Goal: Task Accomplishment & Management: Manage account settings

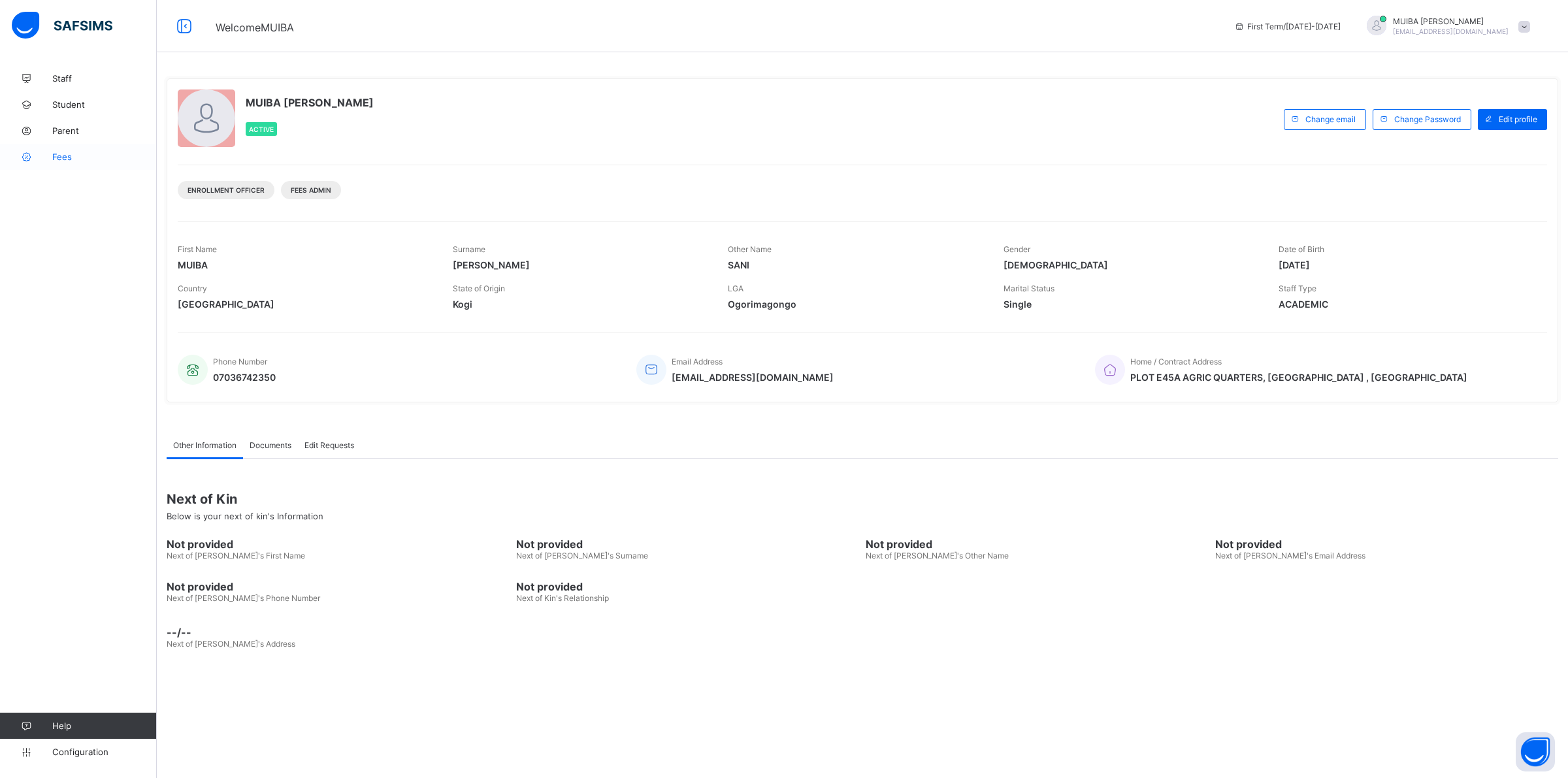
click at [56, 150] on link "Fees" at bounding box center [78, 156] width 157 height 26
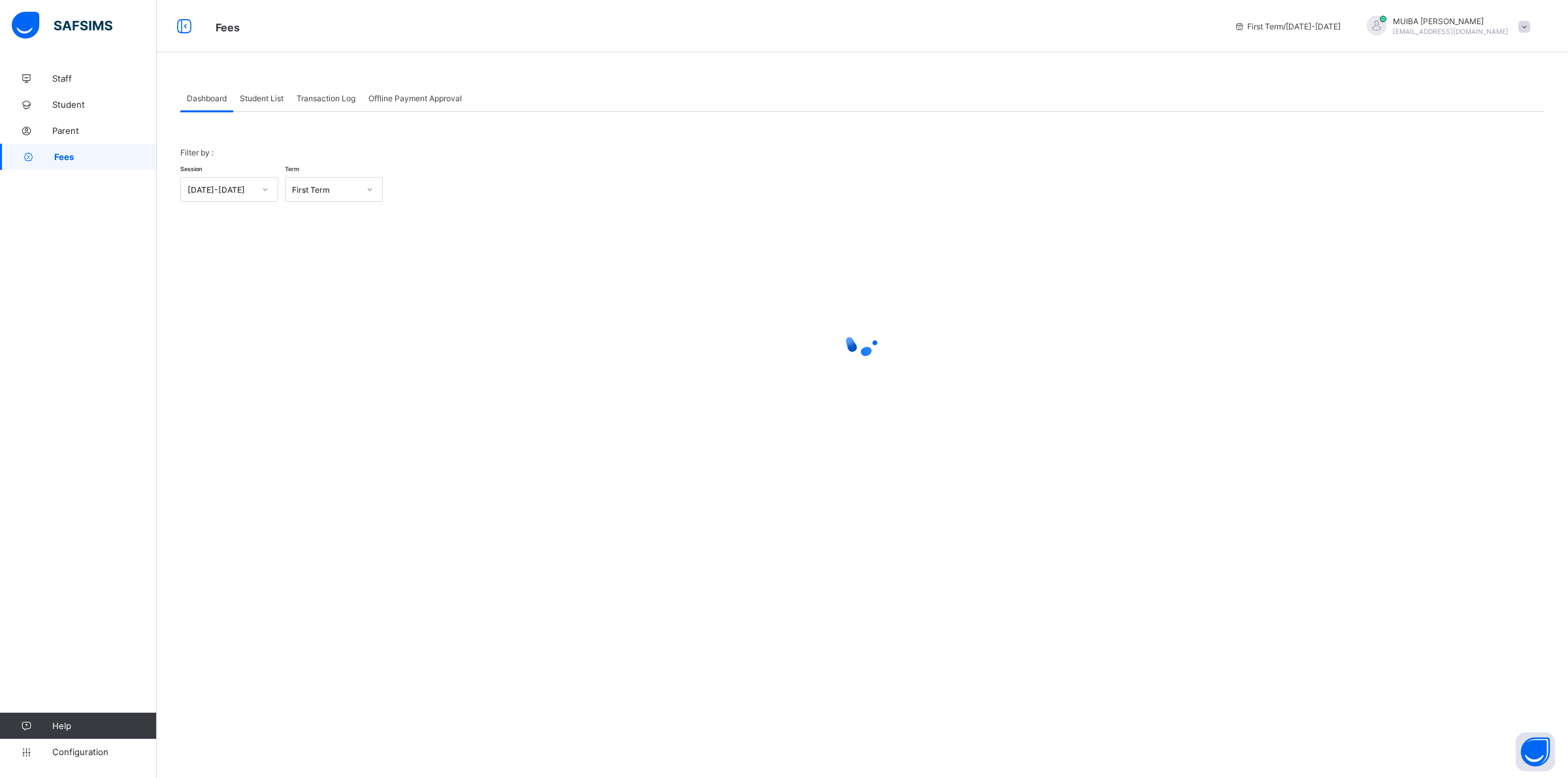
click at [255, 95] on span "Student List" at bounding box center [262, 99] width 44 height 10
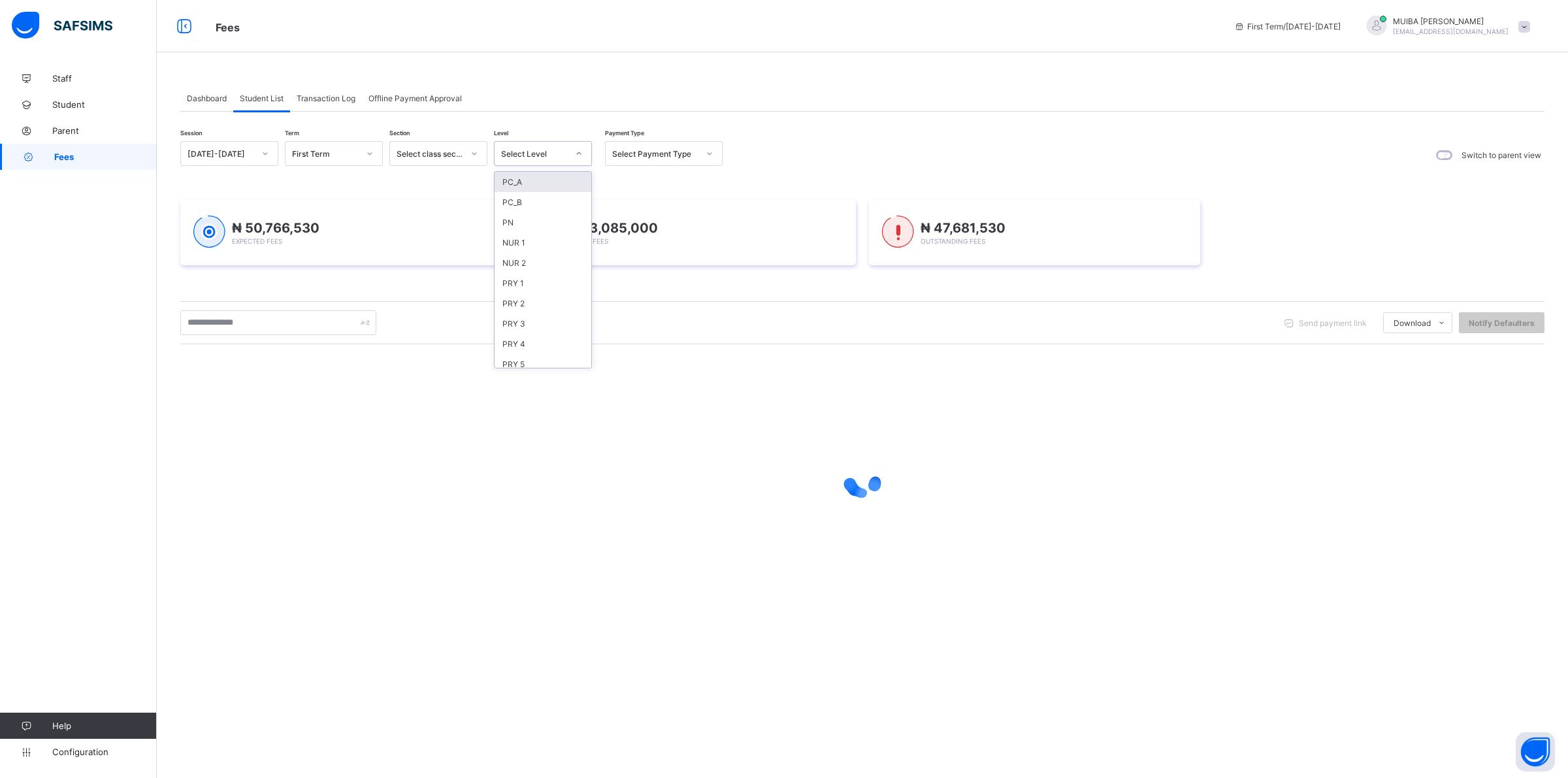
click at [579, 155] on icon at bounding box center [579, 153] width 8 height 13
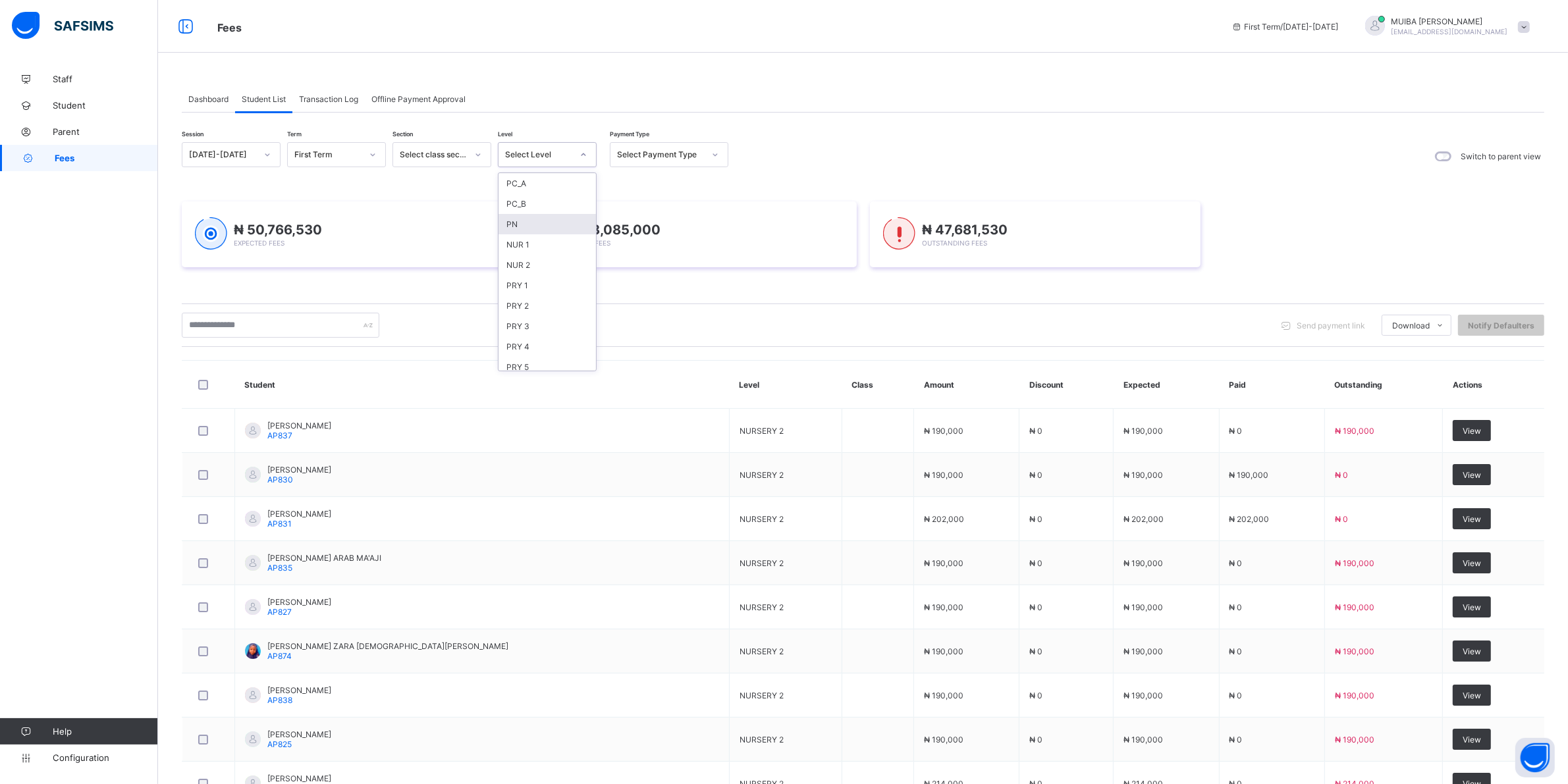
click at [518, 216] on div "PN" at bounding box center [547, 223] width 97 height 20
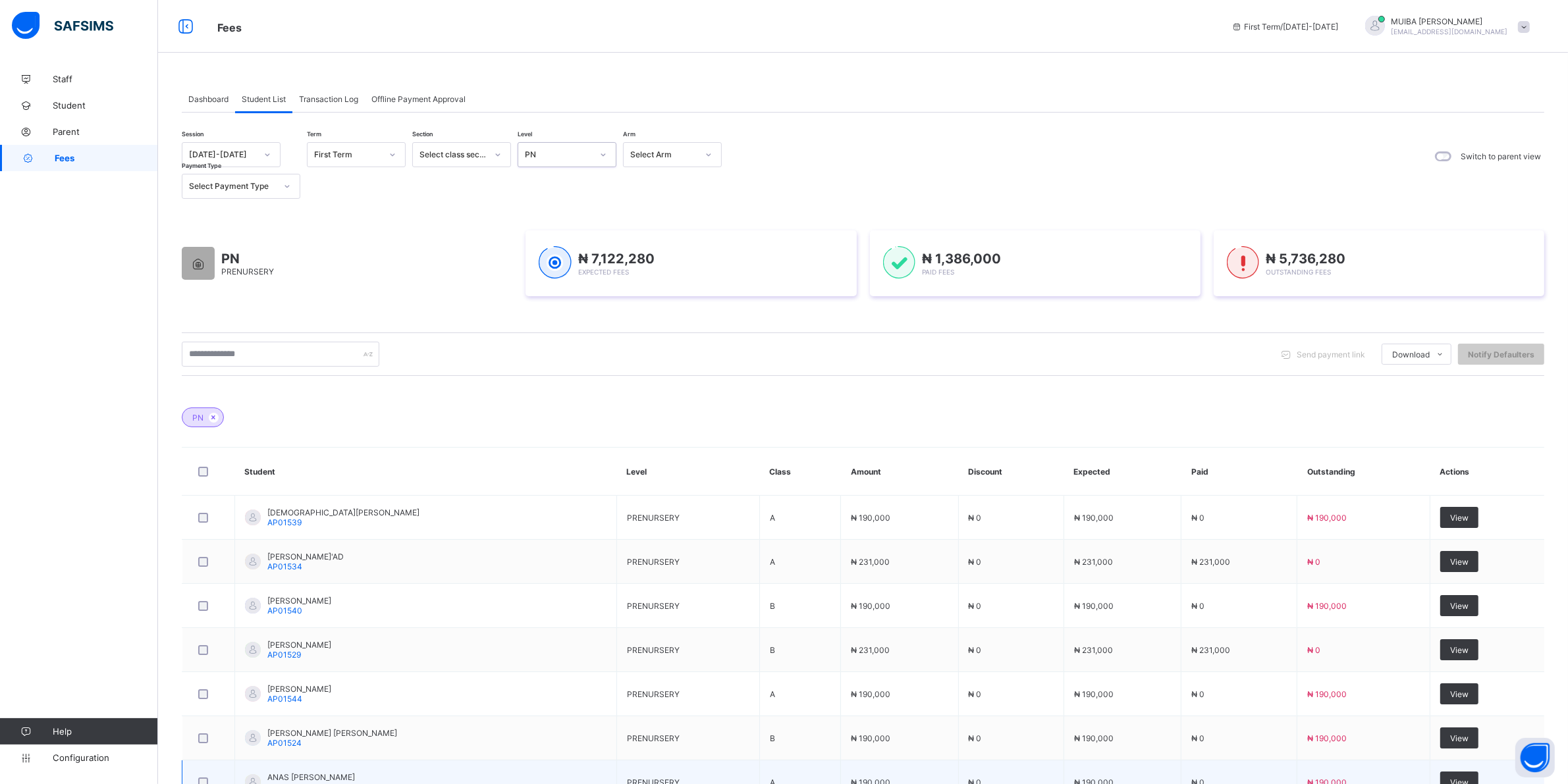
scroll to position [233, 0]
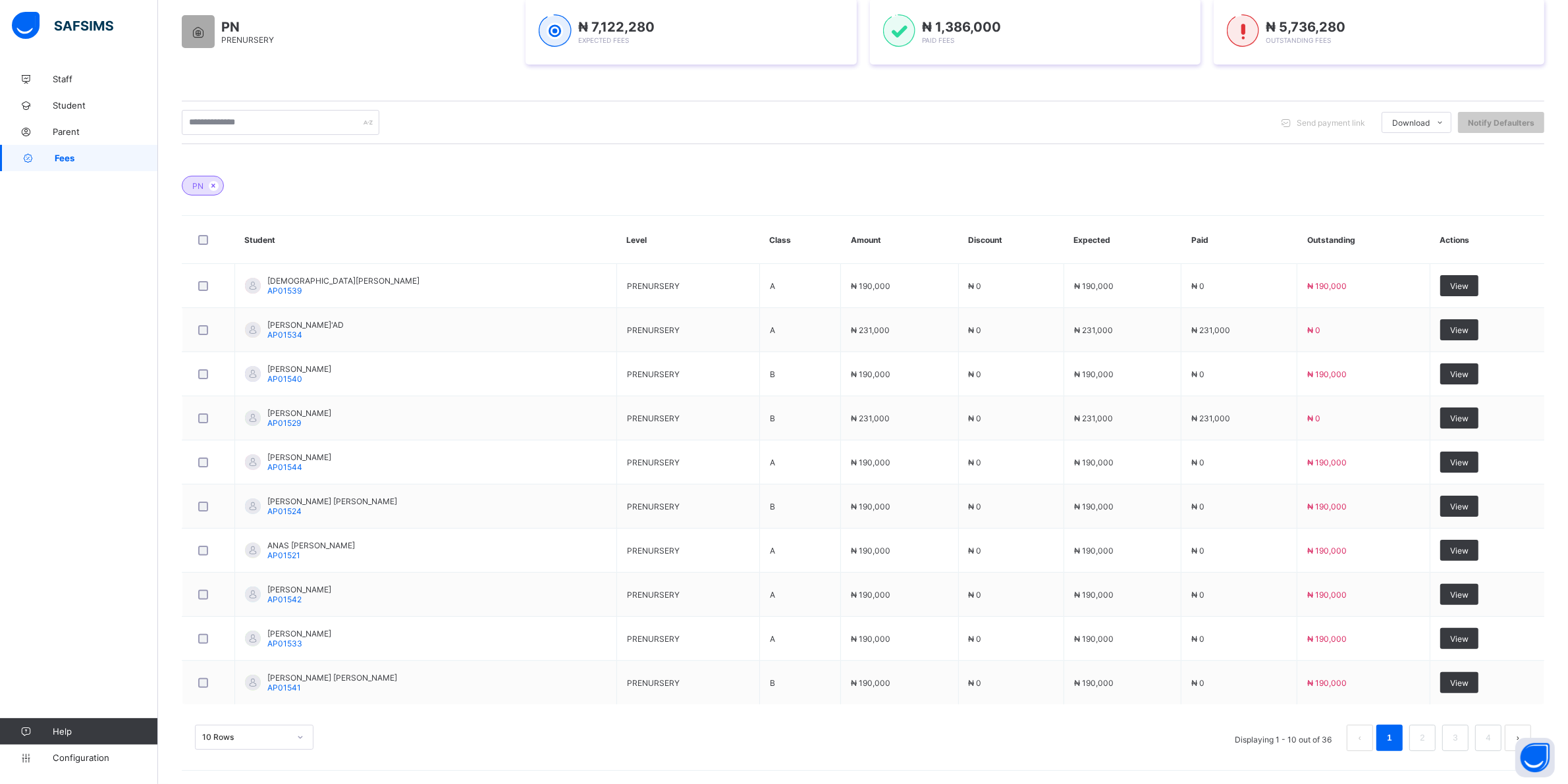
click at [298, 736] on div "10 Rows" at bounding box center [254, 737] width 118 height 25
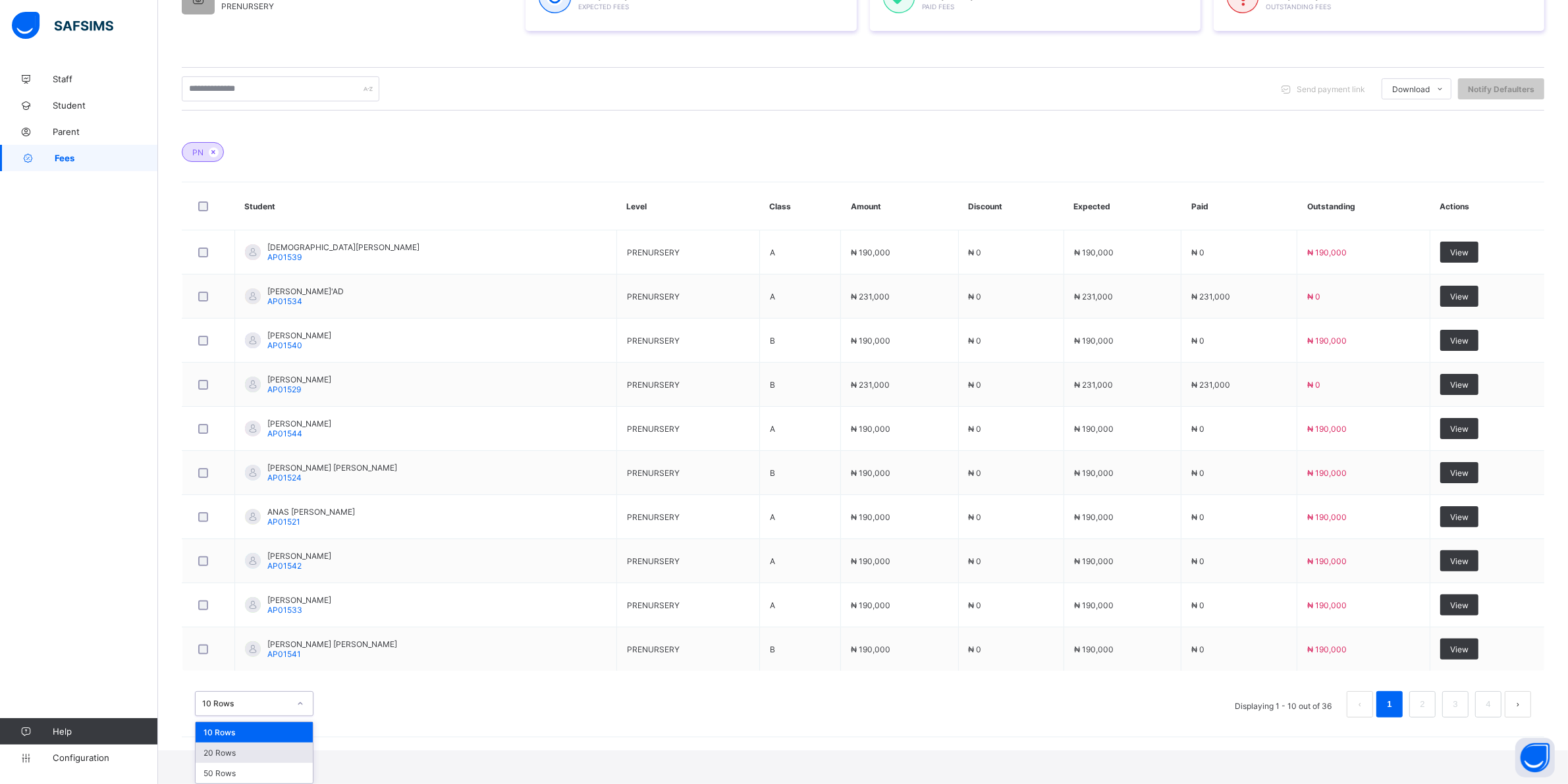
click at [227, 758] on div "20 Rows" at bounding box center [254, 752] width 117 height 20
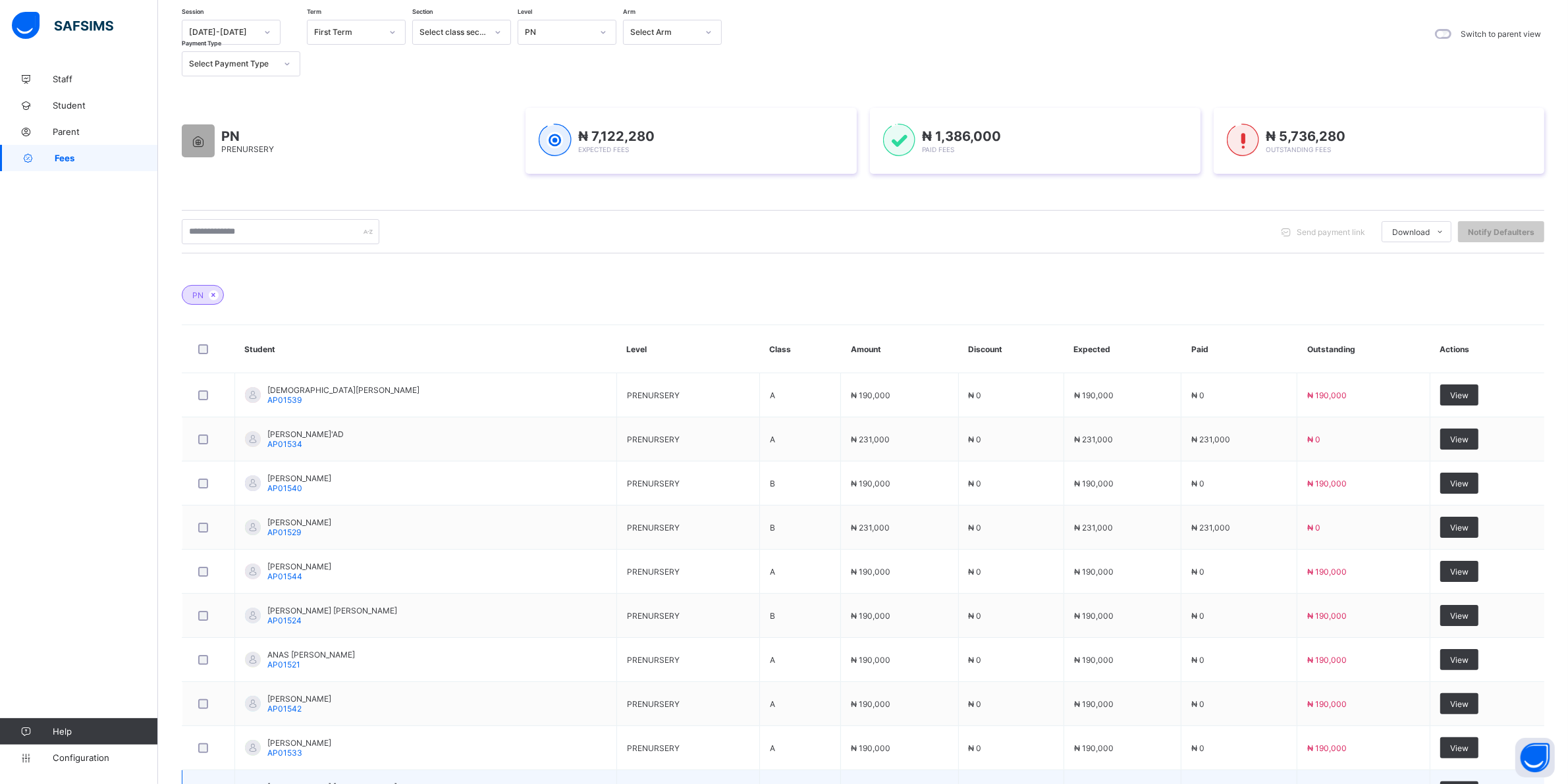
scroll to position [0, 0]
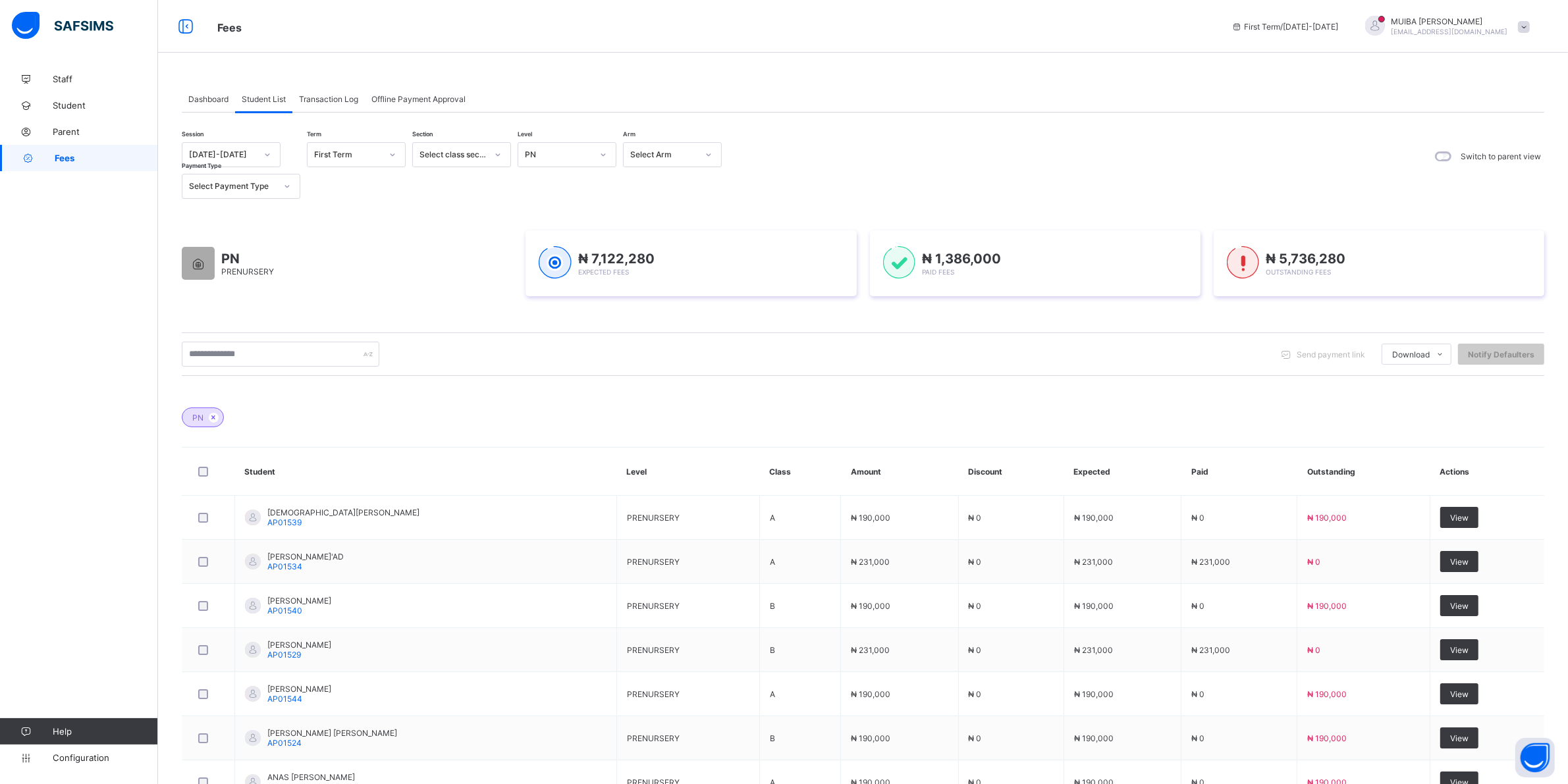
click at [601, 154] on icon at bounding box center [603, 154] width 8 height 13
click at [544, 260] on div "NUR 2" at bounding box center [567, 264] width 97 height 20
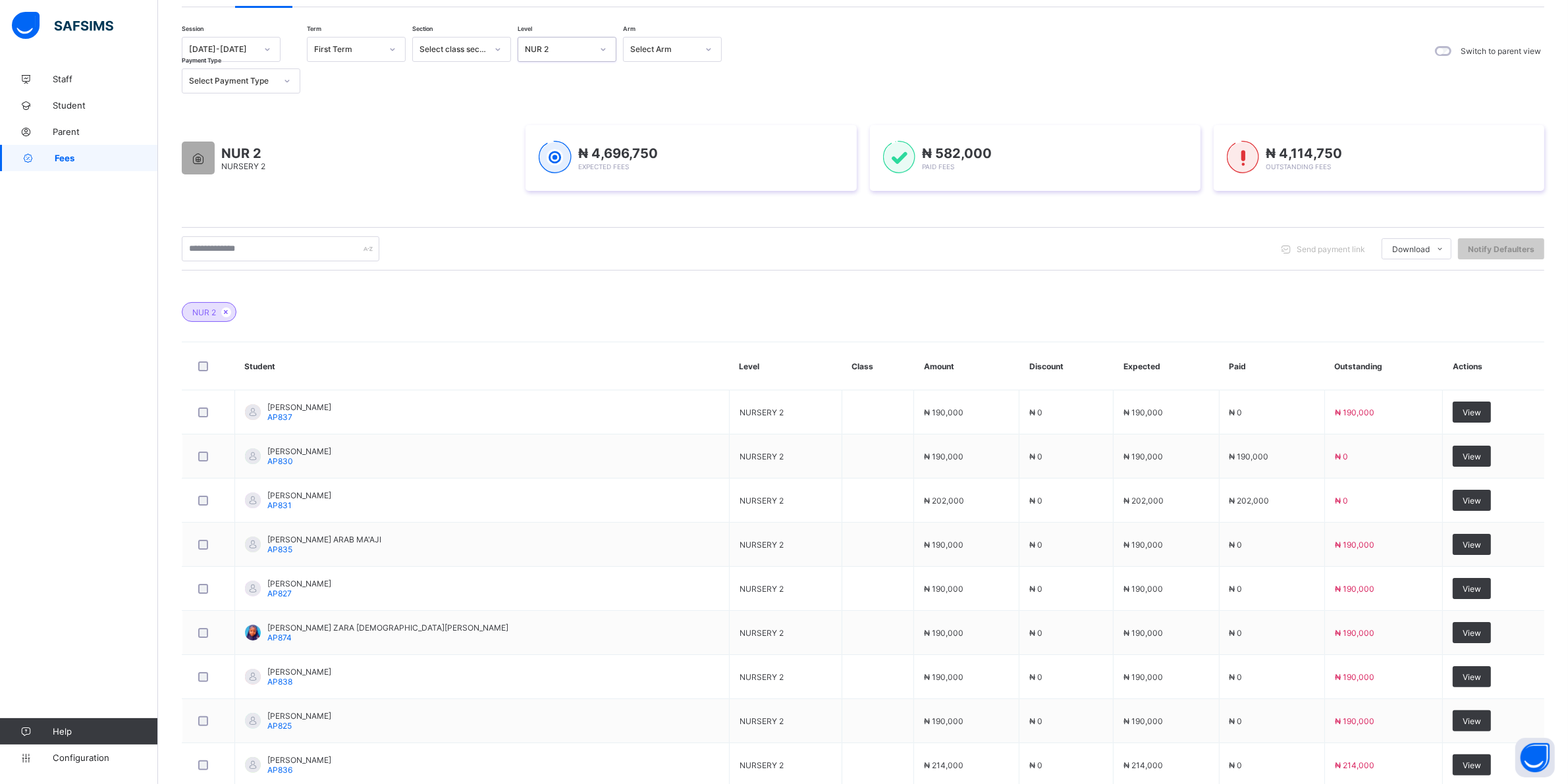
scroll to position [411, 0]
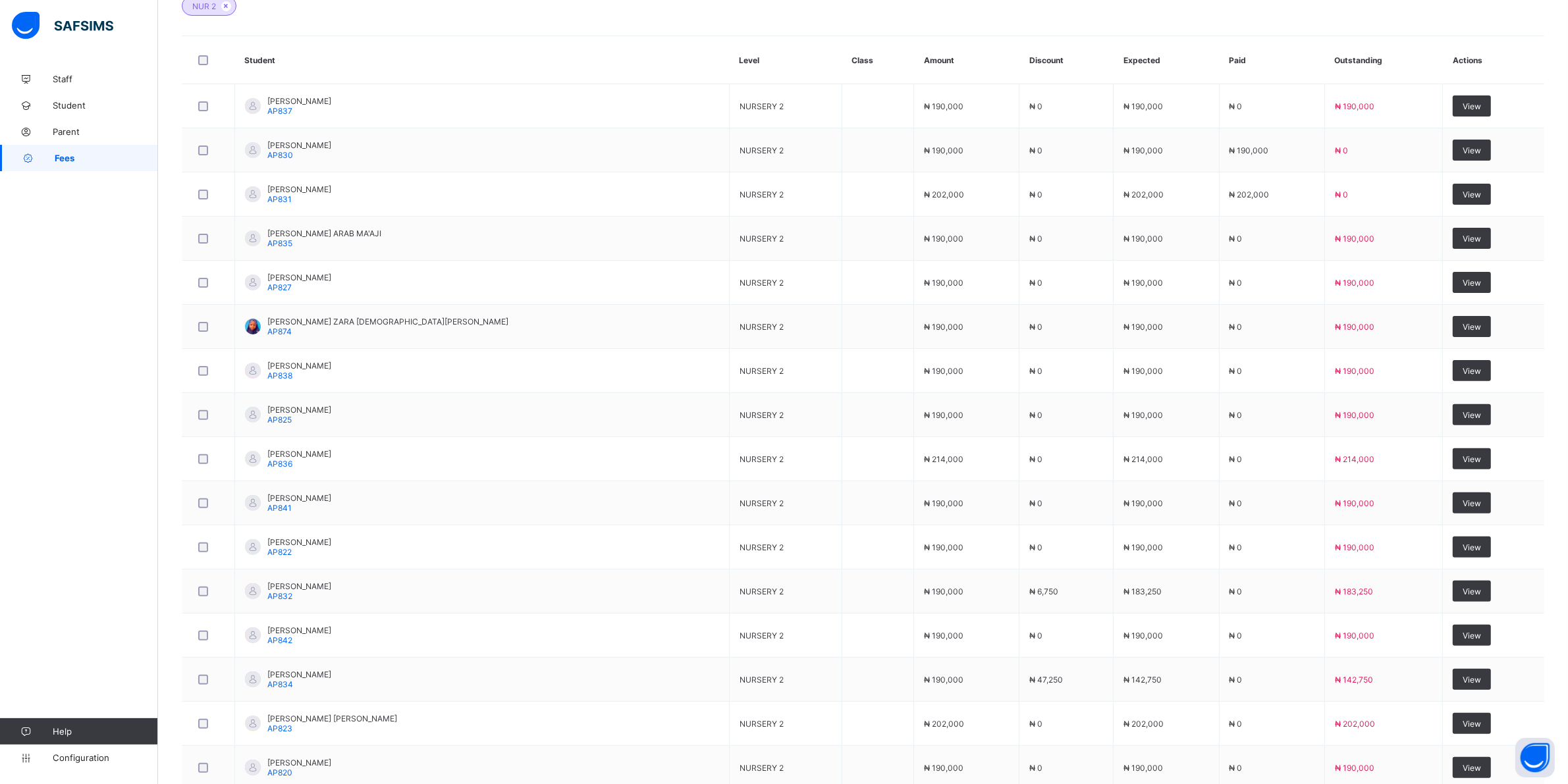
click at [1472, 728] on span "View" at bounding box center [1472, 723] width 18 height 10
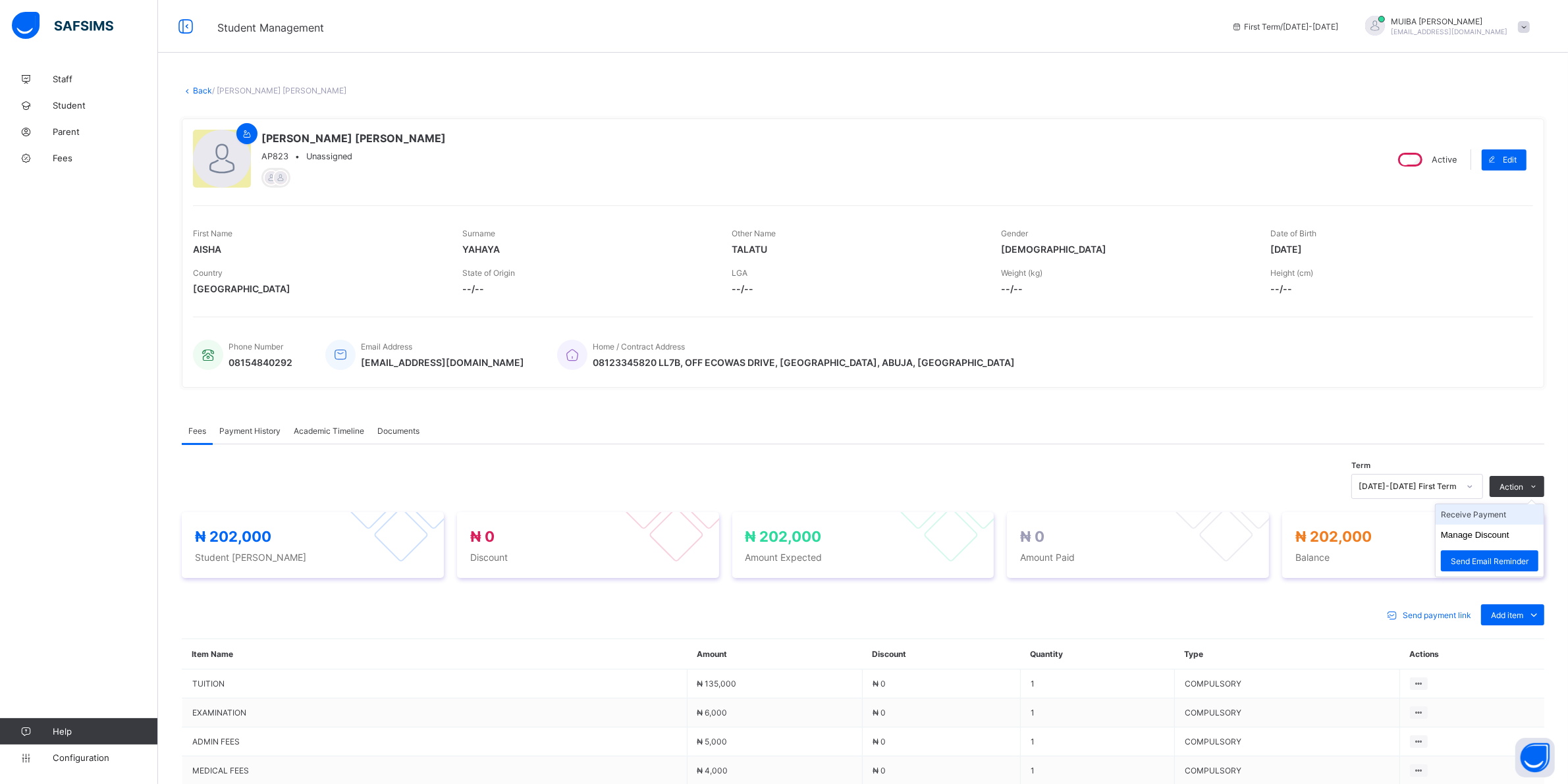
click at [1483, 513] on li "Receive Payment" at bounding box center [1489, 514] width 108 height 20
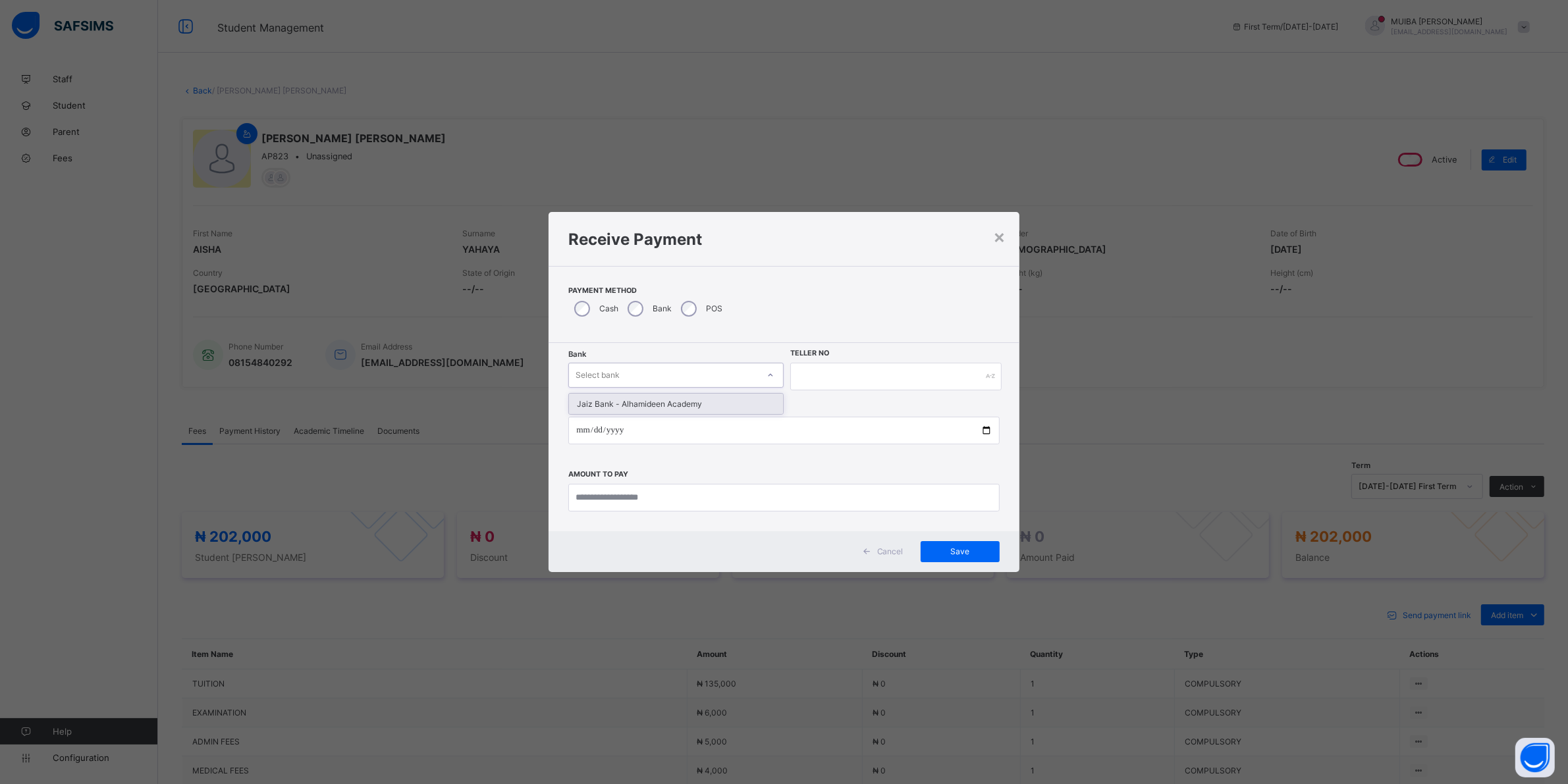
click at [672, 370] on div "Select bank" at bounding box center [664, 375] width 189 height 18
click at [612, 393] on div "Jaiz Bank - Alhamideen Academy" at bounding box center [676, 403] width 214 height 20
click at [810, 379] on input "text" at bounding box center [896, 376] width 212 height 27
type input "******"
click at [578, 429] on input "date" at bounding box center [790, 430] width 434 height 27
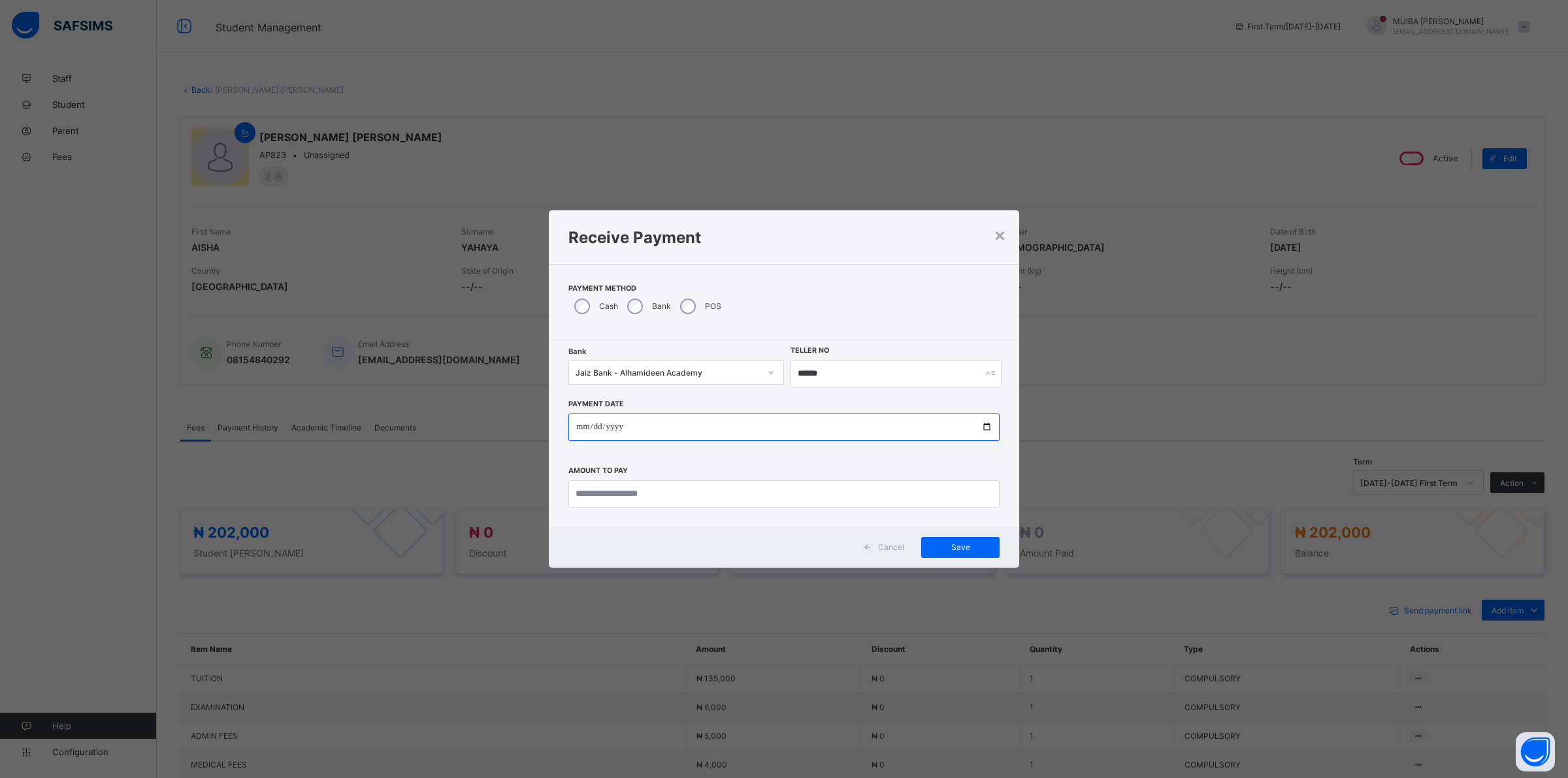
type input "**********"
click at [602, 497] on input "currency" at bounding box center [784, 493] width 431 height 27
type input "*********"
click at [977, 546] on span "Save" at bounding box center [960, 547] width 59 height 10
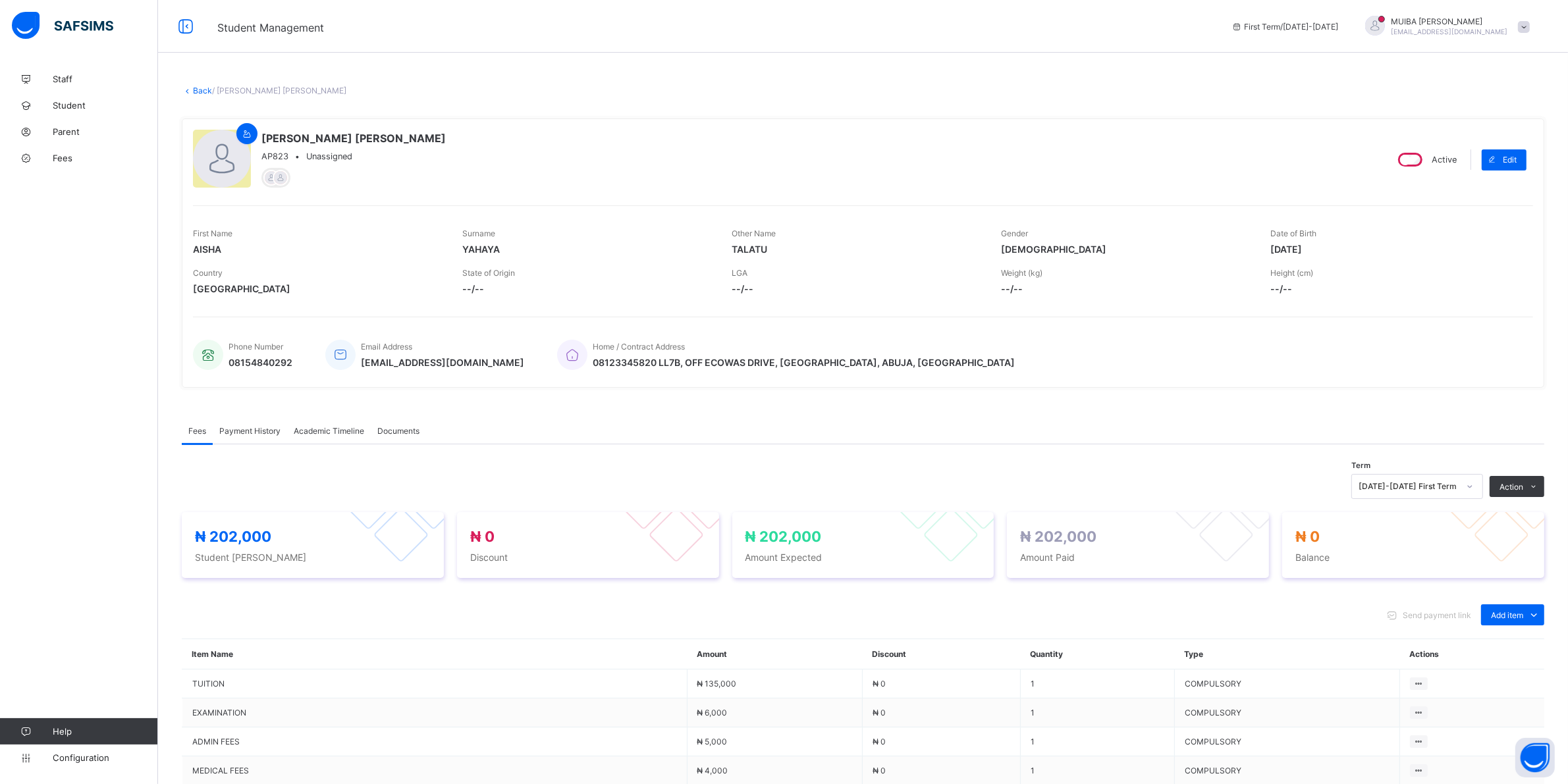
click at [254, 426] on span "Payment History" at bounding box center [250, 431] width 61 height 10
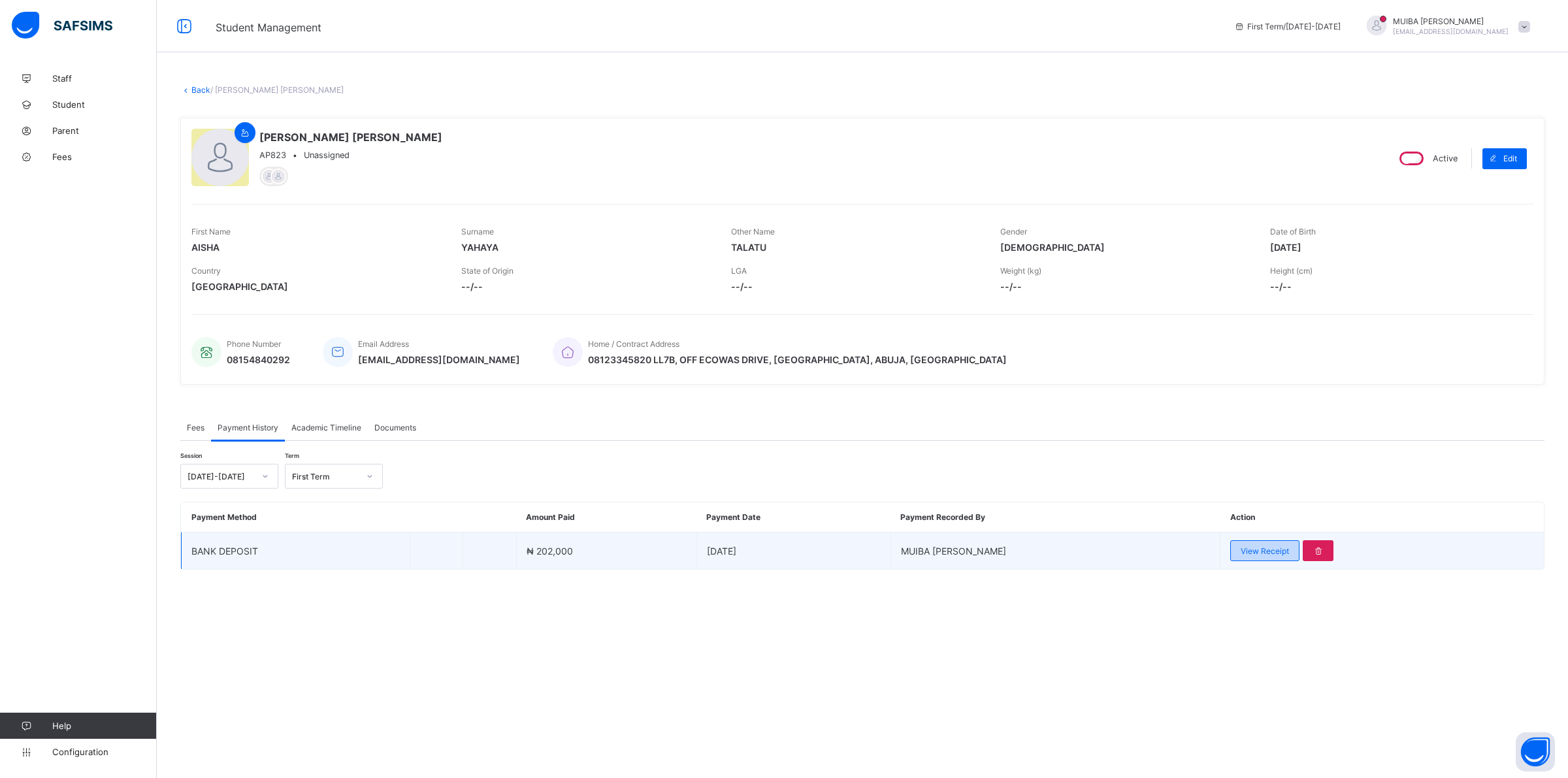
click at [1239, 543] on div "View Receipt" at bounding box center [1264, 551] width 69 height 21
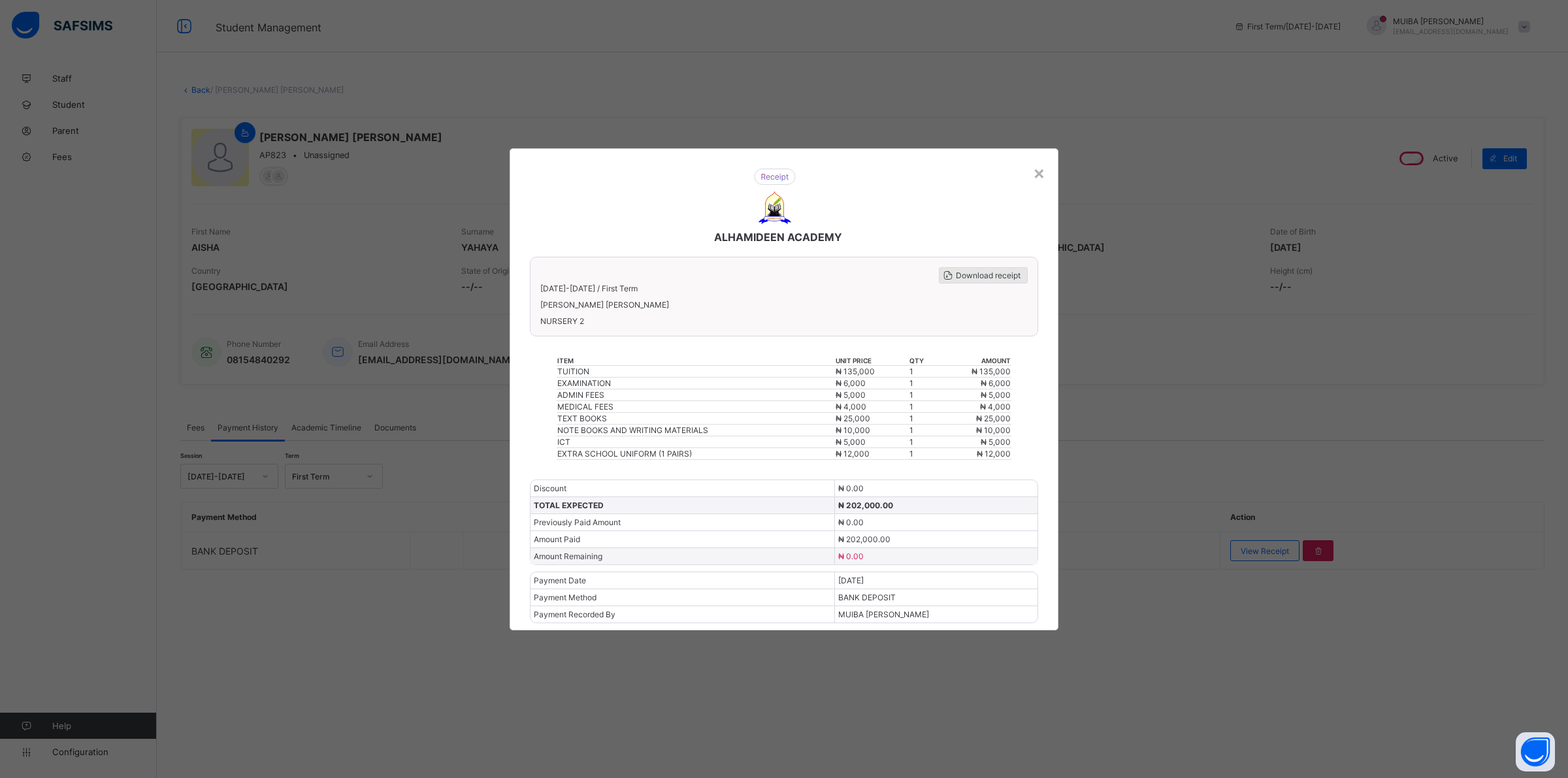
click at [972, 283] on div "Download receipt" at bounding box center [983, 275] width 89 height 16
click at [1034, 180] on div "×" at bounding box center [1039, 173] width 13 height 22
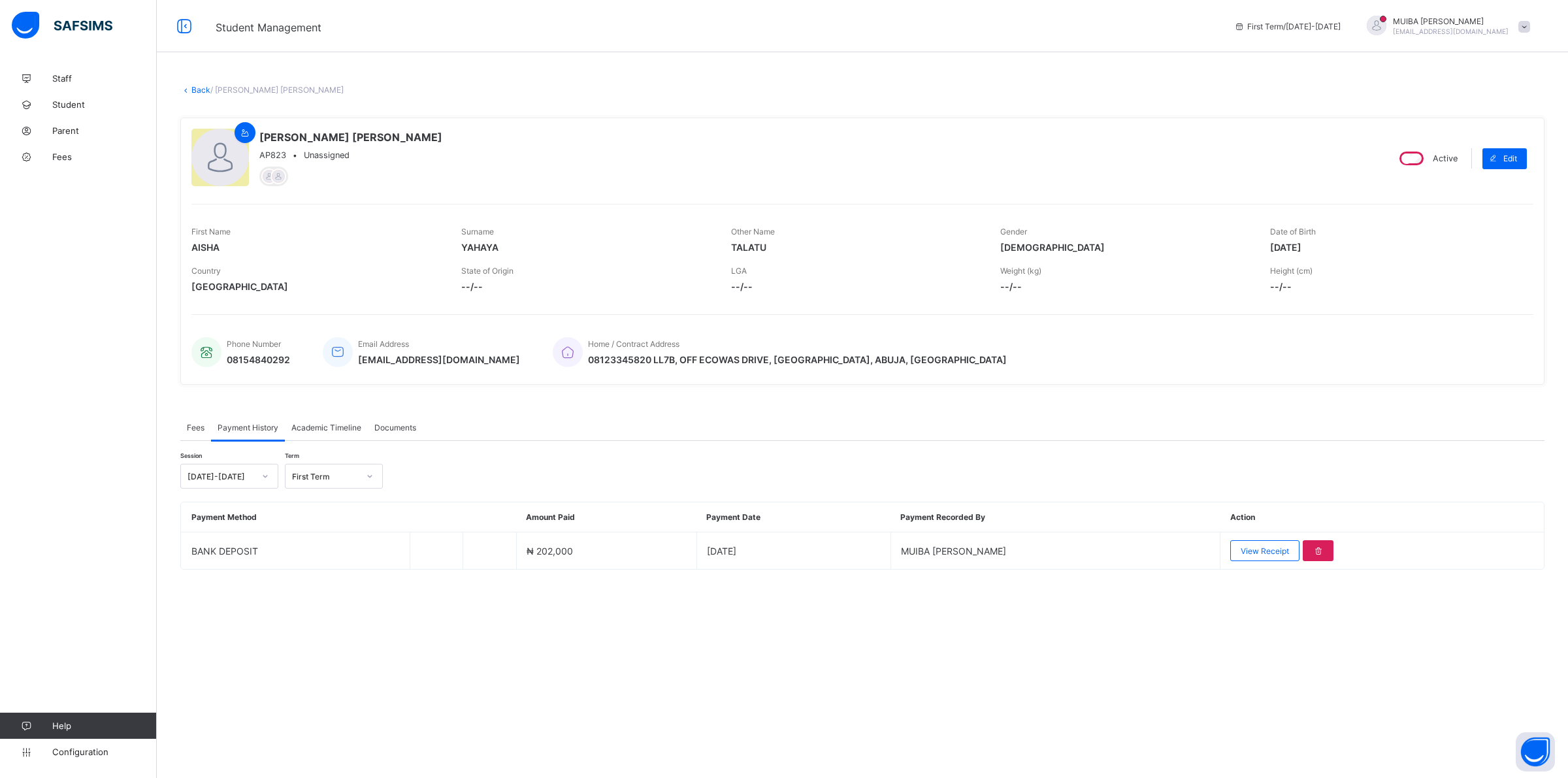
click at [199, 92] on link "Back" at bounding box center [201, 90] width 19 height 10
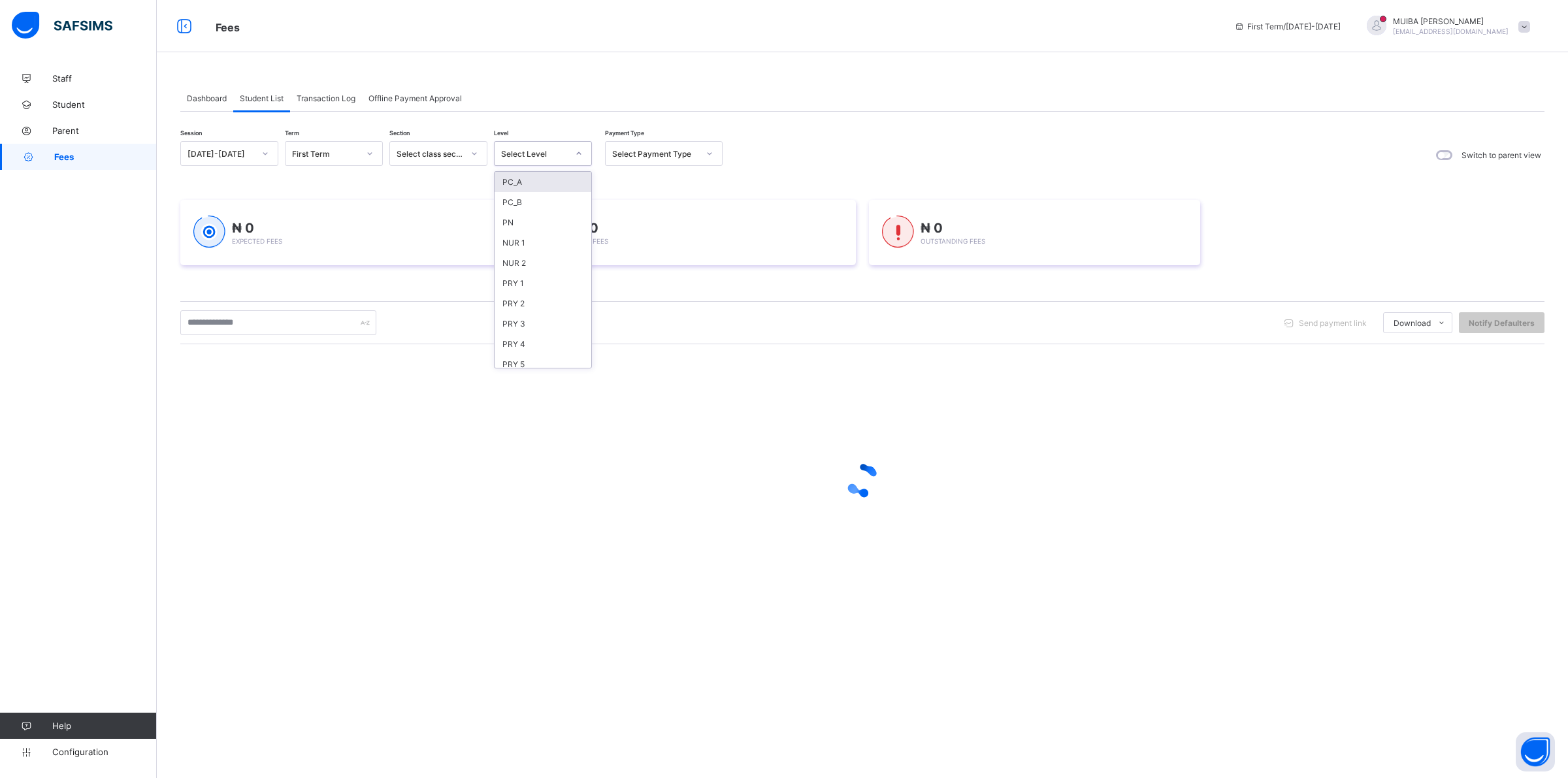
click at [575, 155] on icon at bounding box center [579, 153] width 8 height 13
click at [521, 261] on div "CLS5" at bounding box center [543, 271] width 97 height 20
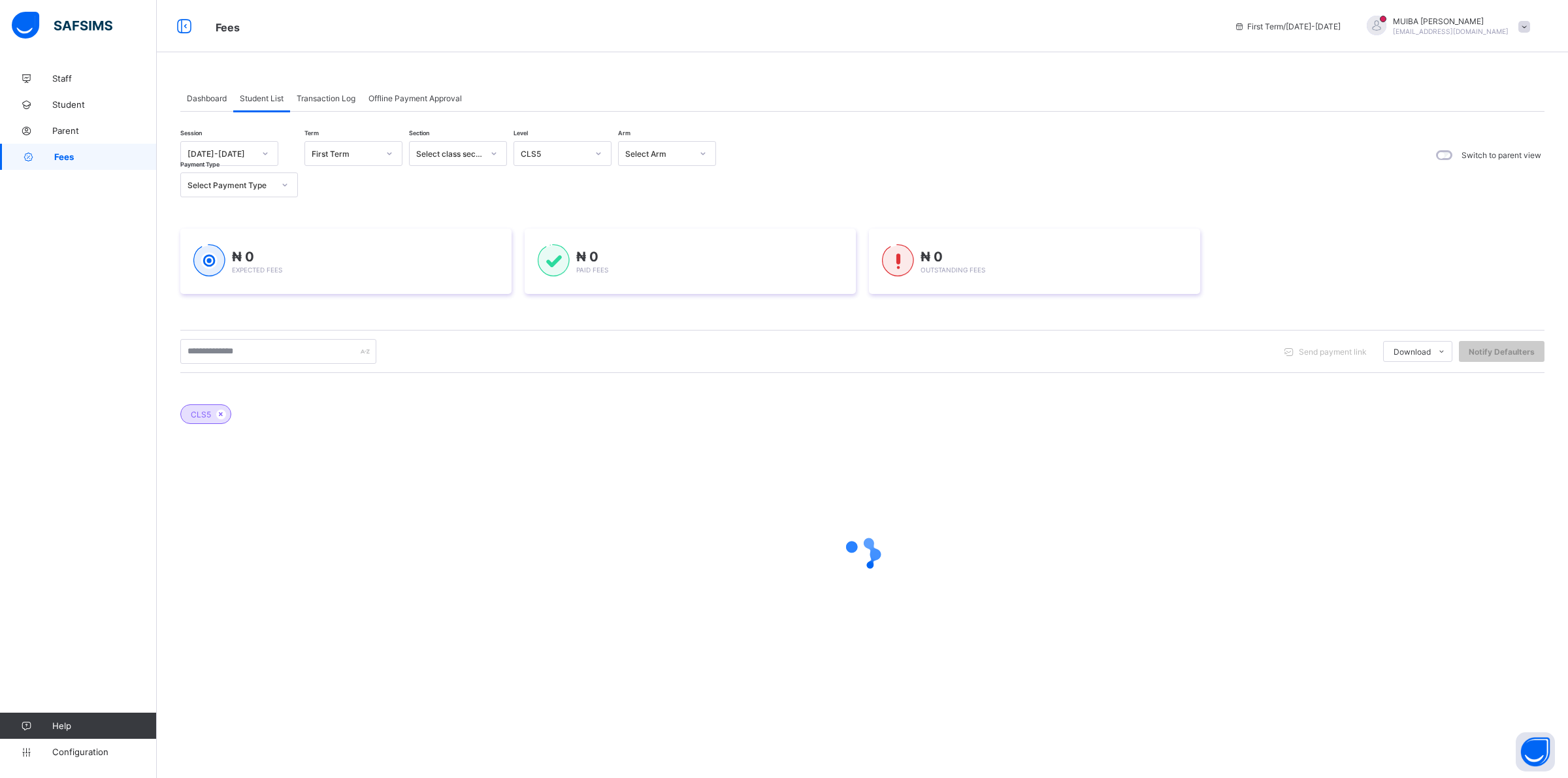
click at [521, 259] on div "₦ 0 Expected Fees ₦ 0 Paid Fees ₦ 0 Outstanding Fees" at bounding box center [862, 261] width 1364 height 65
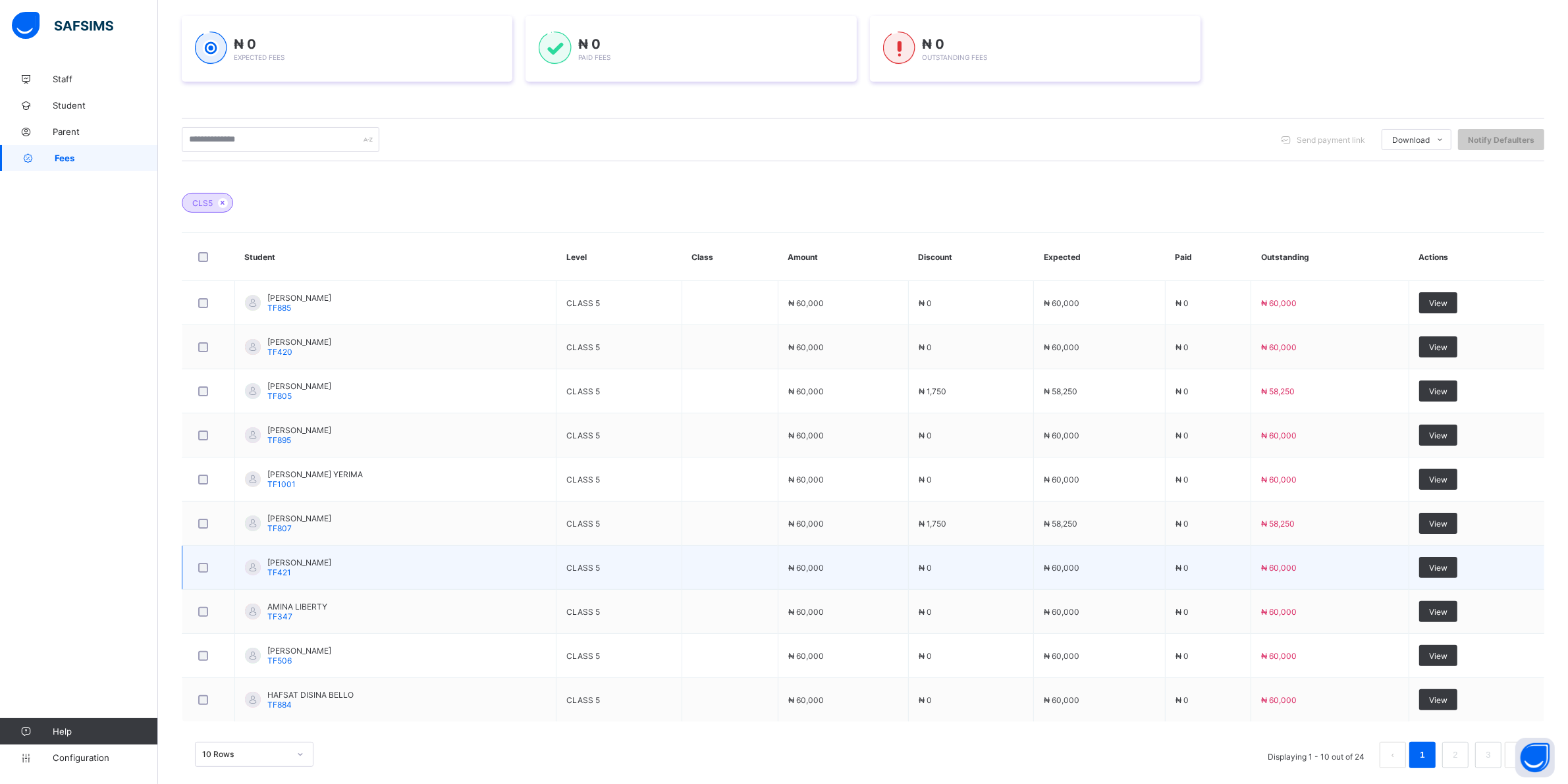
scroll to position [233, 0]
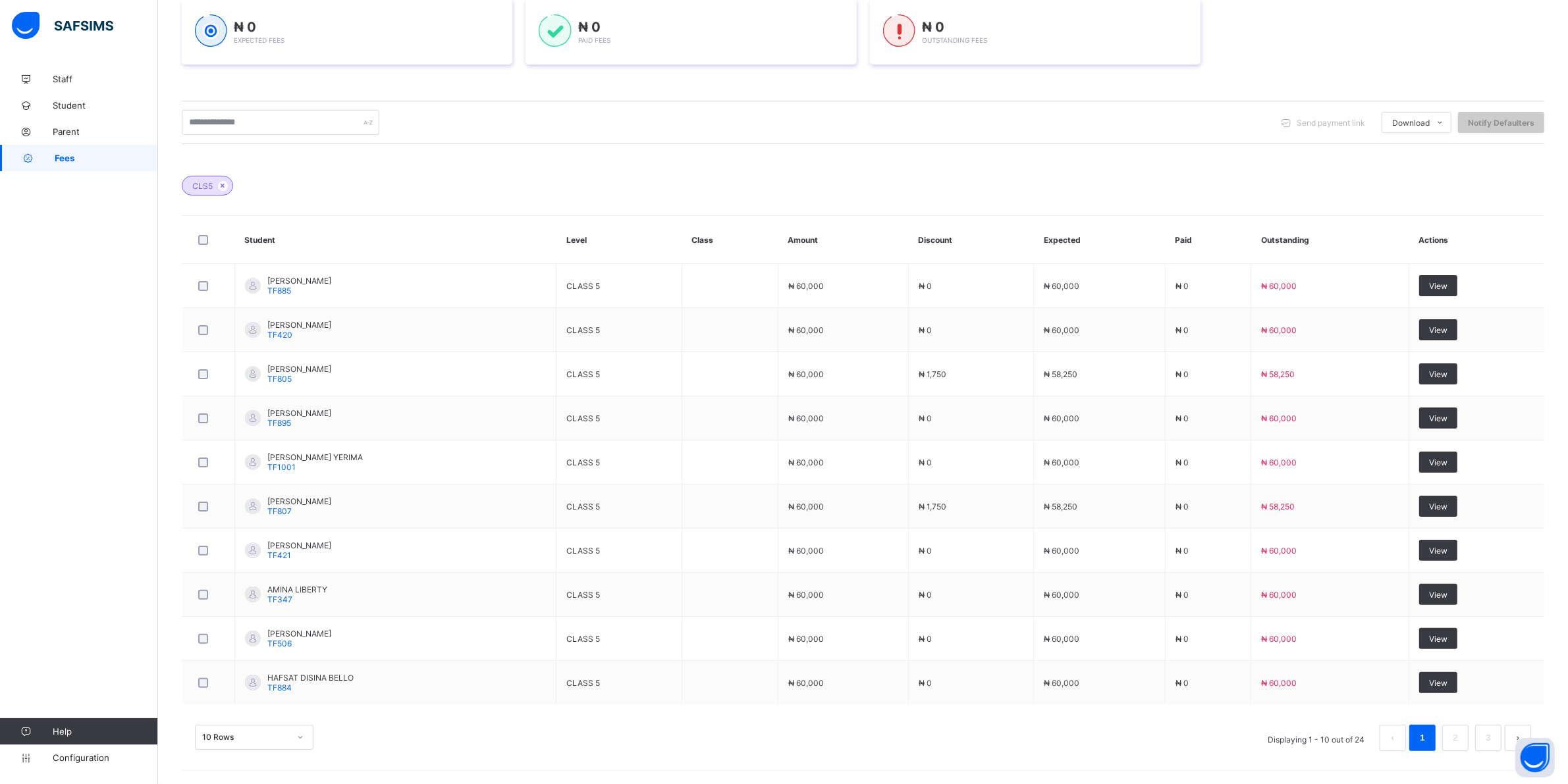
click at [303, 736] on div "10 Rows" at bounding box center [254, 737] width 118 height 25
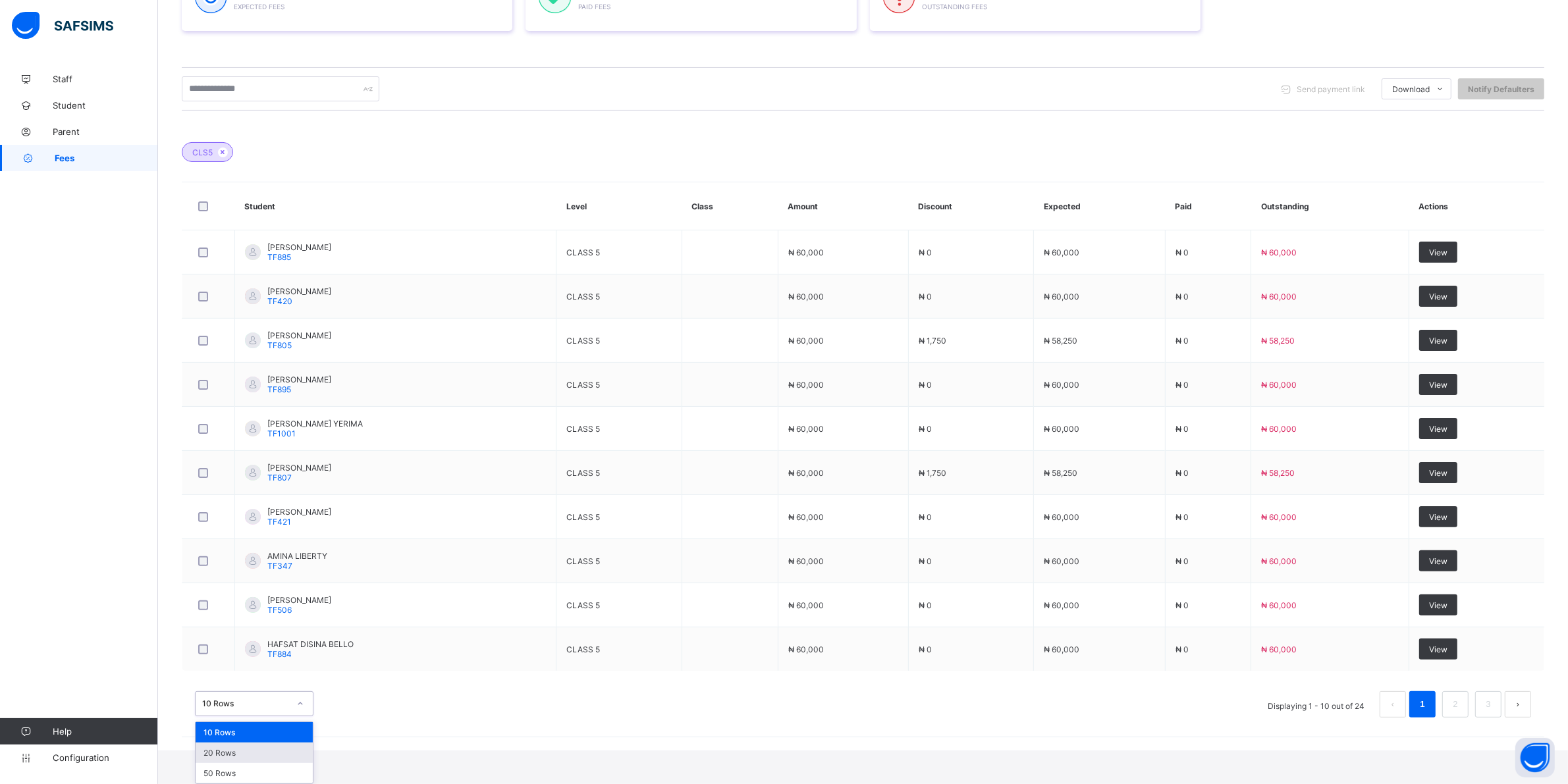
drag, startPoint x: 225, startPoint y: 755, endPoint x: 288, endPoint y: 692, distance: 89.1
click at [231, 748] on div "20 Rows" at bounding box center [254, 752] width 117 height 20
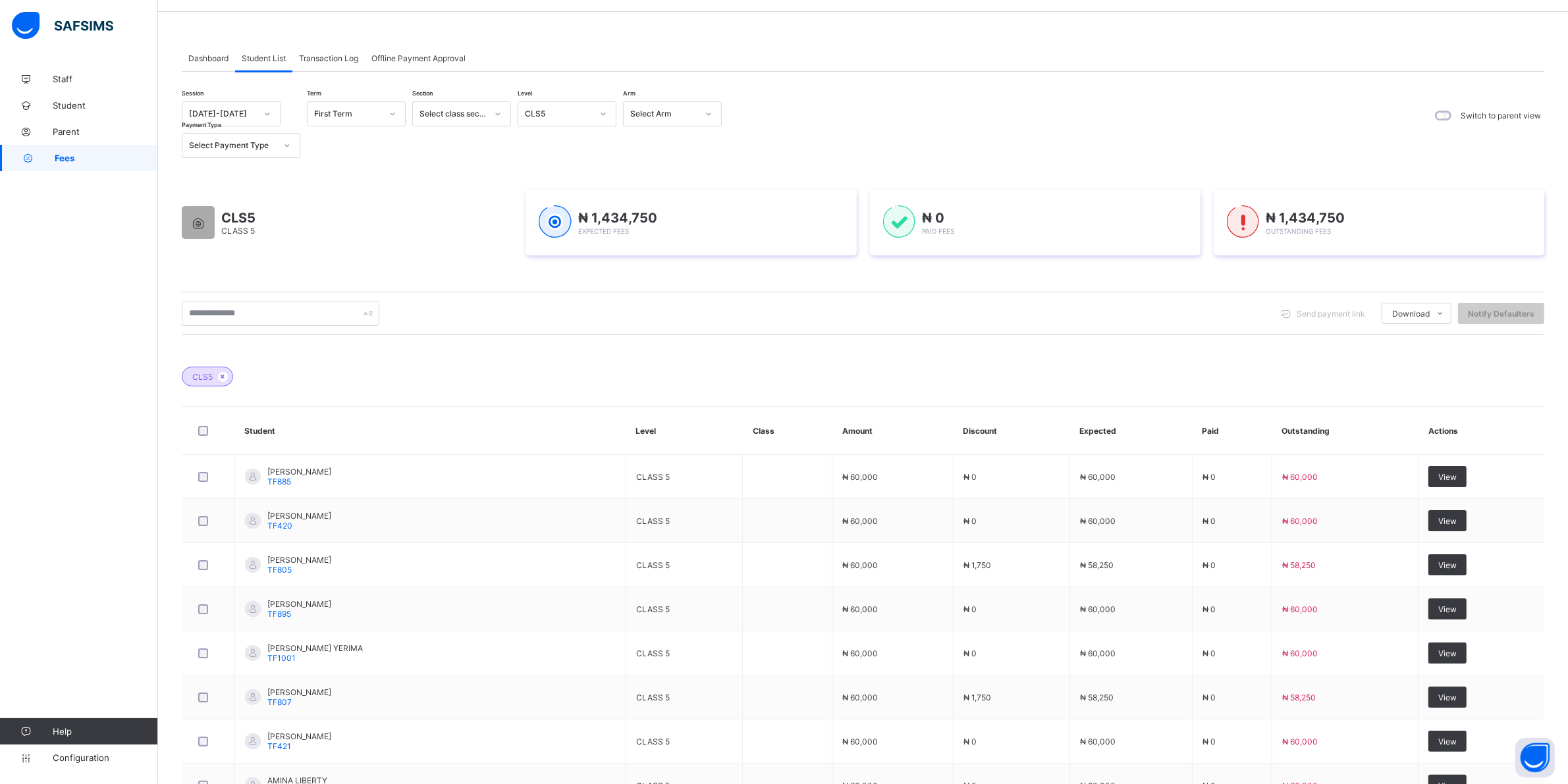
scroll to position [0, 0]
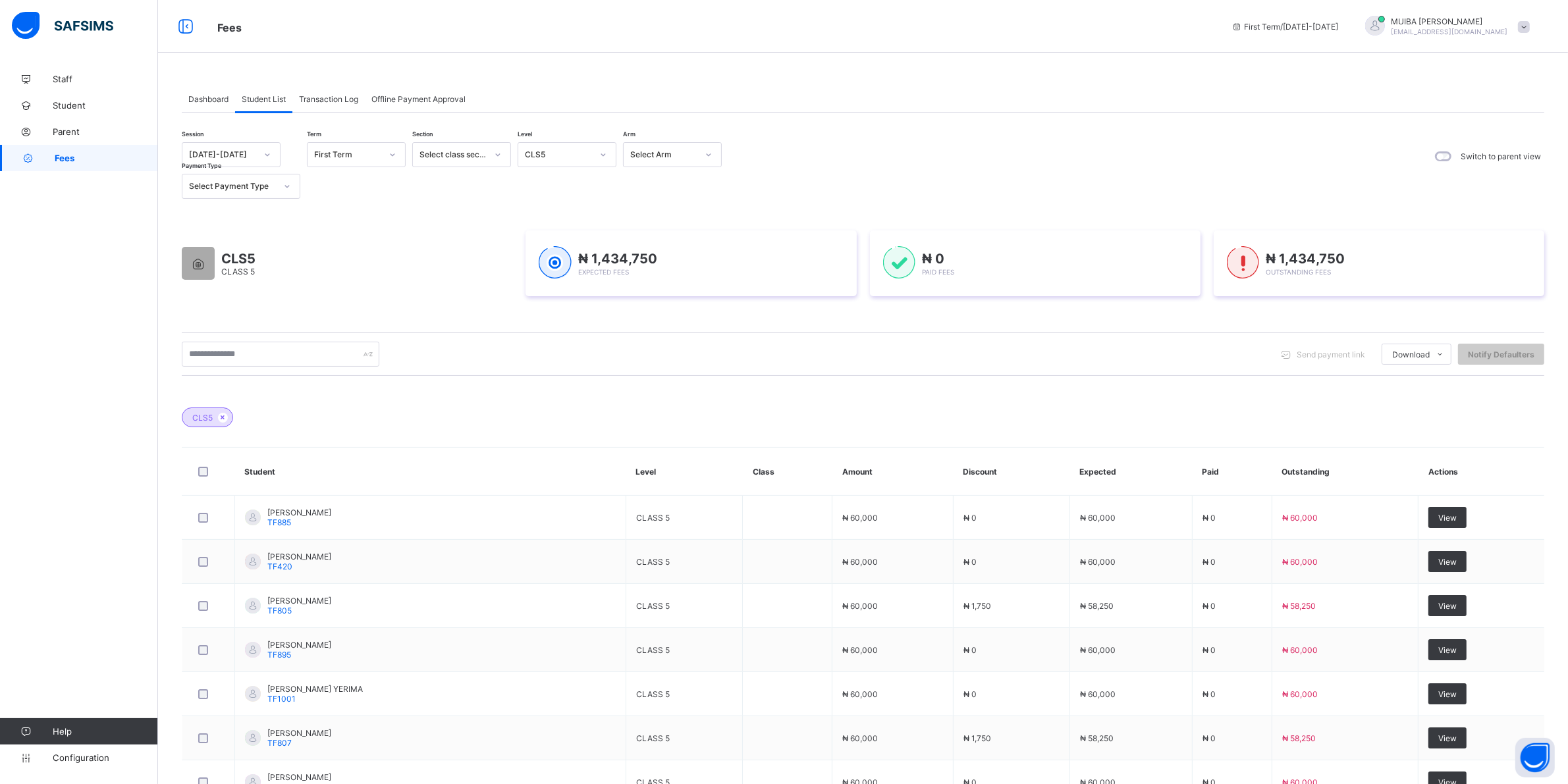
click at [600, 153] on icon at bounding box center [603, 154] width 8 height 13
click at [603, 155] on icon at bounding box center [603, 155] width 5 height 3
click at [603, 156] on icon at bounding box center [603, 154] width 8 height 13
click at [603, 155] on icon at bounding box center [603, 155] width 5 height 3
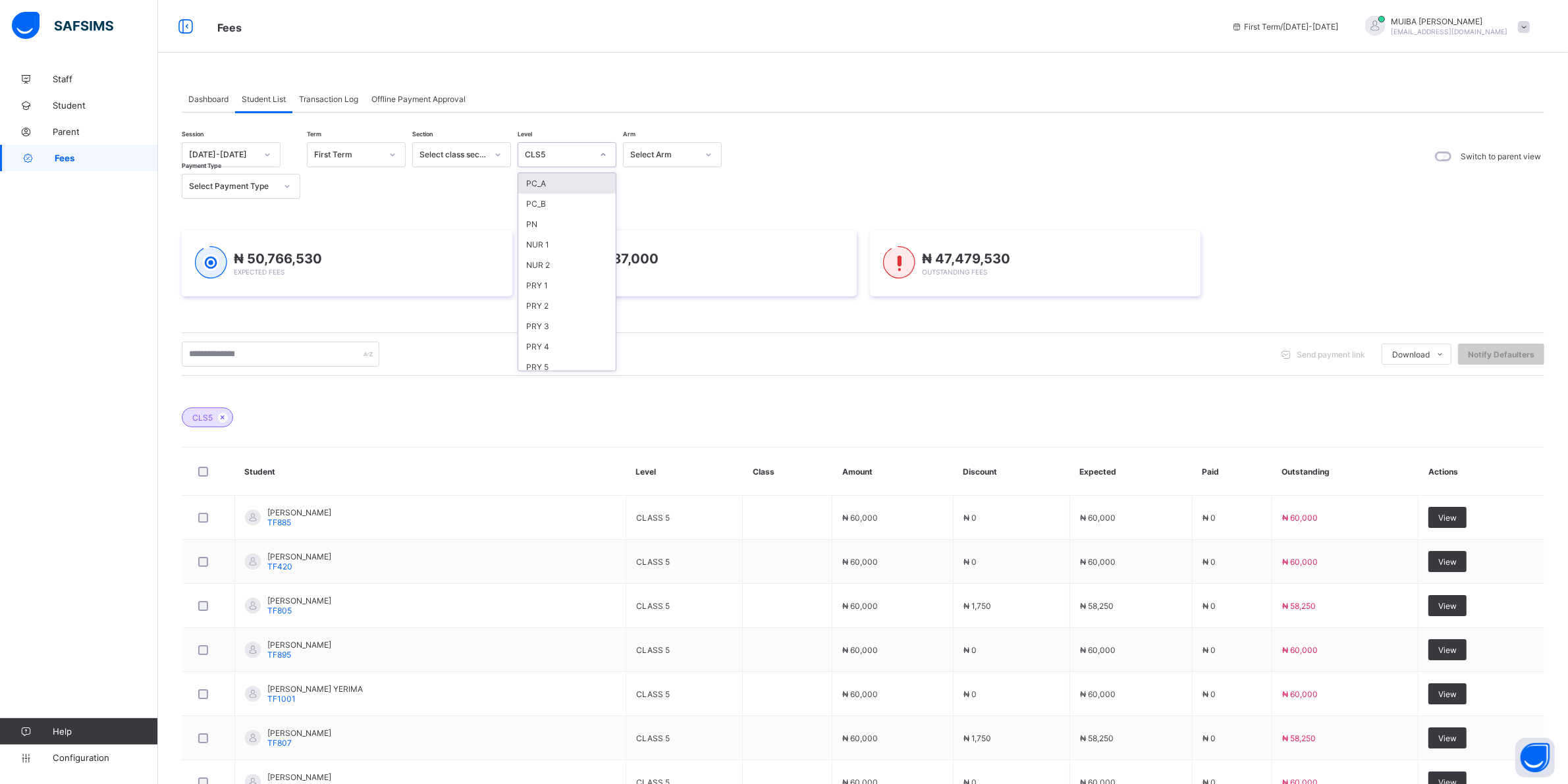
click at [603, 154] on icon at bounding box center [603, 154] width 8 height 13
click at [535, 335] on div "CLS4" at bounding box center [567, 345] width 97 height 20
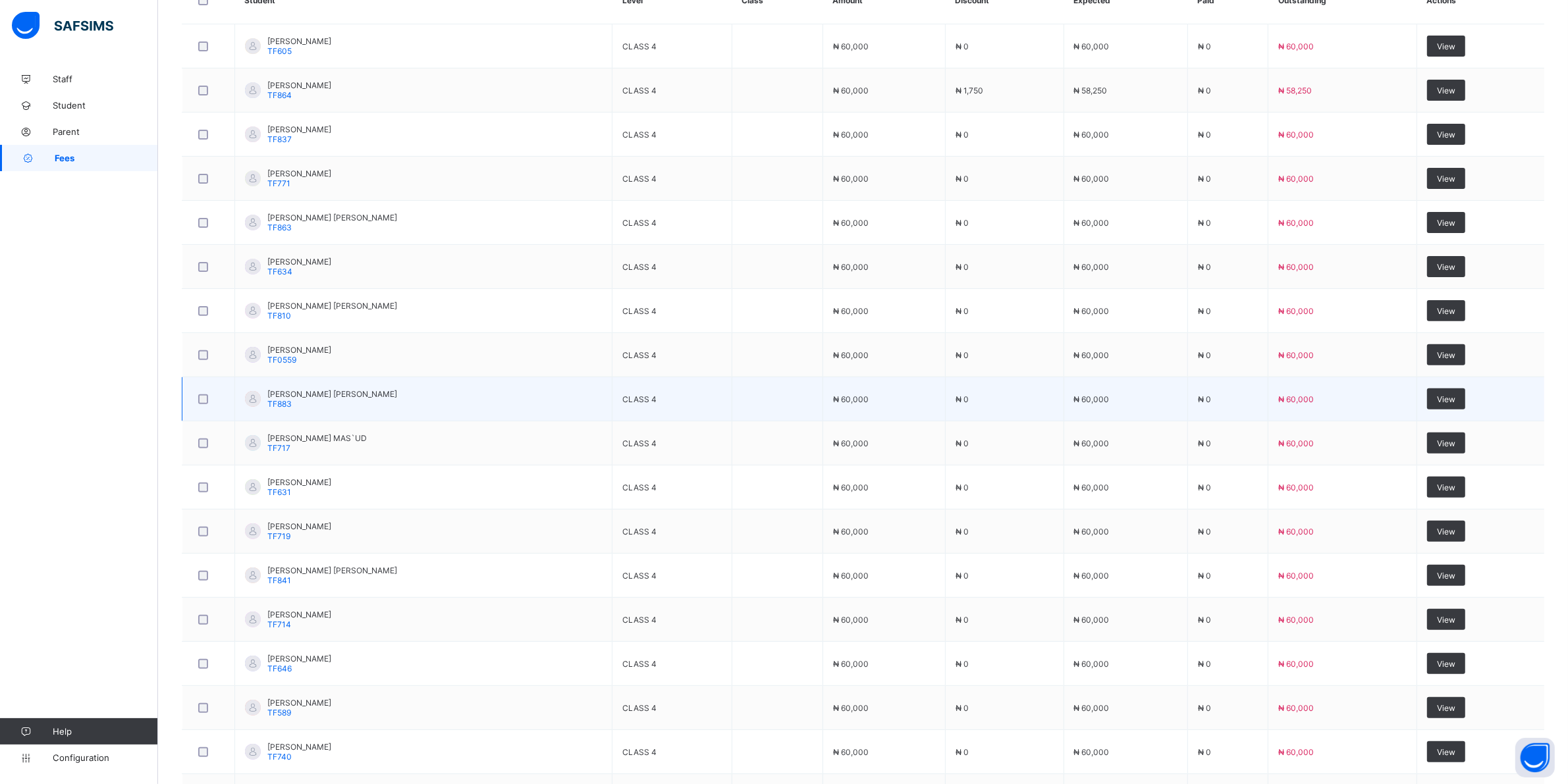
scroll to position [494, 0]
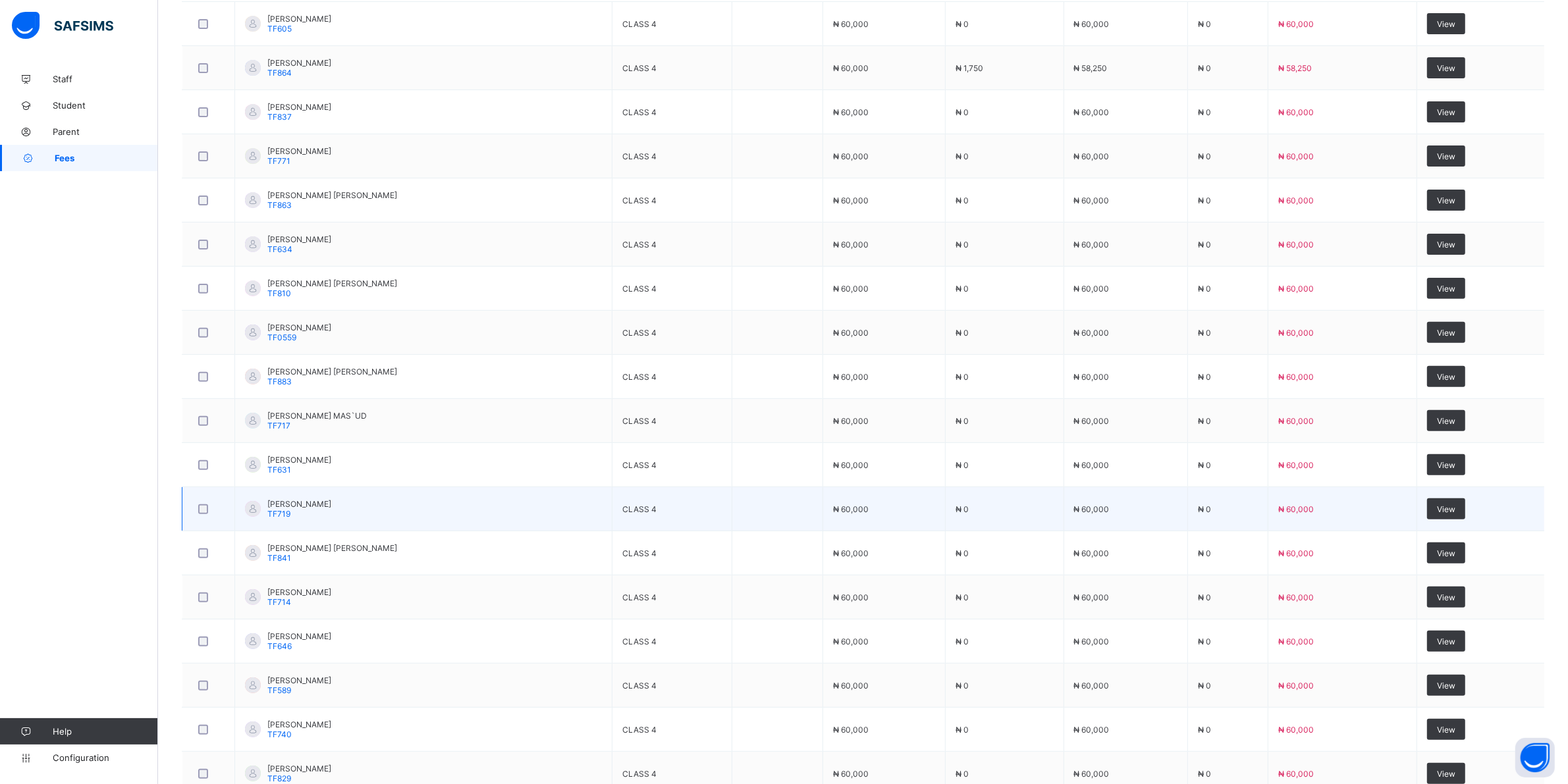
drag, startPoint x: 1435, startPoint y: 608, endPoint x: 1509, endPoint y: 503, distance: 128.5
click at [1435, 606] on td "View" at bounding box center [1480, 597] width 128 height 44
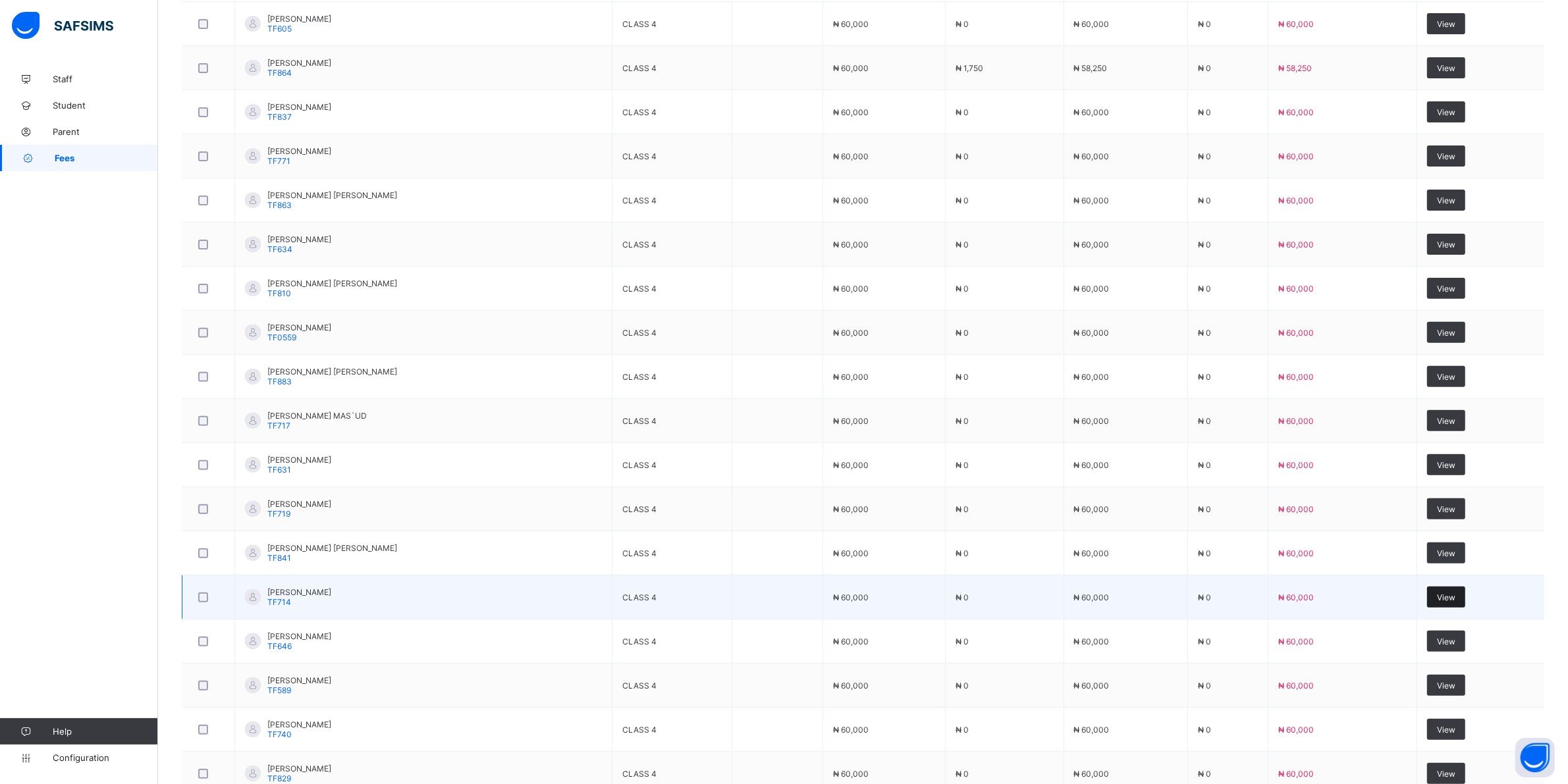
click at [1455, 600] on span "View" at bounding box center [1446, 597] width 18 height 10
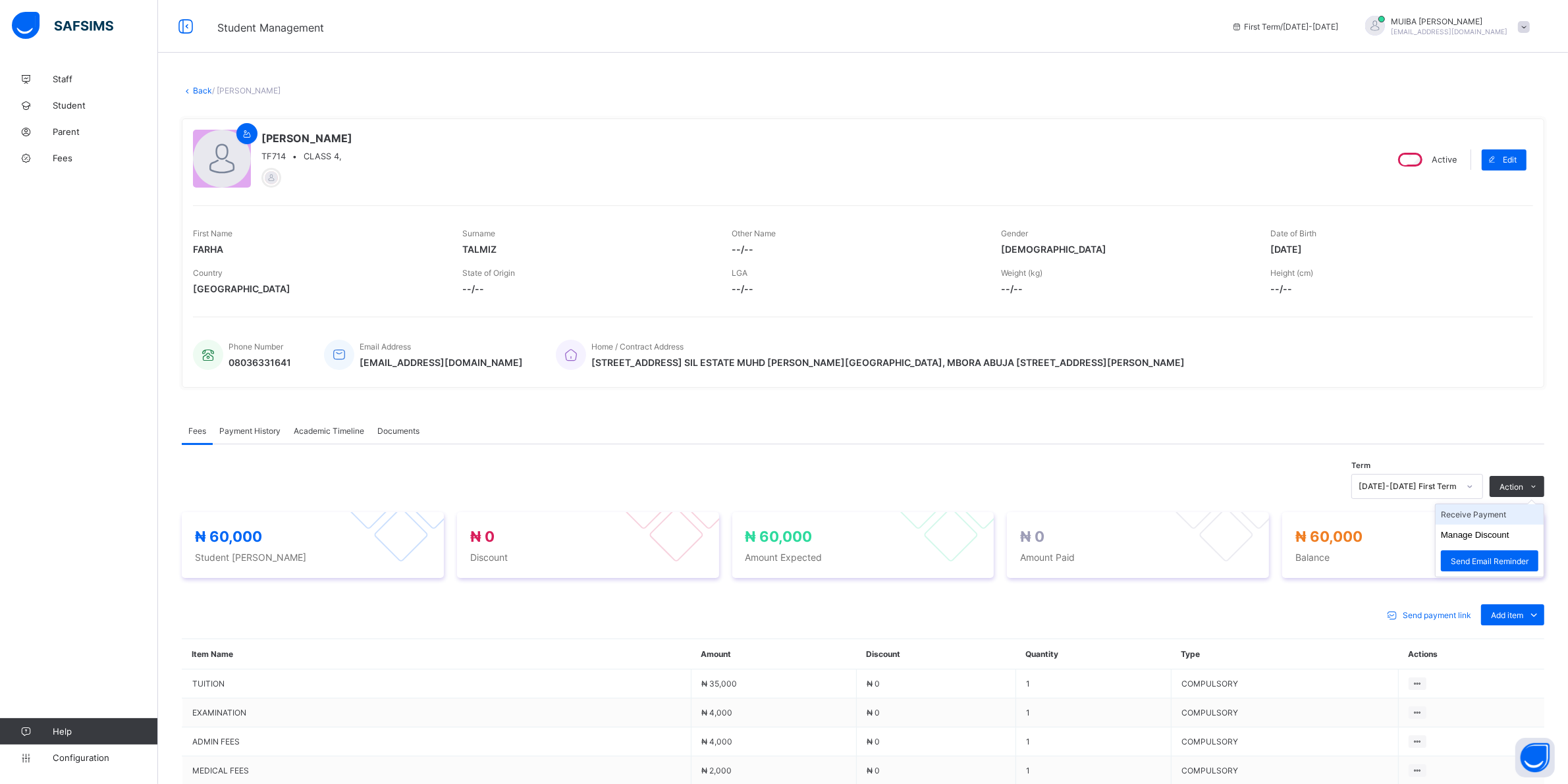
click at [1496, 513] on li "Receive Payment" at bounding box center [1489, 514] width 108 height 20
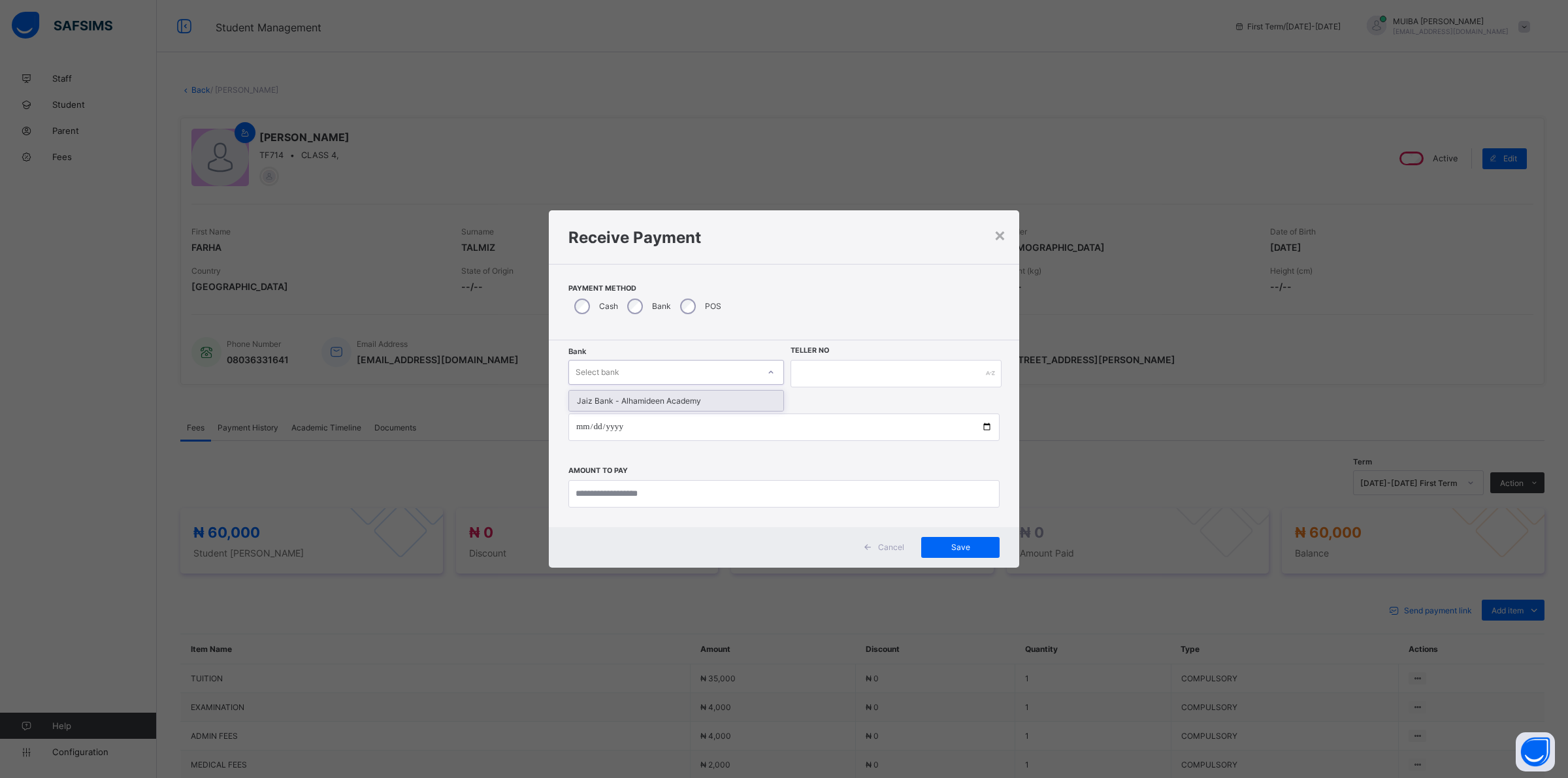
click at [760, 371] on div at bounding box center [771, 372] width 22 height 21
drag, startPoint x: 717, startPoint y: 402, endPoint x: 756, endPoint y: 390, distance: 40.8
click at [720, 402] on div "Jaiz Bank - Alhamideen Academy" at bounding box center [670, 400] width 212 height 20
drag, startPoint x: 828, startPoint y: 376, endPoint x: 838, endPoint y: 361, distance: 18.0
click at [835, 365] on input "text" at bounding box center [896, 373] width 211 height 27
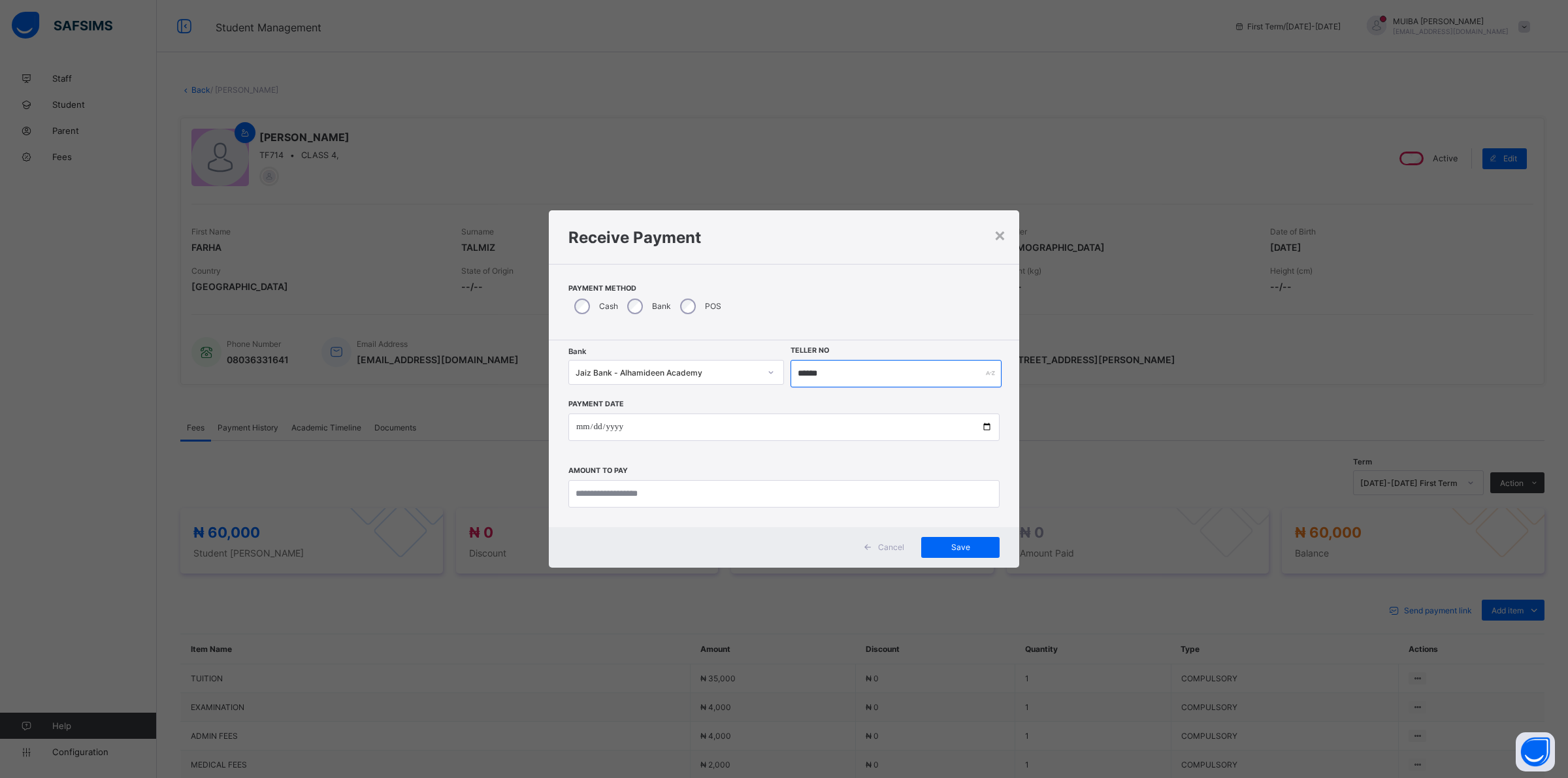
type input "******"
click at [573, 423] on input "date" at bounding box center [784, 427] width 431 height 27
click at [598, 426] on input "date" at bounding box center [784, 427] width 431 height 27
click at [595, 425] on input "date" at bounding box center [784, 427] width 431 height 27
type input "**********"
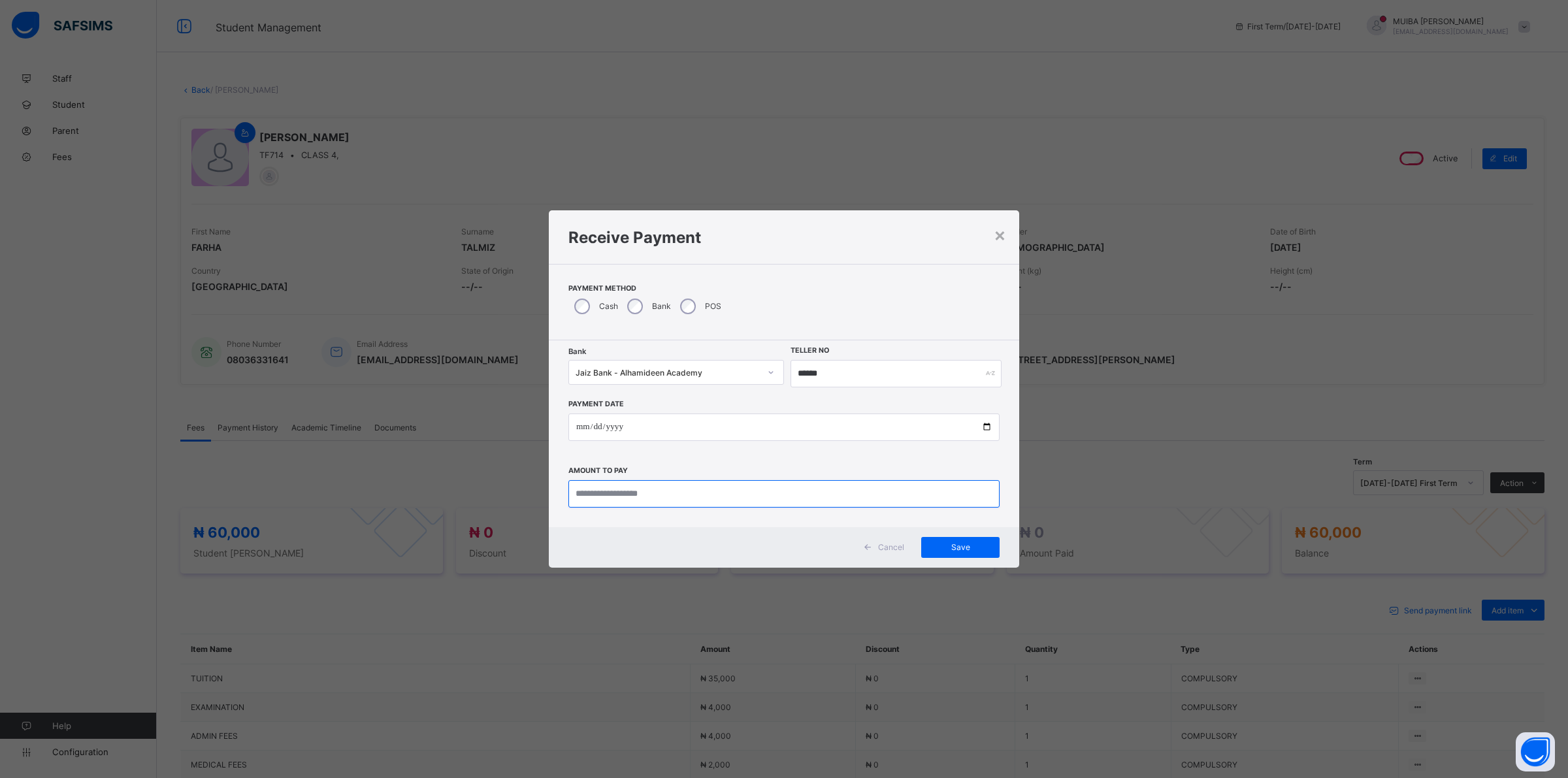
click at [595, 492] on input "currency" at bounding box center [784, 493] width 431 height 27
type input "********"
click at [954, 549] on span "Save" at bounding box center [960, 547] width 59 height 10
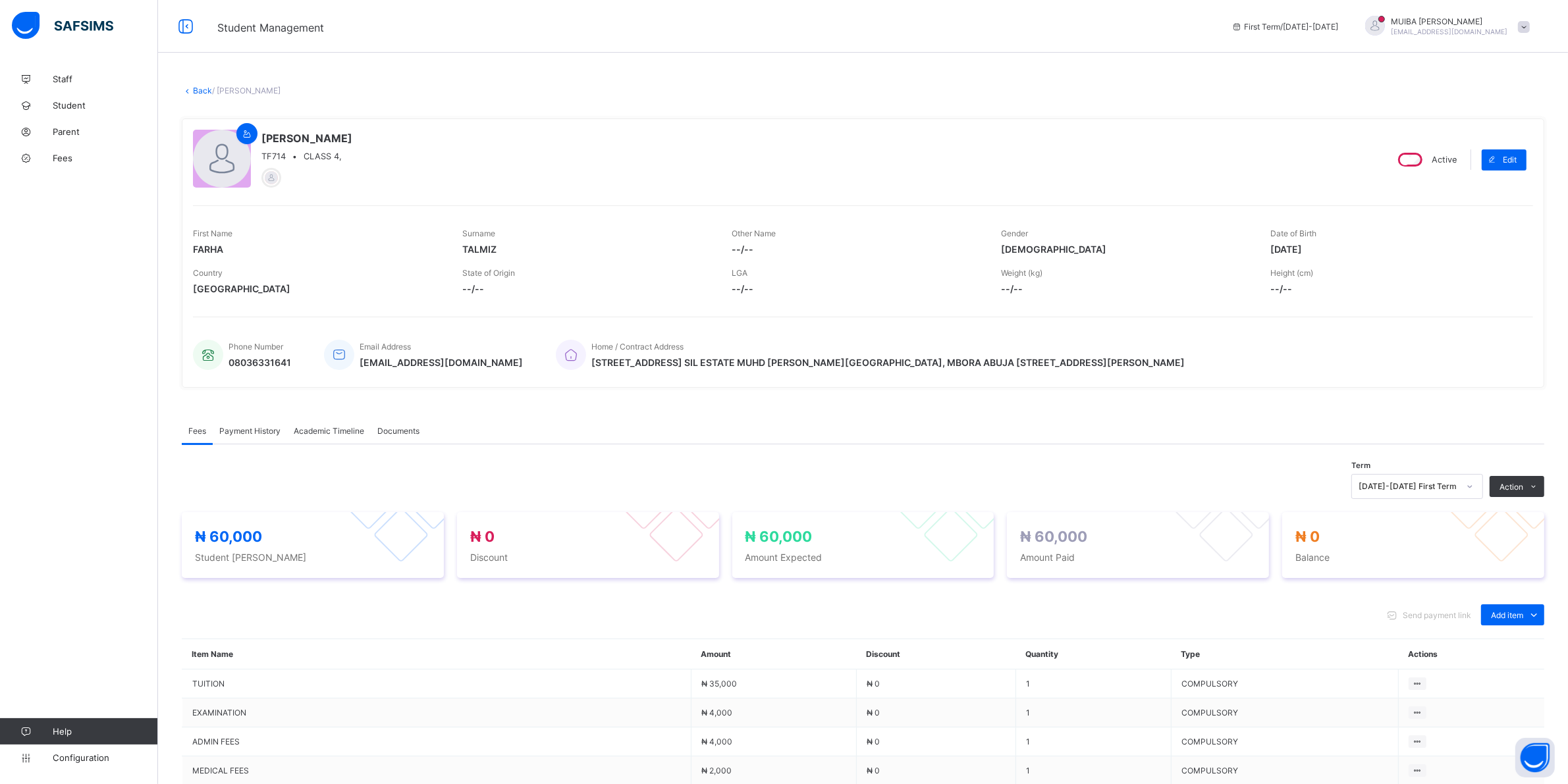
click at [196, 90] on link "Back" at bounding box center [202, 90] width 19 height 10
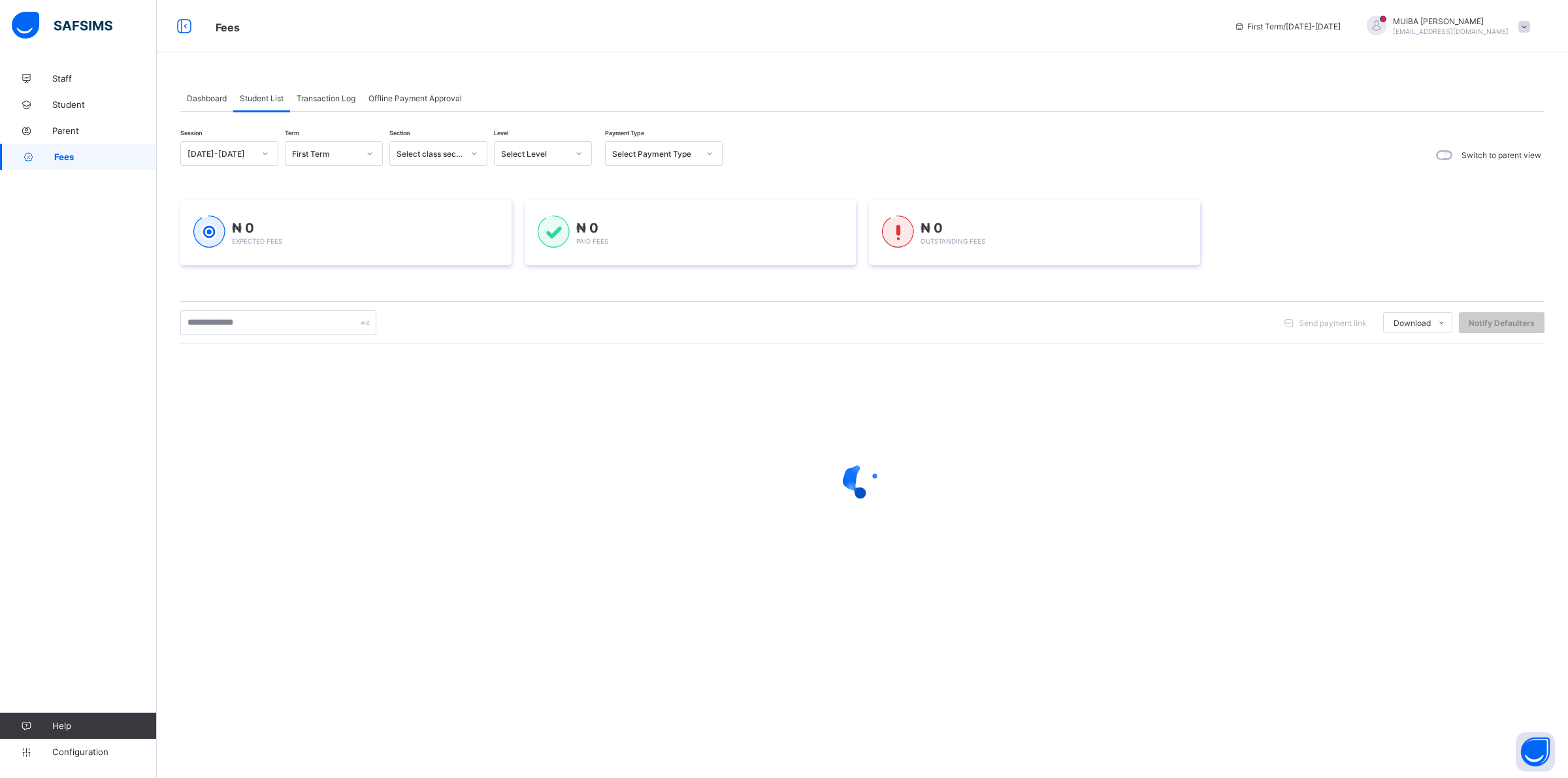
click at [578, 155] on icon at bounding box center [579, 153] width 8 height 13
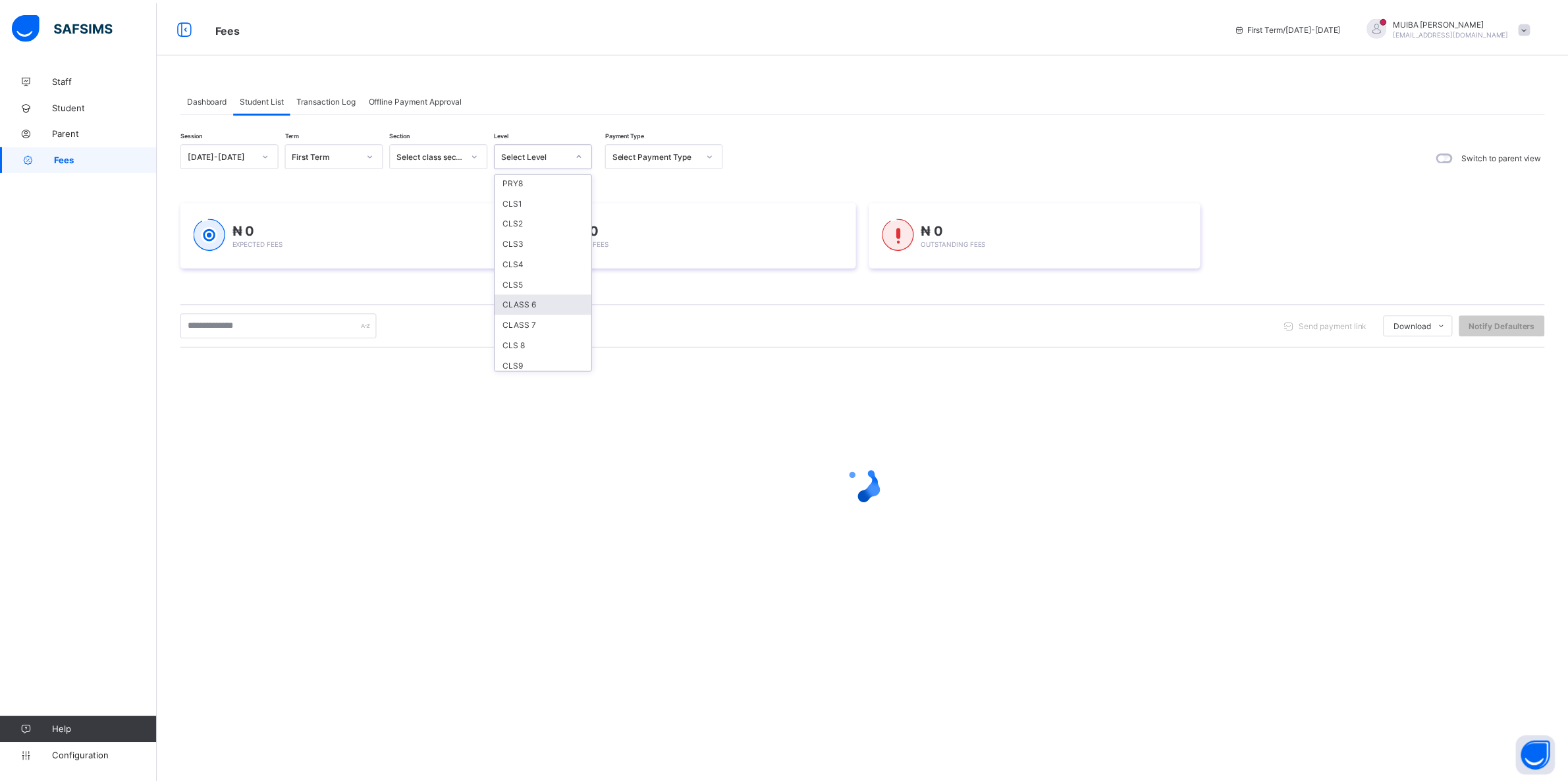
scroll to position [257, 0]
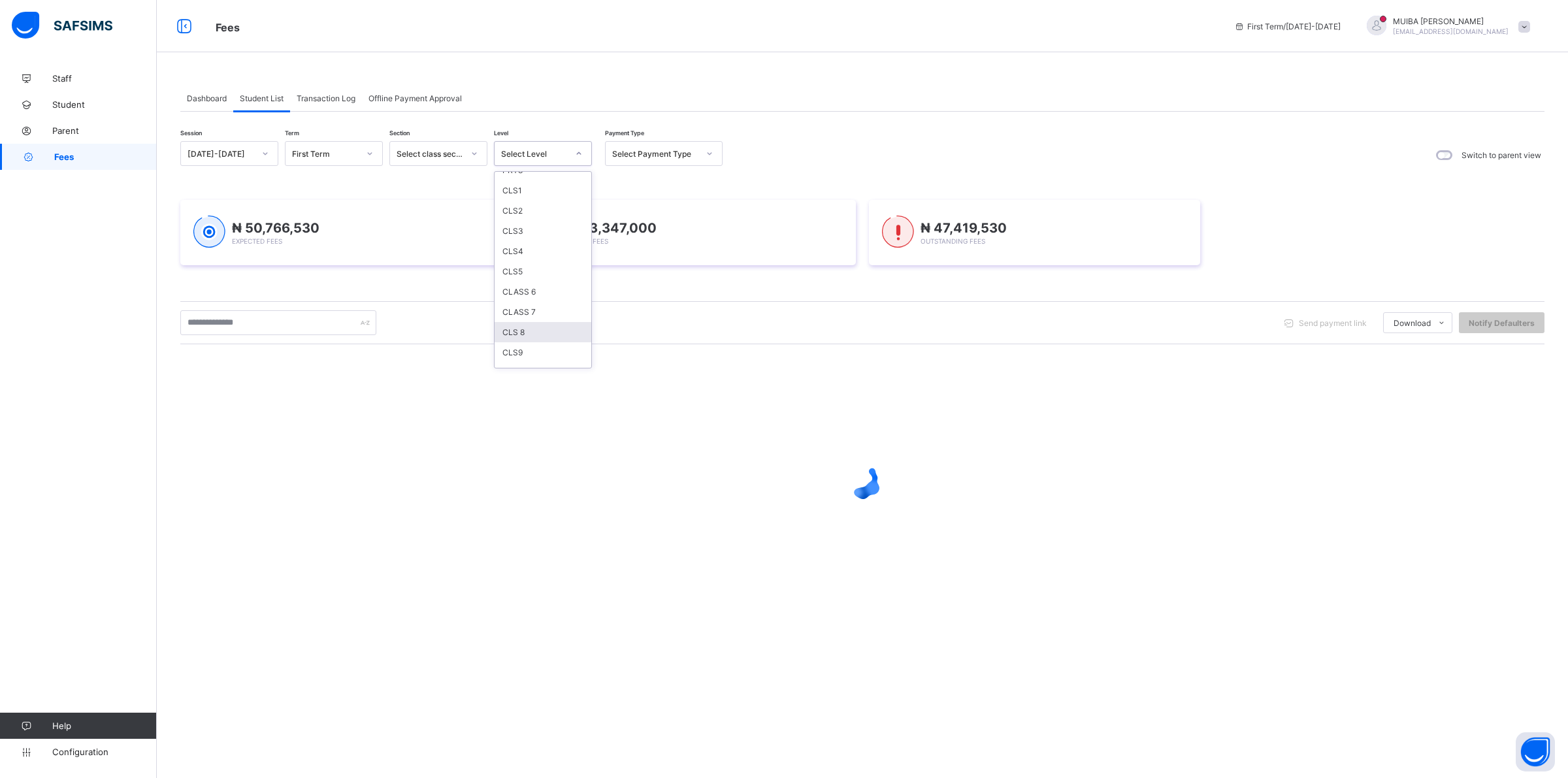
drag, startPoint x: 527, startPoint y: 320, endPoint x: 540, endPoint y: 295, distance: 28.2
click at [527, 322] on div "CLS 8" at bounding box center [543, 332] width 97 height 20
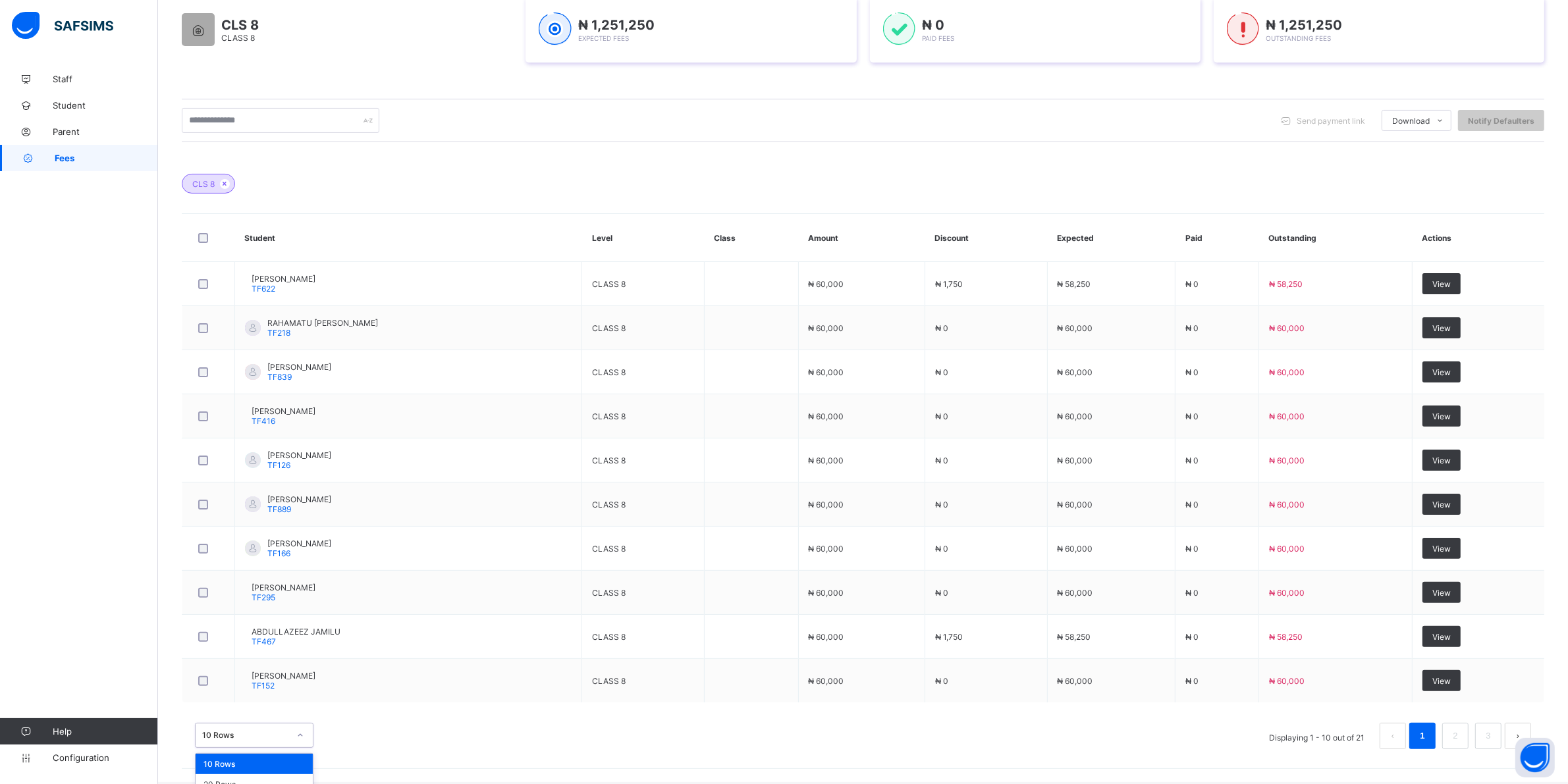
scroll to position [265, 0]
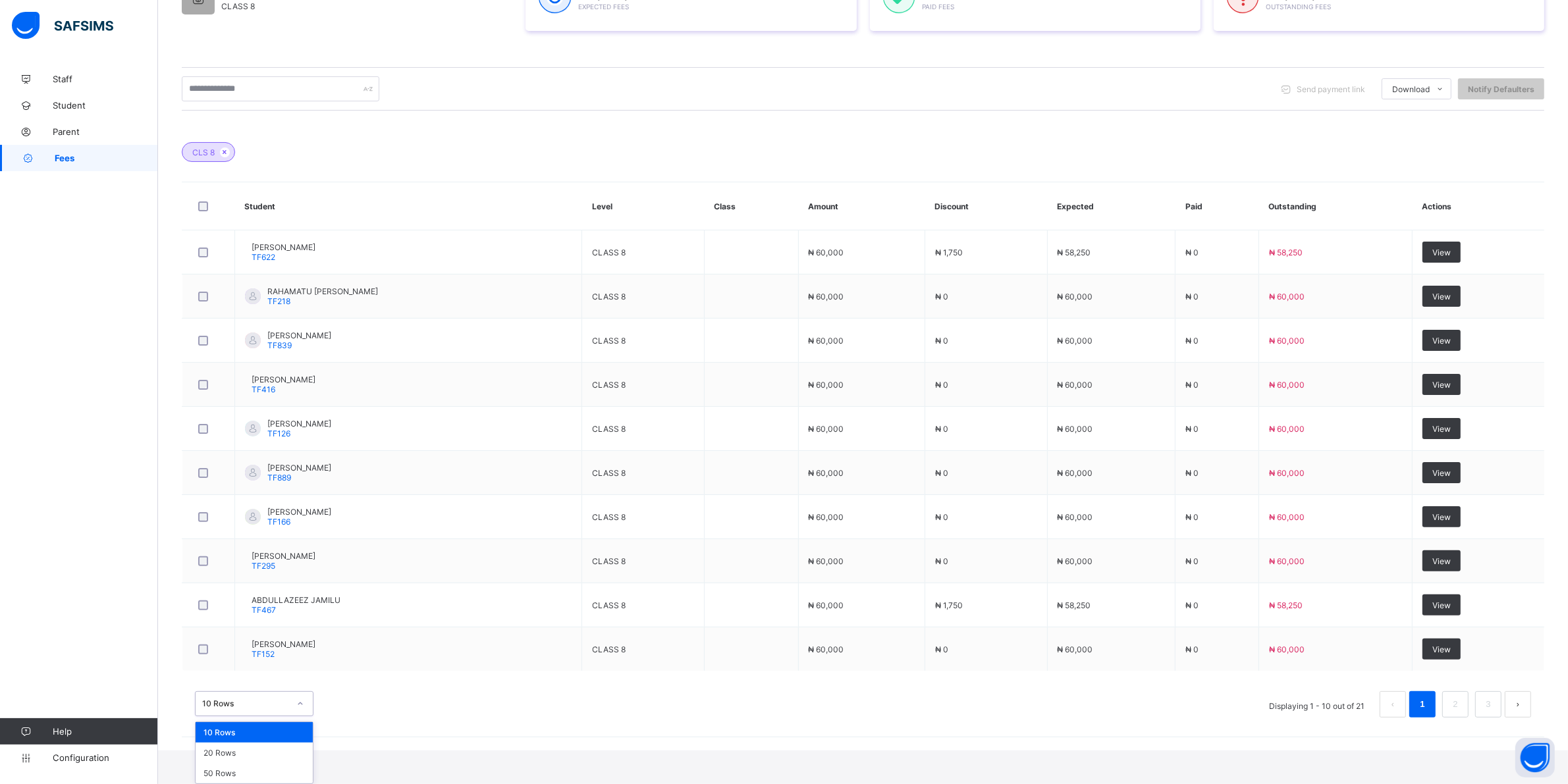
click at [300, 716] on div "option 10 Rows focused, 1 of 3. 3 results available. Use Up and Down to choose …" at bounding box center [254, 703] width 118 height 25
click at [231, 752] on div "20 Rows" at bounding box center [254, 752] width 117 height 20
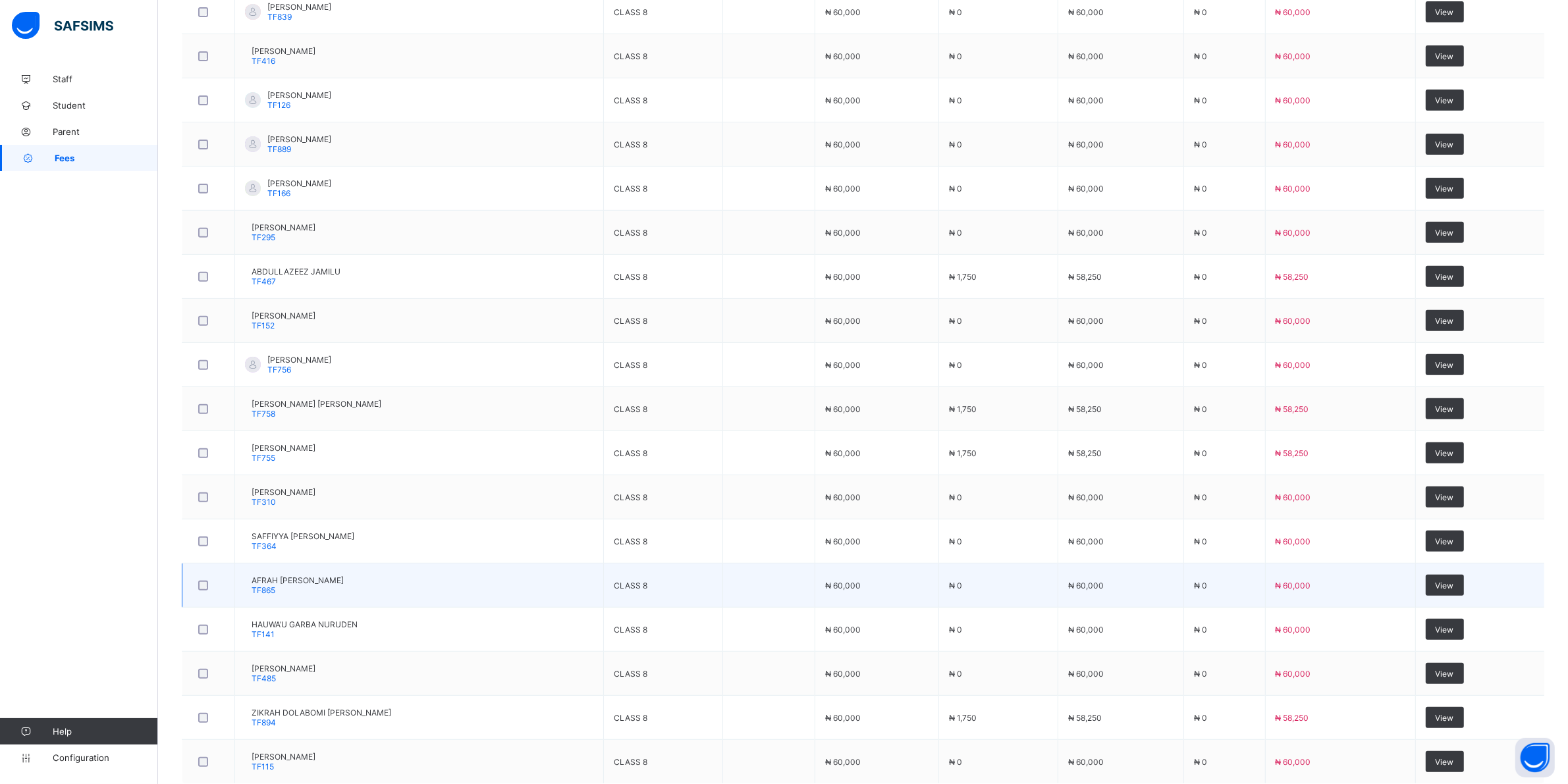
scroll to position [676, 0]
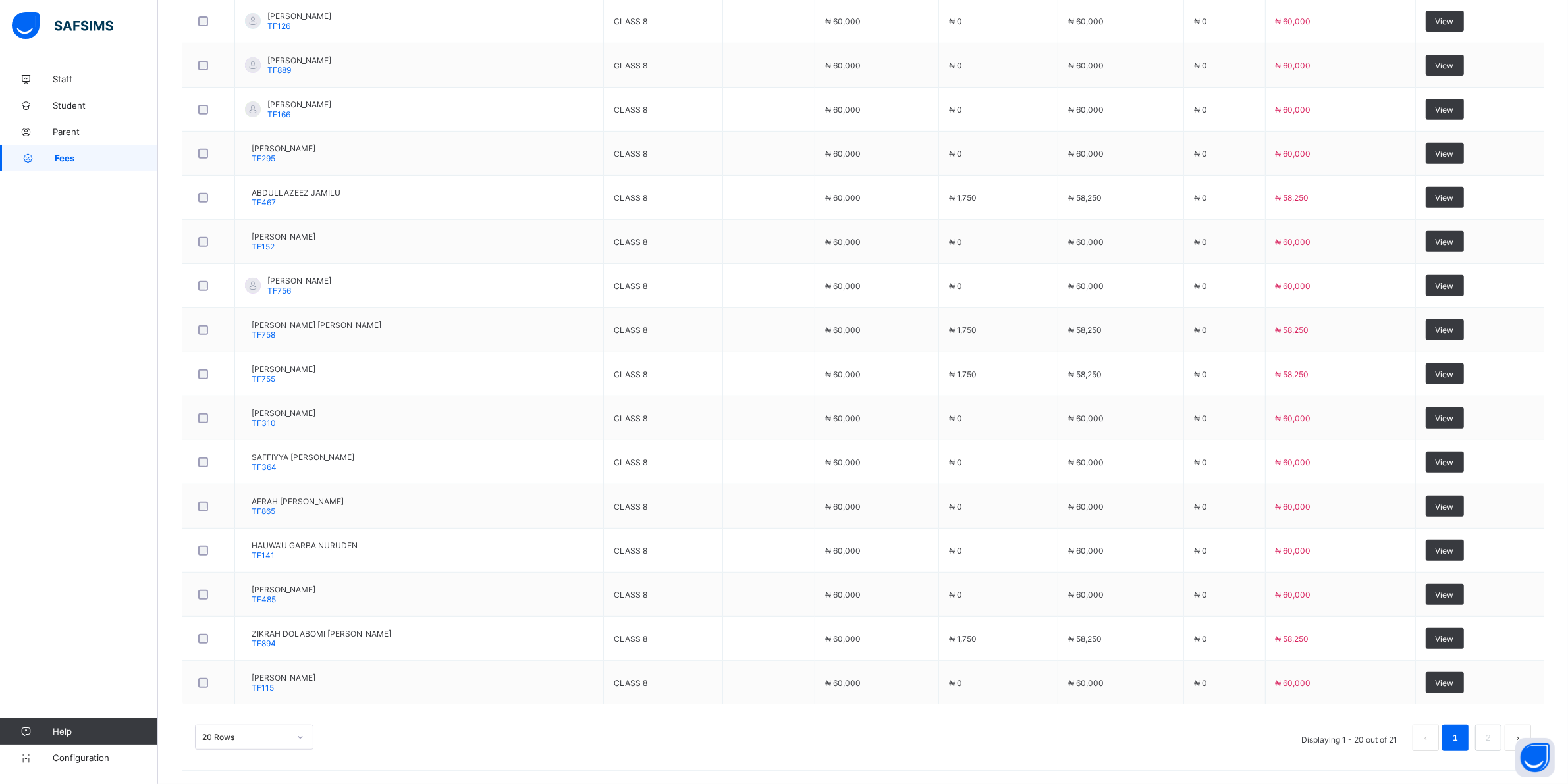
click at [308, 733] on div "20 Rows" at bounding box center [254, 737] width 118 height 25
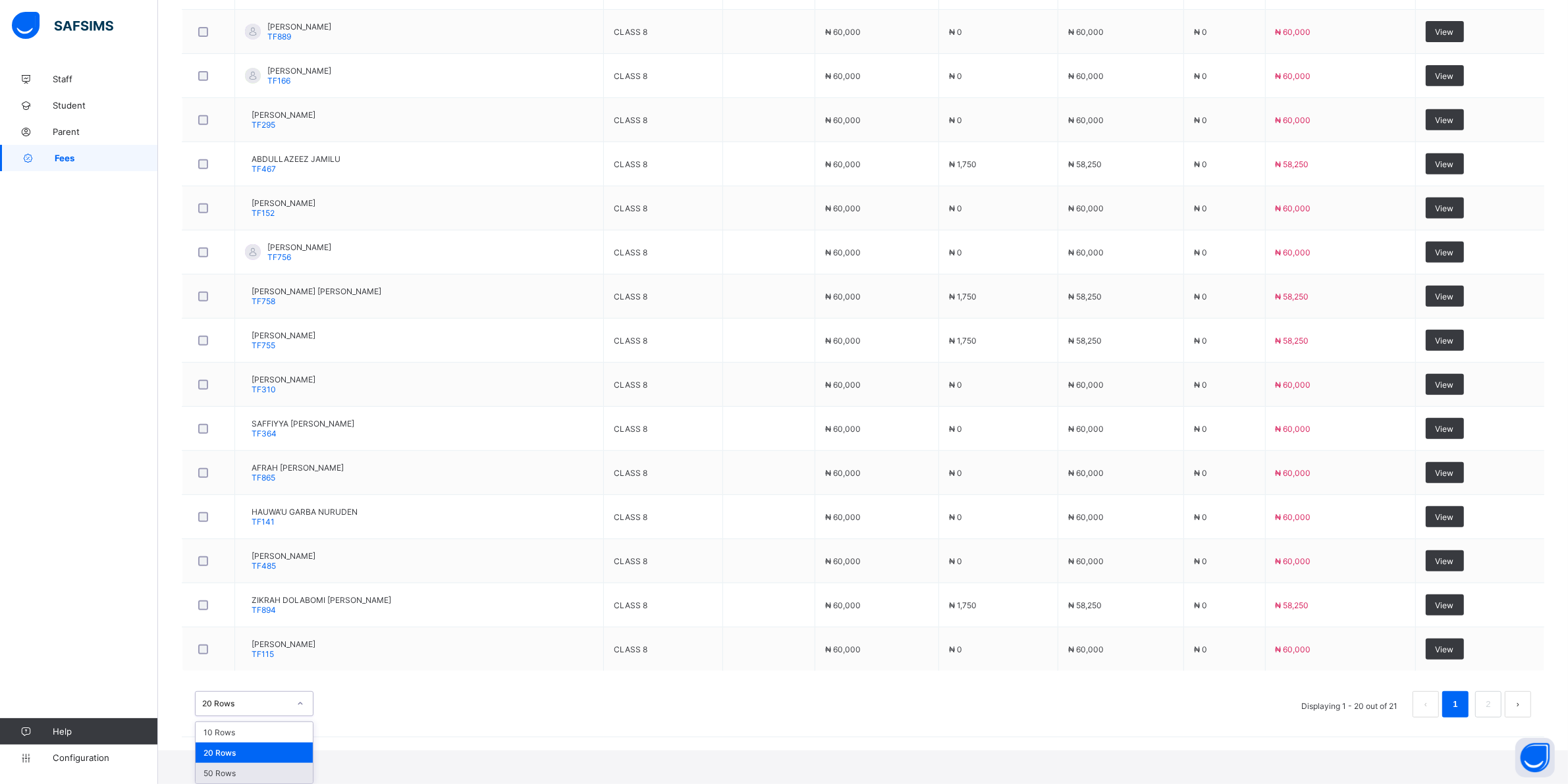
drag, startPoint x: 226, startPoint y: 774, endPoint x: 233, endPoint y: 773, distance: 7.1
click at [226, 773] on div "50 Rows" at bounding box center [254, 773] width 117 height 20
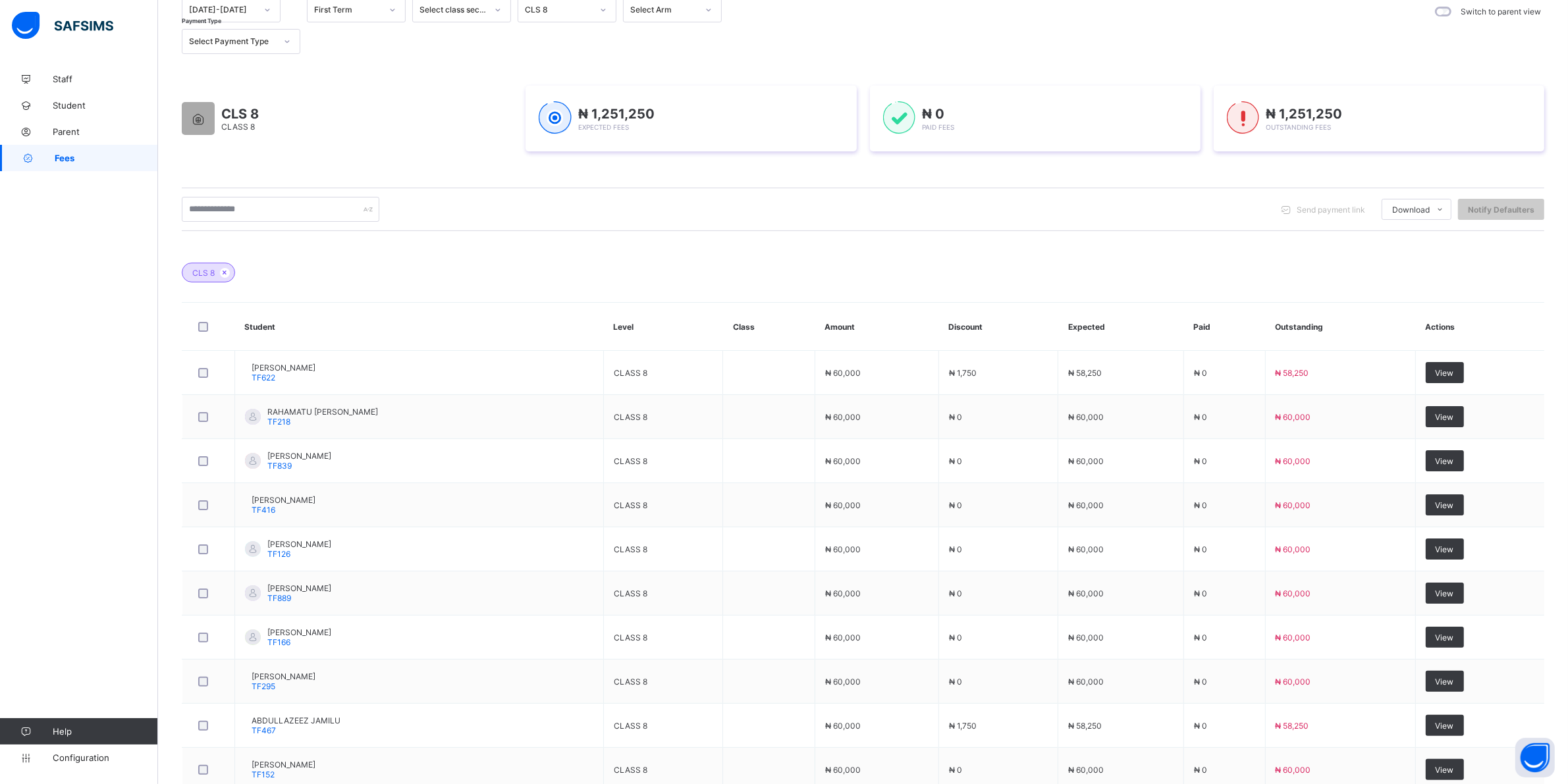
scroll to position [0, 0]
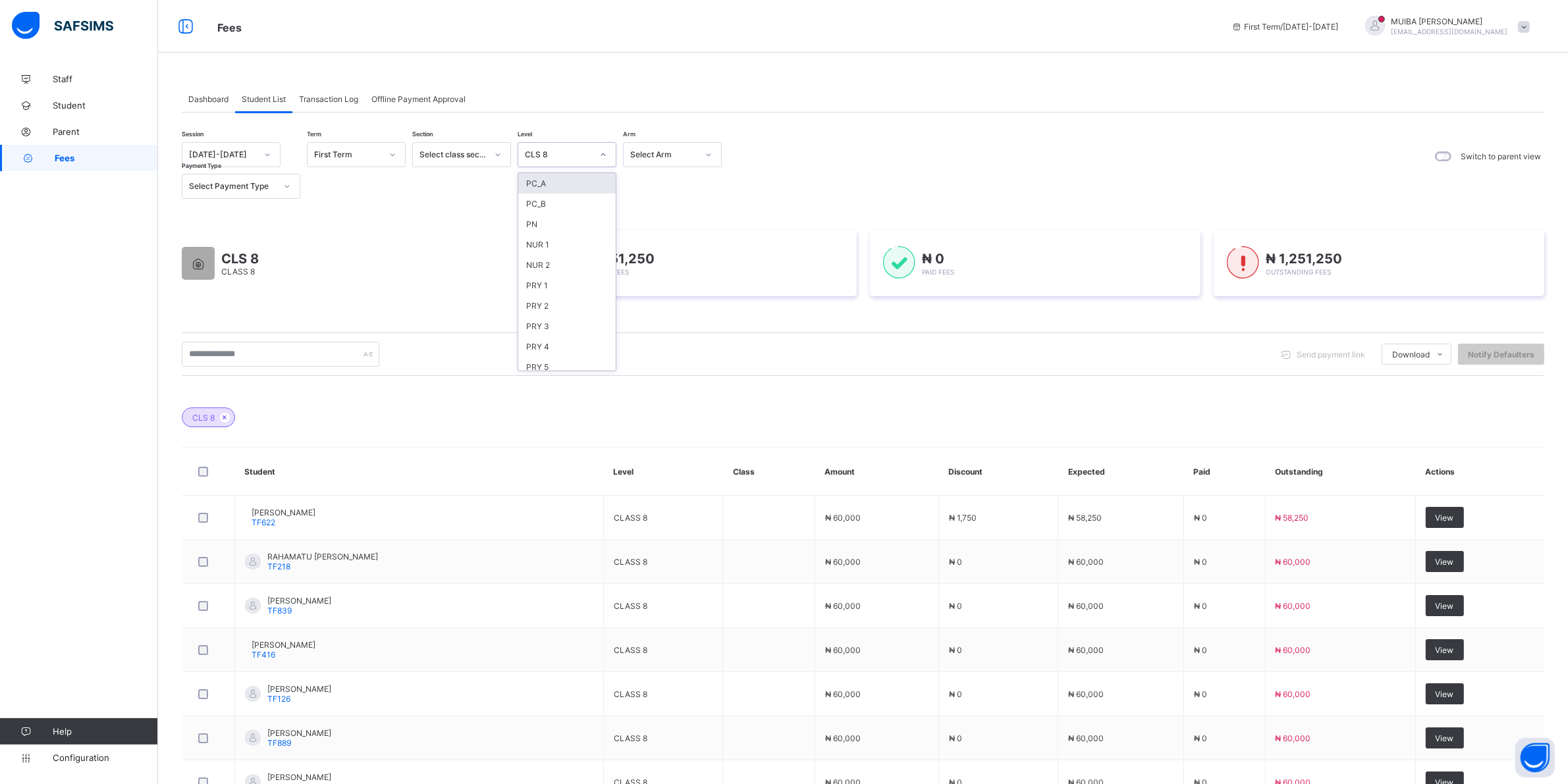
click at [608, 157] on div at bounding box center [603, 154] width 23 height 21
click at [541, 345] on div "CLS9" at bounding box center [567, 355] width 97 height 20
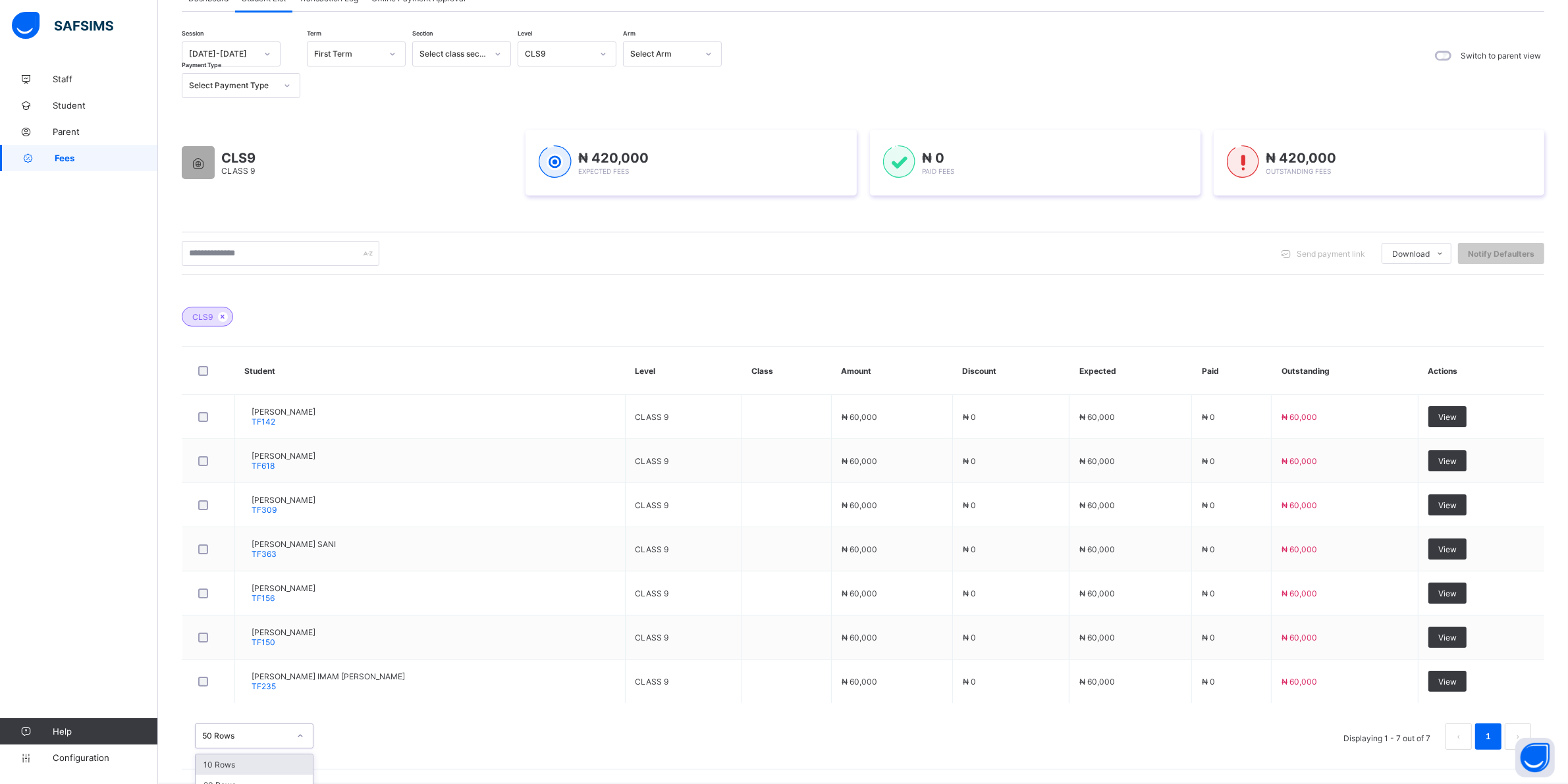
scroll to position [133, 0]
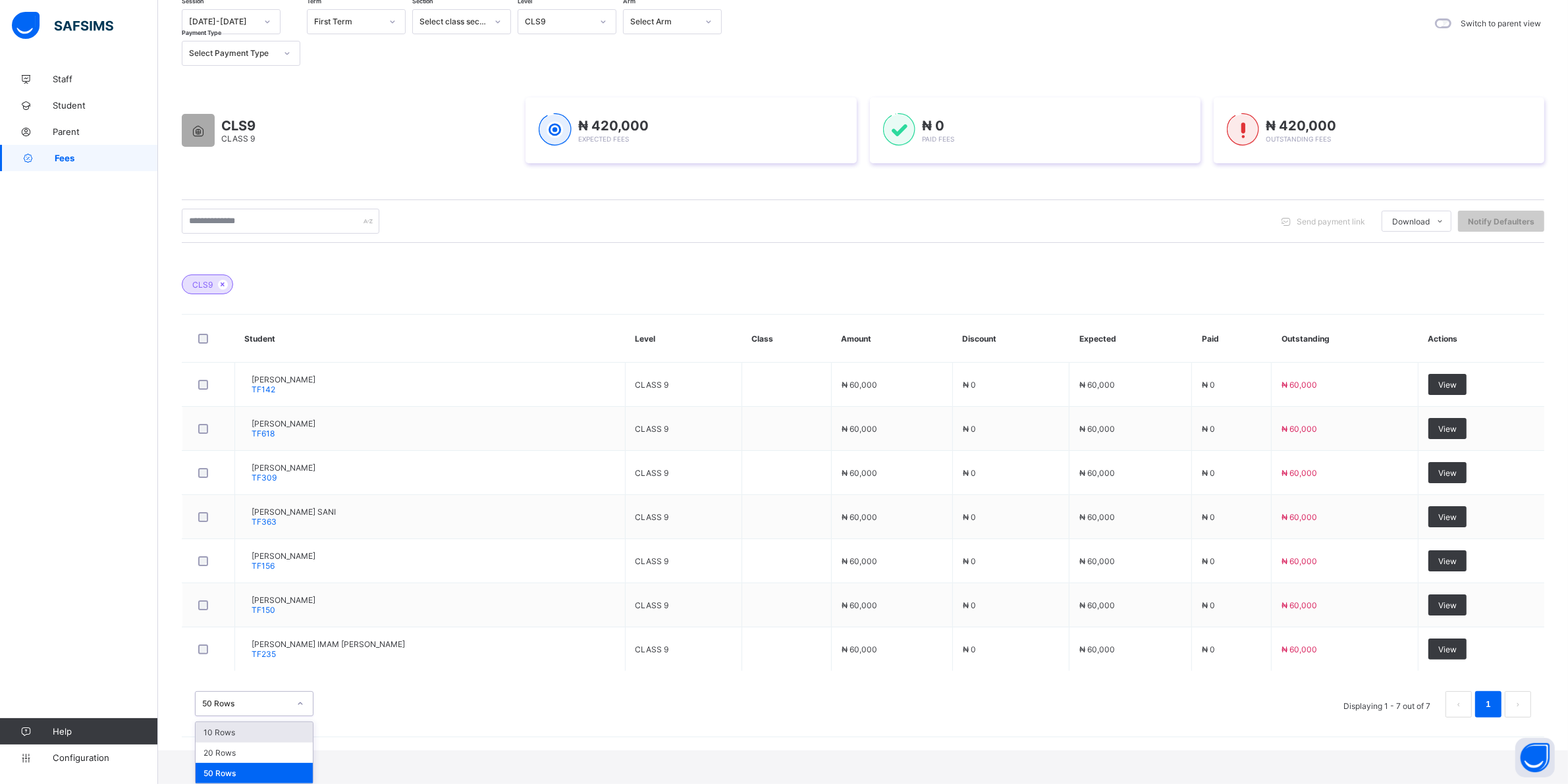
click at [293, 716] on div "option 10 Rows focused, 1 of 3. 3 results available. Use Up and Down to choose …" at bounding box center [254, 703] width 118 height 25
click at [267, 736] on div "10 Rows" at bounding box center [254, 732] width 117 height 20
click at [303, 716] on div "option 10 Rows focused, 1 of 3. 3 results available. Use Up and Down to choose …" at bounding box center [254, 703] width 118 height 25
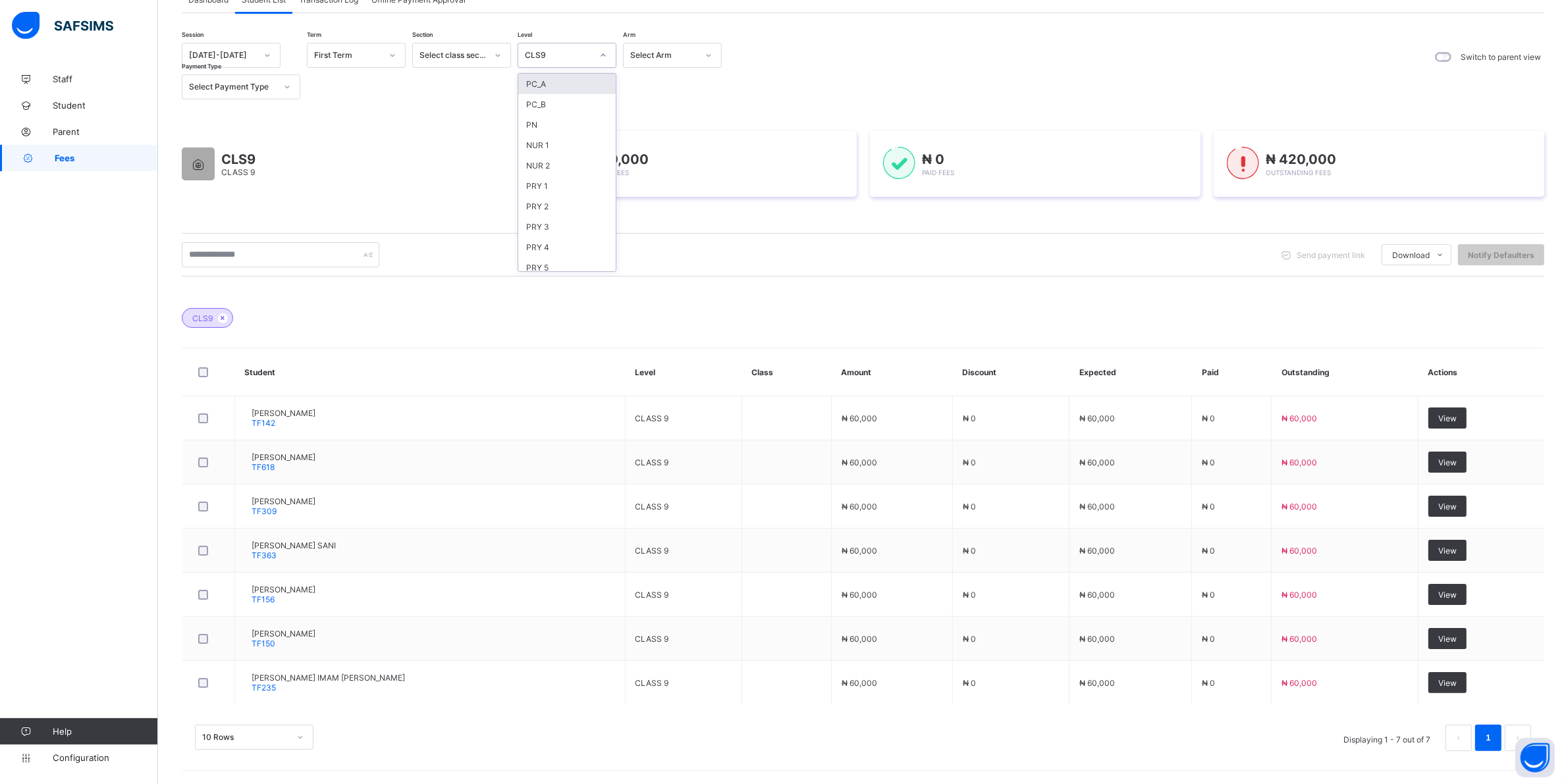
scroll to position [101, 0]
click at [603, 20] on div "Session 2025-2026 Term First Term Section Select class section Level option CLS…" at bounding box center [863, 388] width 1363 height 751
click at [560, 235] on div "CLS 8" at bounding box center [567, 245] width 97 height 20
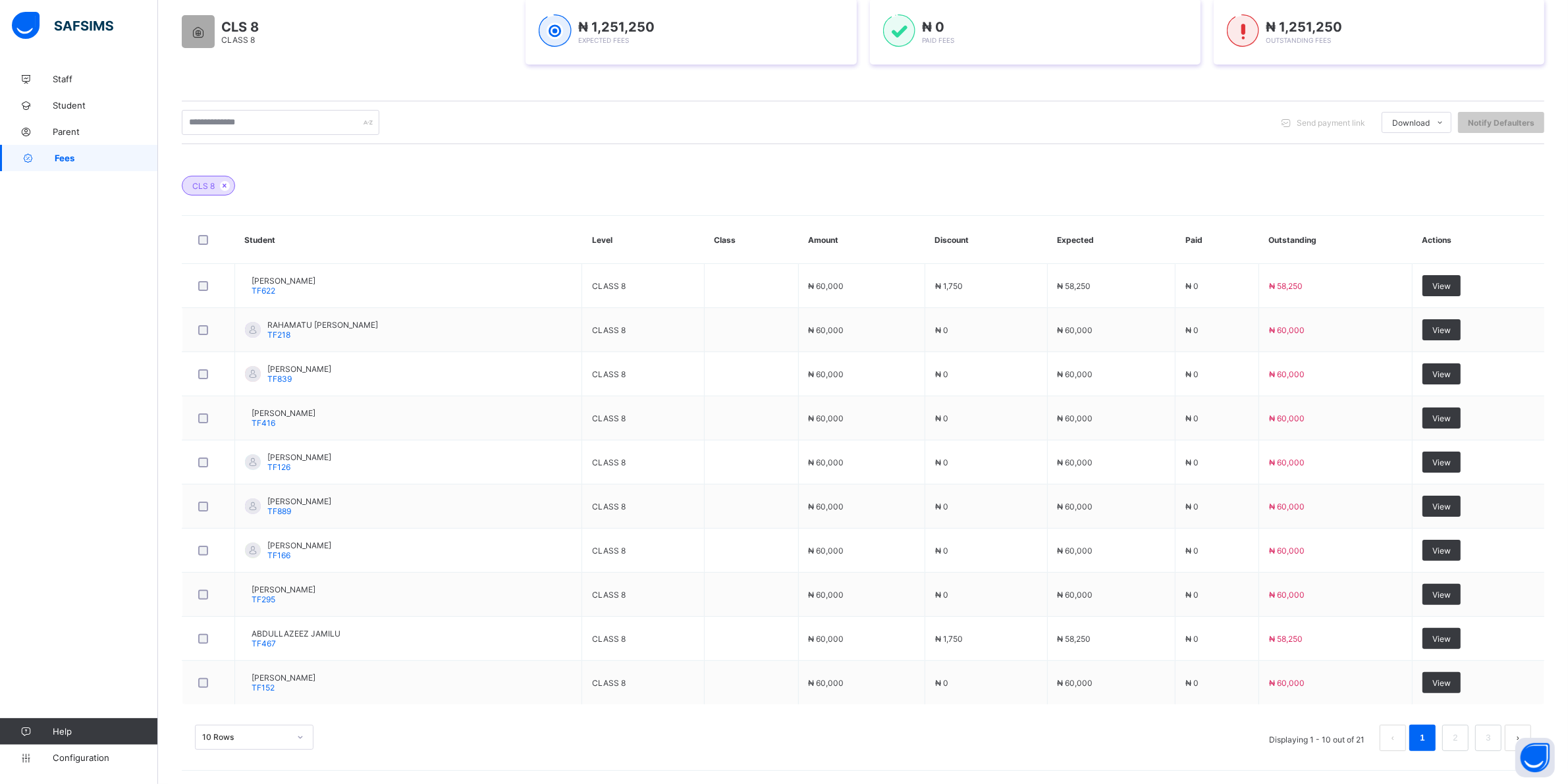
scroll to position [265, 0]
click at [292, 744] on div "10 Rows" at bounding box center [254, 737] width 118 height 25
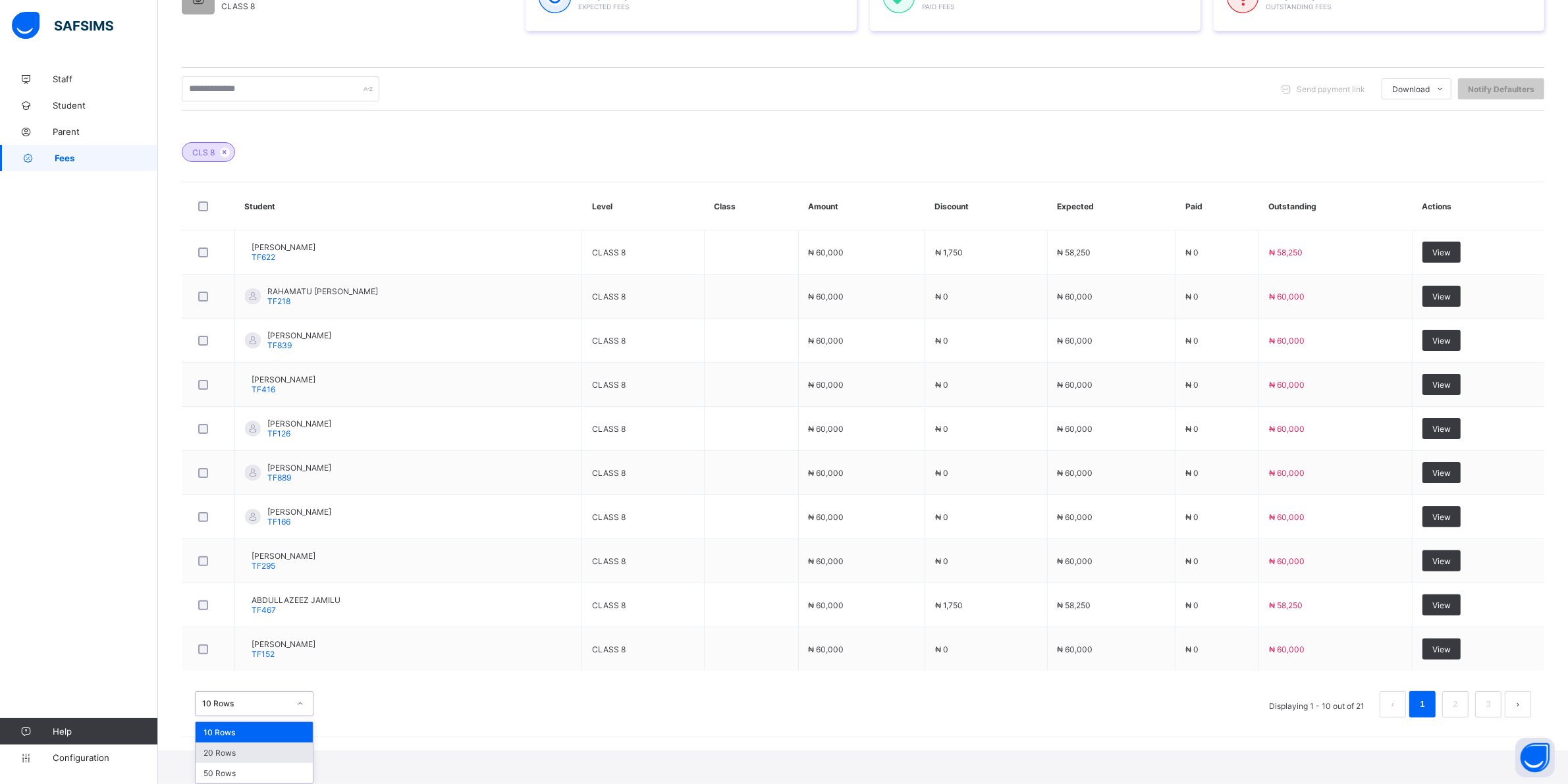
click at [222, 752] on div "20 Rows" at bounding box center [254, 752] width 117 height 20
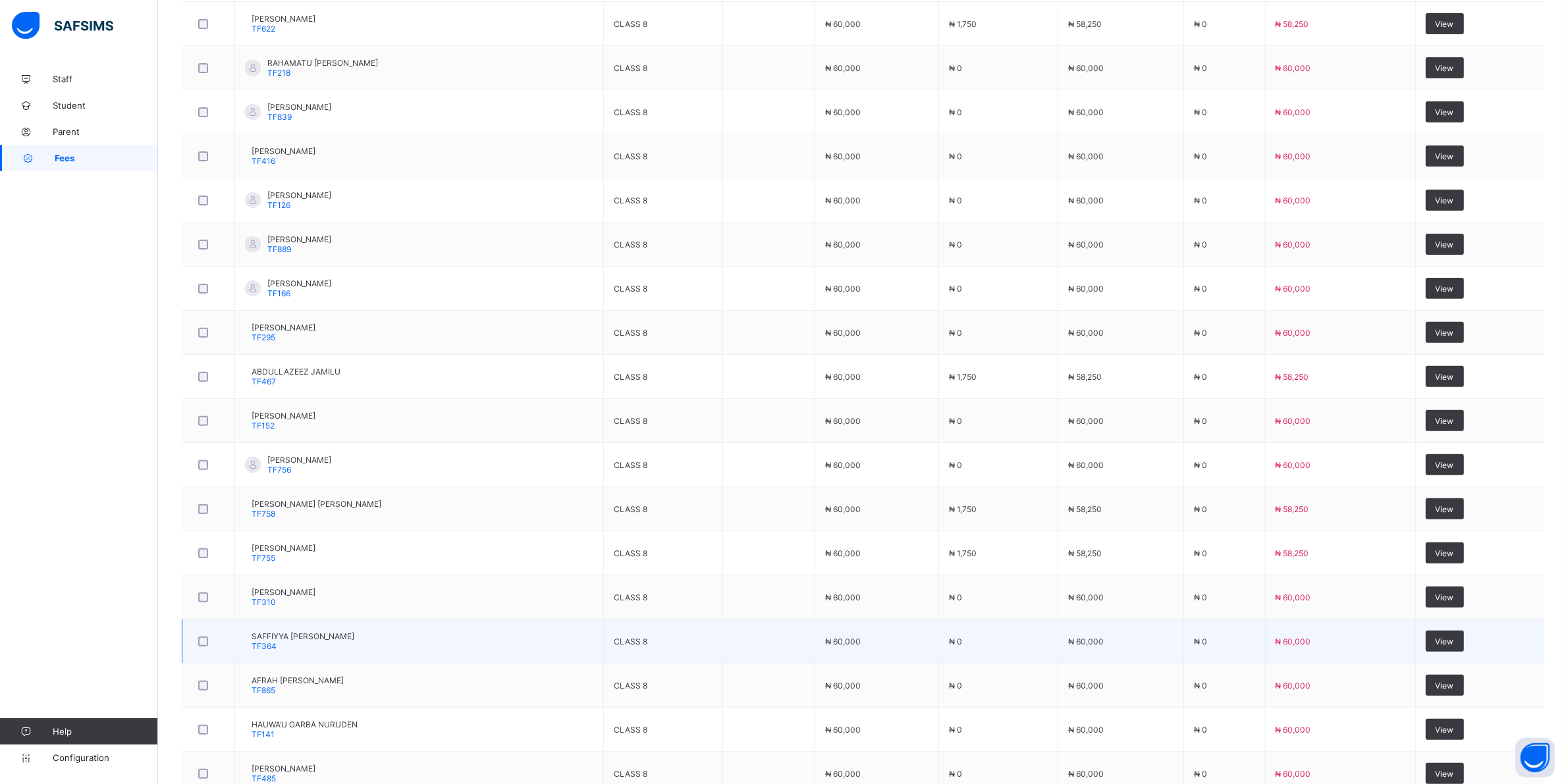
scroll to position [576, 0]
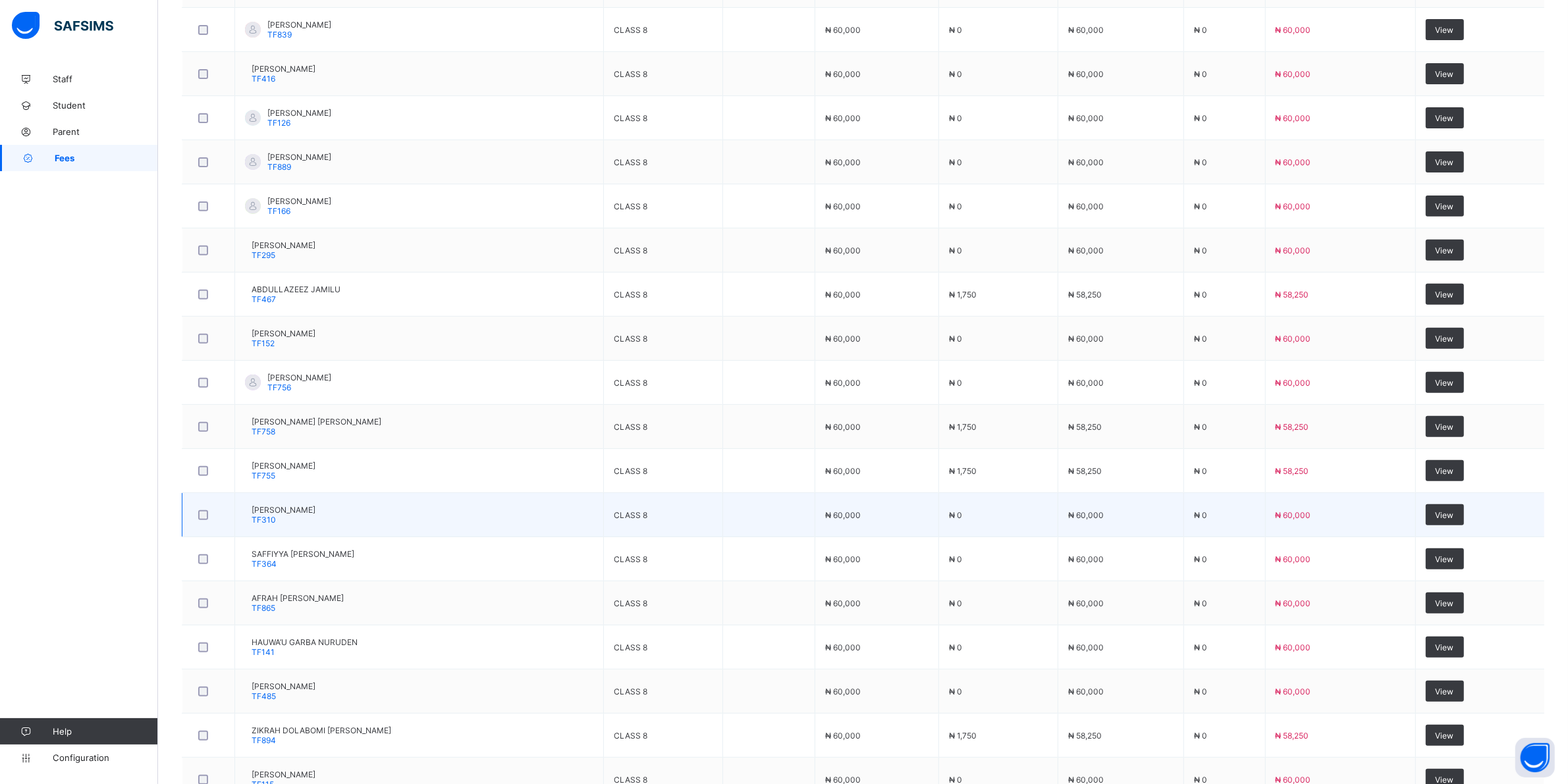
drag, startPoint x: 351, startPoint y: 445, endPoint x: 525, endPoint y: 508, distance: 185.1
click at [525, 508] on td "RABIATU ABDULAZEEZ DALHATU TF310" at bounding box center [419, 515] width 369 height 44
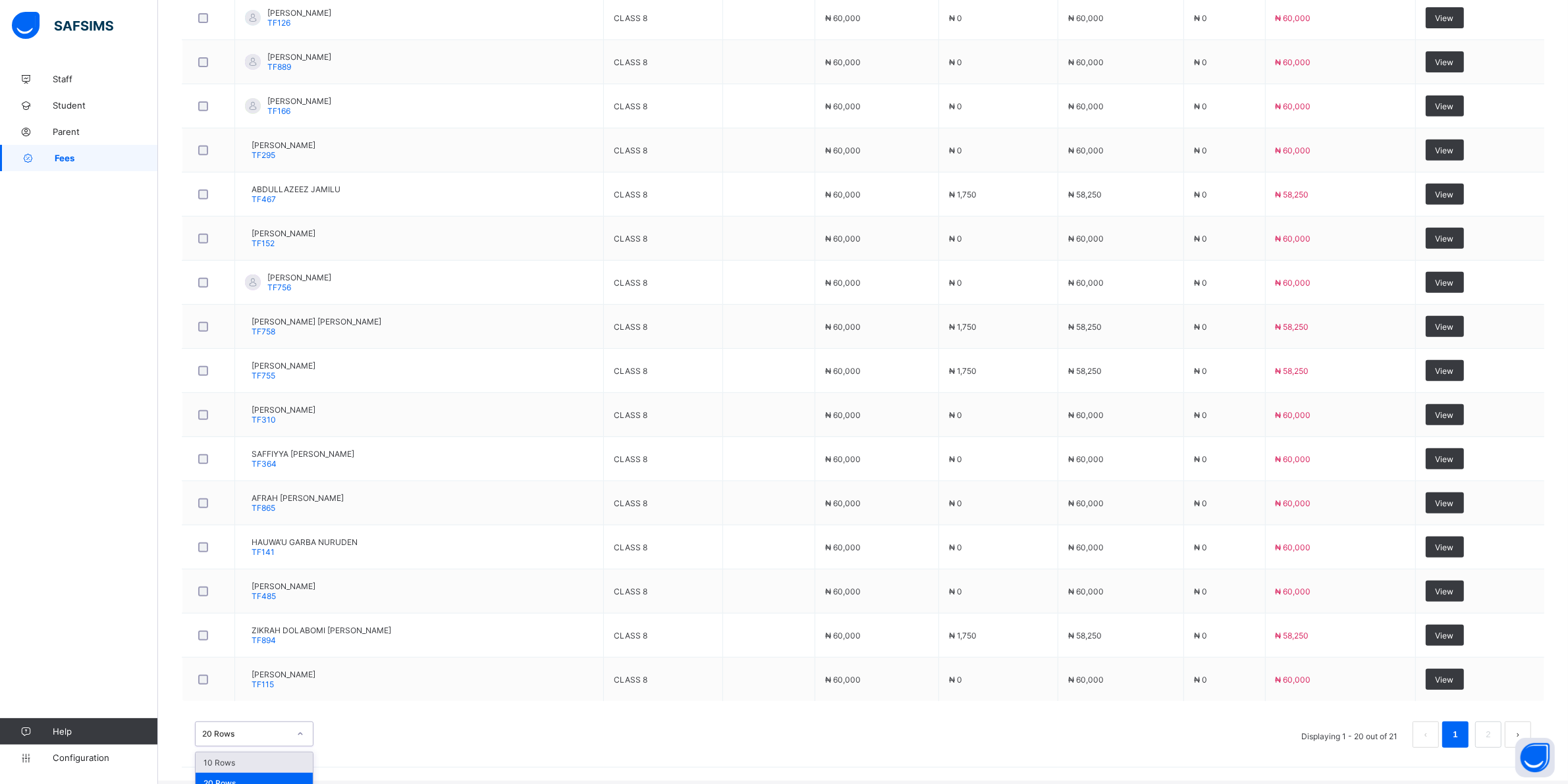
scroll to position [709, 0]
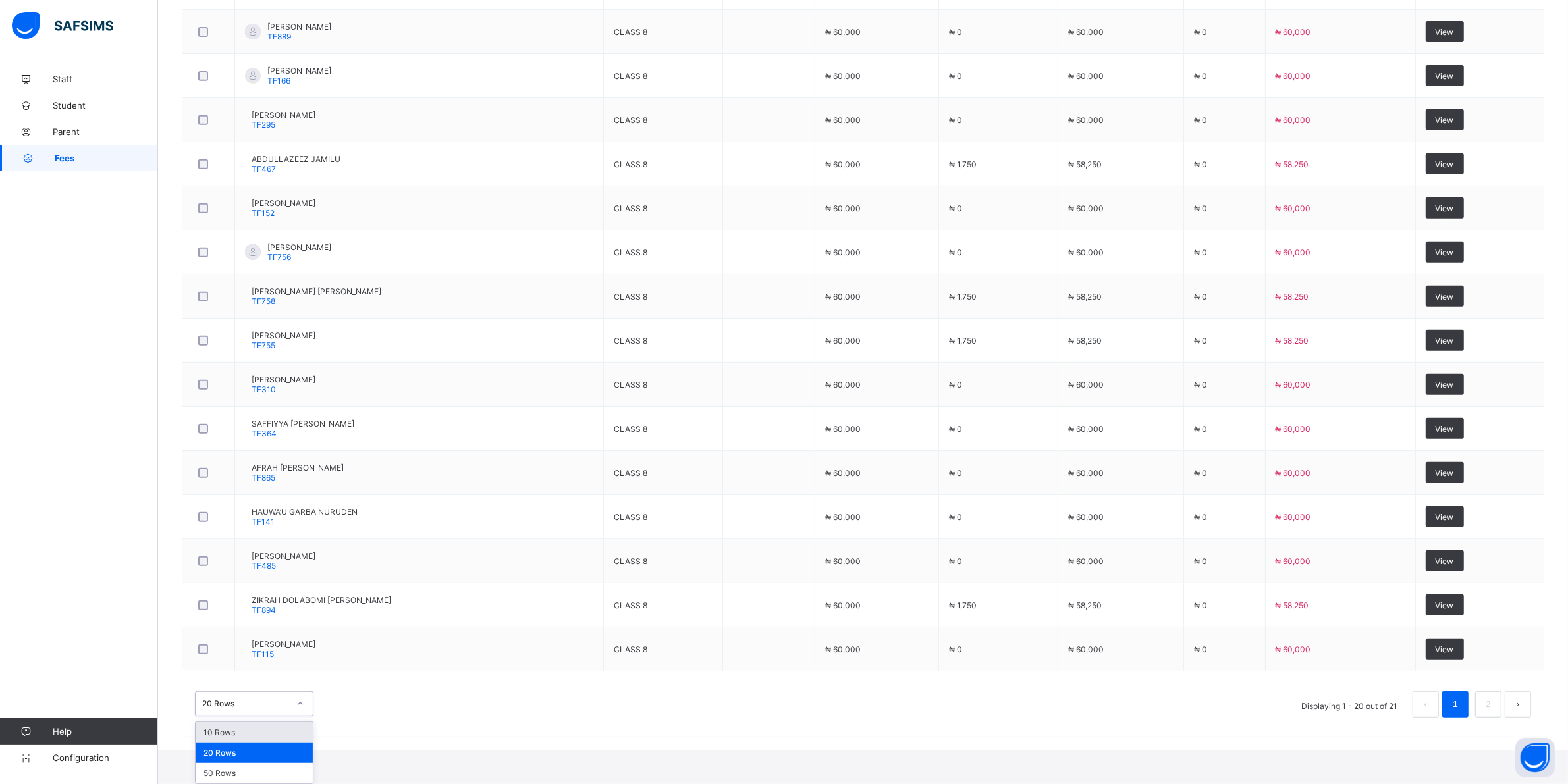
click at [303, 716] on div "option 10 Rows focused, 1 of 3. 3 results available. Use Up and Down to choose …" at bounding box center [254, 703] width 118 height 25
click at [238, 778] on div "50 Rows" at bounding box center [254, 773] width 117 height 20
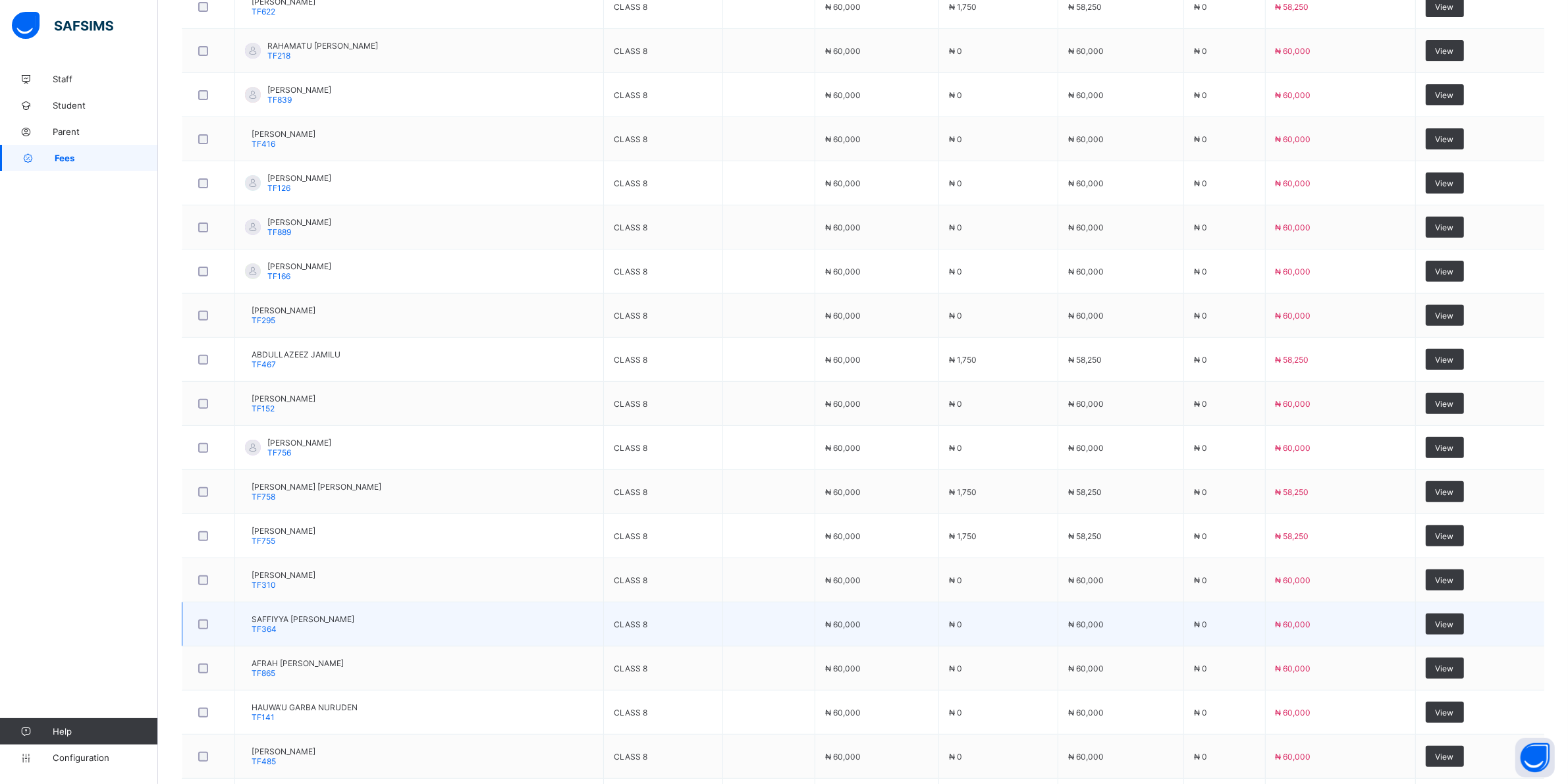
scroll to position [474, 0]
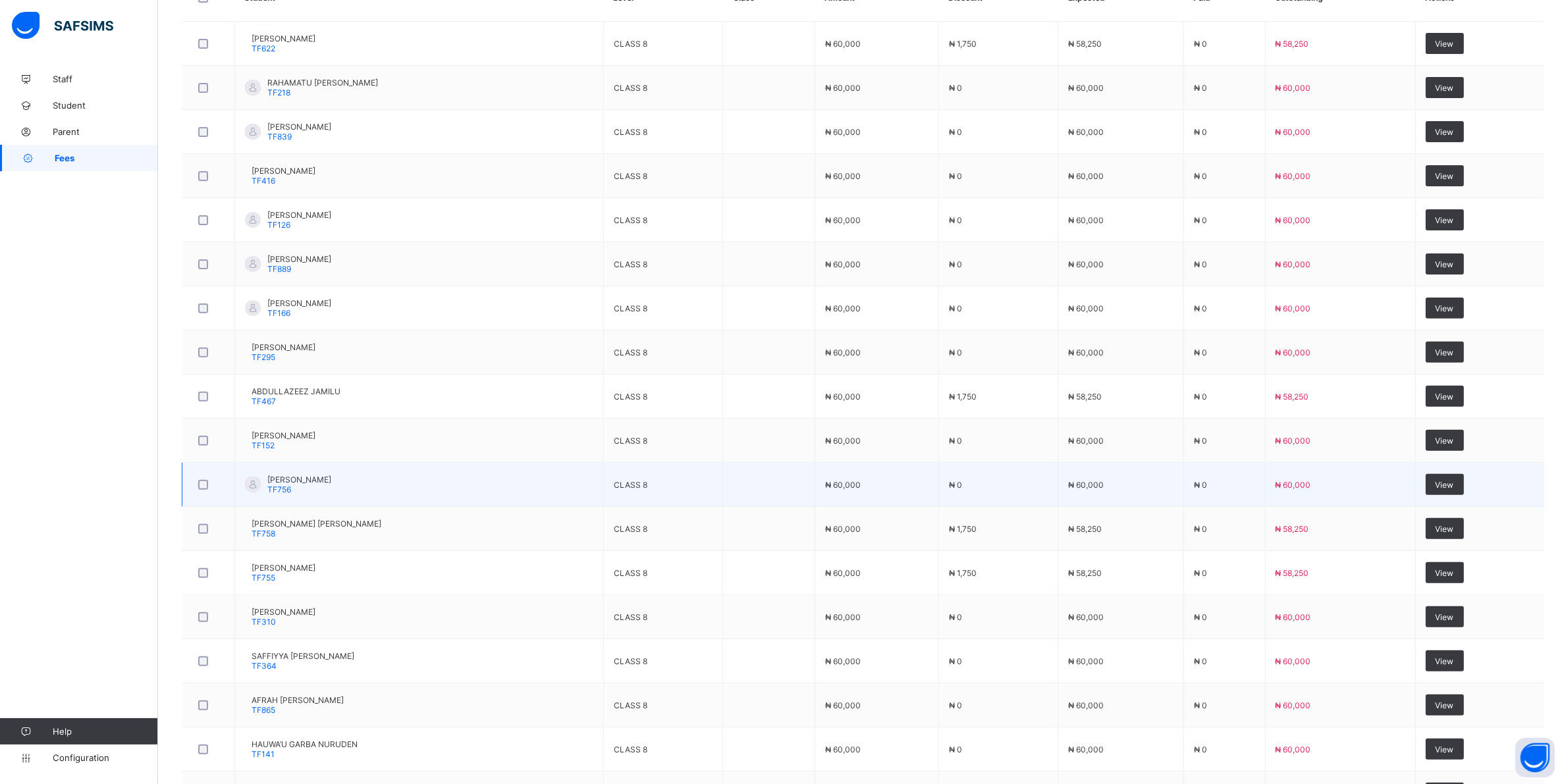
click at [332, 494] on div "ALIYU HAIDAR DALHAT TF756" at bounding box center [299, 484] width 64 height 20
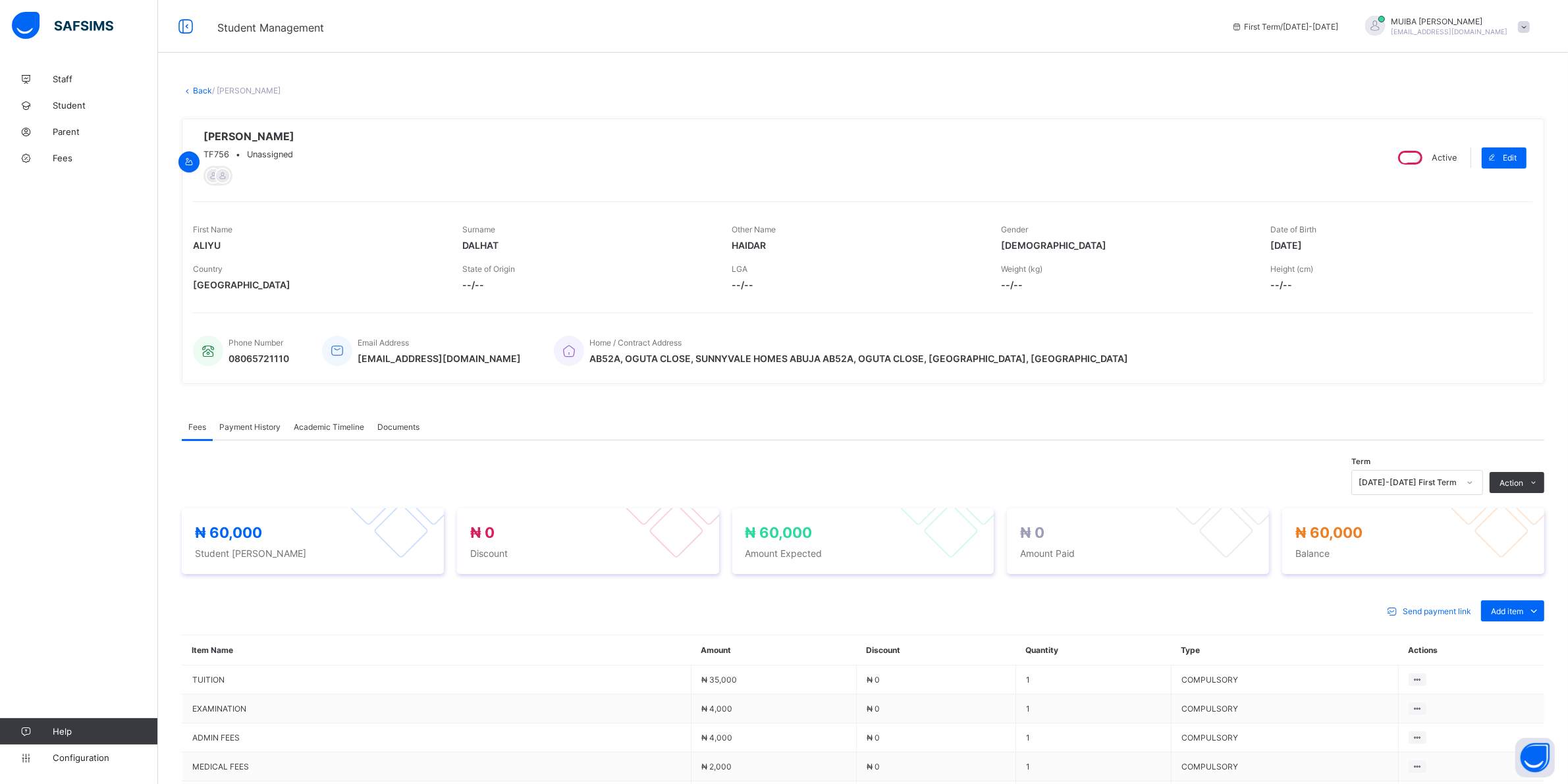
click at [1454, 163] on span "Active" at bounding box center [1444, 158] width 25 height 10
drag, startPoint x: 1454, startPoint y: 163, endPoint x: 1558, endPoint y: 192, distance: 108.0
click at [1558, 192] on div "× Delete Document This action would delete the document with name: from the sys…" at bounding box center [863, 536] width 1410 height 941
click at [1517, 154] on span "Edit" at bounding box center [1509, 158] width 14 height 10
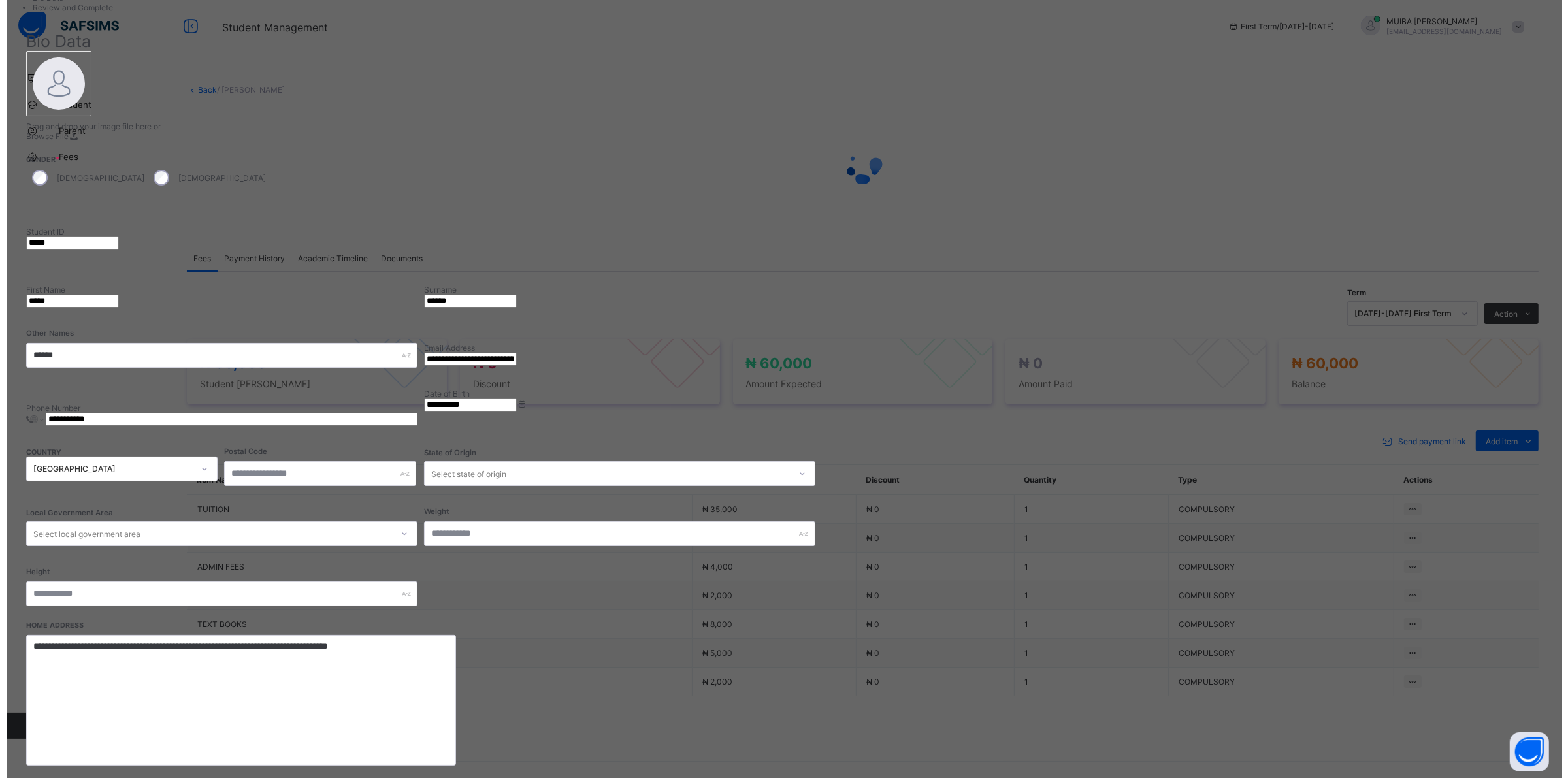
scroll to position [206, 0]
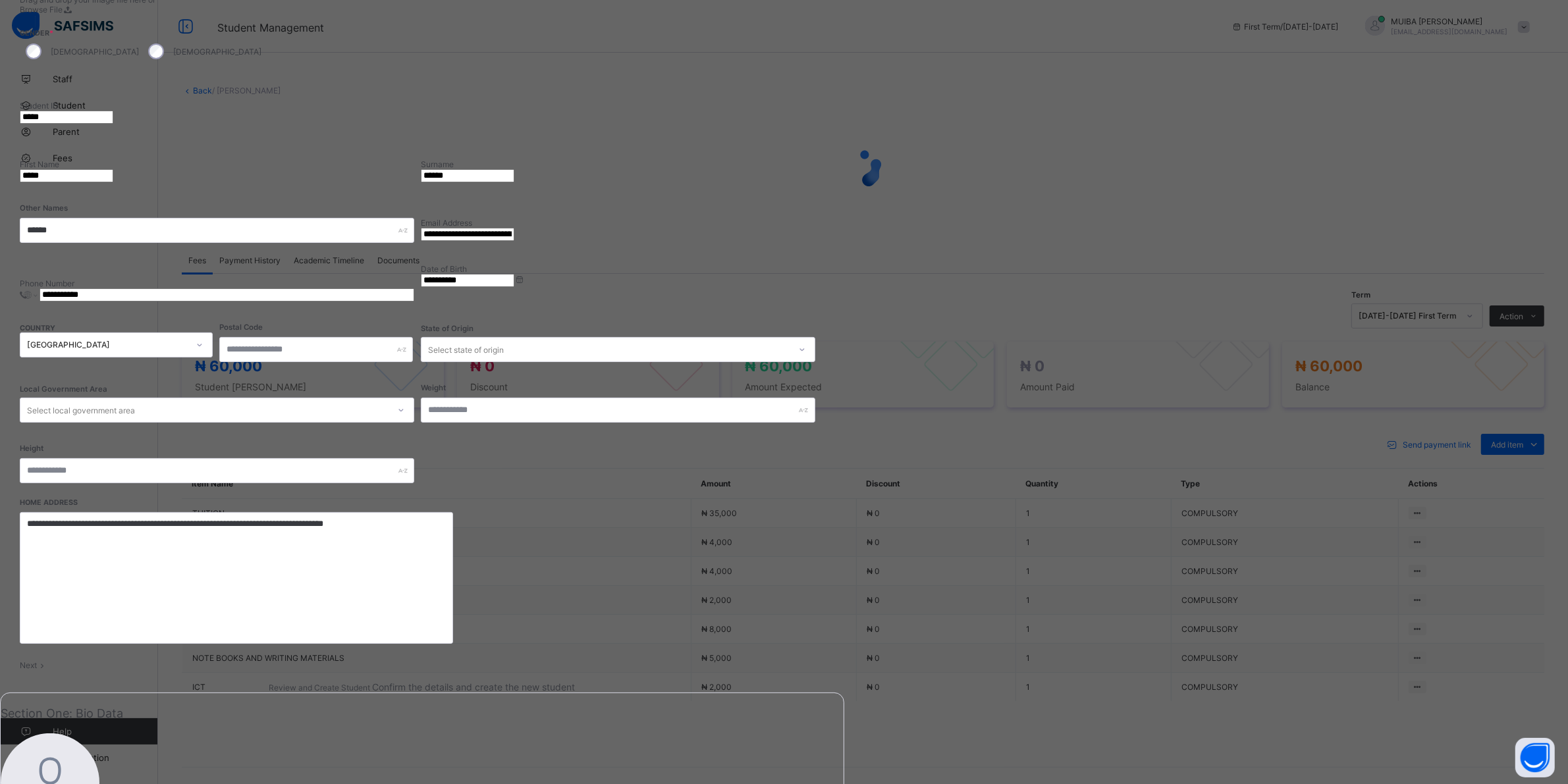
click at [37, 660] on span "Next" at bounding box center [28, 665] width 17 height 10
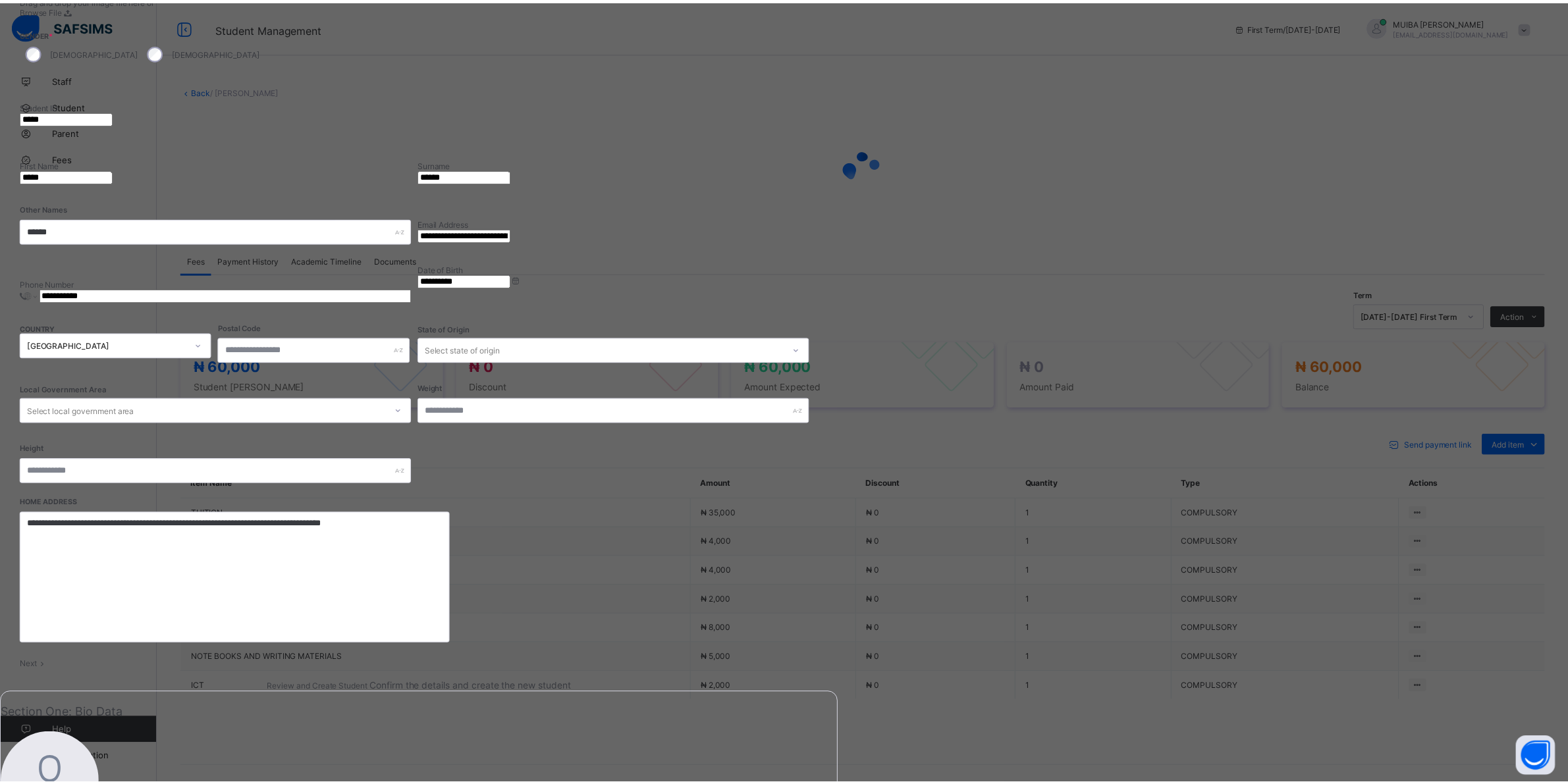
scroll to position [0, 0]
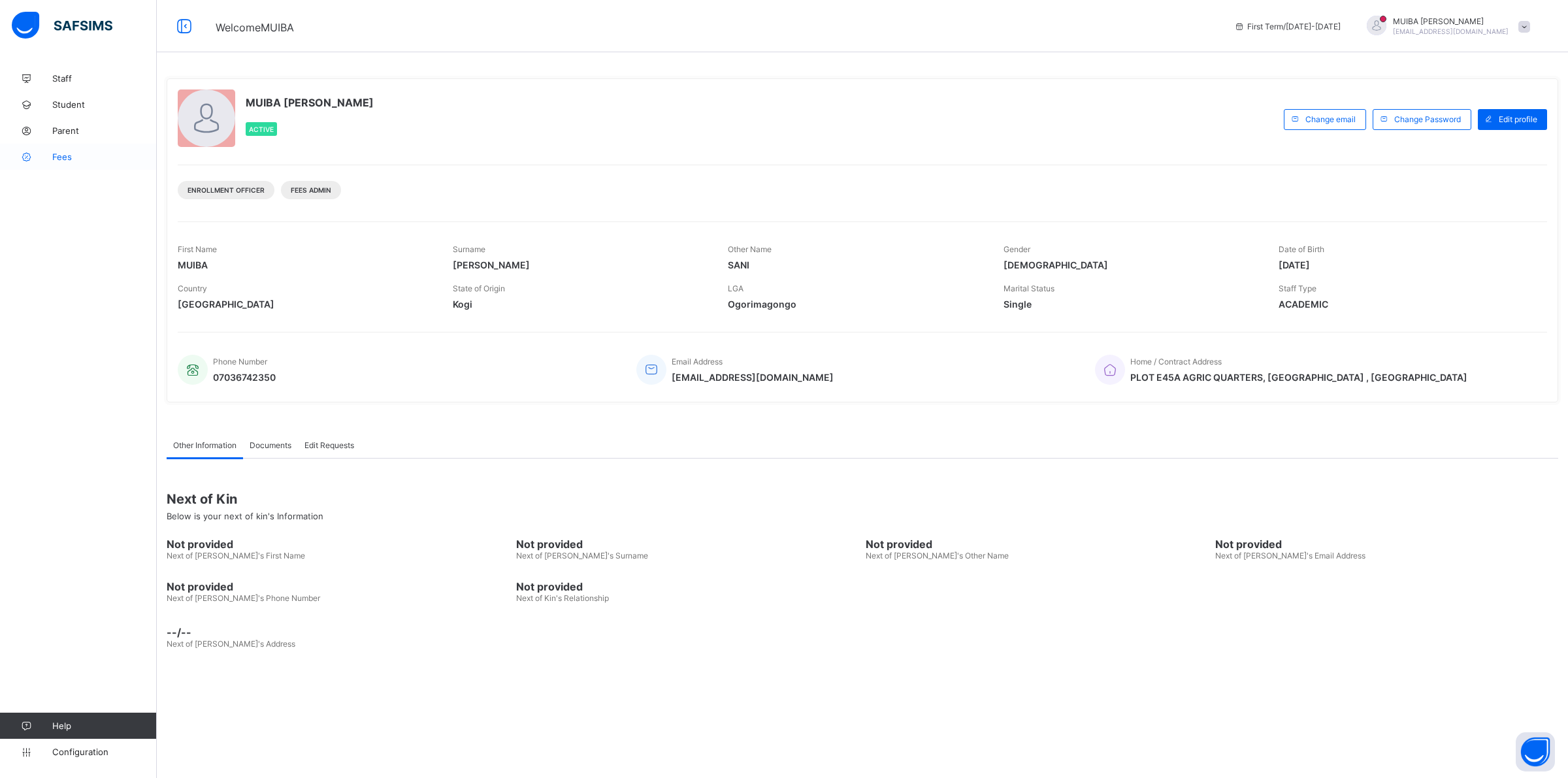
click at [64, 155] on span "Fees" at bounding box center [104, 157] width 104 height 10
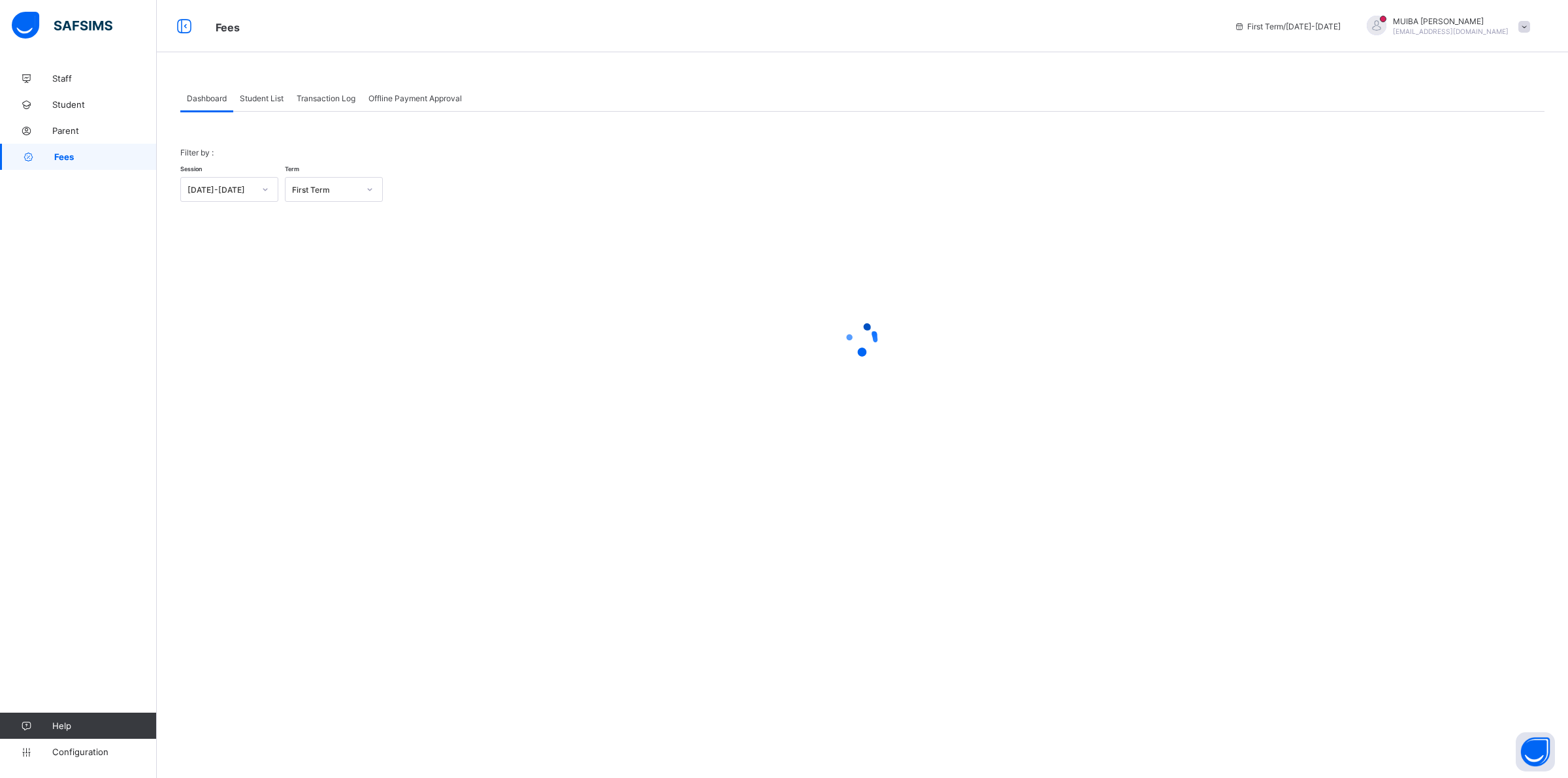
click at [270, 98] on span "Student List" at bounding box center [262, 99] width 44 height 10
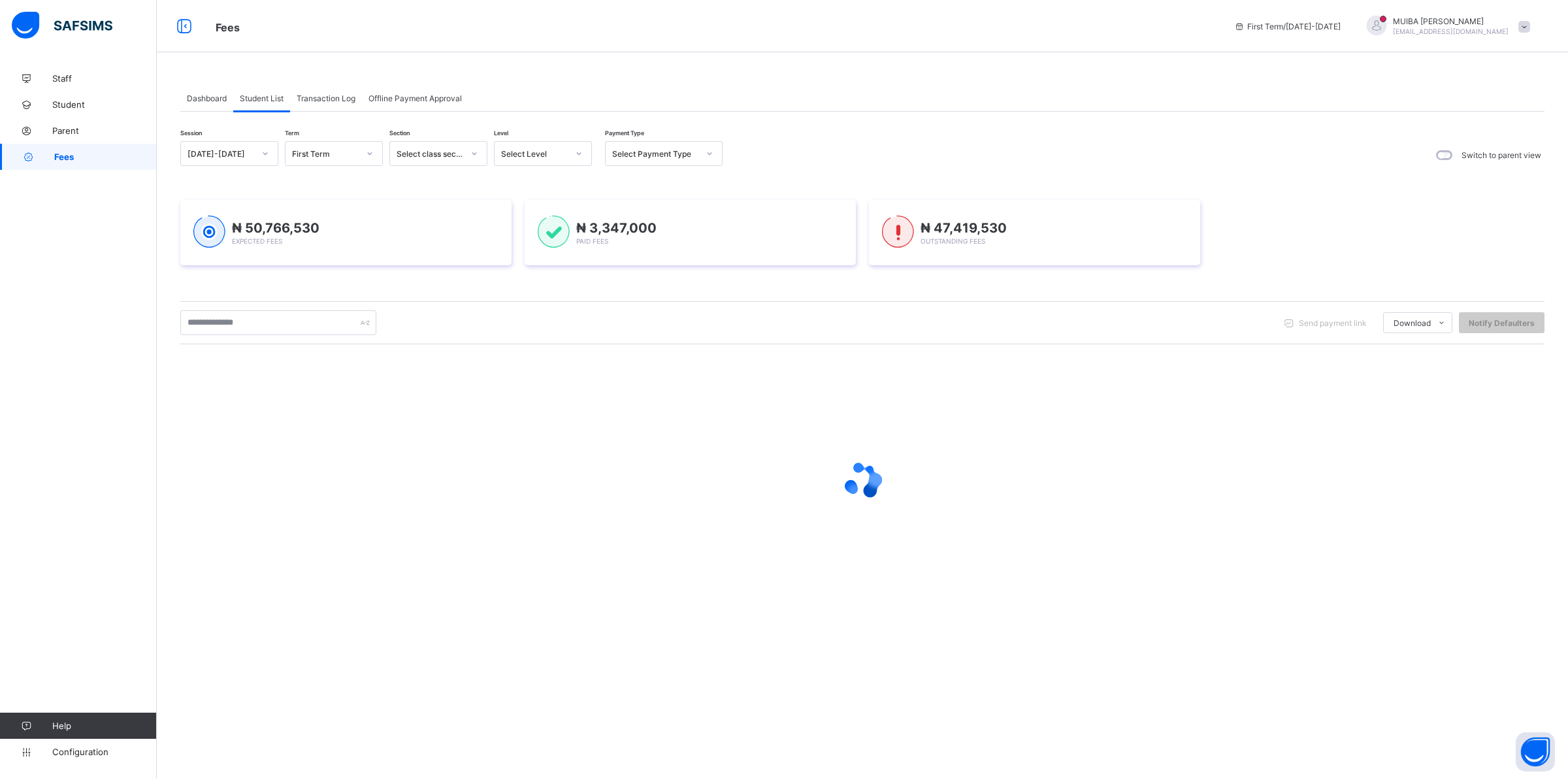
click at [575, 153] on icon at bounding box center [579, 153] width 8 height 13
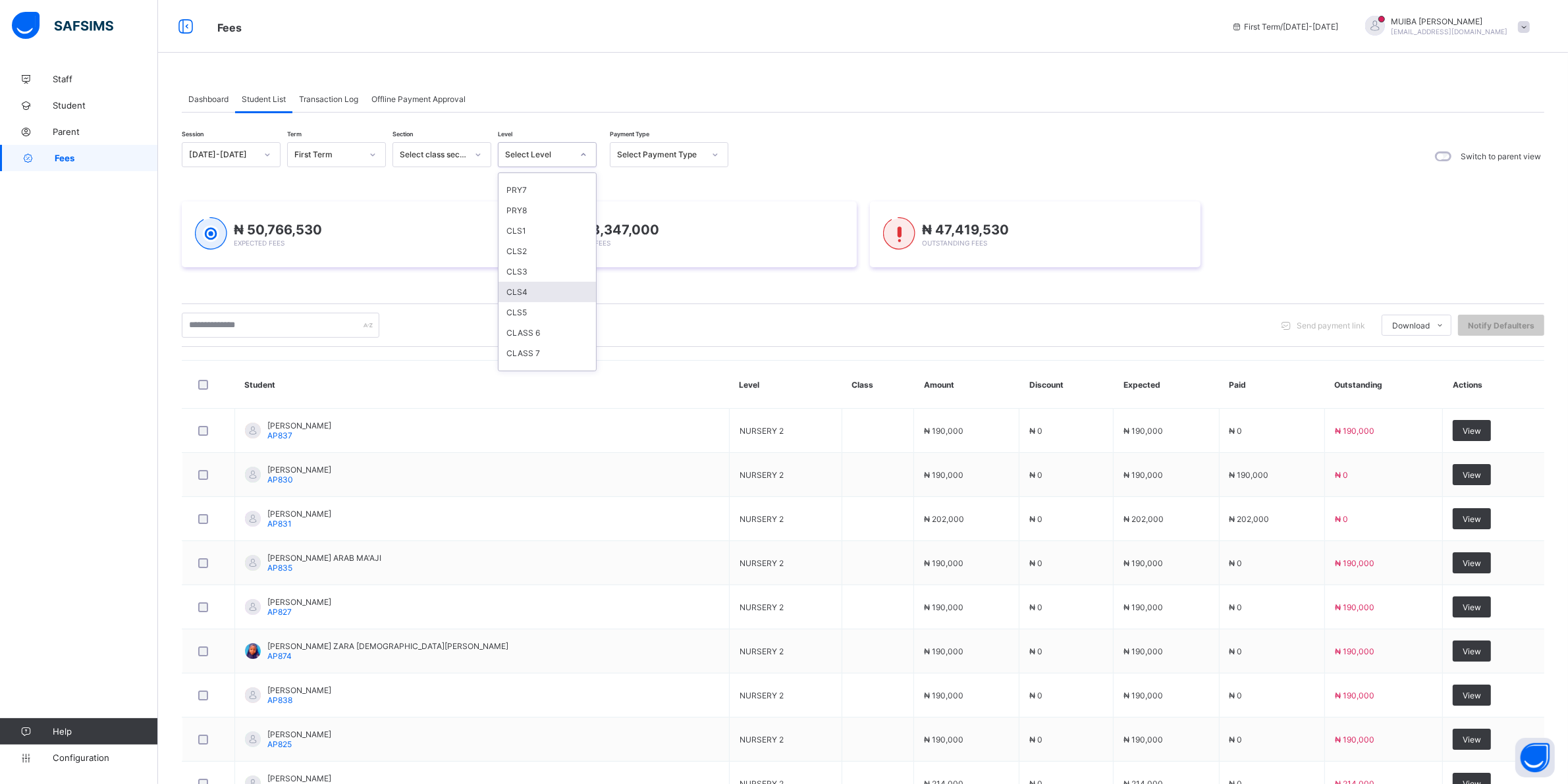
scroll to position [257, 0]
click at [522, 304] on div "CLASS 7" at bounding box center [547, 314] width 97 height 20
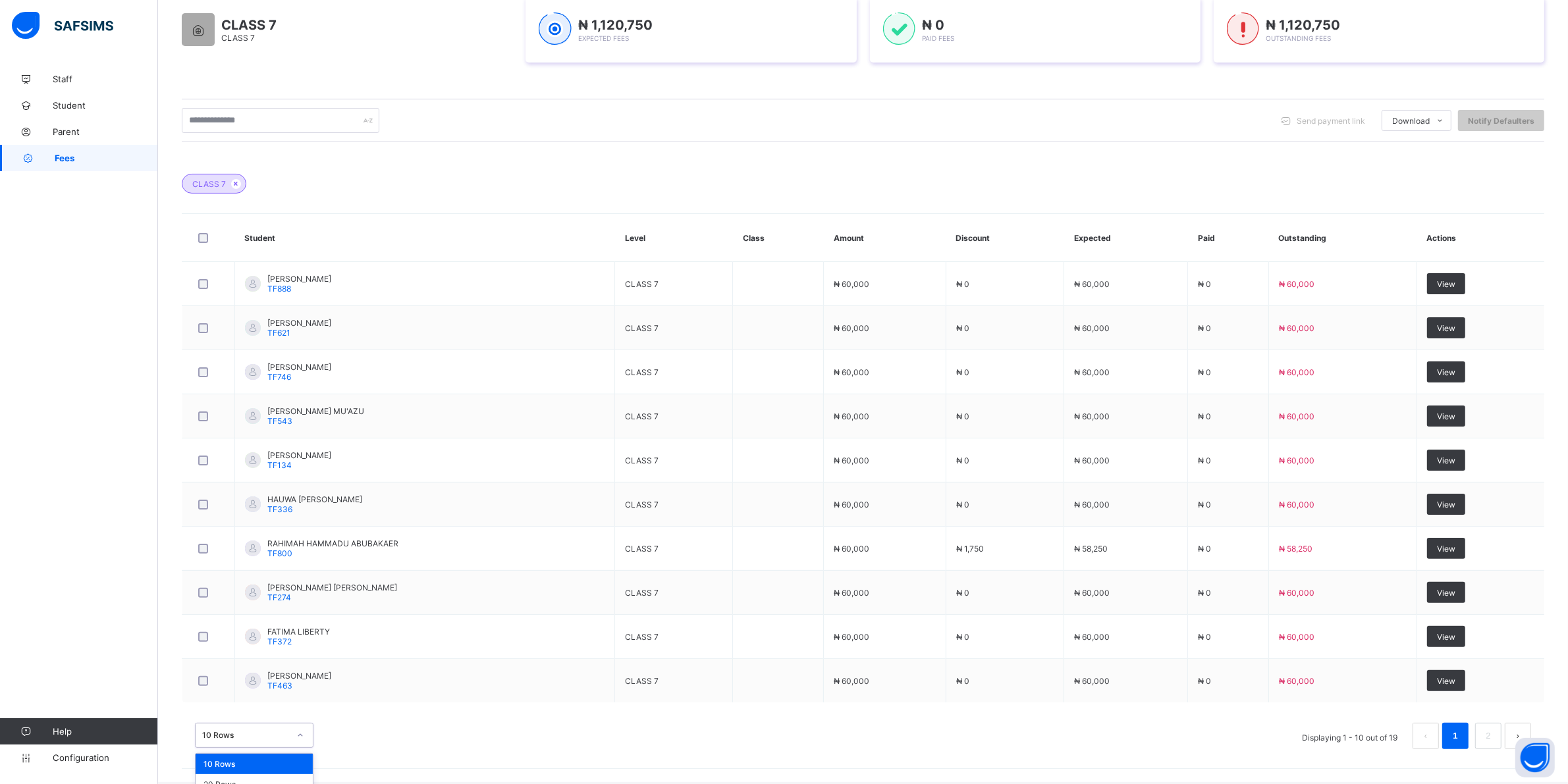
scroll to position [265, 0]
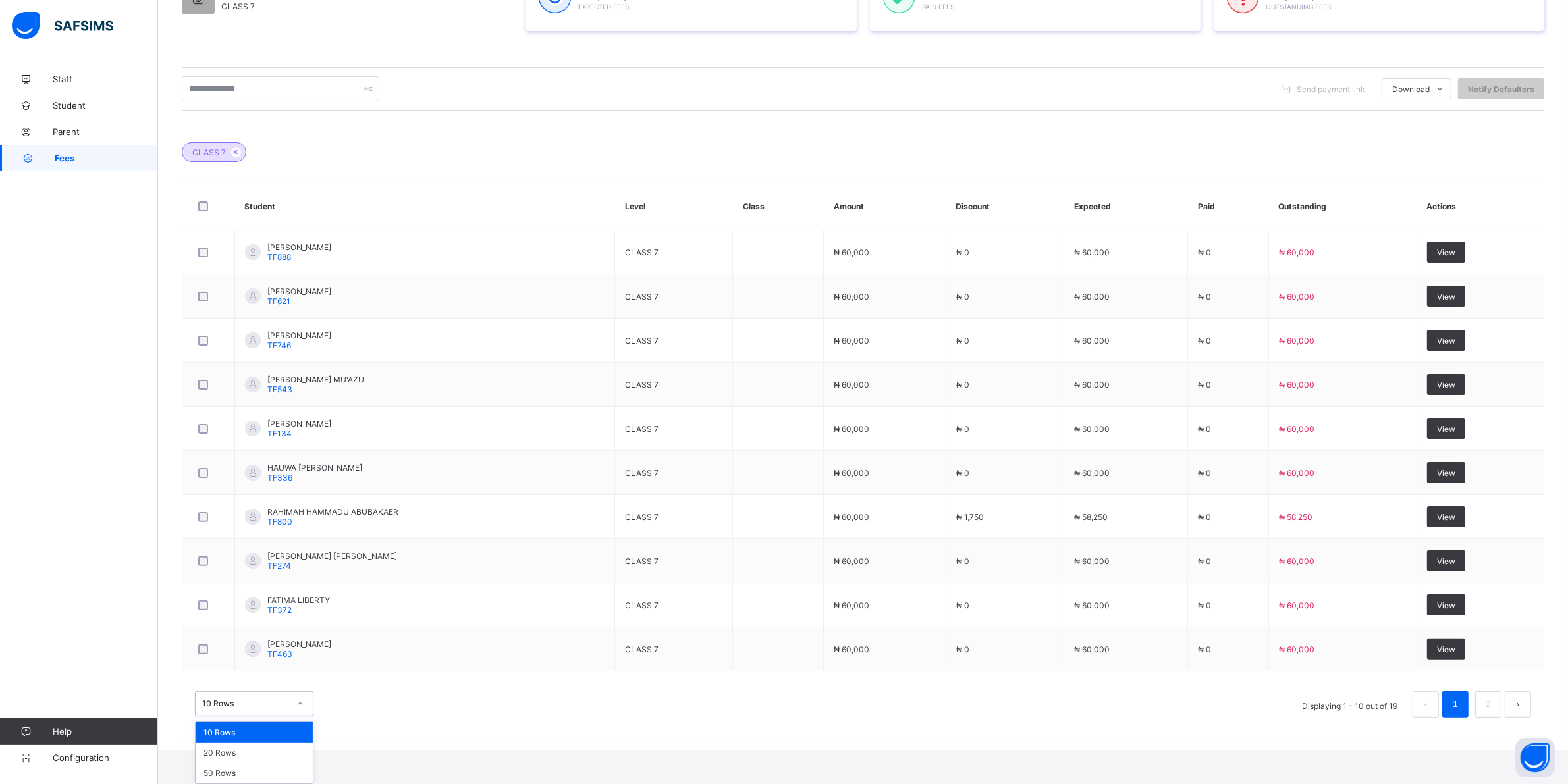
click at [303, 716] on div "option 10 Rows focused, 1 of 3. 3 results available. Use Up and Down to choose …" at bounding box center [254, 703] width 118 height 25
click at [221, 749] on div "20 Rows" at bounding box center [254, 752] width 117 height 20
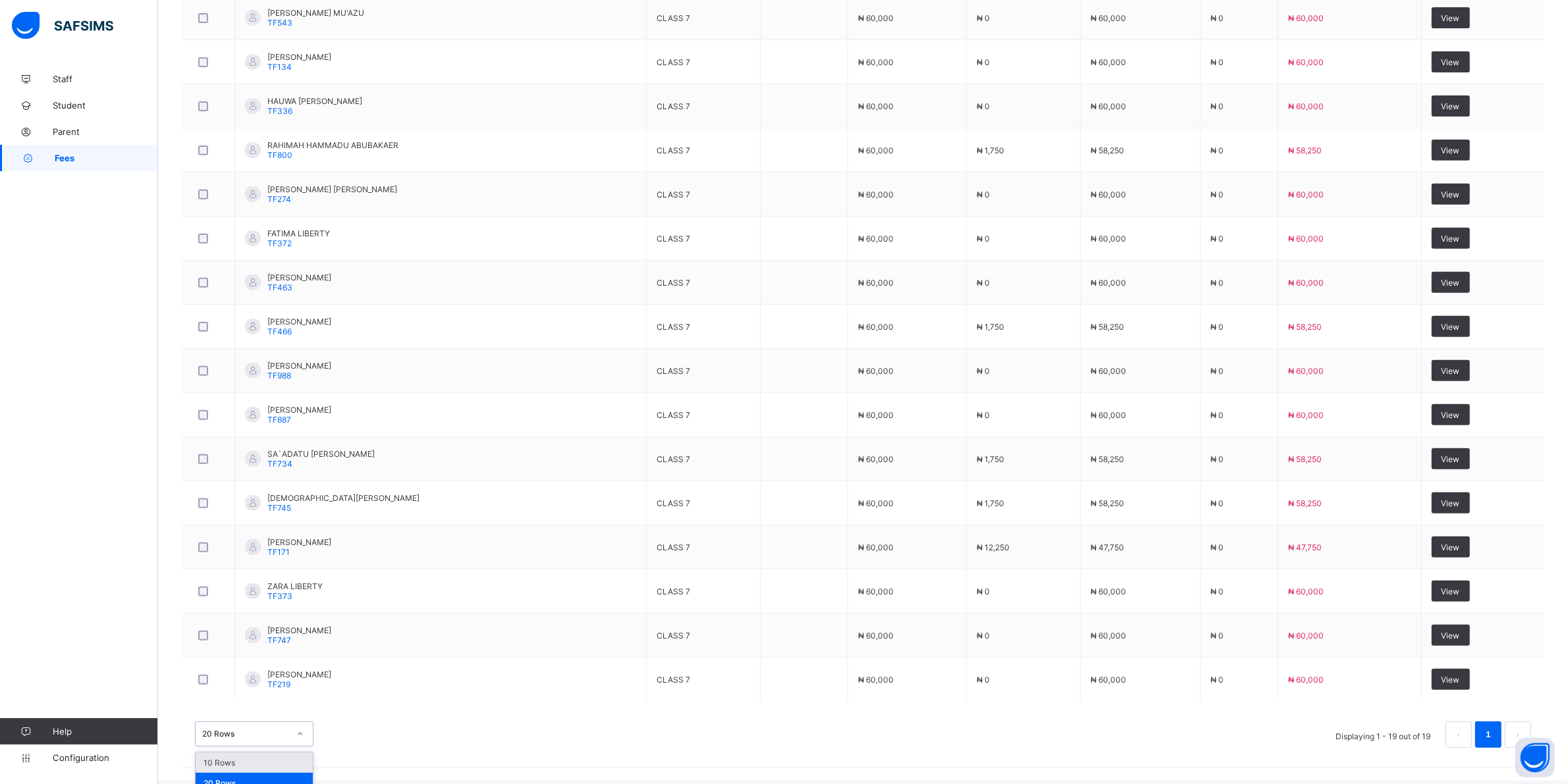
scroll to position [663, 0]
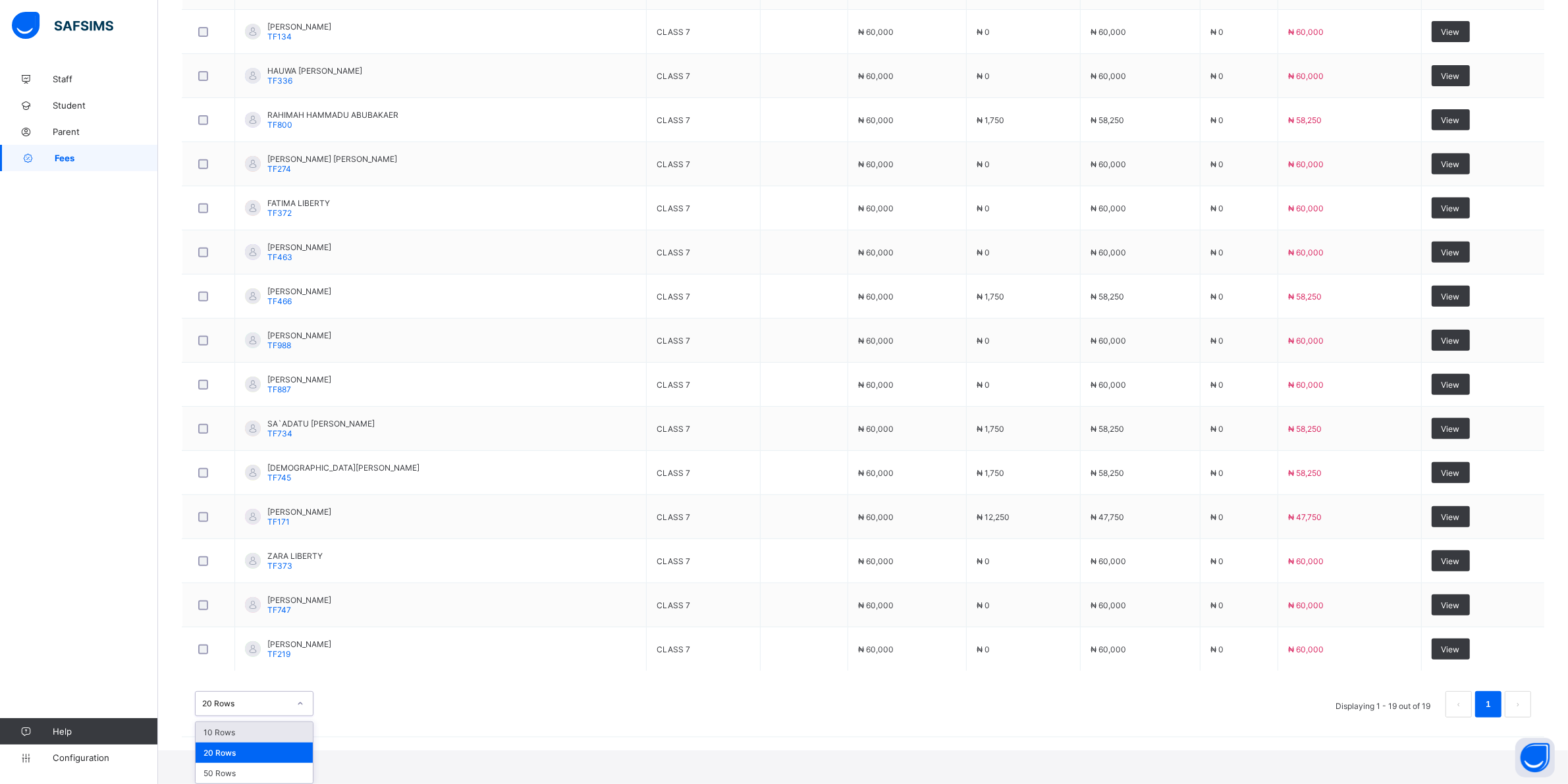
click at [294, 716] on div "option 10 Rows focused, 1 of 3. 3 results available. Use Up and Down to choose …" at bounding box center [254, 703] width 118 height 25
click at [223, 774] on div "50 Rows" at bounding box center [254, 773] width 117 height 20
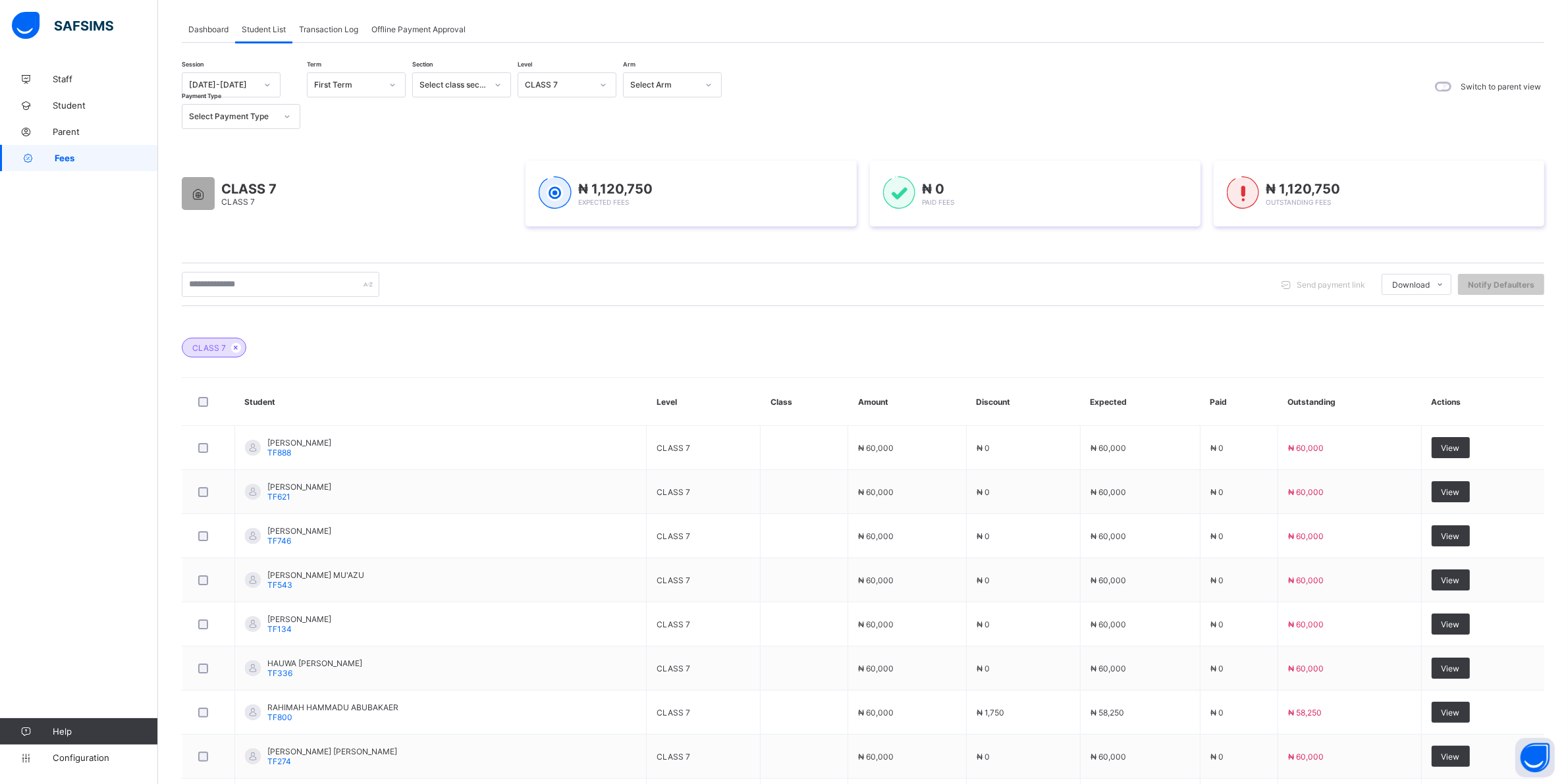
scroll to position [0, 0]
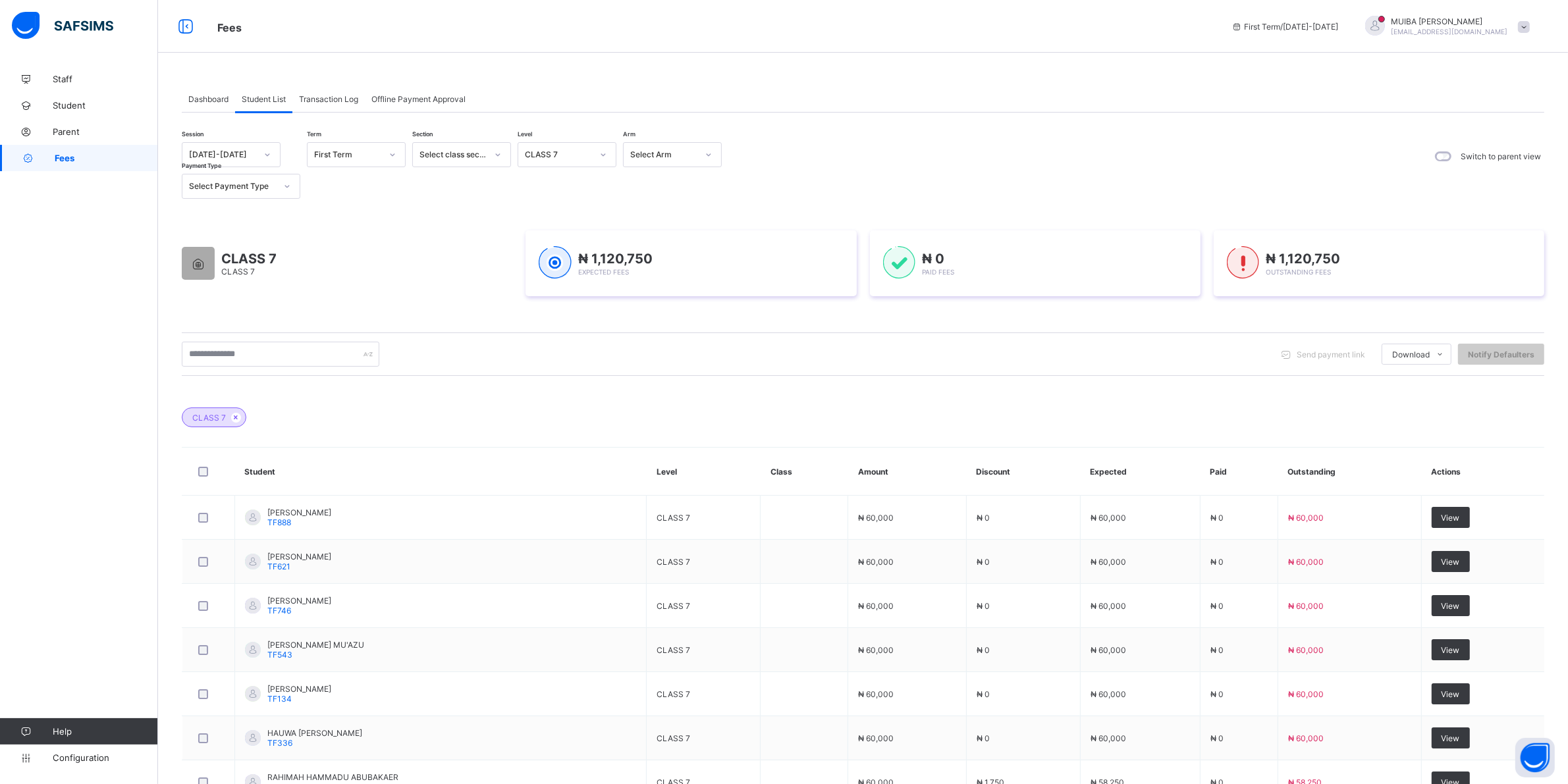
click at [604, 156] on icon at bounding box center [603, 154] width 8 height 13
click at [547, 300] on div "PRY 2" at bounding box center [567, 305] width 97 height 20
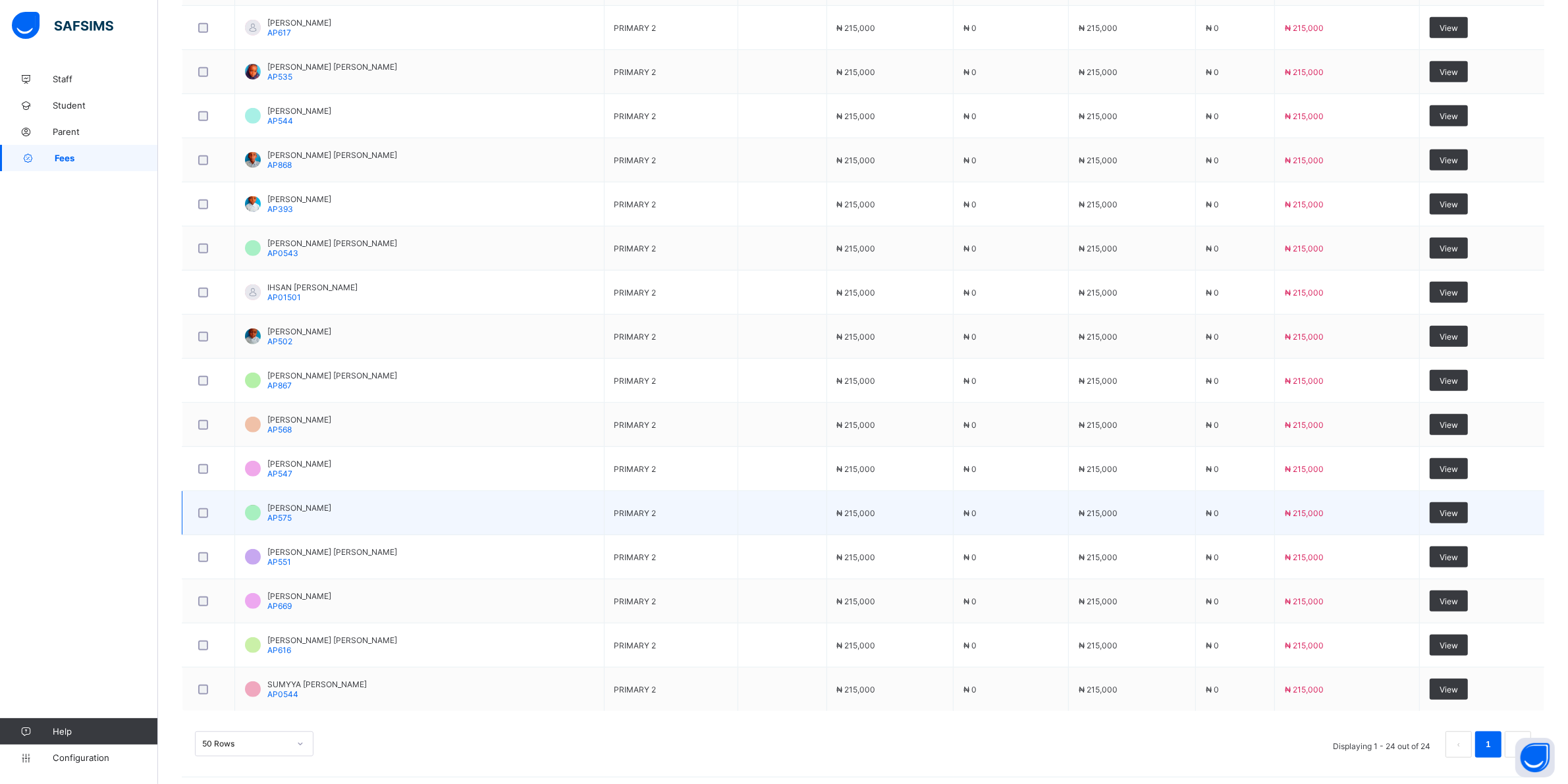
scroll to position [853, 0]
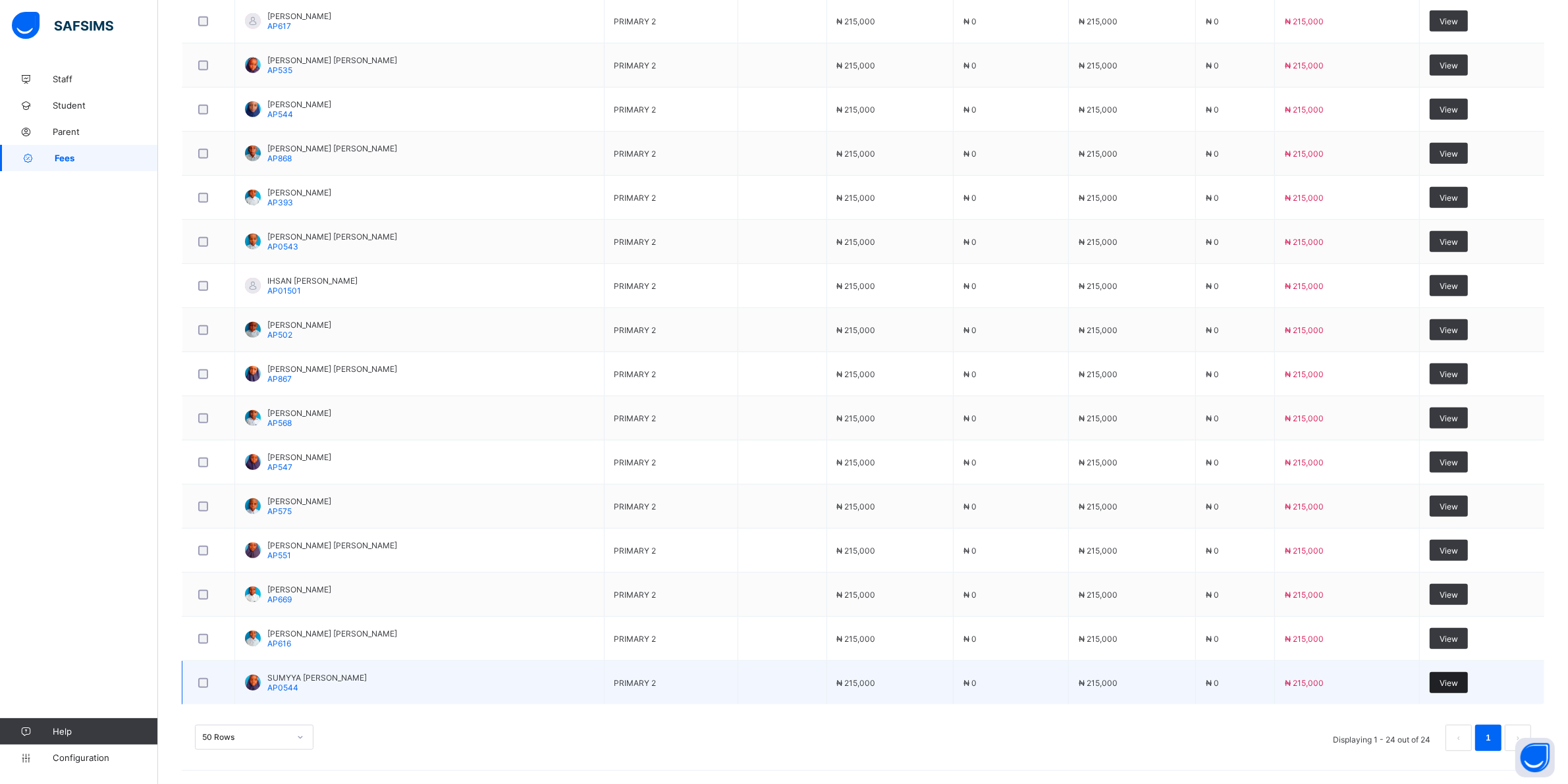
click at [1458, 686] on span "View" at bounding box center [1449, 683] width 18 height 10
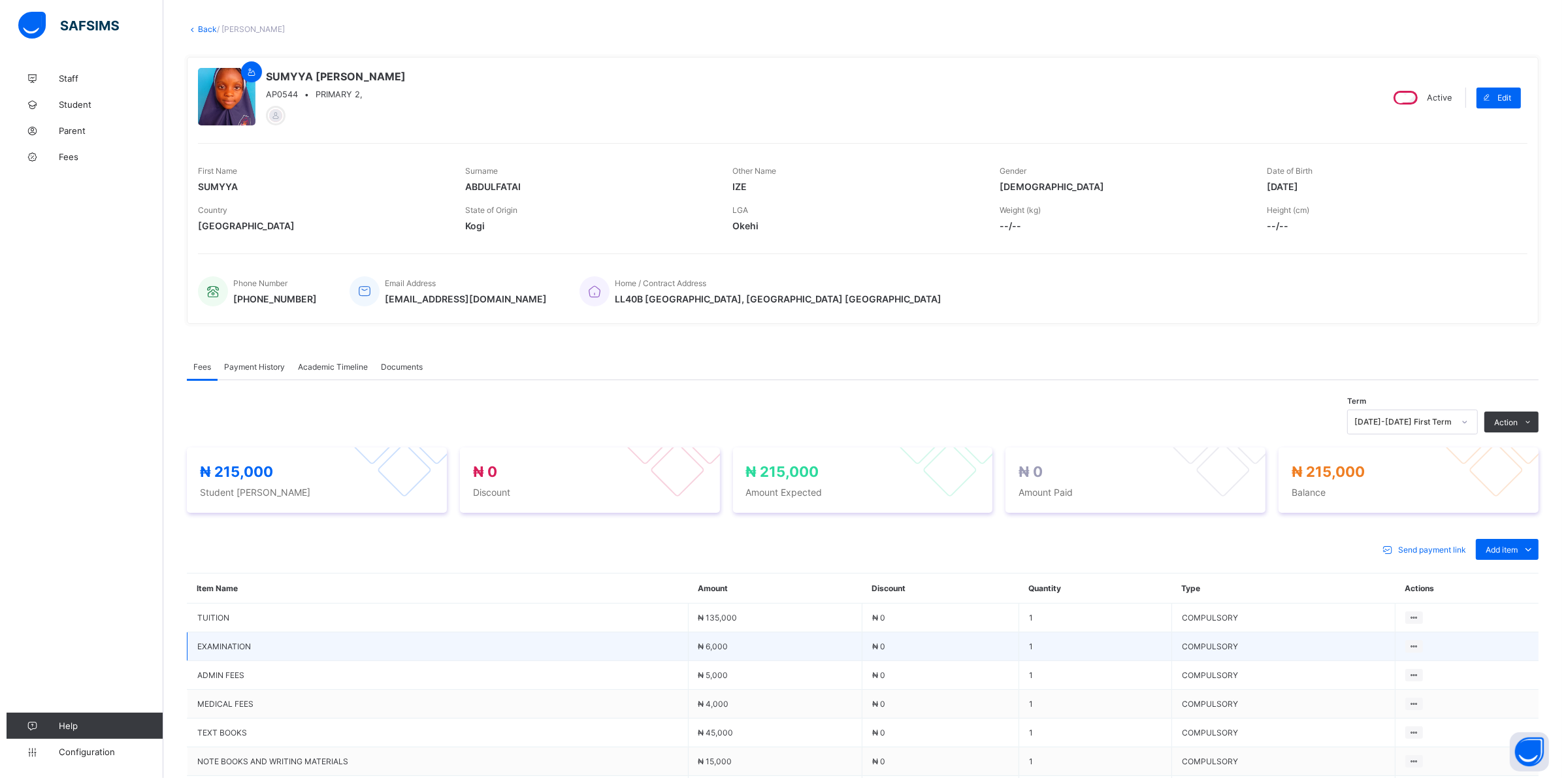
scroll to position [163, 0]
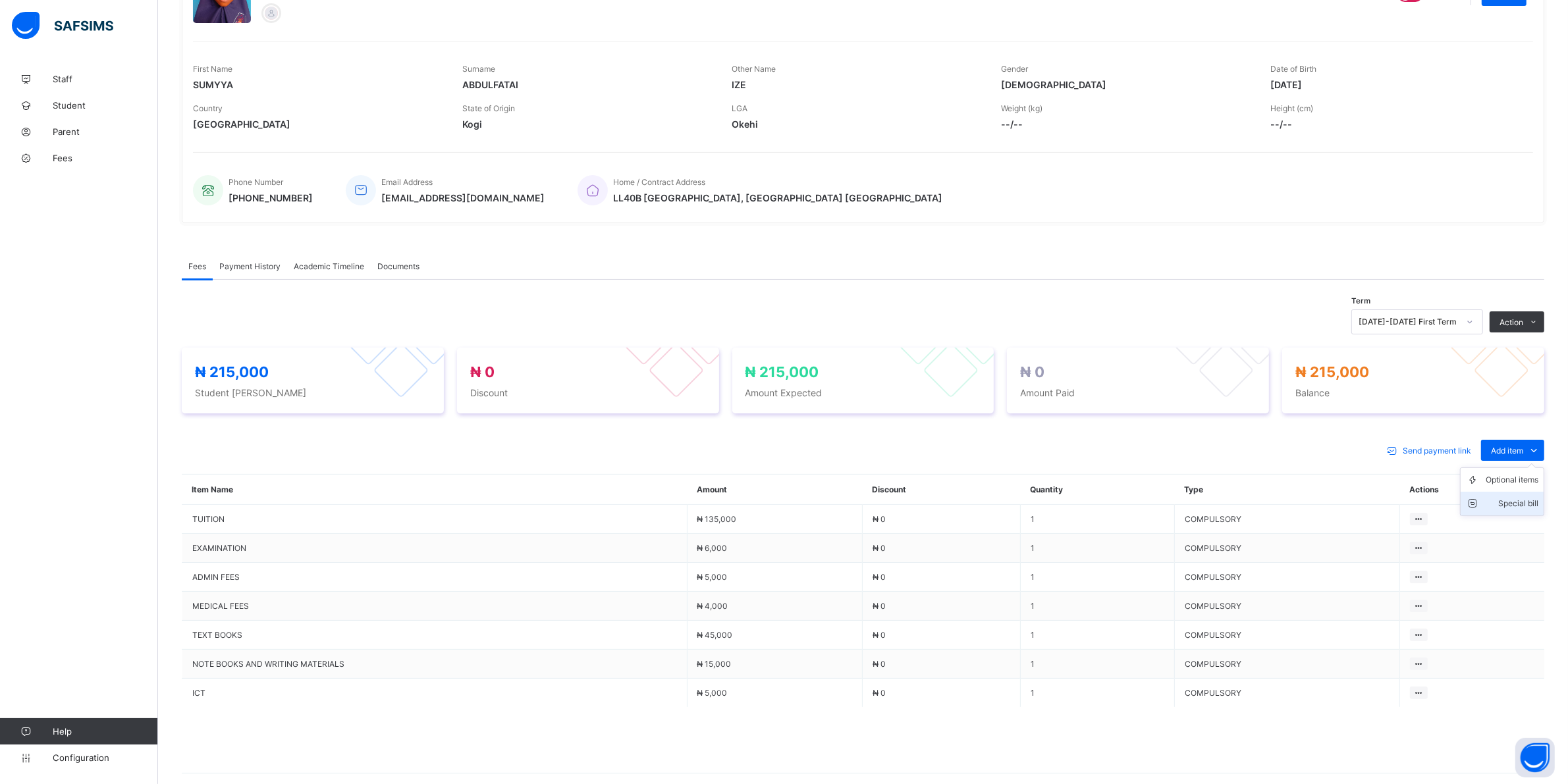
click at [1529, 499] on div "Special bill" at bounding box center [1512, 503] width 53 height 13
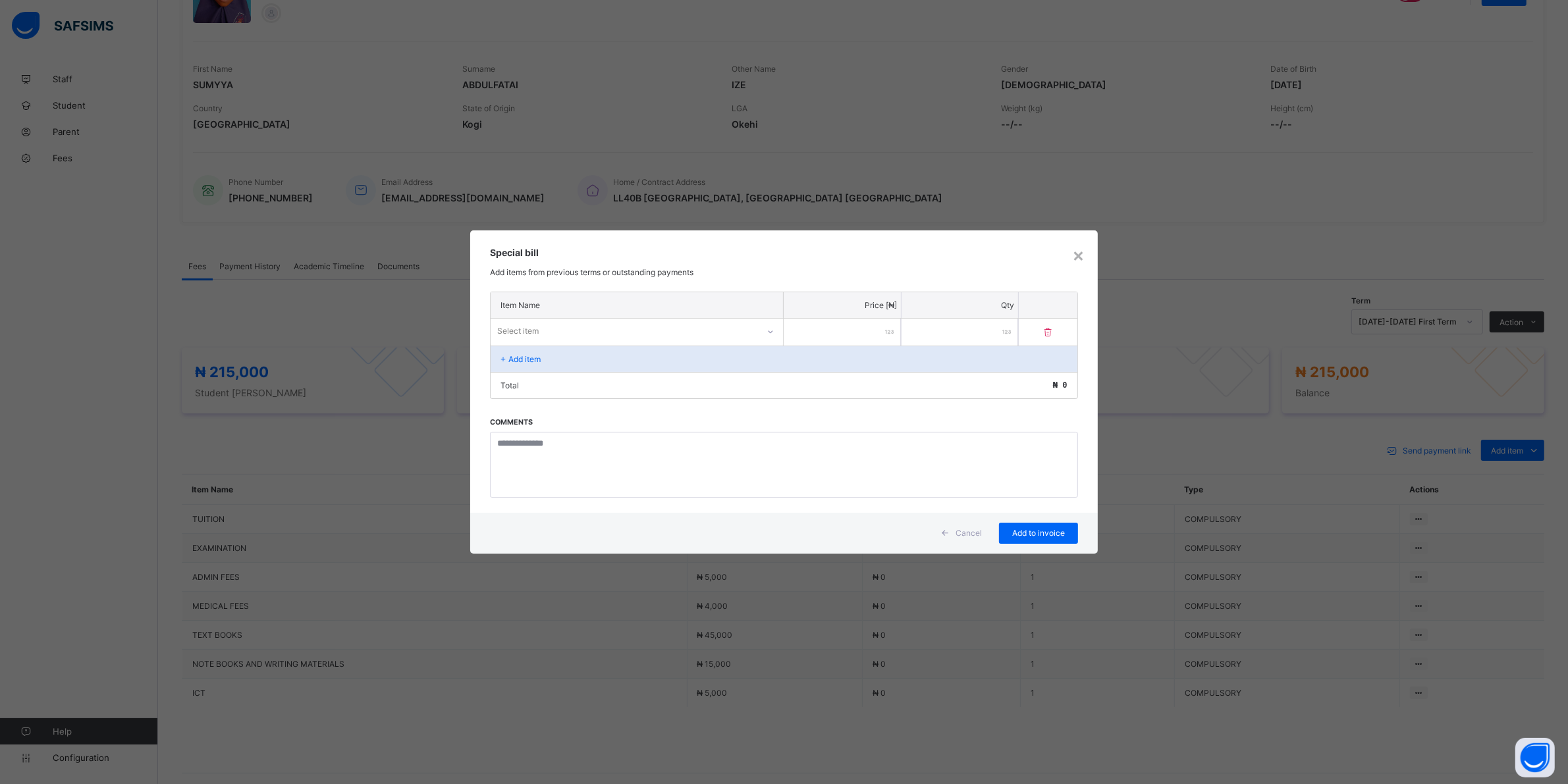
click at [767, 326] on icon at bounding box center [770, 331] width 8 height 13
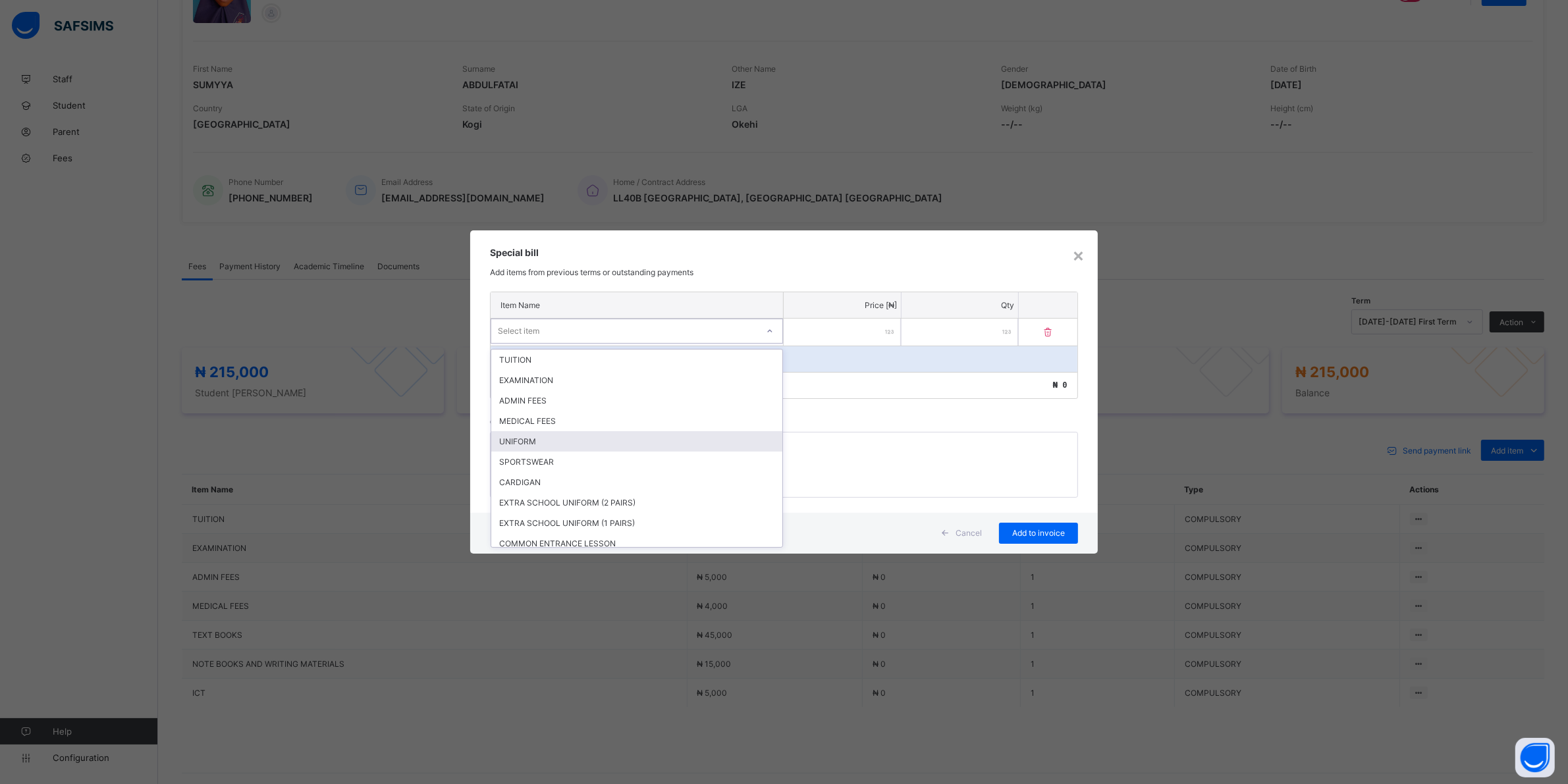
click at [537, 436] on div "UNIFORM" at bounding box center [636, 441] width 291 height 20
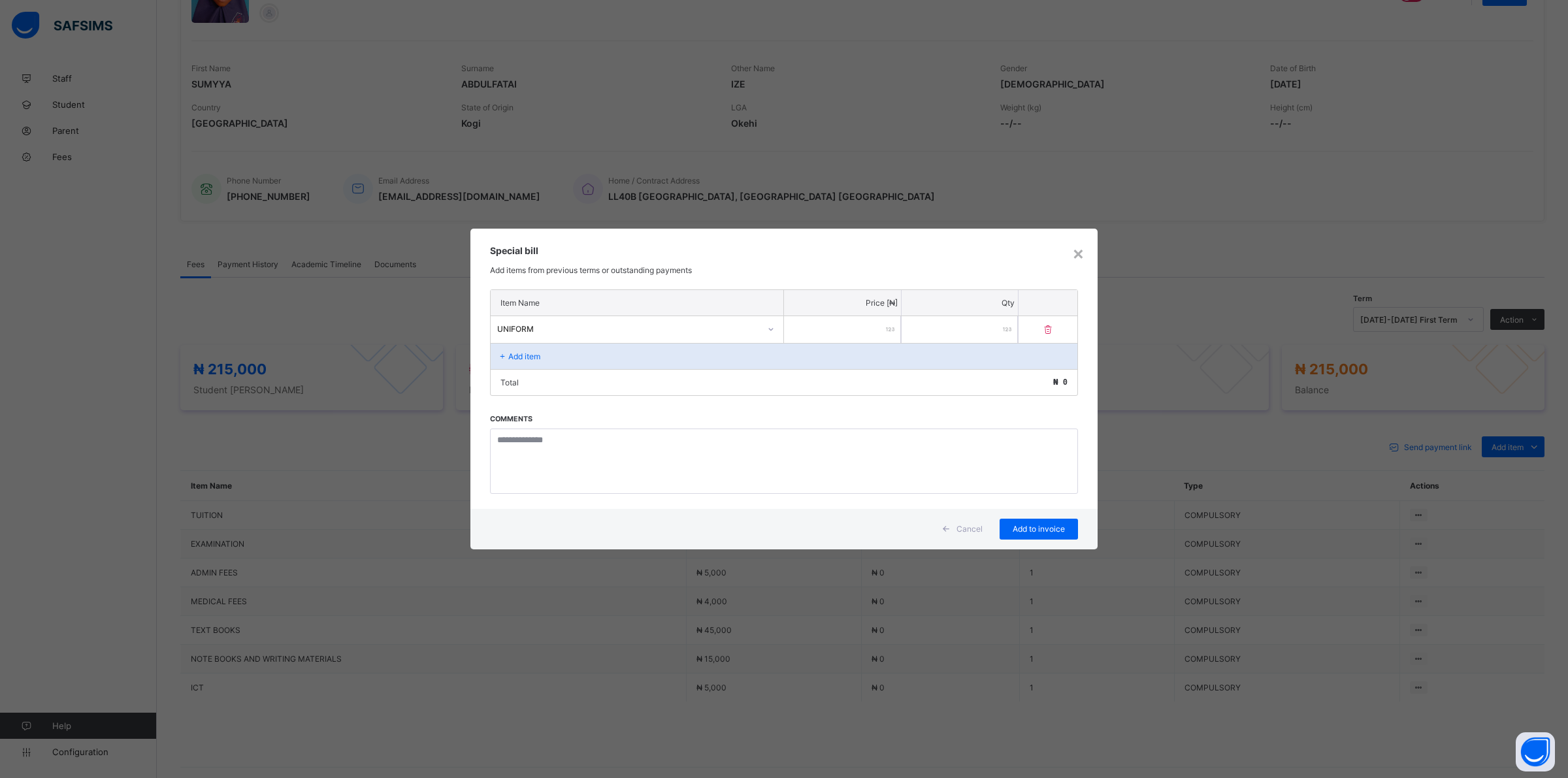
click at [856, 333] on input "number" at bounding box center [842, 330] width 117 height 27
type input "*****"
click at [1029, 531] on span "Add to invoice" at bounding box center [1038, 529] width 59 height 10
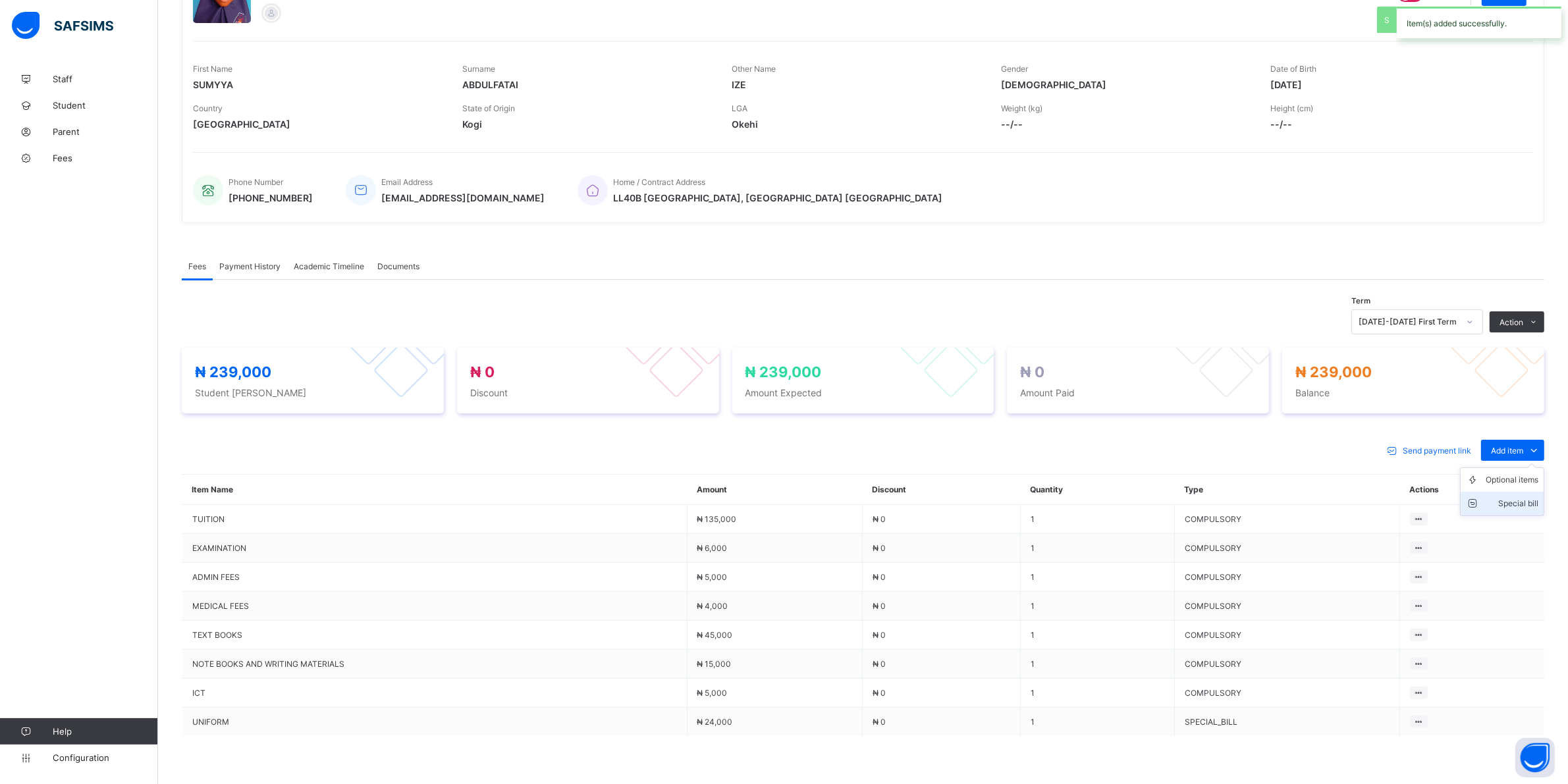
click at [1536, 502] on div "Special bill" at bounding box center [1512, 503] width 53 height 13
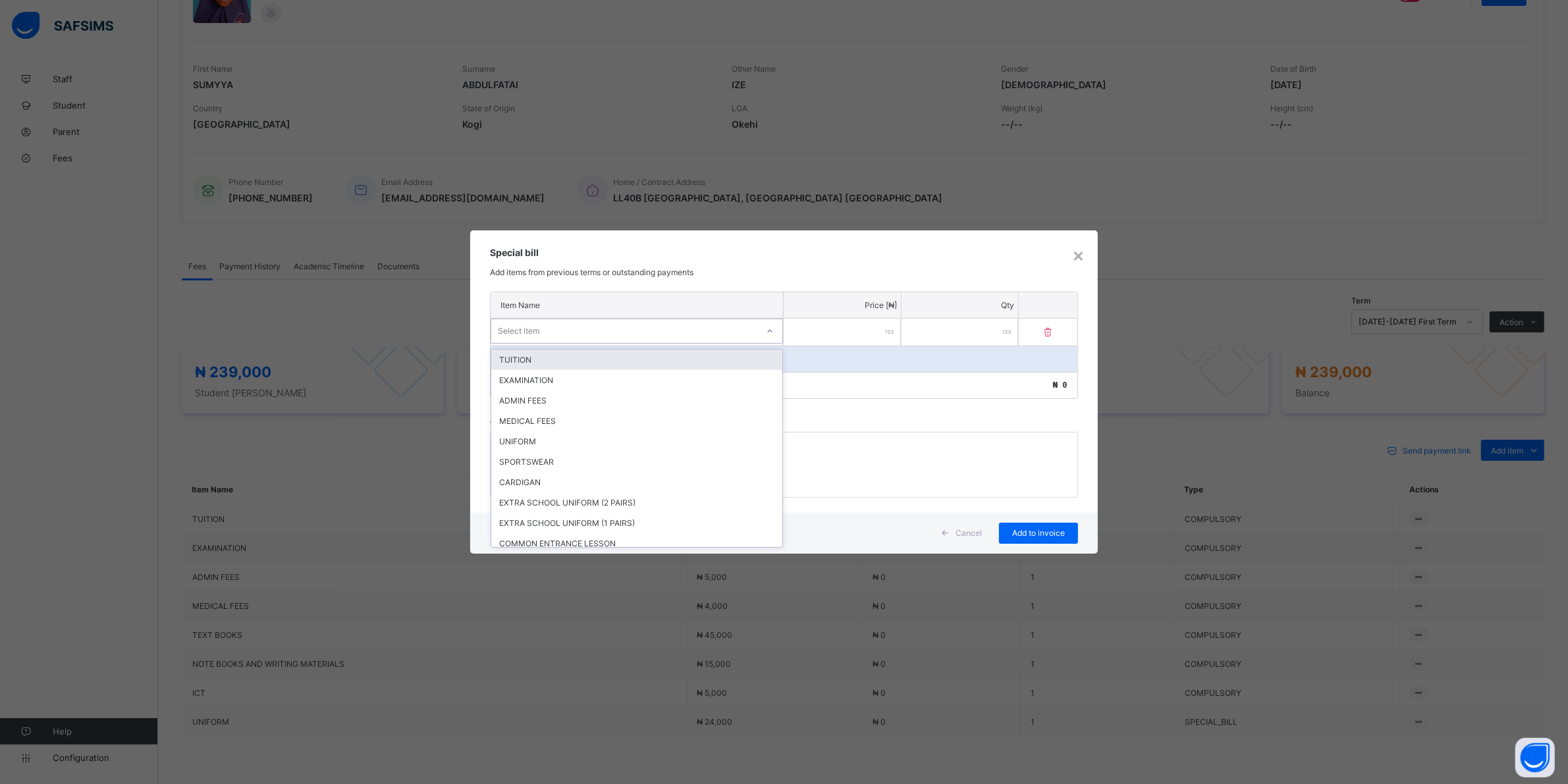
click at [767, 329] on icon at bounding box center [770, 331] width 8 height 13
click at [541, 456] on div "SPORTSWEAR" at bounding box center [636, 461] width 291 height 20
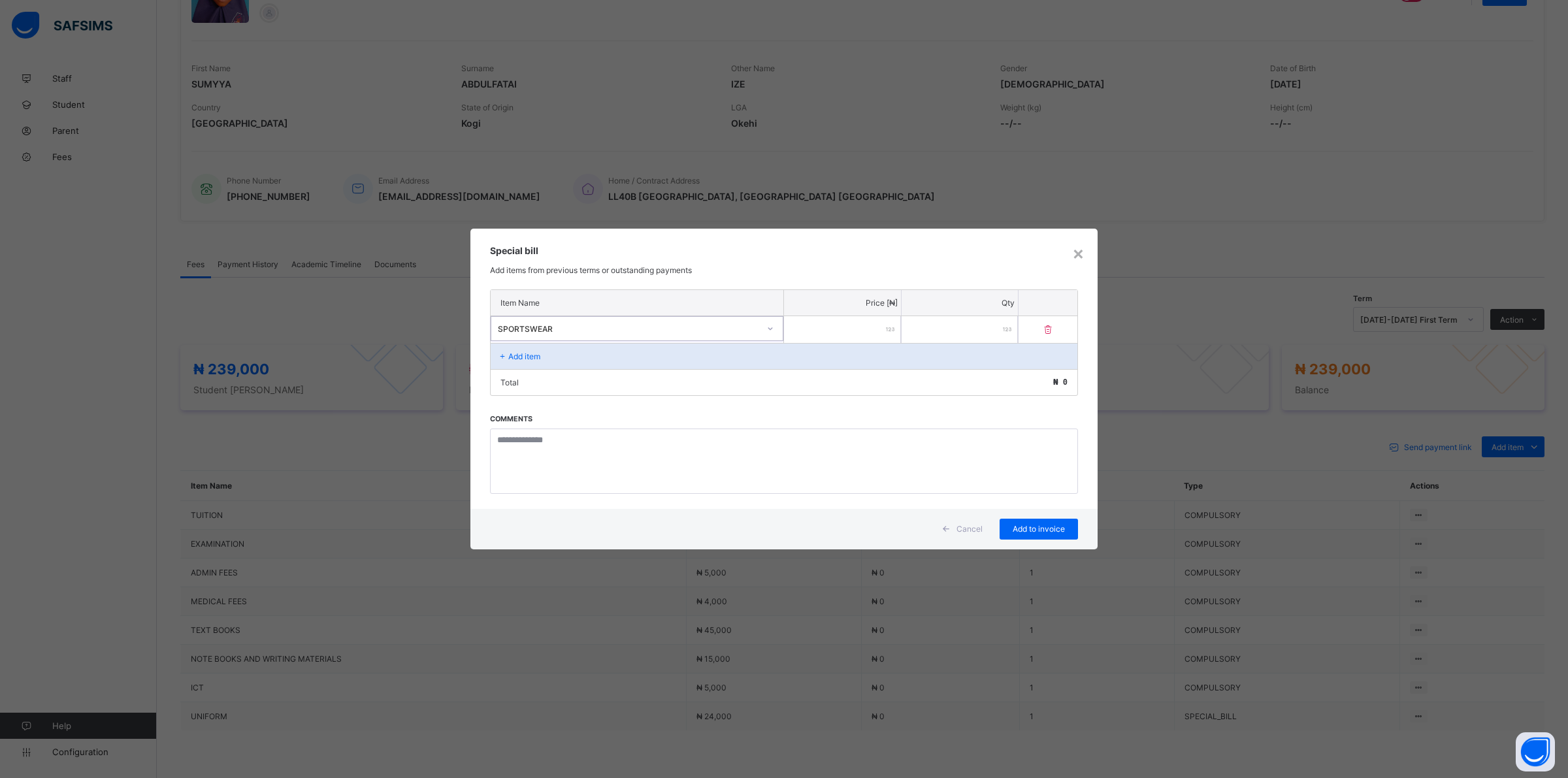
click at [853, 339] on input "number" at bounding box center [842, 330] width 117 height 27
type input "*****"
click at [1027, 527] on span "Add to invoice" at bounding box center [1038, 529] width 59 height 10
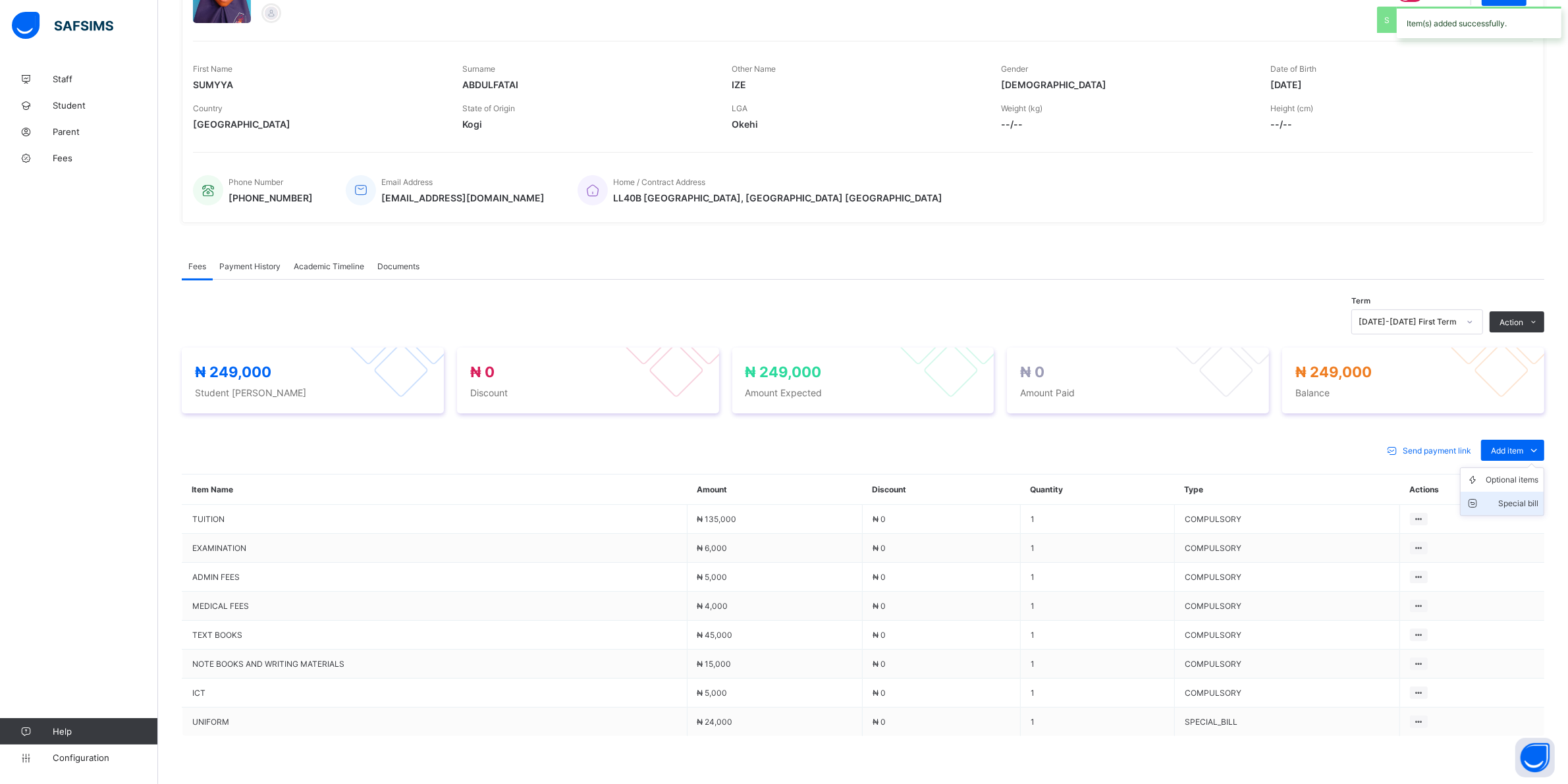
click at [1538, 498] on div "Special bill" at bounding box center [1512, 503] width 53 height 13
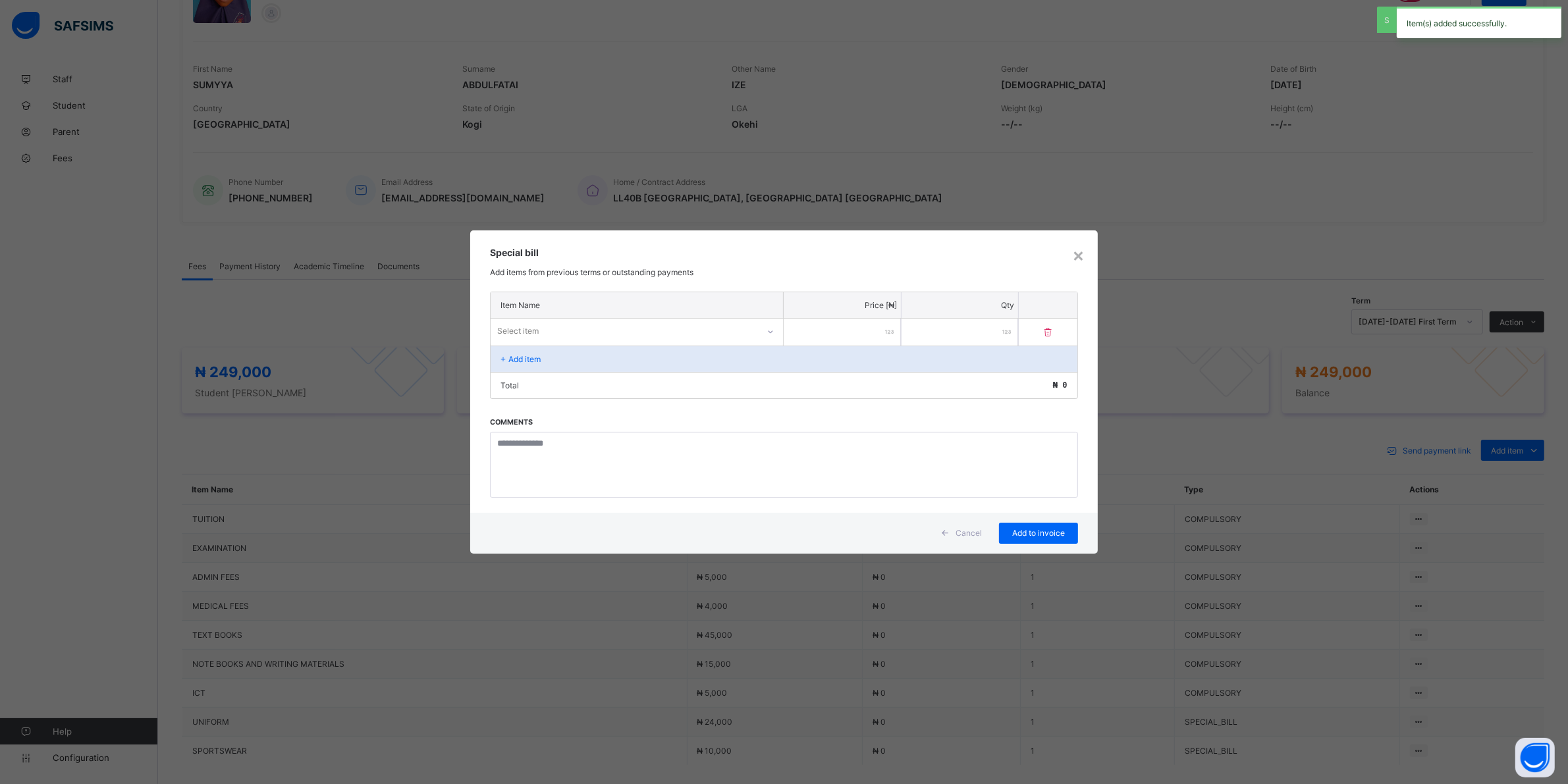
click at [739, 331] on div "Select item" at bounding box center [624, 331] width 267 height 18
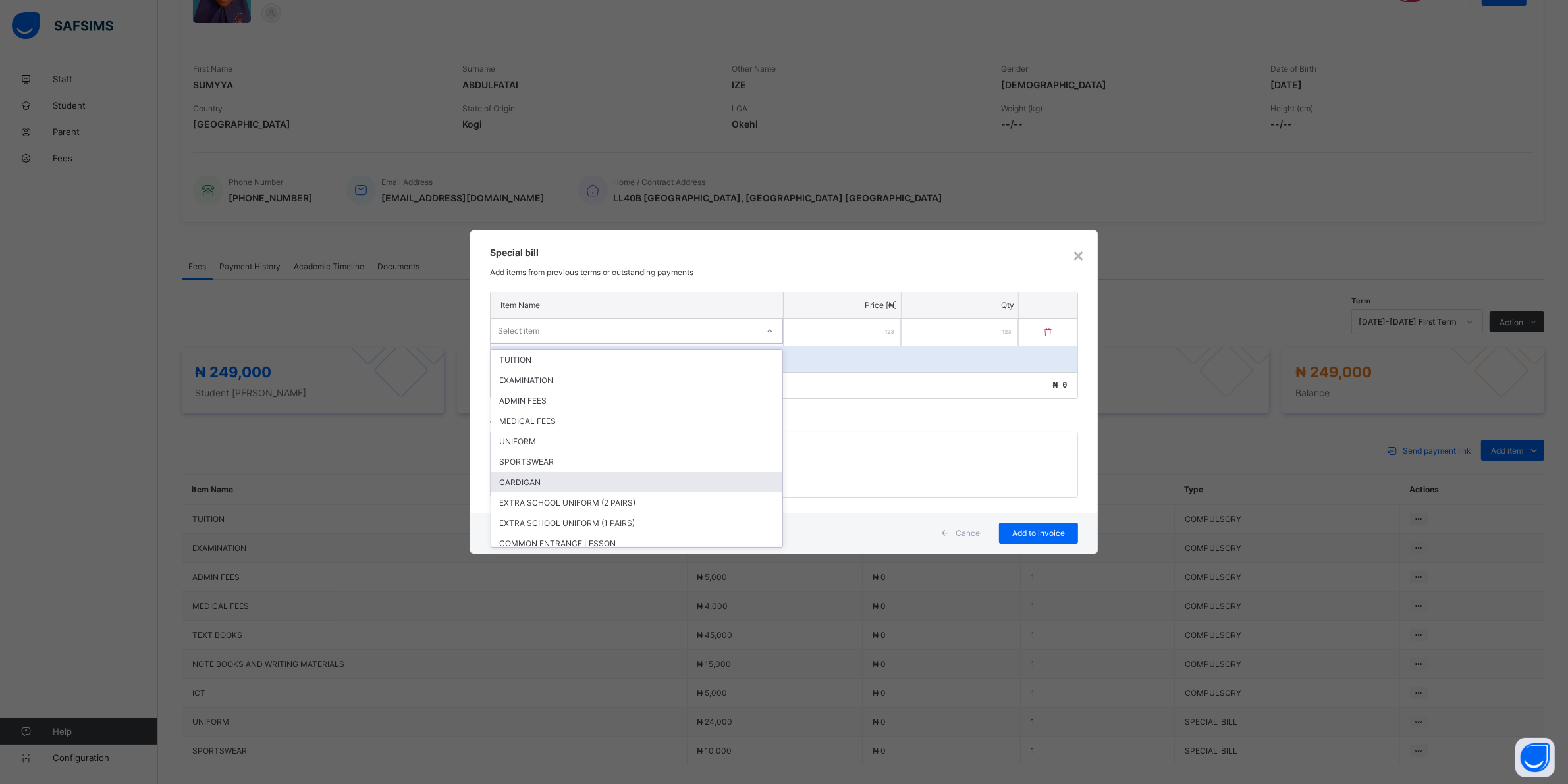
click at [538, 476] on div "CARDIGAN" at bounding box center [636, 482] width 291 height 20
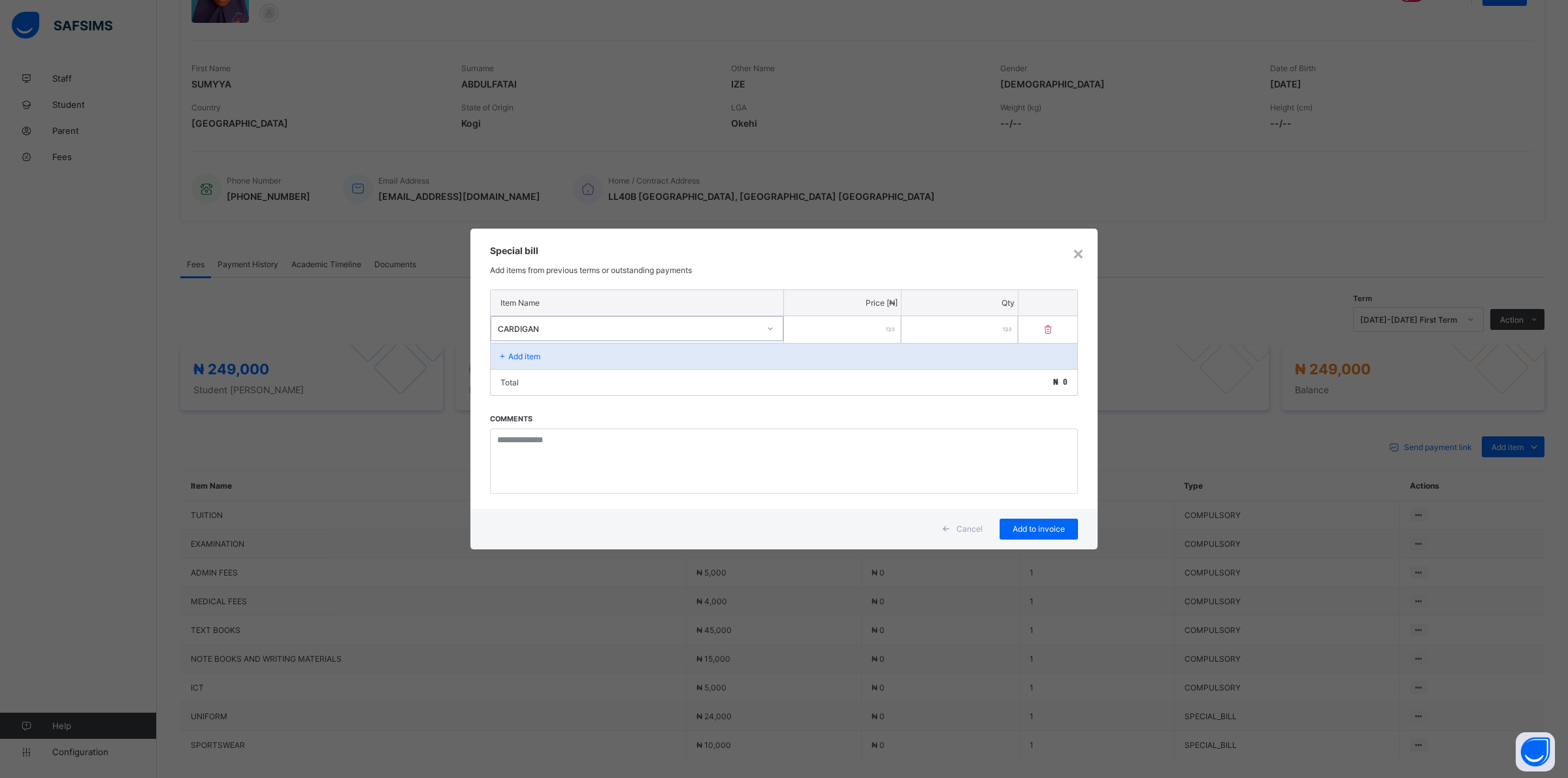
click at [854, 328] on input "number" at bounding box center [842, 330] width 117 height 27
type input "****"
click at [1029, 521] on div "Add to invoice" at bounding box center [1038, 529] width 78 height 21
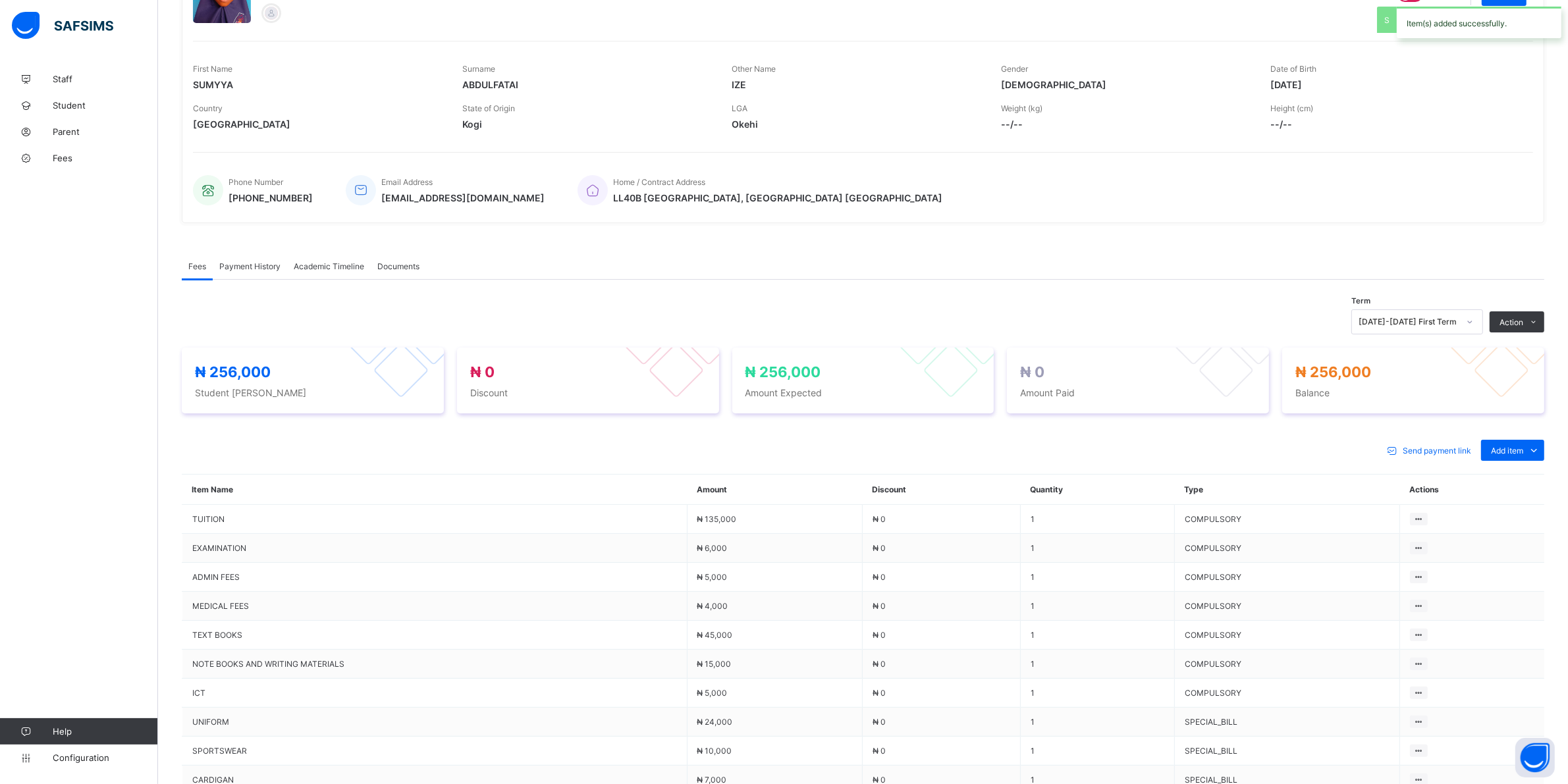
click at [248, 258] on div "Payment History" at bounding box center [250, 265] width 74 height 26
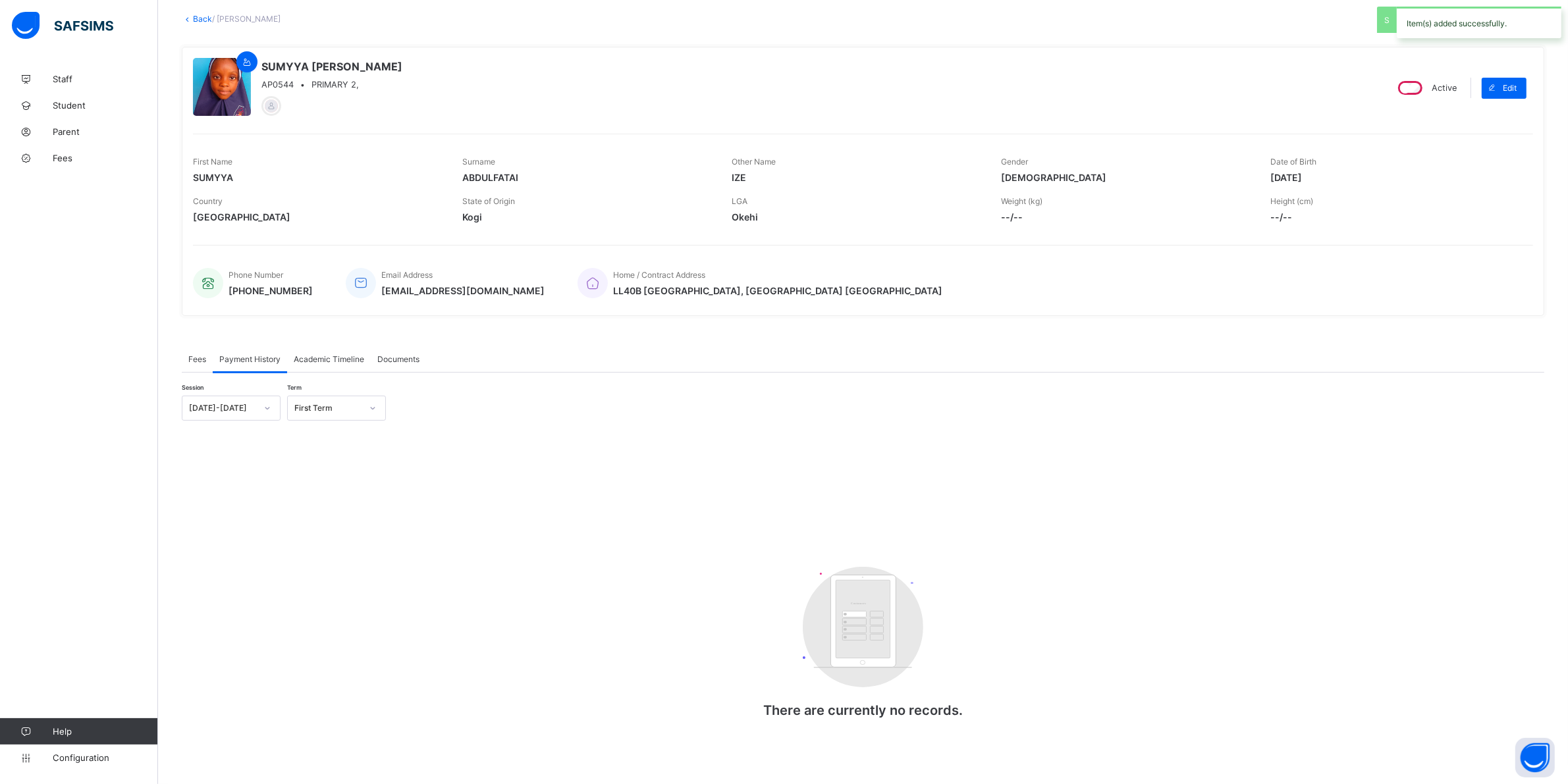
scroll to position [71, 0]
click at [243, 355] on span "Payment History" at bounding box center [250, 360] width 61 height 10
click at [201, 356] on span "Fees" at bounding box center [197, 360] width 18 height 10
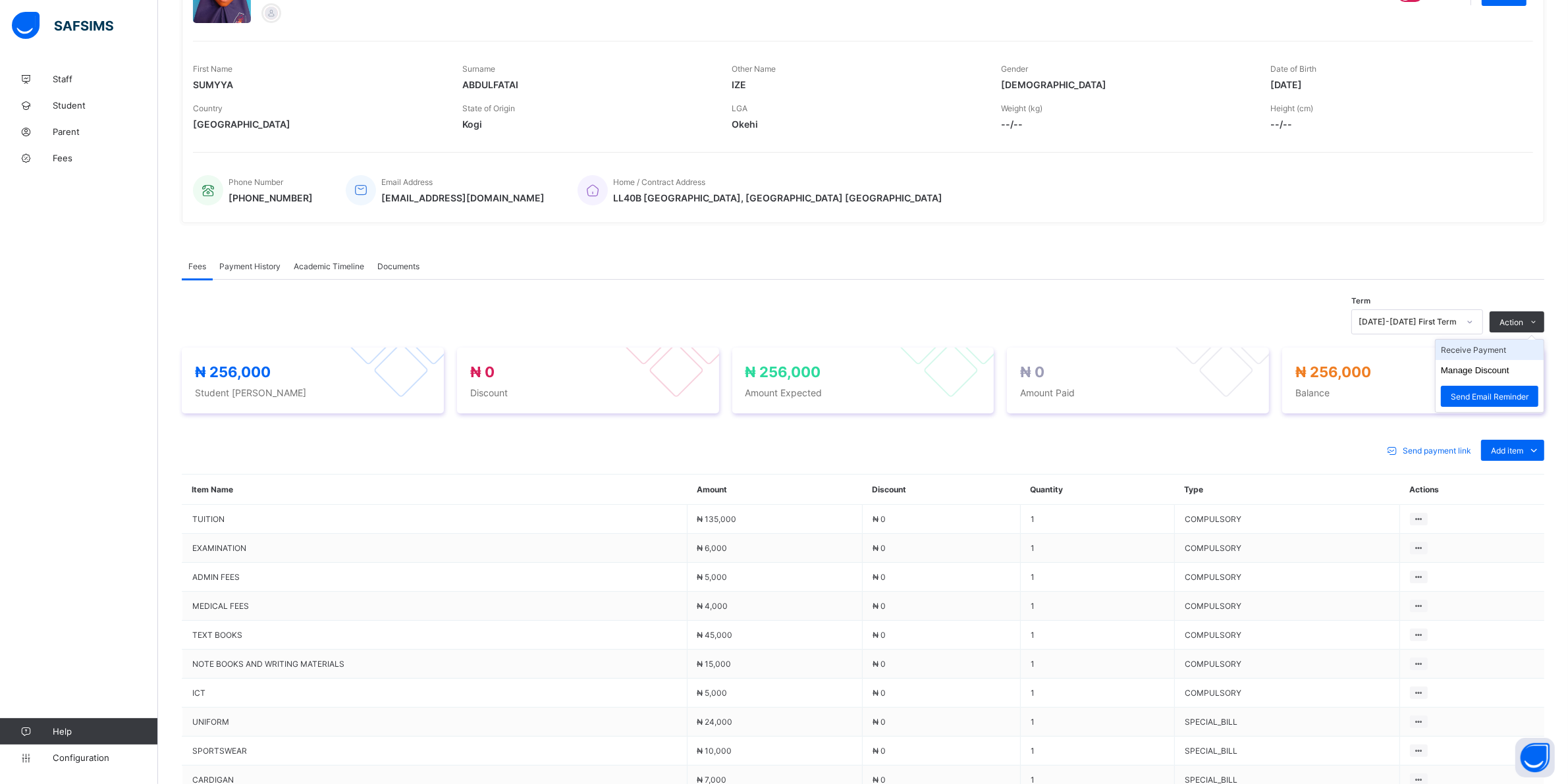
click at [1483, 352] on li "Receive Payment" at bounding box center [1489, 350] width 108 height 20
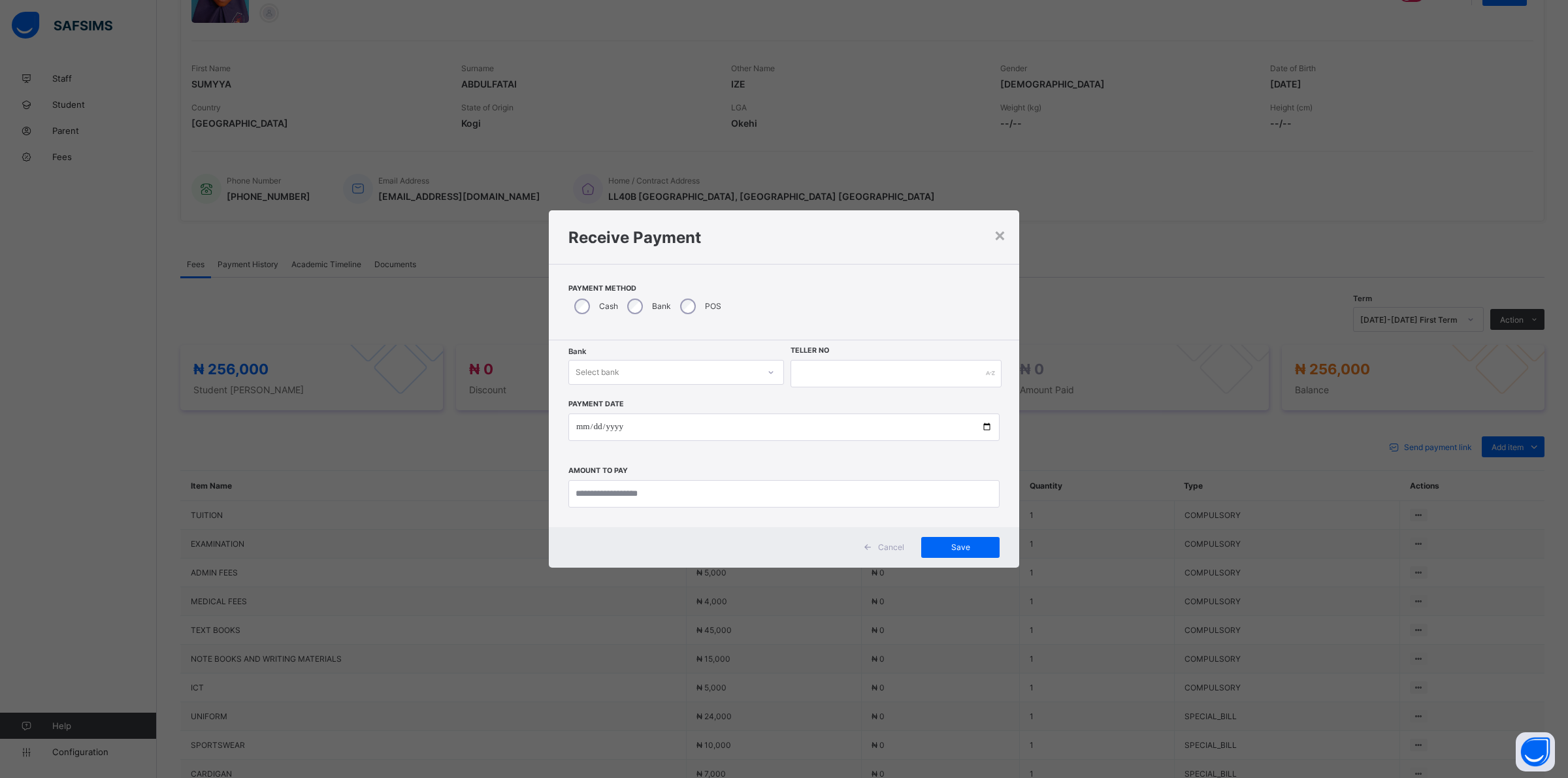
click at [765, 364] on div at bounding box center [771, 372] width 22 height 21
drag, startPoint x: 690, startPoint y: 402, endPoint x: 748, endPoint y: 386, distance: 60.2
click at [691, 402] on div "Jaiz Bank - Alhamideen Academy" at bounding box center [676, 400] width 214 height 20
click at [817, 369] on input "text" at bounding box center [896, 373] width 211 height 27
type input "******"
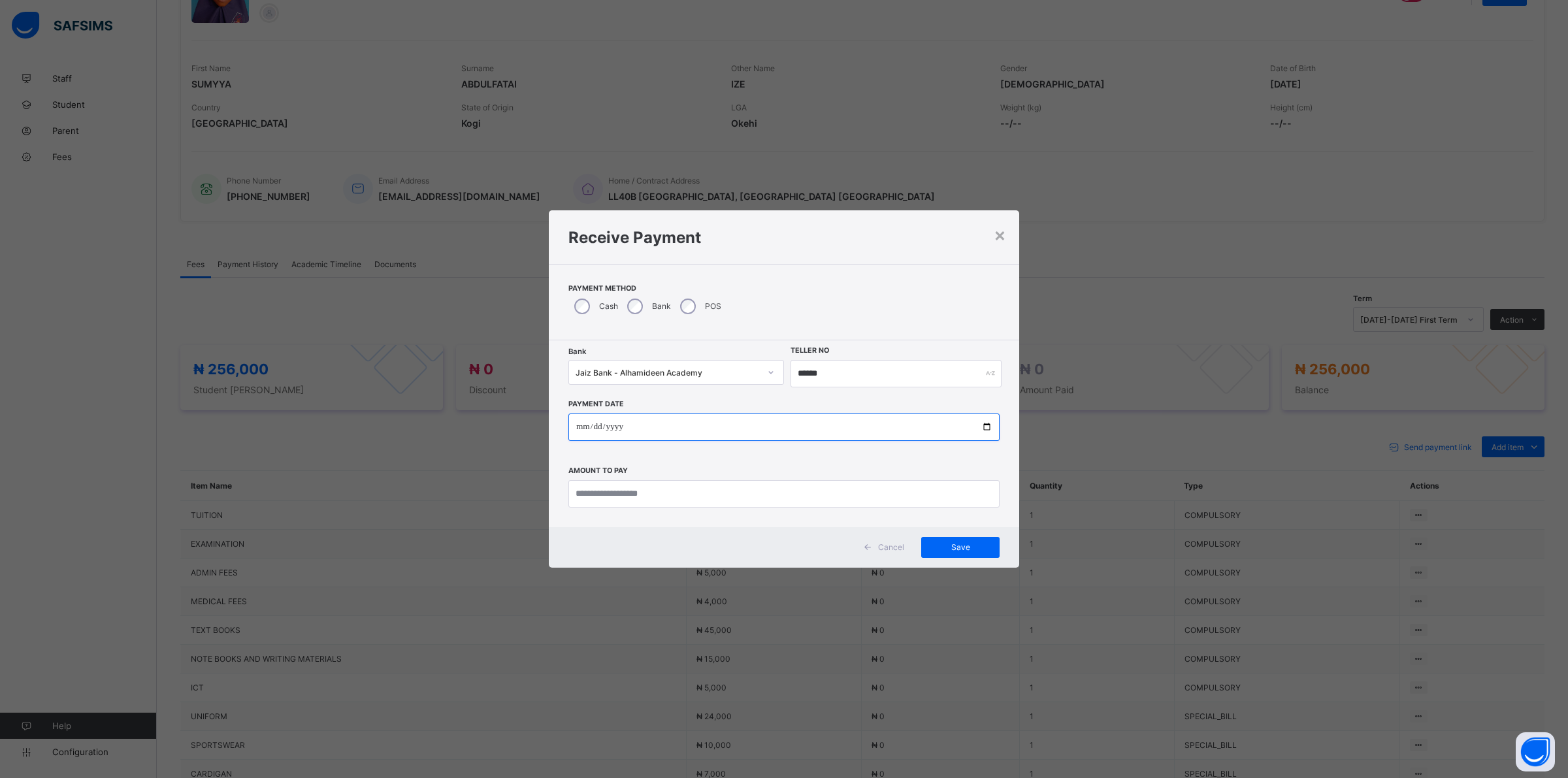
click at [574, 425] on input "date" at bounding box center [784, 427] width 431 height 27
type input "**********"
drag, startPoint x: 707, startPoint y: 497, endPoint x: 745, endPoint y: 497, distance: 38.0
click at [707, 497] on input "currency" at bounding box center [784, 493] width 431 height 27
type input "*********"
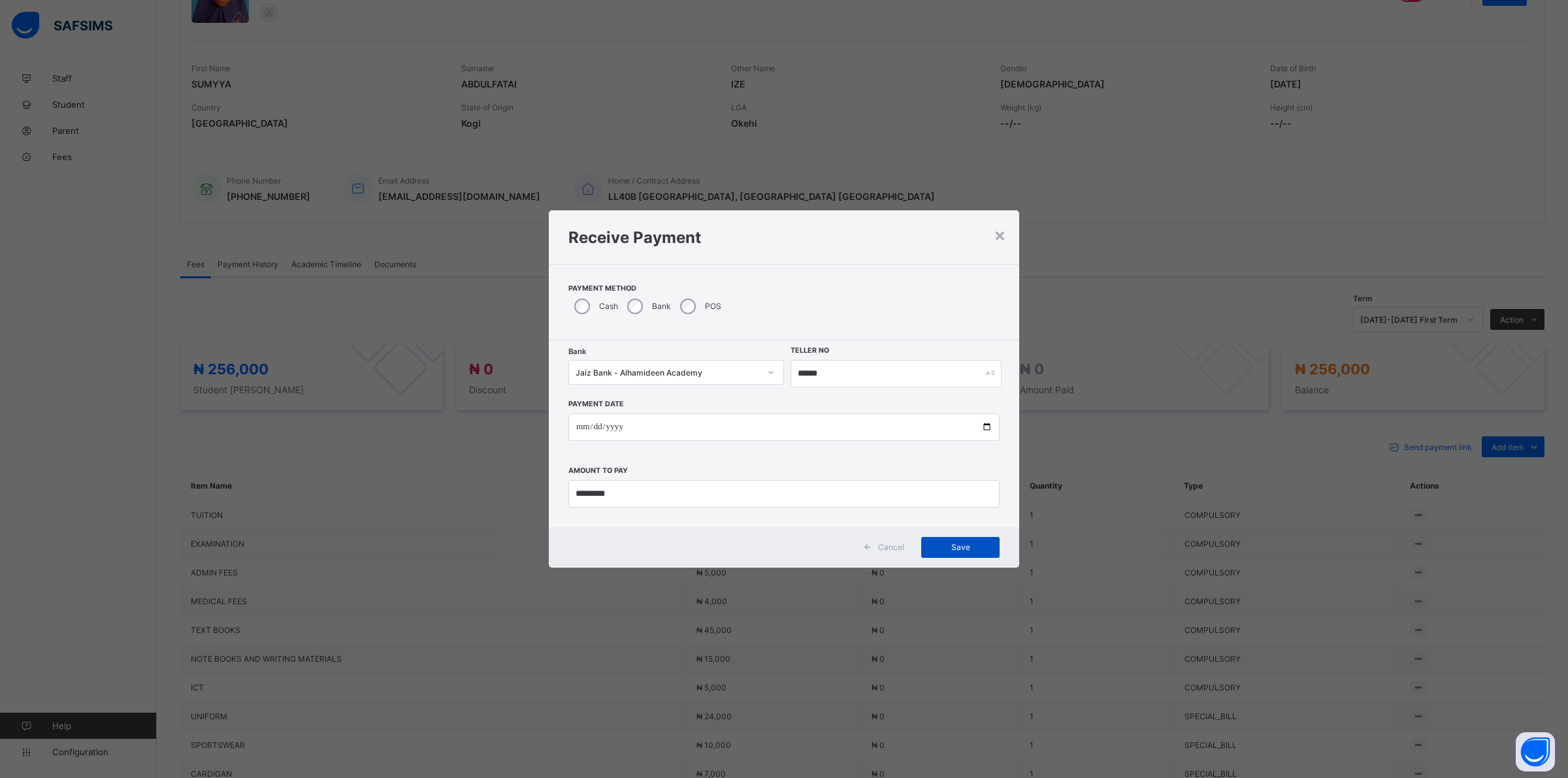
click at [947, 552] on span "Save" at bounding box center [960, 547] width 59 height 10
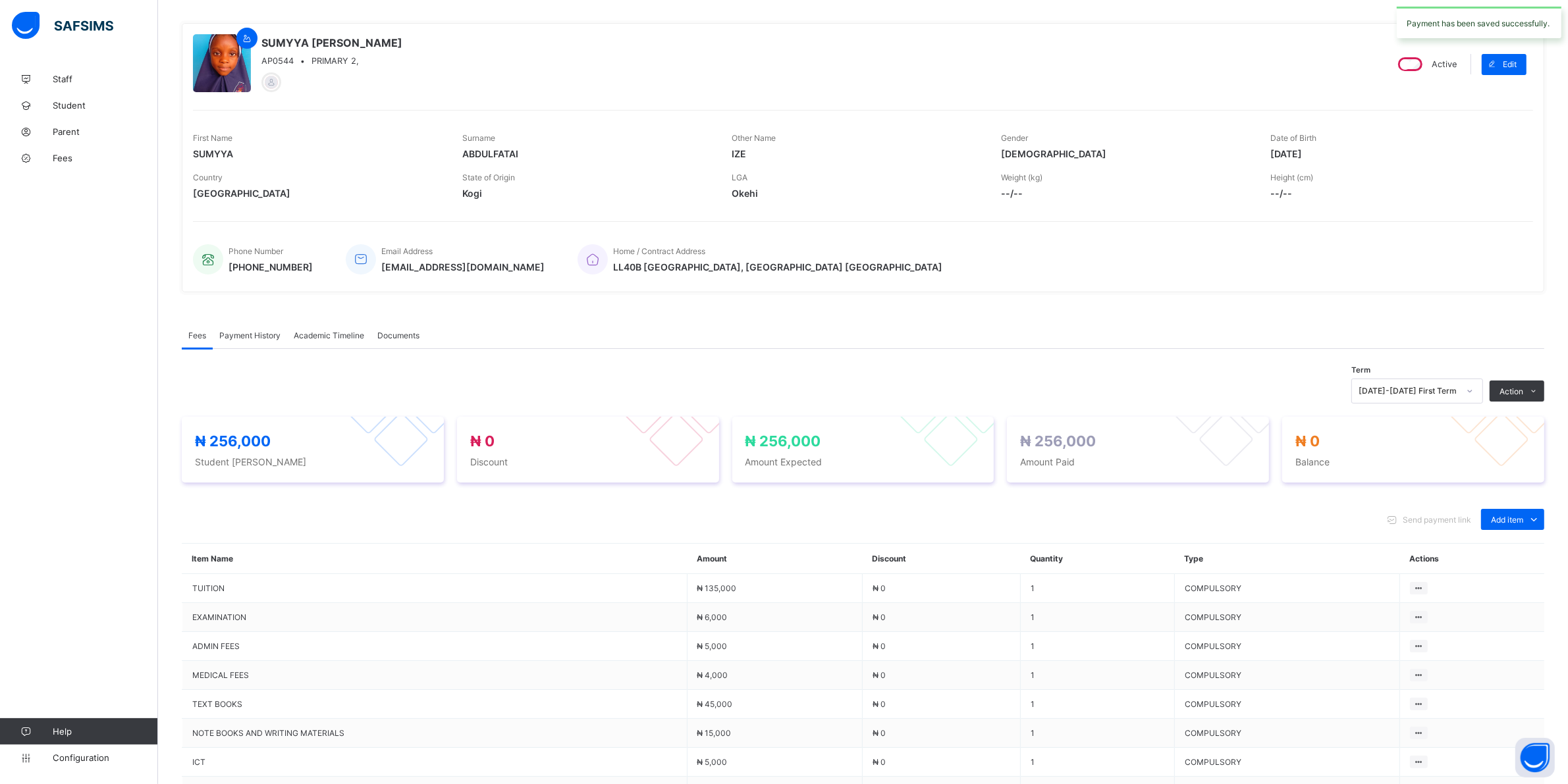
scroll to position [0, 0]
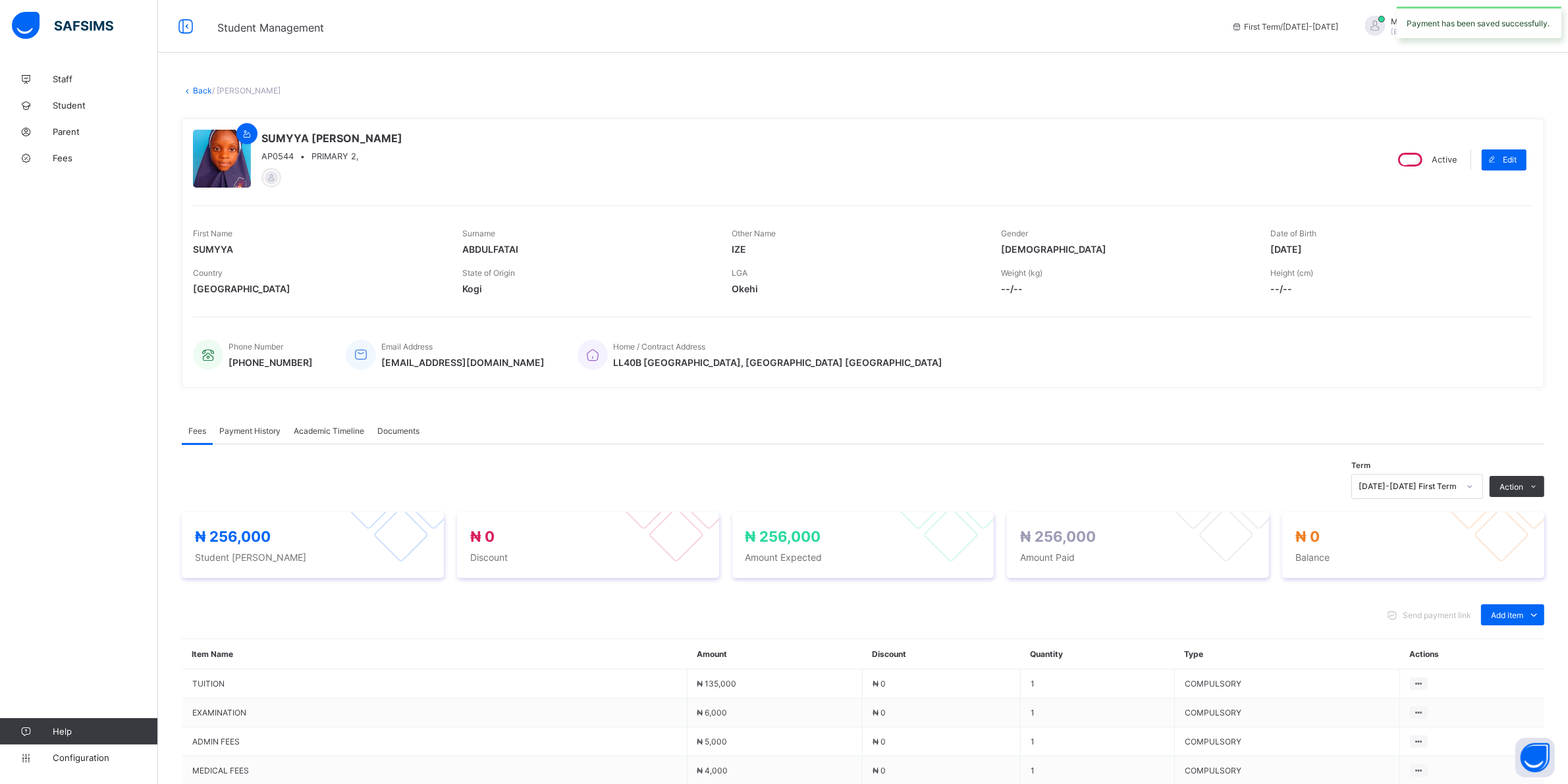
click at [203, 90] on link "Back" at bounding box center [202, 90] width 19 height 10
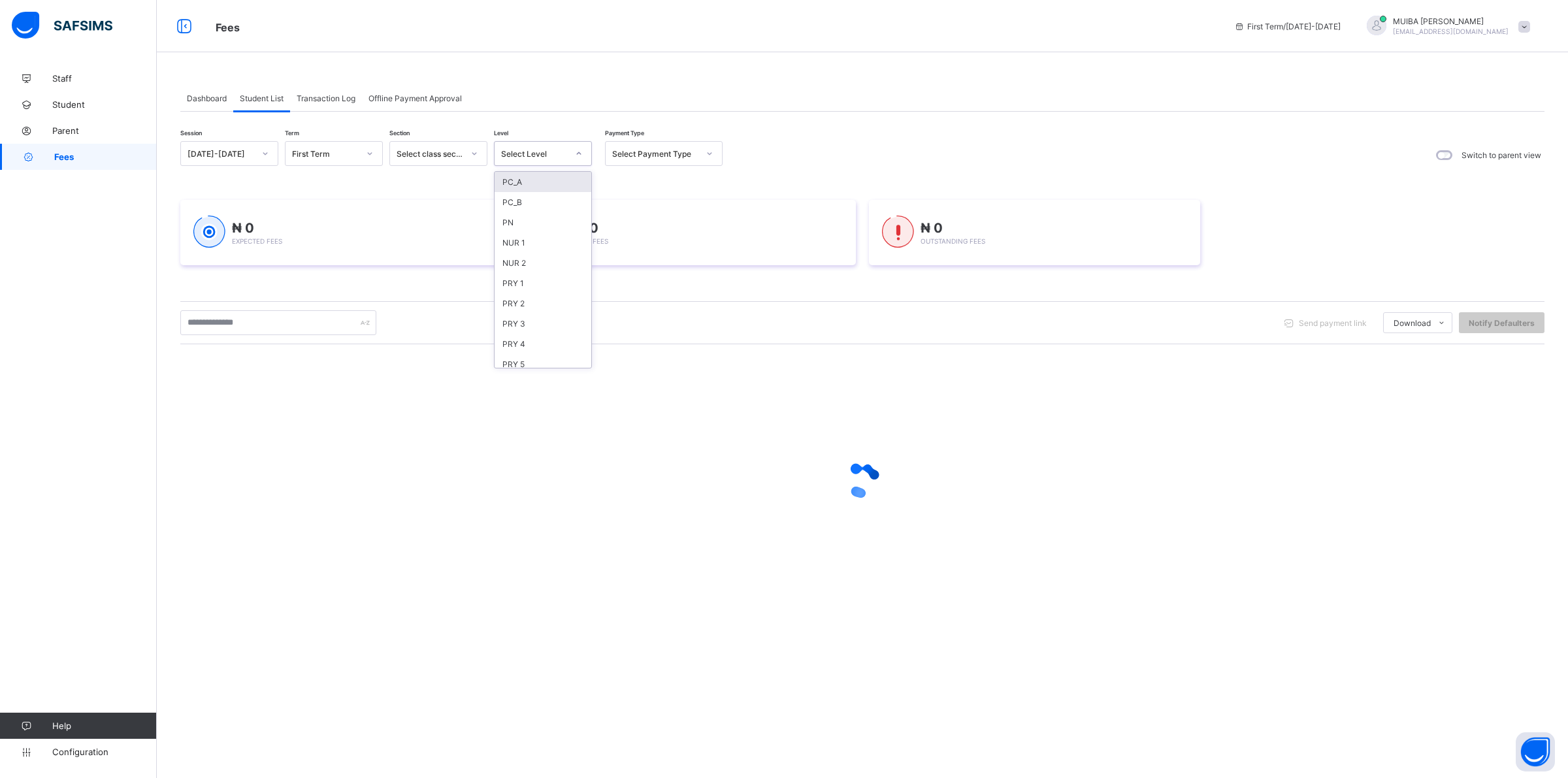
click at [580, 153] on icon at bounding box center [579, 153] width 8 height 13
click at [525, 278] on div "PRY 1" at bounding box center [543, 283] width 97 height 20
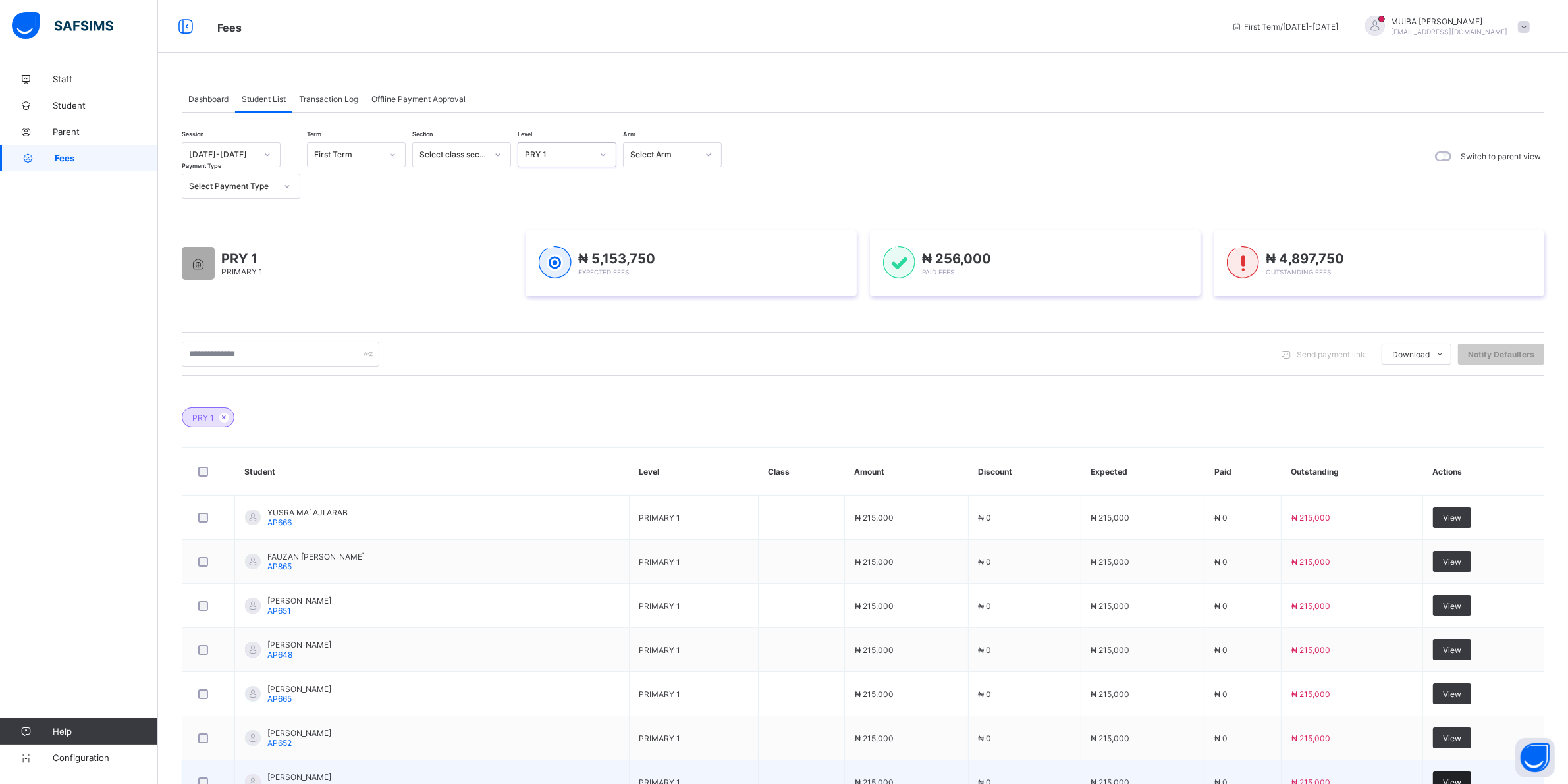
click at [1461, 778] on span "View" at bounding box center [1452, 783] width 18 height 10
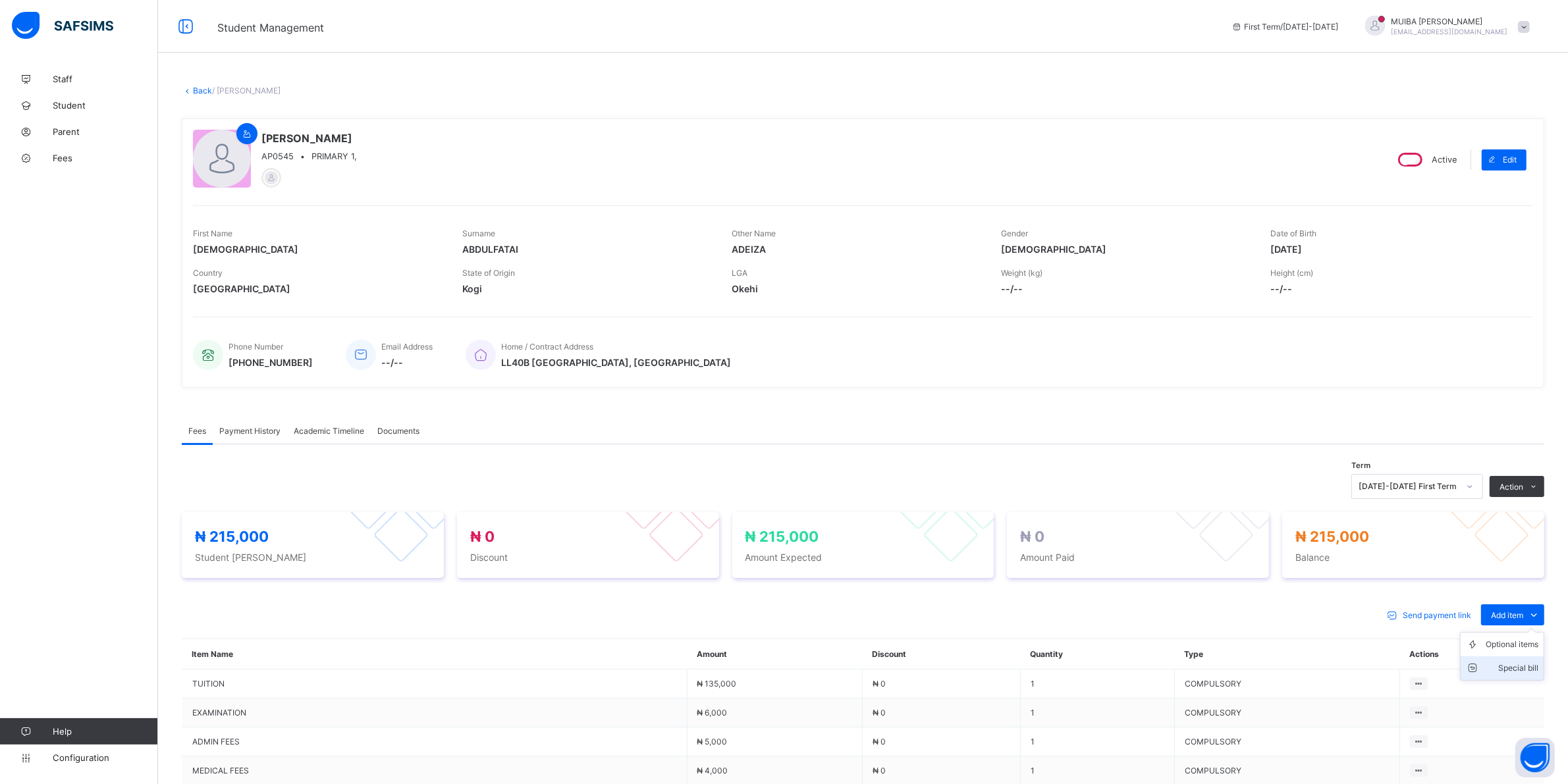
click at [1531, 669] on div "Special bill" at bounding box center [1512, 668] width 53 height 13
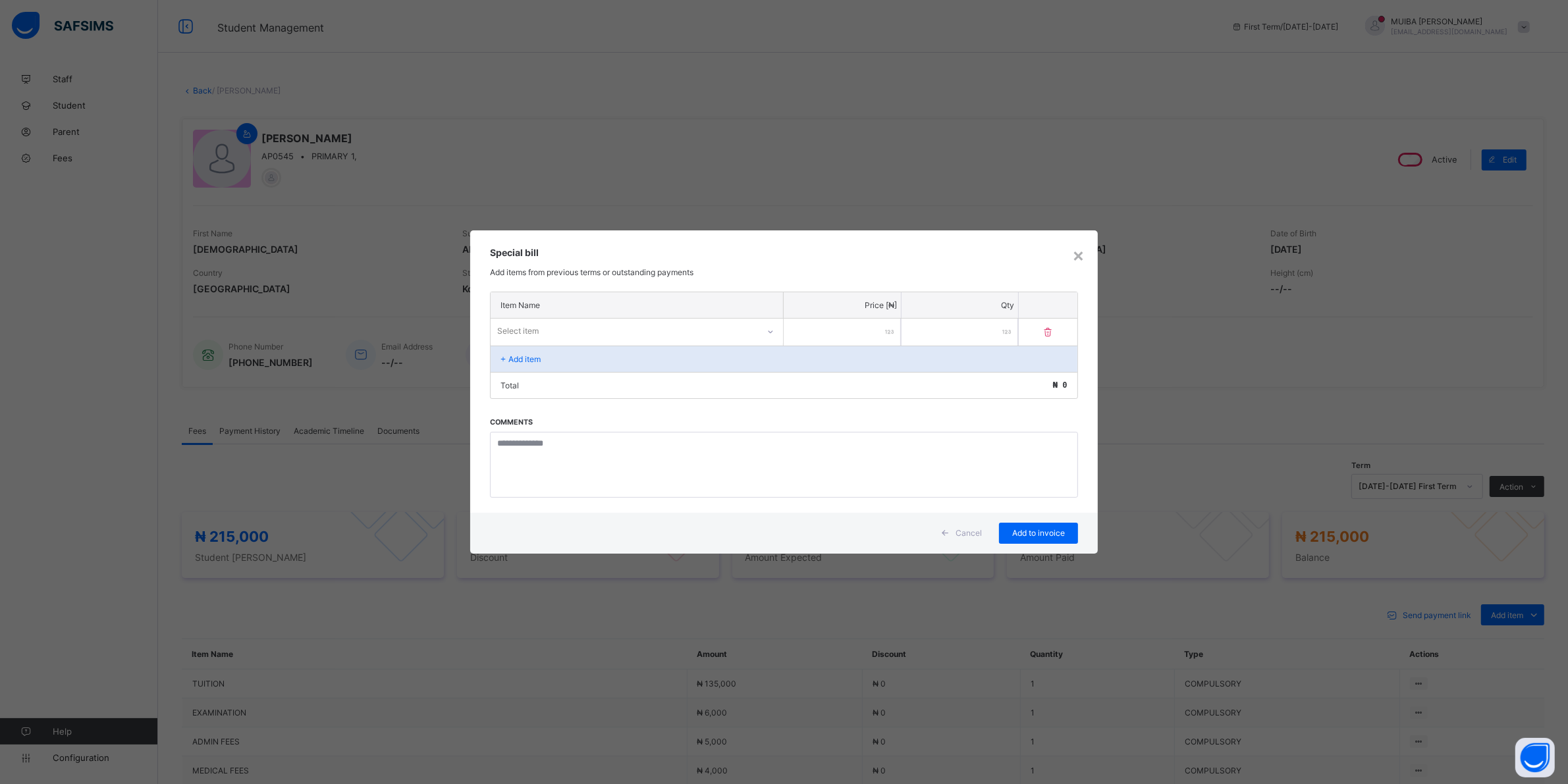
click at [547, 330] on div "Select item" at bounding box center [624, 331] width 267 height 18
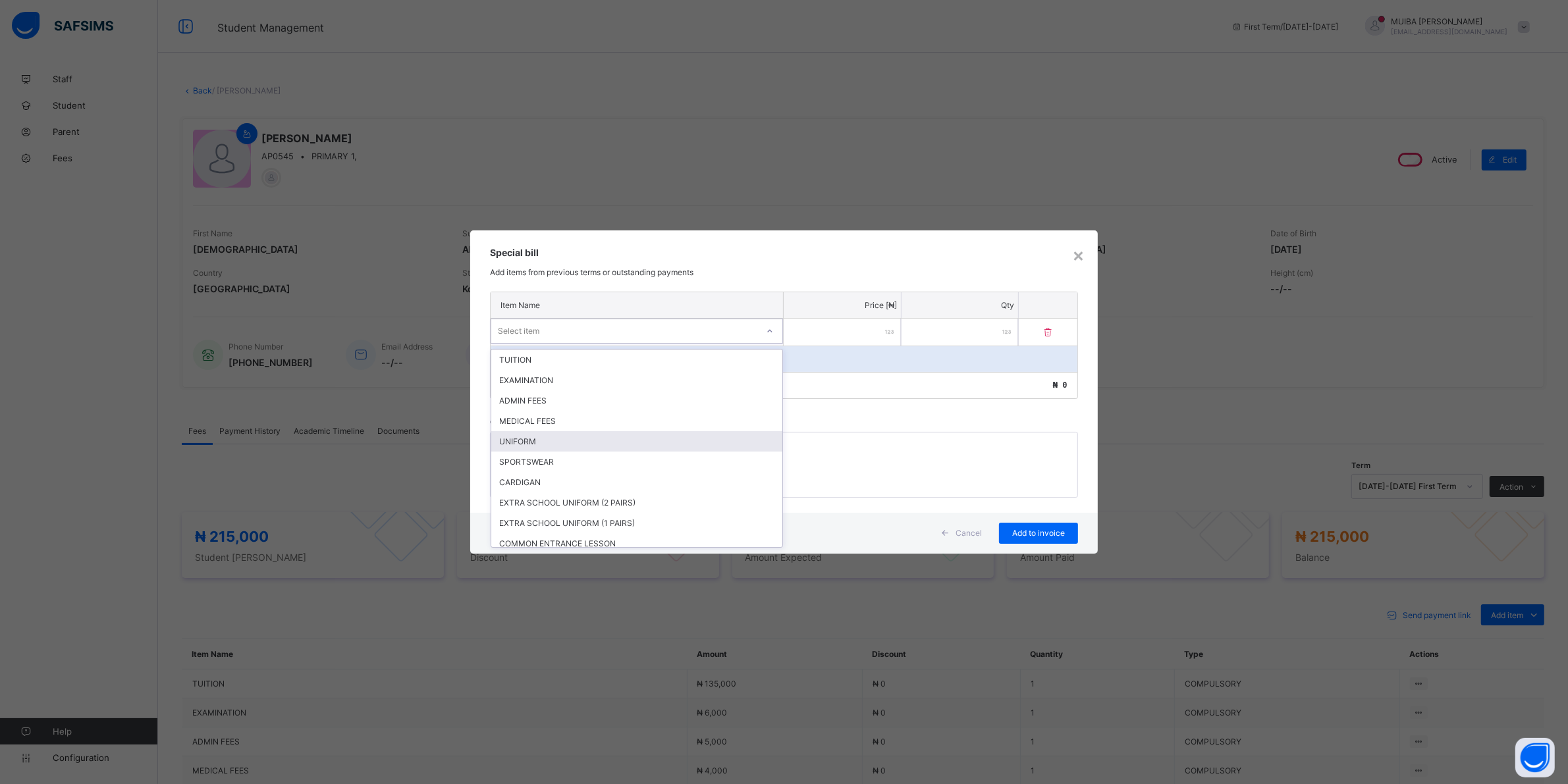
click at [533, 441] on div "UNIFORM" at bounding box center [636, 441] width 291 height 20
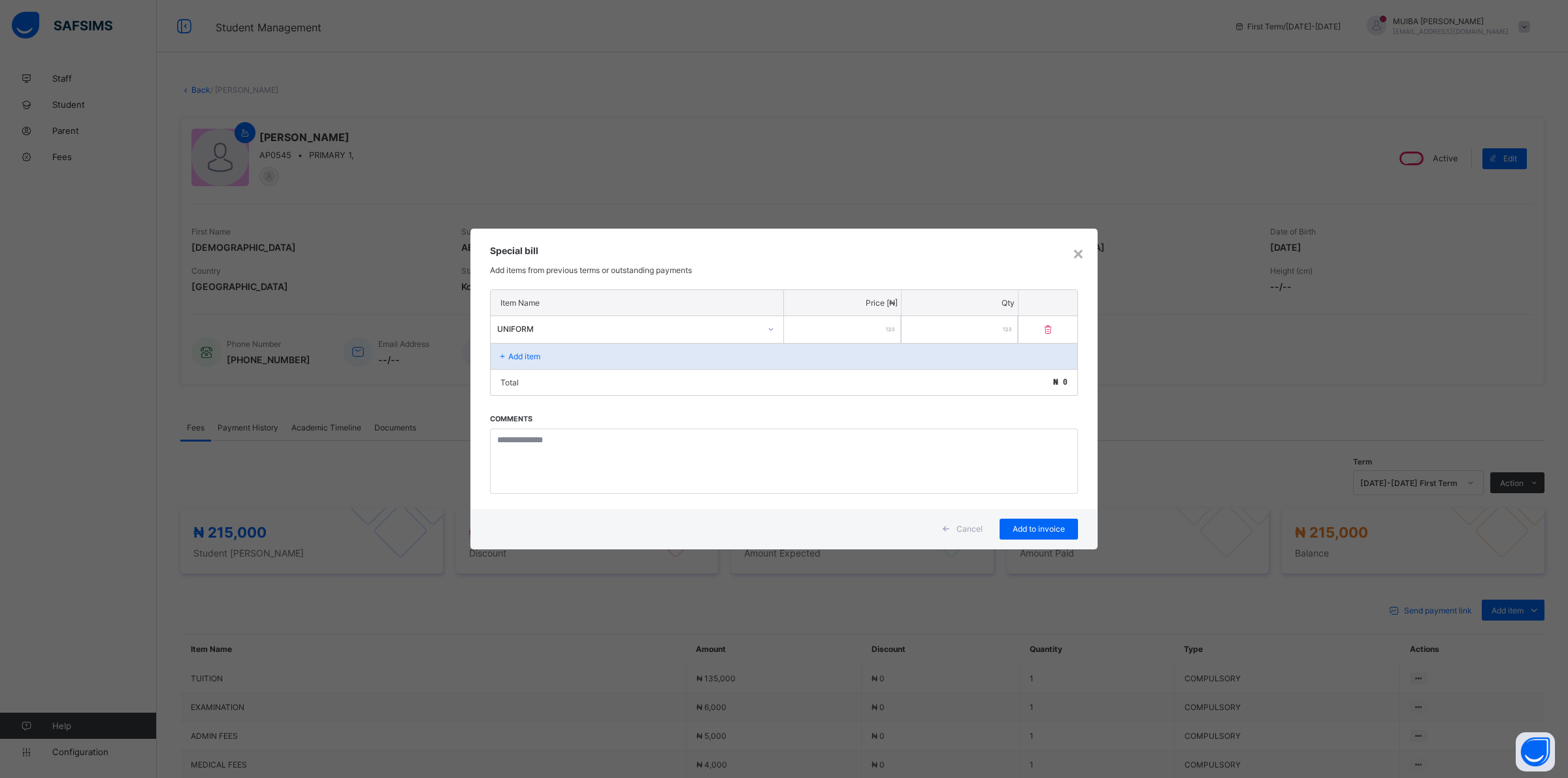
click at [854, 325] on input "number" at bounding box center [842, 330] width 117 height 27
type input "*****"
click at [1030, 529] on span "Add to invoice" at bounding box center [1038, 529] width 59 height 10
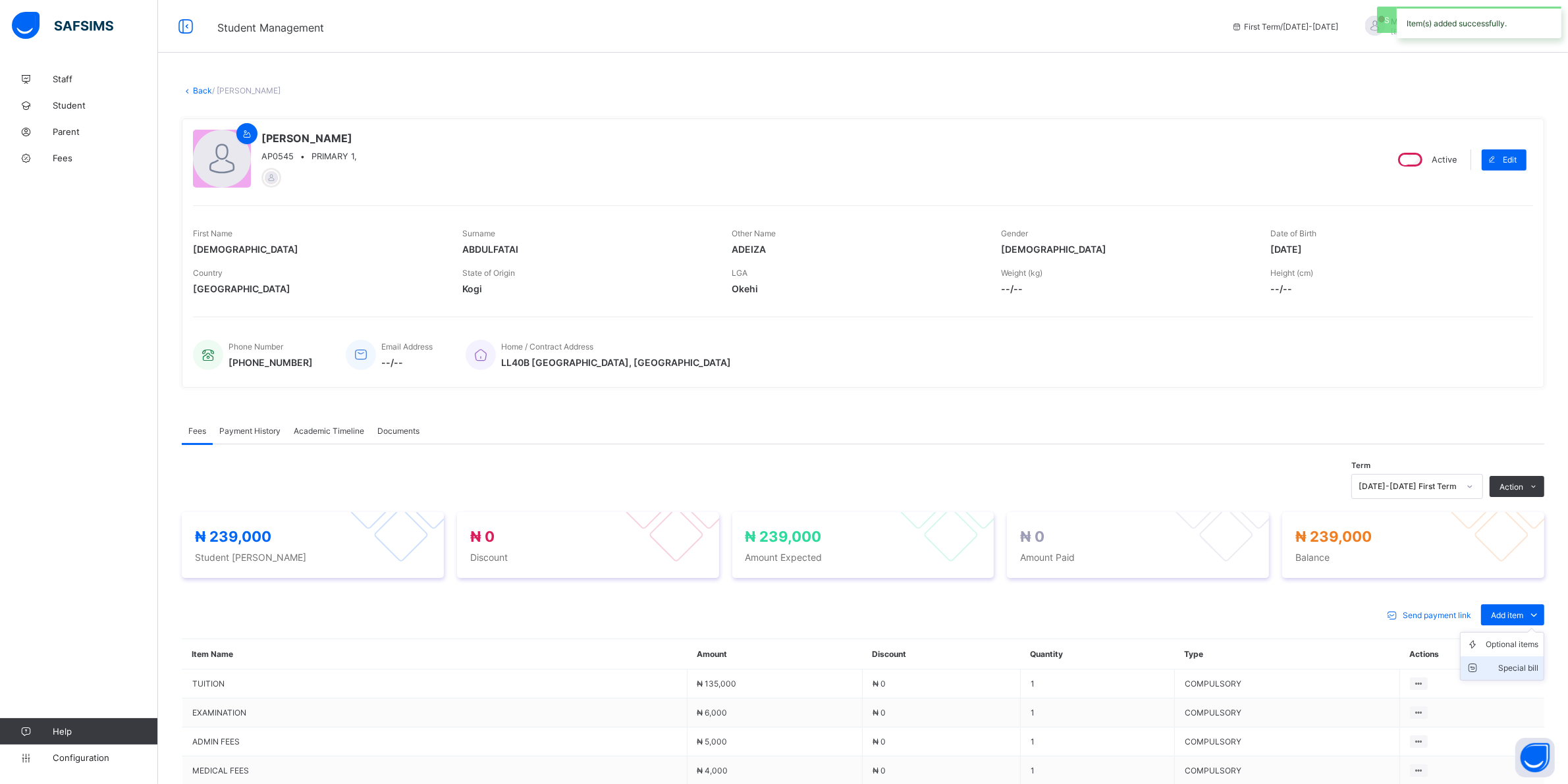
click at [1529, 667] on div "Special bill" at bounding box center [1512, 668] width 53 height 13
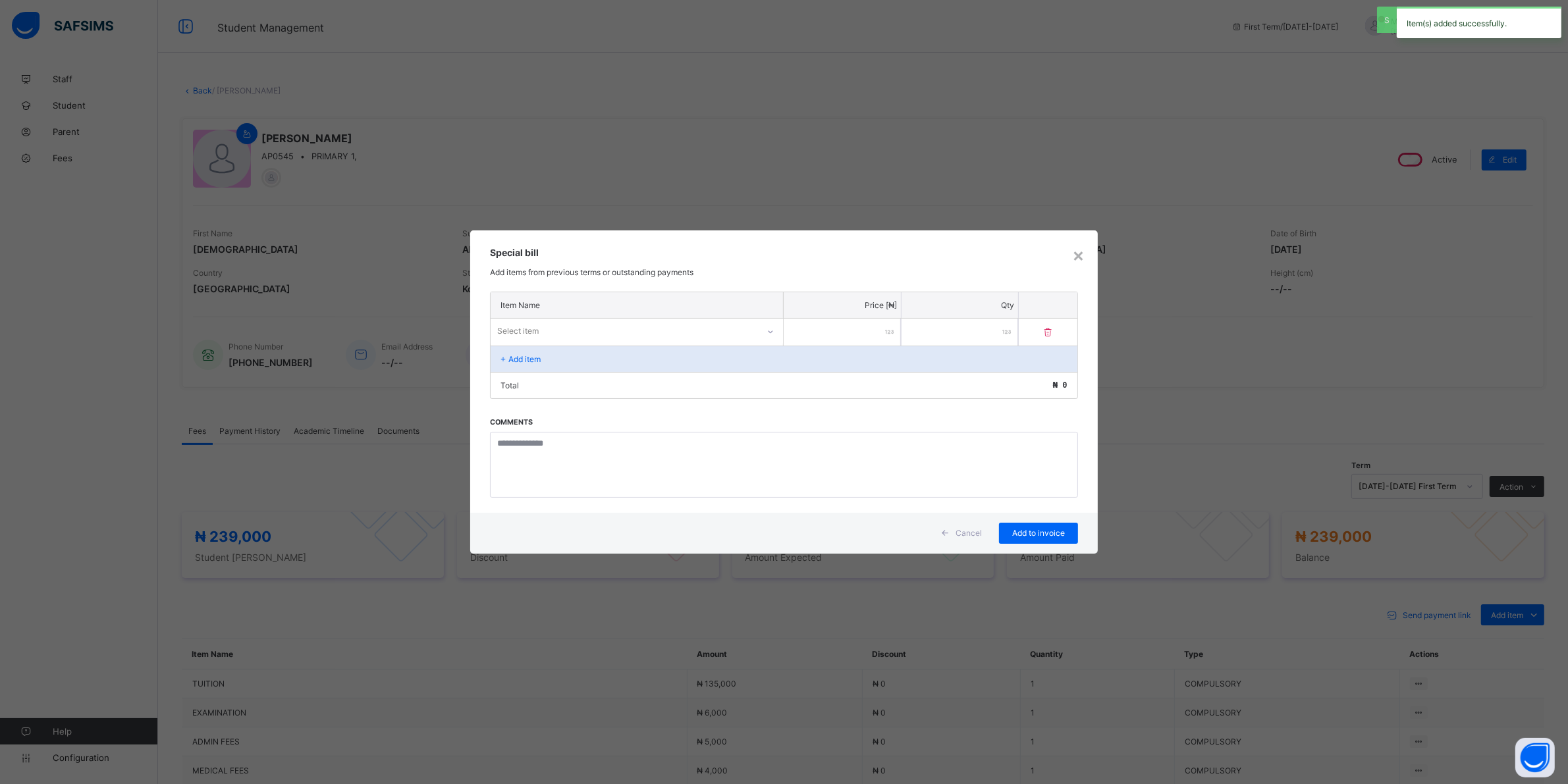
click at [624, 333] on div "Select item" at bounding box center [624, 331] width 267 height 18
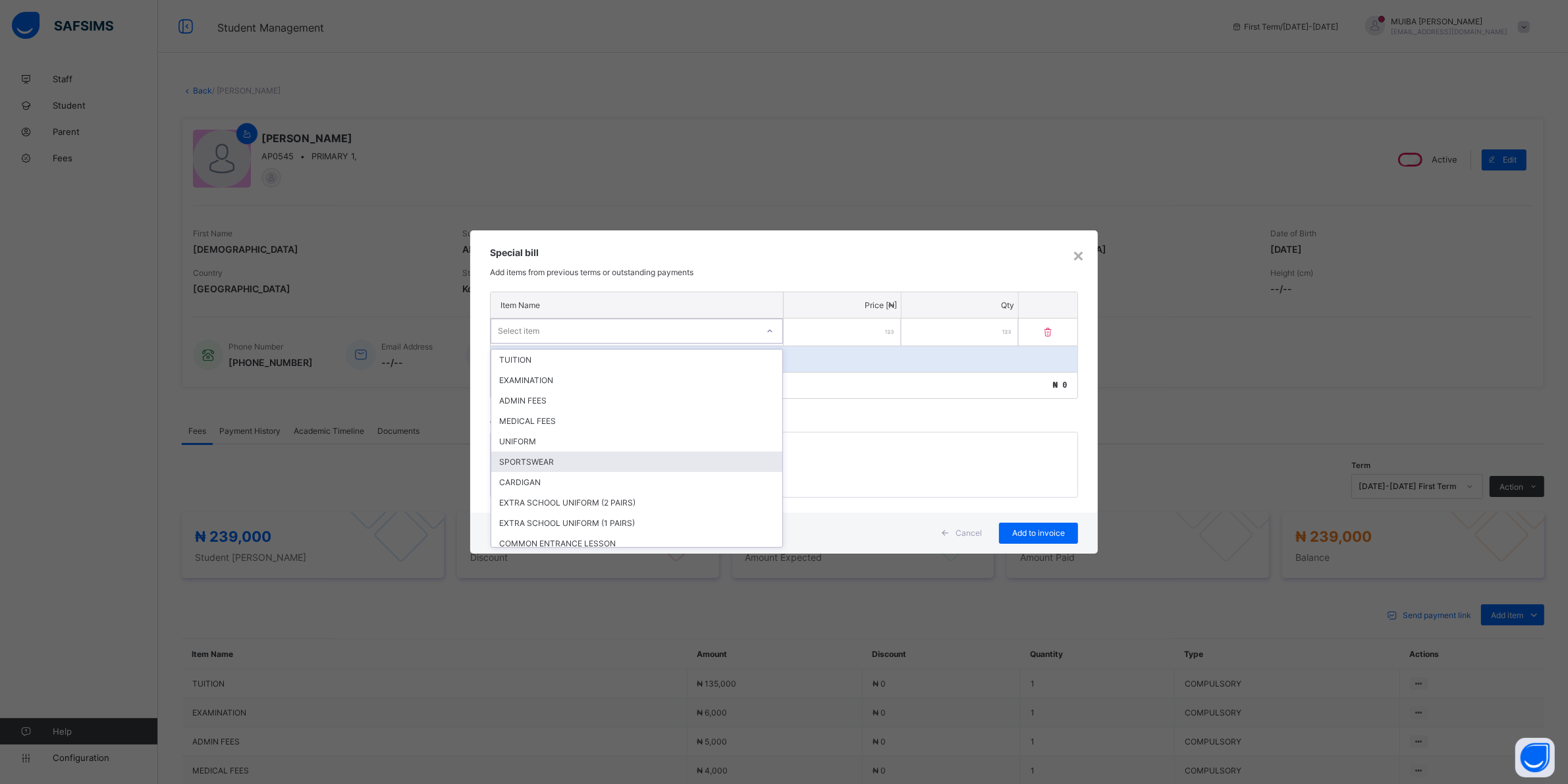
click at [534, 455] on div "SPORTSWEAR" at bounding box center [636, 461] width 291 height 20
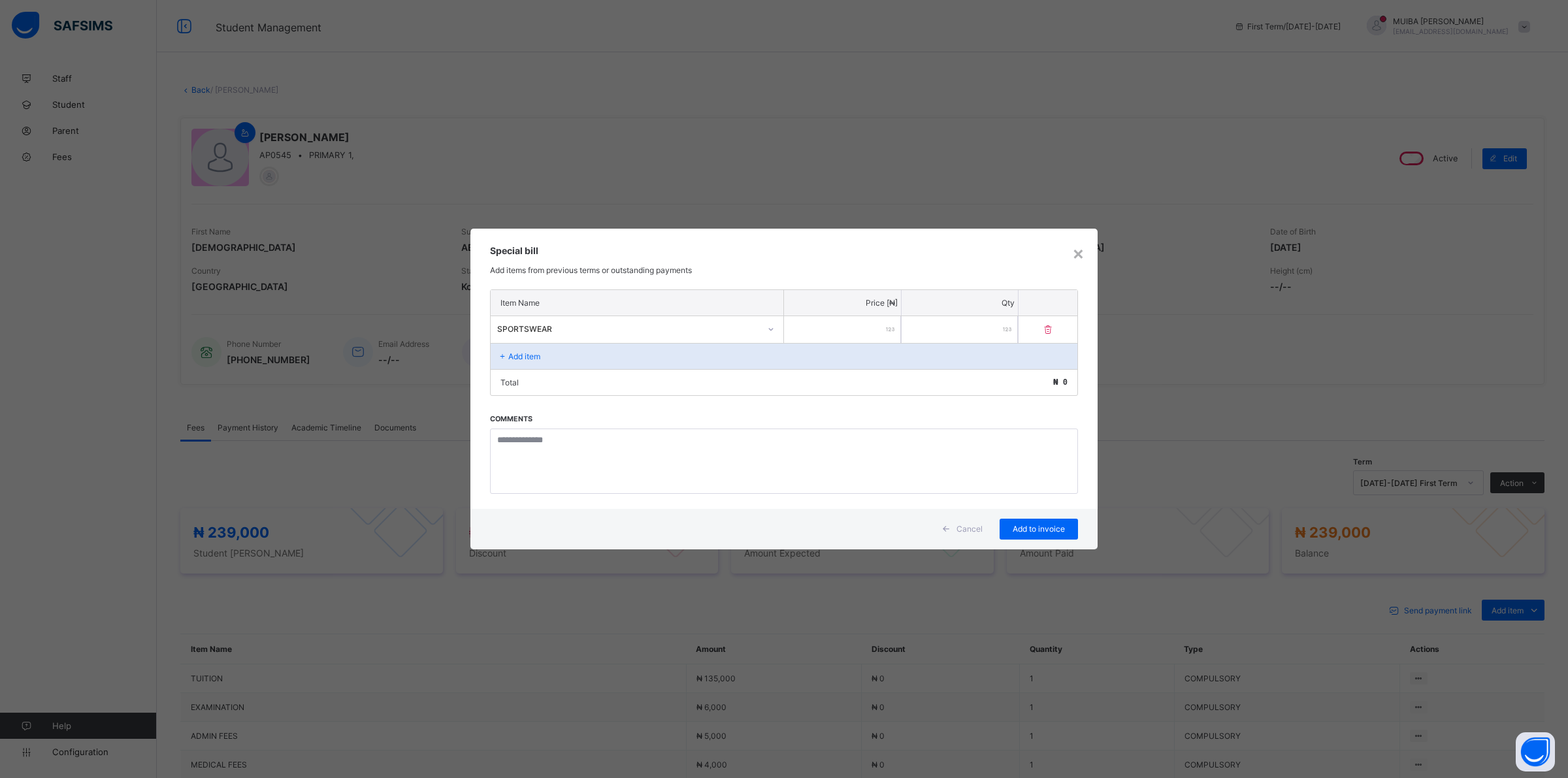
click at [828, 330] on input "number" at bounding box center [842, 330] width 117 height 27
type input "*****"
click at [1034, 525] on span "Add to invoice" at bounding box center [1038, 529] width 59 height 10
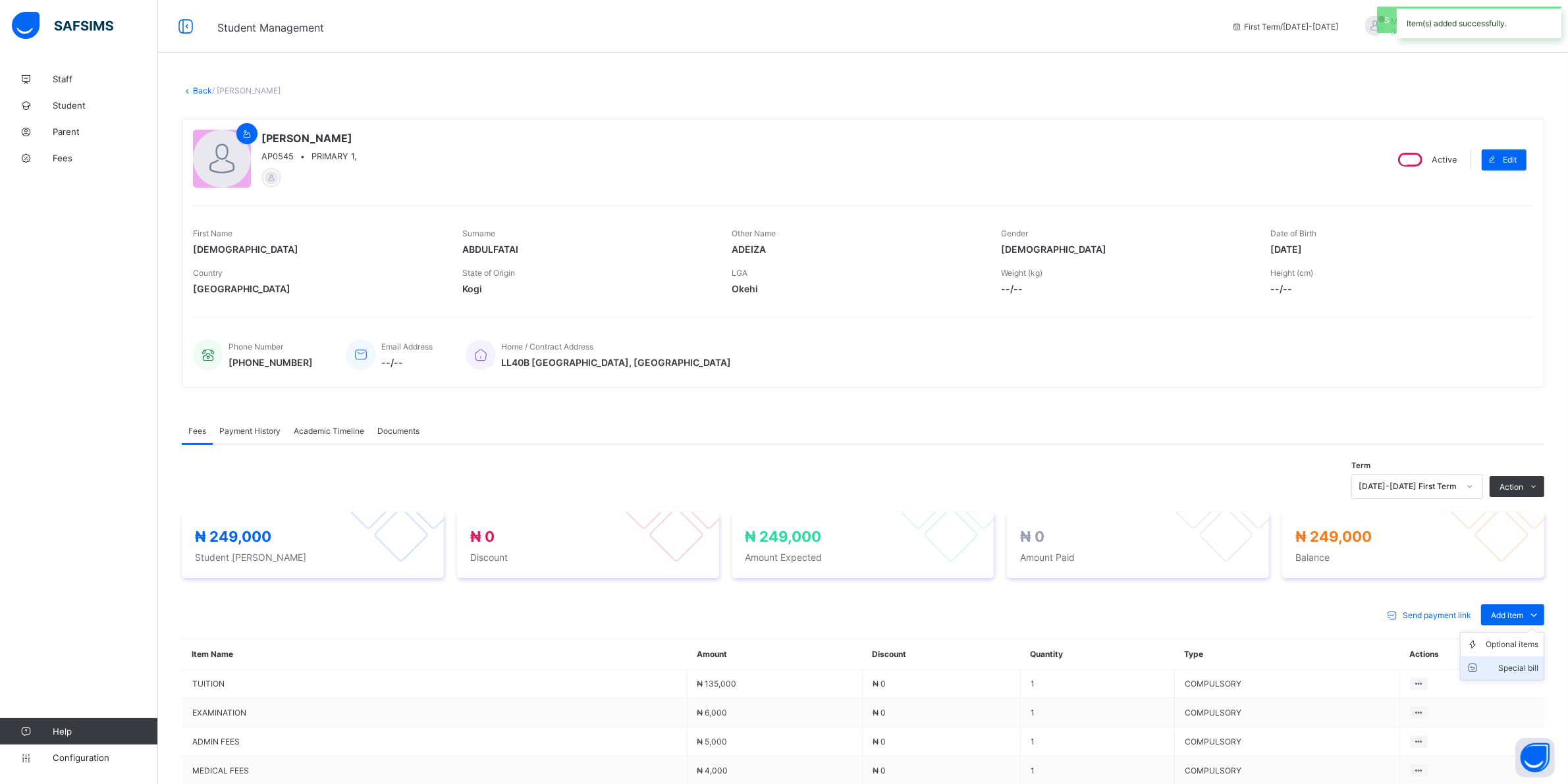
click at [1524, 667] on div "Special bill" at bounding box center [1512, 668] width 53 height 13
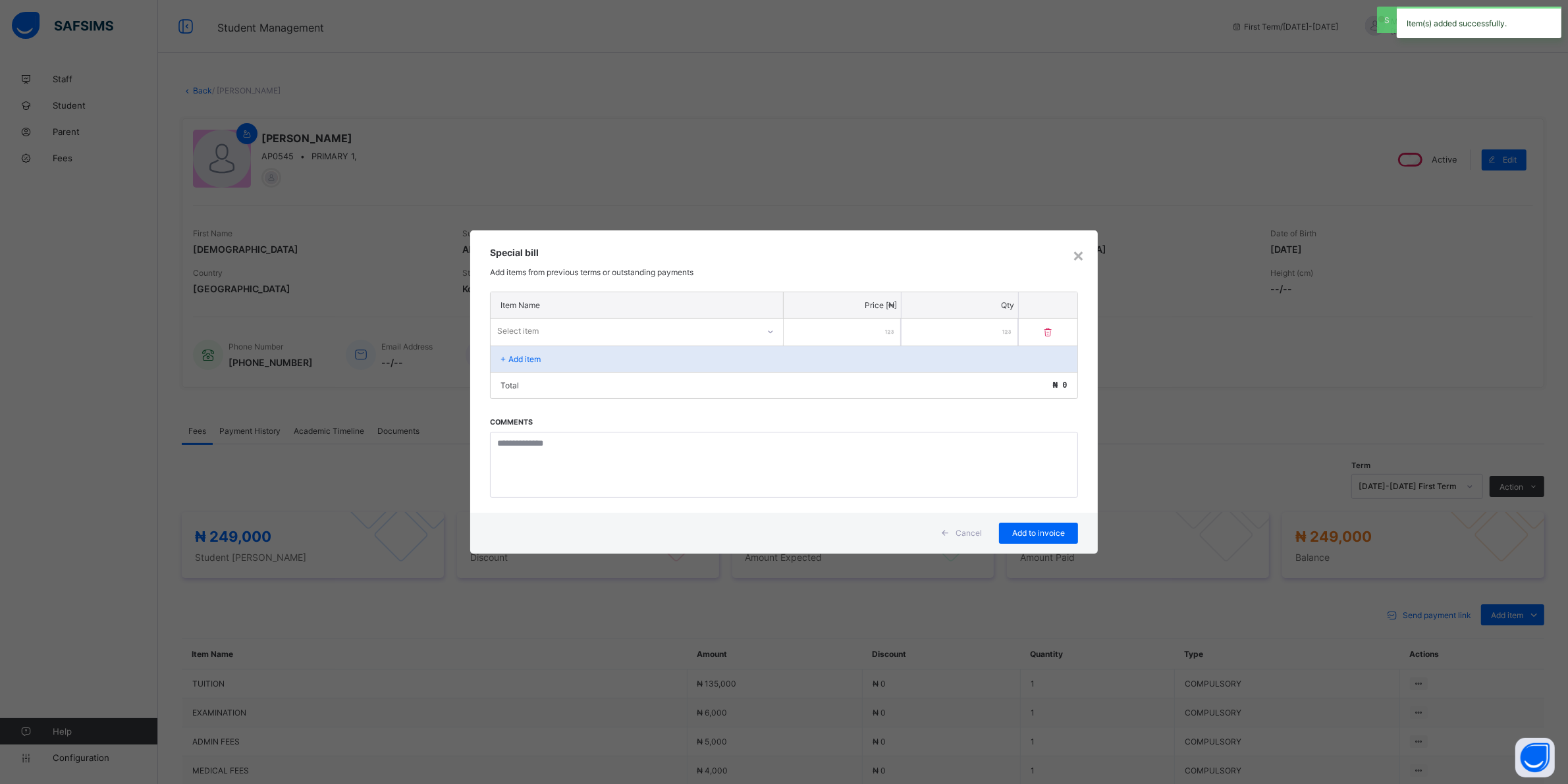
click at [662, 333] on div "Select item" at bounding box center [624, 331] width 267 height 18
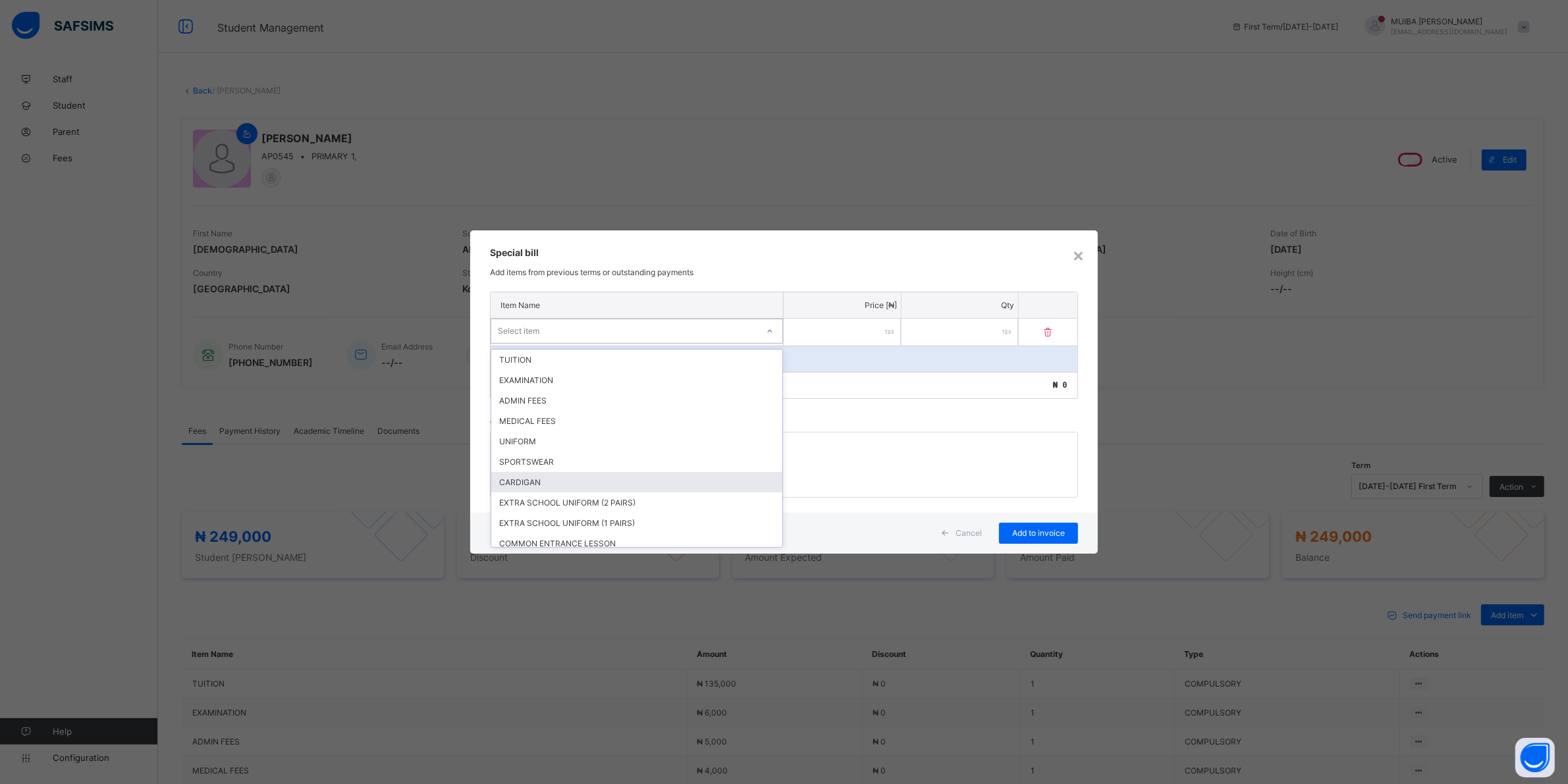
click at [523, 482] on div "CARDIGAN" at bounding box center [636, 482] width 291 height 20
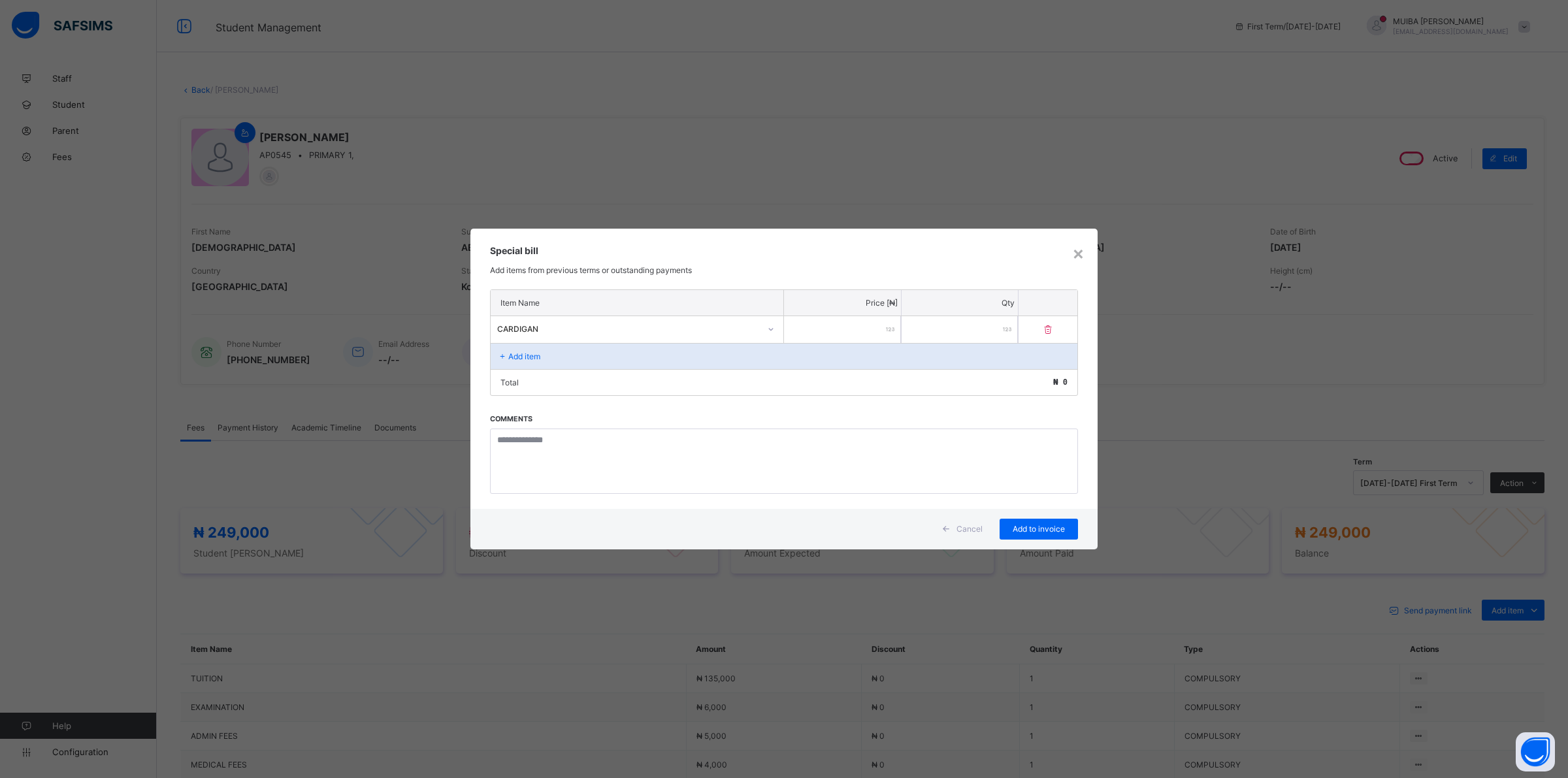
click at [851, 332] on input "number" at bounding box center [842, 330] width 117 height 27
type input "****"
click at [1017, 526] on span "Add to invoice" at bounding box center [1038, 529] width 59 height 10
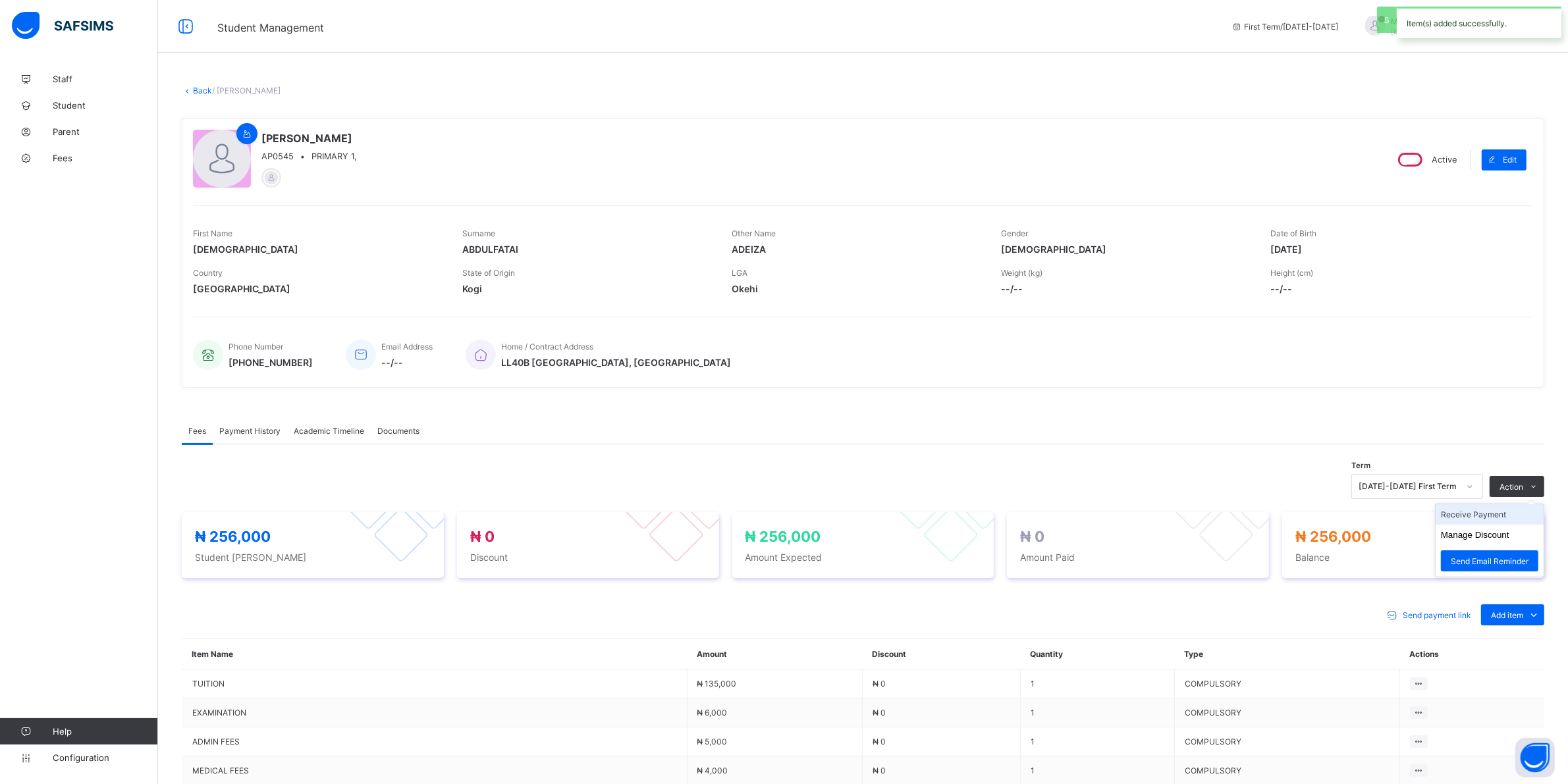
click at [1483, 517] on li "Receive Payment" at bounding box center [1489, 514] width 108 height 20
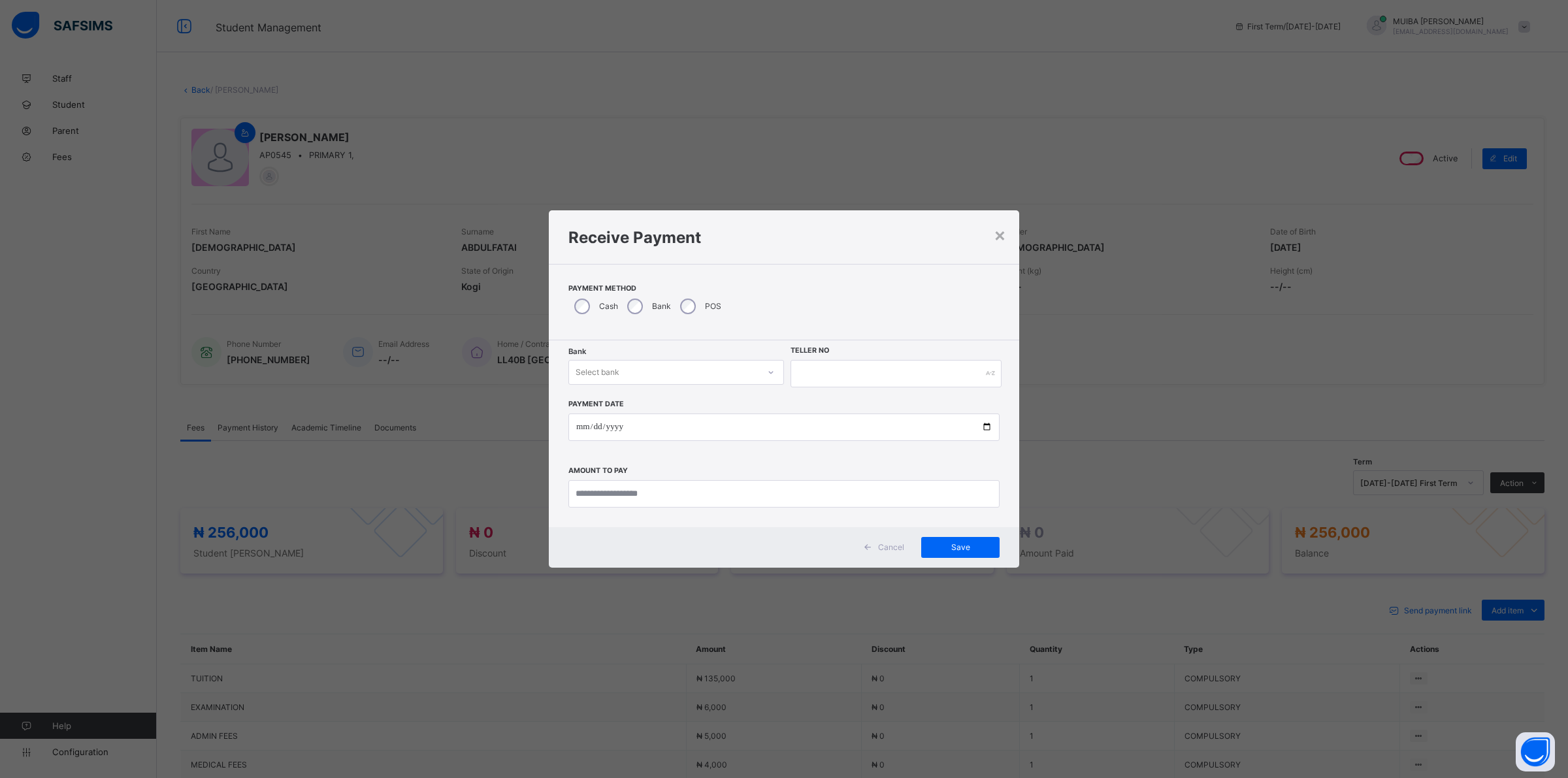
click at [767, 371] on icon at bounding box center [770, 372] width 8 height 13
drag, startPoint x: 668, startPoint y: 405, endPoint x: 755, endPoint y: 393, distance: 87.8
click at [670, 404] on div "Jaiz Bank - Alhamideen Academy" at bounding box center [676, 400] width 214 height 20
click at [804, 383] on input "text" at bounding box center [896, 373] width 211 height 27
type input "******"
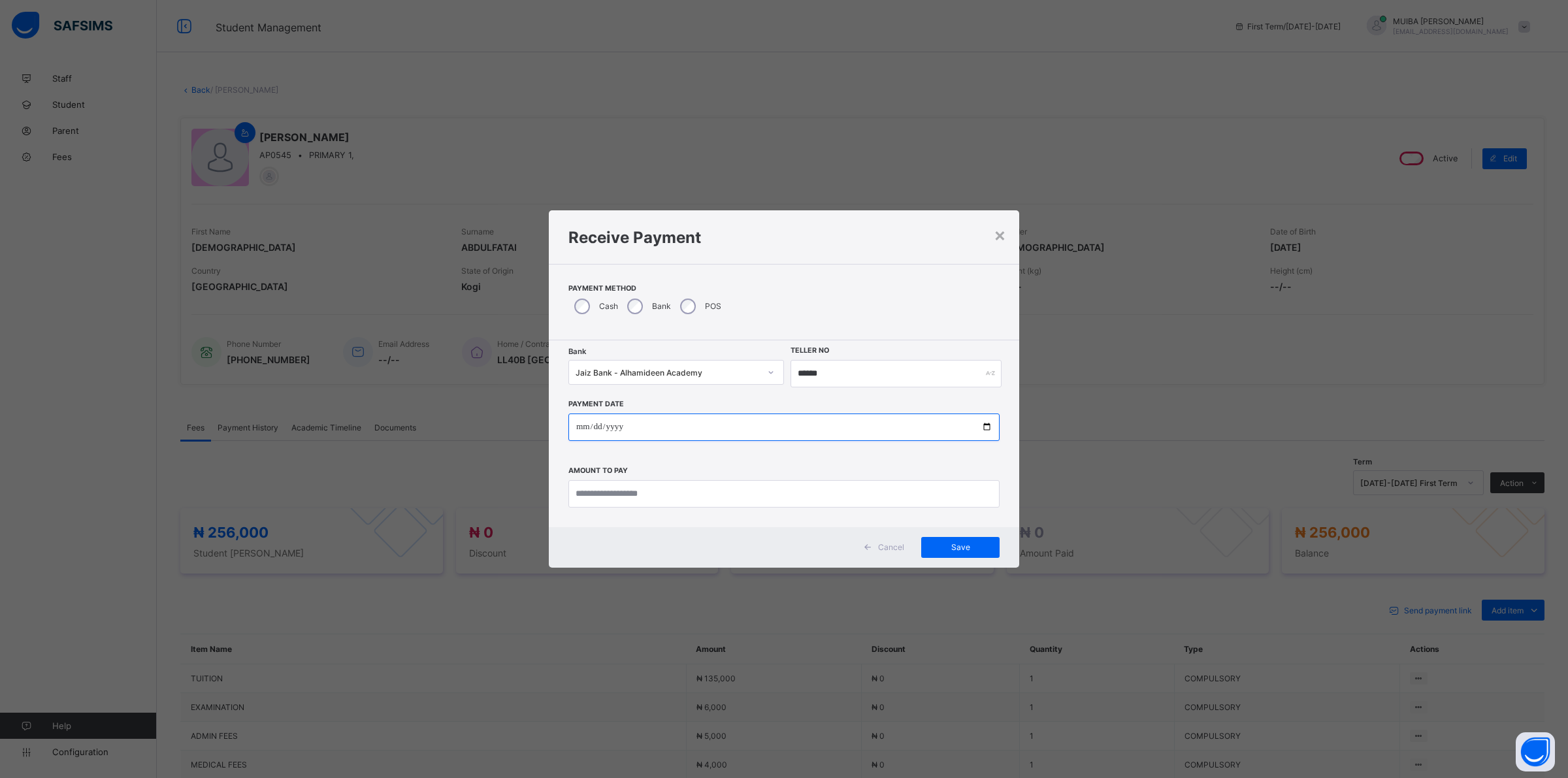
click at [585, 421] on input "date" at bounding box center [784, 427] width 431 height 27
type input "**********"
click at [634, 493] on input "currency" at bounding box center [784, 493] width 431 height 27
type input "*********"
click at [938, 544] on span "Save" at bounding box center [960, 547] width 59 height 10
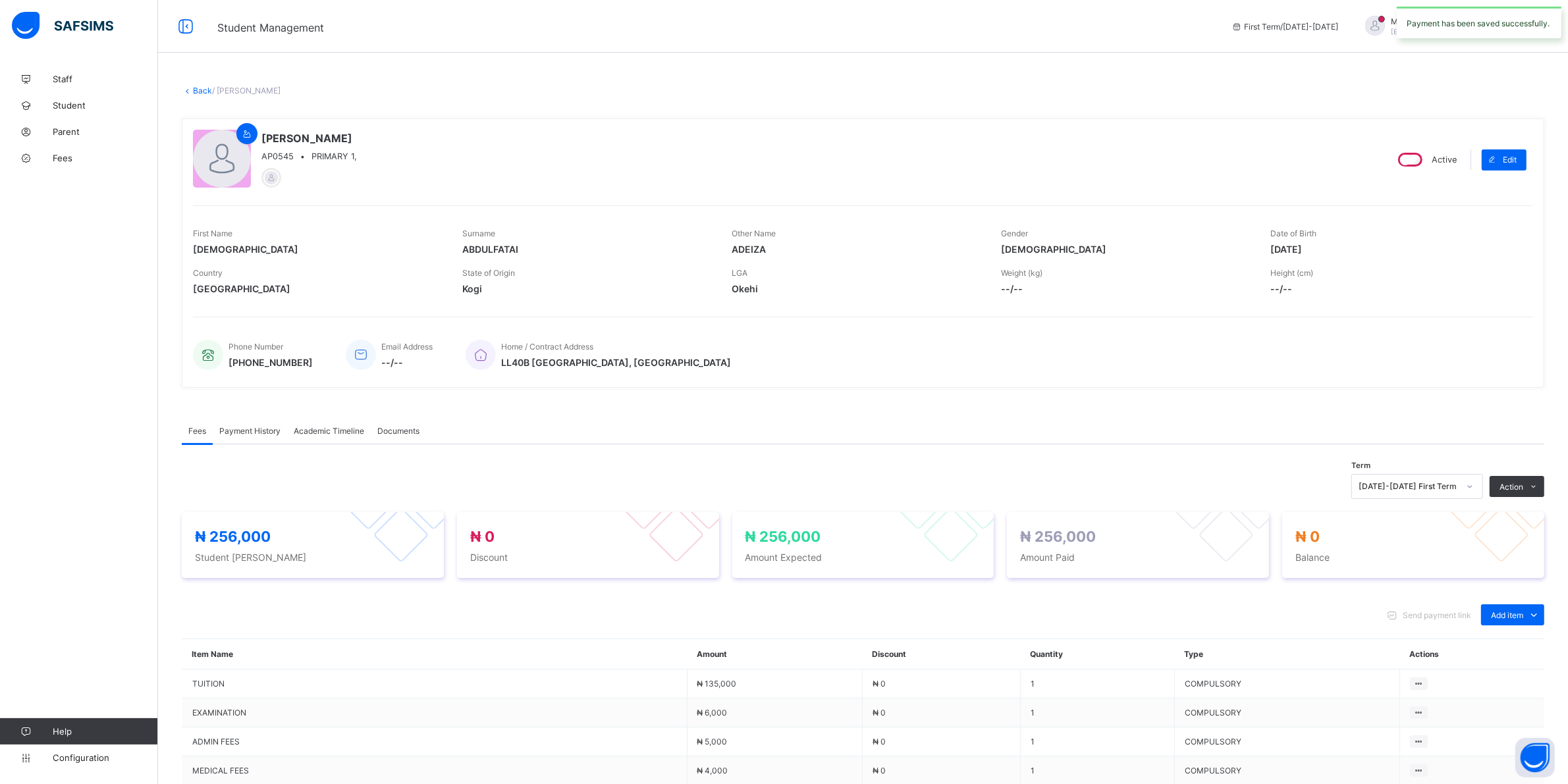
click at [201, 94] on link "Back" at bounding box center [202, 90] width 19 height 10
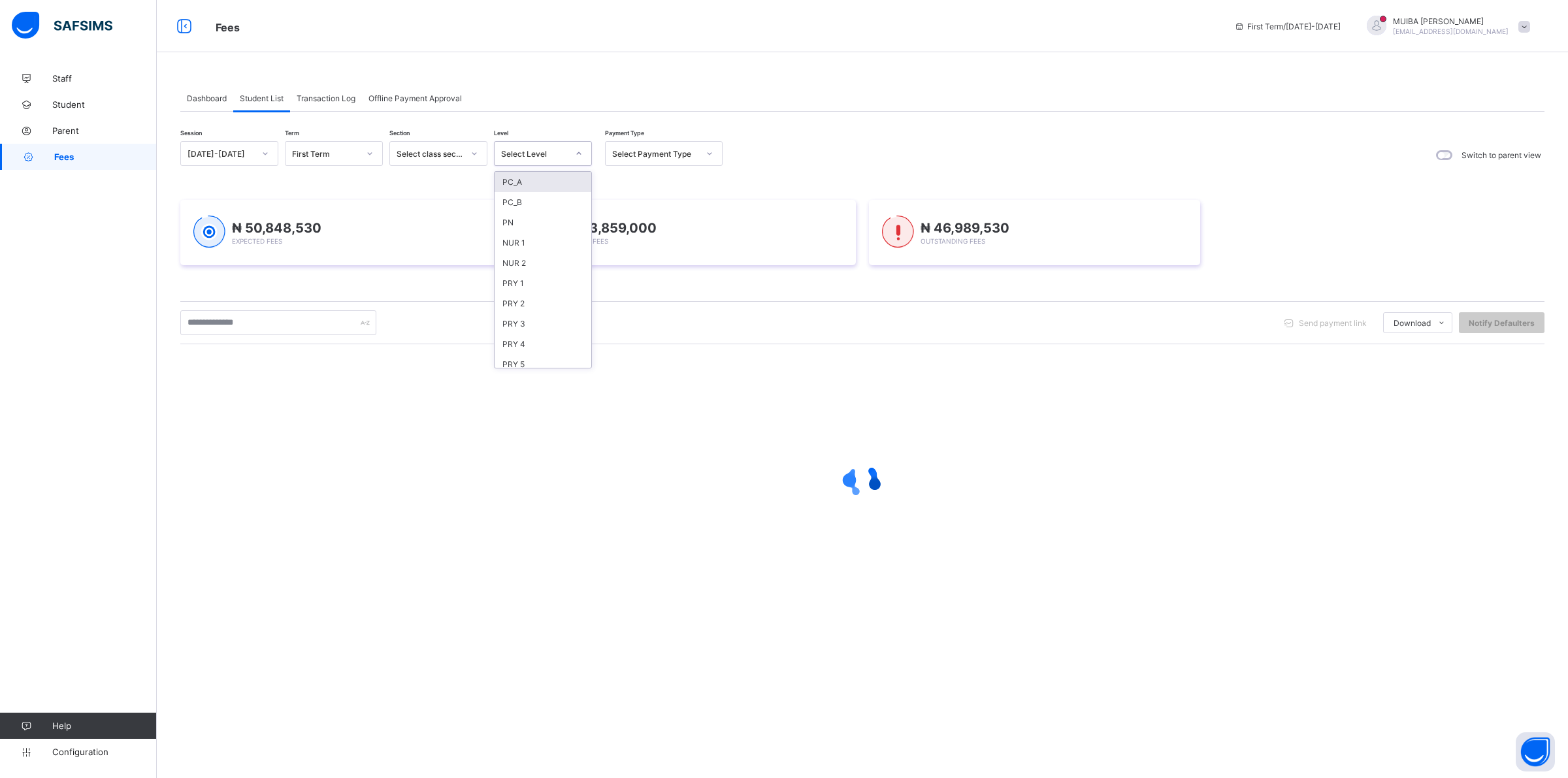
click at [579, 153] on icon at bounding box center [579, 153] width 8 height 13
click at [515, 220] on div "PN" at bounding box center [543, 222] width 97 height 20
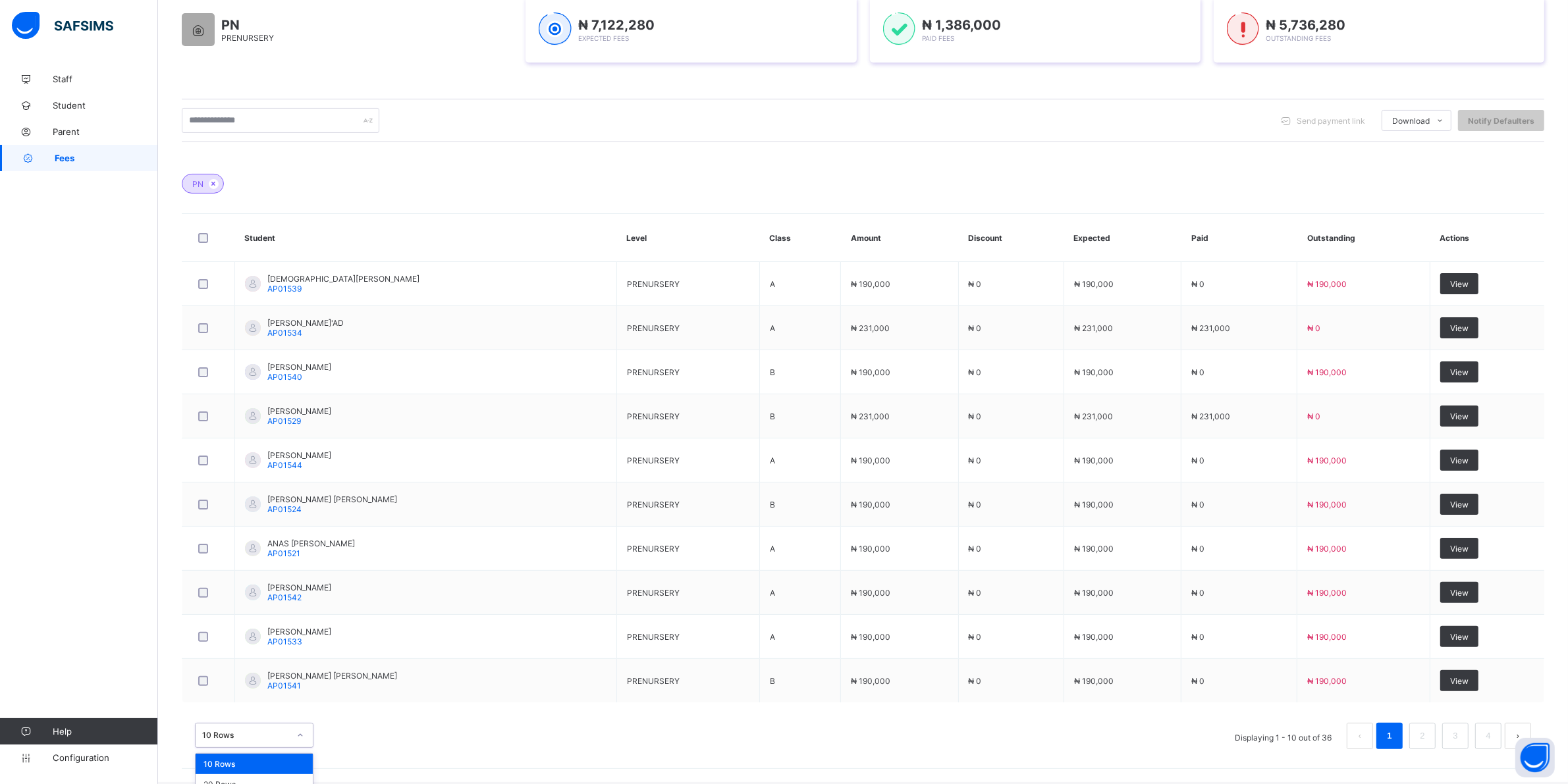
scroll to position [265, 0]
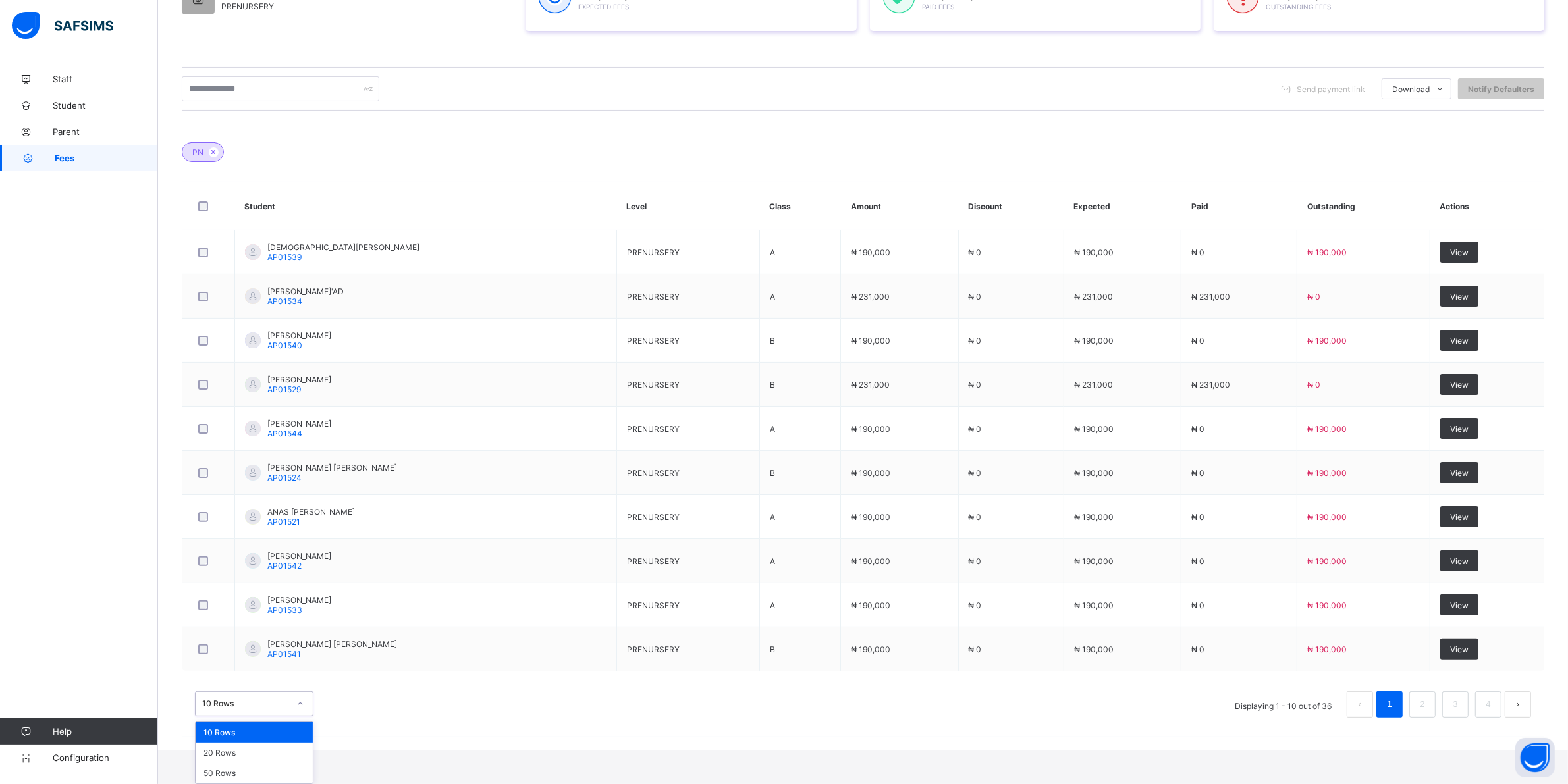
click at [294, 716] on div "option 10 Rows focused, 1 of 3. 3 results available. Use Up and Down to choose …" at bounding box center [254, 703] width 118 height 25
click at [228, 749] on div "20 Rows" at bounding box center [254, 752] width 117 height 20
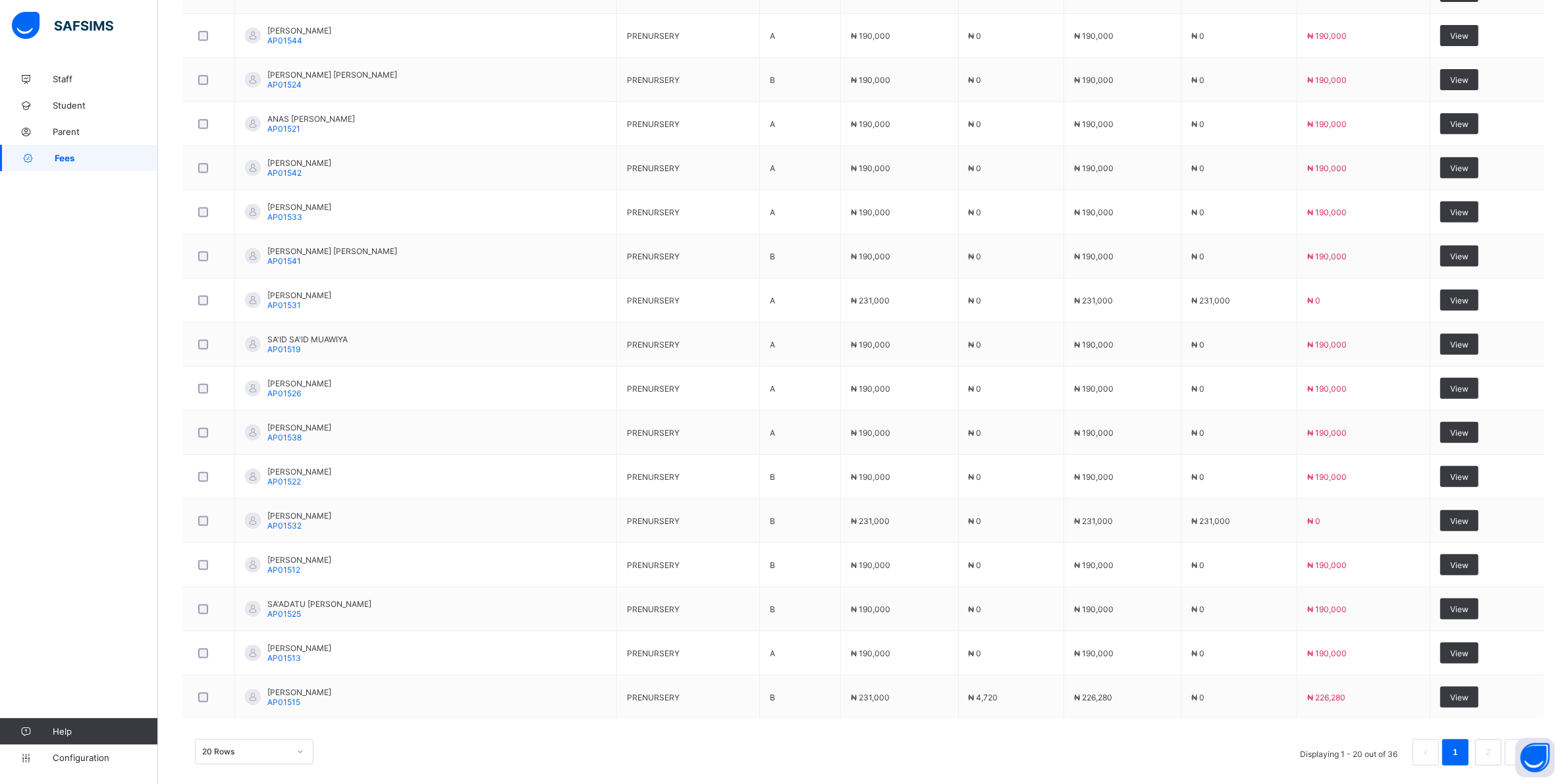
scroll to position [709, 0]
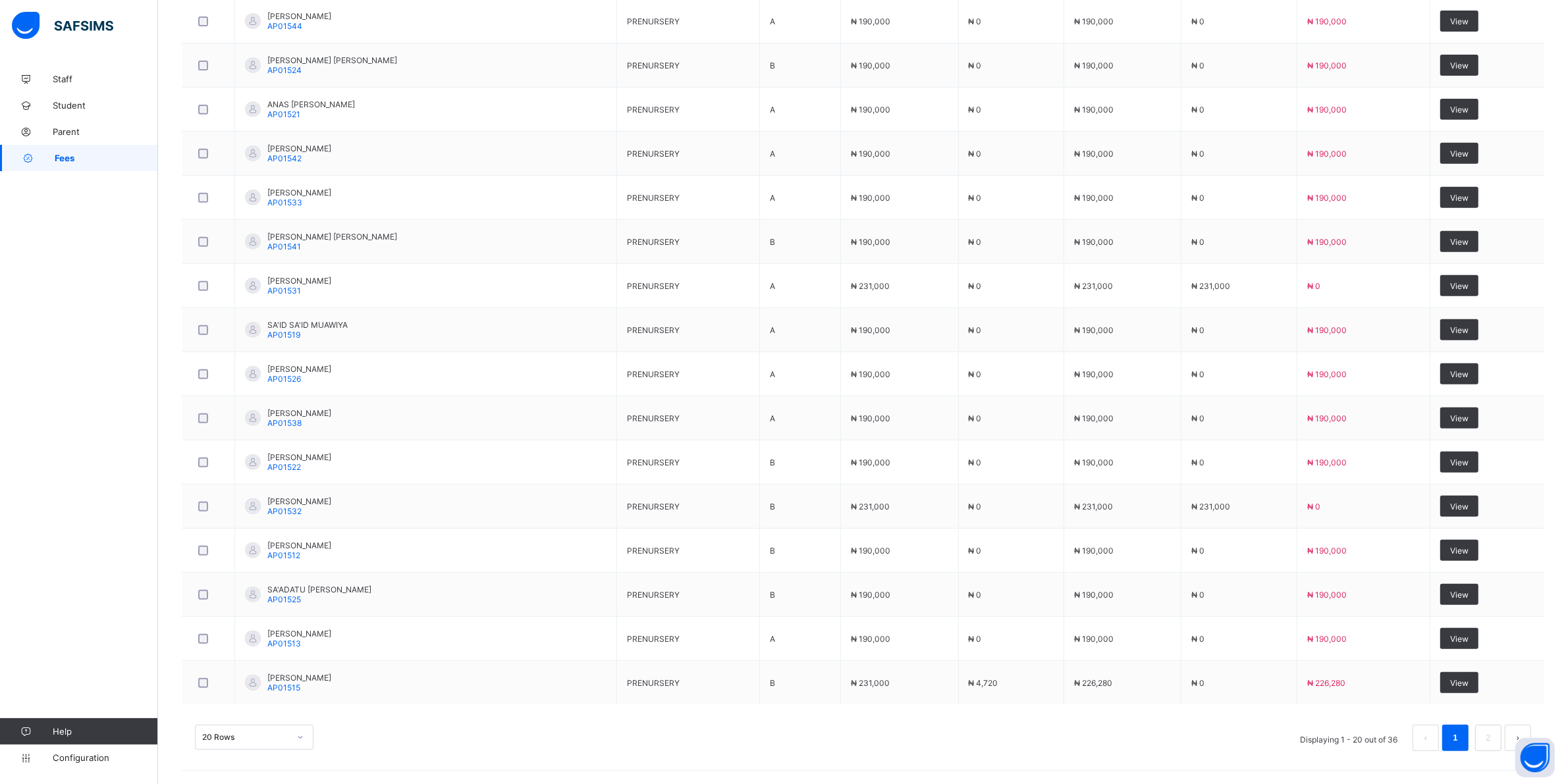
click at [300, 749] on div "20 Rows" at bounding box center [254, 737] width 118 height 25
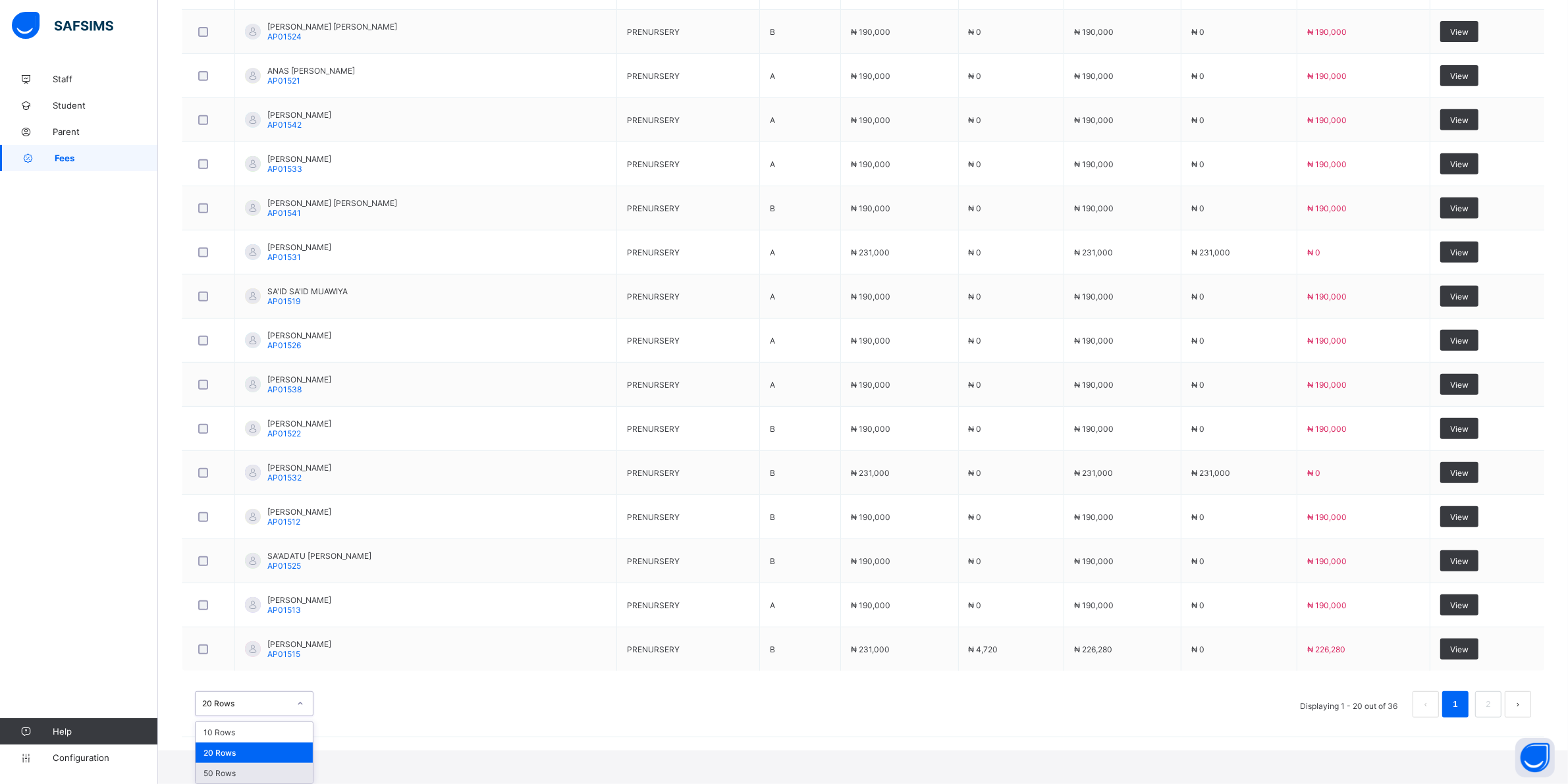
click at [250, 771] on div "50 Rows" at bounding box center [254, 773] width 117 height 20
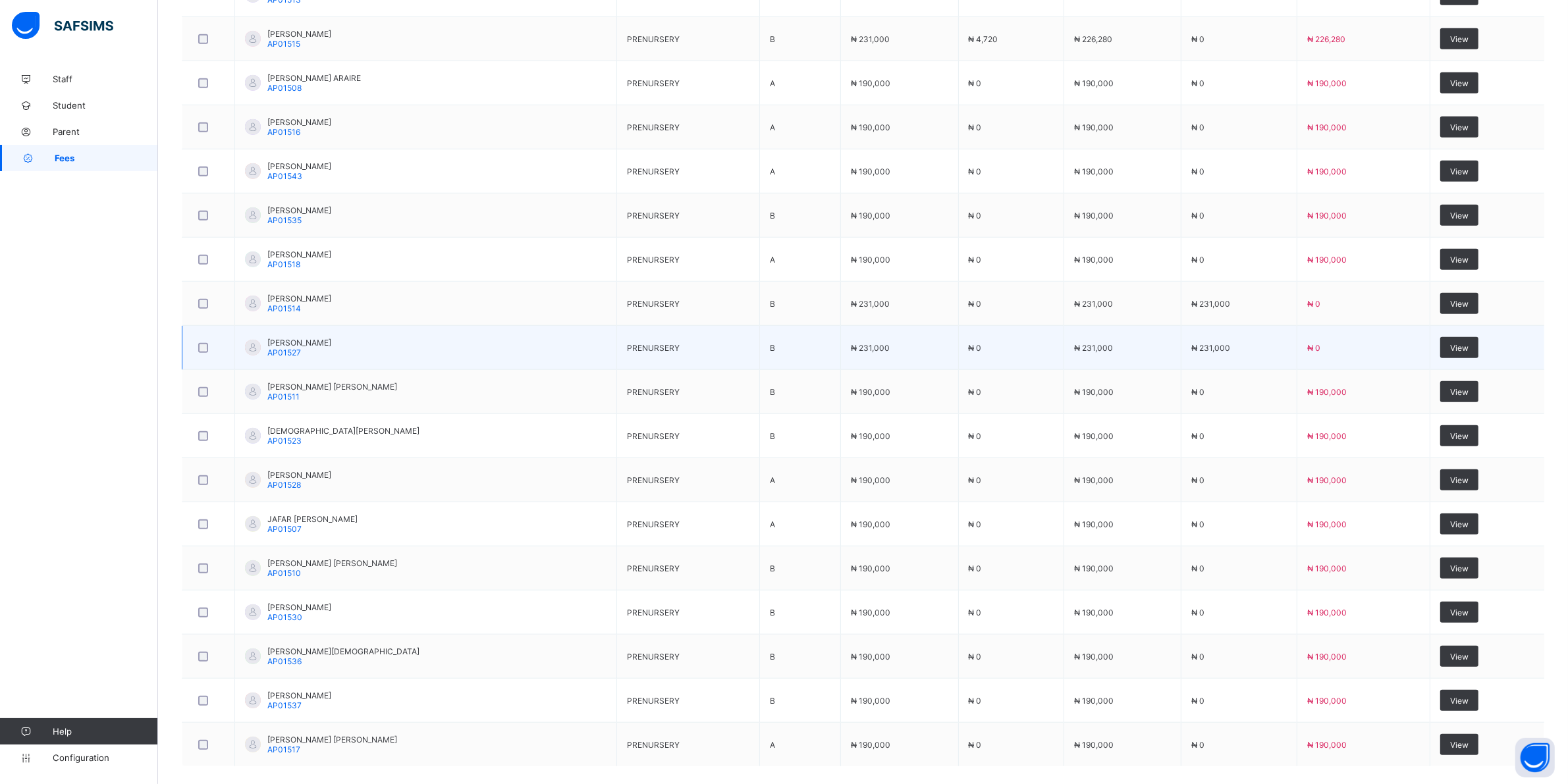
scroll to position [1383, 0]
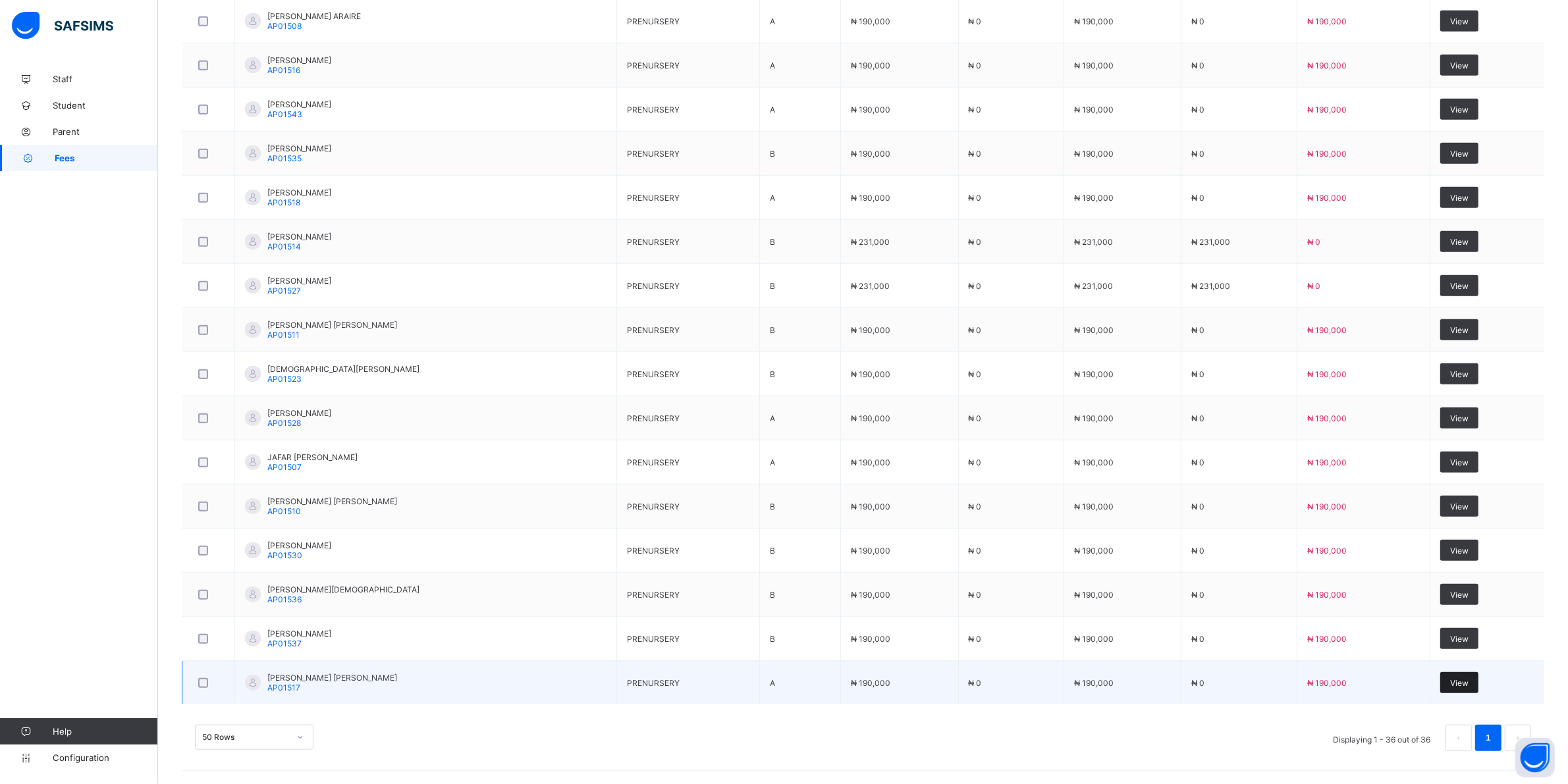
click at [1469, 682] on span "View" at bounding box center [1459, 683] width 18 height 10
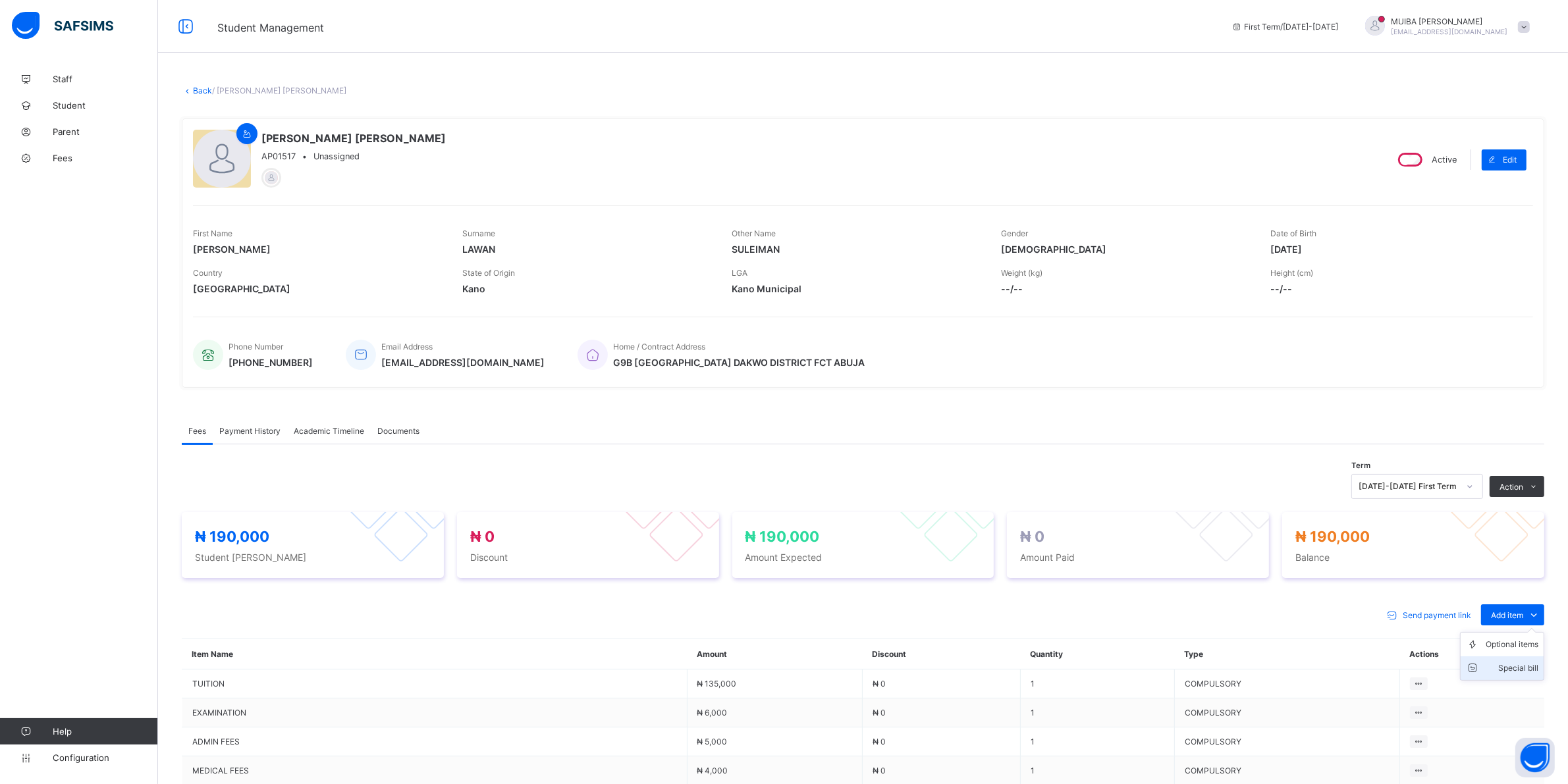
click at [1529, 666] on div "Special bill" at bounding box center [1512, 668] width 53 height 13
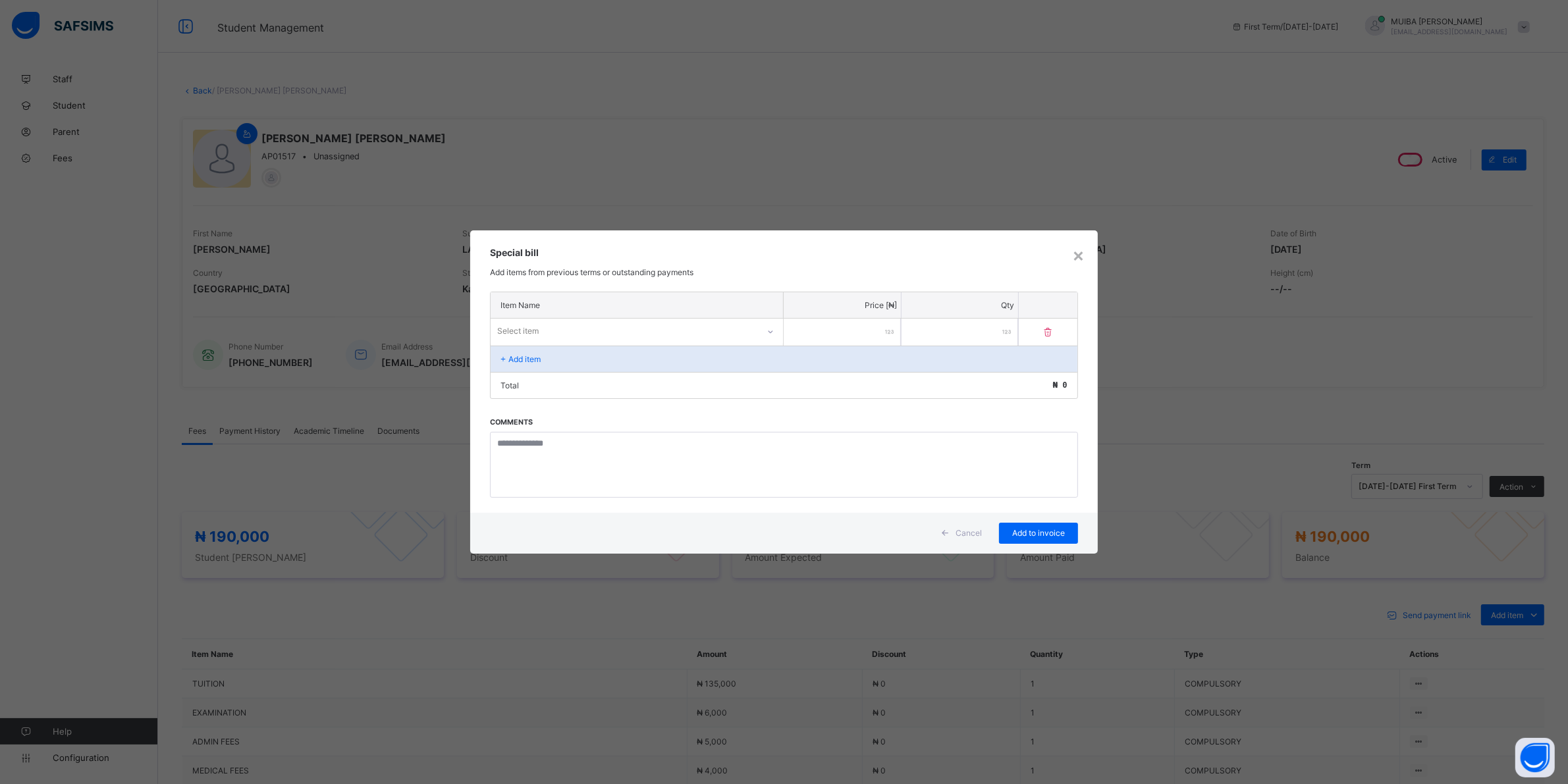
click at [762, 329] on div at bounding box center [770, 332] width 23 height 21
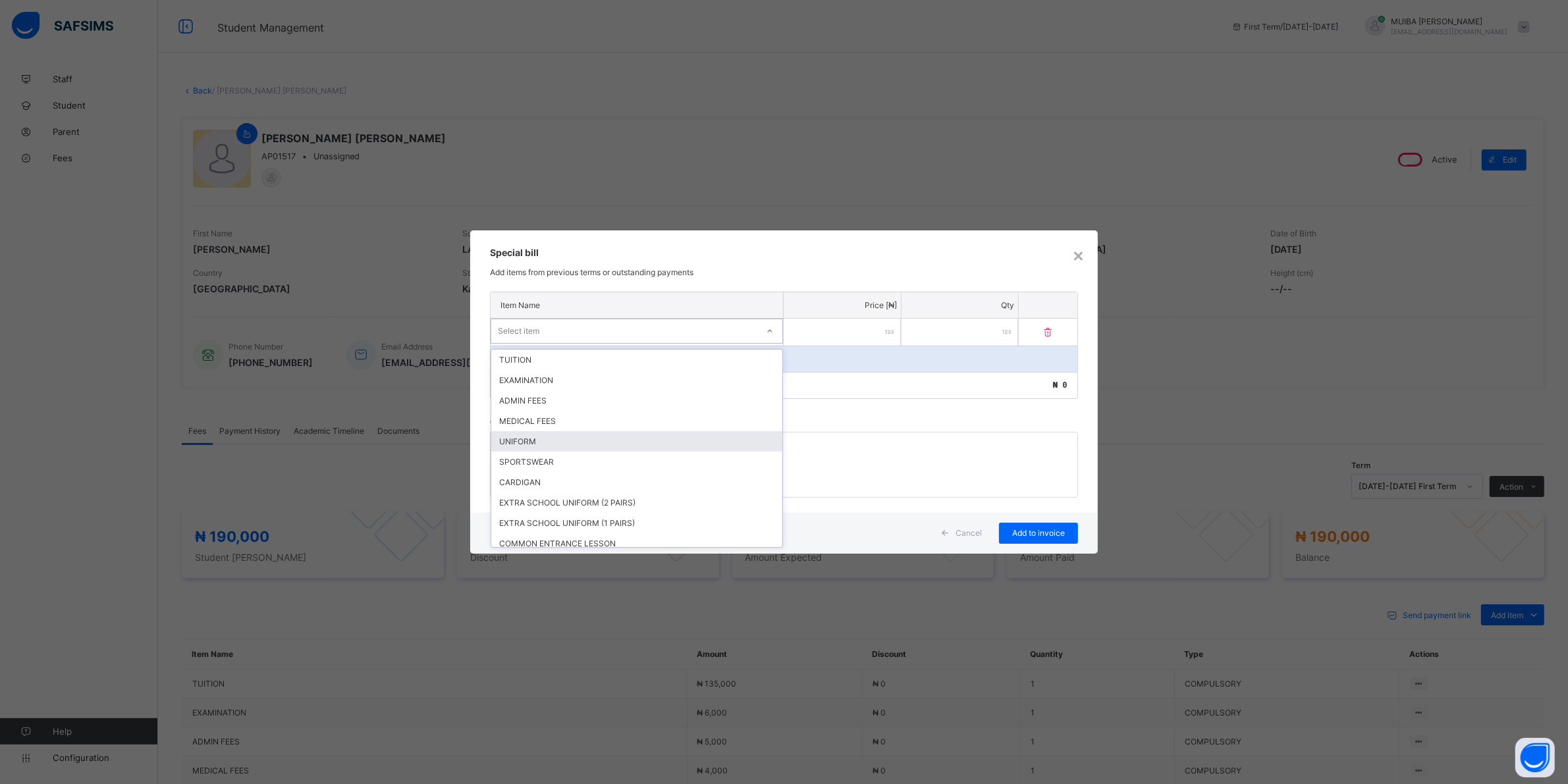
click at [530, 436] on div "UNIFORM" at bounding box center [636, 441] width 291 height 20
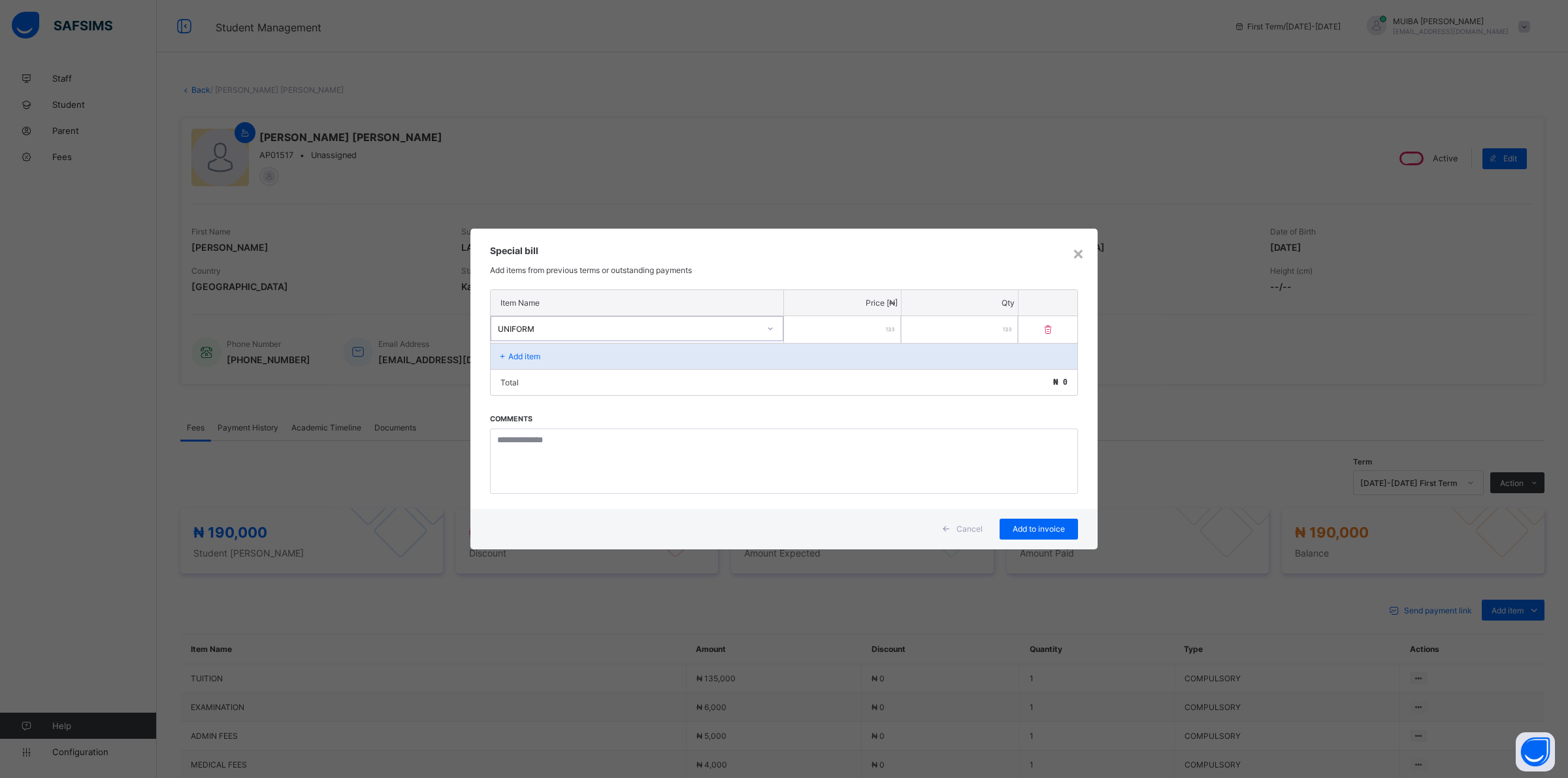
click at [877, 321] on input "number" at bounding box center [842, 330] width 117 height 27
type input "*****"
click at [1038, 529] on span "Add to invoice" at bounding box center [1038, 529] width 59 height 10
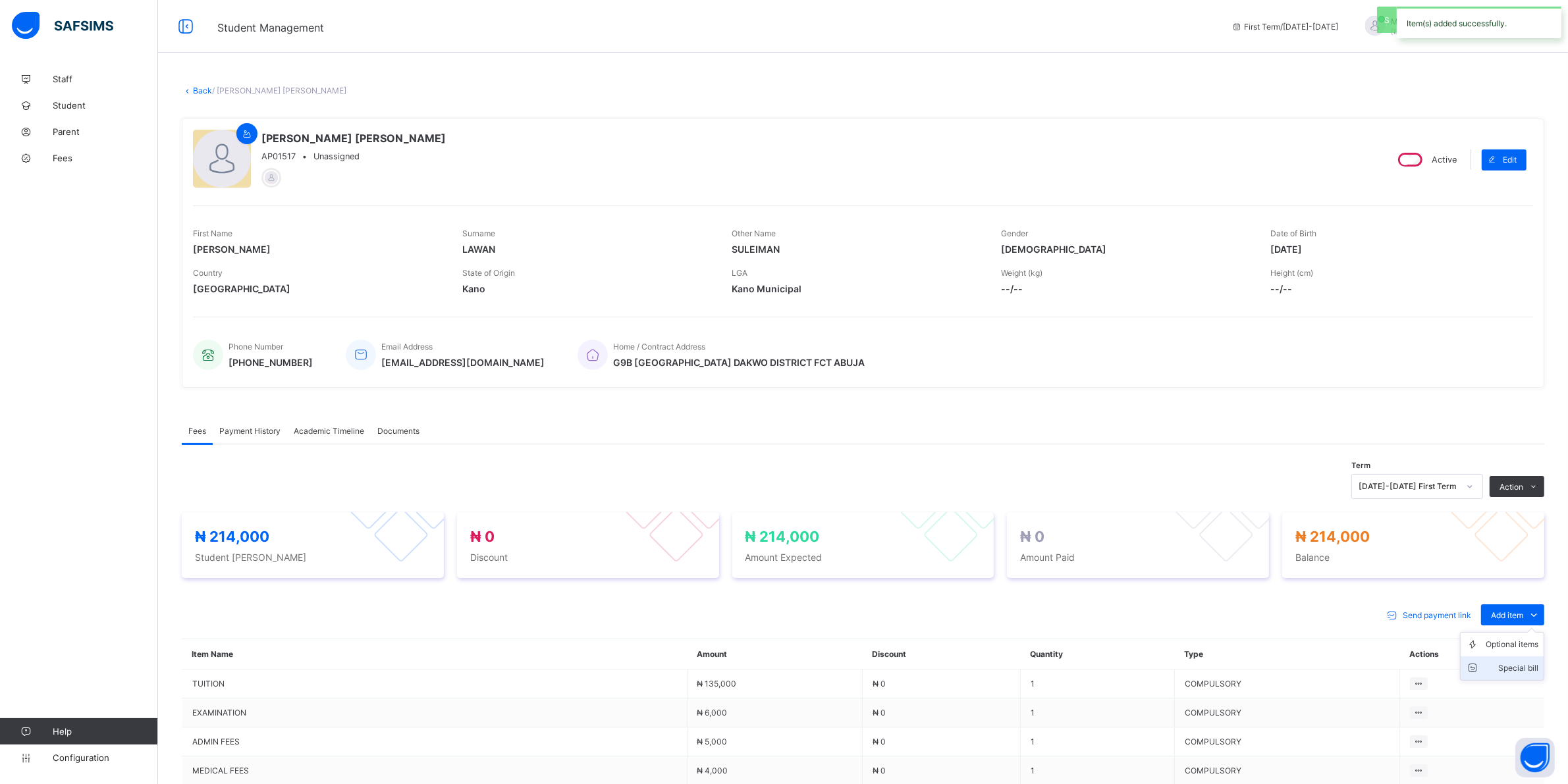
click at [1531, 666] on div "Special bill" at bounding box center [1512, 668] width 53 height 13
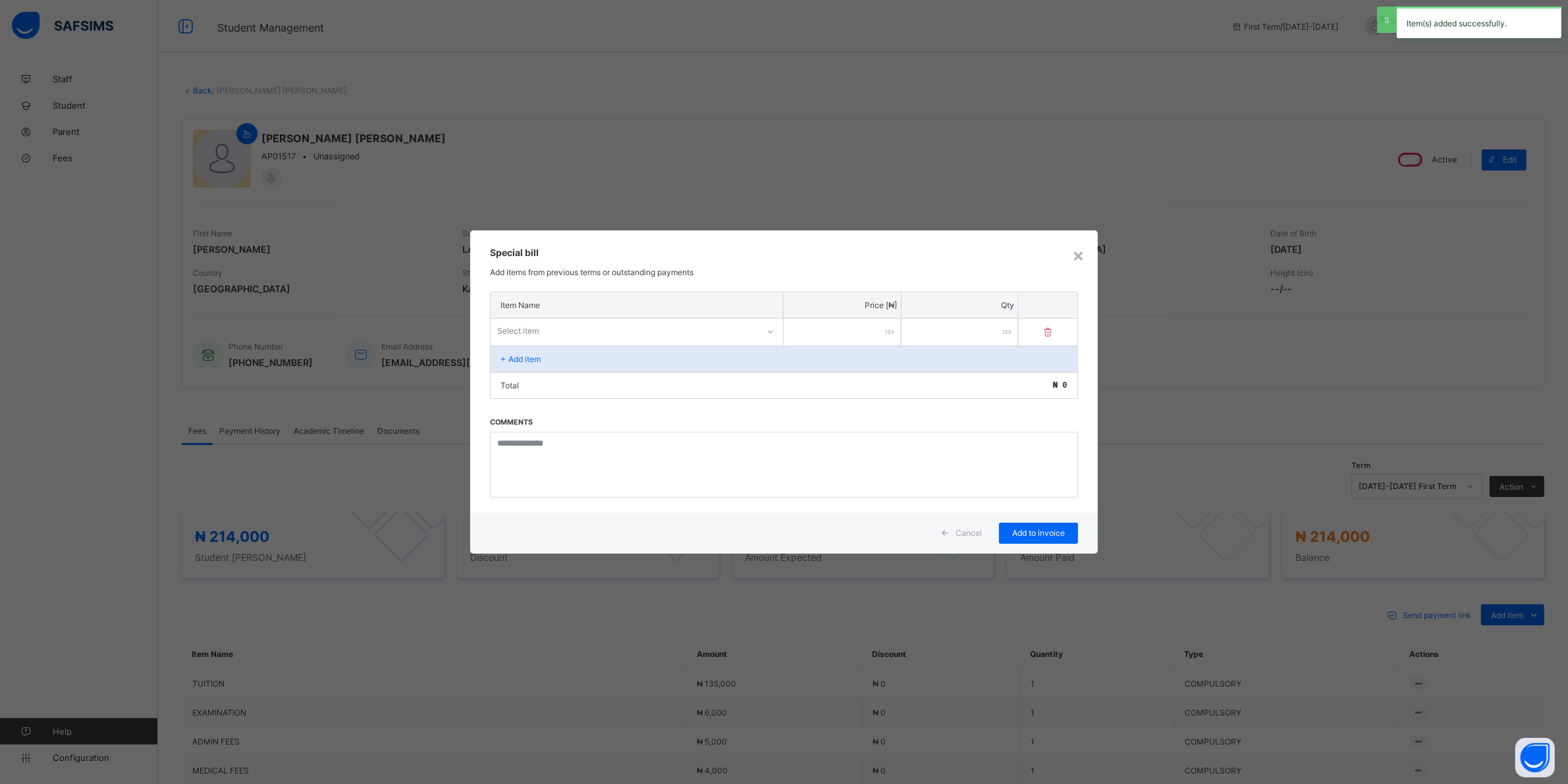
click at [660, 331] on div "Select item" at bounding box center [624, 331] width 267 height 18
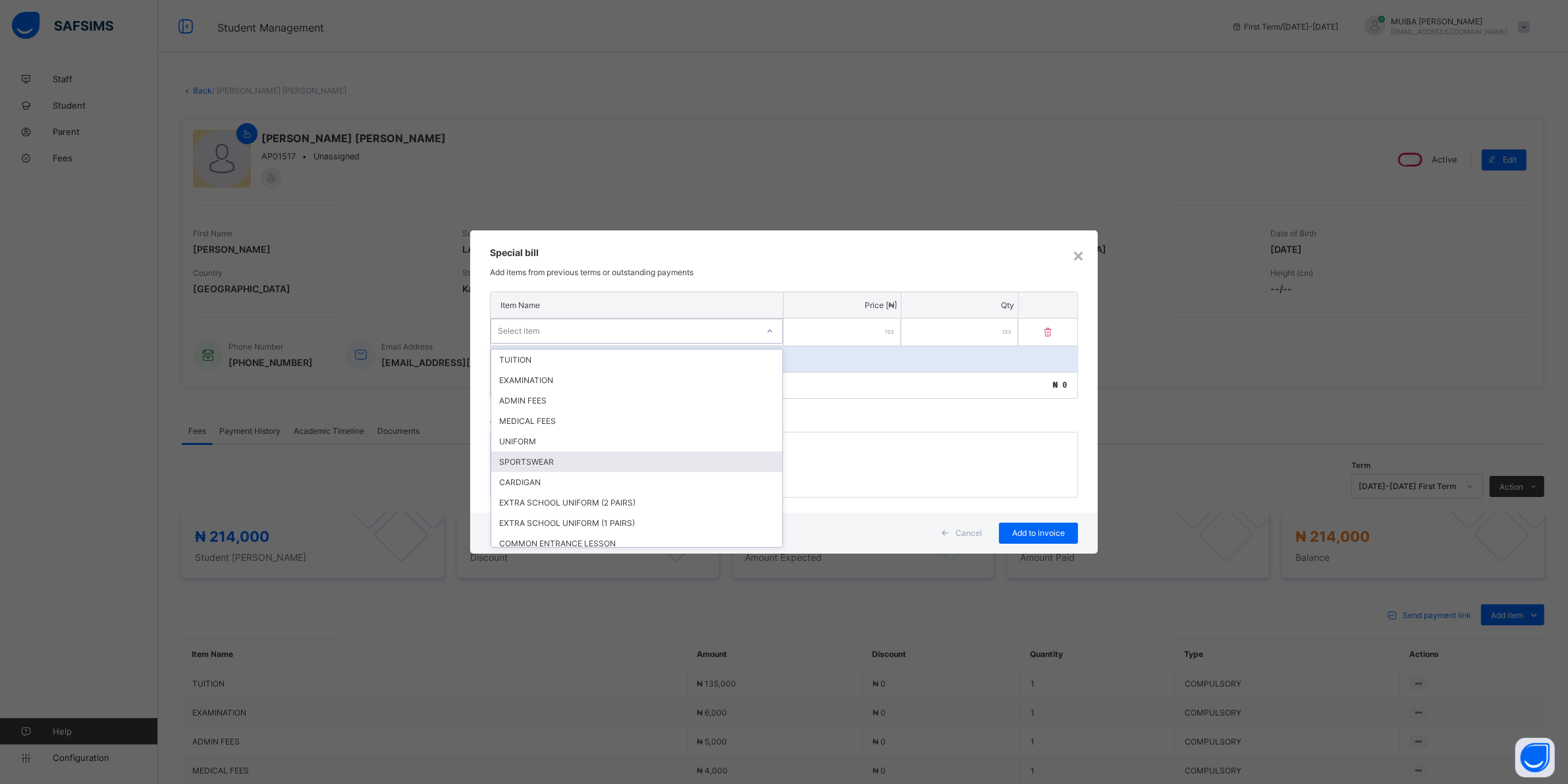
click at [532, 454] on div "SPORTSWEAR" at bounding box center [636, 461] width 291 height 20
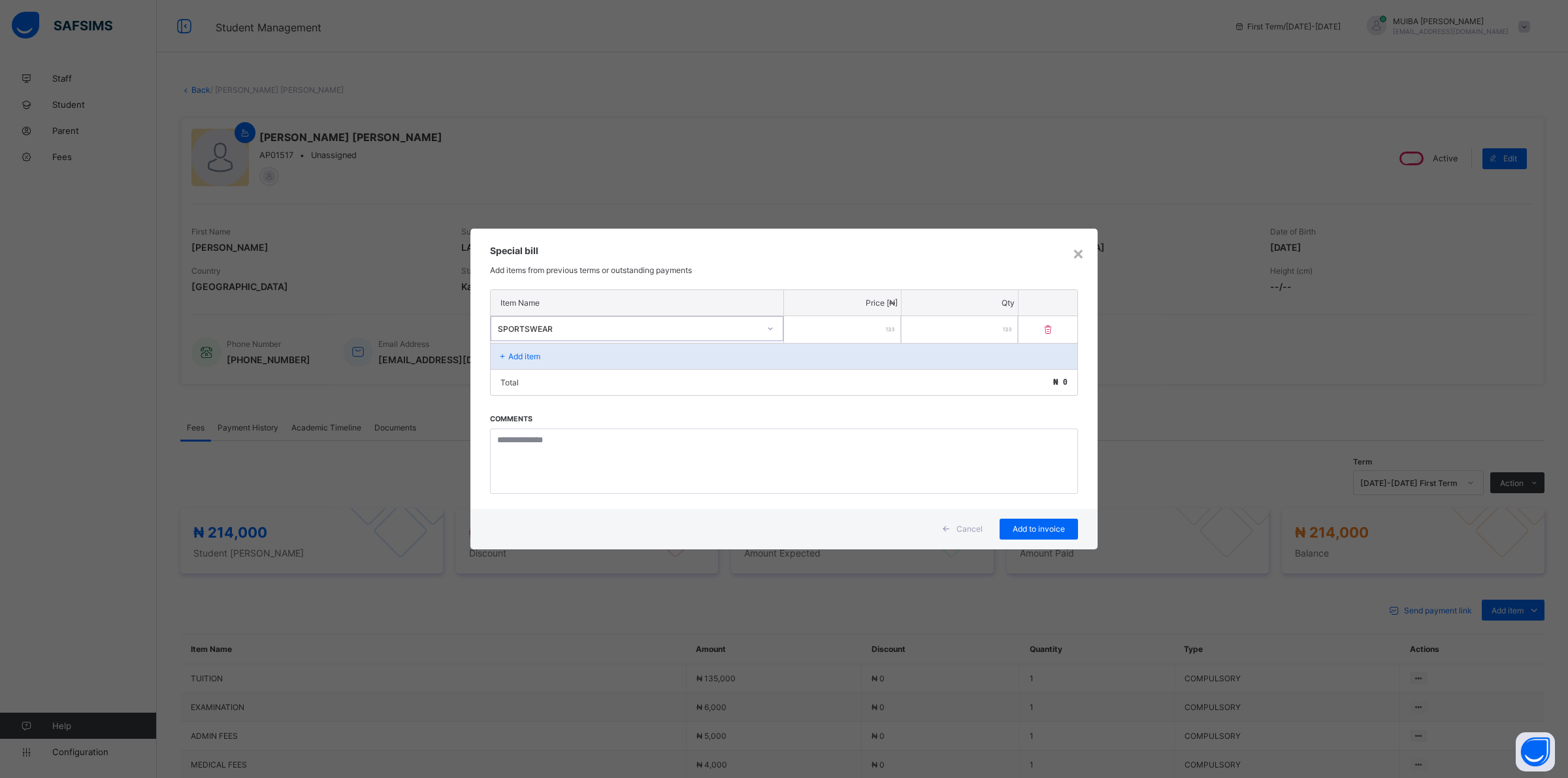
drag, startPoint x: 841, startPoint y: 328, endPoint x: 861, endPoint y: 316, distance: 23.3
click at [846, 327] on input "number" at bounding box center [842, 330] width 117 height 27
type input "*****"
click at [1040, 518] on div "Add to invoice" at bounding box center [1038, 529] width 78 height 21
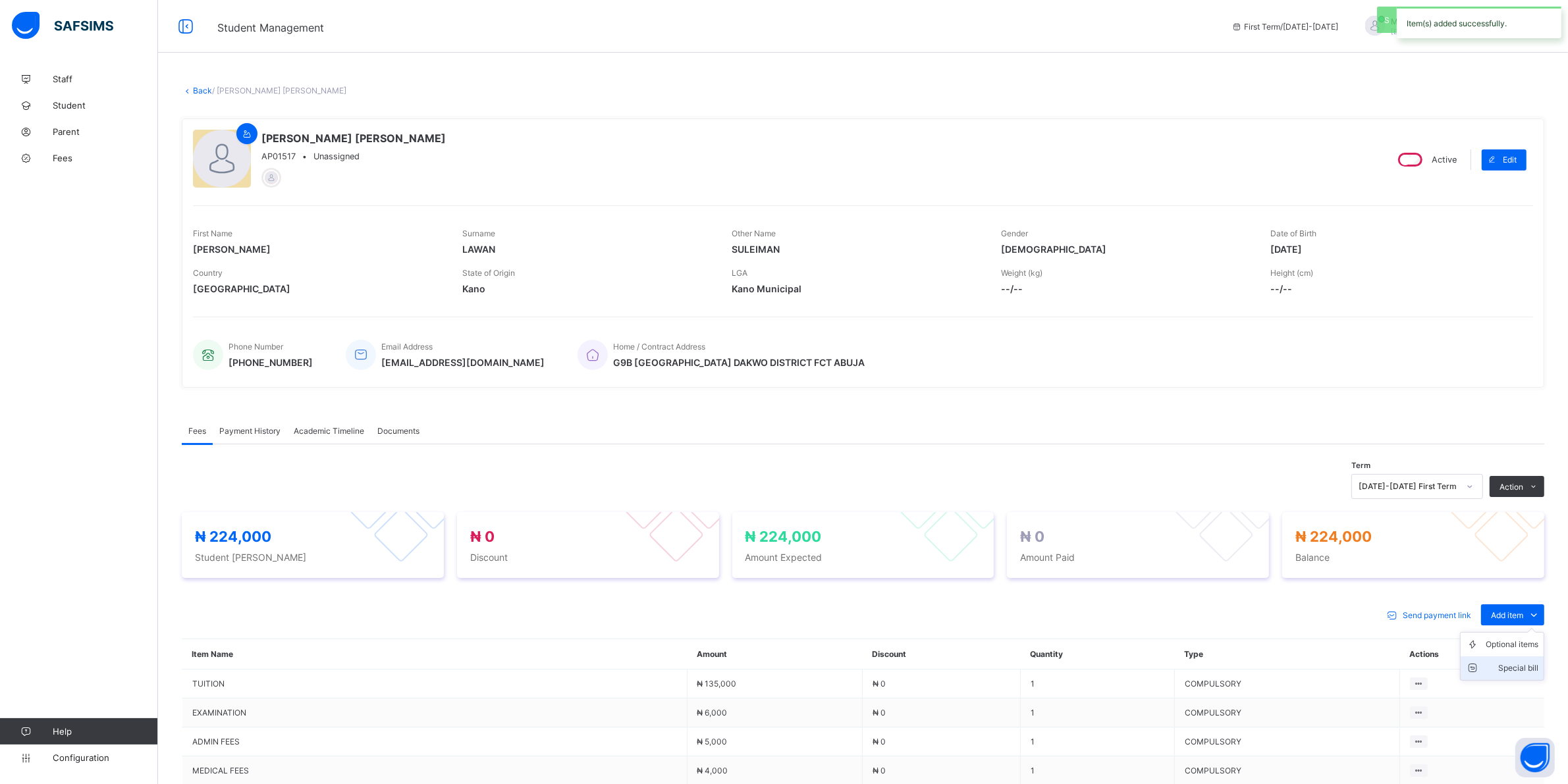
click at [1536, 665] on div "Special bill" at bounding box center [1512, 668] width 53 height 13
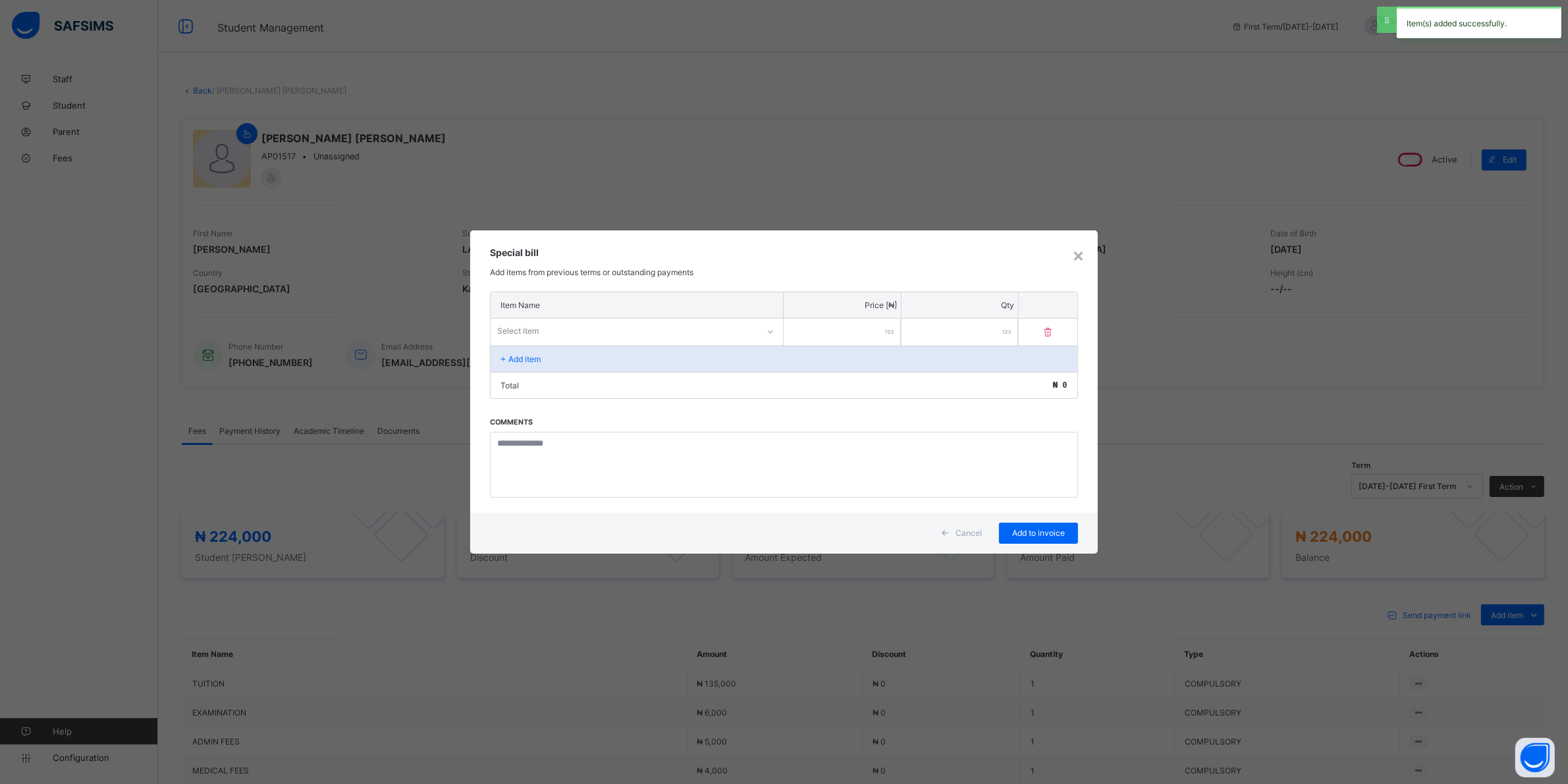
click at [660, 339] on div "Select item" at bounding box center [624, 331] width 267 height 18
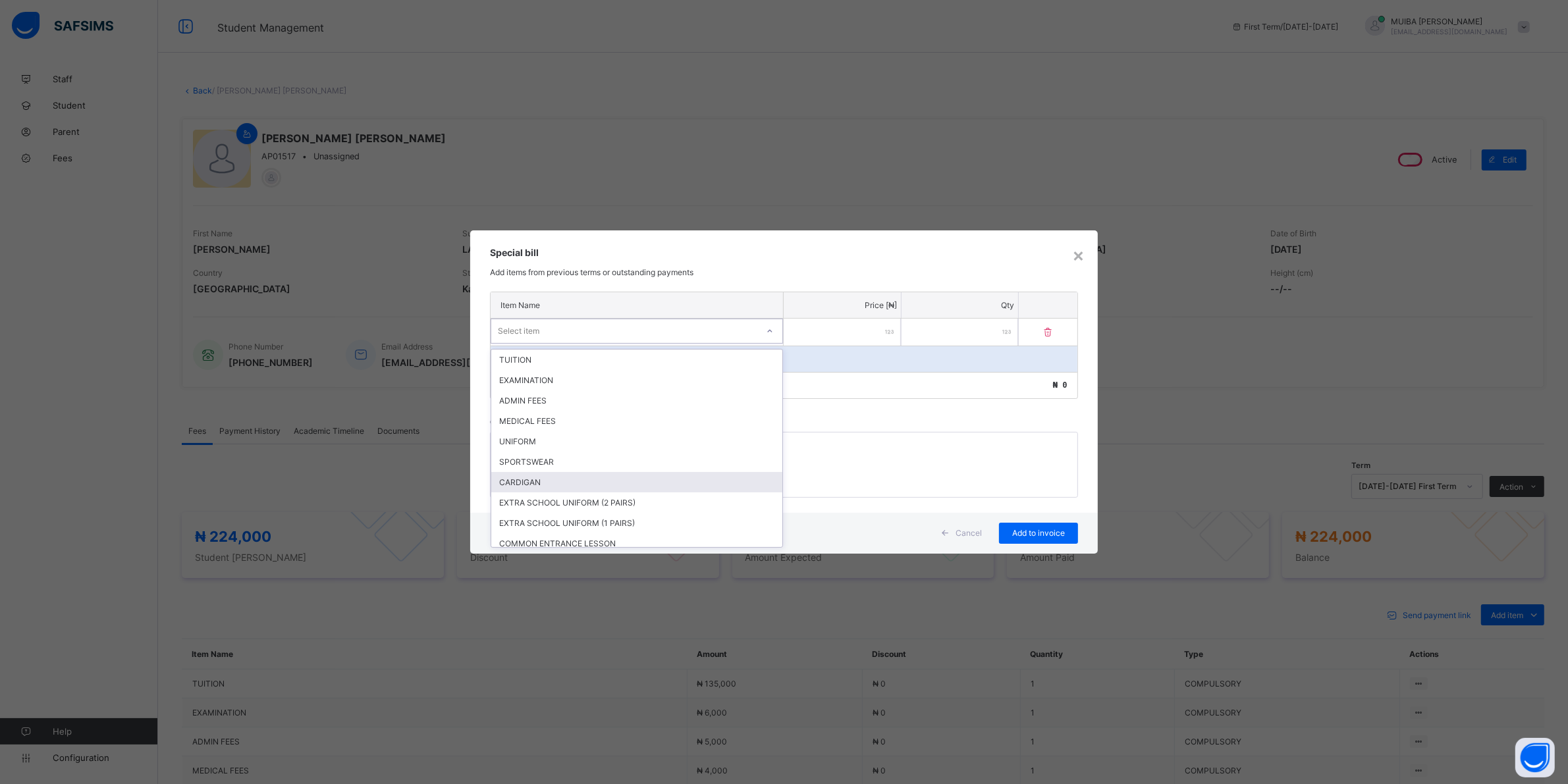
drag, startPoint x: 539, startPoint y: 475, endPoint x: 722, endPoint y: 418, distance: 191.7
click at [540, 475] on div "CARDIGAN" at bounding box center [636, 482] width 291 height 20
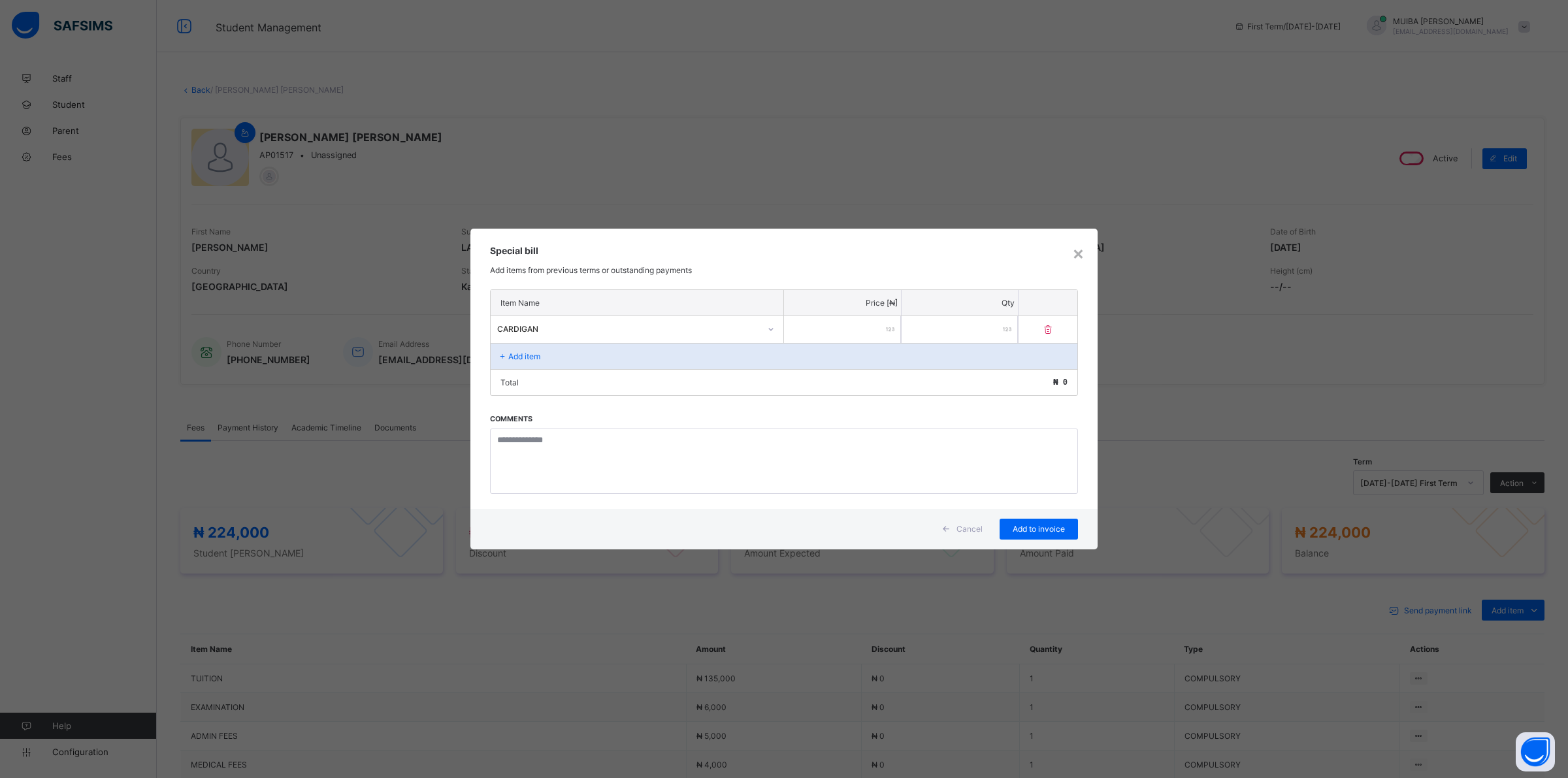
click at [840, 327] on input "number" at bounding box center [842, 330] width 117 height 27
type input "****"
click at [1031, 526] on span "Add to invoice" at bounding box center [1038, 529] width 59 height 10
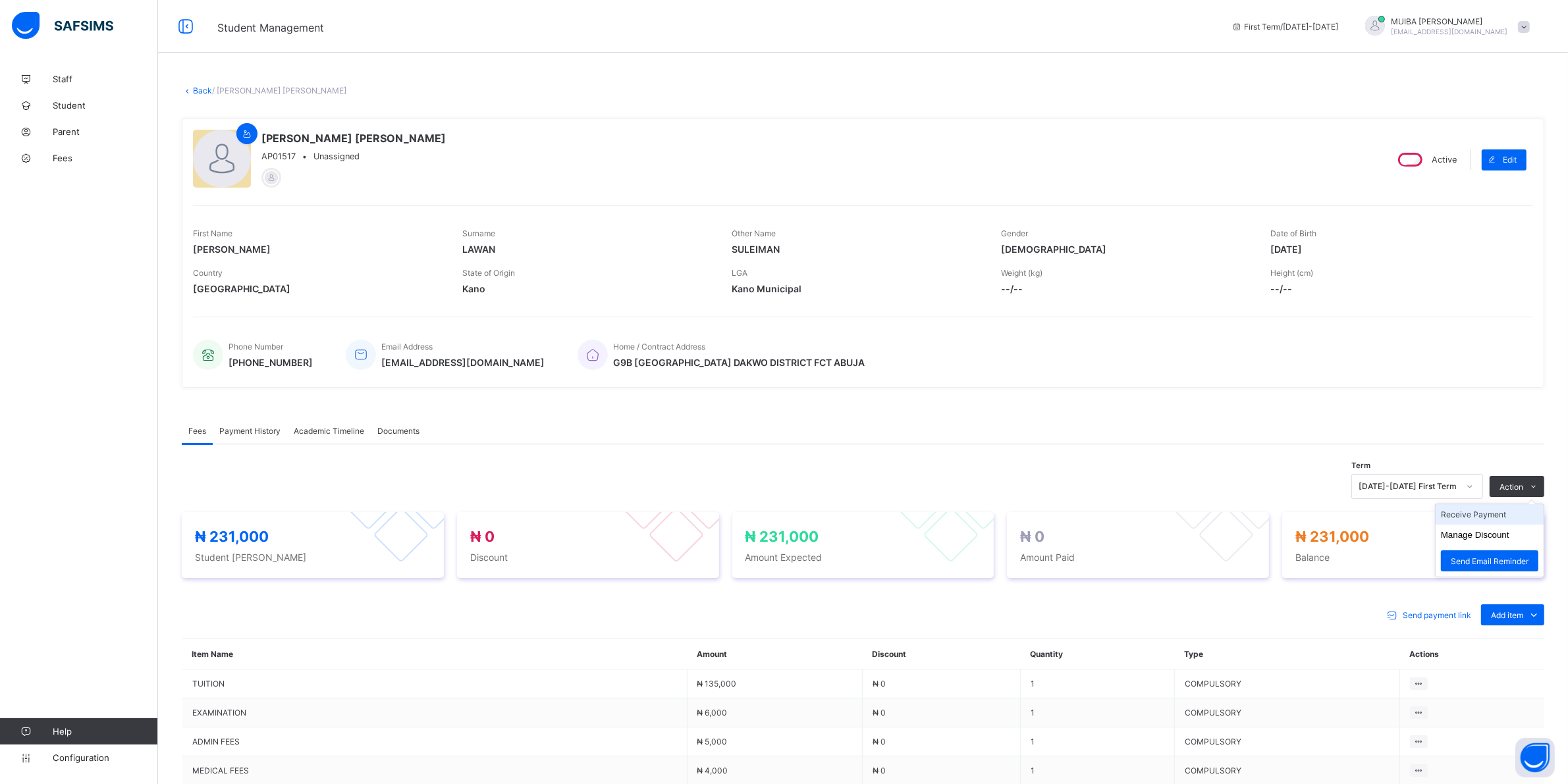
click at [1493, 518] on li "Receive Payment" at bounding box center [1489, 514] width 108 height 20
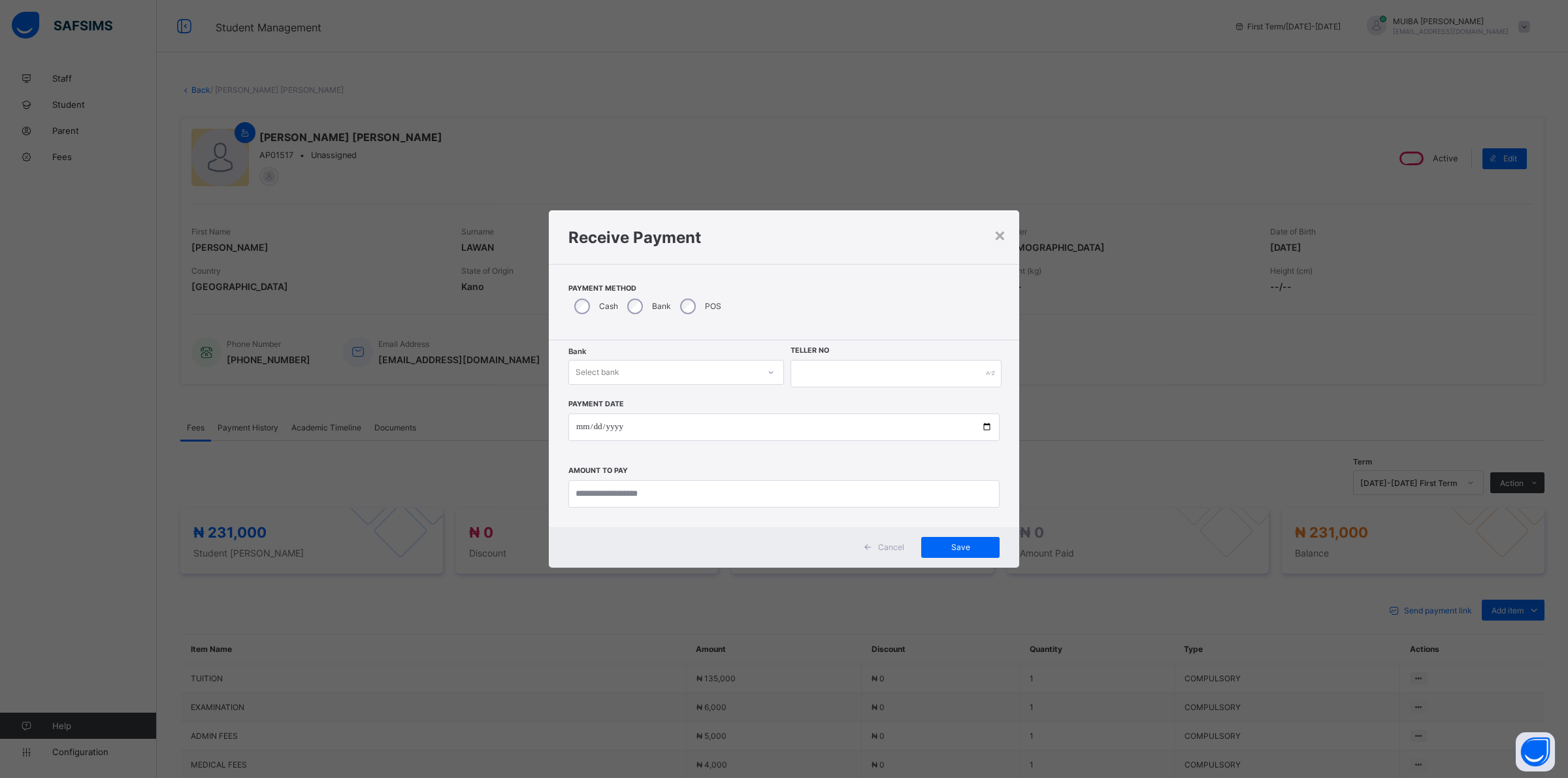
click at [770, 369] on icon at bounding box center [770, 372] width 8 height 13
click at [695, 397] on div "Jaiz Bank - Alhamideen Academy" at bounding box center [676, 400] width 214 height 20
drag, startPoint x: 831, startPoint y: 371, endPoint x: 915, endPoint y: 434, distance: 105.0
click at [833, 371] on input "text" at bounding box center [896, 373] width 211 height 27
type input "******"
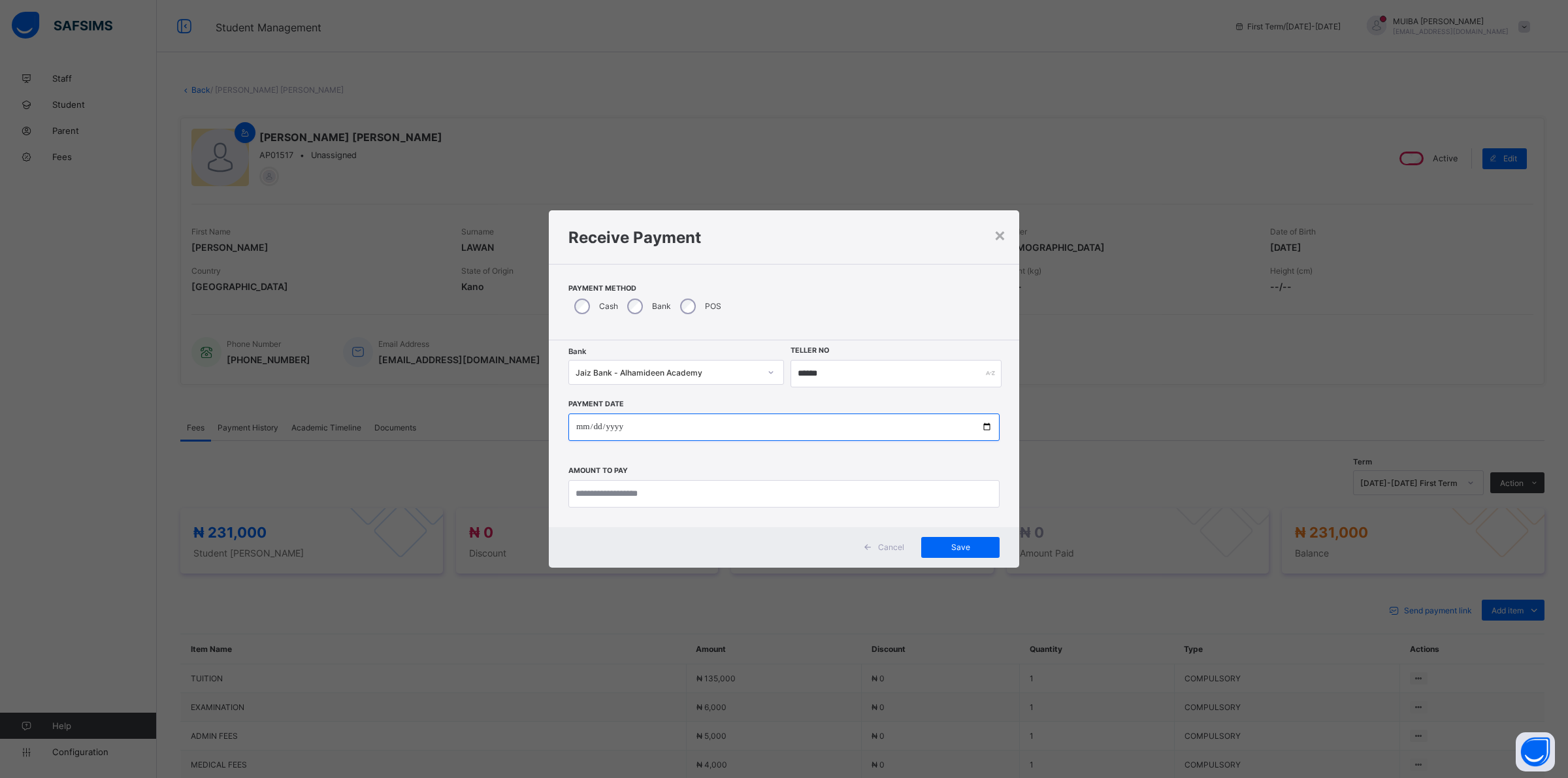
click at [578, 428] on input "date" at bounding box center [784, 427] width 431 height 27
type input "**********"
click at [600, 495] on input "currency" at bounding box center [784, 493] width 431 height 27
type input "*********"
click at [959, 541] on div "Save" at bounding box center [960, 547] width 78 height 21
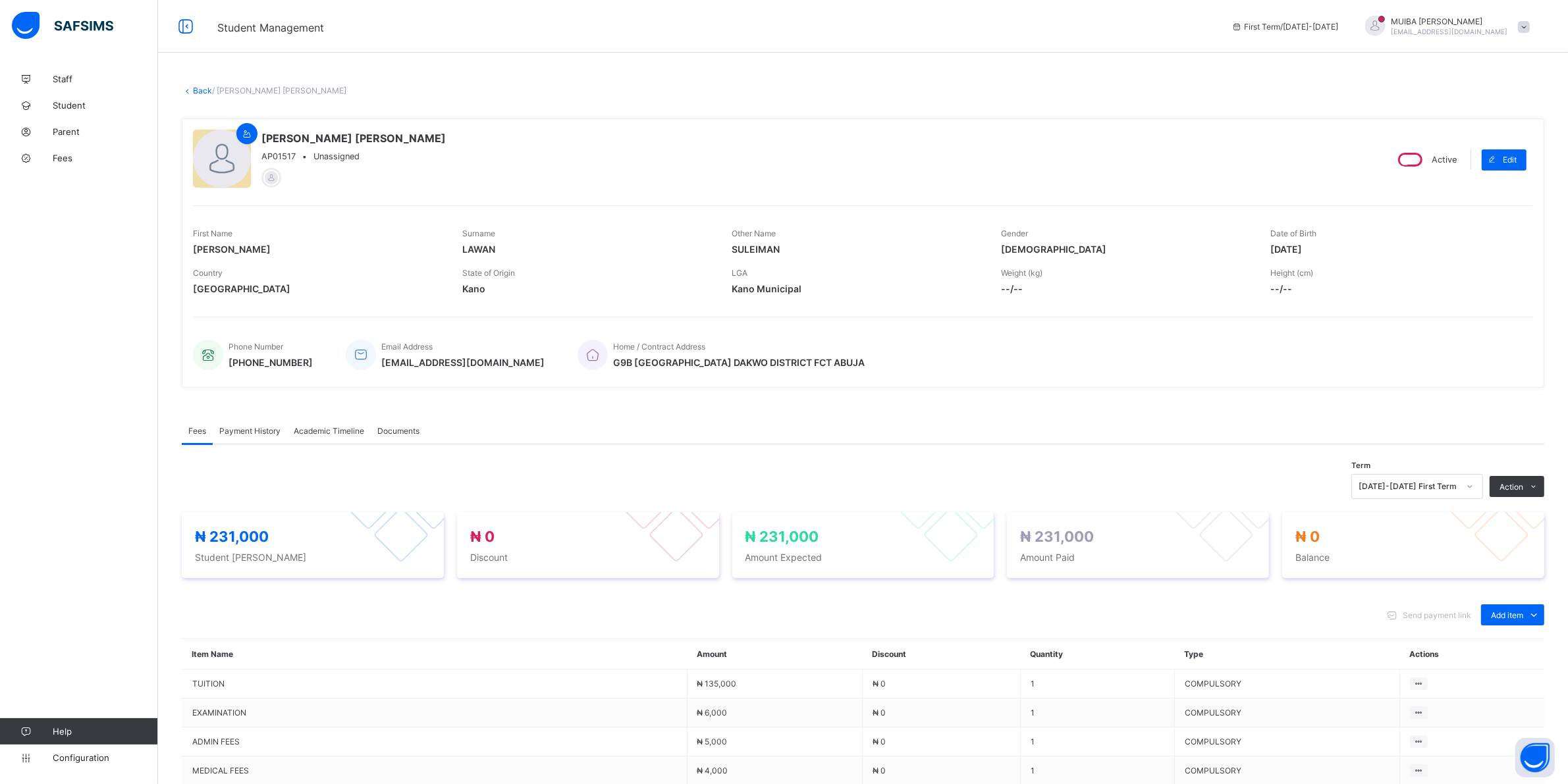
click at [255, 429] on span "Payment History" at bounding box center [250, 431] width 61 height 10
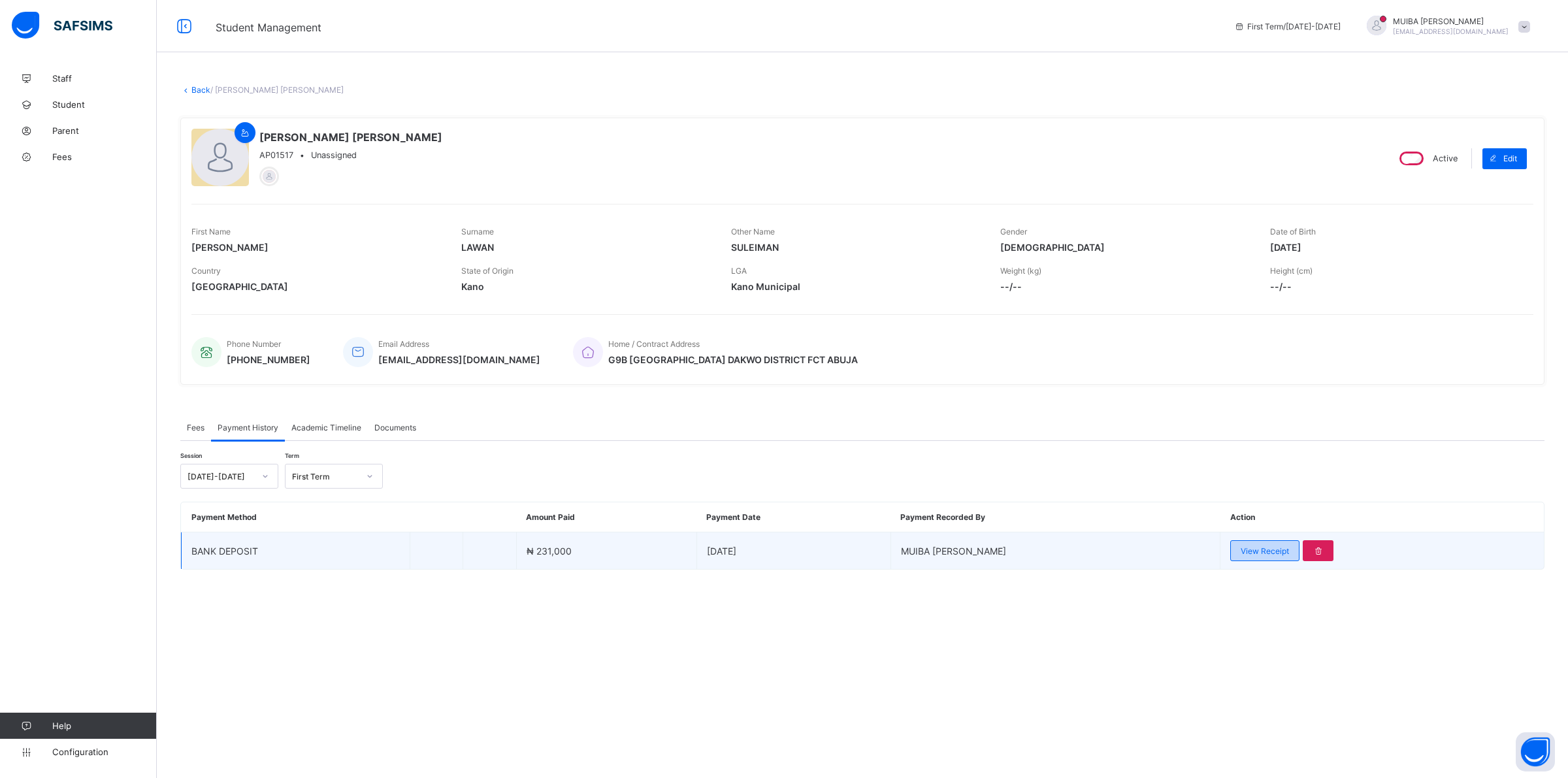
click at [1248, 546] on span "View Receipt" at bounding box center [1264, 551] width 48 height 10
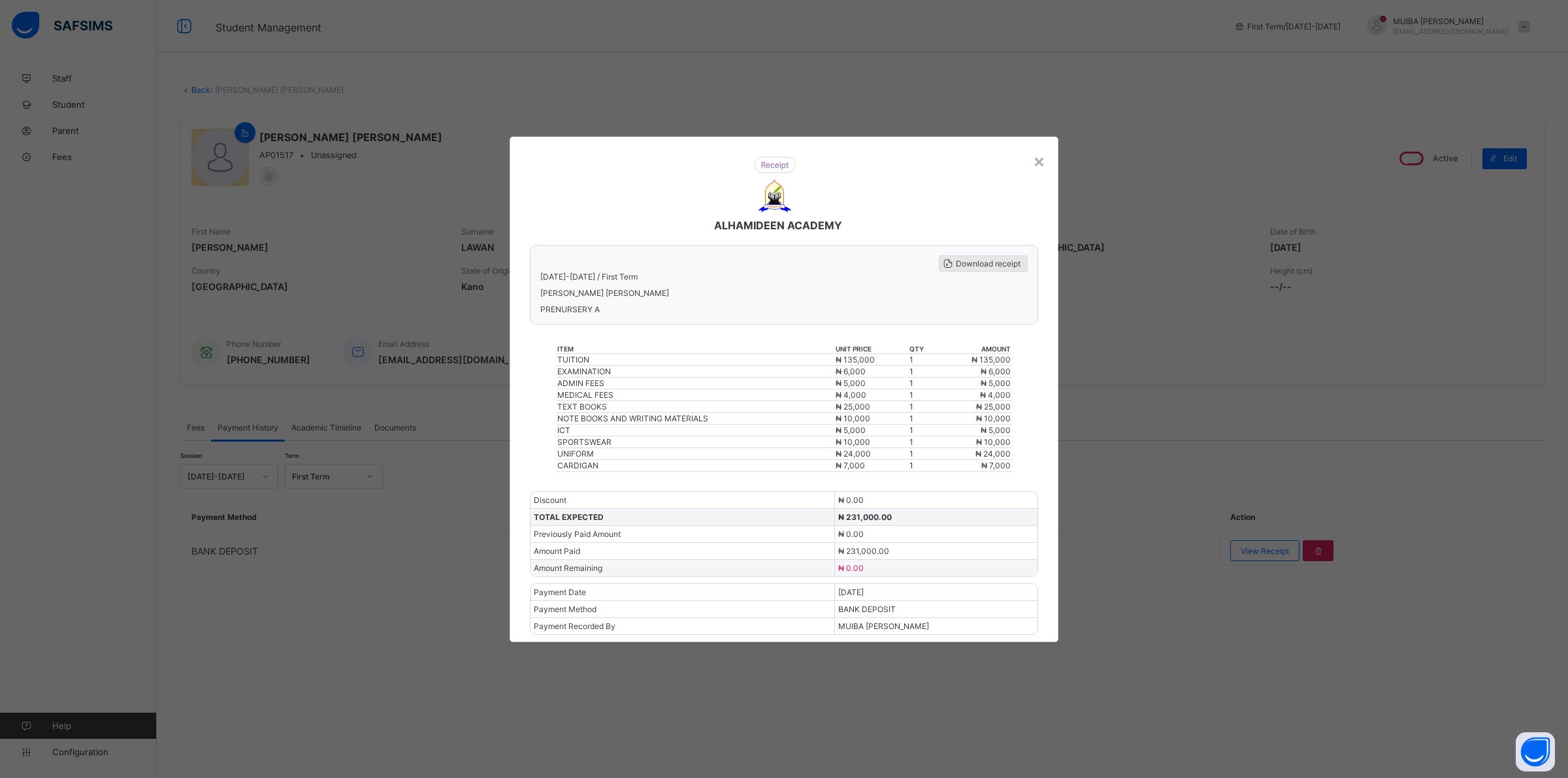
click at [989, 268] on span "Download receipt" at bounding box center [988, 264] width 64 height 10
click at [1036, 167] on div "×" at bounding box center [1039, 161] width 13 height 22
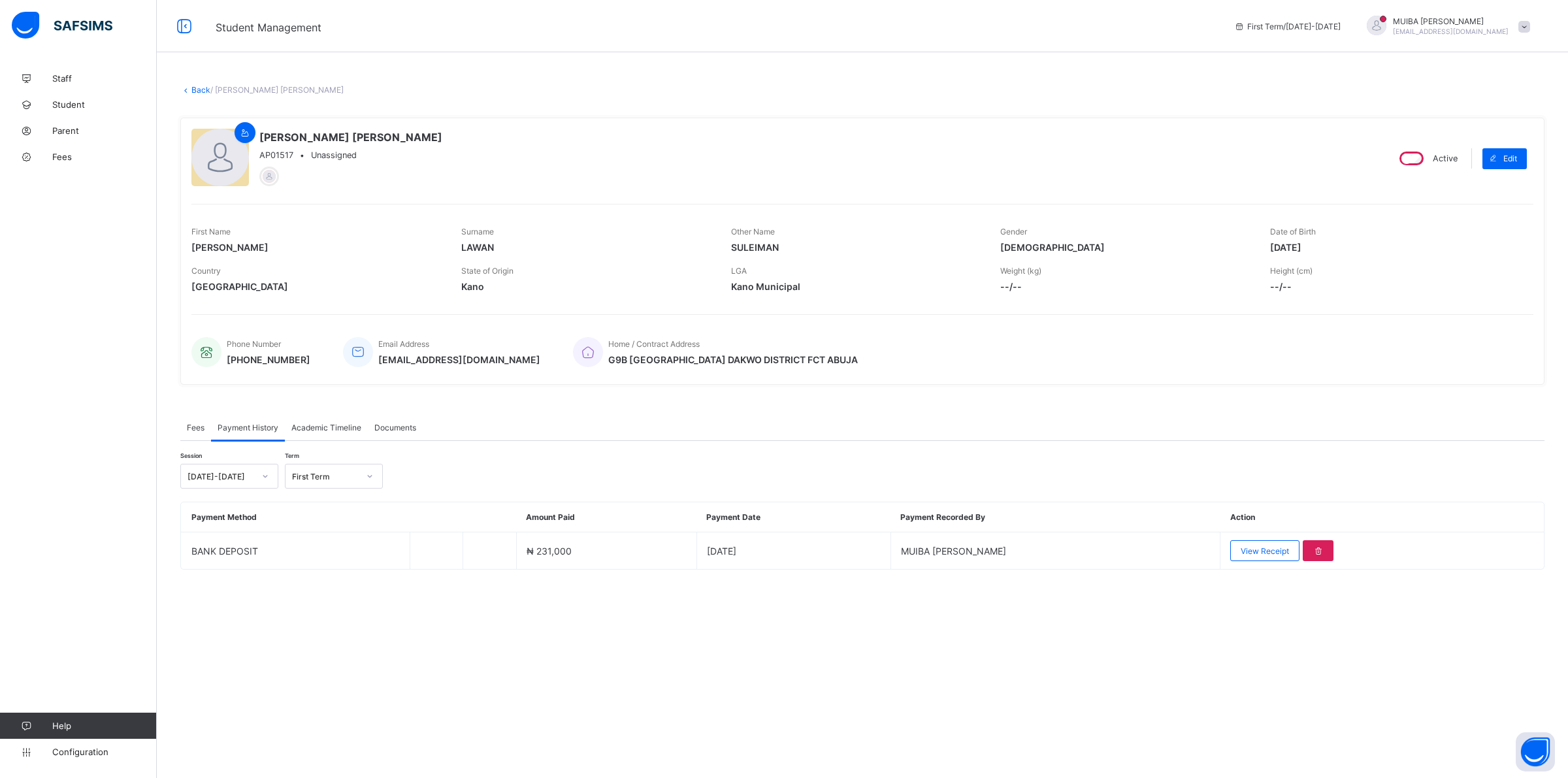
click at [198, 92] on link "Back" at bounding box center [201, 90] width 19 height 10
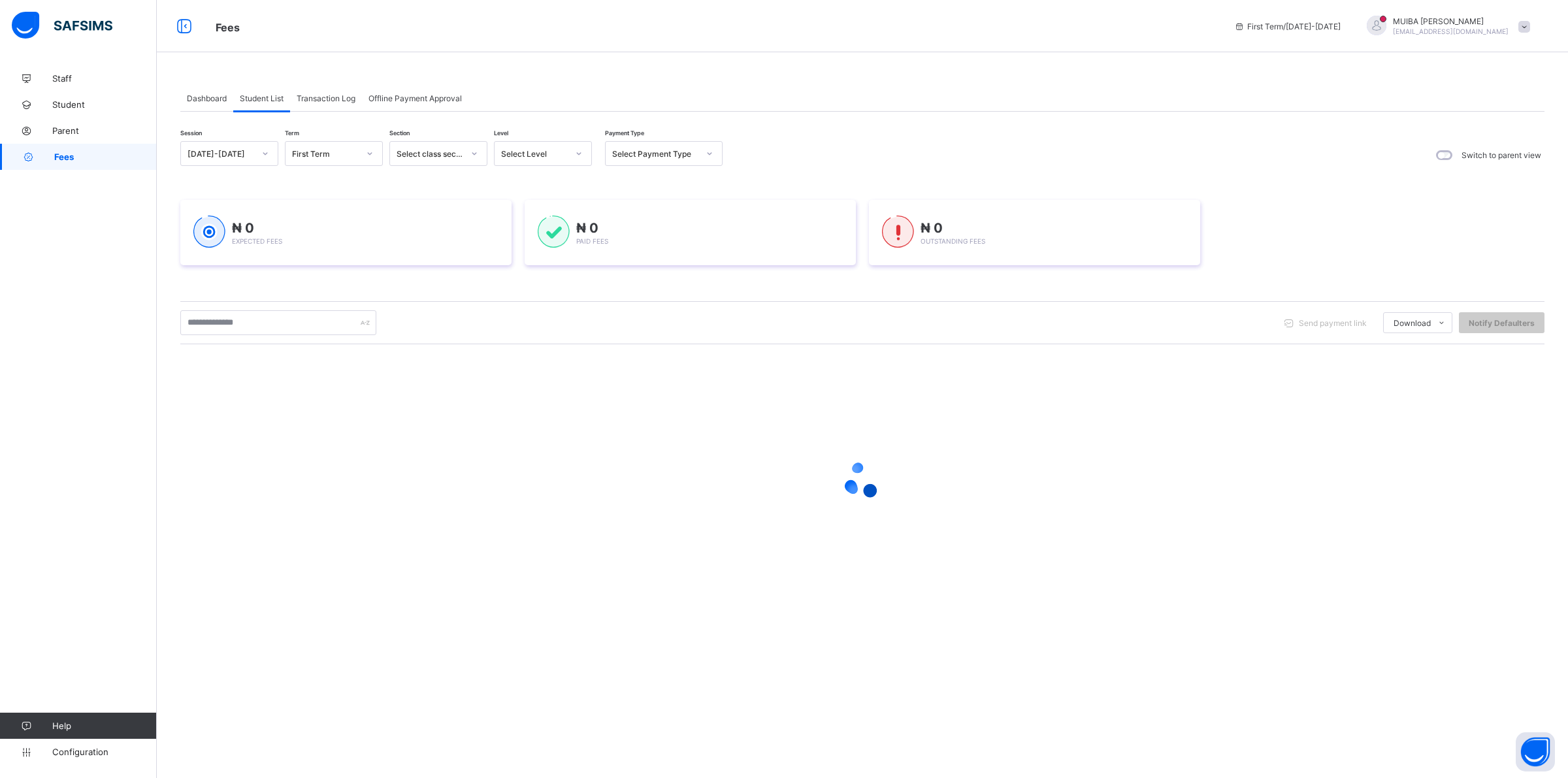
click at [578, 152] on icon at bounding box center [579, 153] width 8 height 13
click at [519, 220] on div "PN" at bounding box center [543, 222] width 97 height 20
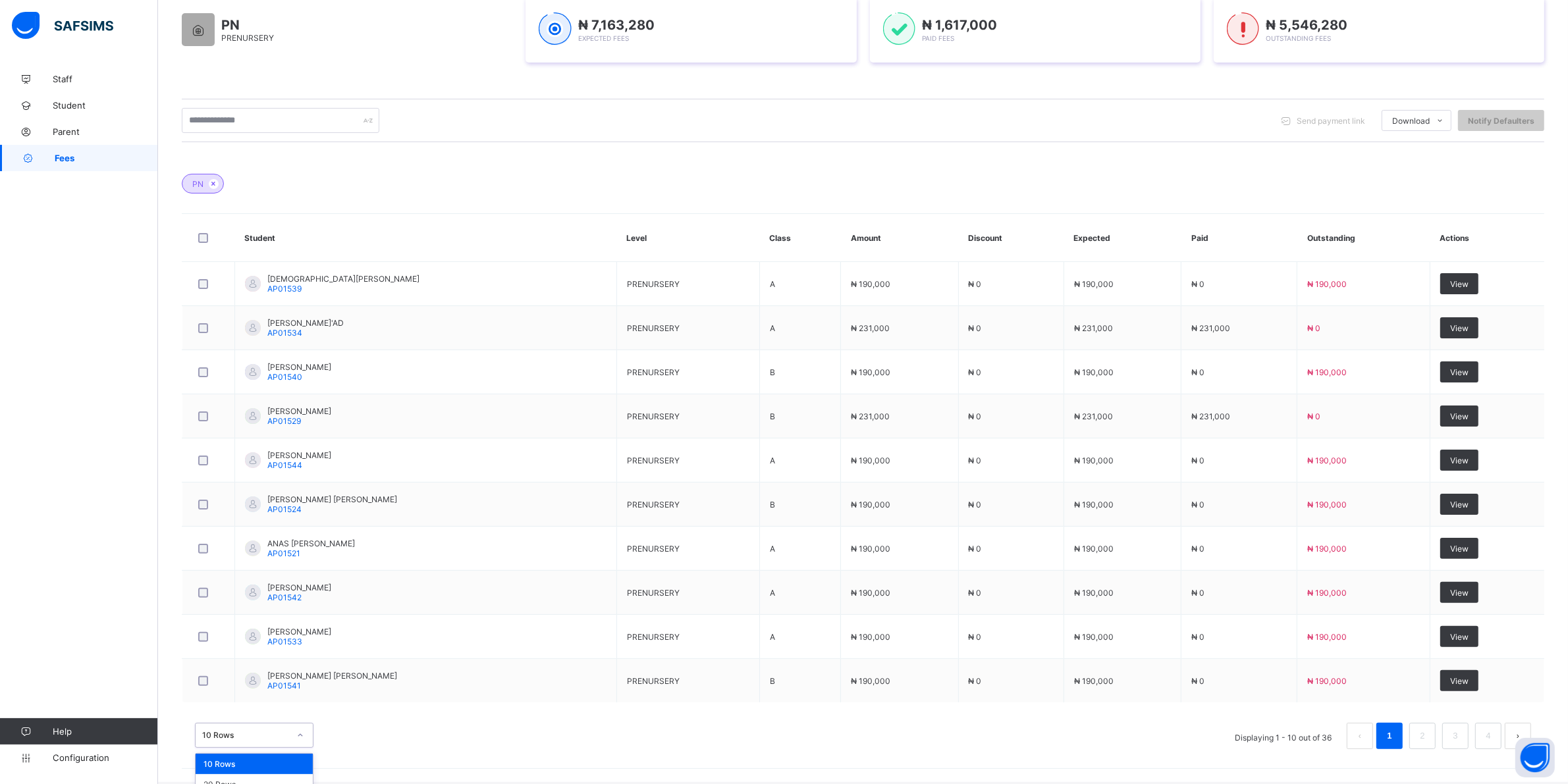
scroll to position [265, 0]
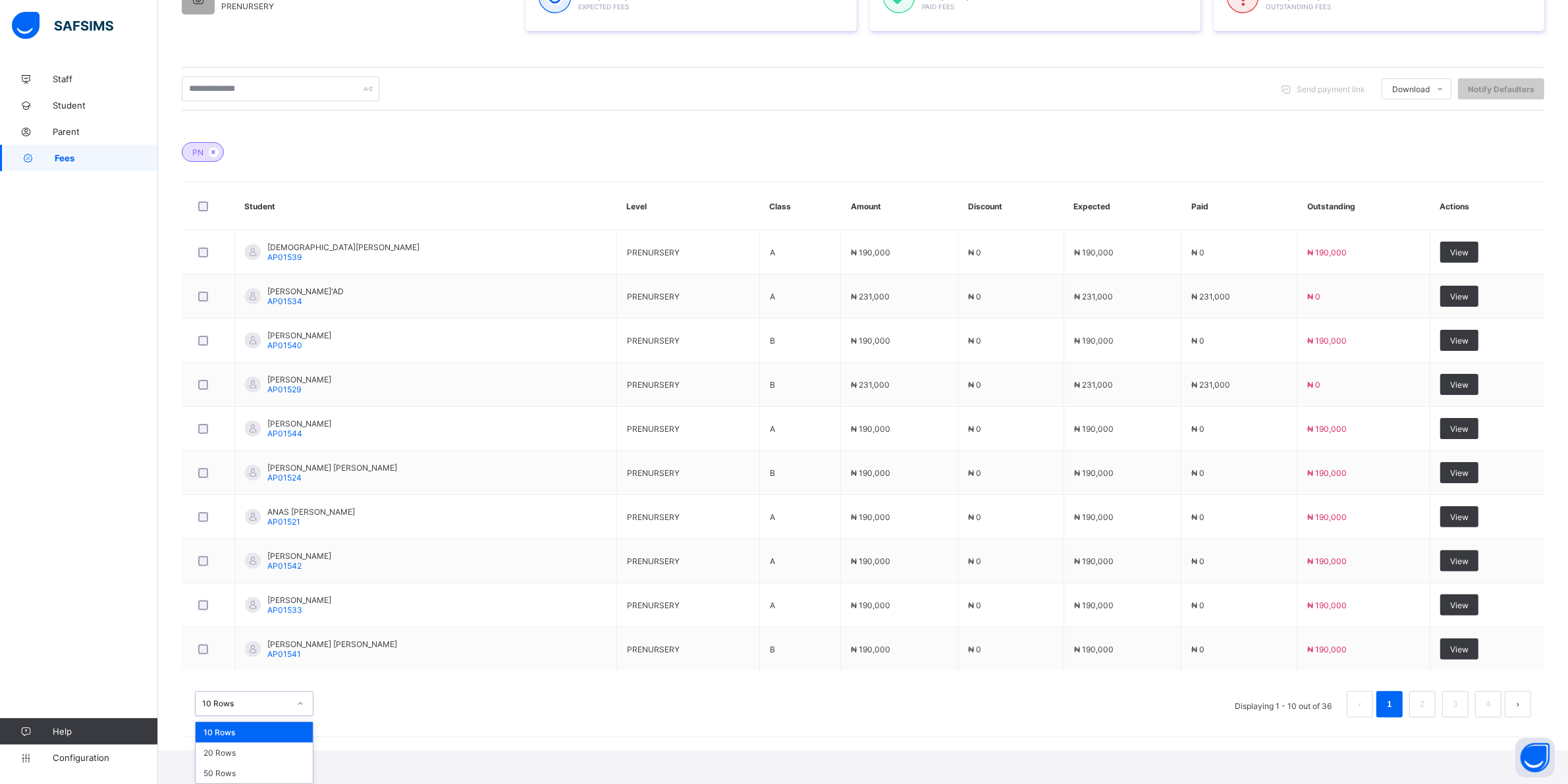
click at [298, 716] on div "option 10 Rows focused, 1 of 3. 3 results available. Use Up and Down to choose …" at bounding box center [254, 703] width 118 height 25
click at [245, 752] on div "20 Rows" at bounding box center [254, 752] width 117 height 20
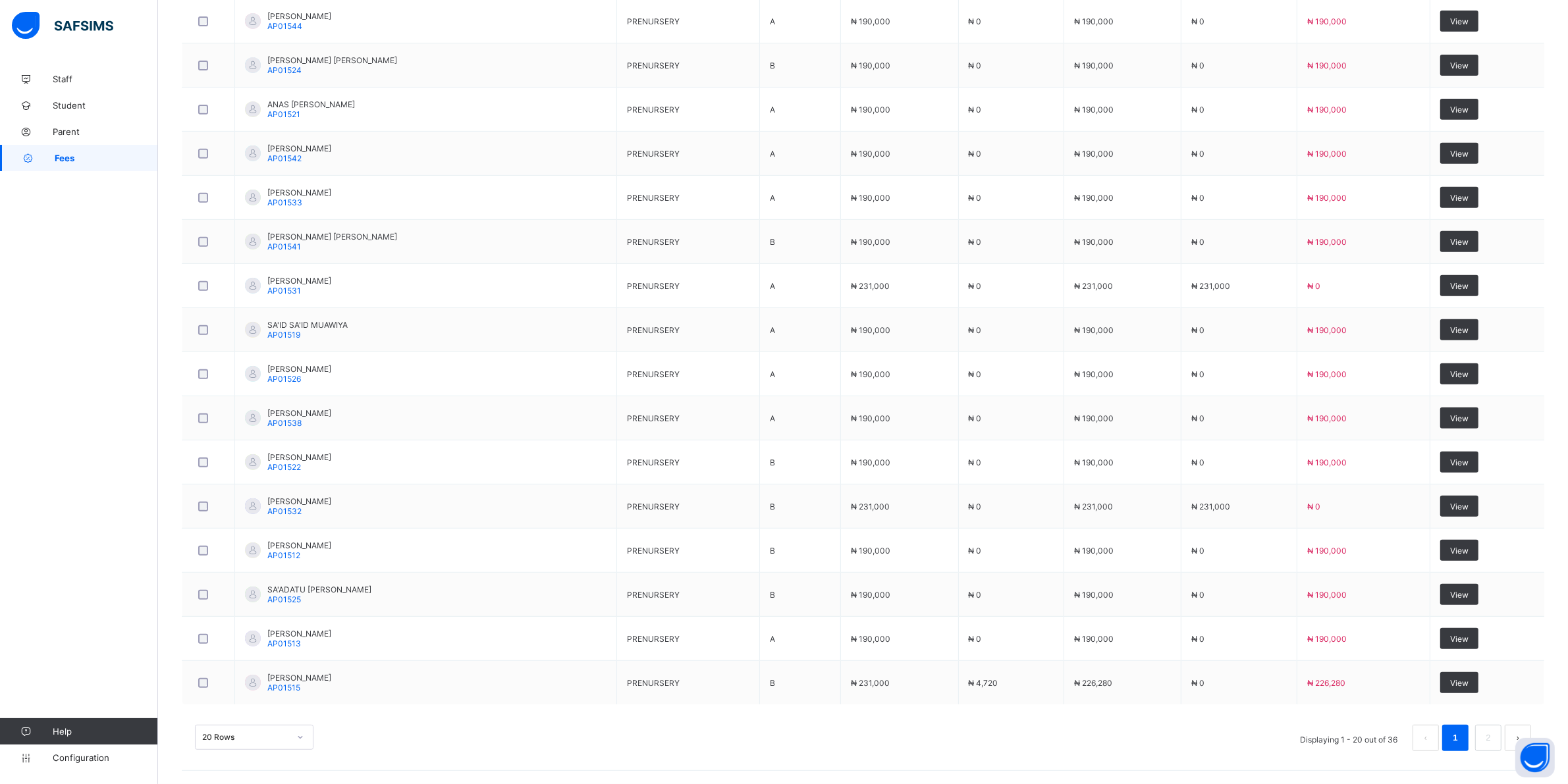
scroll to position [709, 0]
click at [301, 731] on div "20 Rows" at bounding box center [254, 737] width 118 height 25
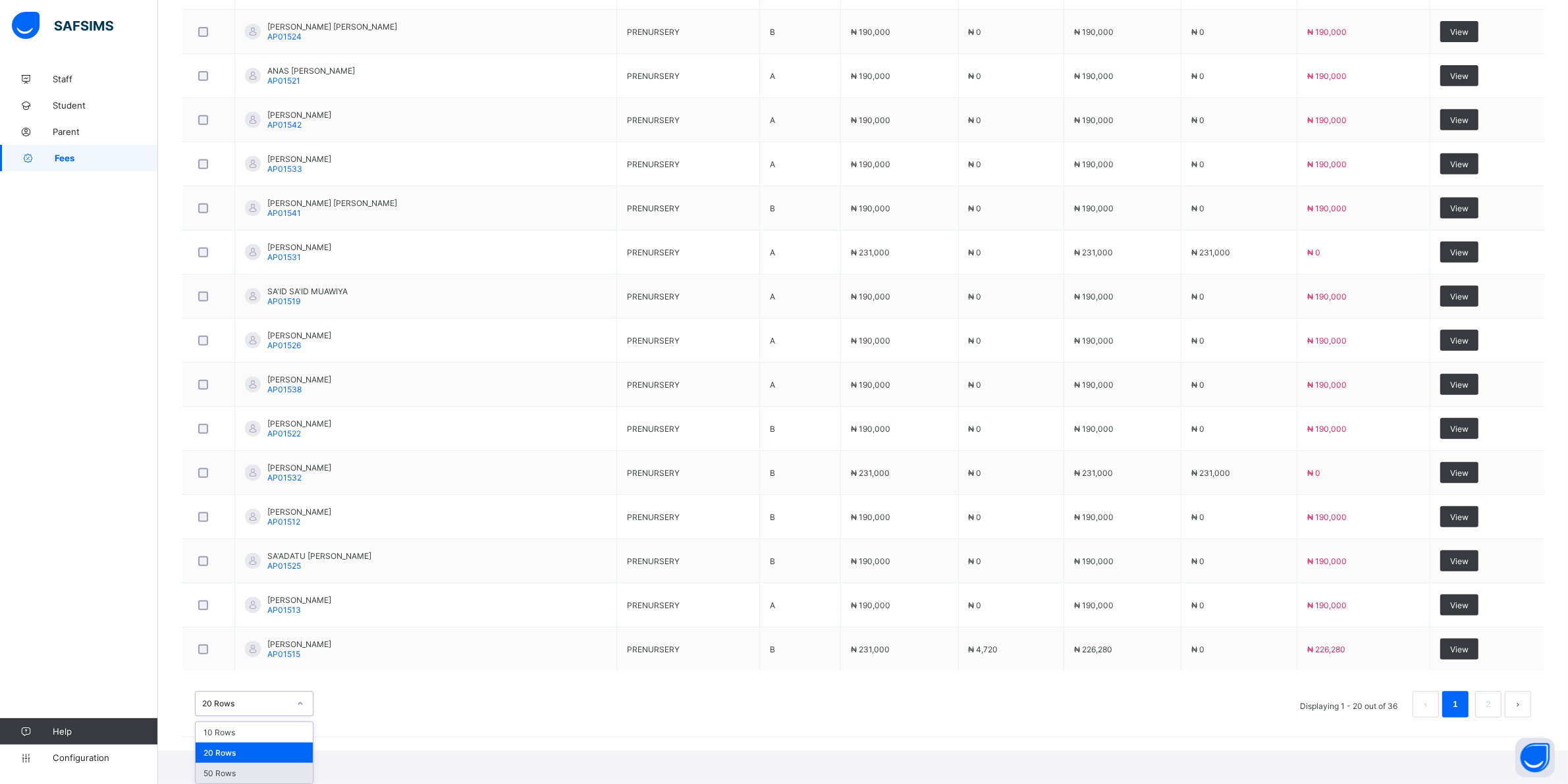
drag, startPoint x: 237, startPoint y: 771, endPoint x: 329, endPoint y: 780, distance: 92.4
click at [237, 772] on div "50 Rows" at bounding box center [254, 773] width 117 height 20
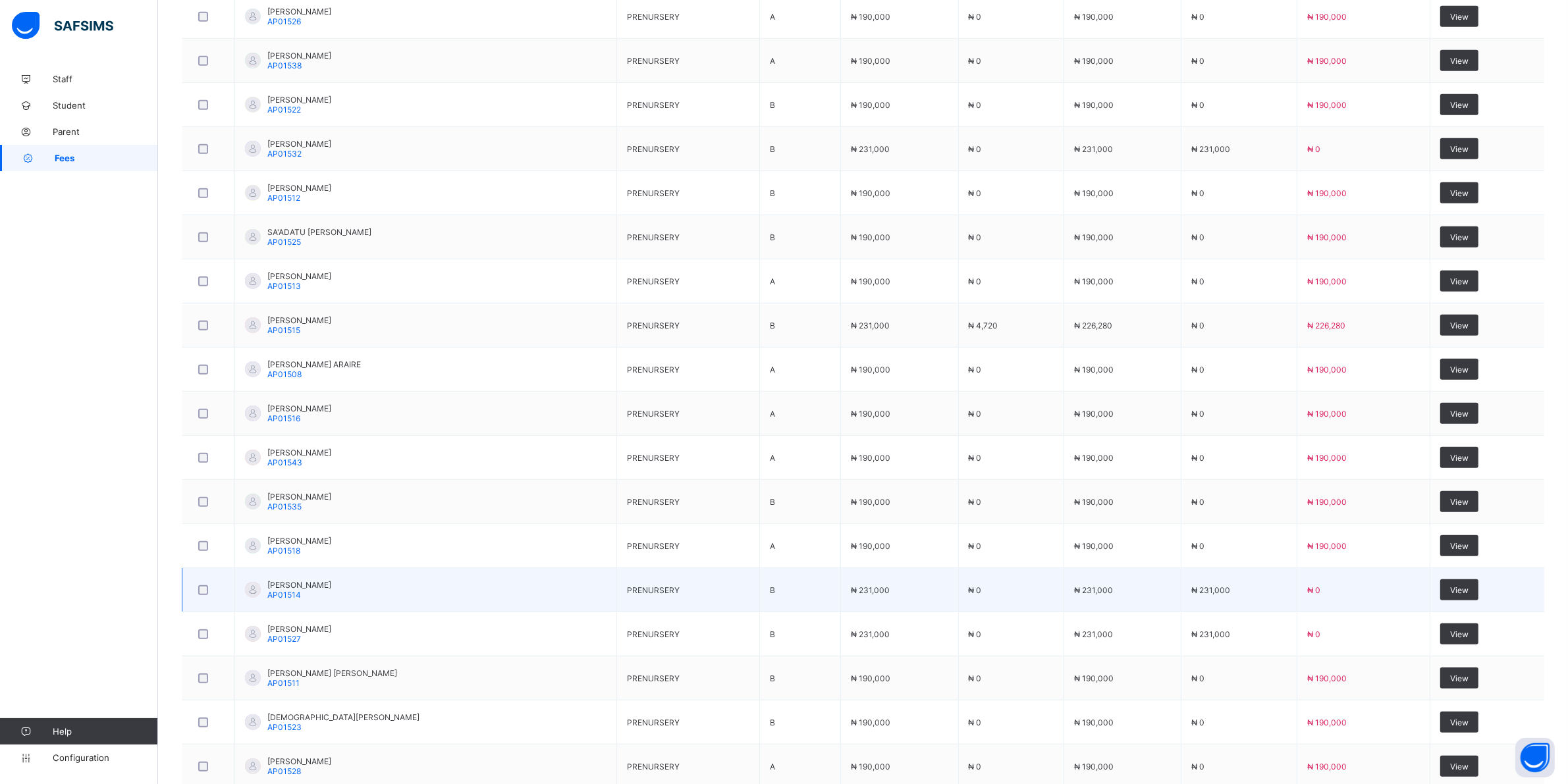
scroll to position [1152, 0]
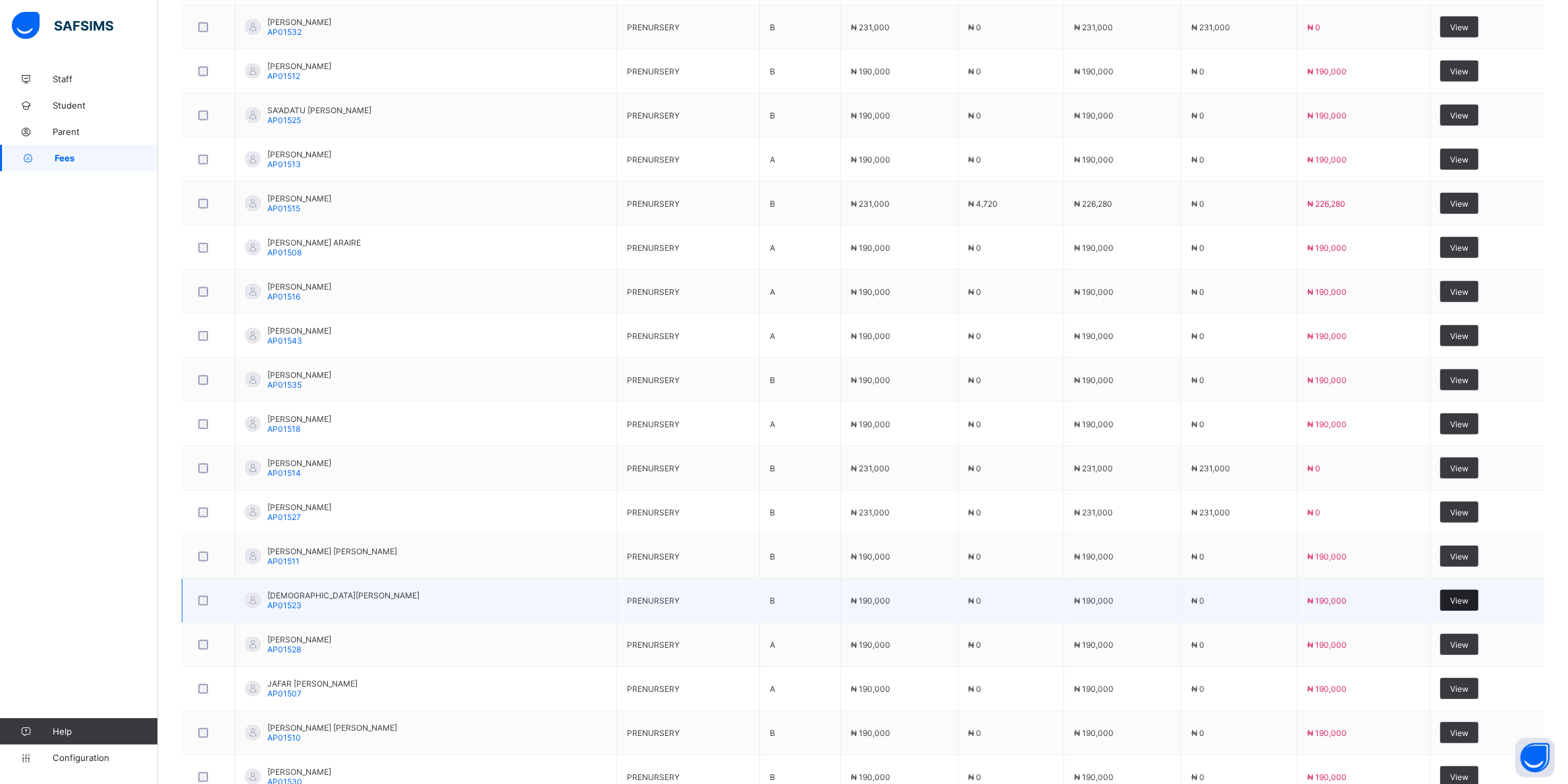
click at [1469, 601] on span "View" at bounding box center [1459, 601] width 18 height 10
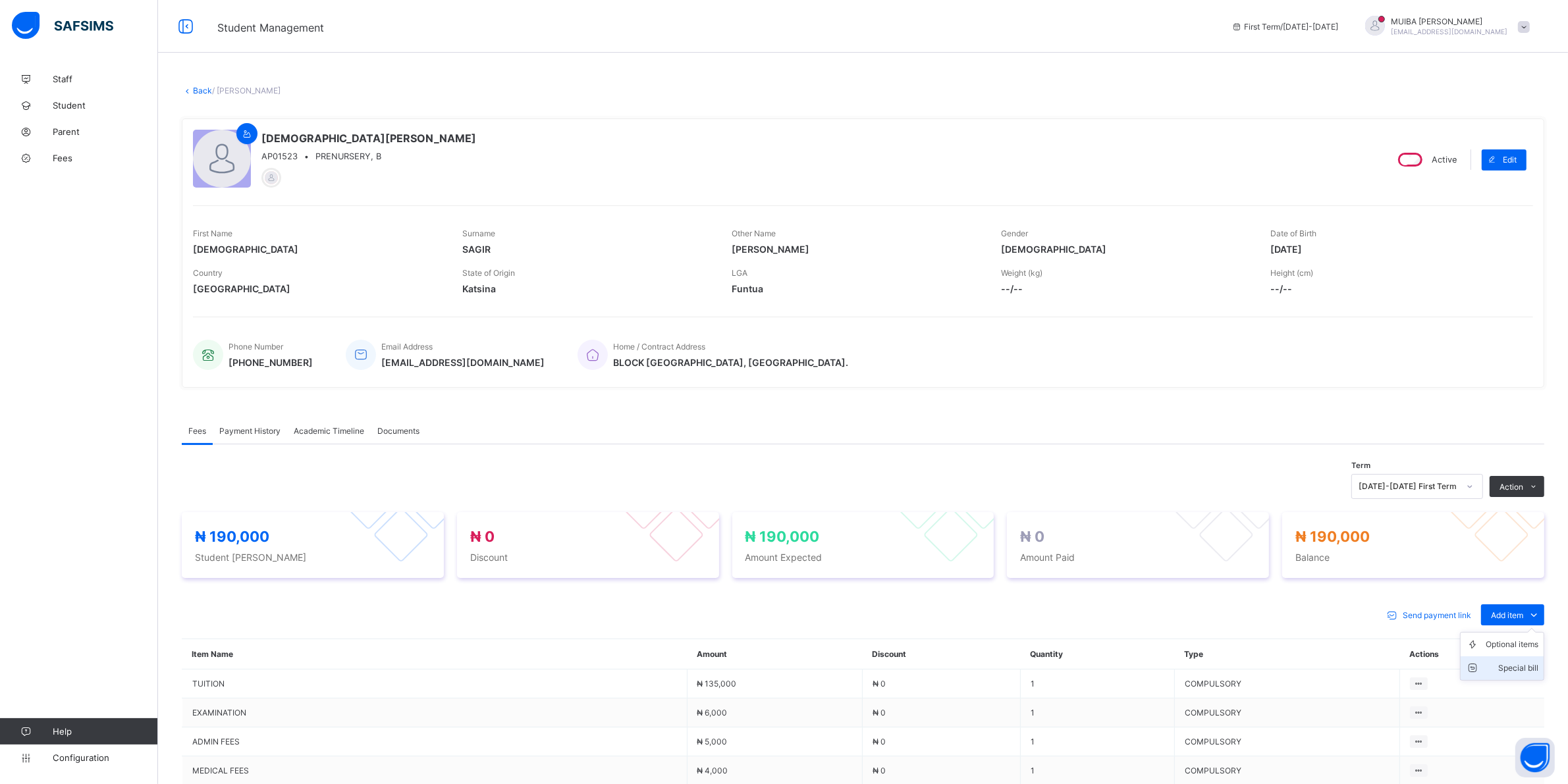
click at [1528, 668] on div "Special bill" at bounding box center [1512, 668] width 53 height 13
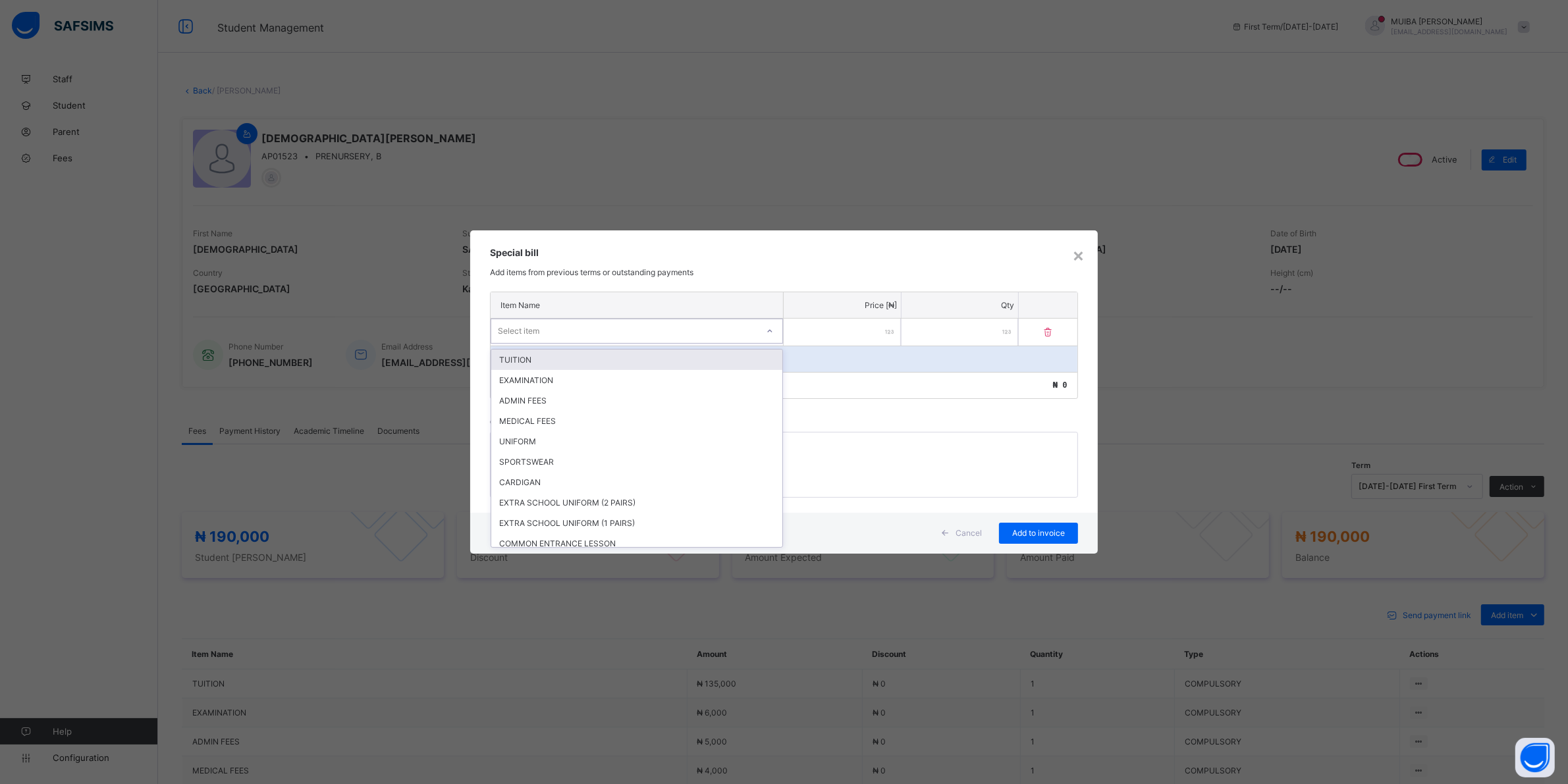
click at [768, 329] on icon at bounding box center [770, 331] width 8 height 13
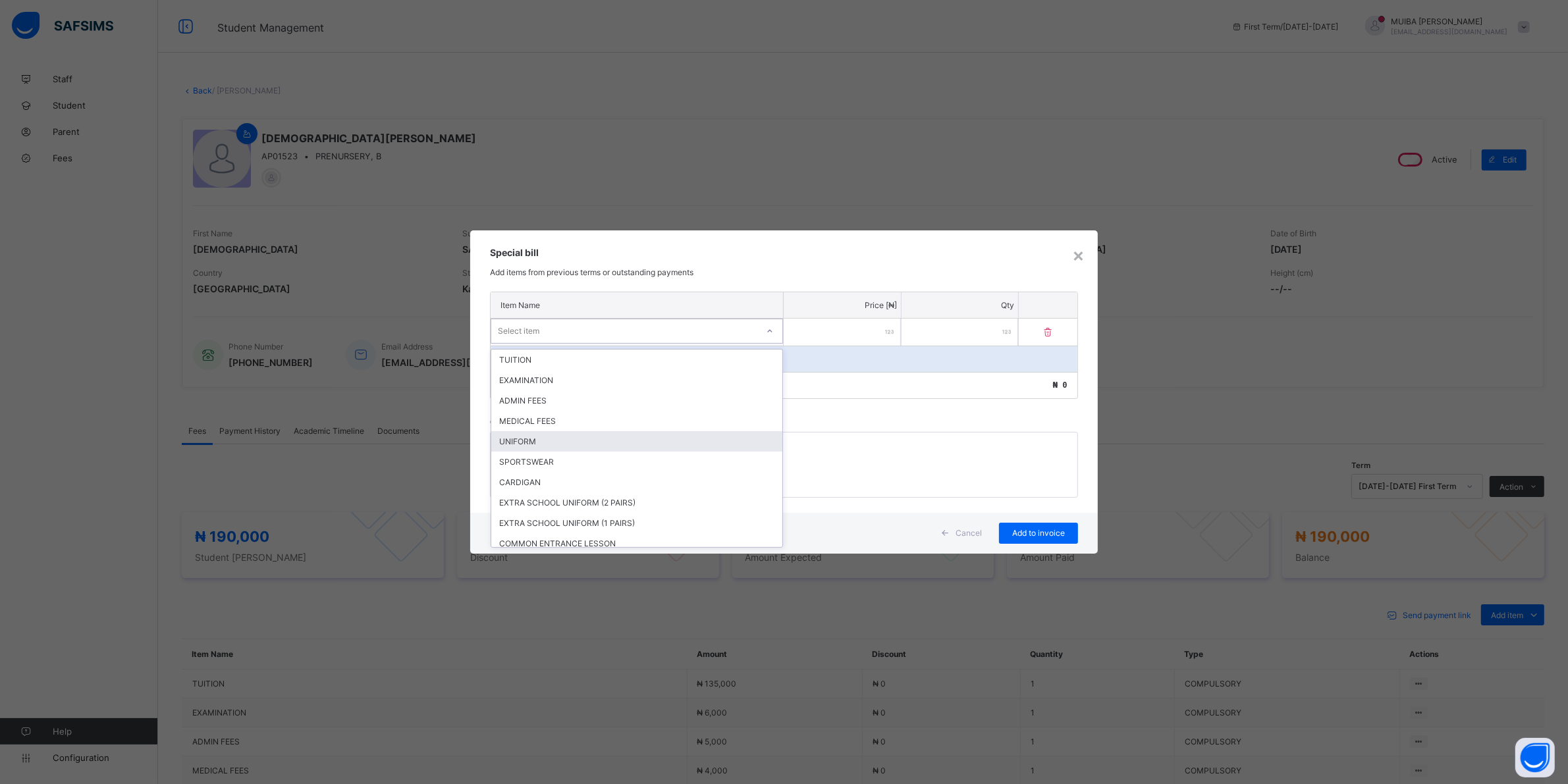
click at [552, 442] on div "UNIFORM" at bounding box center [636, 441] width 291 height 20
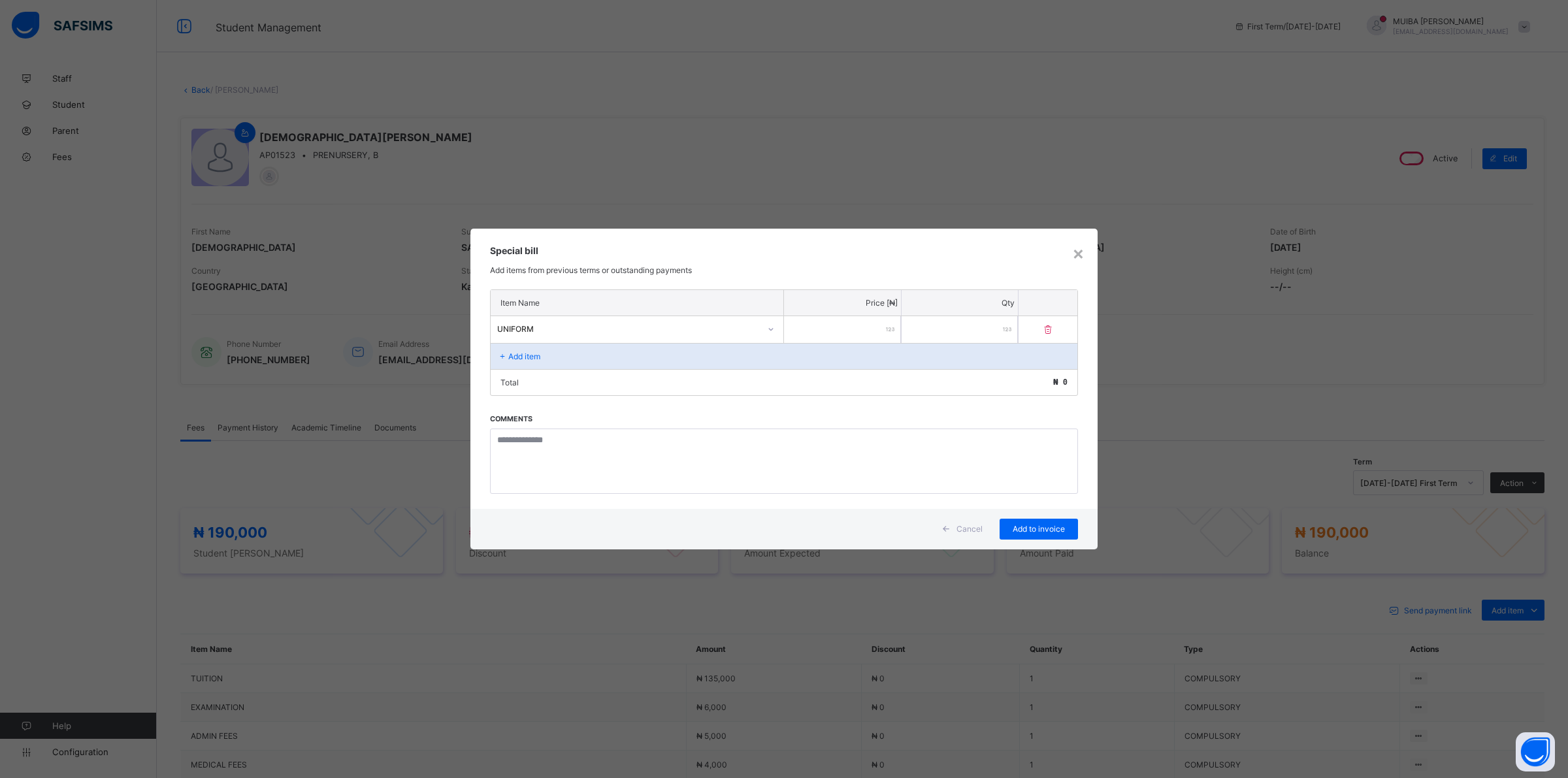
click at [821, 330] on input "number" at bounding box center [842, 330] width 117 height 27
type input "*****"
click at [1053, 526] on span "Add to invoice" at bounding box center [1038, 529] width 59 height 10
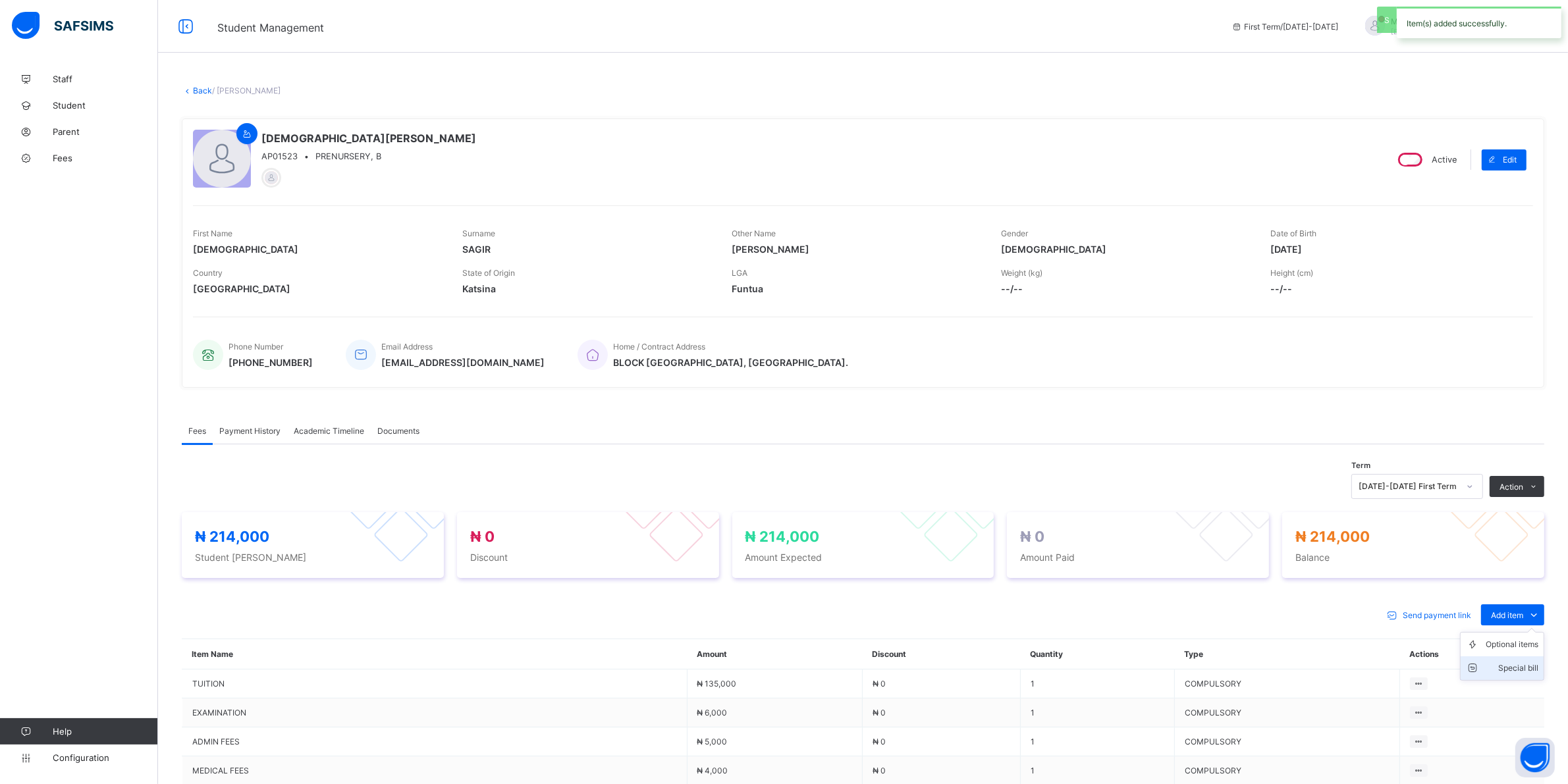
click at [1524, 666] on div "Special bill" at bounding box center [1512, 668] width 53 height 13
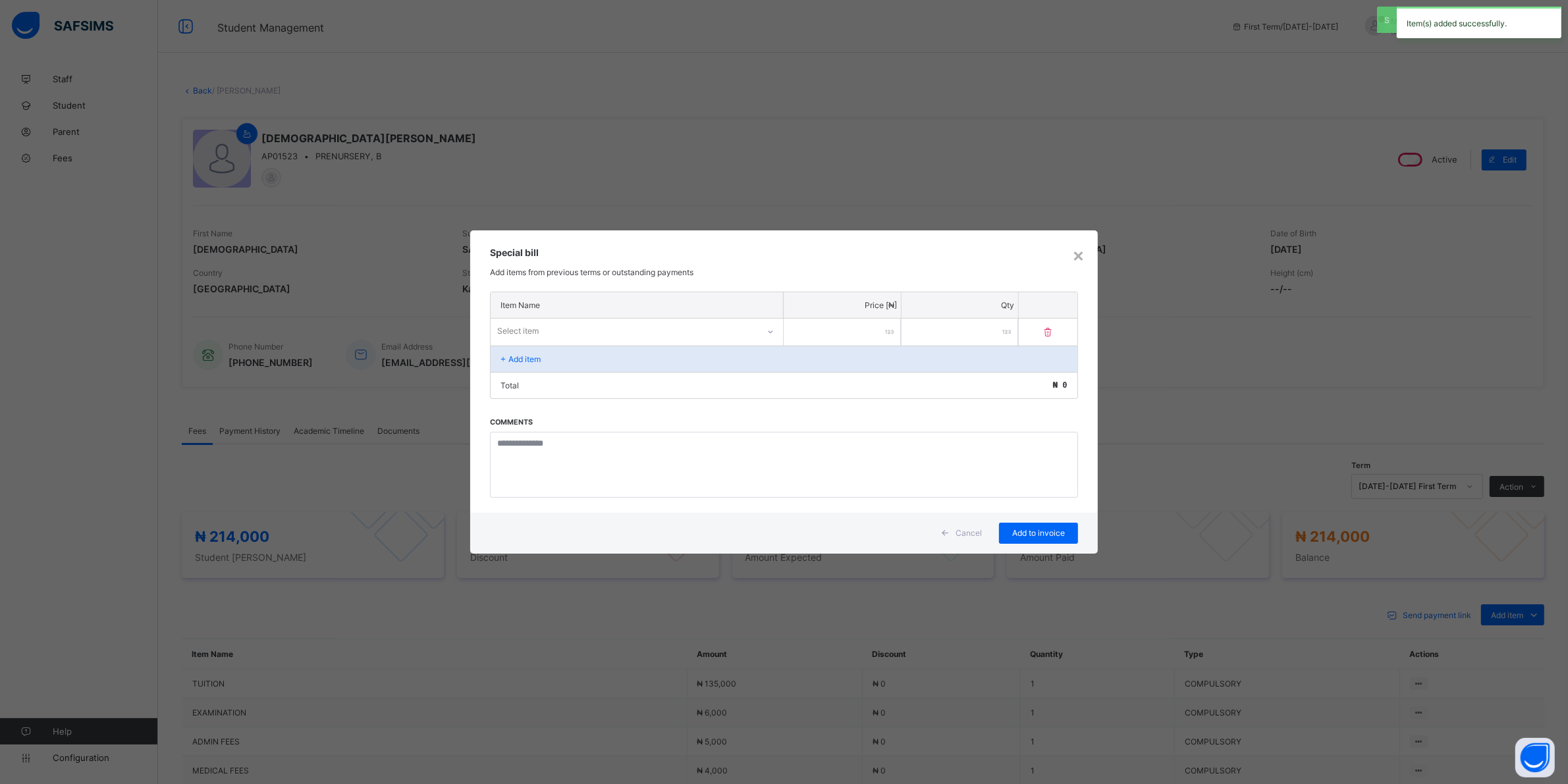
click at [743, 332] on div "Select item" at bounding box center [624, 331] width 267 height 18
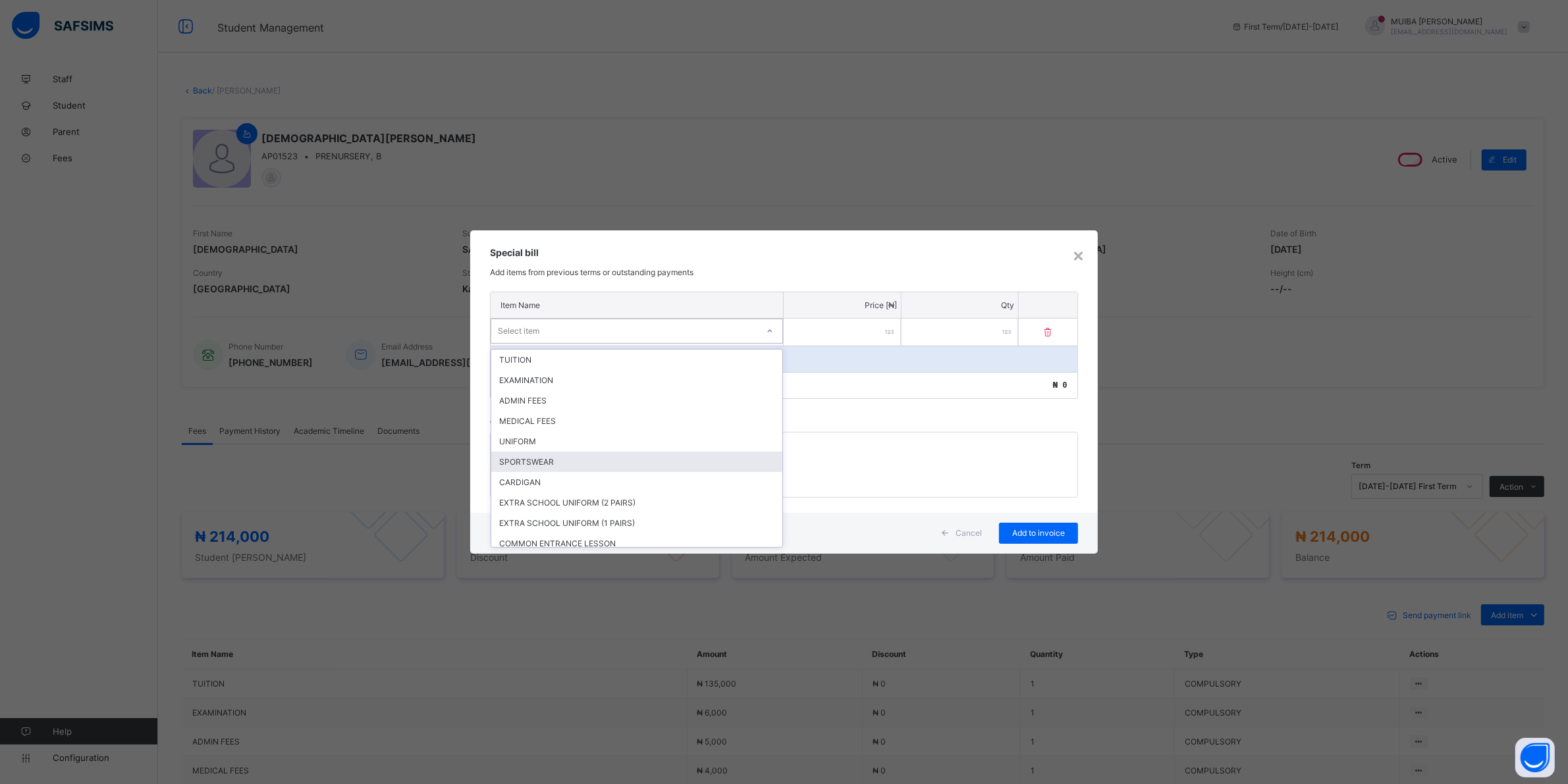
click at [537, 454] on div "SPORTSWEAR" at bounding box center [636, 461] width 291 height 20
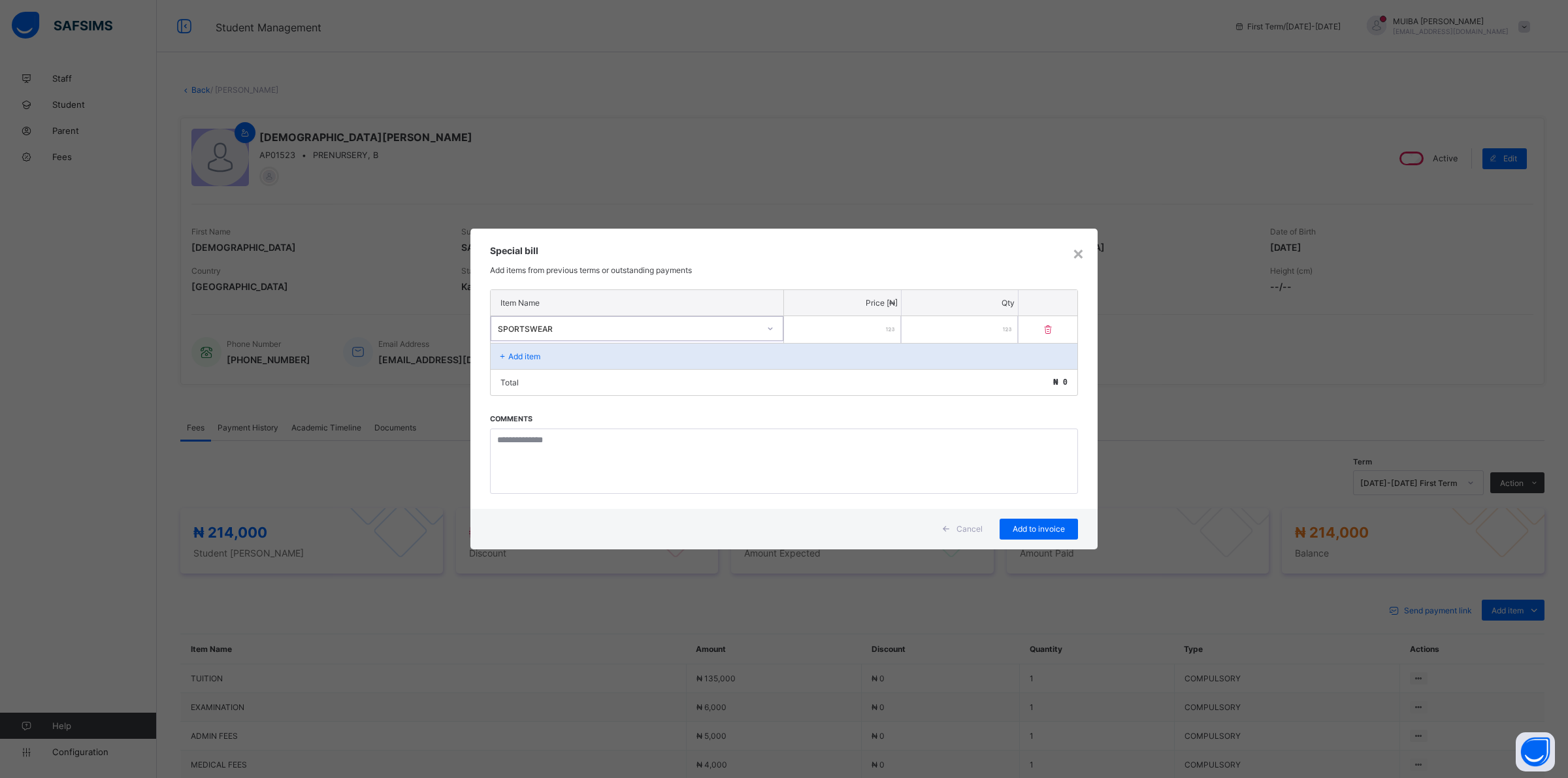
click at [851, 337] on input "number" at bounding box center [842, 330] width 117 height 27
type input "*****"
click at [1019, 525] on span "Add to invoice" at bounding box center [1038, 529] width 59 height 10
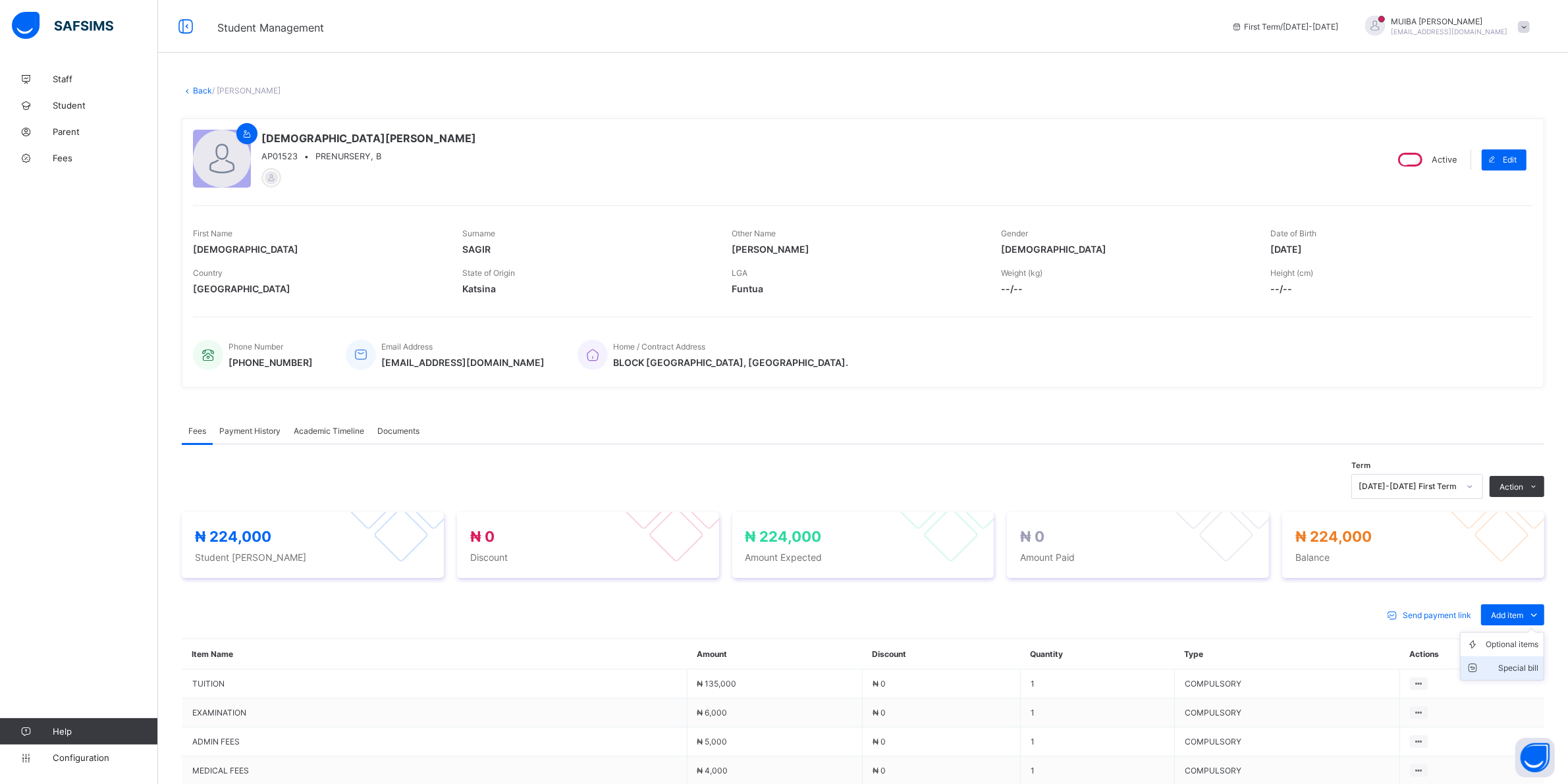
click at [1521, 666] on div "Special bill" at bounding box center [1512, 668] width 53 height 13
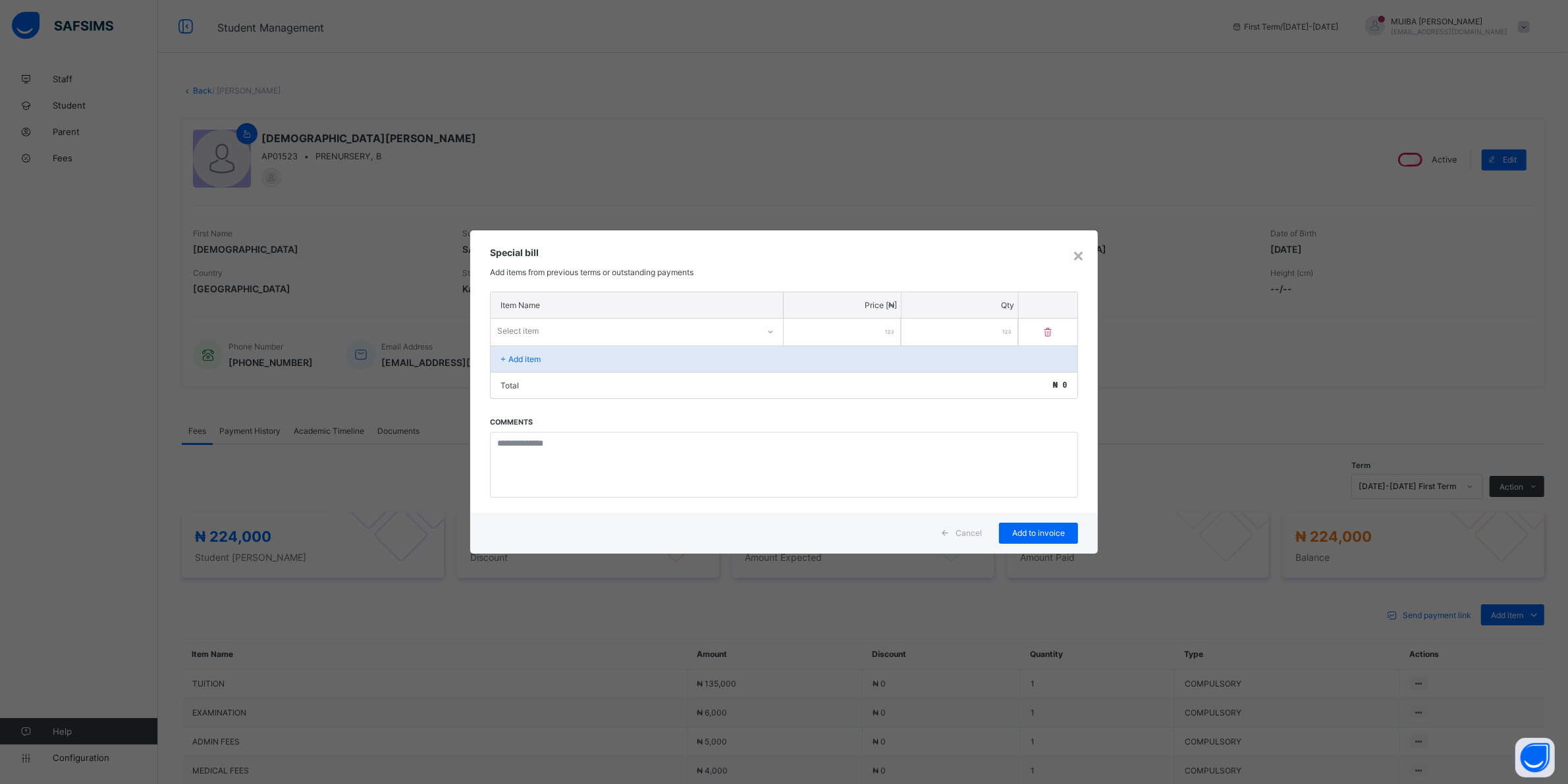
click at [718, 326] on div "Select item" at bounding box center [624, 331] width 267 height 18
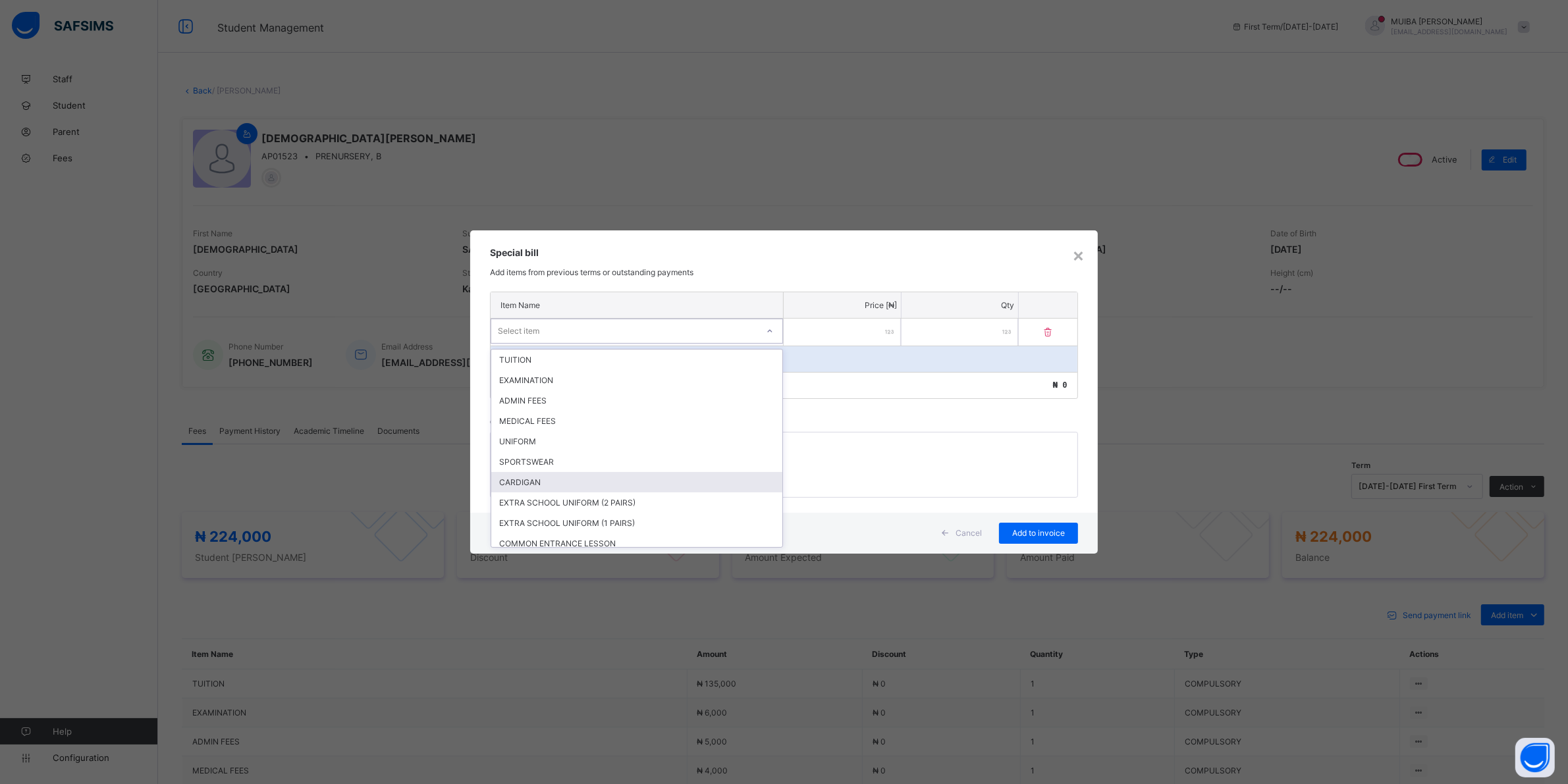
click at [517, 474] on div "CARDIGAN" at bounding box center [636, 482] width 291 height 20
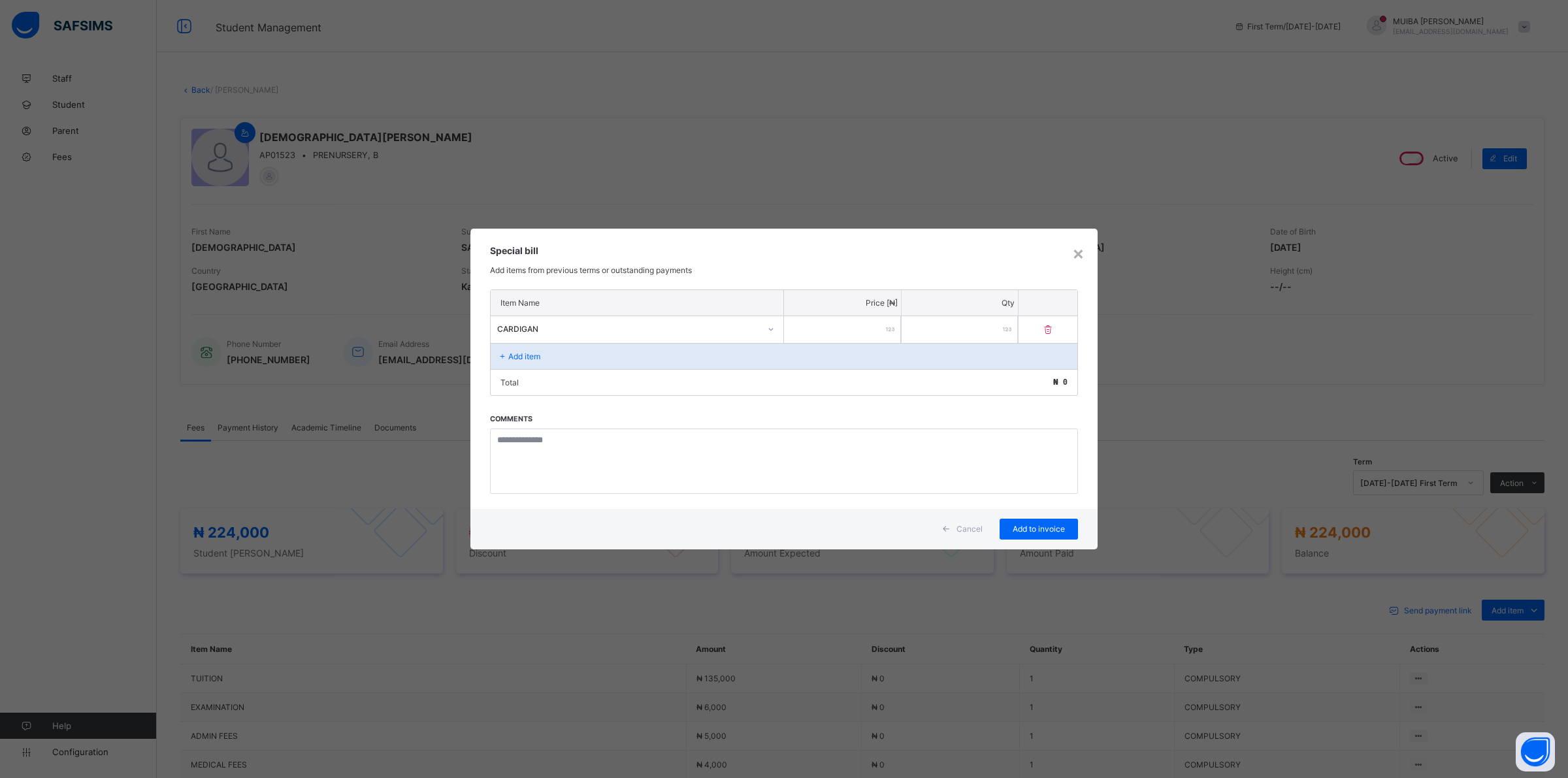
click at [859, 316] on input "number" at bounding box center [842, 330] width 117 height 27
type input "****"
click at [1028, 521] on div "Add to invoice" at bounding box center [1038, 529] width 78 height 21
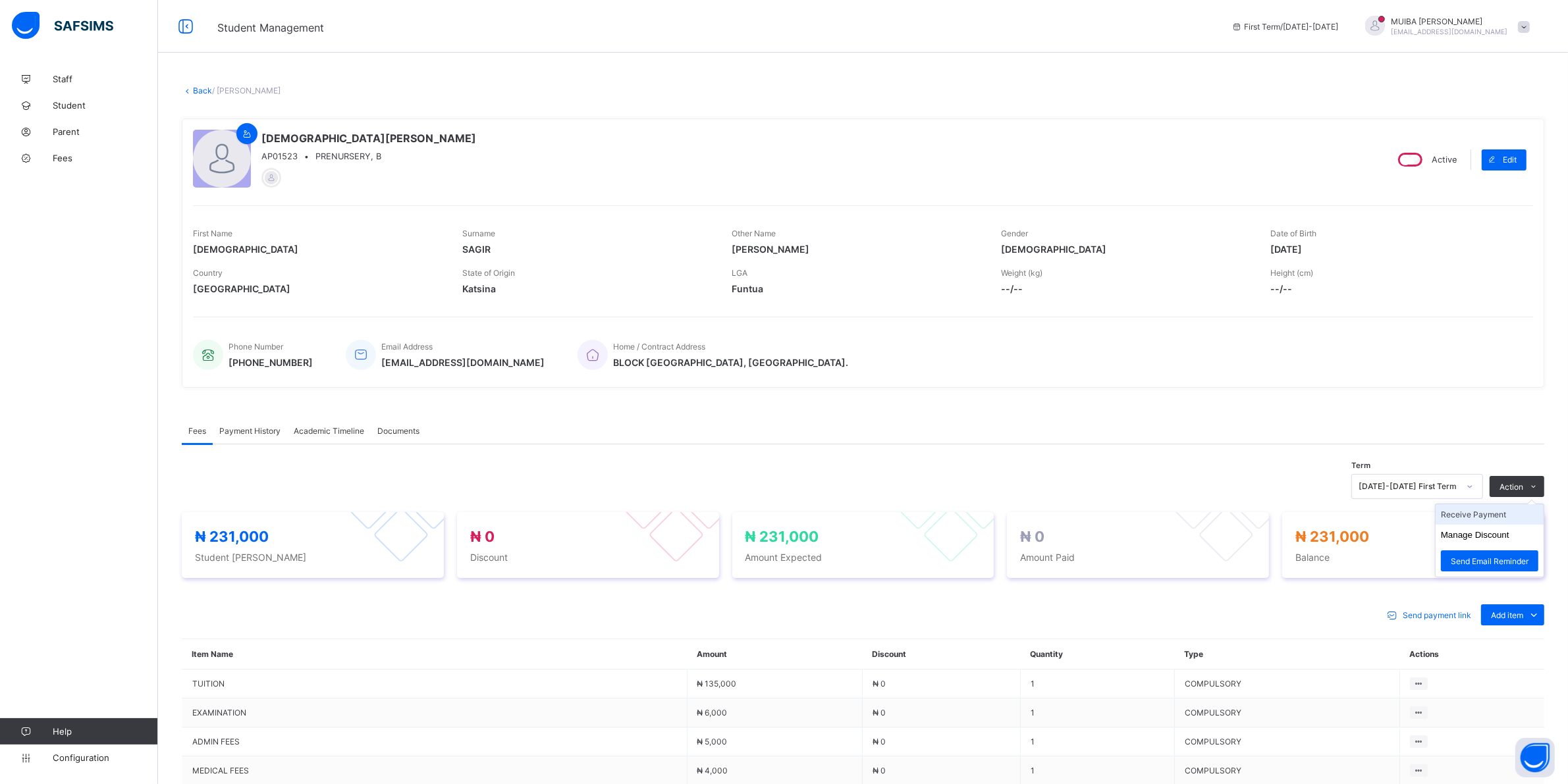
click at [1495, 515] on li "Receive Payment" at bounding box center [1489, 514] width 108 height 20
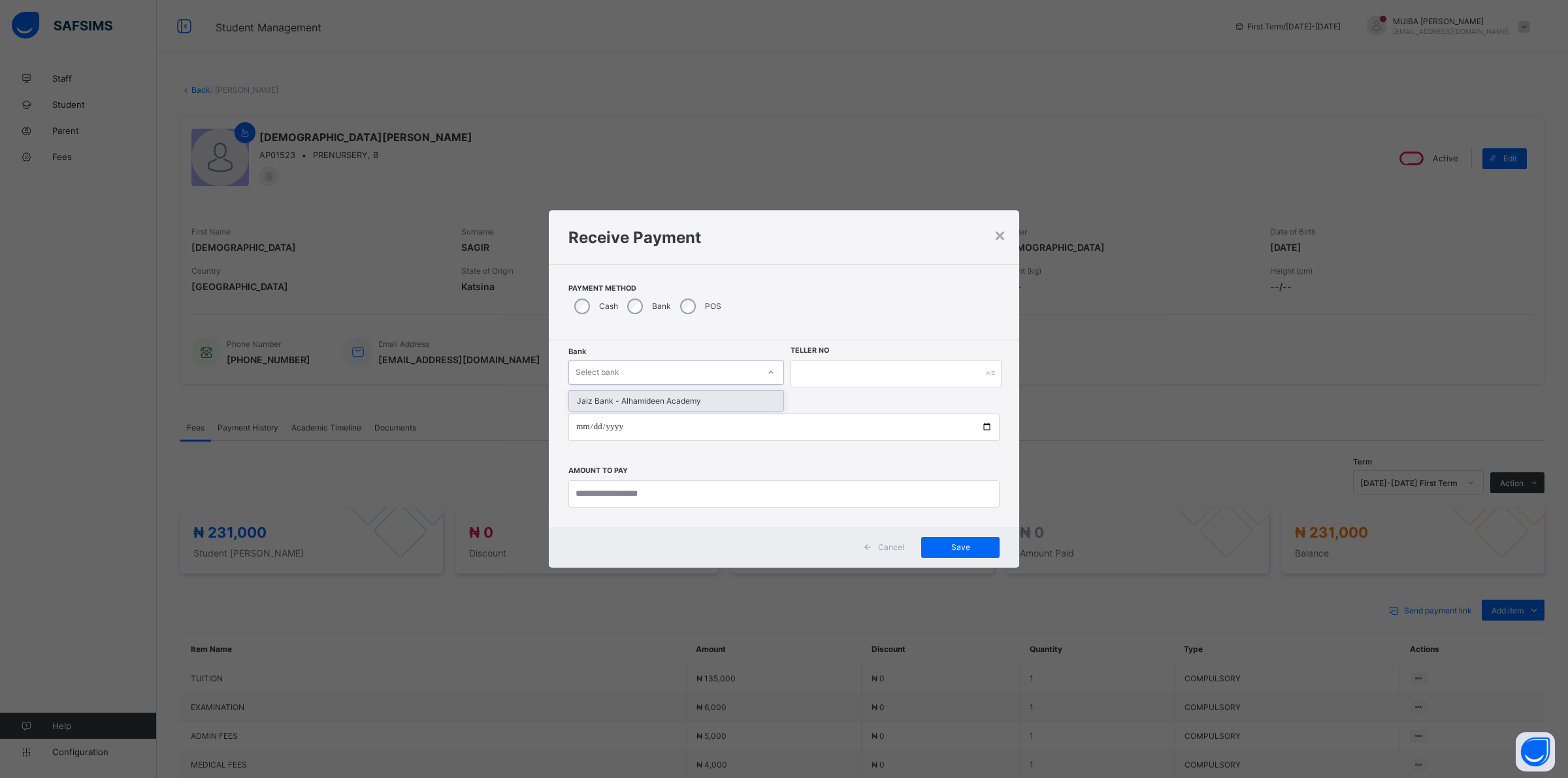
click at [745, 379] on div "Select bank" at bounding box center [663, 372] width 190 height 18
click at [723, 397] on div "Jaiz Bank - Alhamideen Academy" at bounding box center [676, 400] width 214 height 20
click at [812, 369] on input "text" at bounding box center [896, 373] width 211 height 27
type input "******"
drag, startPoint x: 577, startPoint y: 426, endPoint x: 625, endPoint y: 423, distance: 48.1
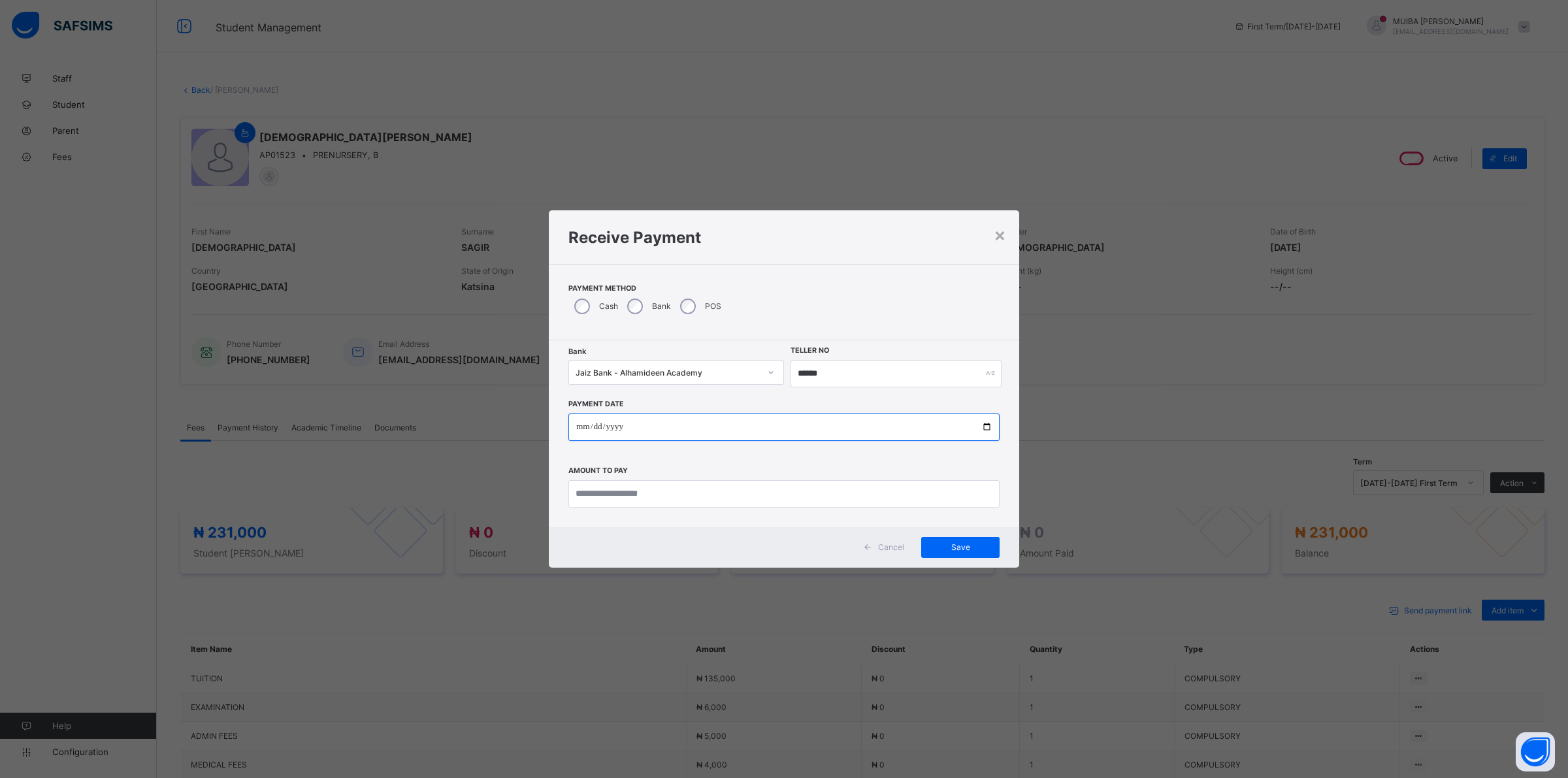
click at [578, 425] on input "date" at bounding box center [784, 427] width 431 height 27
type input "**********"
drag, startPoint x: 654, startPoint y: 492, endPoint x: 684, endPoint y: 481, distance: 32.0
click at [657, 492] on input "currency" at bounding box center [784, 493] width 431 height 27
type input "*********"
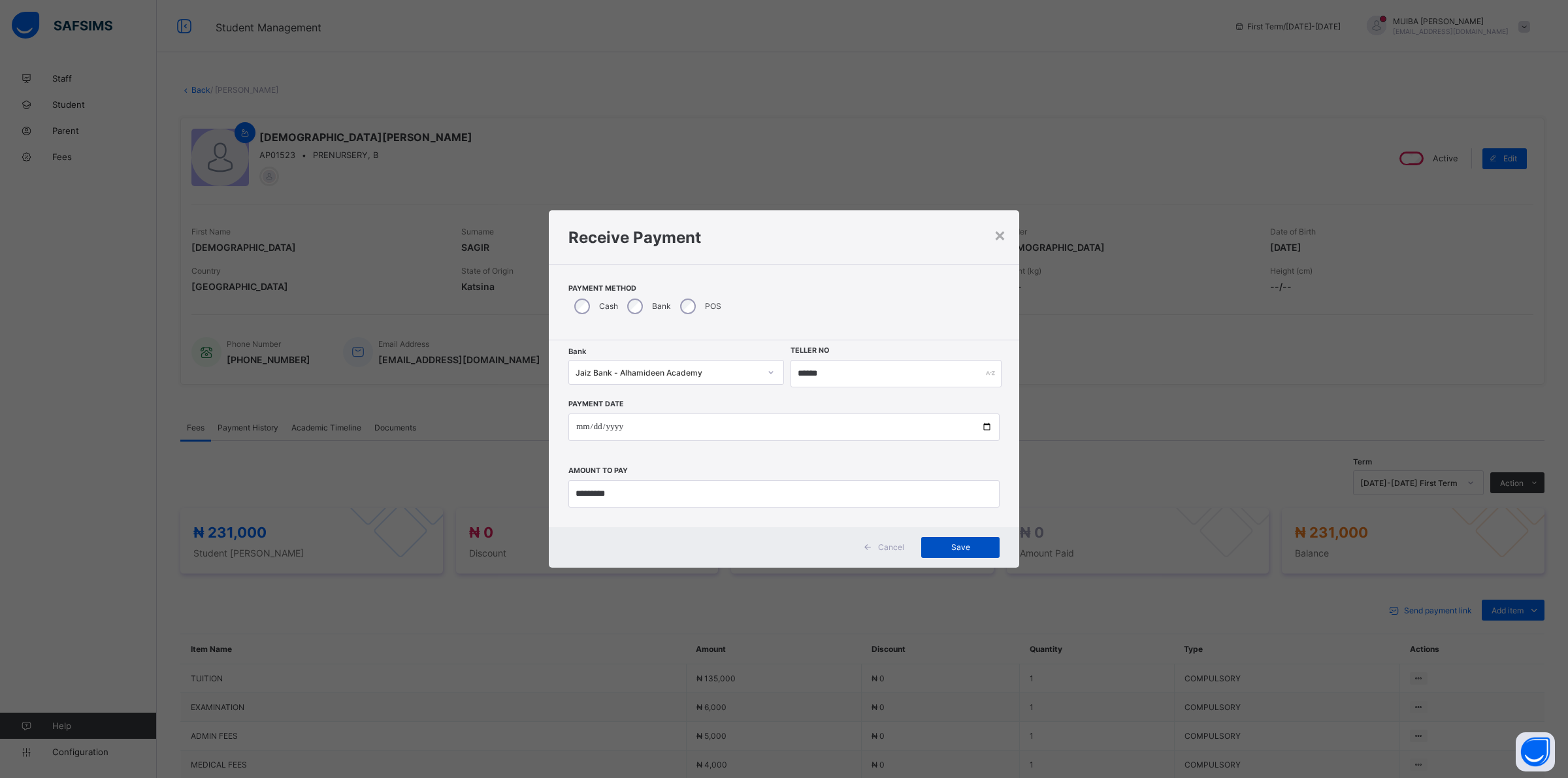
click at [965, 551] on span "Save" at bounding box center [960, 547] width 59 height 10
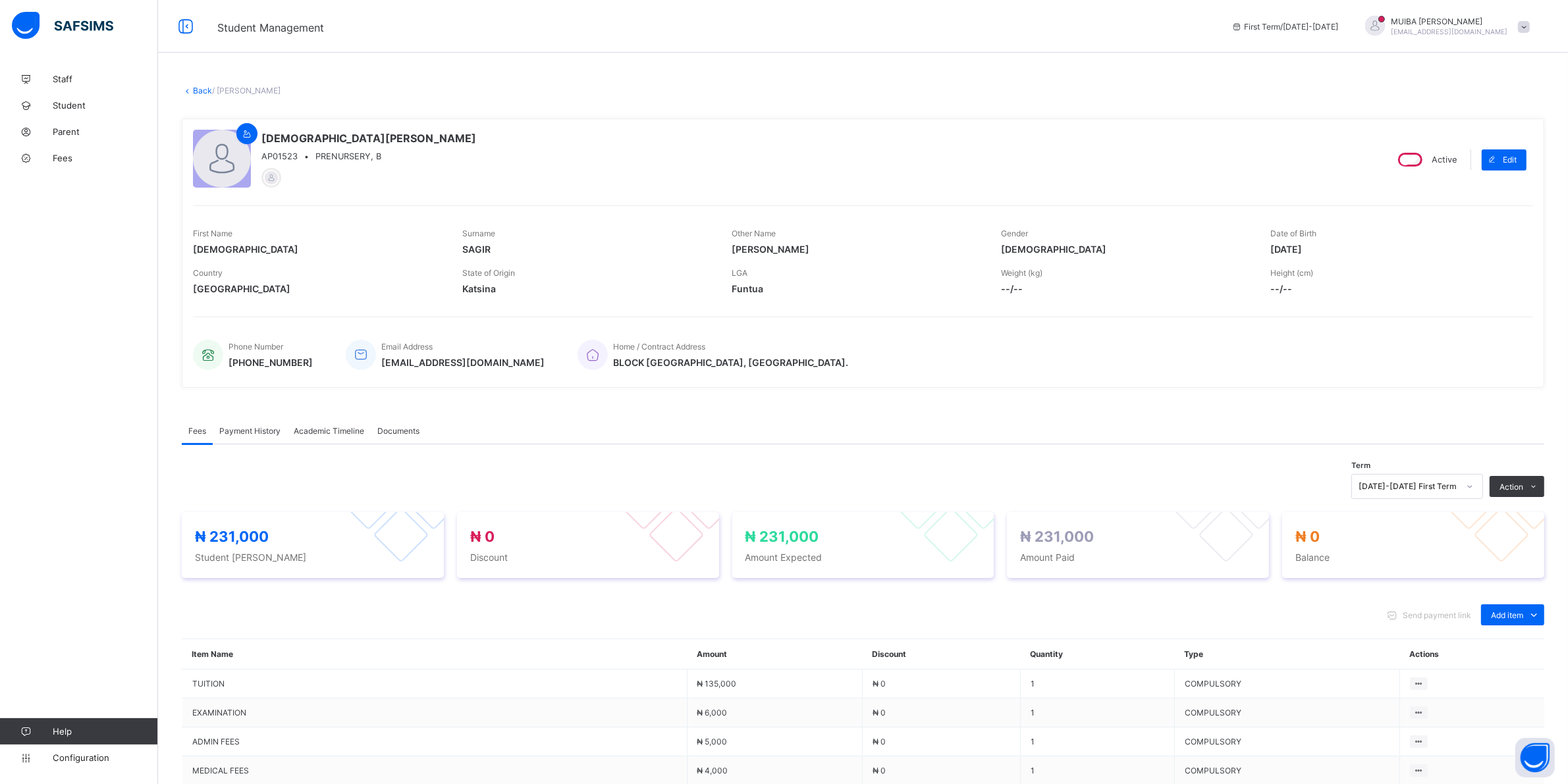
click at [257, 430] on span "Payment History" at bounding box center [250, 431] width 61 height 10
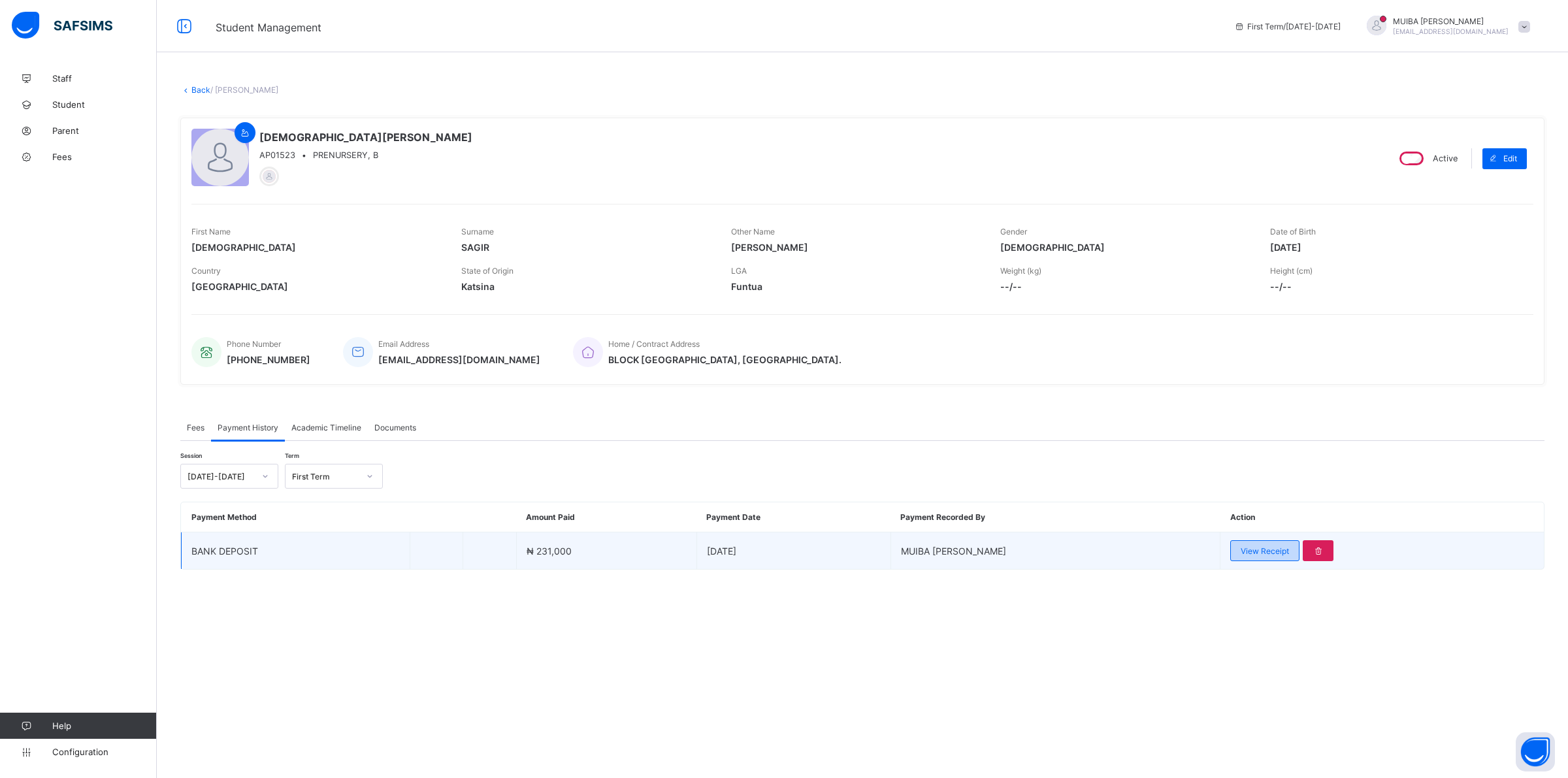
click at [1279, 549] on div "View Receipt" at bounding box center [1264, 551] width 69 height 21
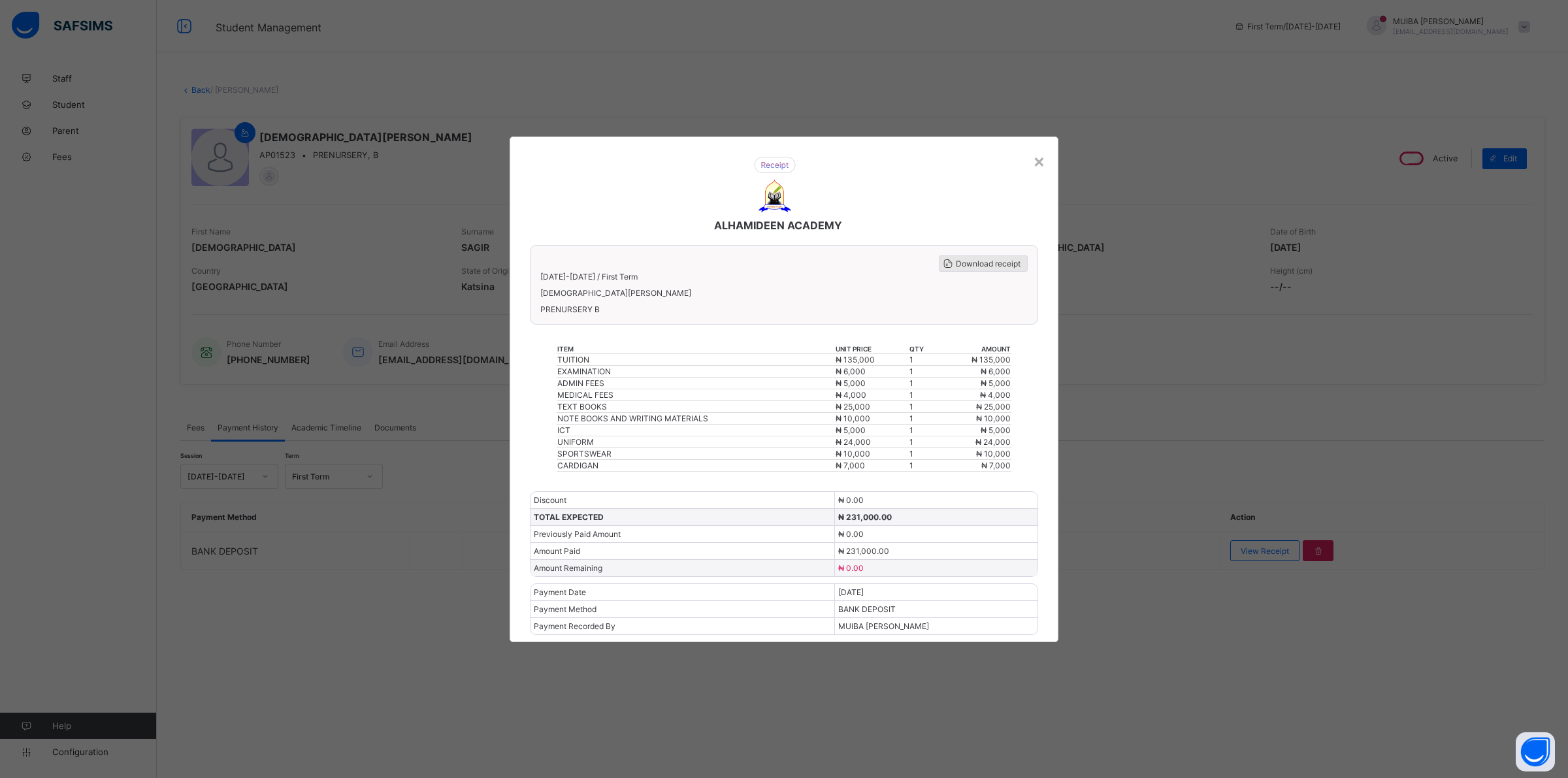
click at [998, 265] on span "Download receipt" at bounding box center [988, 264] width 64 height 10
click at [1042, 165] on div "×" at bounding box center [1039, 161] width 13 height 22
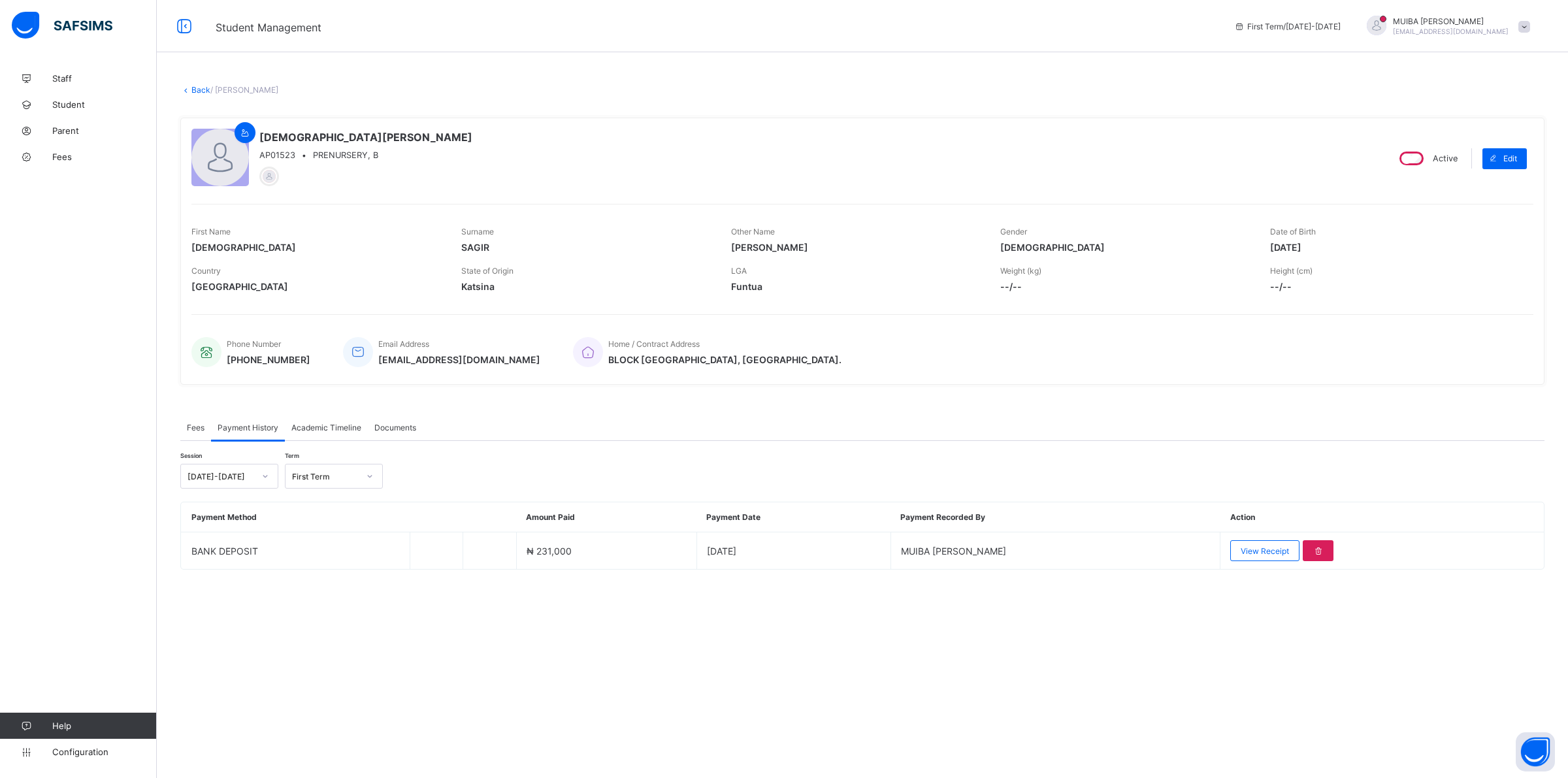
click at [204, 87] on link "Back" at bounding box center [201, 90] width 19 height 10
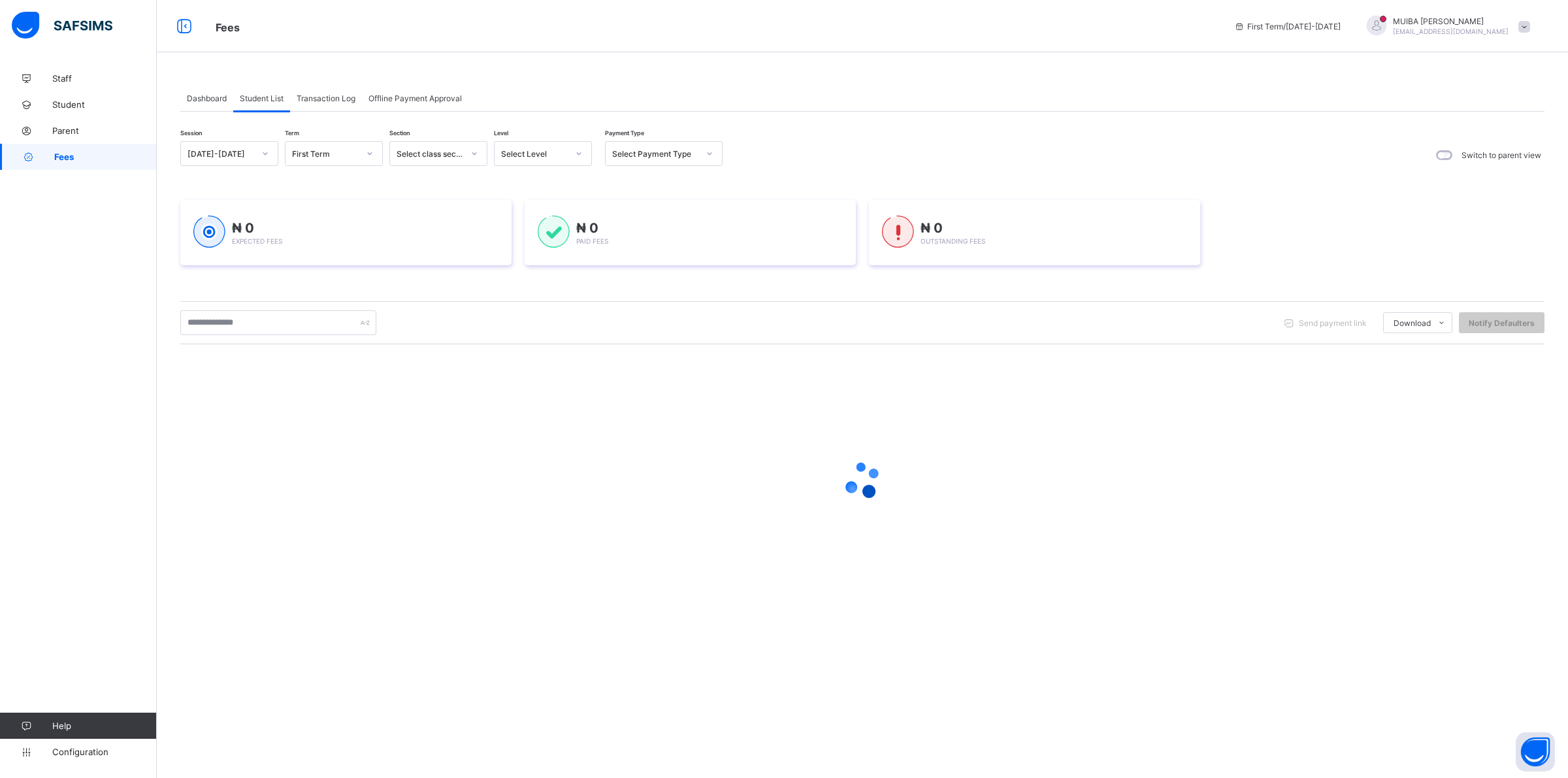
click at [579, 153] on icon at bounding box center [579, 153] width 8 height 13
click at [519, 260] on div "NUR 2" at bounding box center [543, 262] width 97 height 20
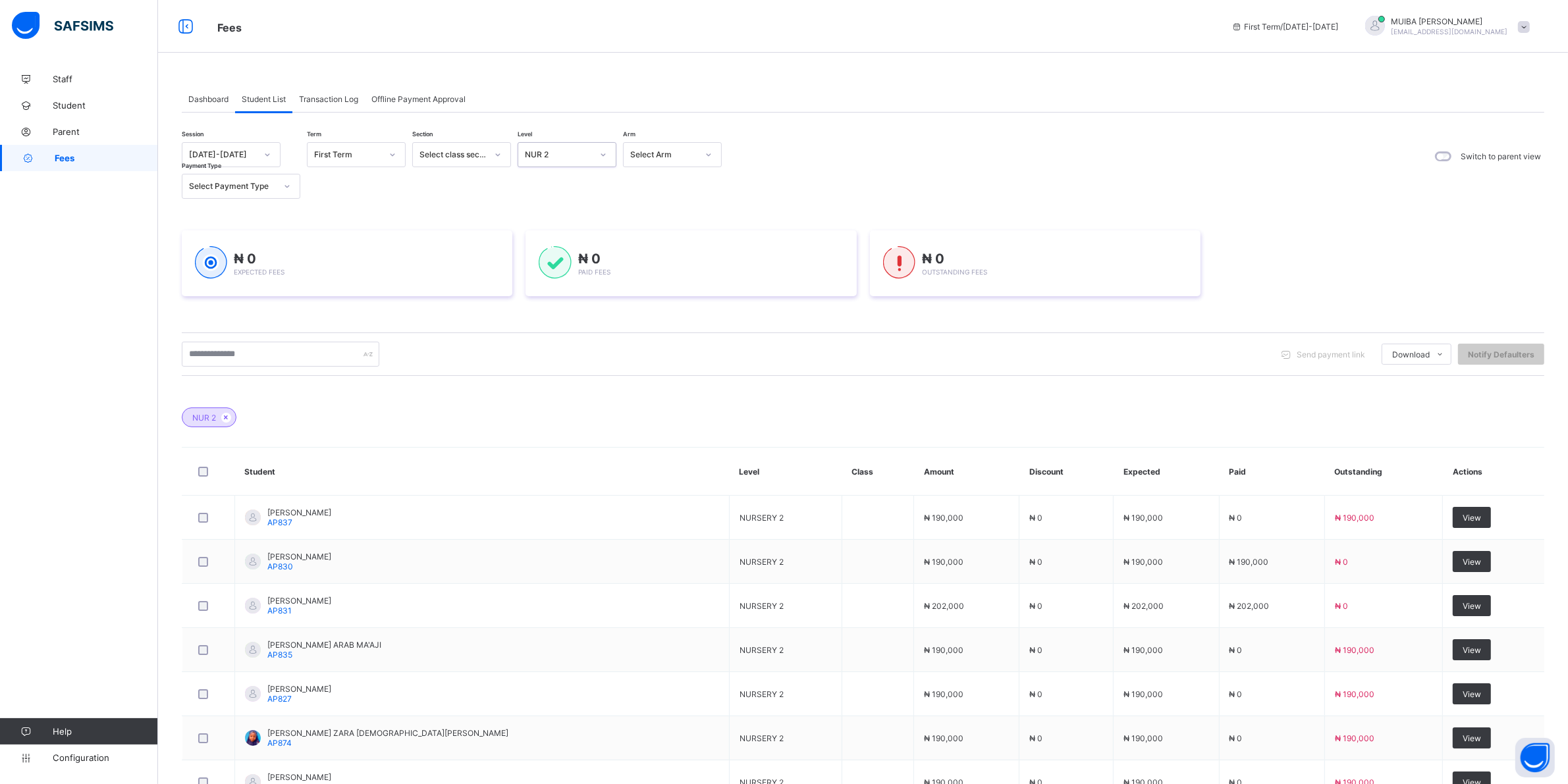
click at [602, 152] on icon at bounding box center [603, 154] width 8 height 13
click at [543, 283] on div "PRY 1" at bounding box center [567, 285] width 97 height 20
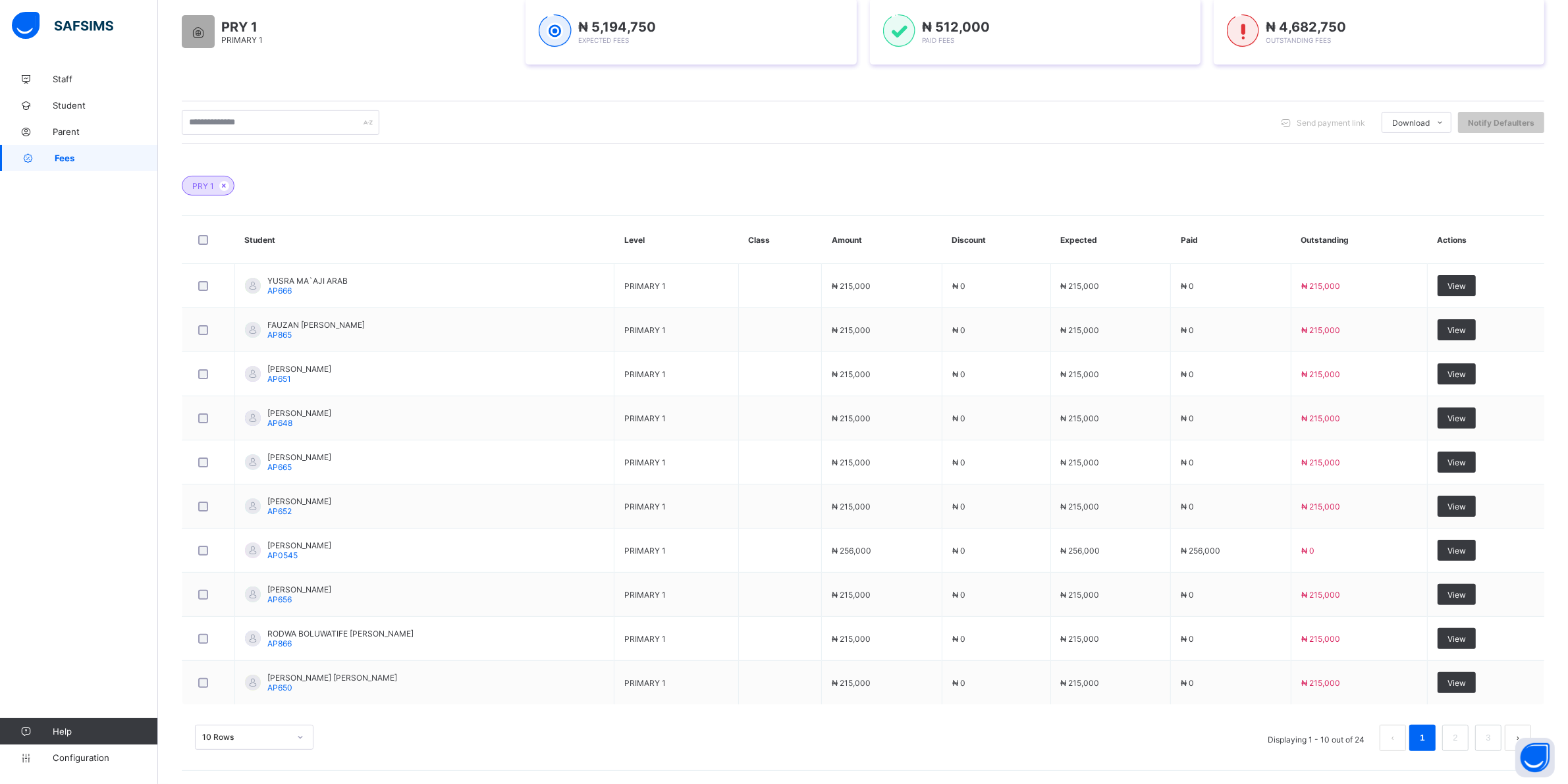
scroll to position [265, 0]
click at [300, 737] on div "10 Rows" at bounding box center [254, 737] width 118 height 25
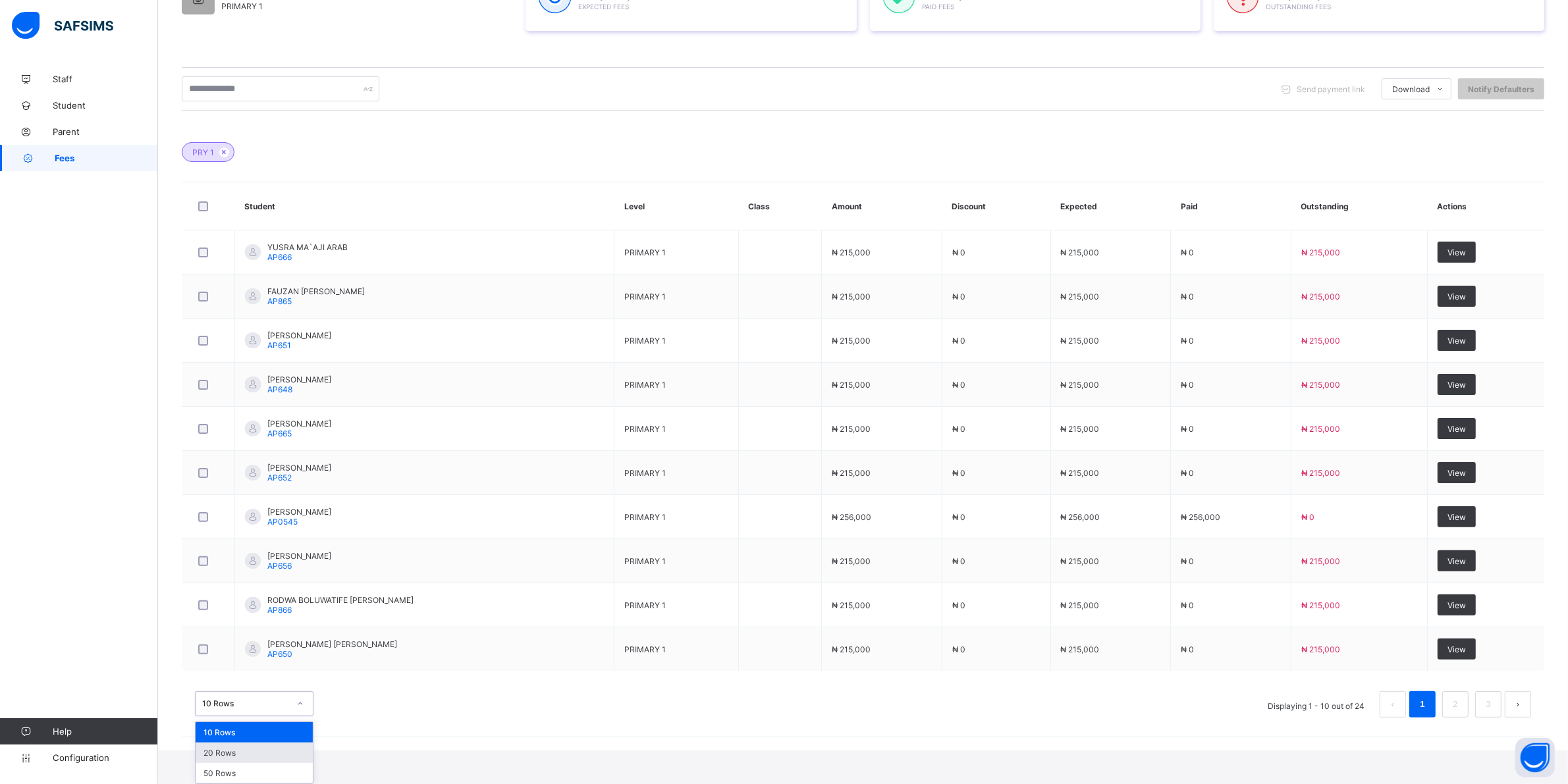
click at [241, 752] on div "20 Rows" at bounding box center [254, 752] width 117 height 20
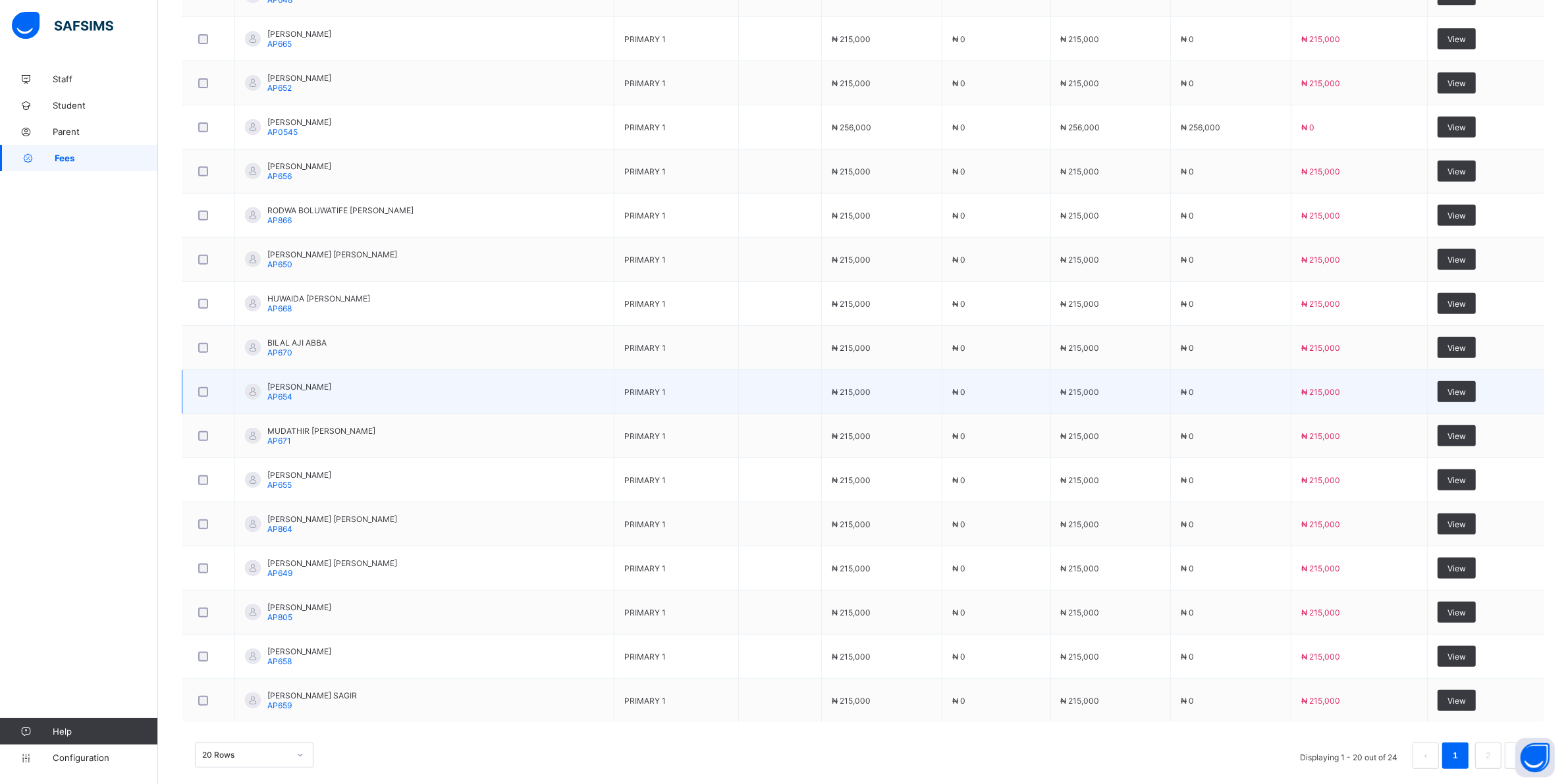
scroll to position [659, 0]
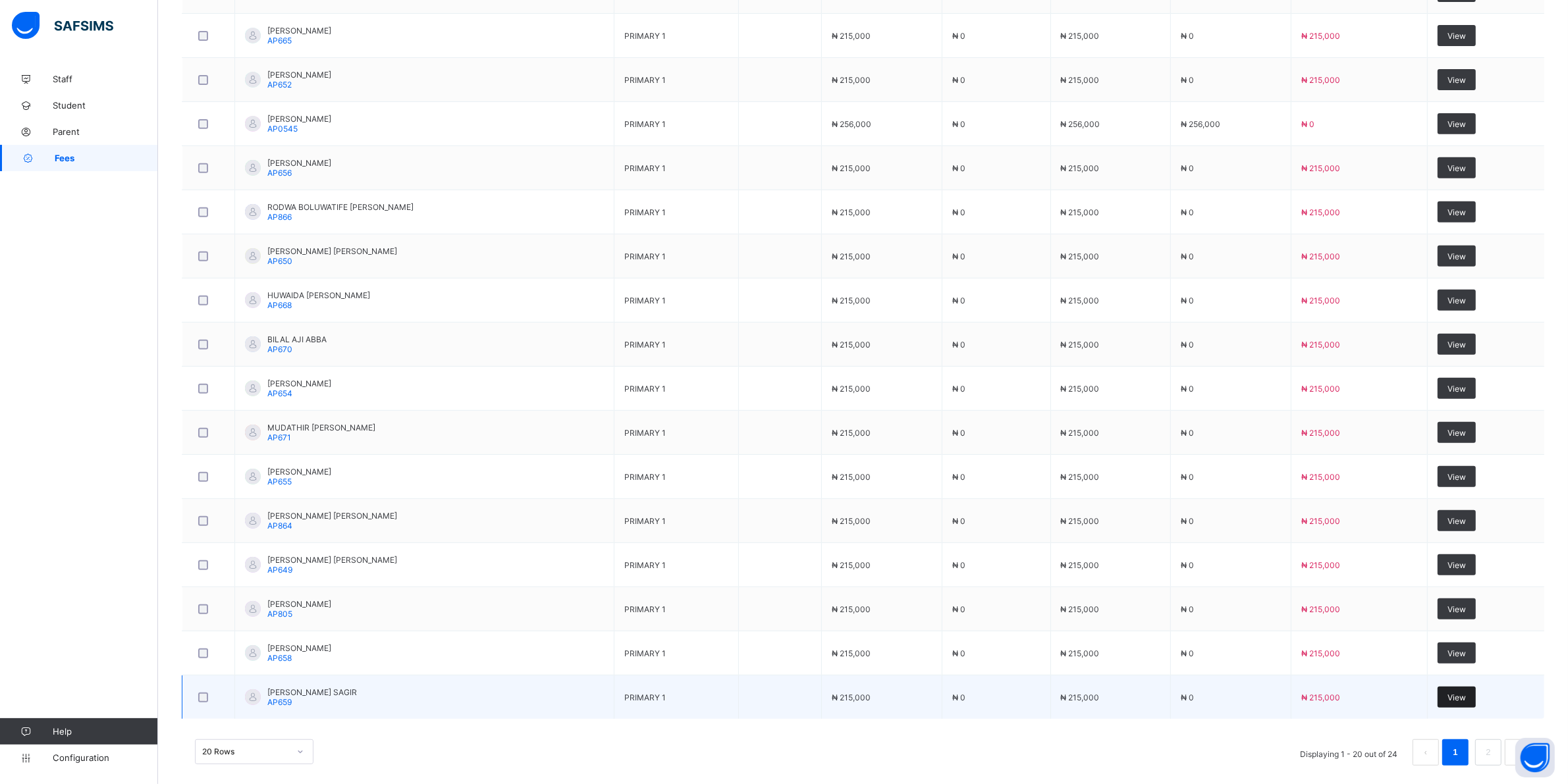
click at [1462, 698] on span "View" at bounding box center [1457, 697] width 18 height 10
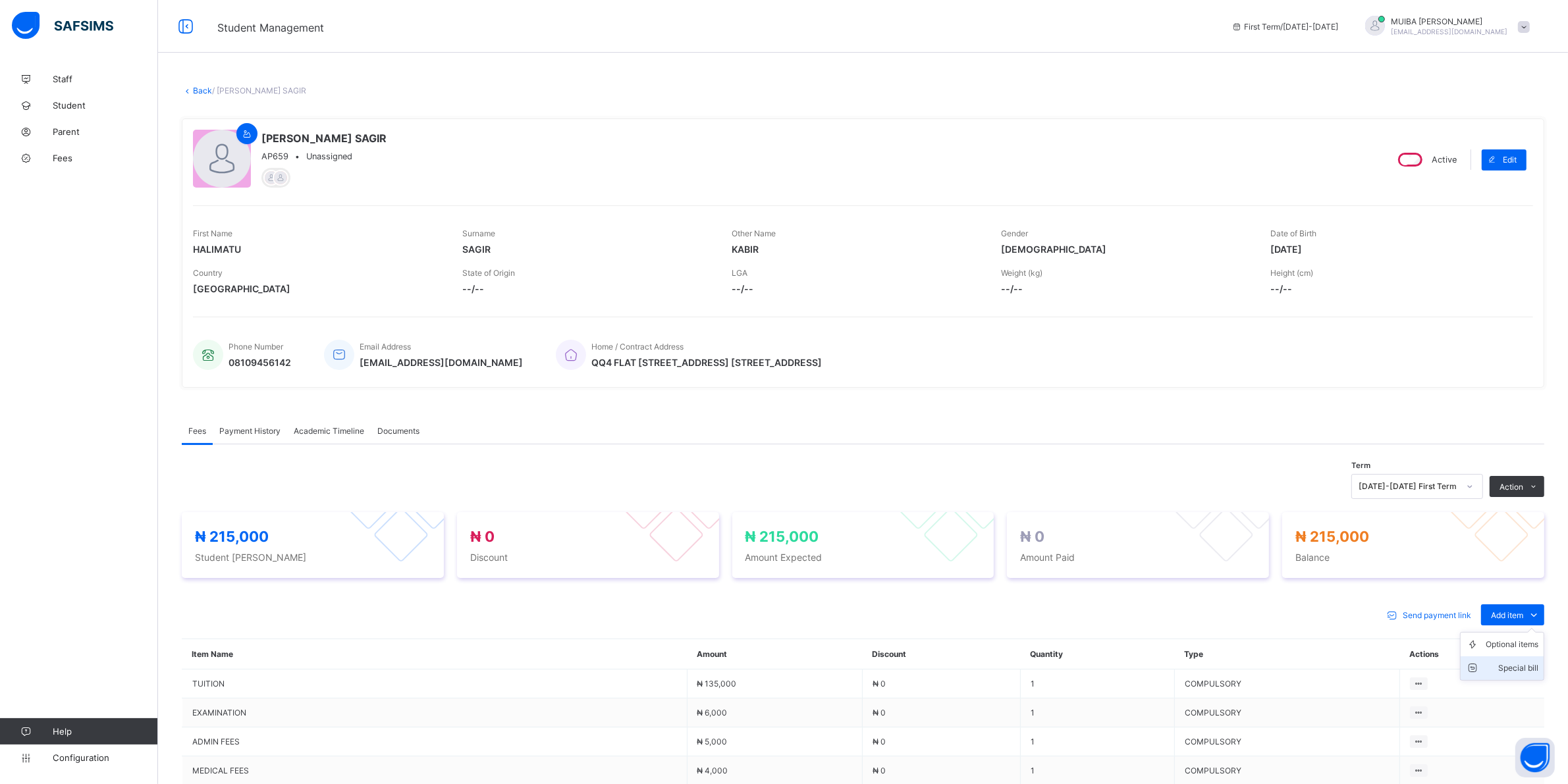
click at [1531, 666] on div "Special bill" at bounding box center [1512, 668] width 53 height 13
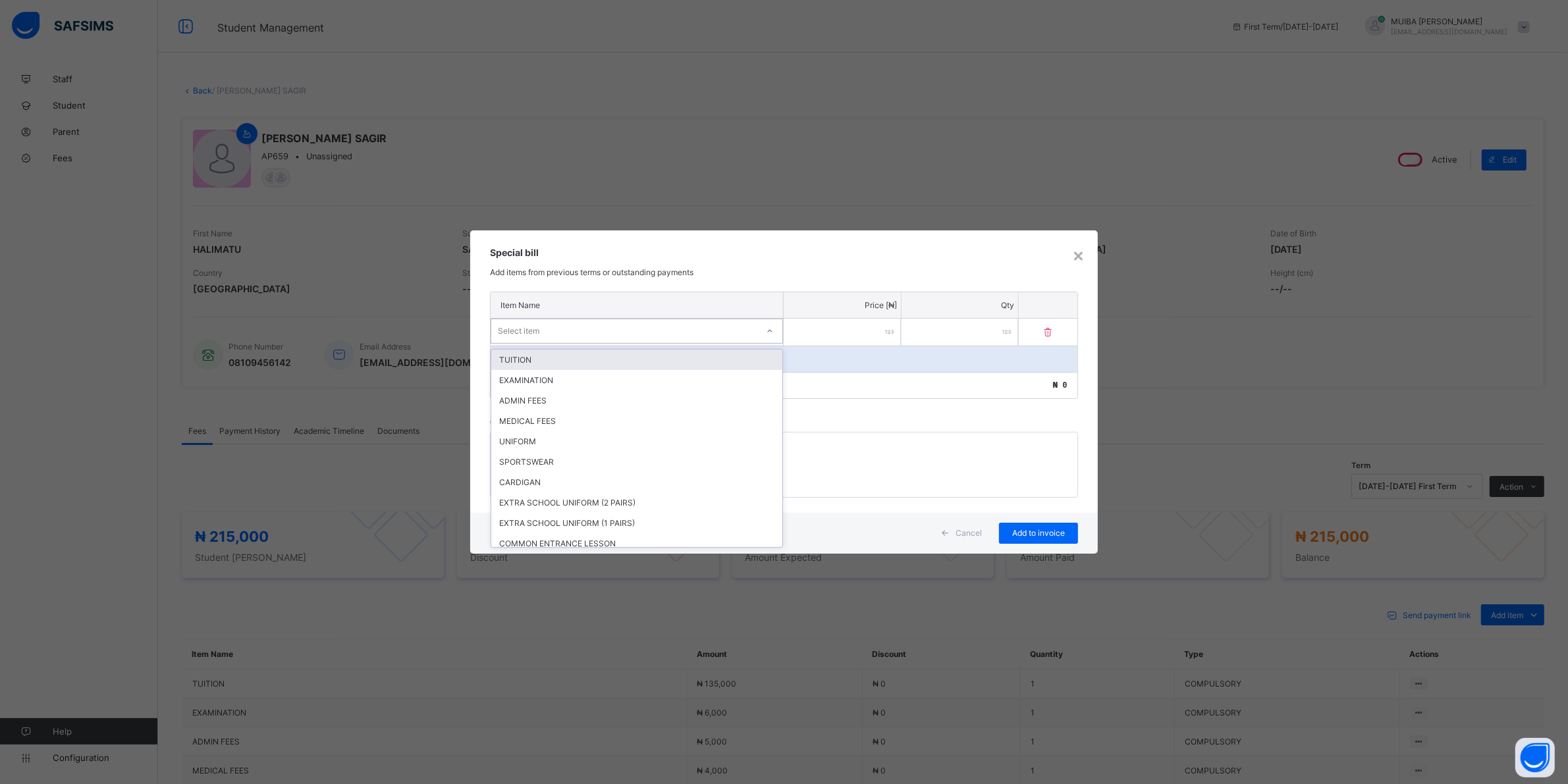
click at [748, 328] on div "Select item" at bounding box center [624, 331] width 266 height 18
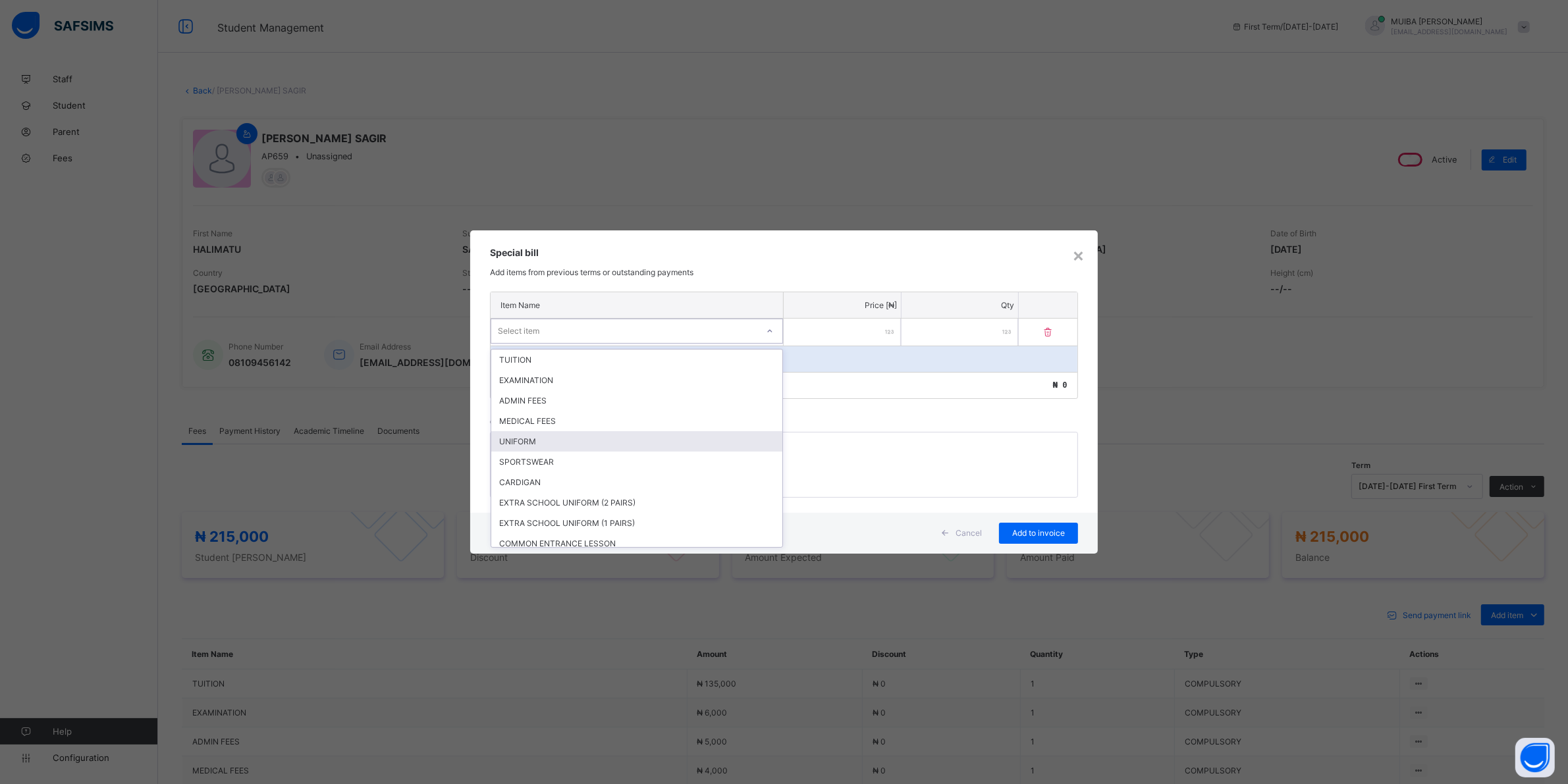
click at [532, 439] on div "UNIFORM" at bounding box center [636, 441] width 291 height 20
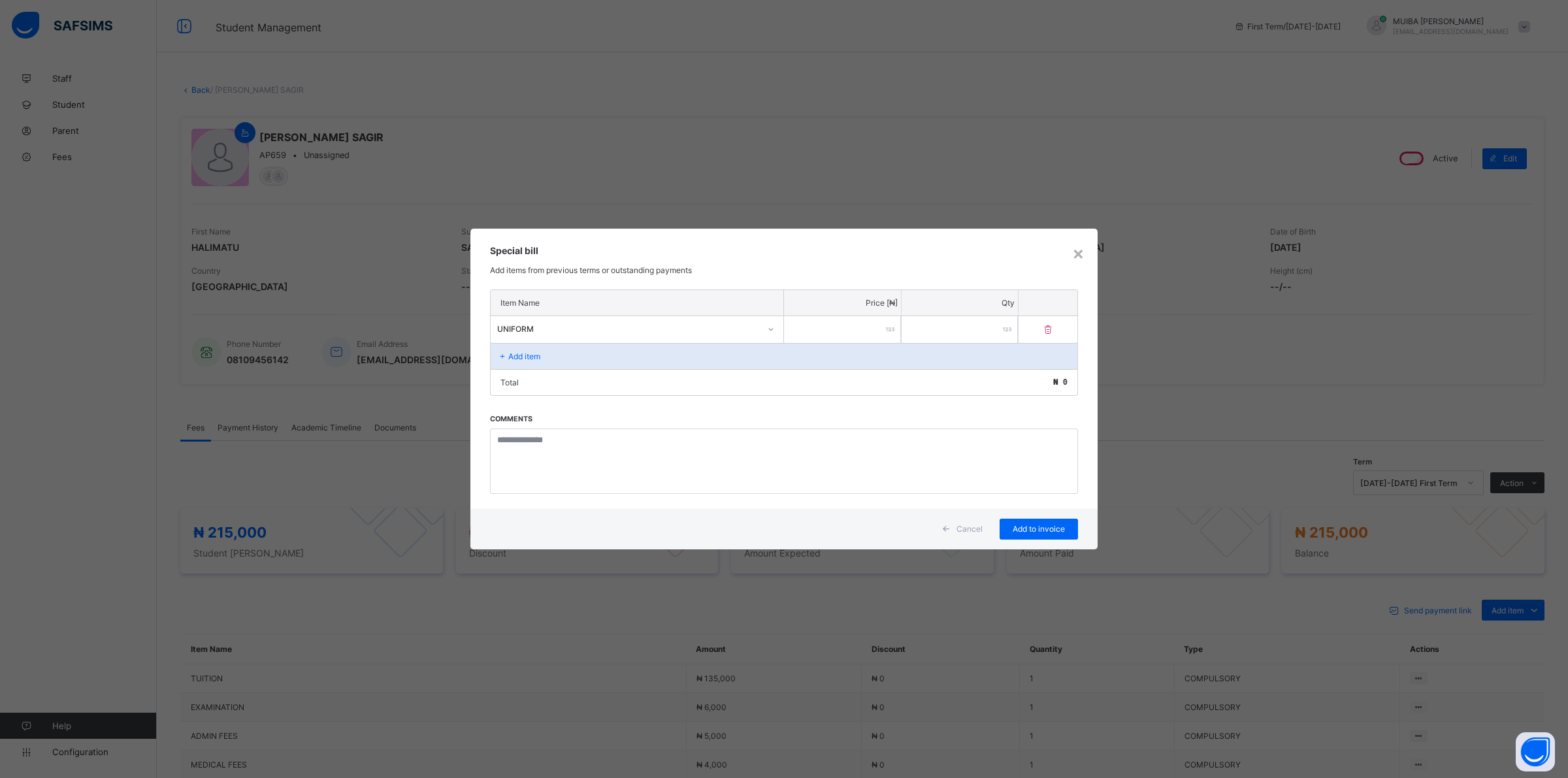
click at [840, 335] on input "number" at bounding box center [842, 330] width 117 height 27
type input "*****"
click at [1033, 528] on span "Add to invoice" at bounding box center [1038, 529] width 59 height 10
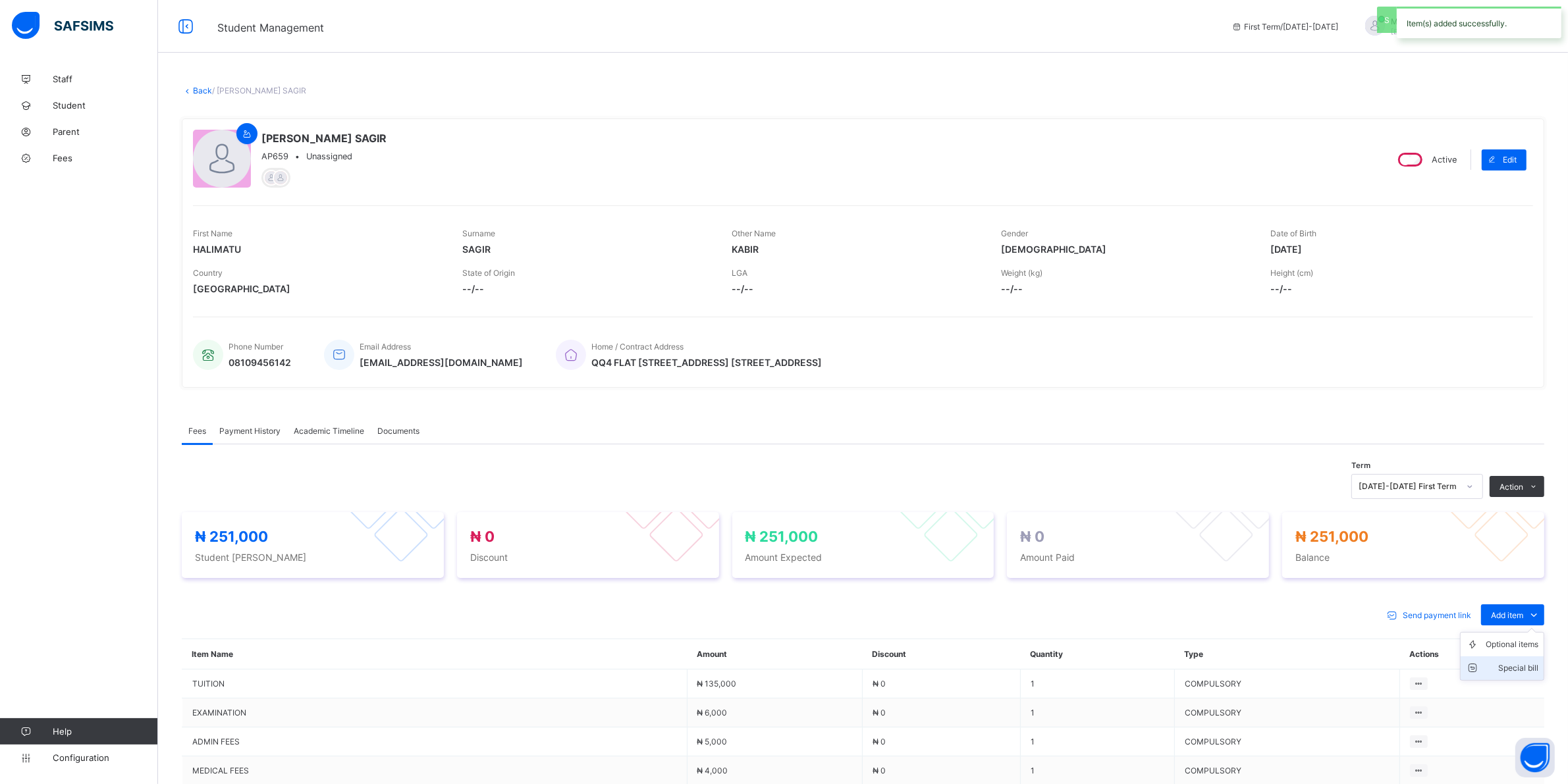
click at [1519, 662] on div "Special bill" at bounding box center [1512, 668] width 53 height 13
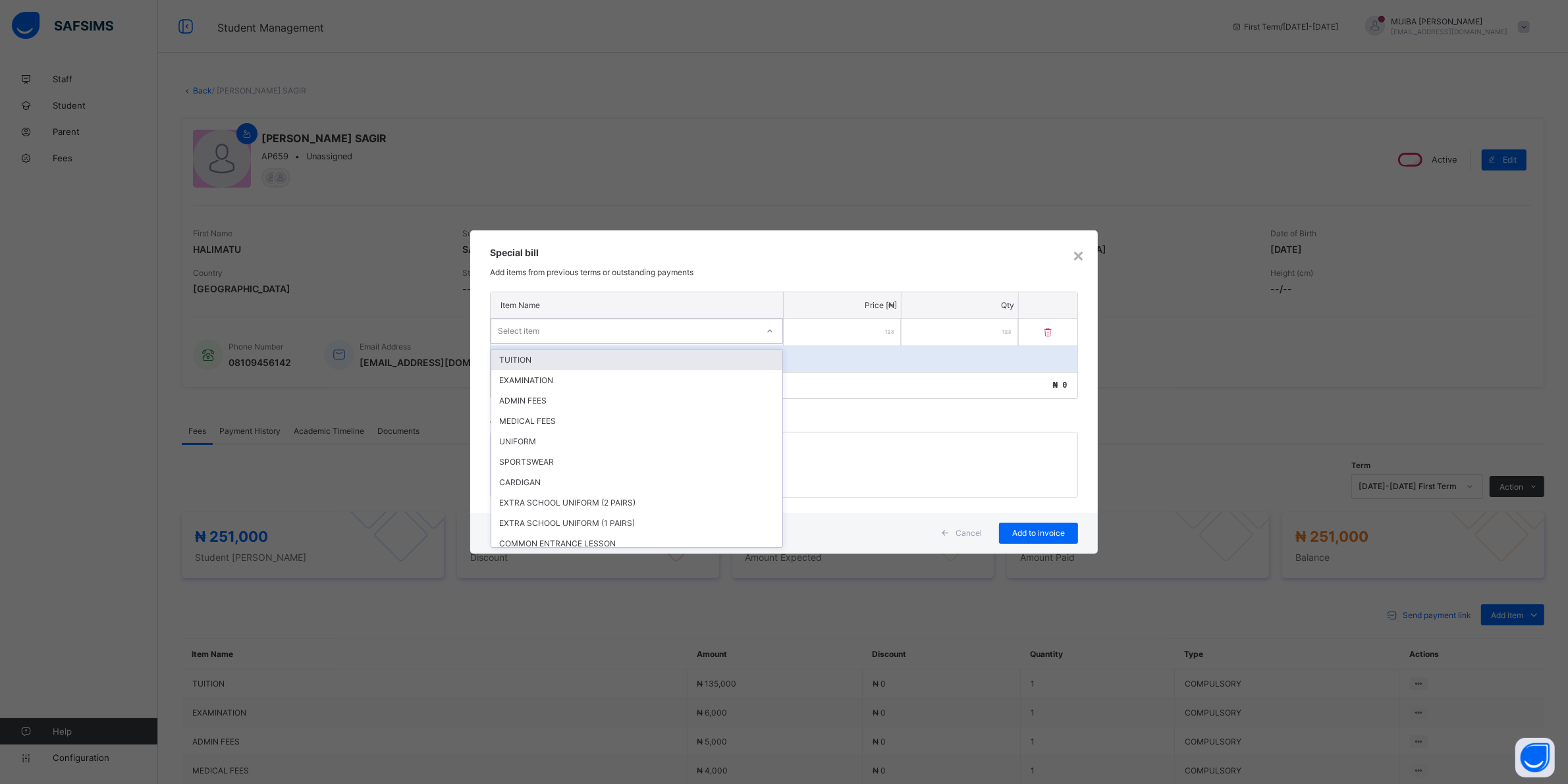
click at [652, 333] on div "Select item" at bounding box center [624, 331] width 266 height 18
drag, startPoint x: 548, startPoint y: 455, endPoint x: 723, endPoint y: 391, distance: 186.3
click at [548, 454] on div "SPORTSWEAR" at bounding box center [636, 461] width 291 height 20
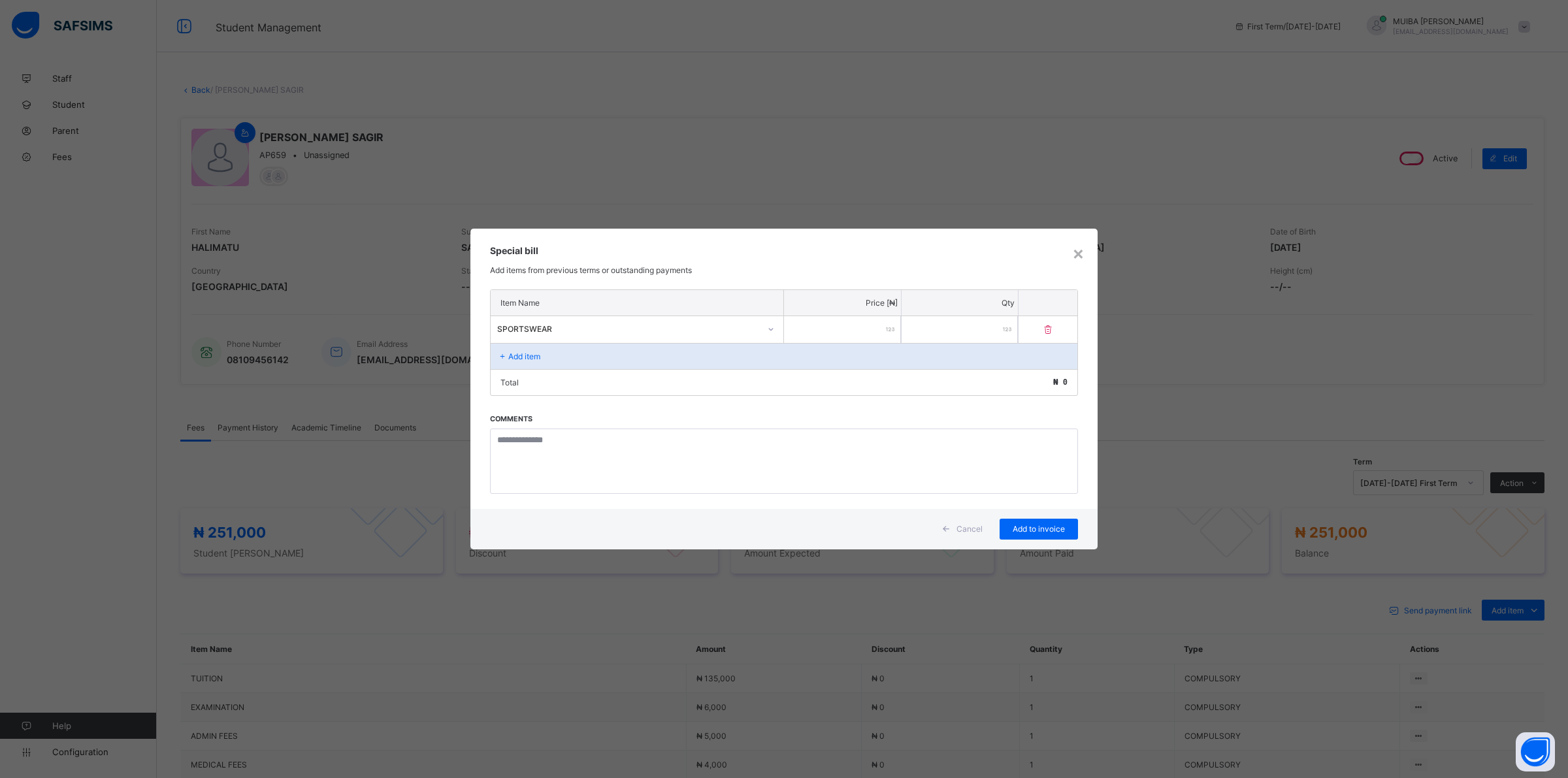
click at [823, 328] on input "number" at bounding box center [842, 330] width 117 height 27
type input "*****"
click at [1040, 525] on span "Add to invoice" at bounding box center [1038, 529] width 59 height 10
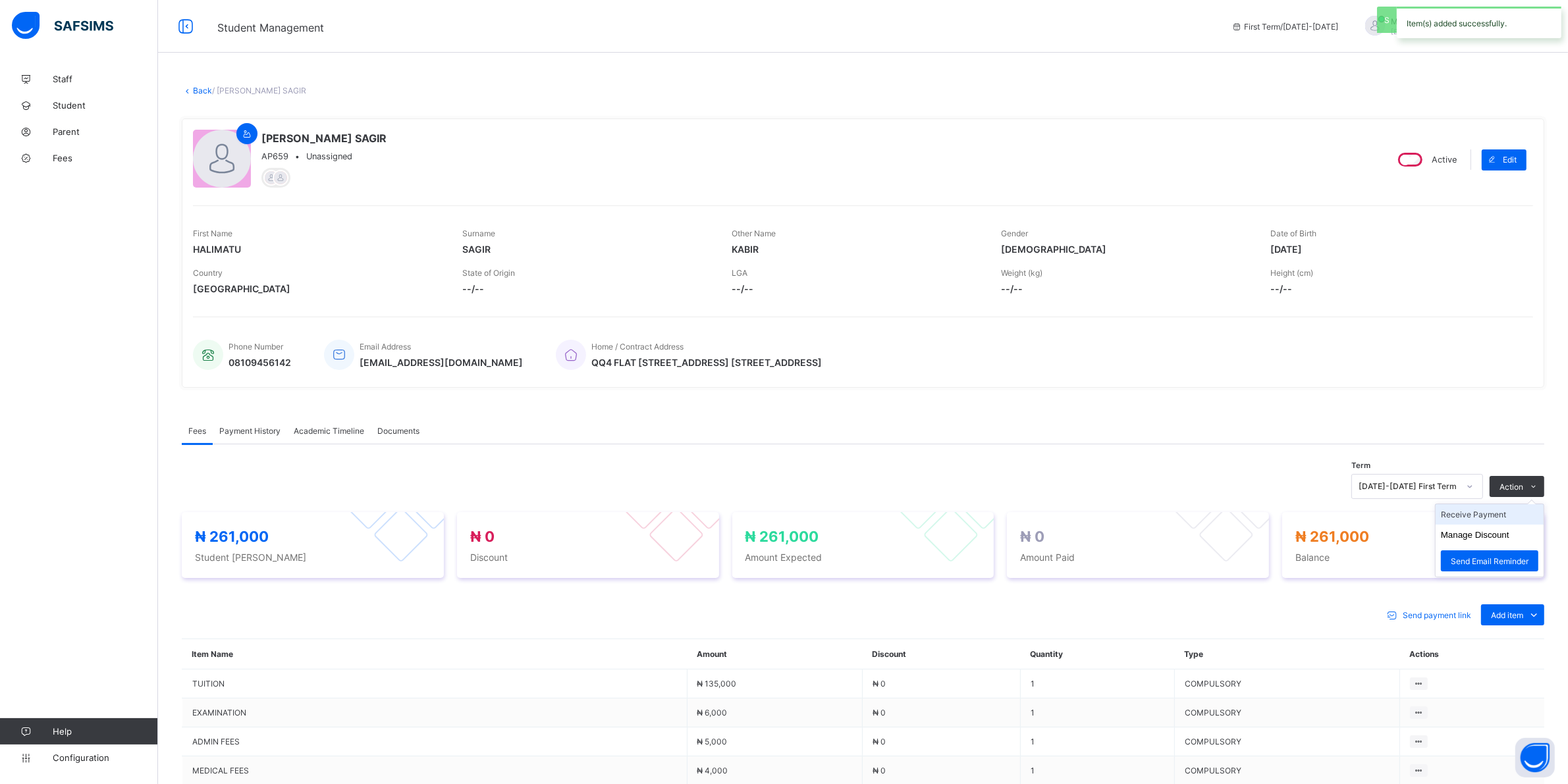
click at [1472, 511] on li "Receive Payment" at bounding box center [1489, 514] width 108 height 20
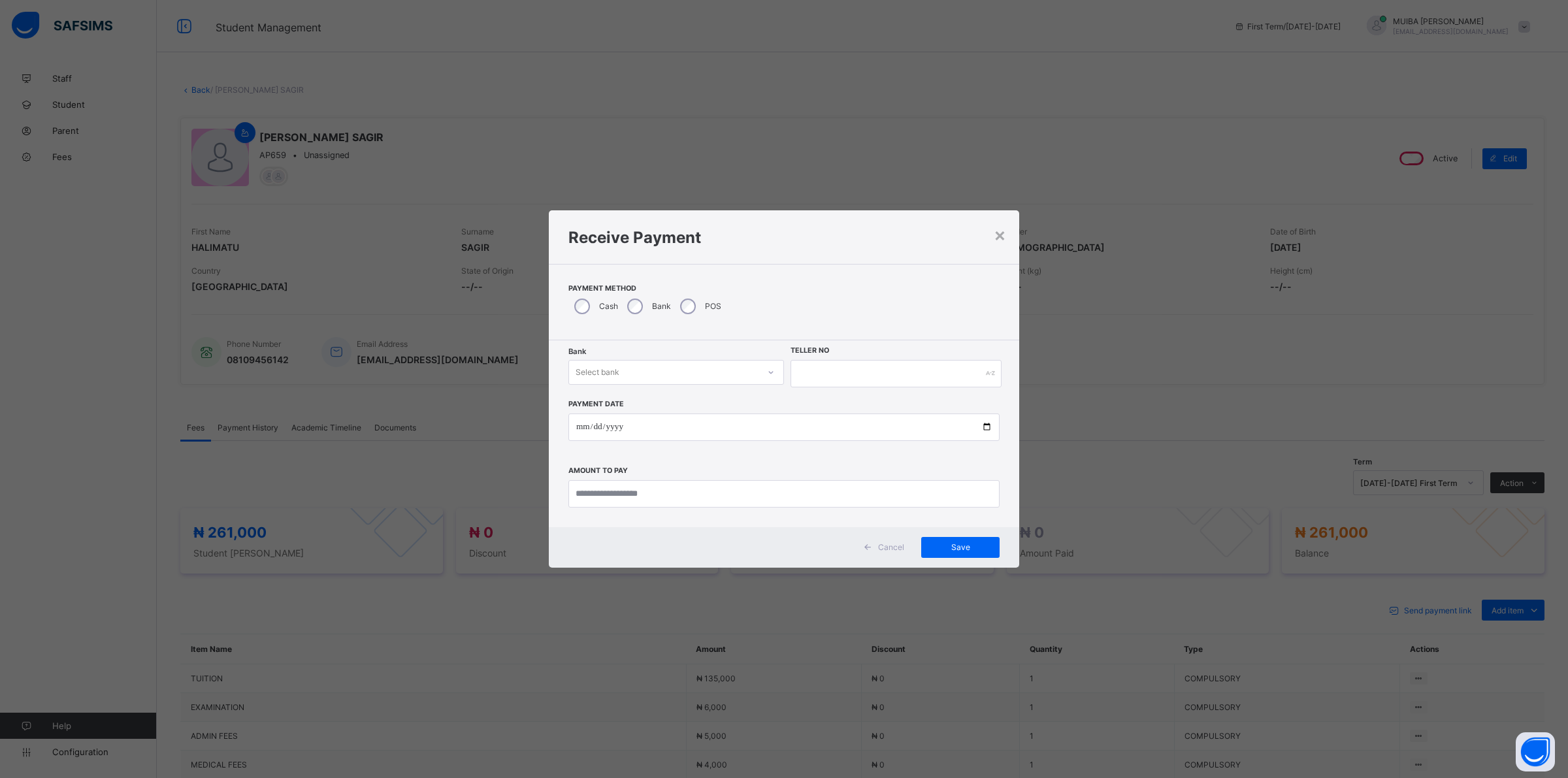
click at [767, 374] on icon at bounding box center [770, 372] width 8 height 13
click at [719, 399] on div "Jaiz Bank - Alhamideen Academy" at bounding box center [676, 400] width 214 height 20
click at [831, 367] on input "text" at bounding box center [896, 373] width 211 height 27
type input "******"
click at [575, 425] on input "date" at bounding box center [784, 427] width 431 height 27
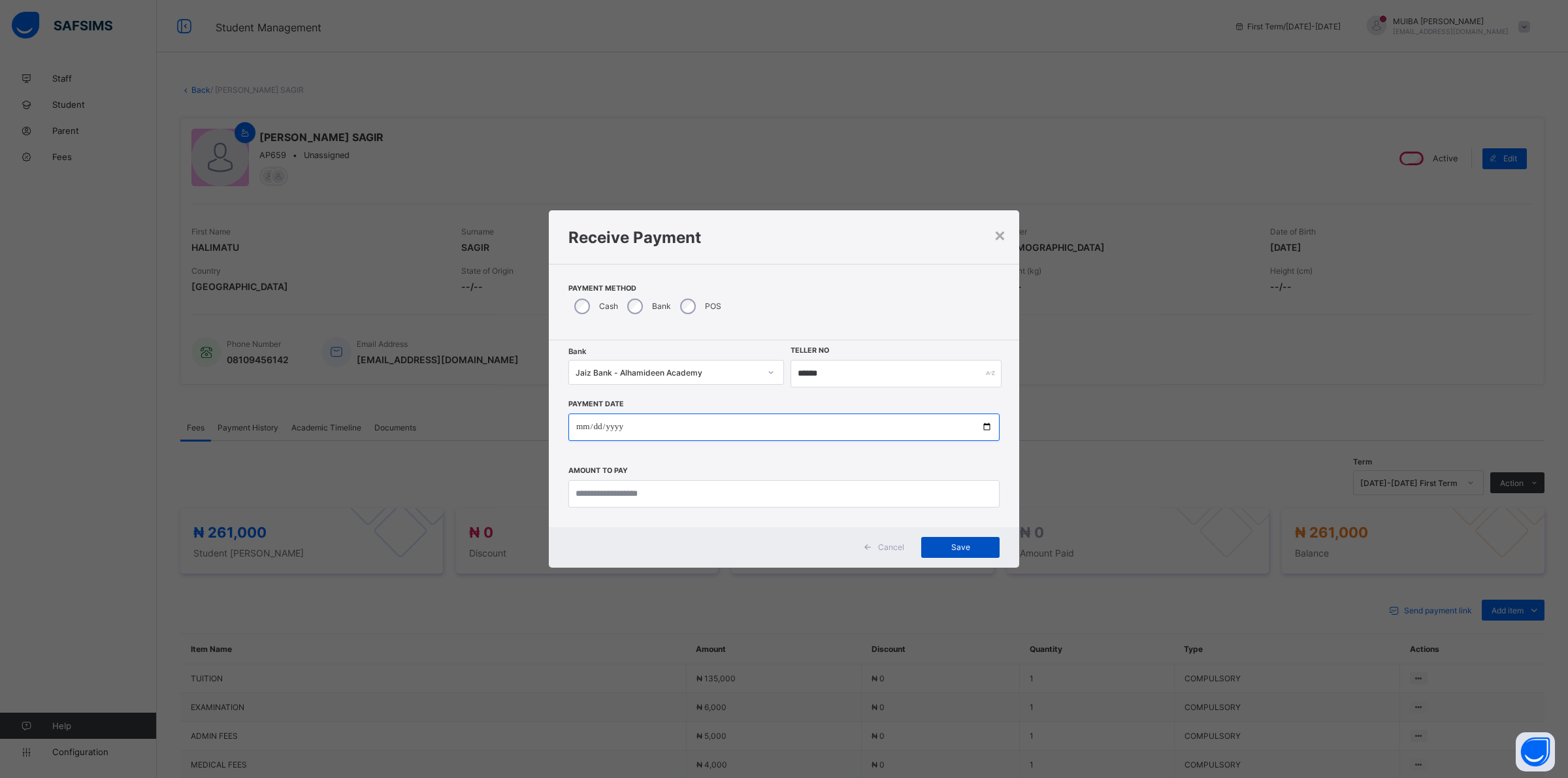
type input "**********"
click at [711, 502] on input "currency" at bounding box center [784, 493] width 431 height 27
type input "*********"
click at [949, 546] on span "Save" at bounding box center [960, 547] width 59 height 10
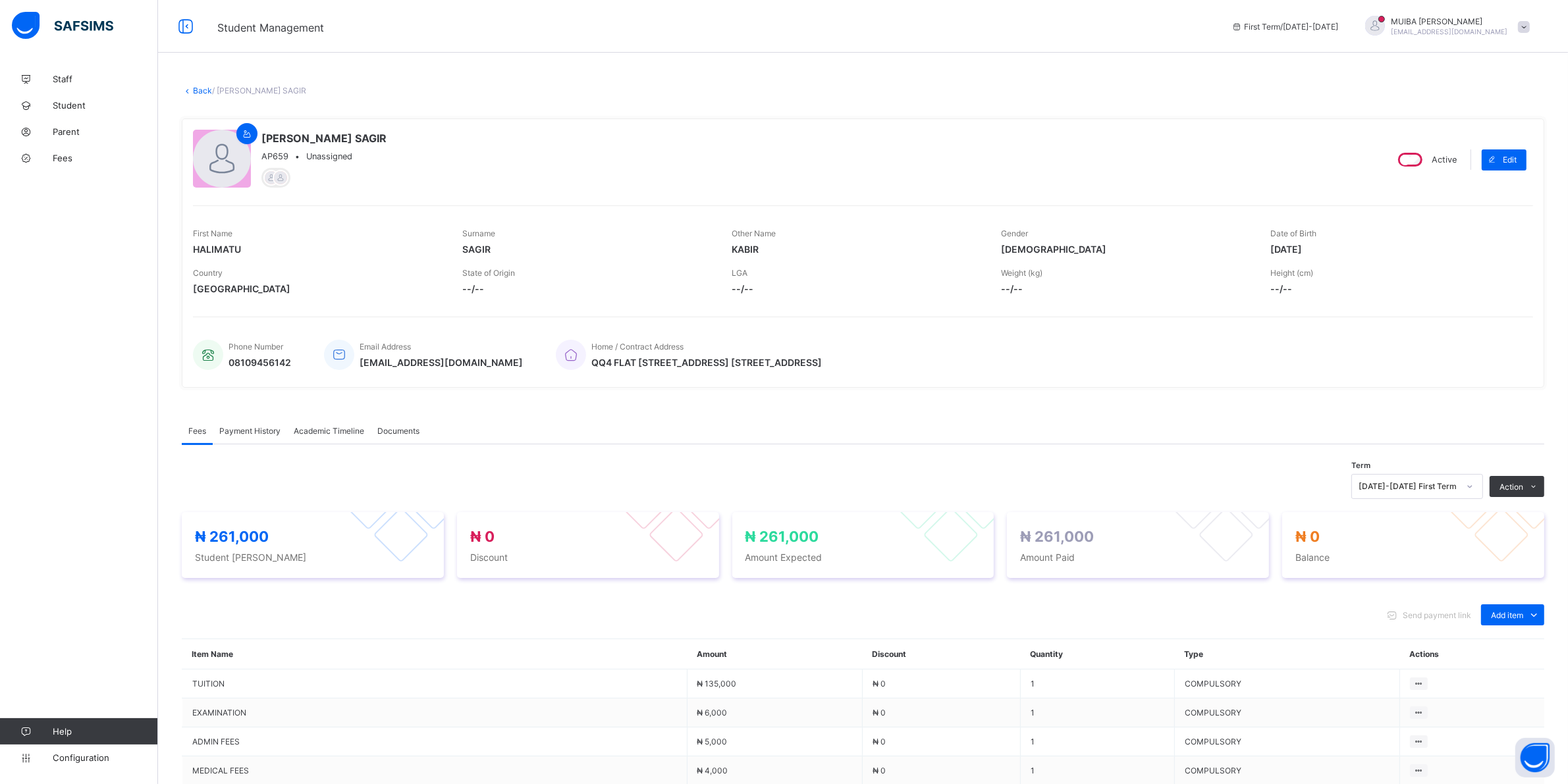
click at [228, 432] on span "Payment History" at bounding box center [250, 431] width 61 height 10
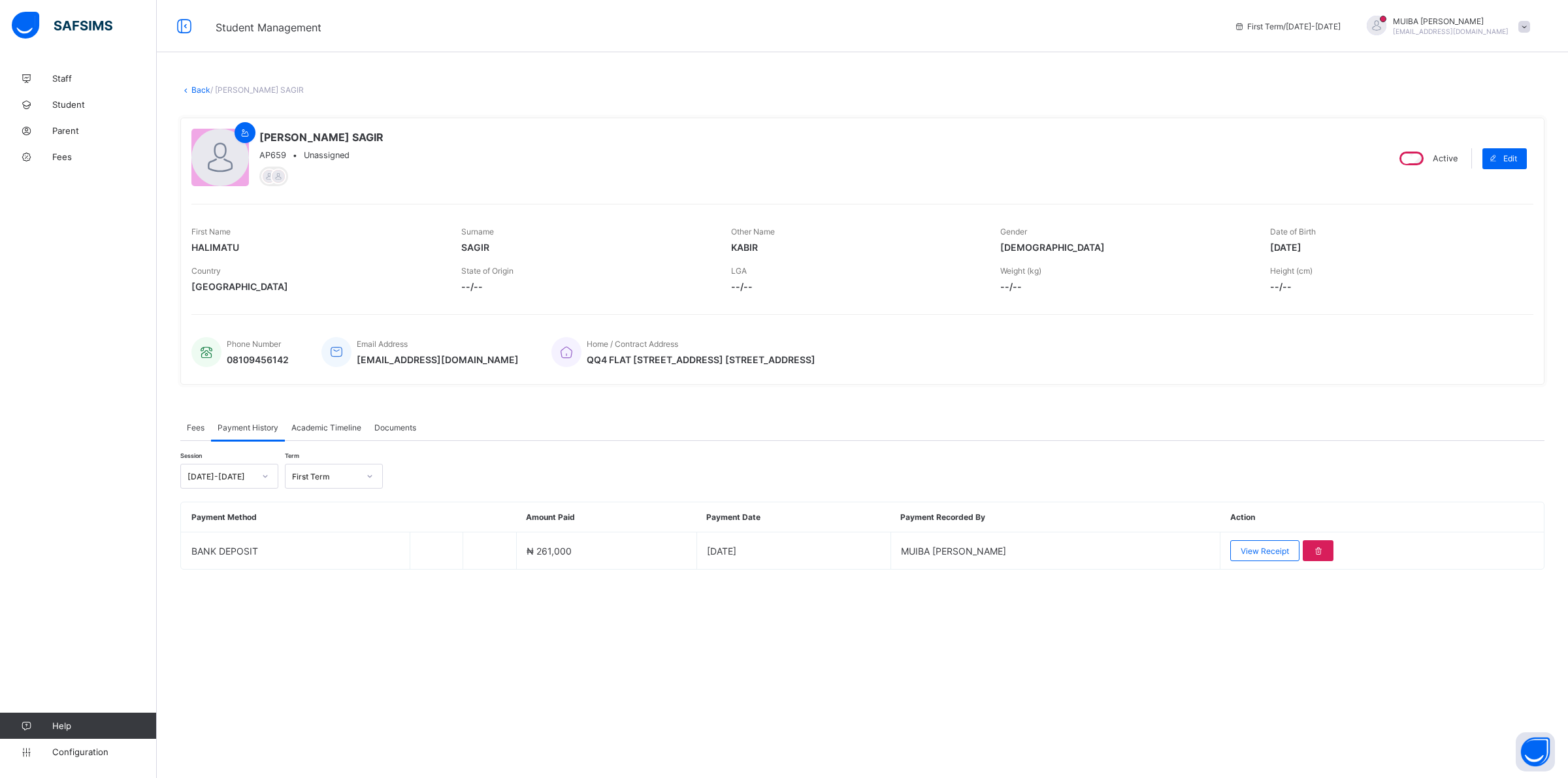
click at [196, 425] on span "Fees" at bounding box center [195, 427] width 17 height 10
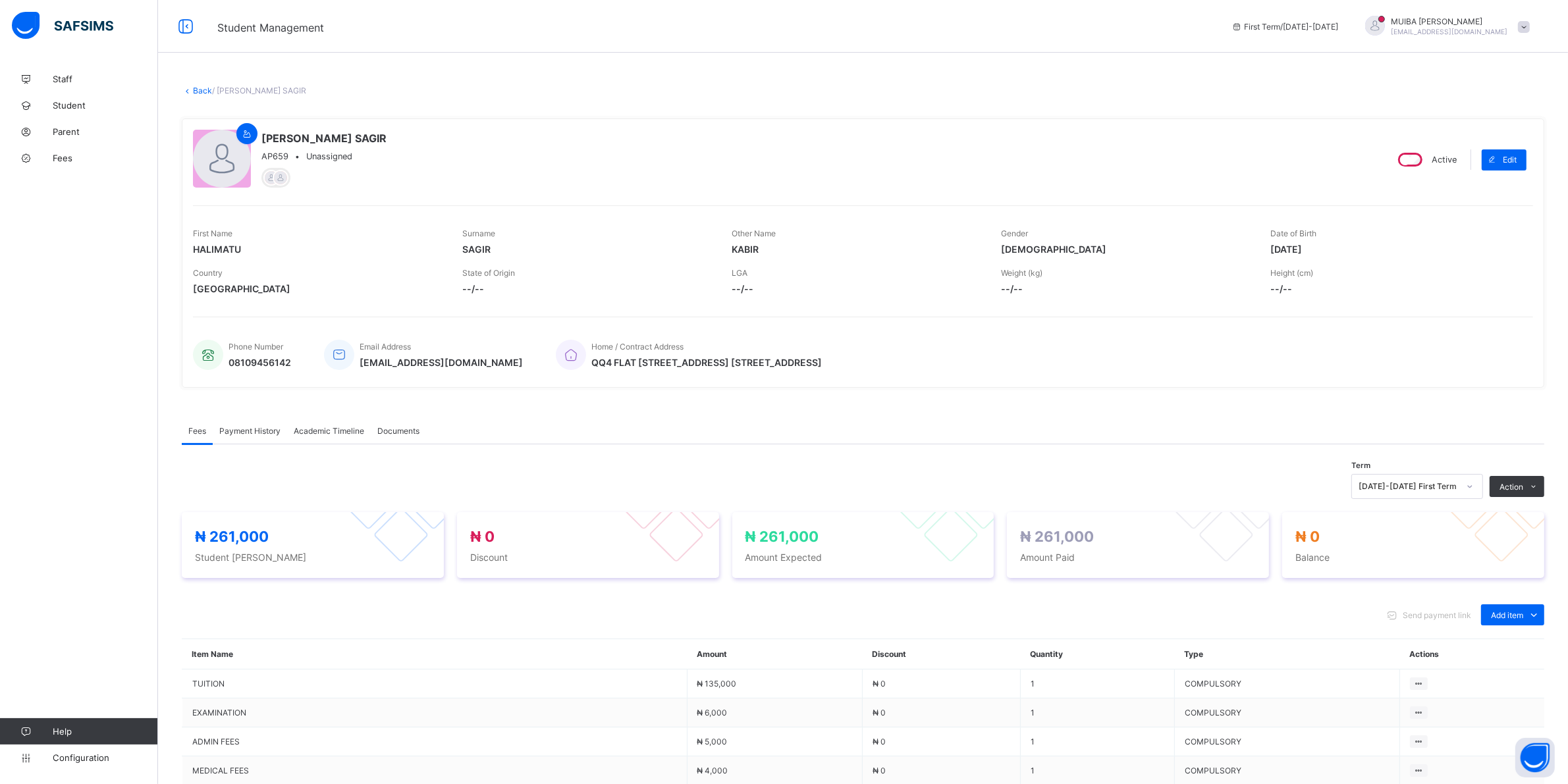
click at [241, 430] on span "Payment History" at bounding box center [250, 431] width 61 height 10
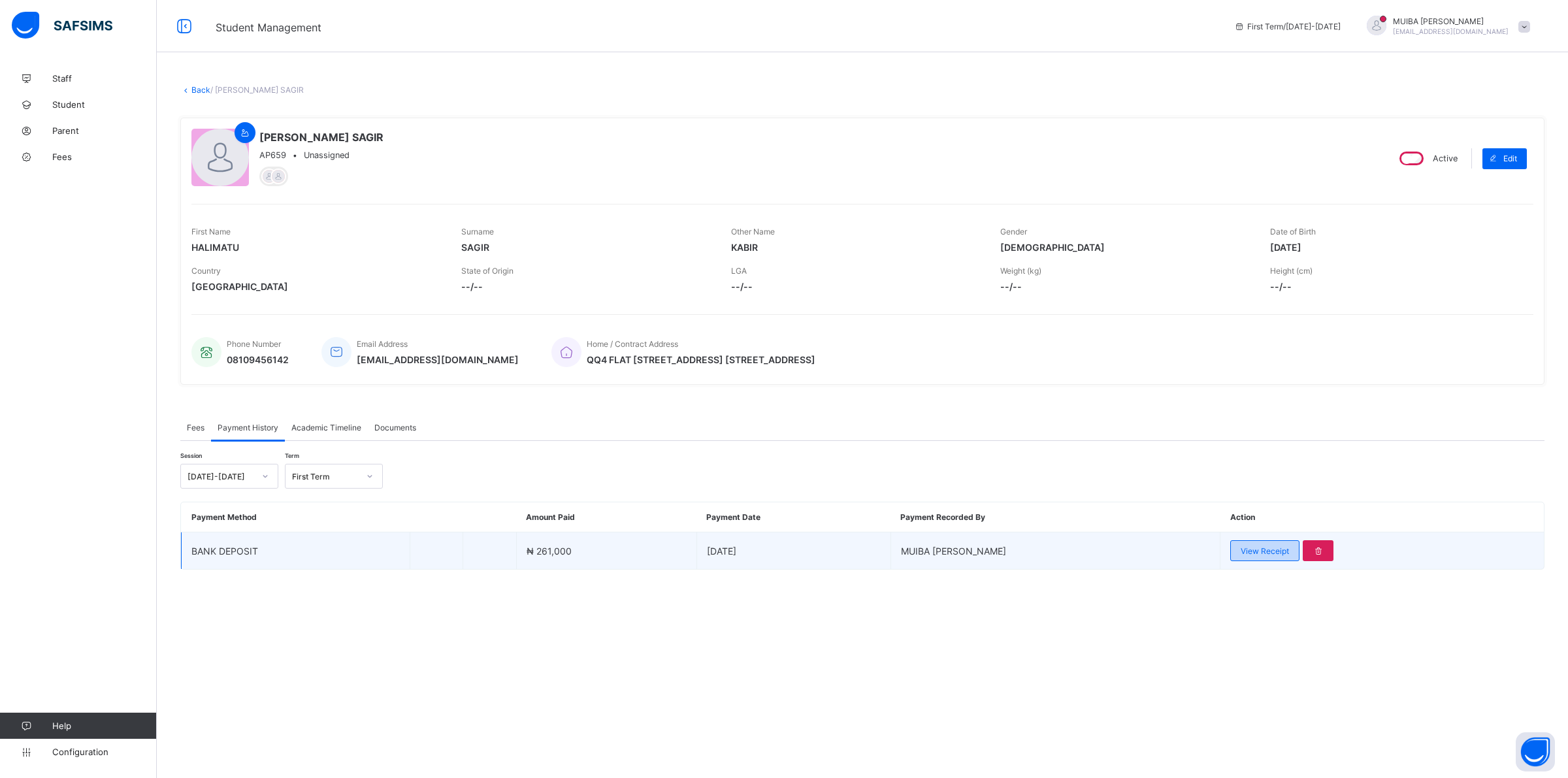
click at [1251, 547] on span "View Receipt" at bounding box center [1264, 551] width 48 height 10
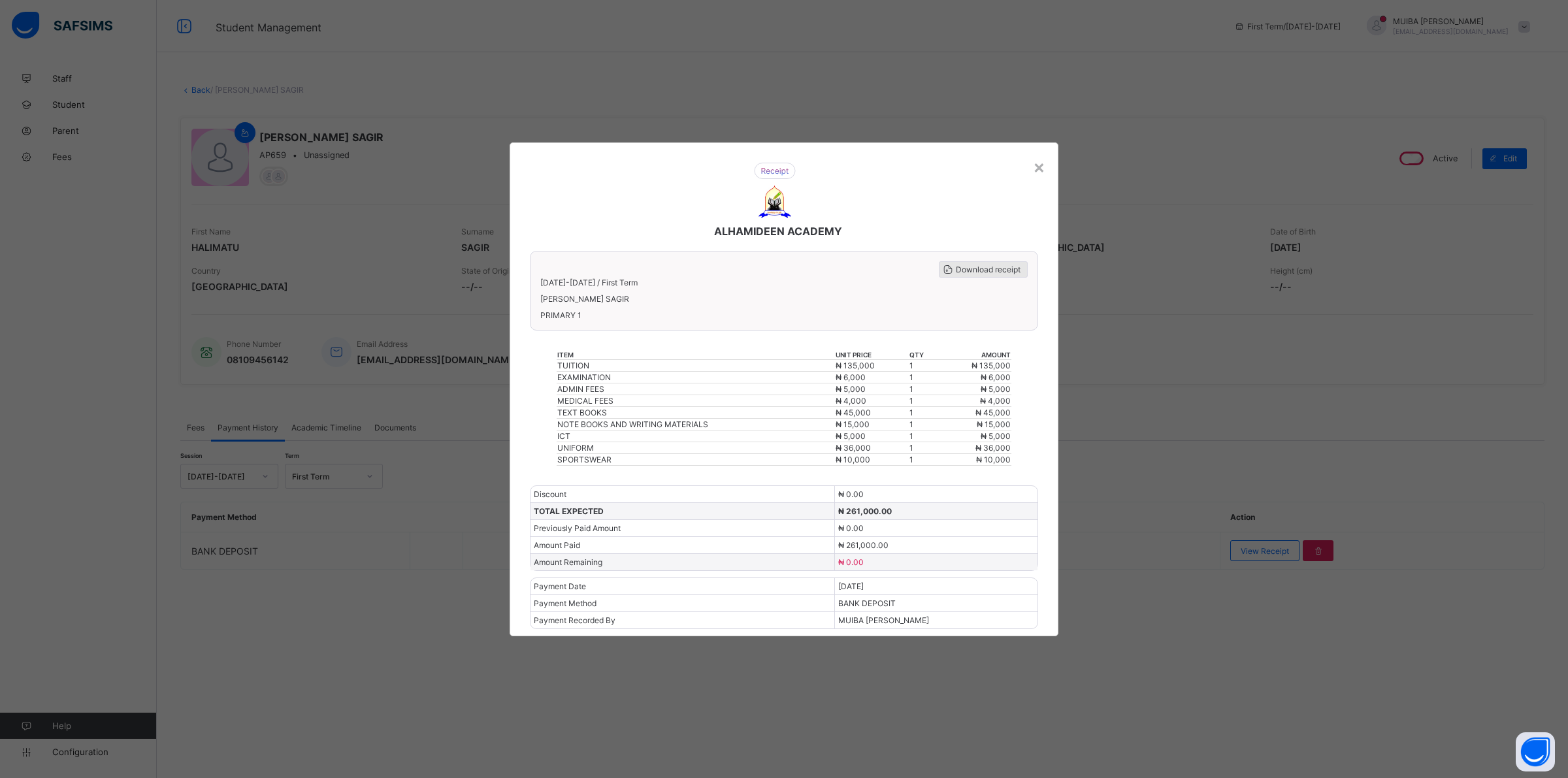
click at [991, 272] on span "Download receipt" at bounding box center [988, 269] width 64 height 10
click at [1037, 171] on div "×" at bounding box center [1039, 167] width 13 height 22
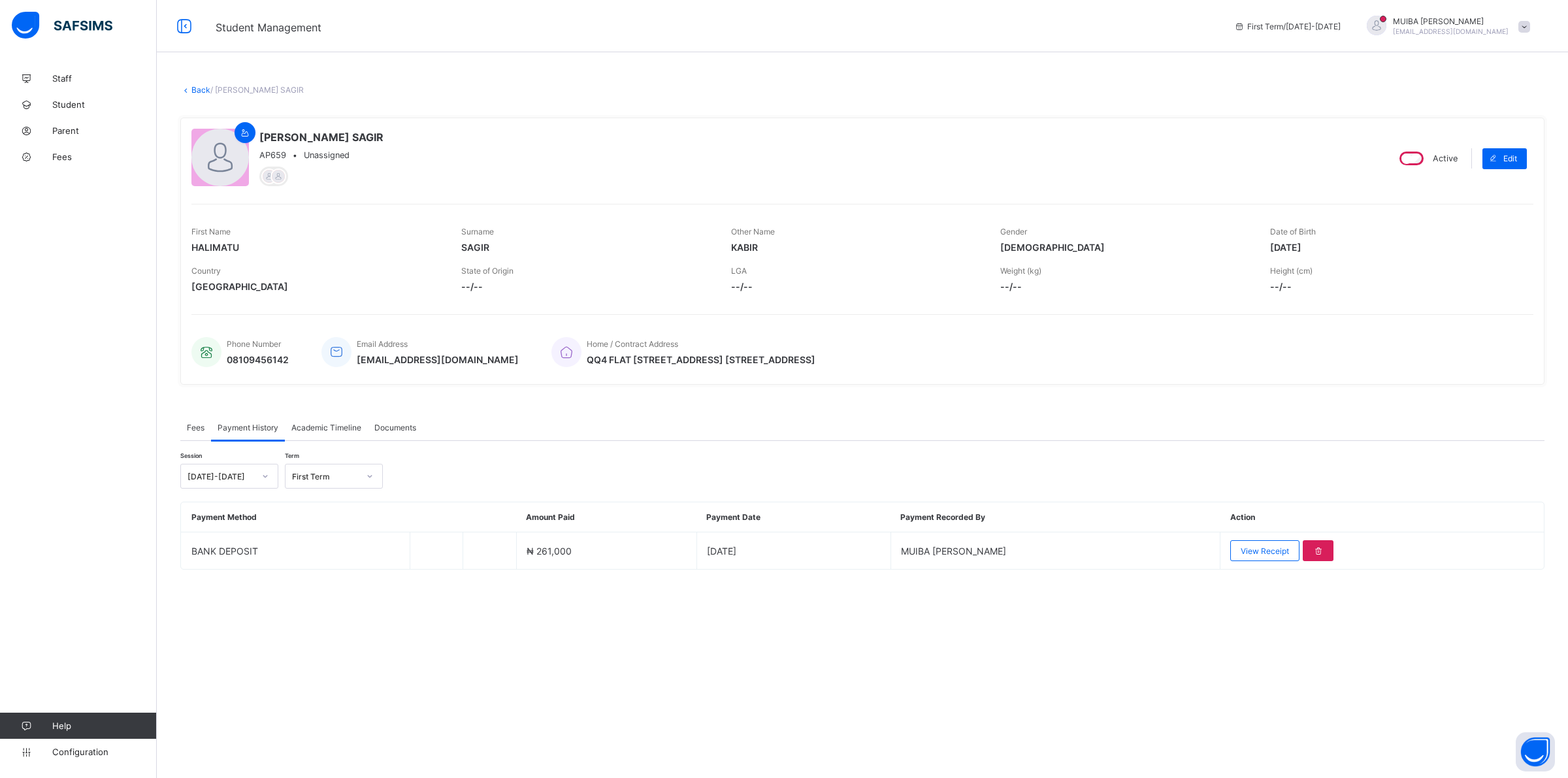
click at [197, 89] on link "Back" at bounding box center [201, 90] width 19 height 10
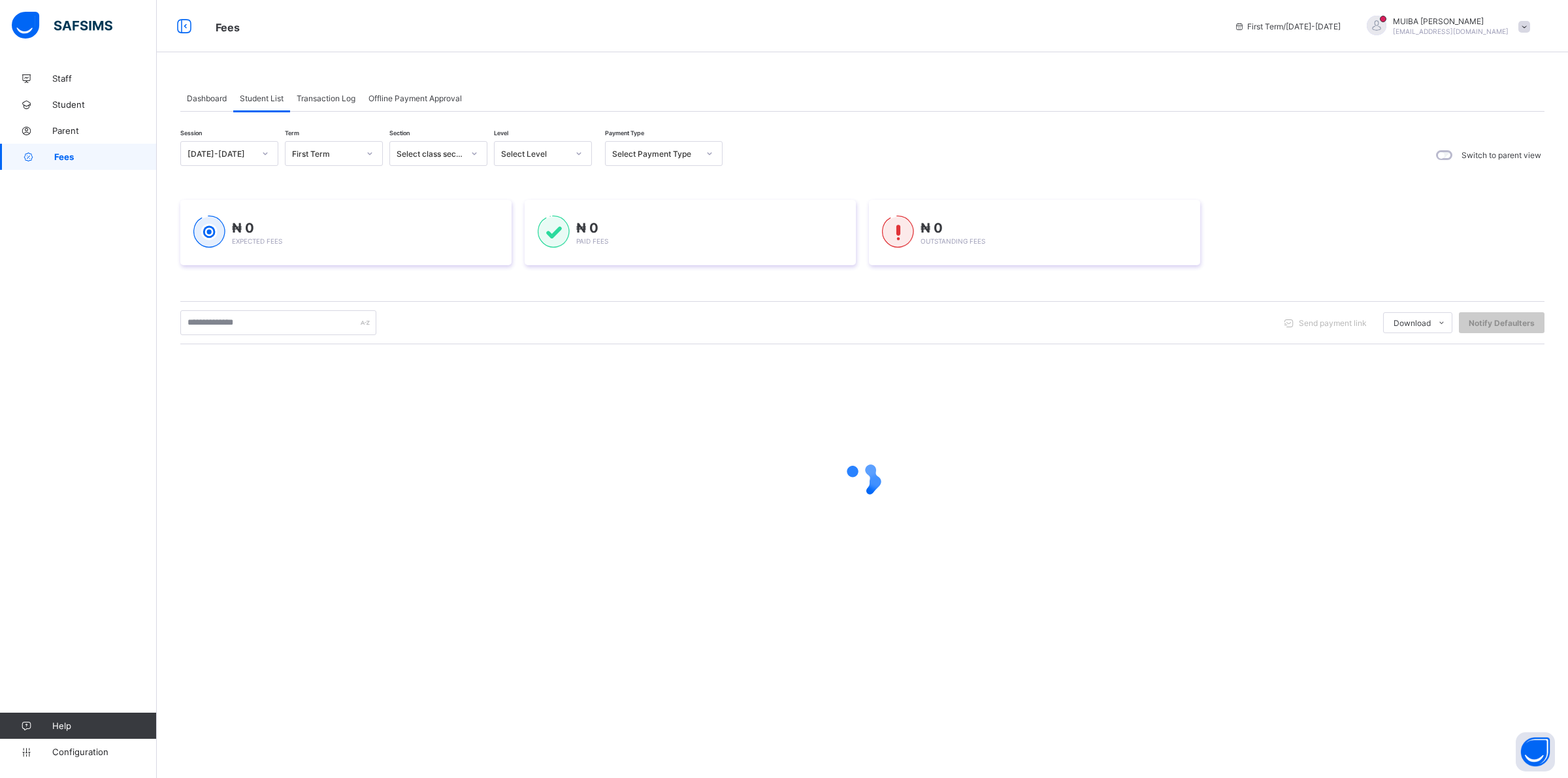
click at [579, 153] on icon at bounding box center [579, 153] width 8 height 13
click at [520, 258] on div "NUR 2" at bounding box center [543, 262] width 97 height 20
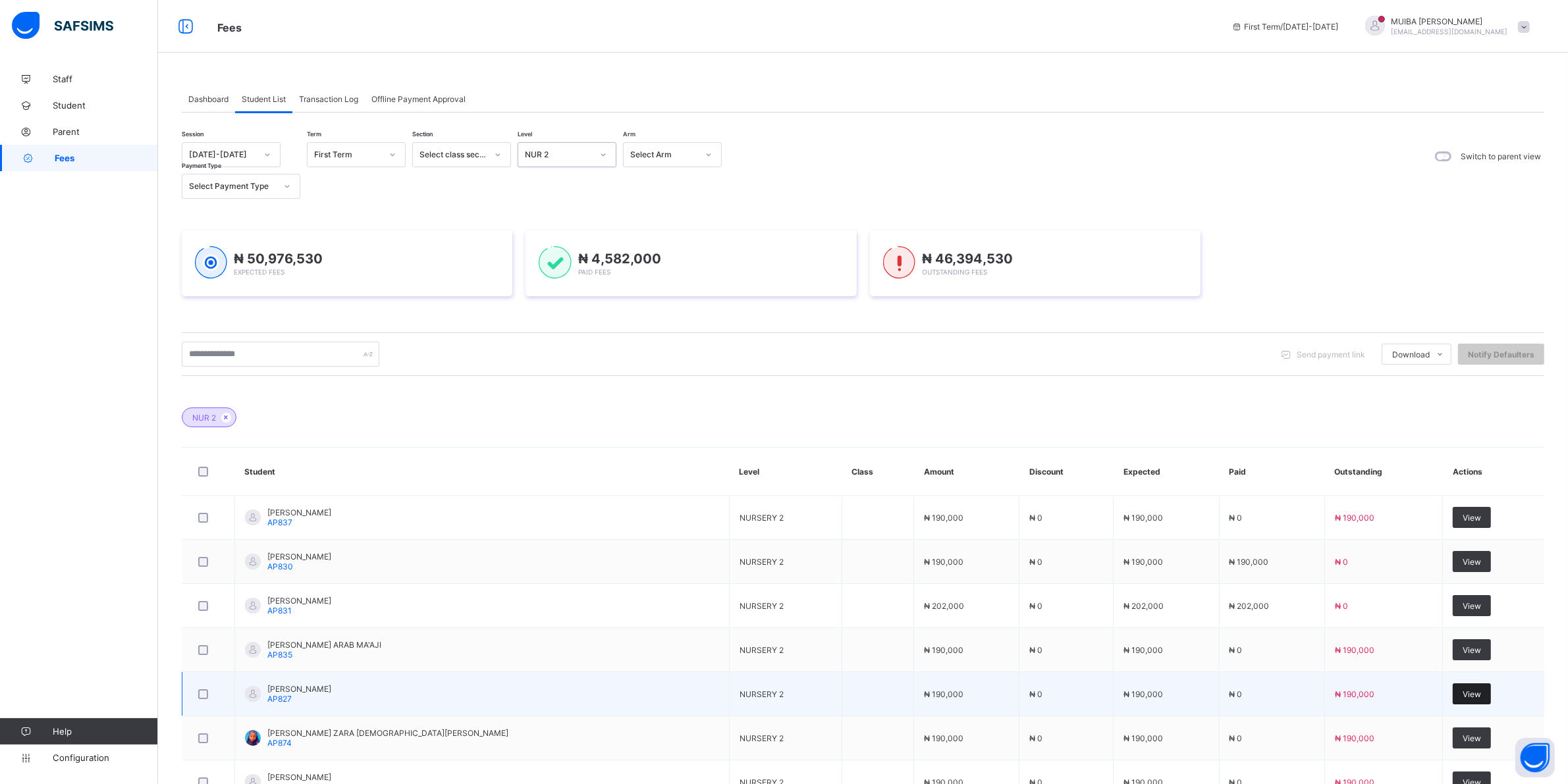
click at [1463, 696] on span "View" at bounding box center [1472, 694] width 18 height 10
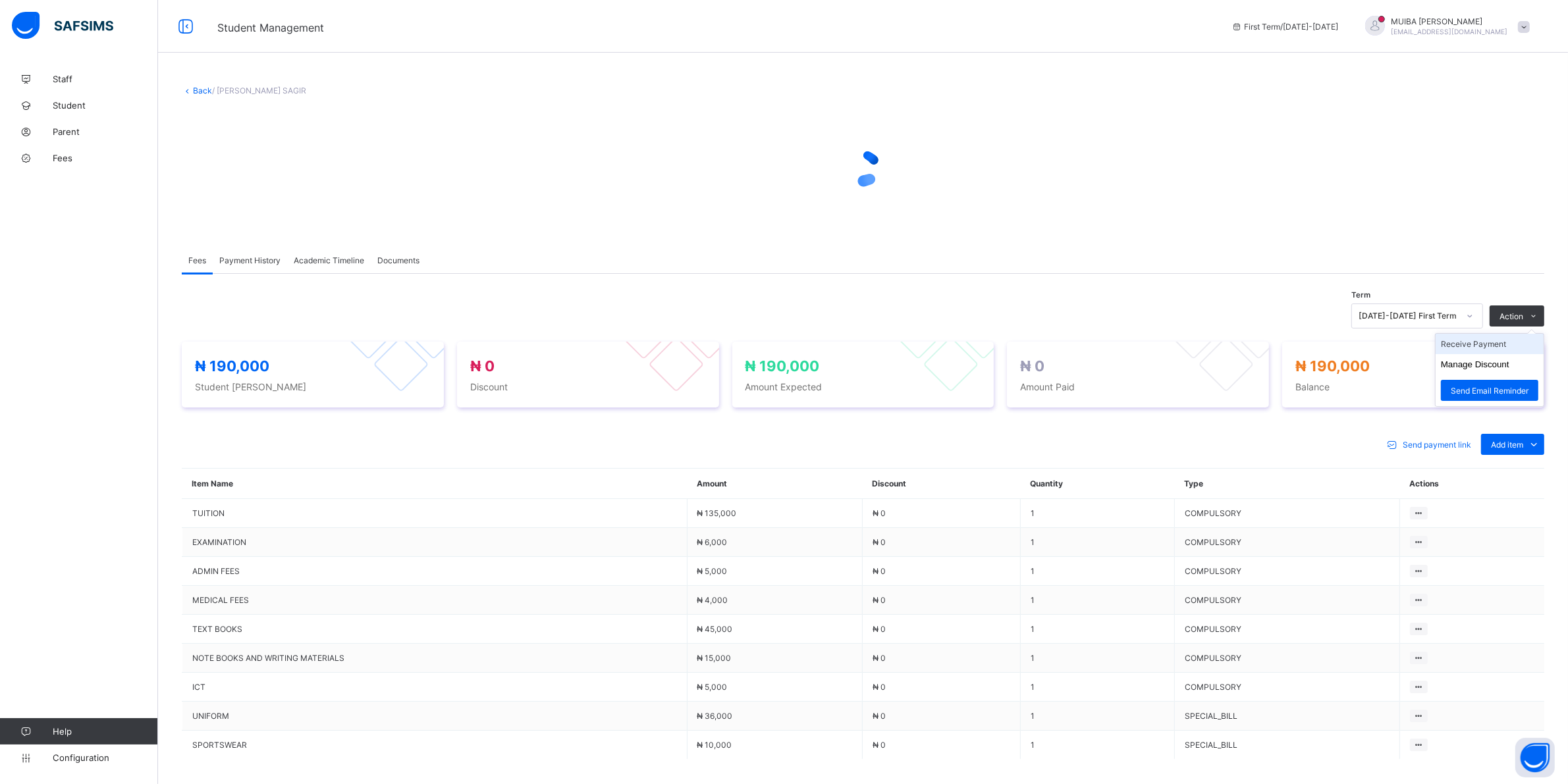
click at [1479, 343] on li "Receive Payment" at bounding box center [1489, 343] width 108 height 20
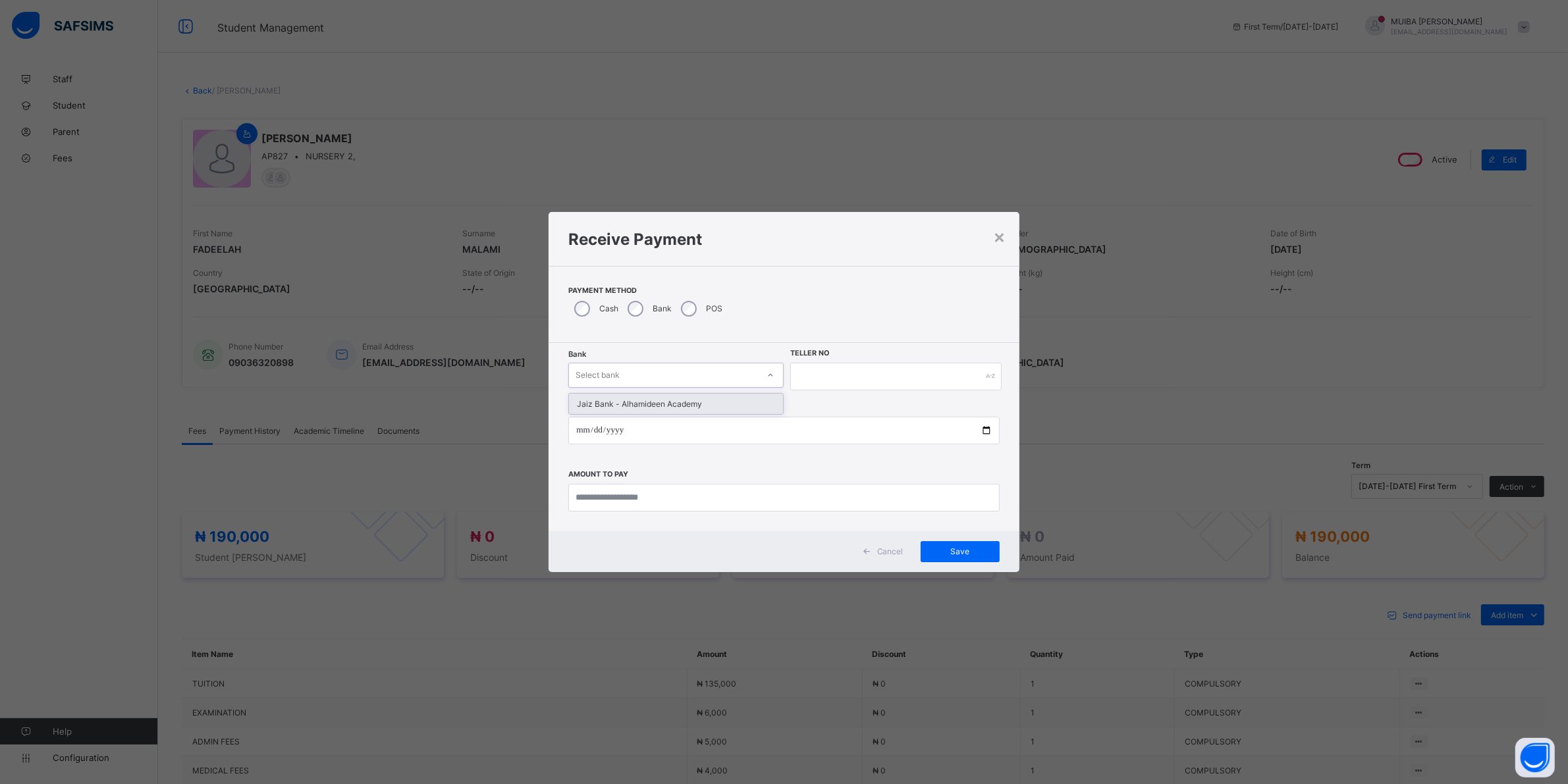
click at [766, 366] on div at bounding box center [770, 375] width 23 height 21
drag, startPoint x: 676, startPoint y: 405, endPoint x: 712, endPoint y: 391, distance: 38.6
click at [677, 403] on div "Jaiz Bank - Alhamideen Academy" at bounding box center [676, 403] width 214 height 20
drag, startPoint x: 813, startPoint y: 373, endPoint x: 818, endPoint y: 367, distance: 7.8
click at [818, 369] on input "text" at bounding box center [904, 376] width 213 height 27
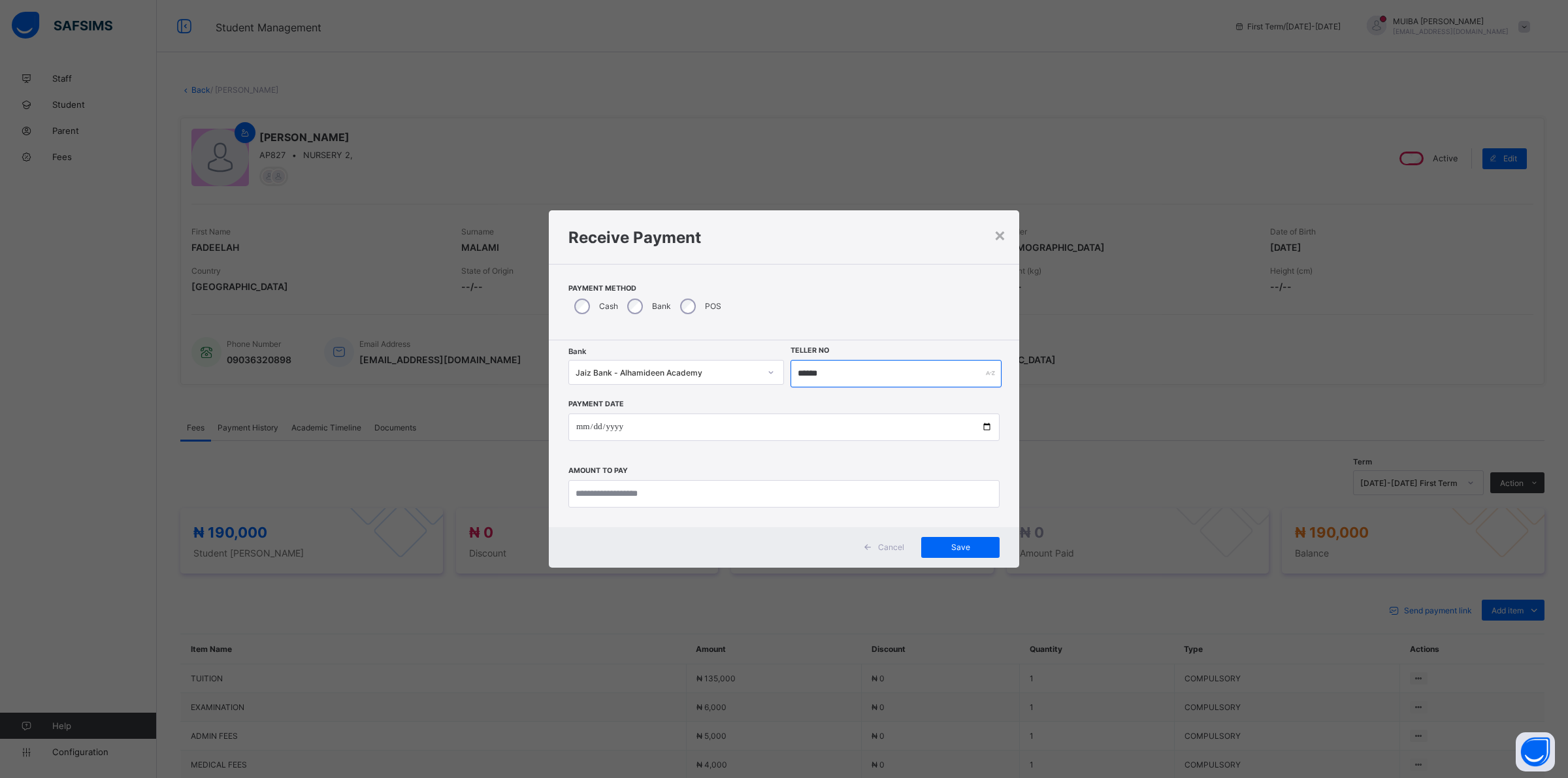
type input "******"
click at [584, 427] on input "date" at bounding box center [784, 427] width 431 height 27
click at [577, 428] on input "date" at bounding box center [784, 427] width 431 height 27
type input "**********"
click at [635, 488] on input "currency" at bounding box center [784, 493] width 431 height 27
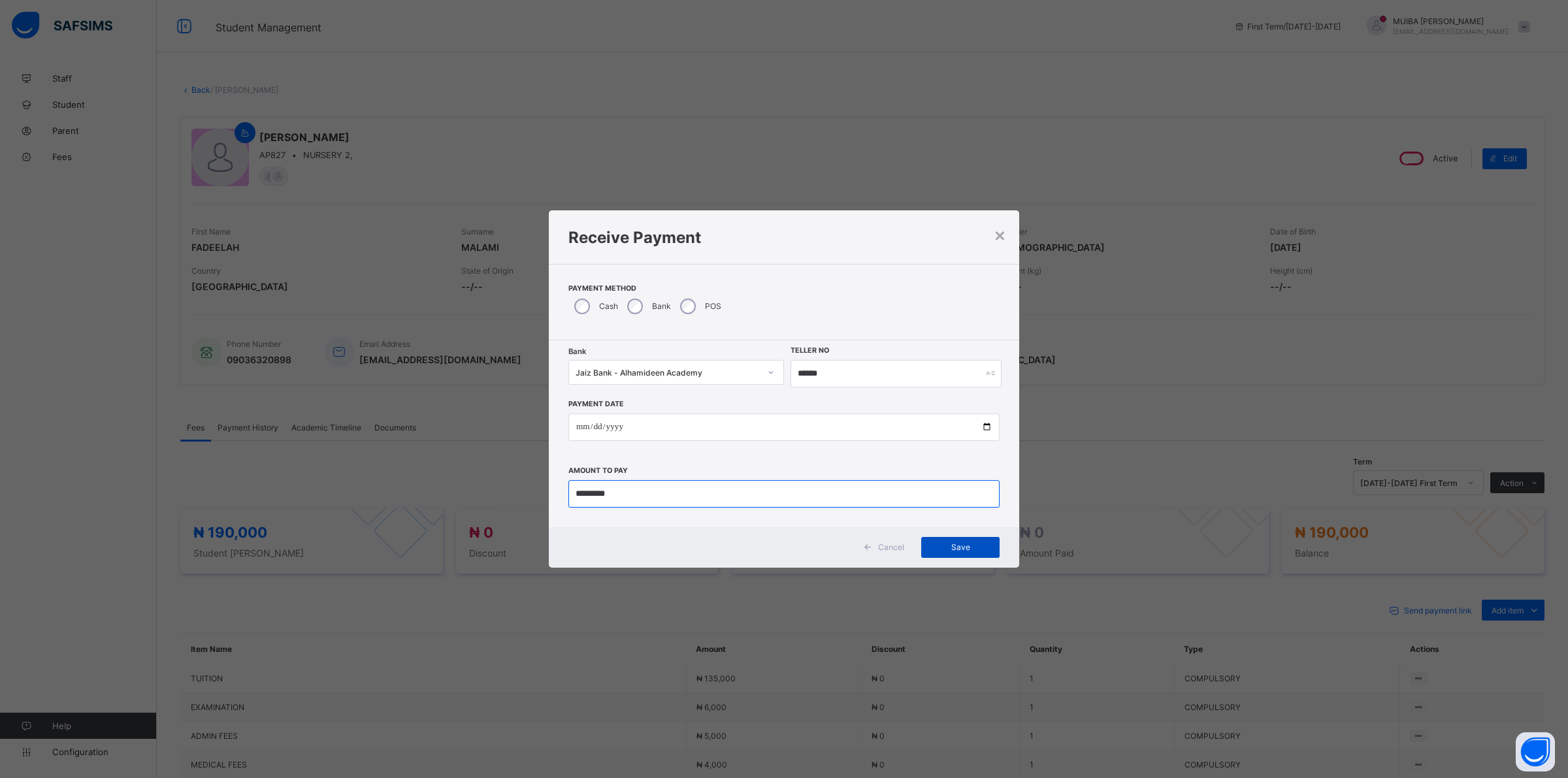
type input "*********"
click at [973, 549] on span "Save" at bounding box center [960, 547] width 59 height 10
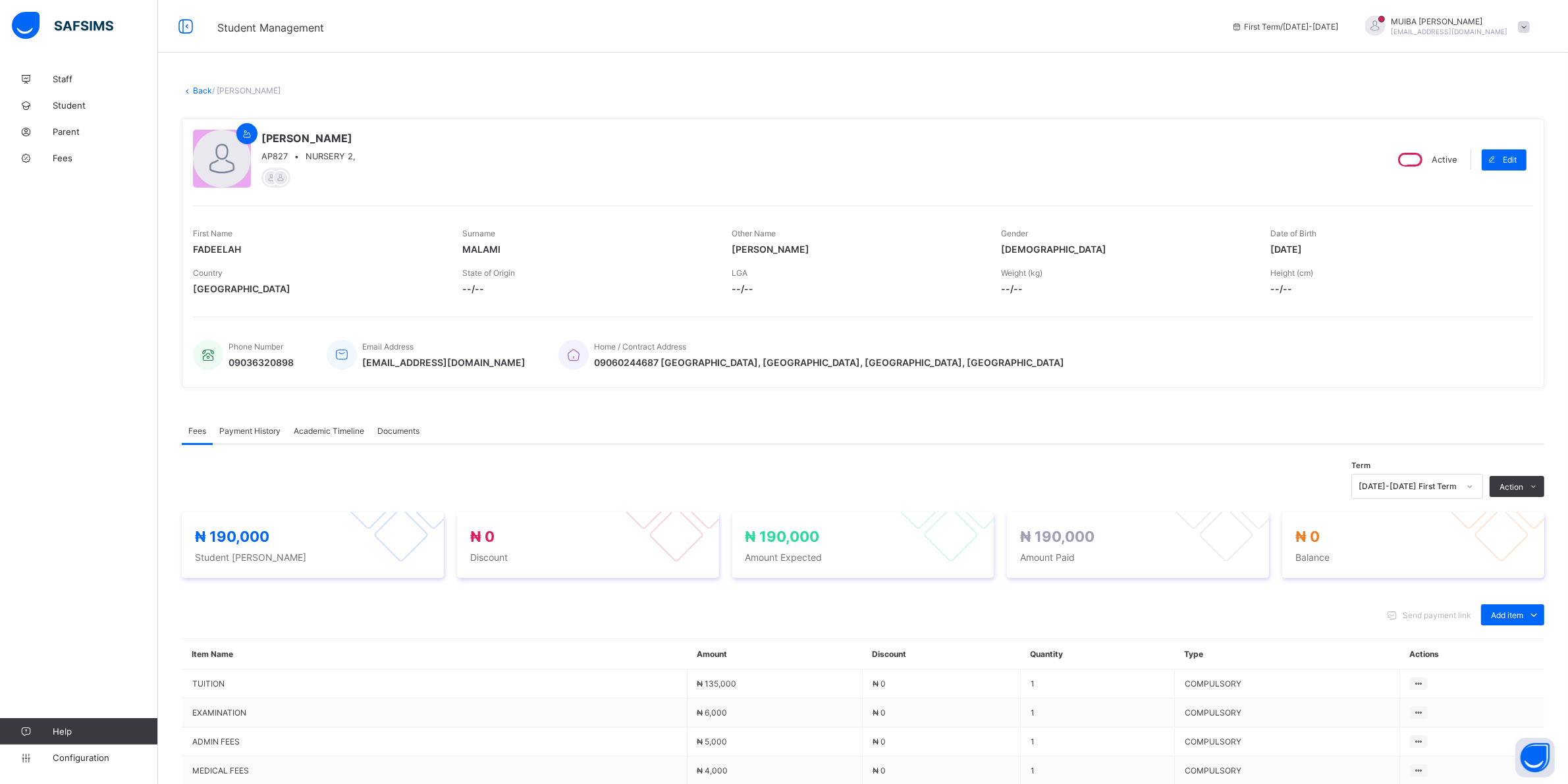
click at [255, 427] on span "Payment History" at bounding box center [250, 431] width 61 height 10
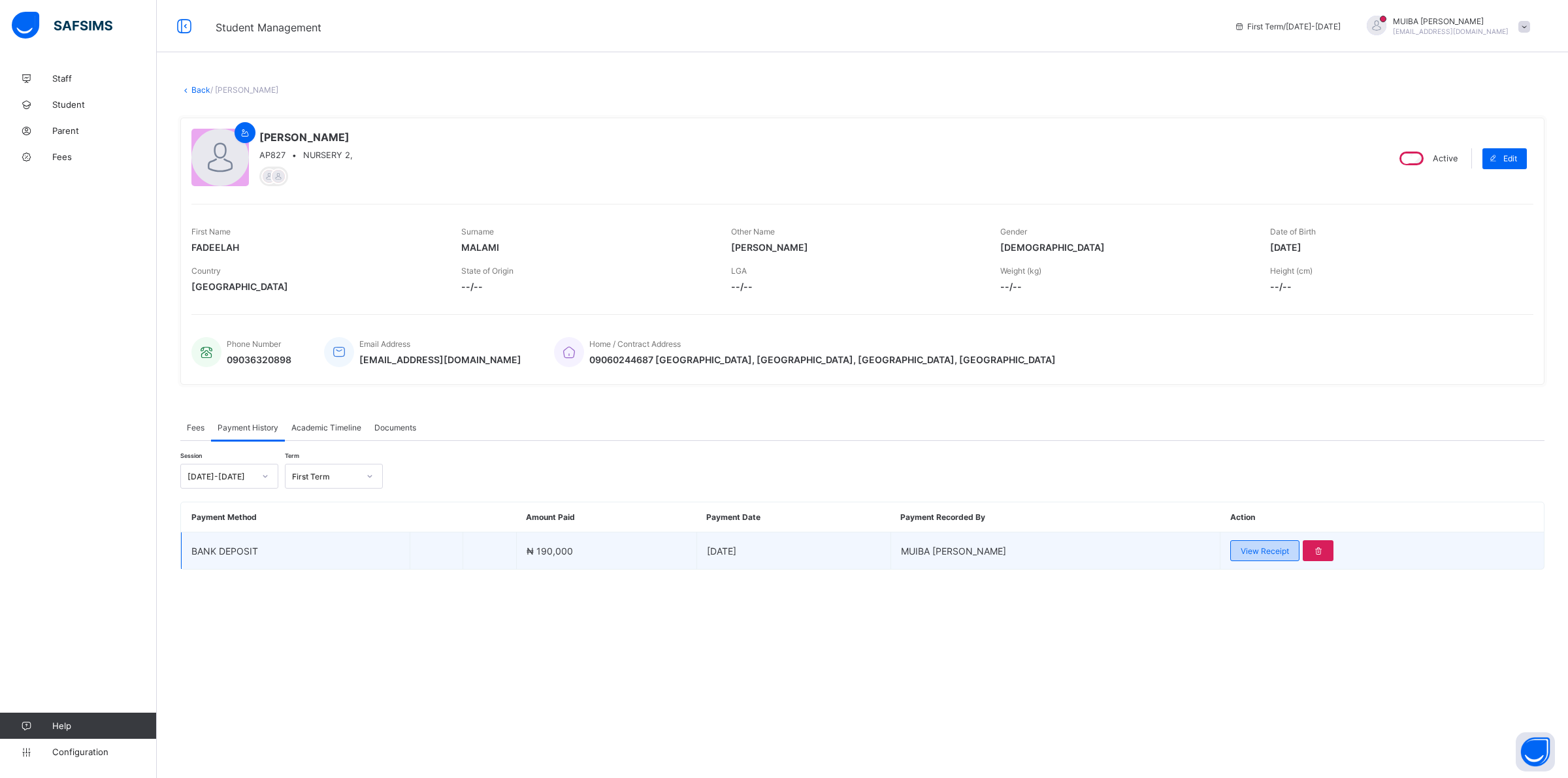
click at [1241, 549] on span "View Receipt" at bounding box center [1264, 551] width 48 height 10
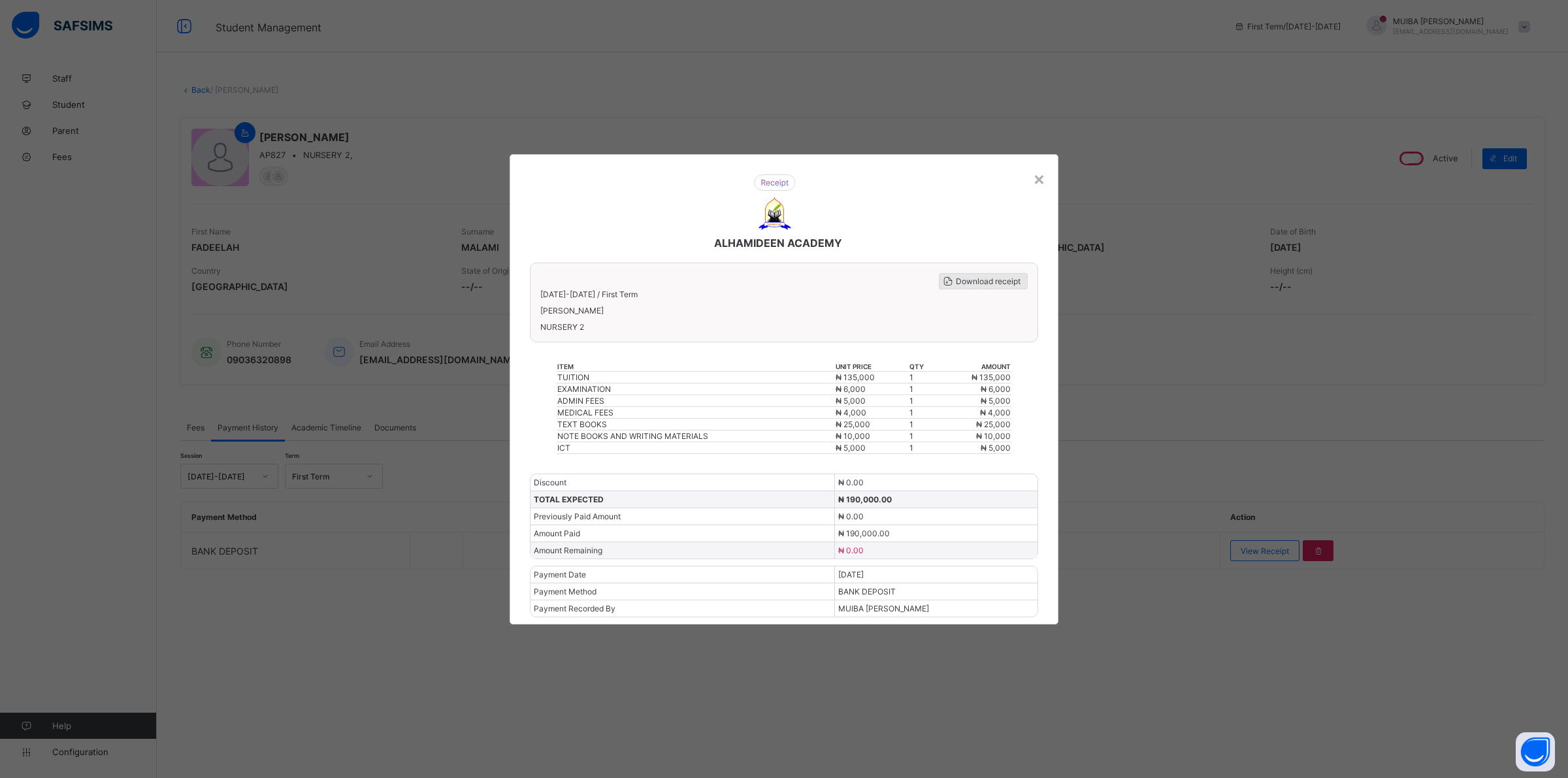
click at [971, 286] on span "Download receipt" at bounding box center [988, 281] width 64 height 10
click at [1039, 186] on div "×" at bounding box center [1039, 178] width 13 height 22
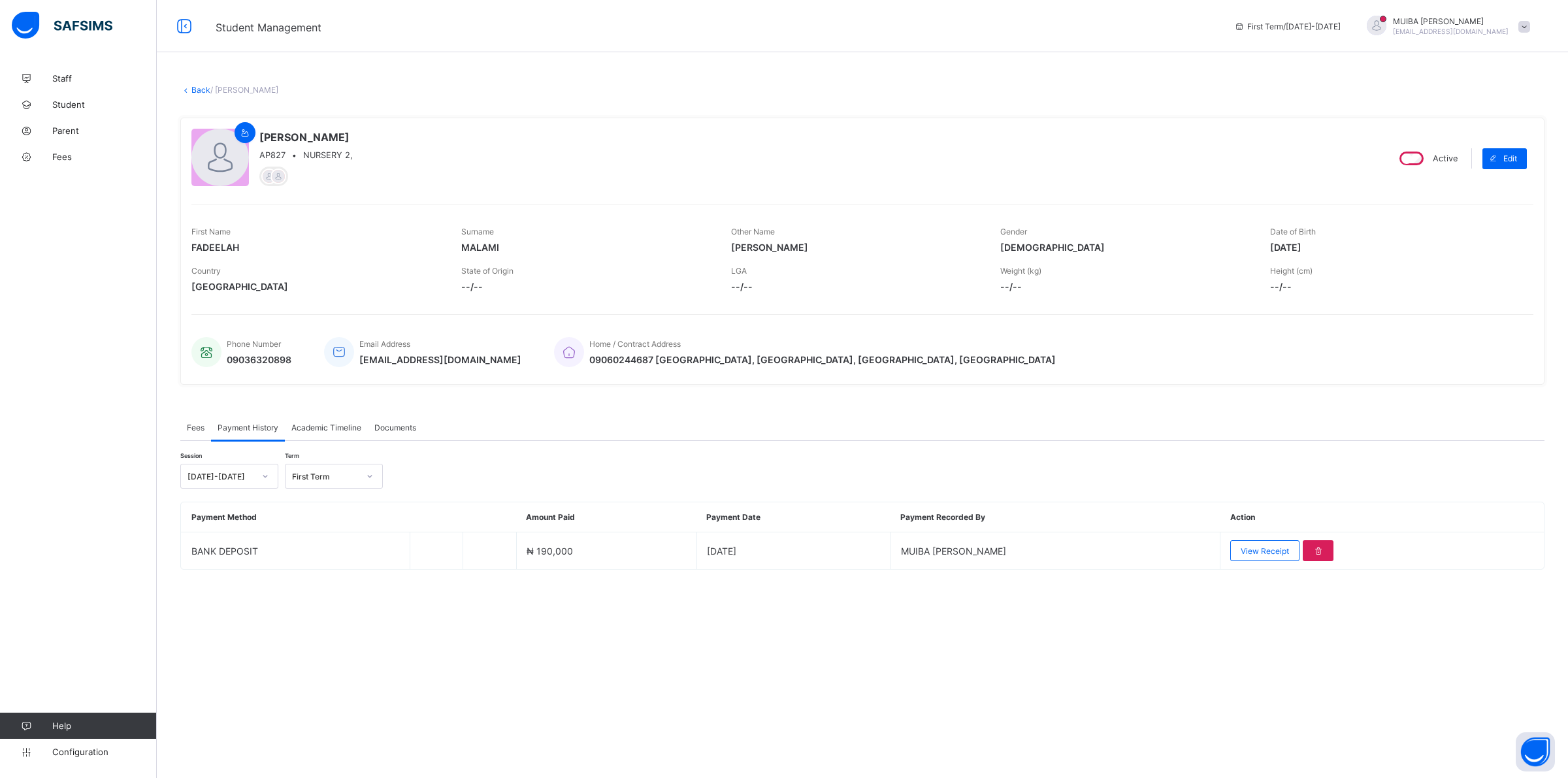
click at [200, 87] on link "Back" at bounding box center [201, 90] width 19 height 10
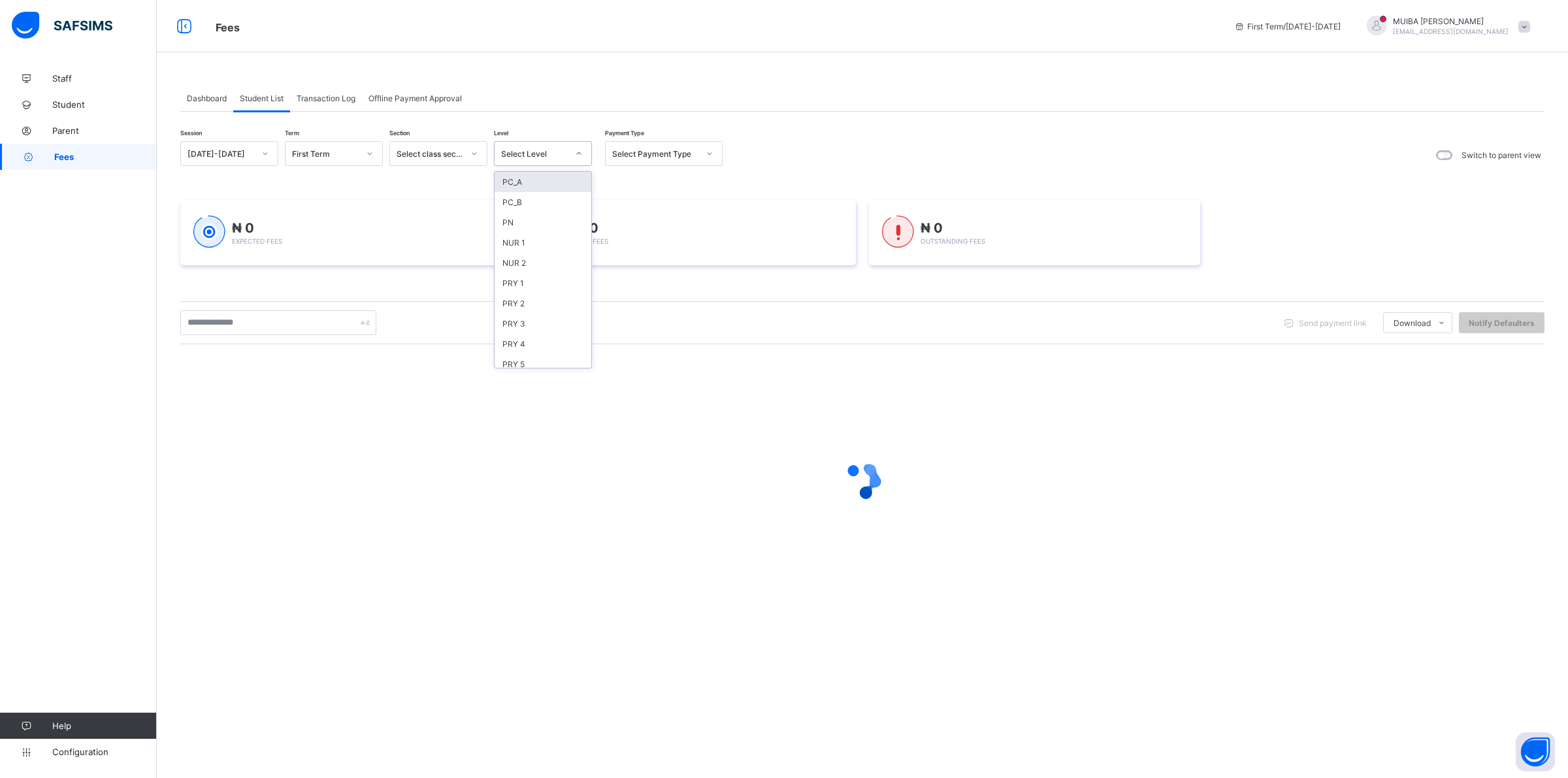
click at [581, 153] on icon at bounding box center [579, 153] width 8 height 13
click at [518, 280] on div "PRY 1" at bounding box center [543, 283] width 97 height 20
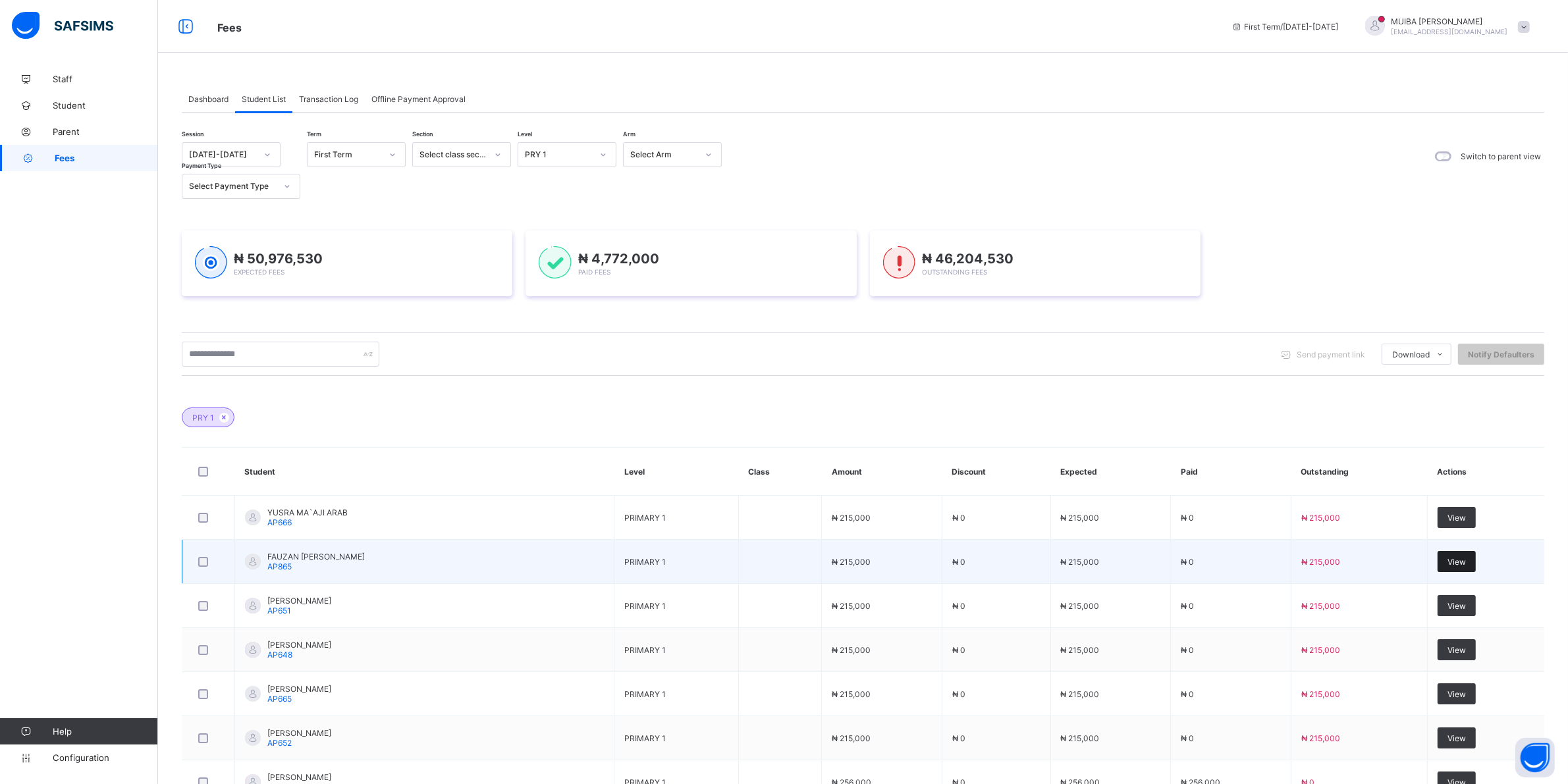
click at [1466, 561] on span "View" at bounding box center [1457, 562] width 18 height 10
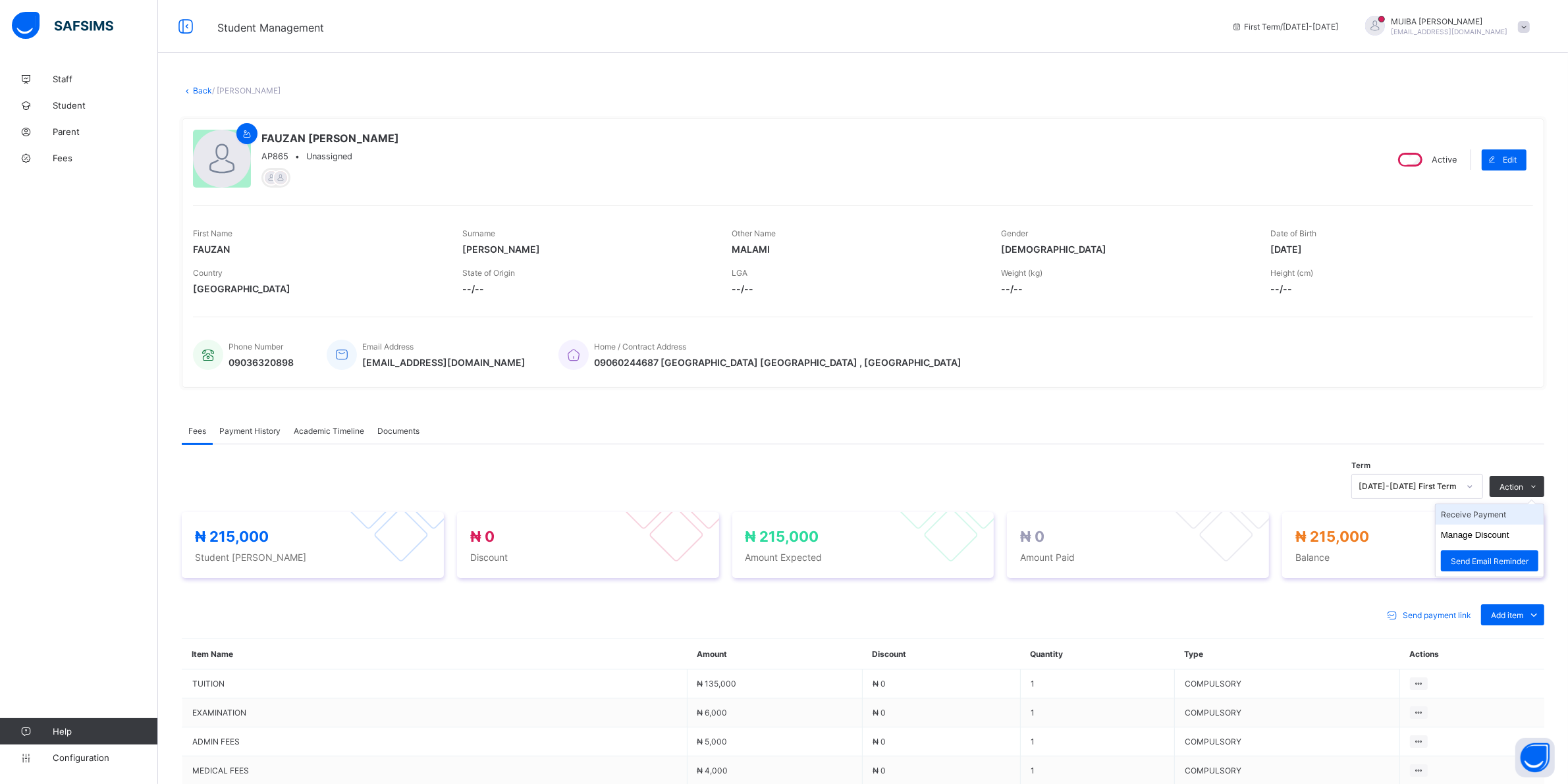
click at [1502, 513] on li "Receive Payment" at bounding box center [1489, 514] width 108 height 20
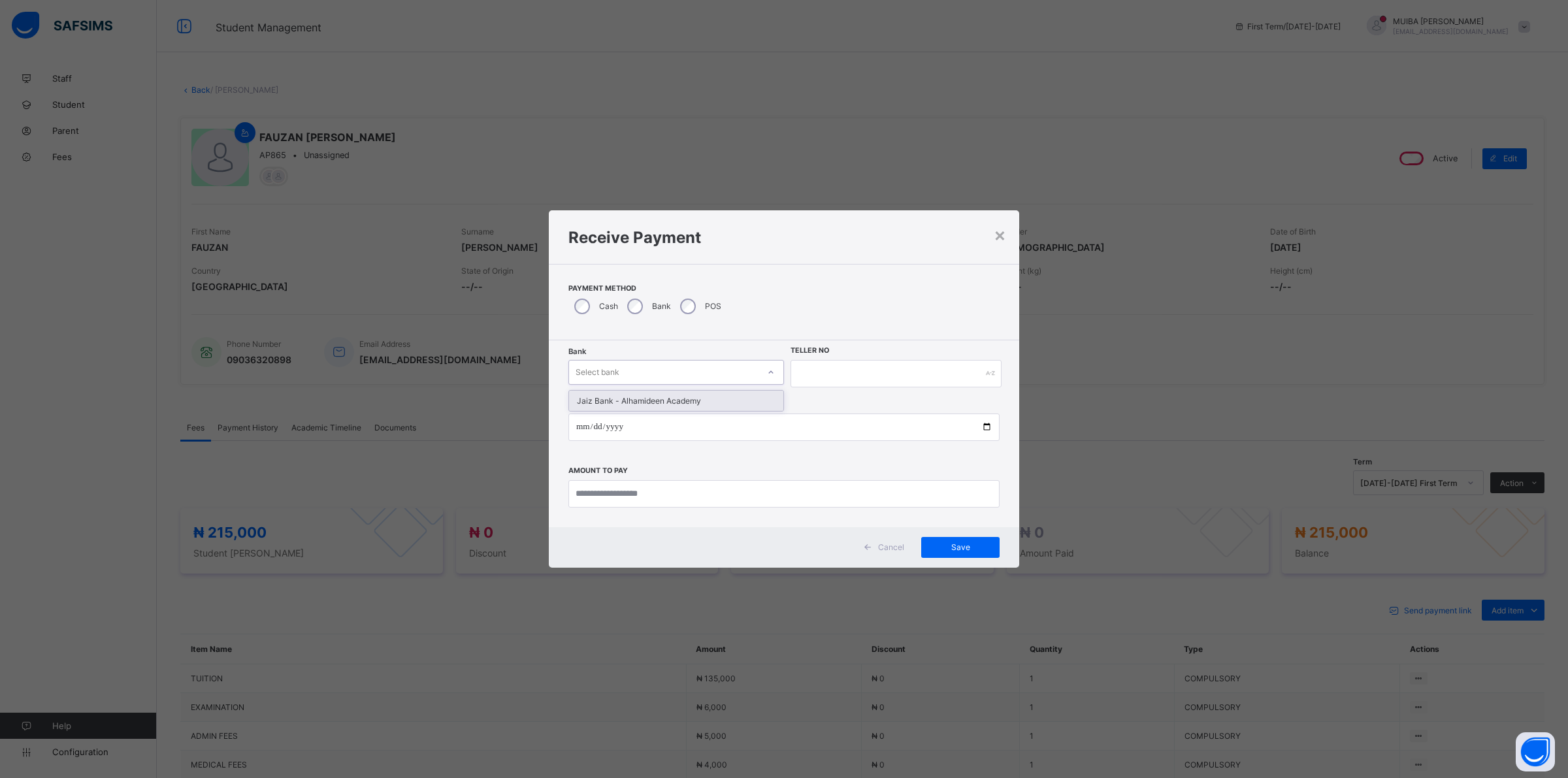
click at [771, 373] on icon at bounding box center [771, 372] width 5 height 3
drag, startPoint x: 679, startPoint y: 396, endPoint x: 745, endPoint y: 382, distance: 67.5
click at [680, 396] on div "Jaiz Bank - Alhamideen Academy" at bounding box center [676, 400] width 214 height 20
click at [833, 370] on input "text" at bounding box center [896, 373] width 211 height 27
type input "*******"
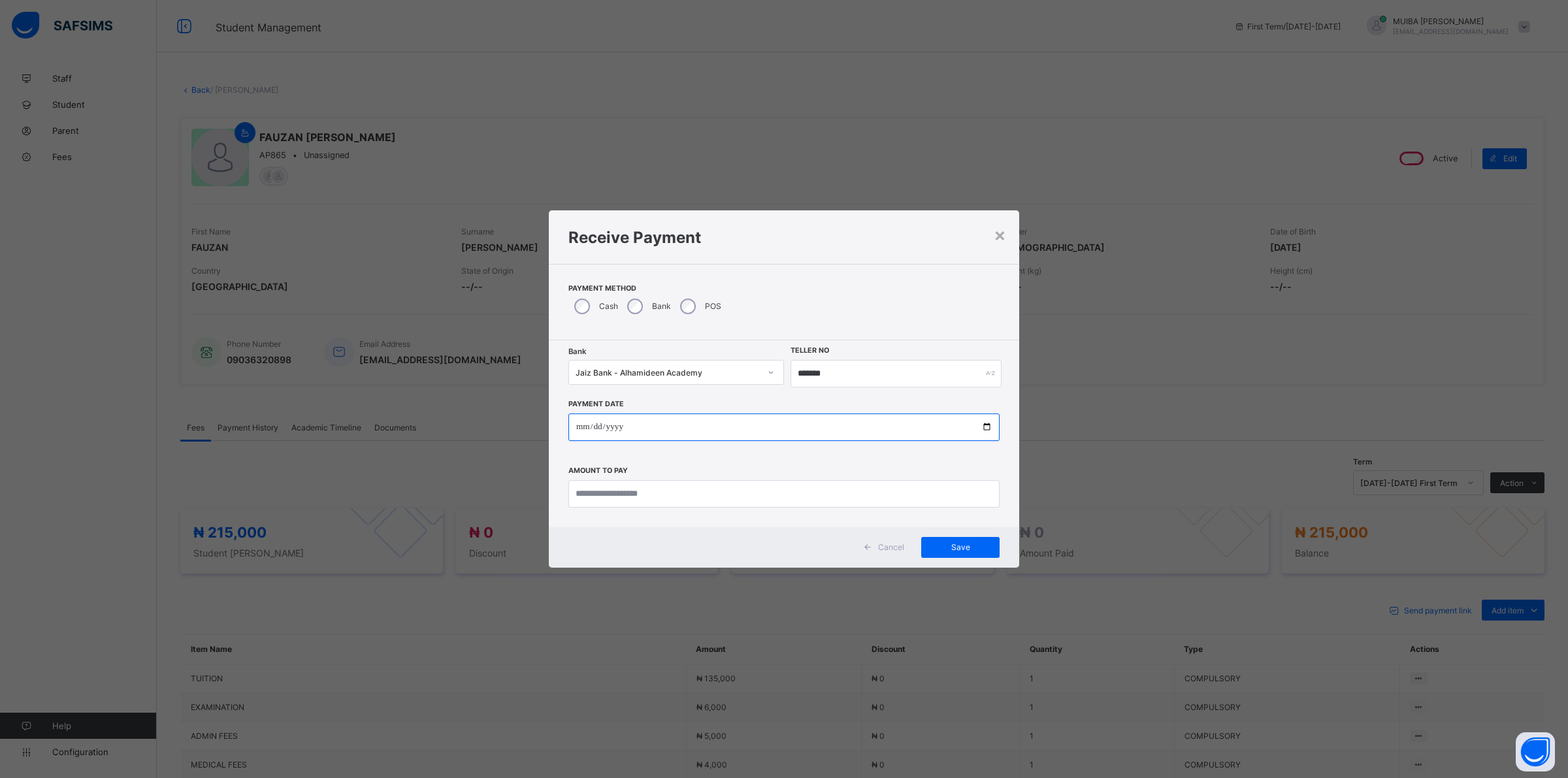
click at [580, 425] on input "date" at bounding box center [784, 427] width 431 height 27
type input "**********"
click at [642, 498] on input "currency" at bounding box center [784, 493] width 431 height 27
type input "*********"
click at [968, 549] on span "Save" at bounding box center [960, 547] width 59 height 10
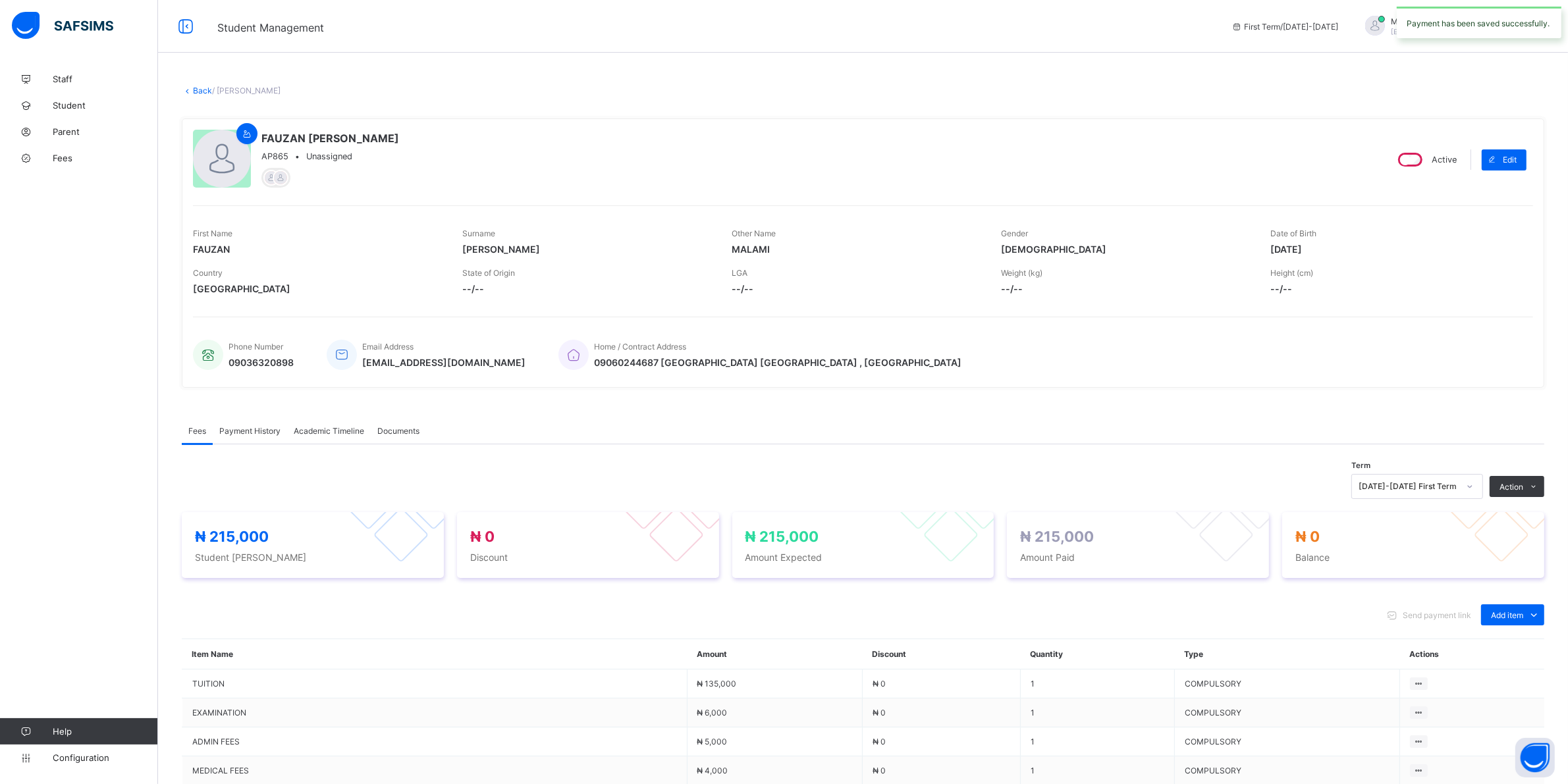
click at [257, 429] on span "Payment History" at bounding box center [250, 431] width 61 height 10
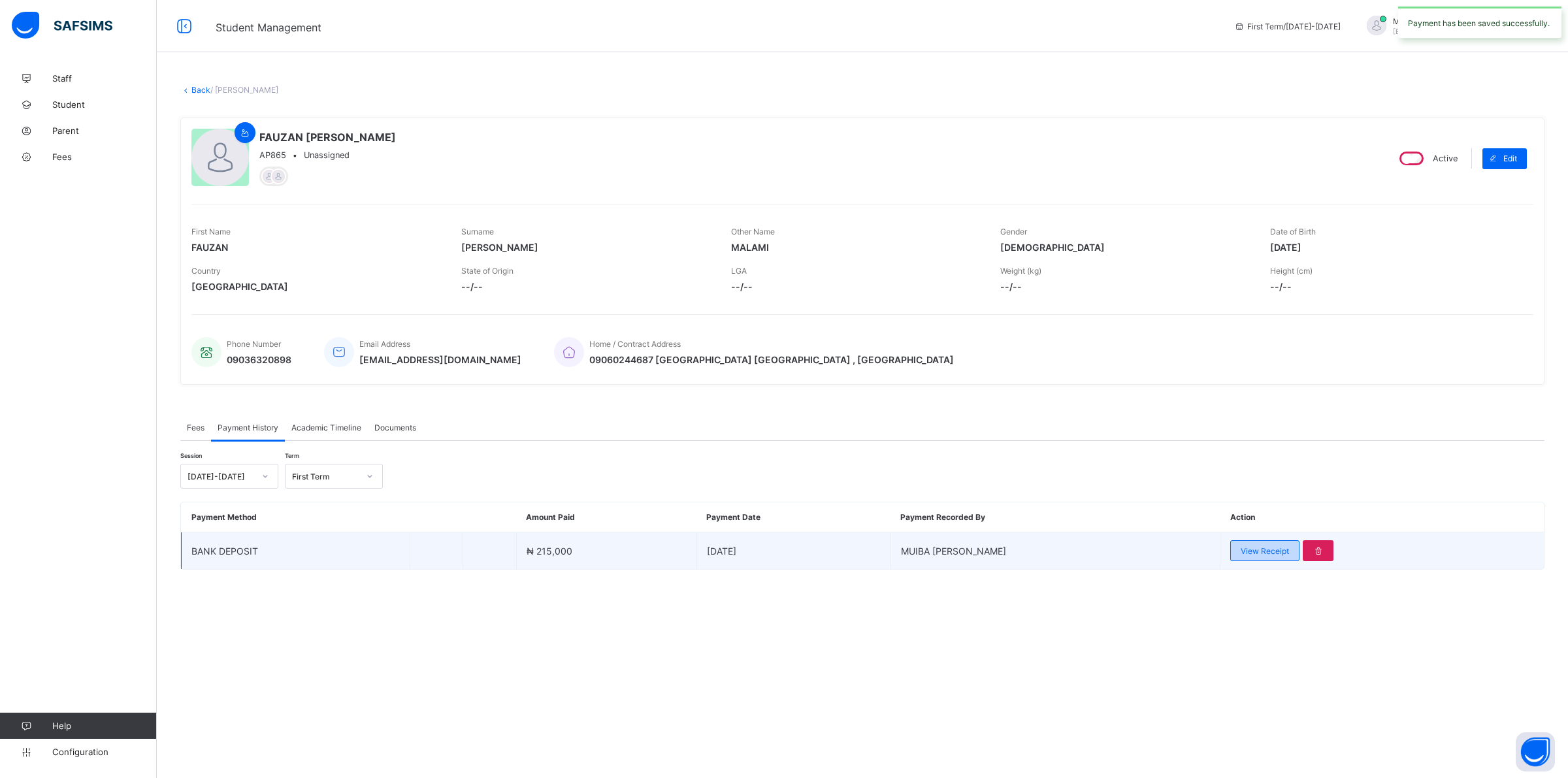
click at [1255, 546] on span "View Receipt" at bounding box center [1264, 551] width 48 height 10
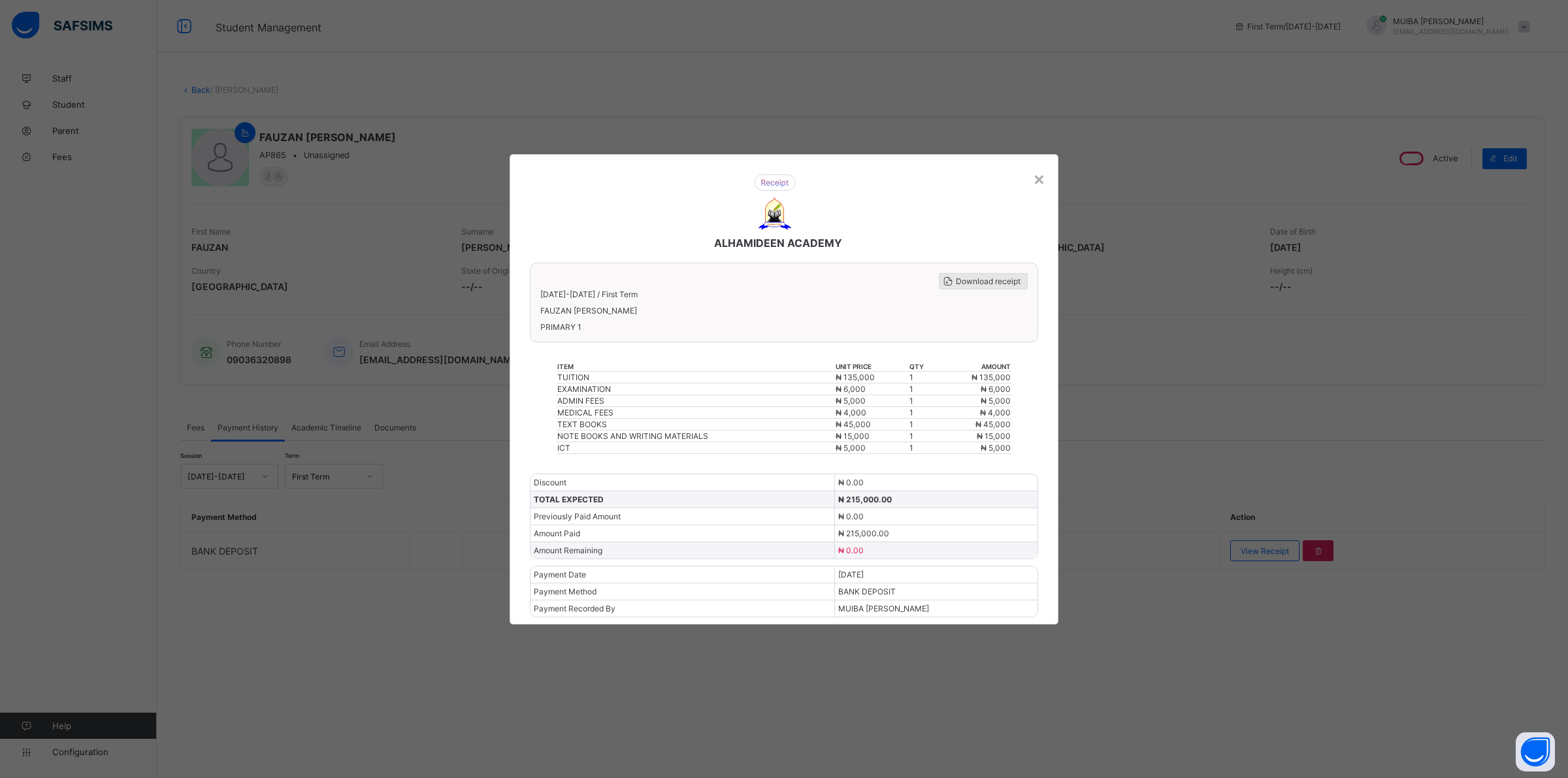
click at [996, 286] on span "Download receipt" at bounding box center [988, 281] width 64 height 10
click at [1038, 188] on div "×" at bounding box center [1039, 178] width 13 height 22
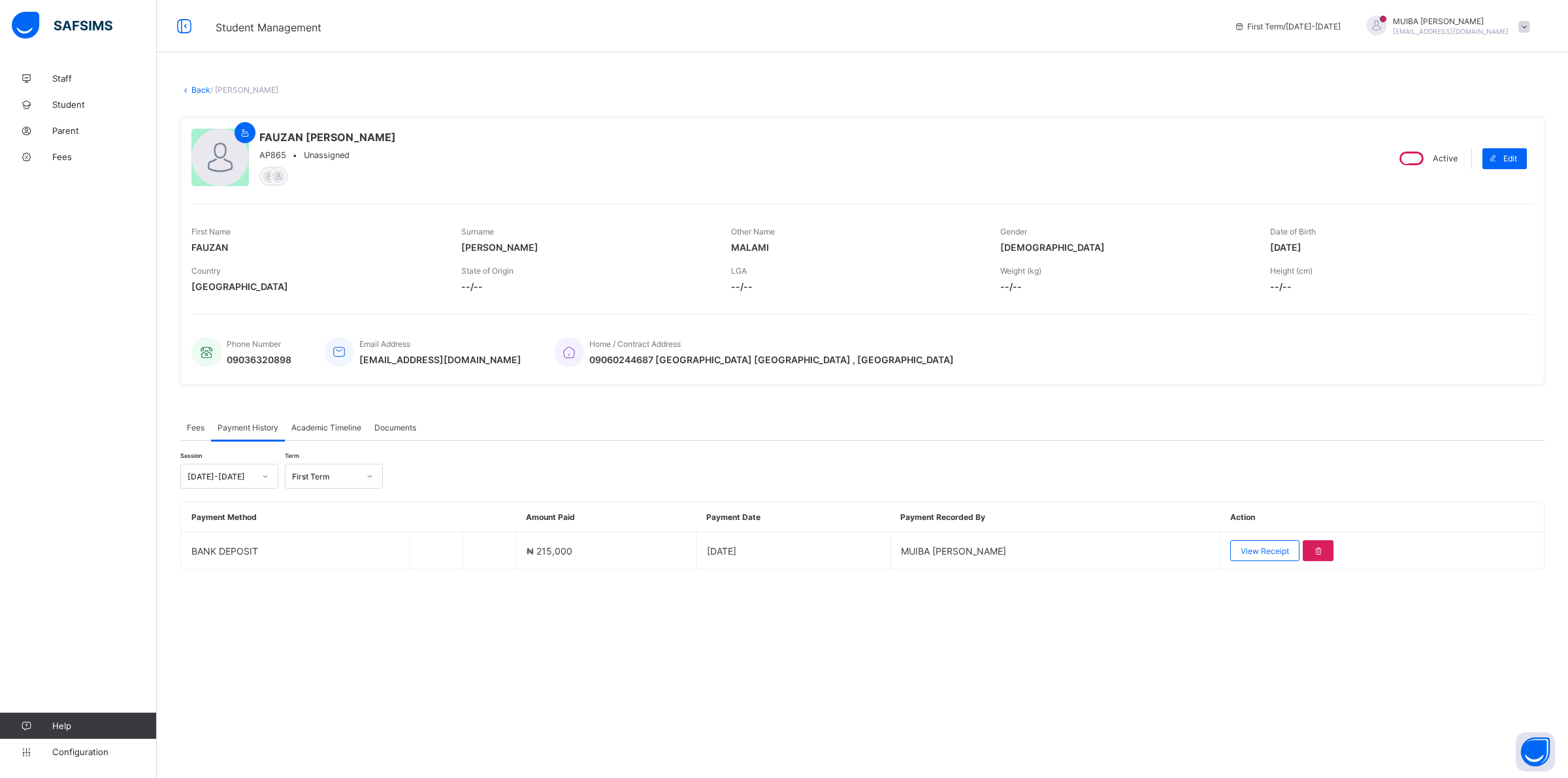
click at [198, 90] on link "Back" at bounding box center [201, 90] width 19 height 10
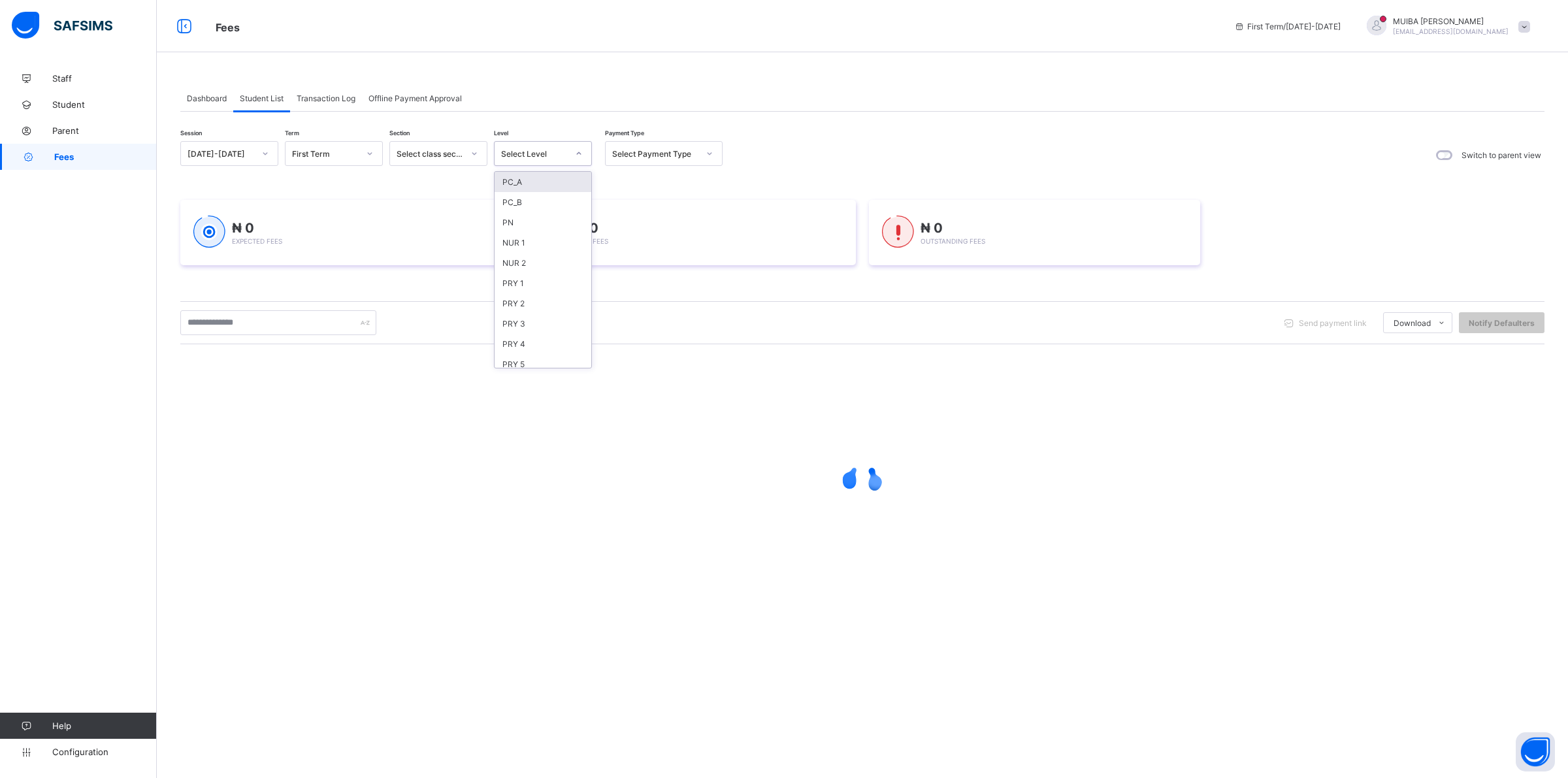
click at [579, 155] on icon at bounding box center [579, 153] width 8 height 13
click at [530, 357] on div "PRY 5" at bounding box center [543, 364] width 97 height 20
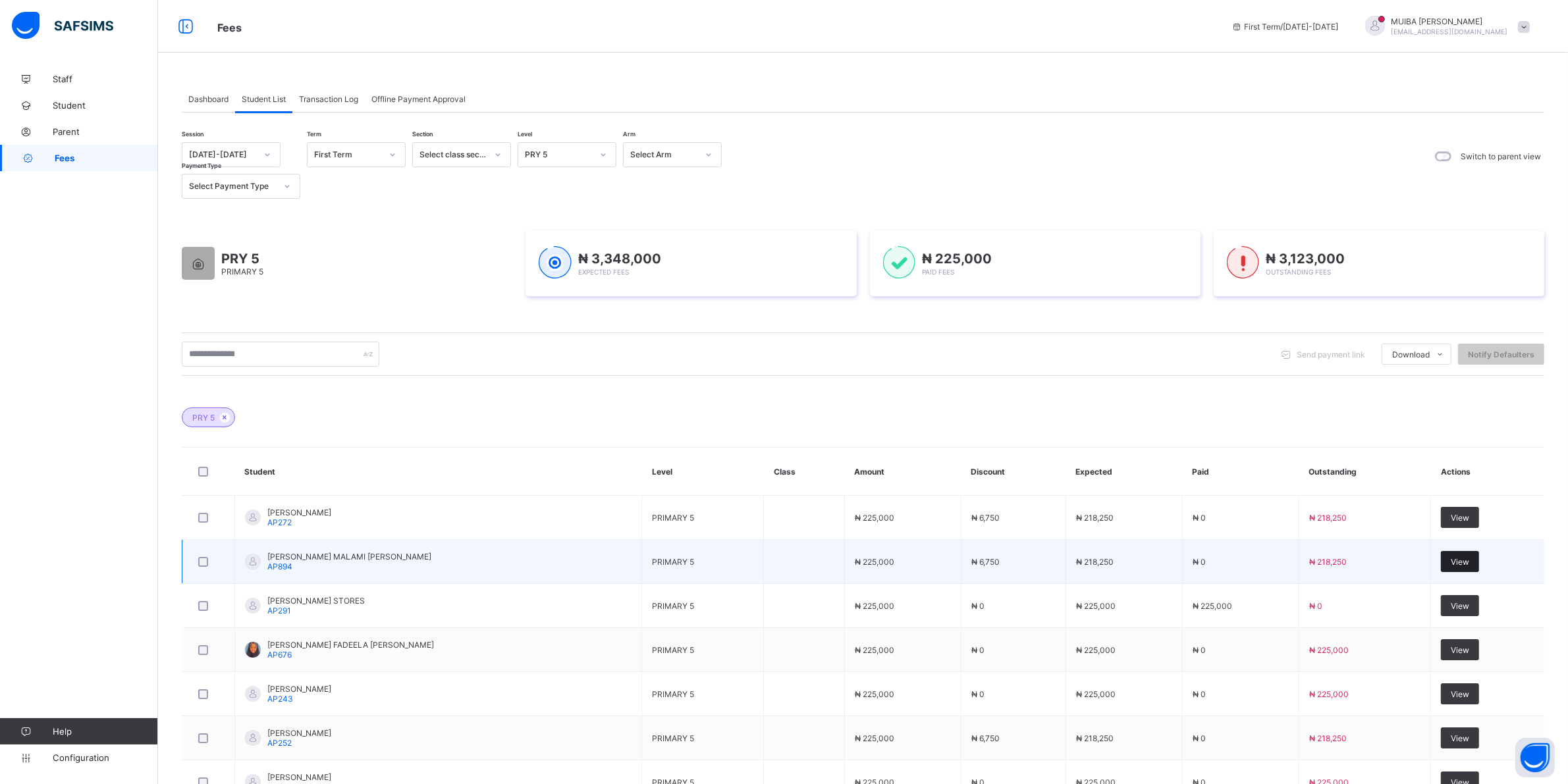
click at [1463, 563] on span "View" at bounding box center [1460, 562] width 18 height 10
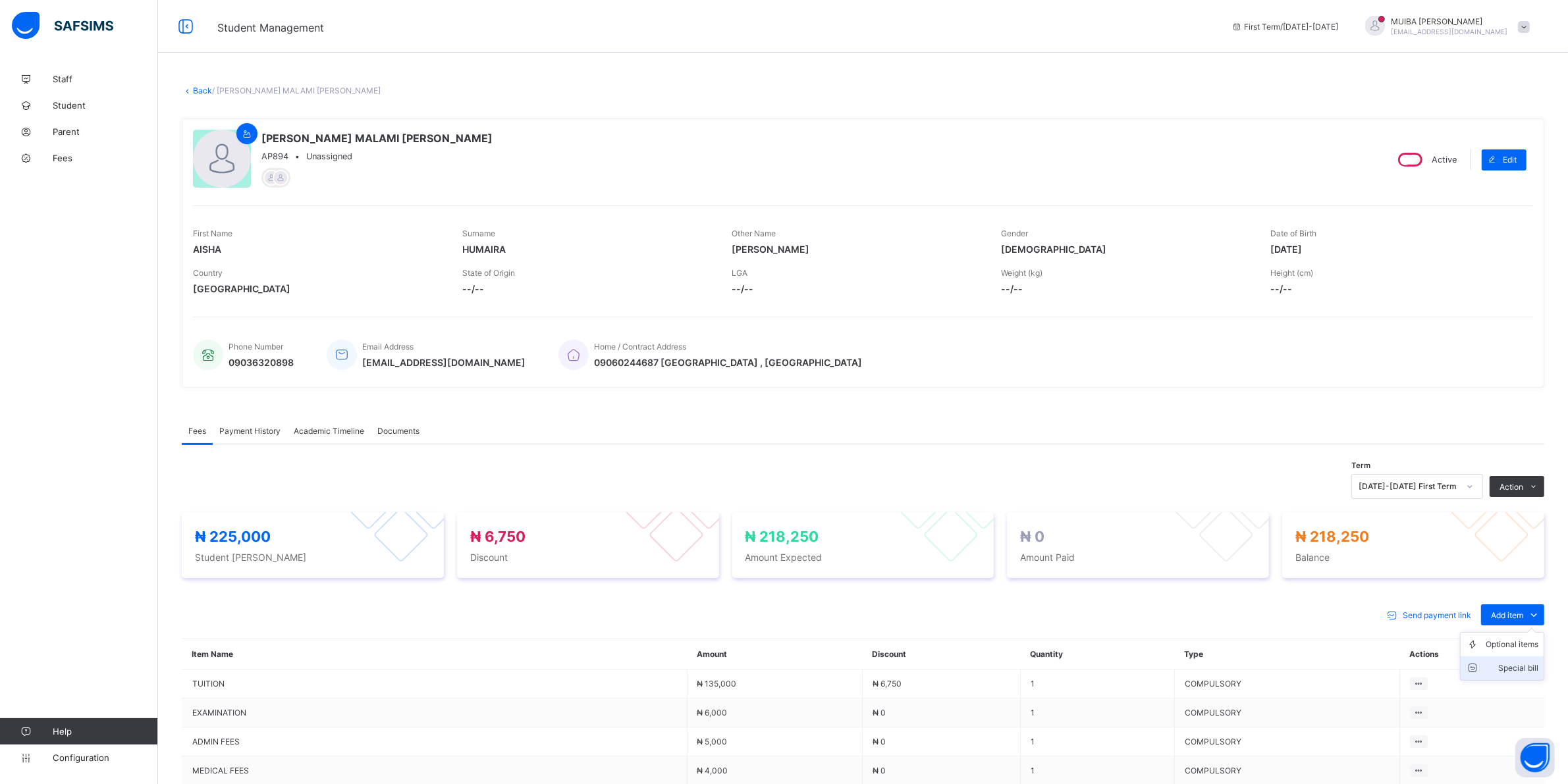
click at [1536, 669] on div "Special bill" at bounding box center [1512, 668] width 53 height 13
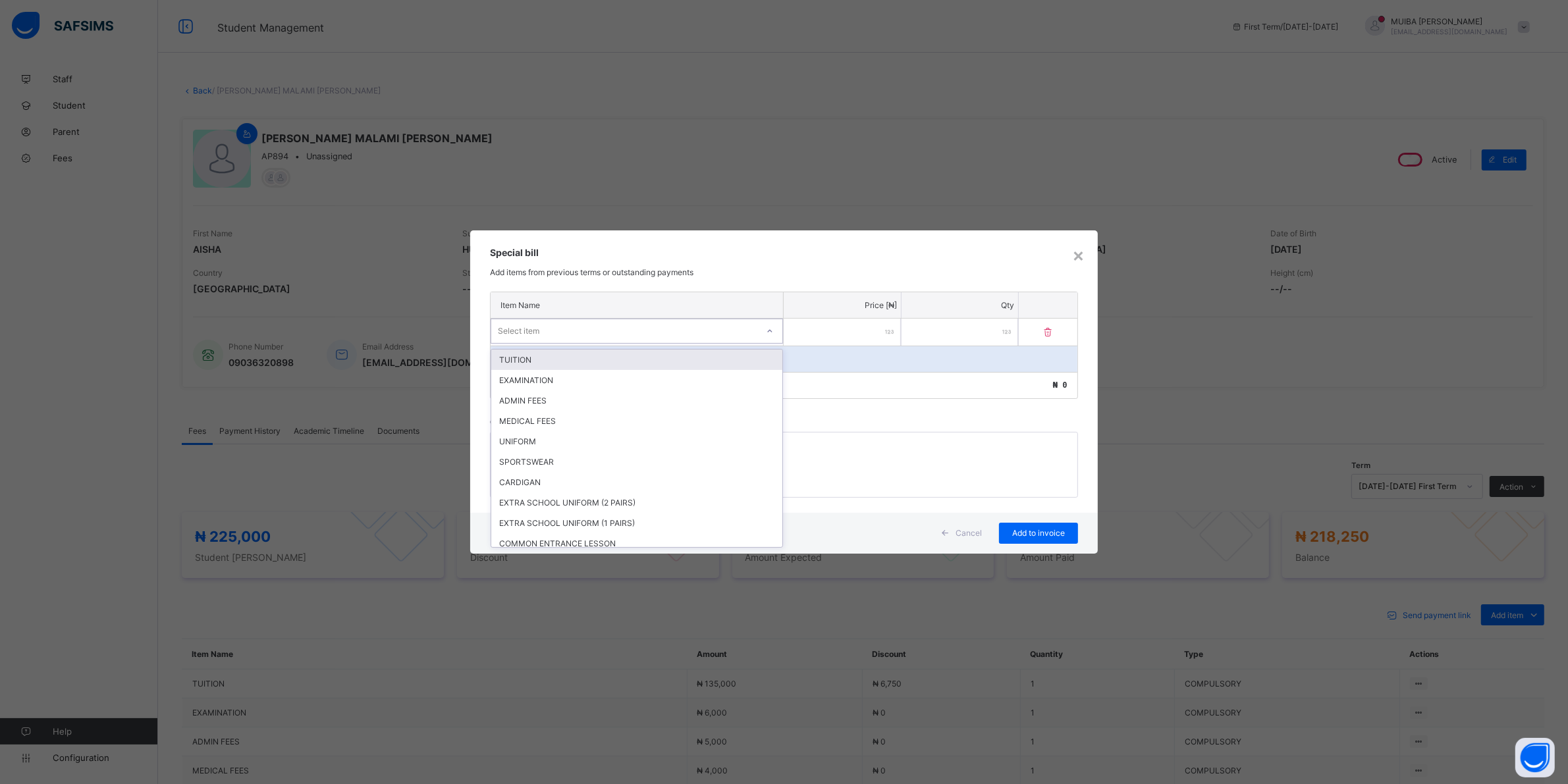
click at [762, 328] on div at bounding box center [770, 331] width 23 height 21
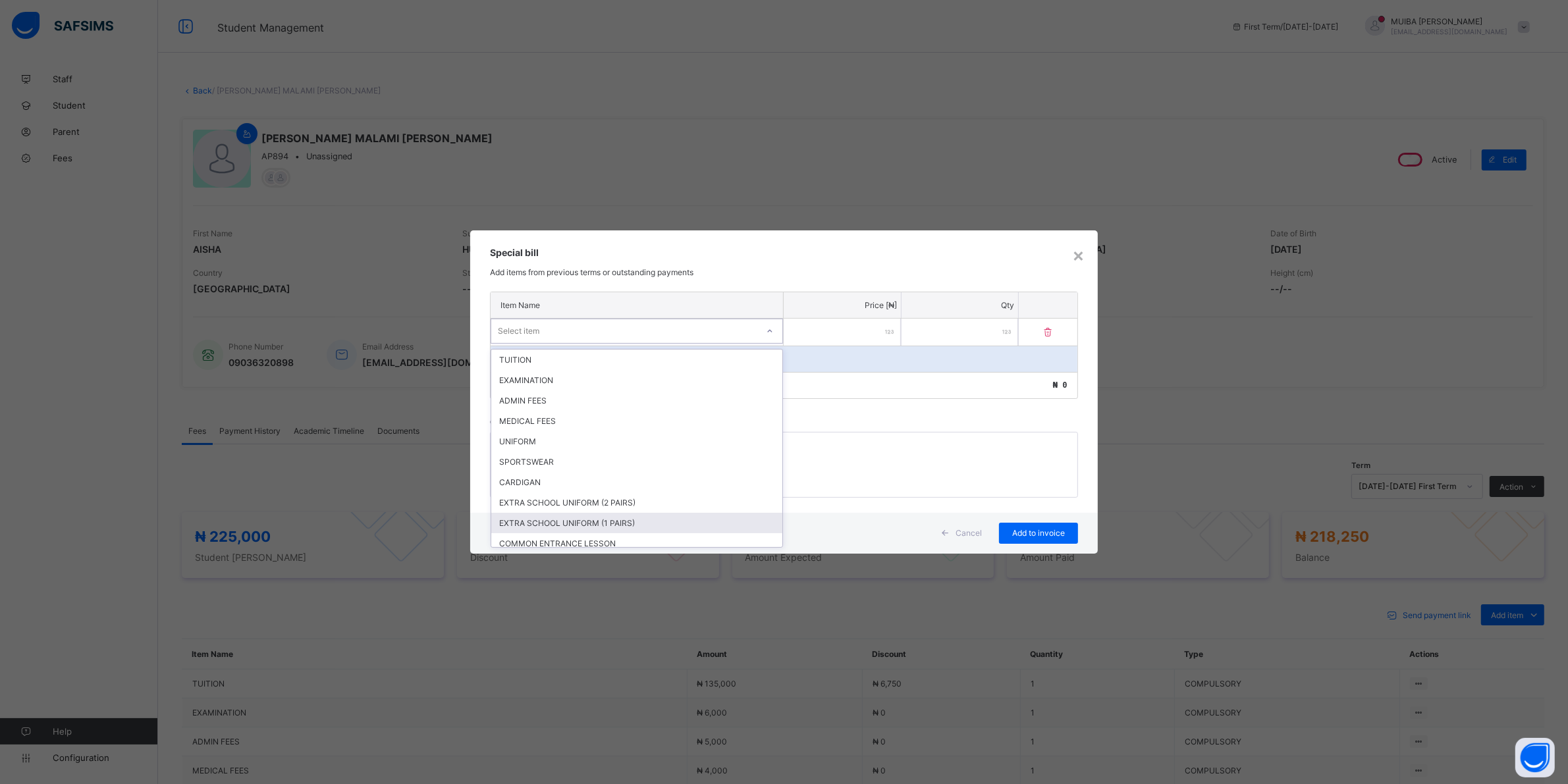
click at [600, 515] on div "EXTRA SCHOOL UNIFORM (1 PAIRS)" at bounding box center [636, 522] width 291 height 20
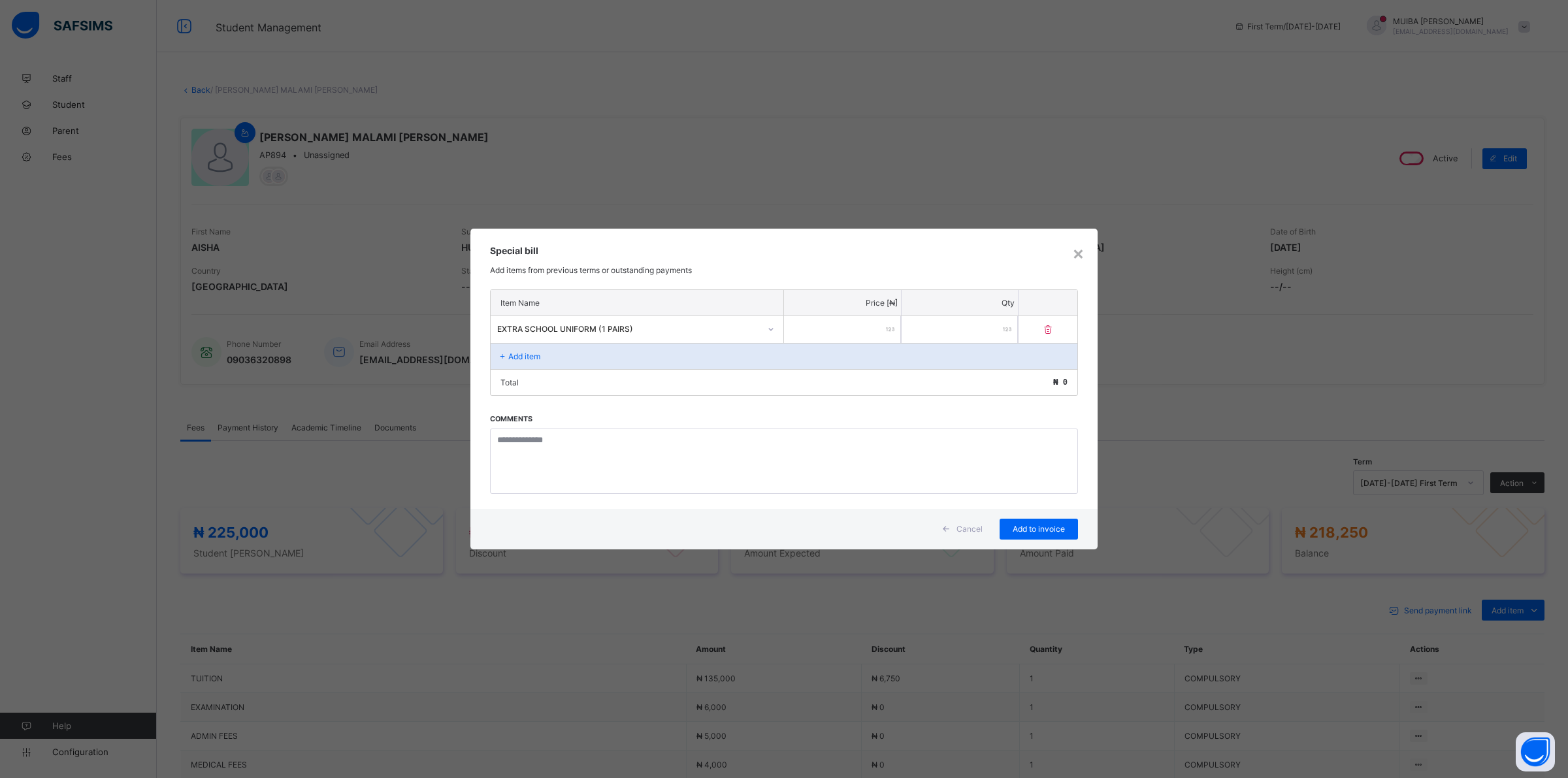
click at [853, 325] on input "number" at bounding box center [842, 330] width 117 height 27
type input "*****"
click at [1022, 521] on div "Add to invoice" at bounding box center [1030, 529] width 78 height 21
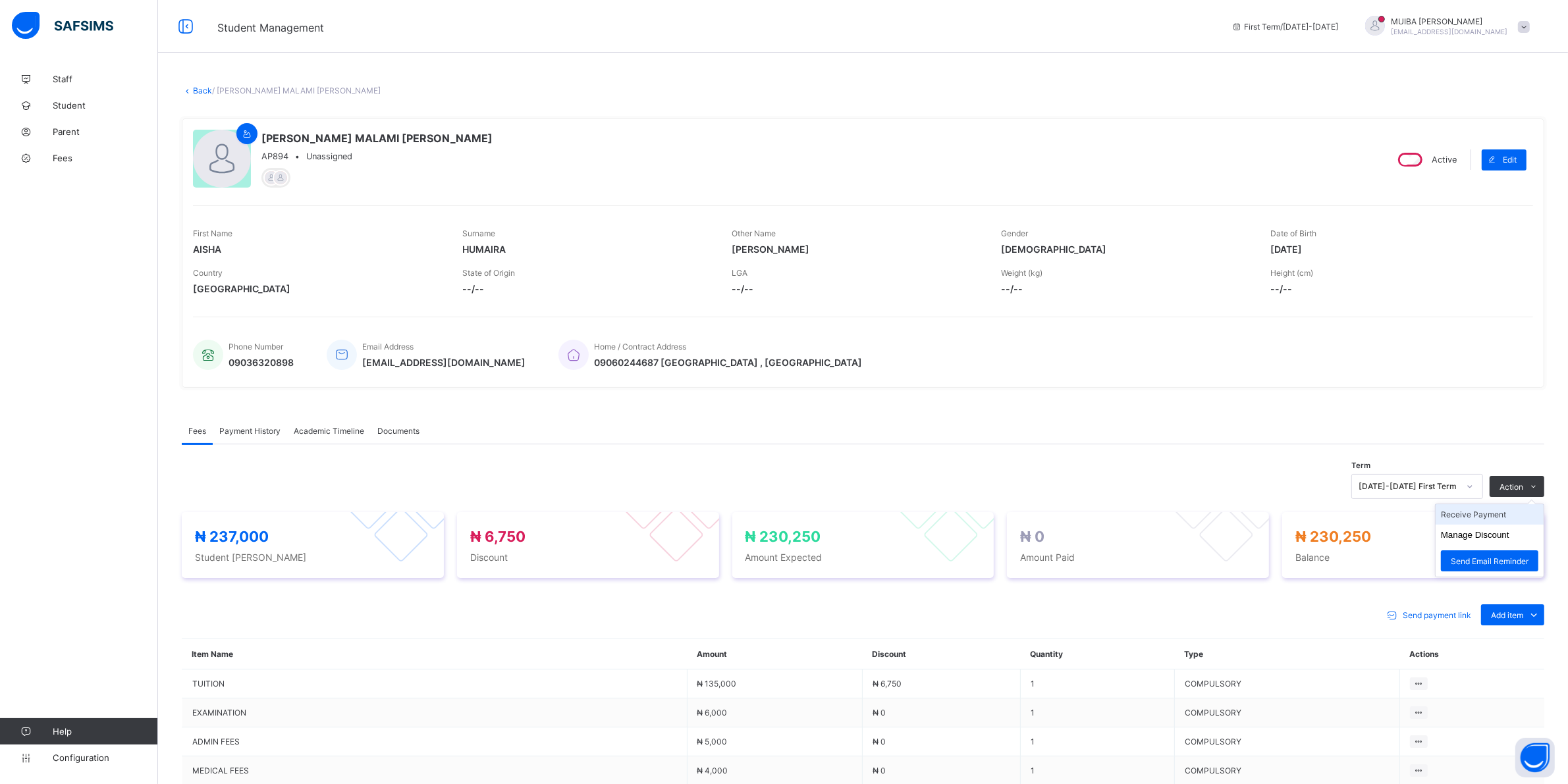
click at [1497, 510] on li "Receive Payment" at bounding box center [1489, 514] width 108 height 20
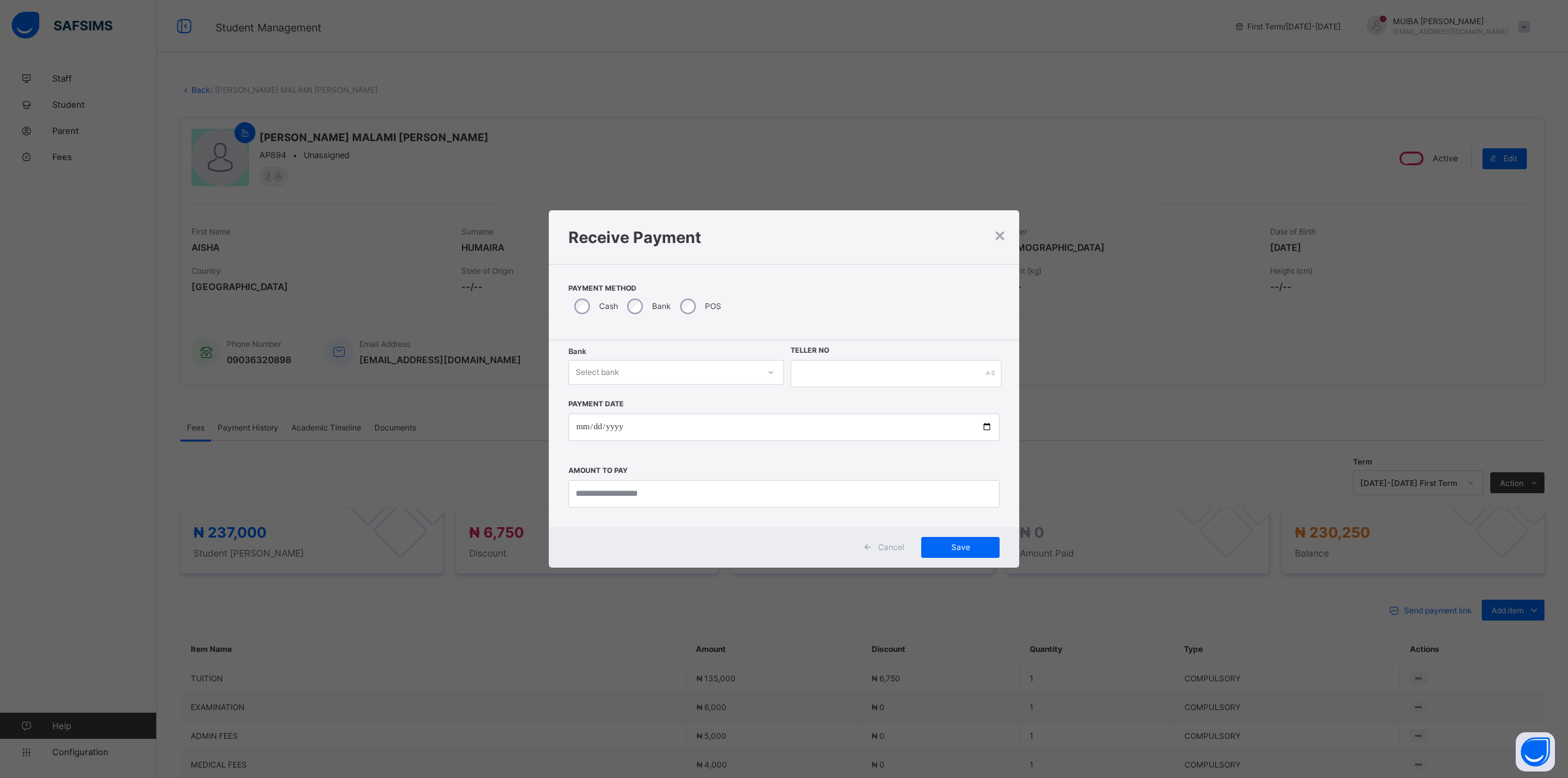
click at [749, 367] on div "Select bank" at bounding box center [663, 372] width 190 height 18
drag, startPoint x: 726, startPoint y: 392, endPoint x: 758, endPoint y: 399, distance: 32.8
click at [726, 392] on div "Jaiz Bank - Alhamideen Academy" at bounding box center [676, 400] width 214 height 20
click at [870, 377] on input "text" at bounding box center [896, 373] width 211 height 27
type input "*******"
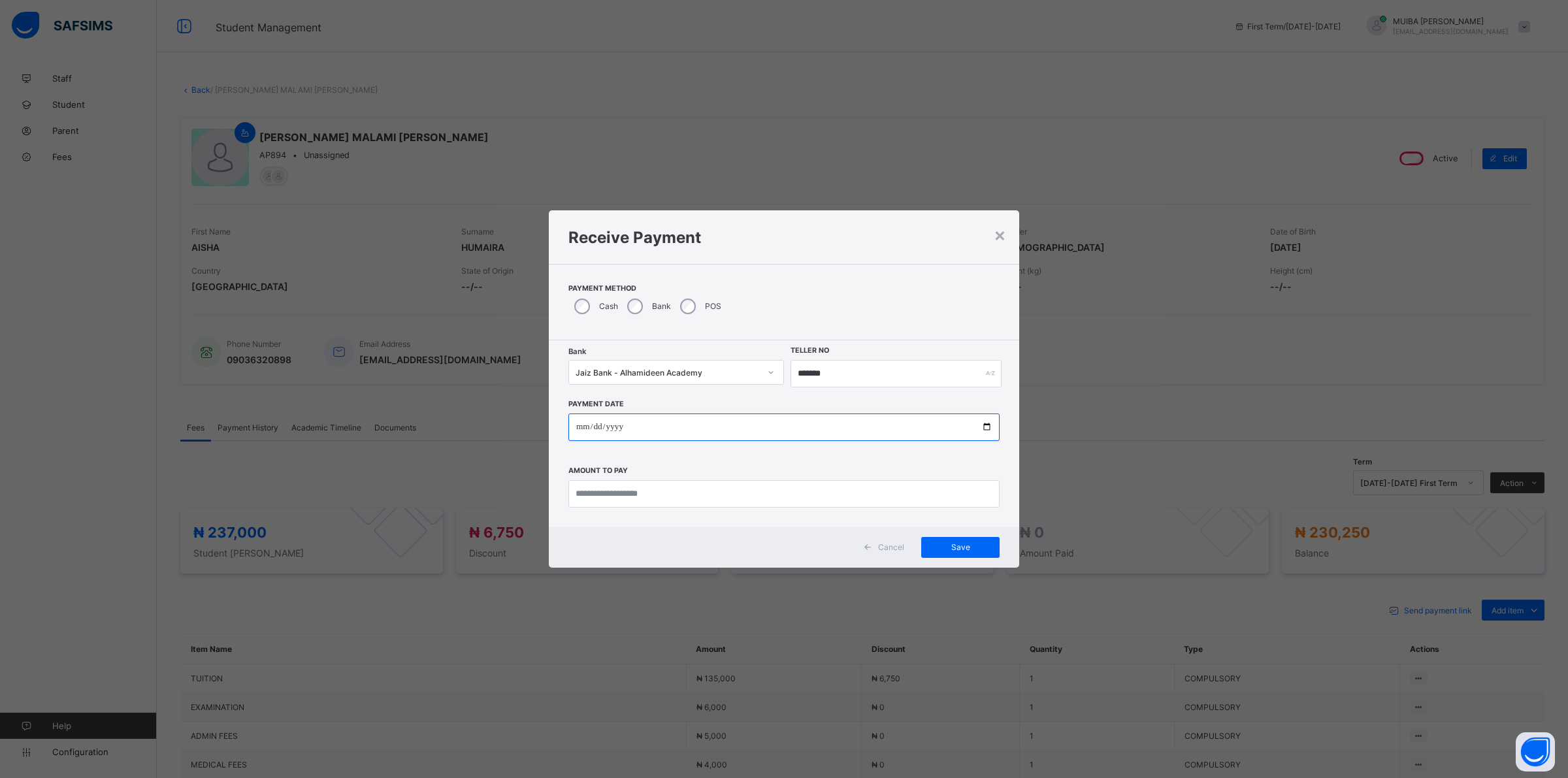
click at [575, 423] on input "date" at bounding box center [784, 427] width 431 height 27
type input "**********"
click at [598, 503] on input "currency" at bounding box center [784, 493] width 431 height 27
type input "*********"
click at [967, 550] on span "Save" at bounding box center [960, 547] width 59 height 10
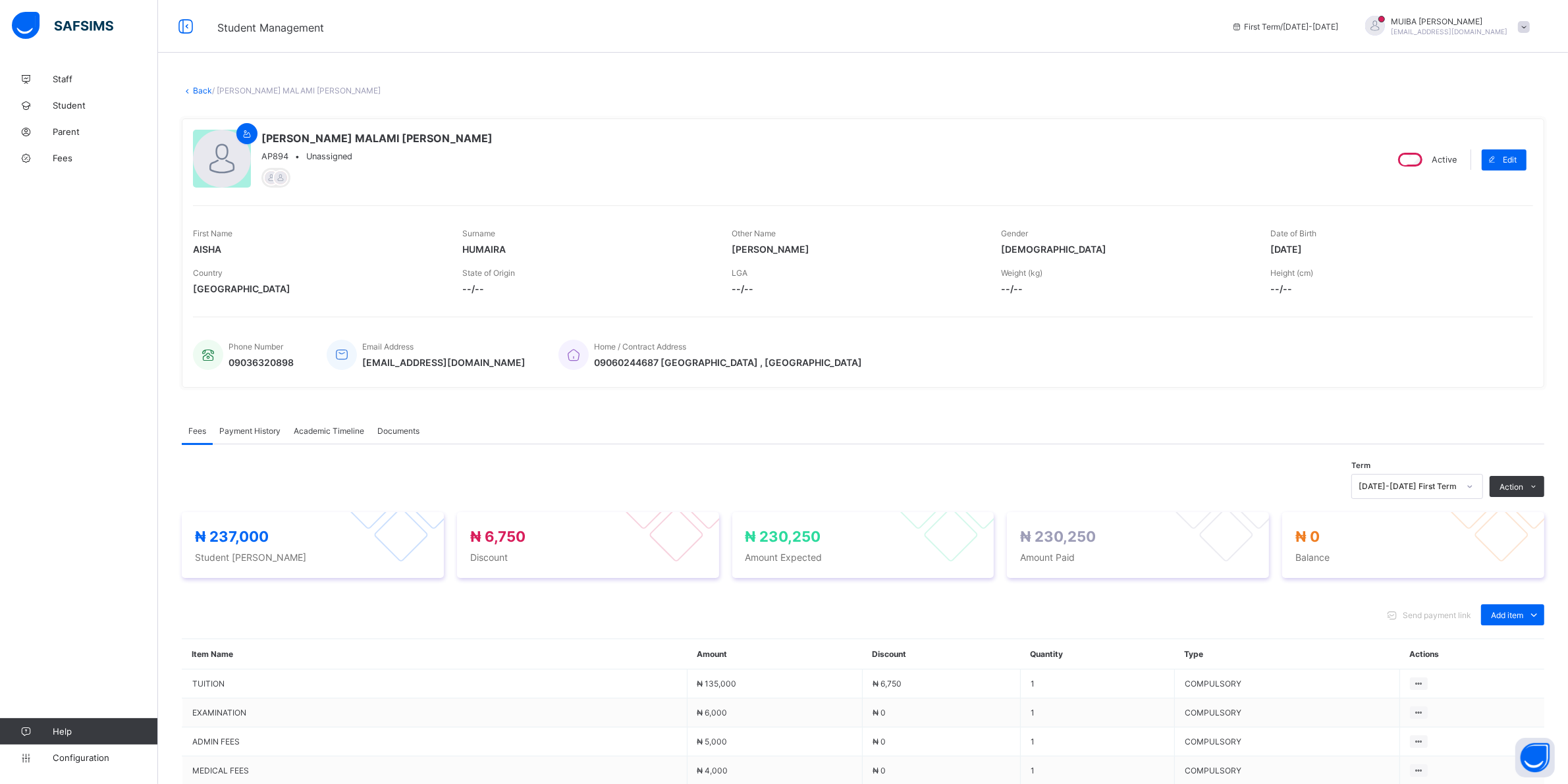
click at [259, 430] on span "Payment History" at bounding box center [250, 431] width 61 height 10
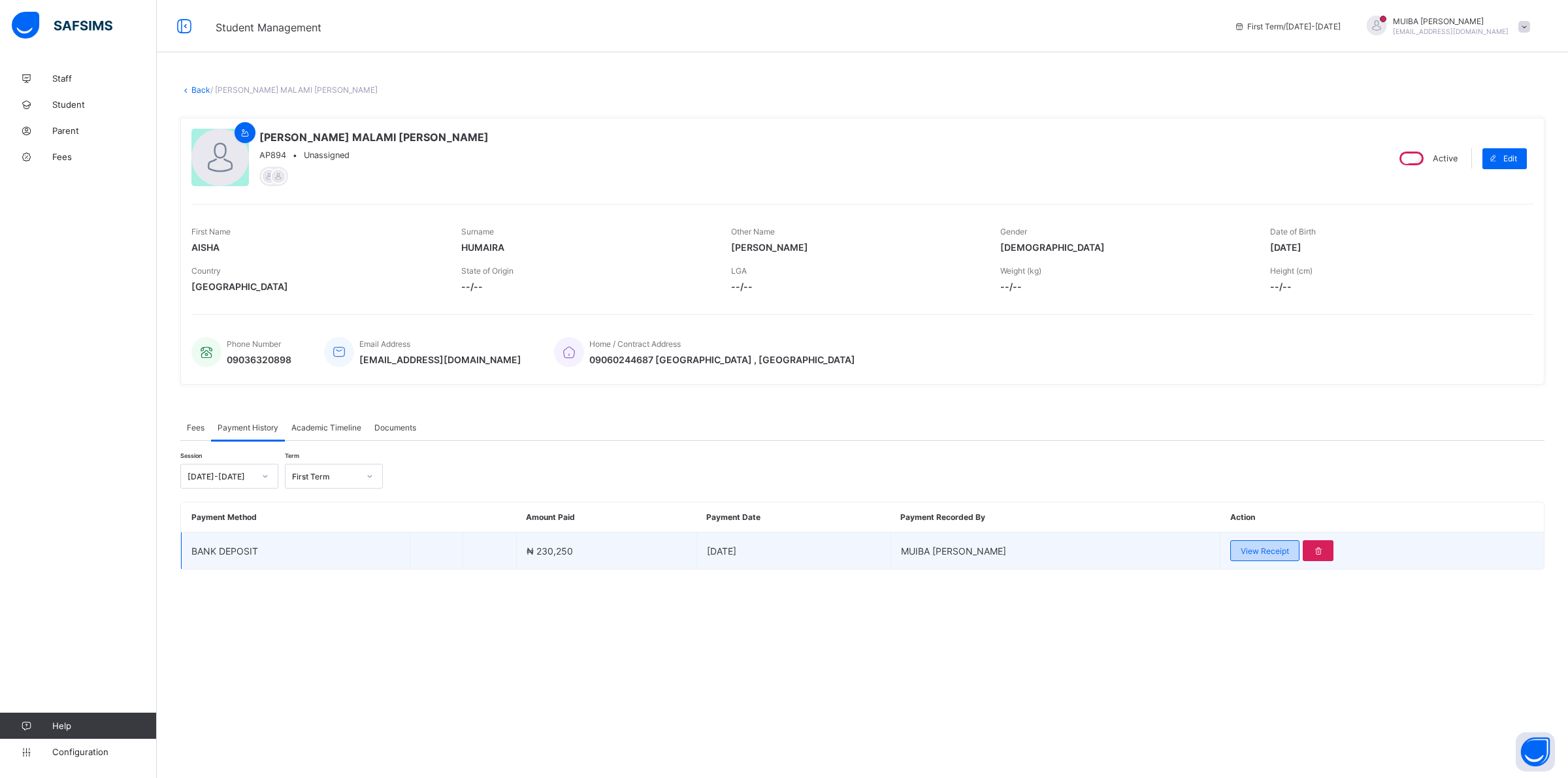
click at [1261, 546] on span "View Receipt" at bounding box center [1264, 551] width 48 height 10
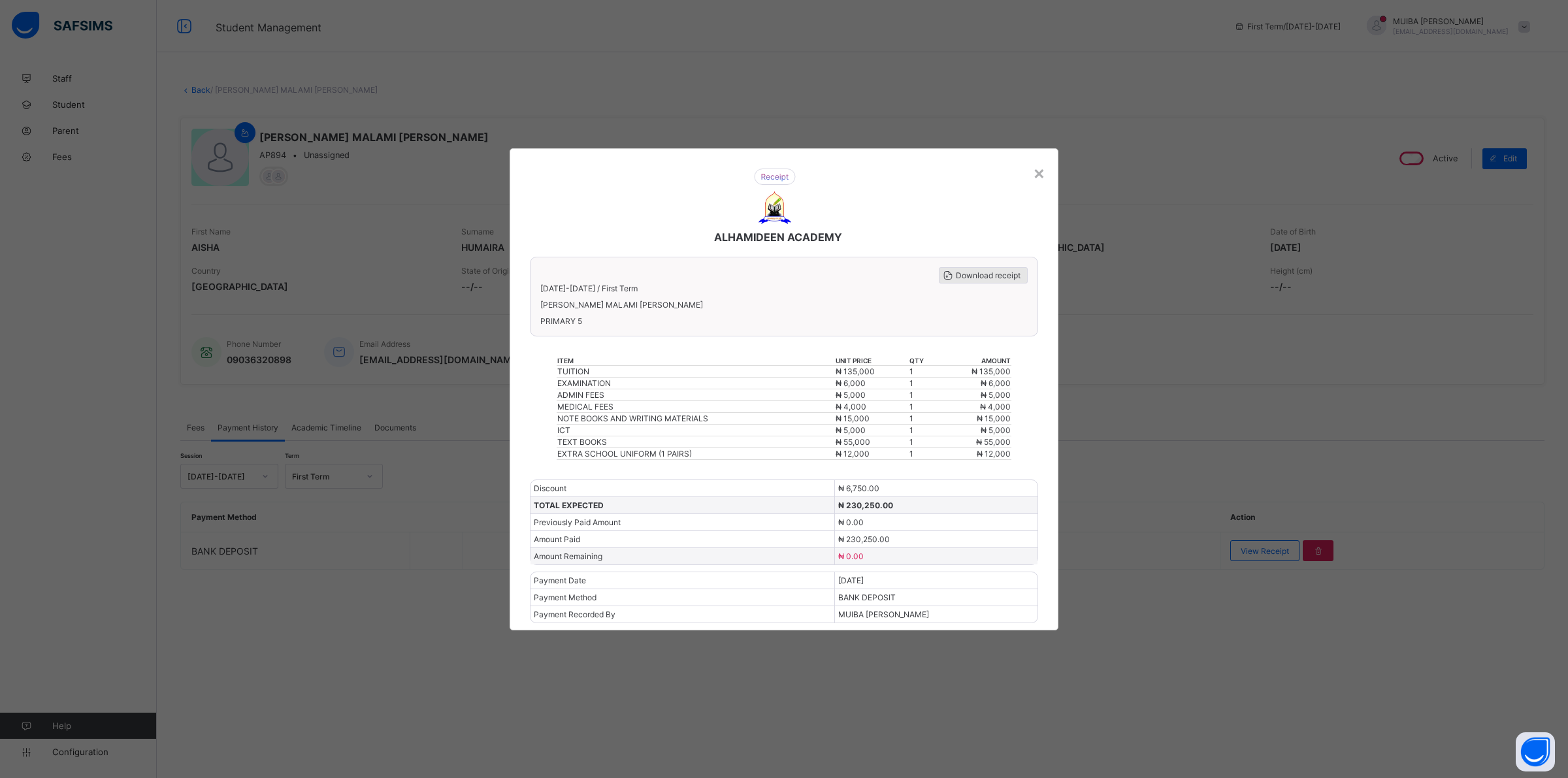
click at [963, 280] on span "Download receipt" at bounding box center [988, 276] width 64 height 10
click at [1036, 183] on div "×" at bounding box center [1039, 173] width 13 height 22
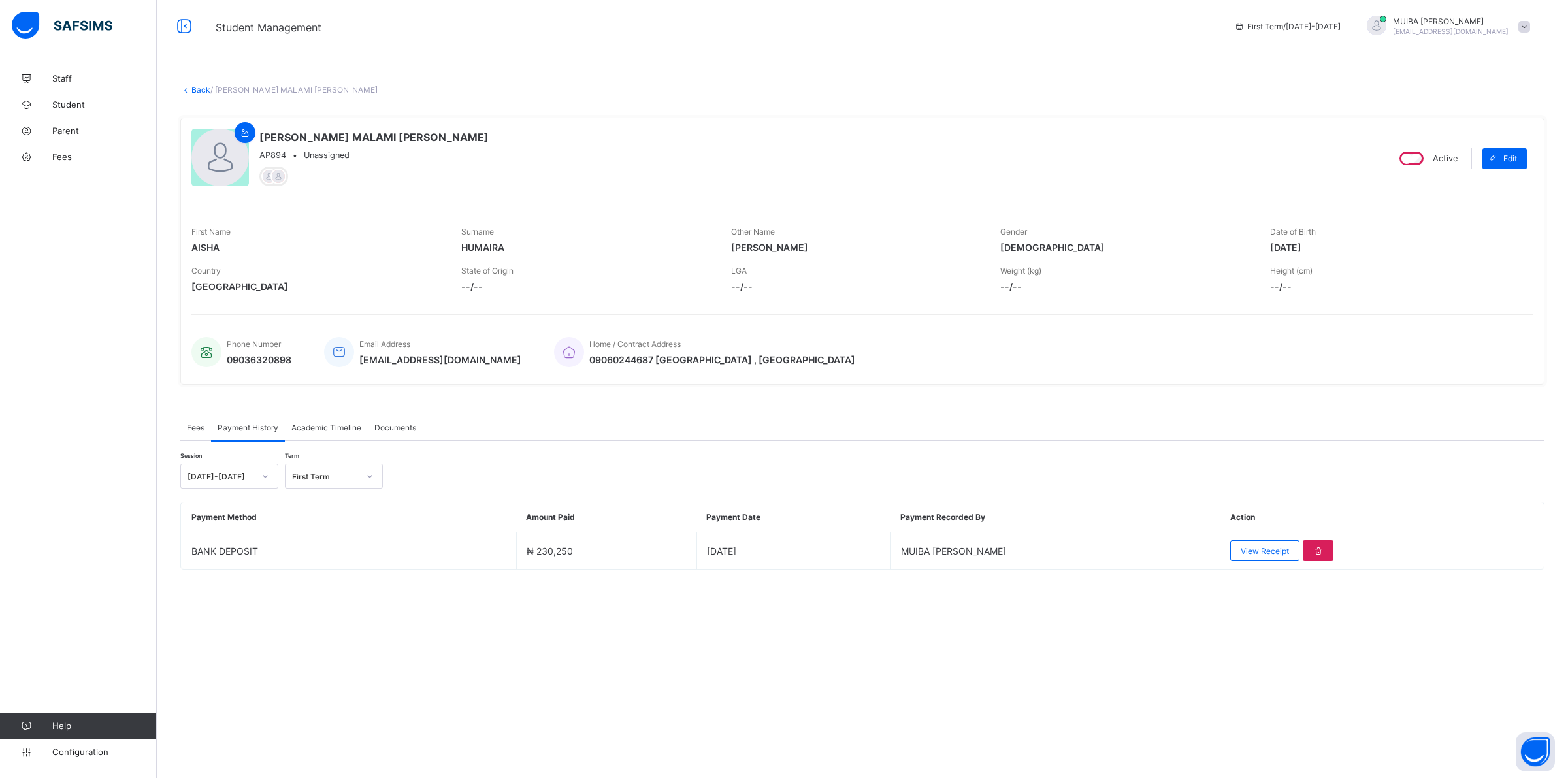
click at [204, 87] on link "Back" at bounding box center [201, 90] width 19 height 10
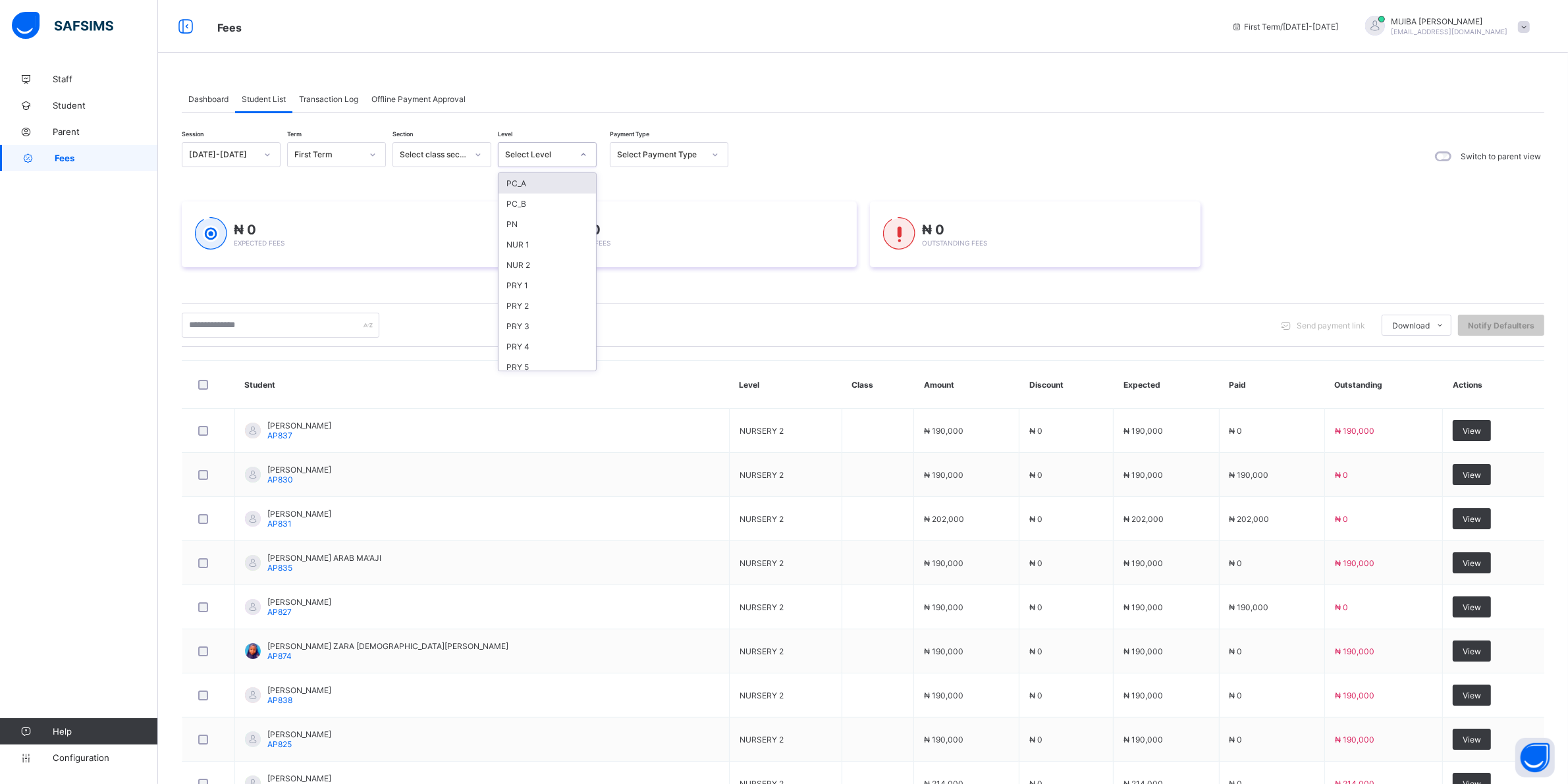
click at [583, 154] on icon at bounding box center [583, 154] width 8 height 13
click at [525, 202] on div "CLS2" at bounding box center [547, 212] width 97 height 20
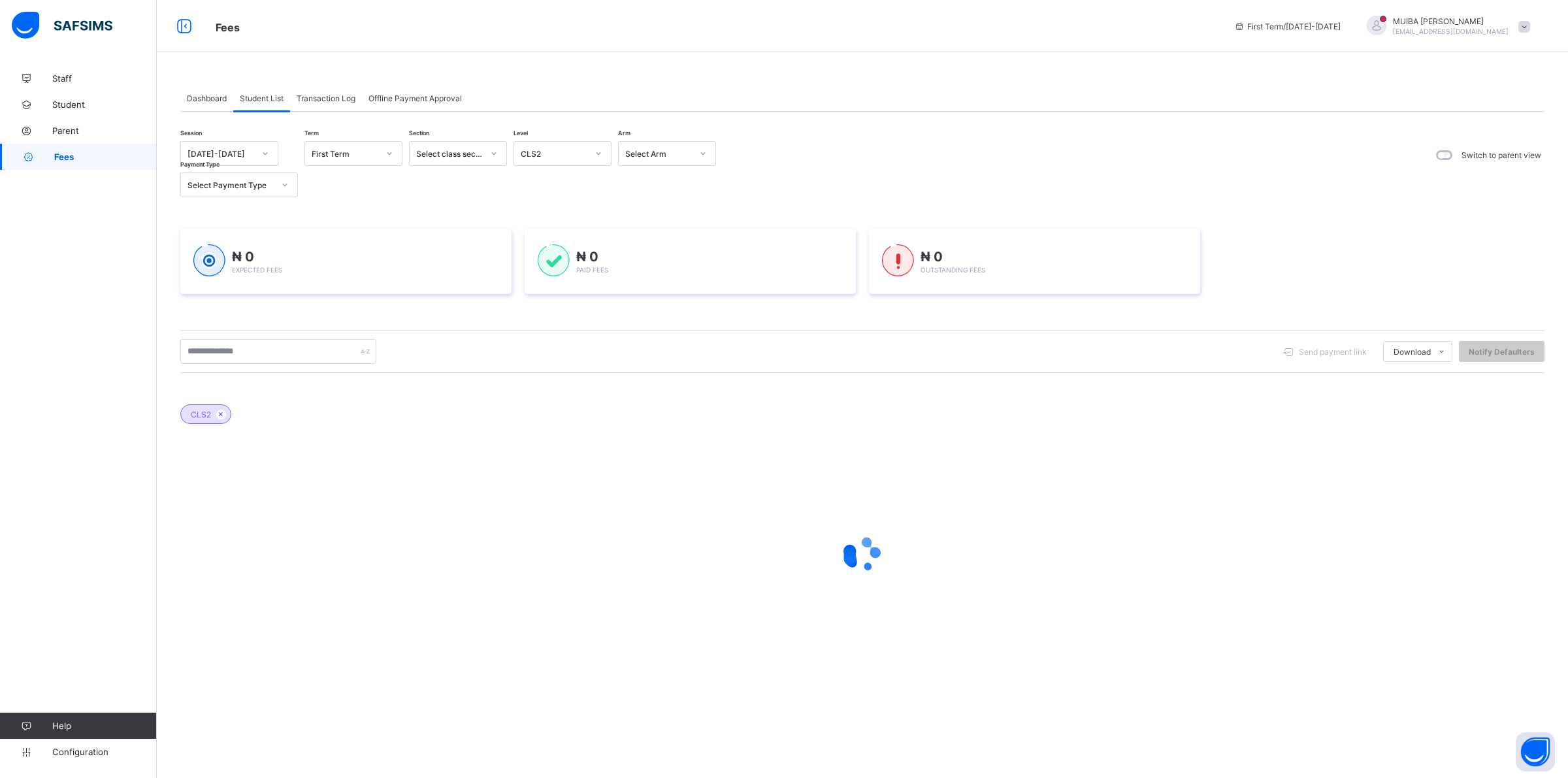
click at [521, 199] on div "Session [DATE]-[DATE] Term First Term Section Select class section Level CLS2 A…" at bounding box center [862, 410] width 1364 height 537
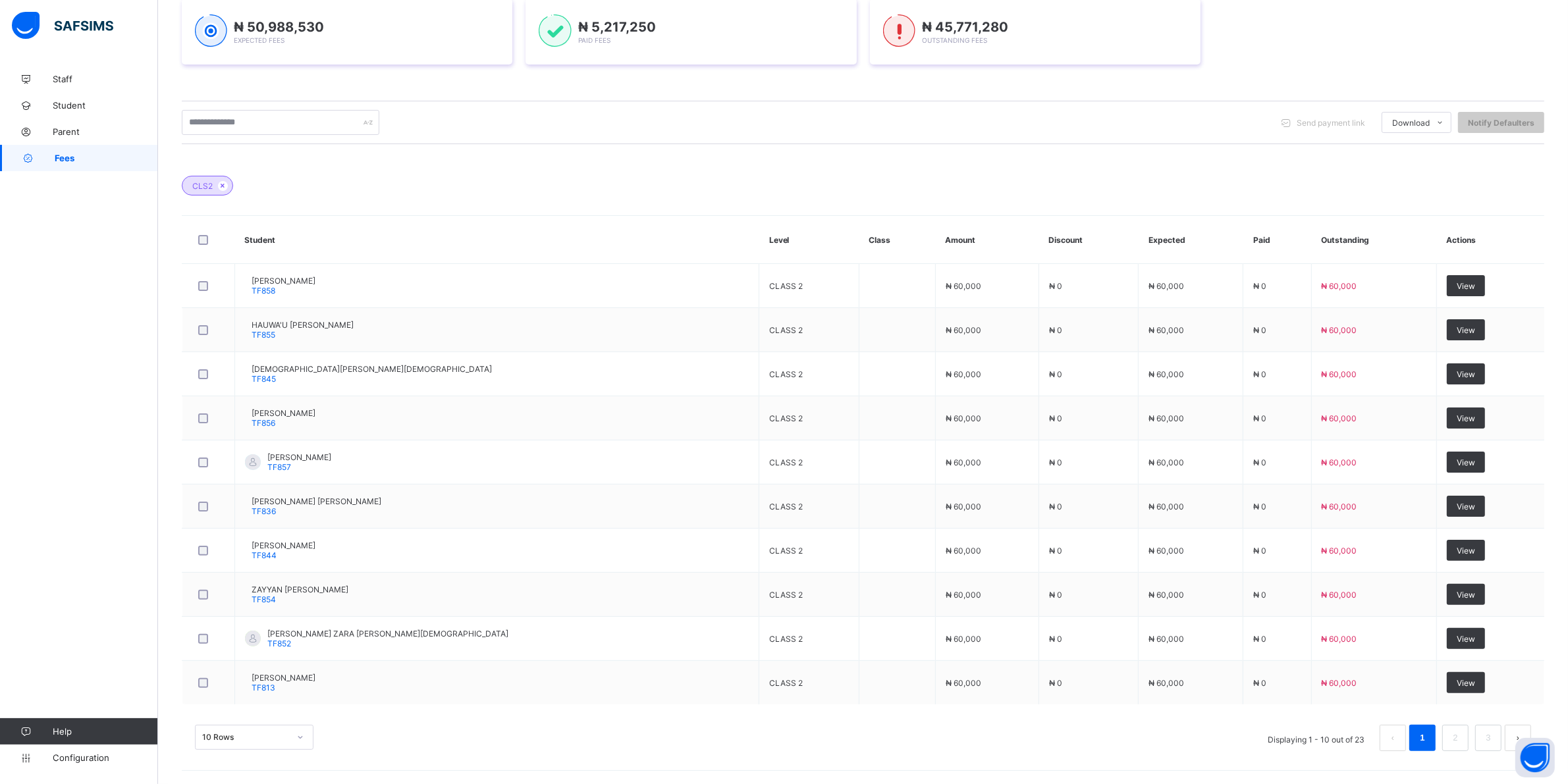
scroll to position [265, 0]
click at [296, 737] on div "10 Rows" at bounding box center [254, 737] width 118 height 25
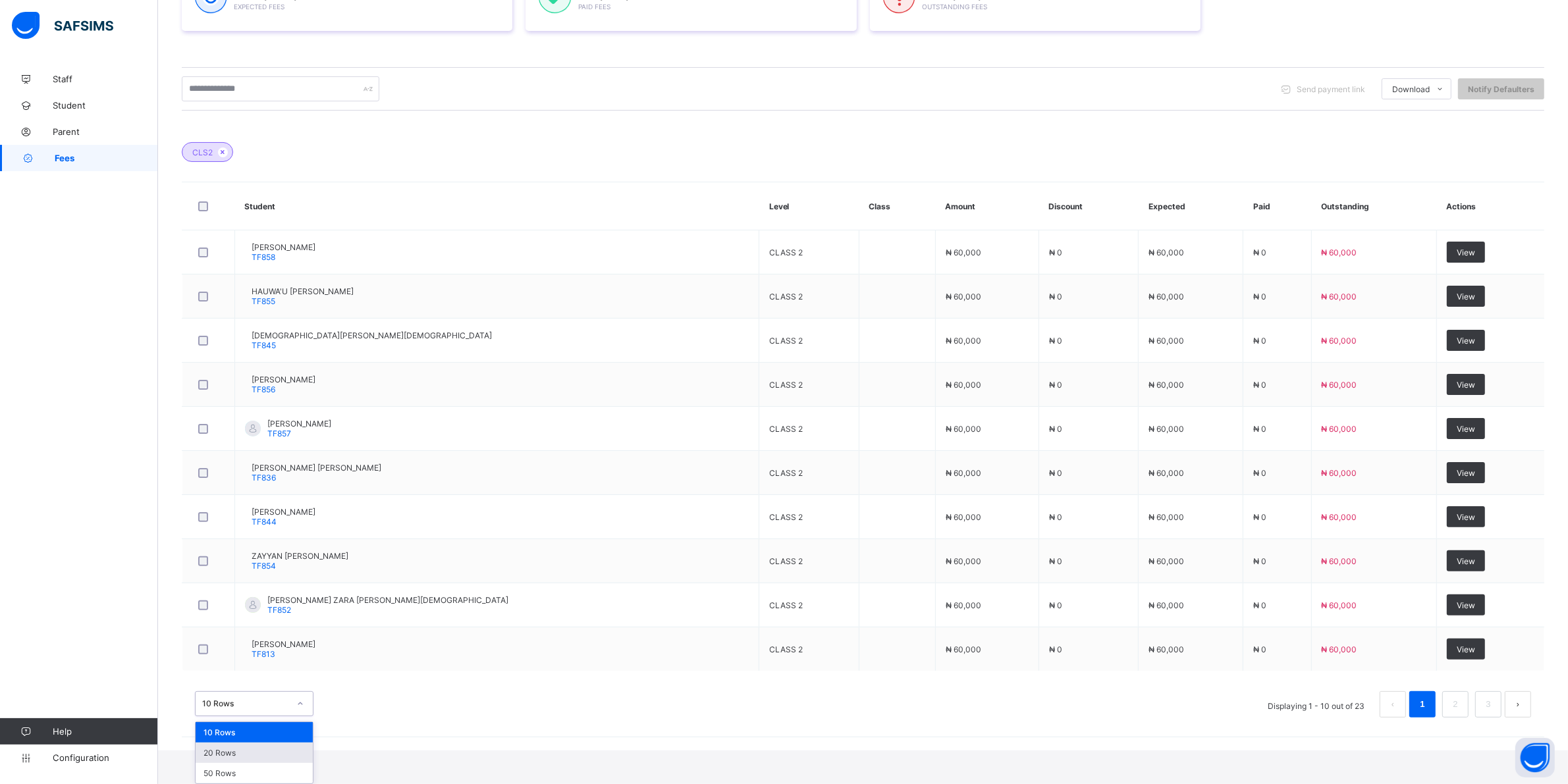
click at [233, 752] on div "20 Rows" at bounding box center [254, 752] width 117 height 20
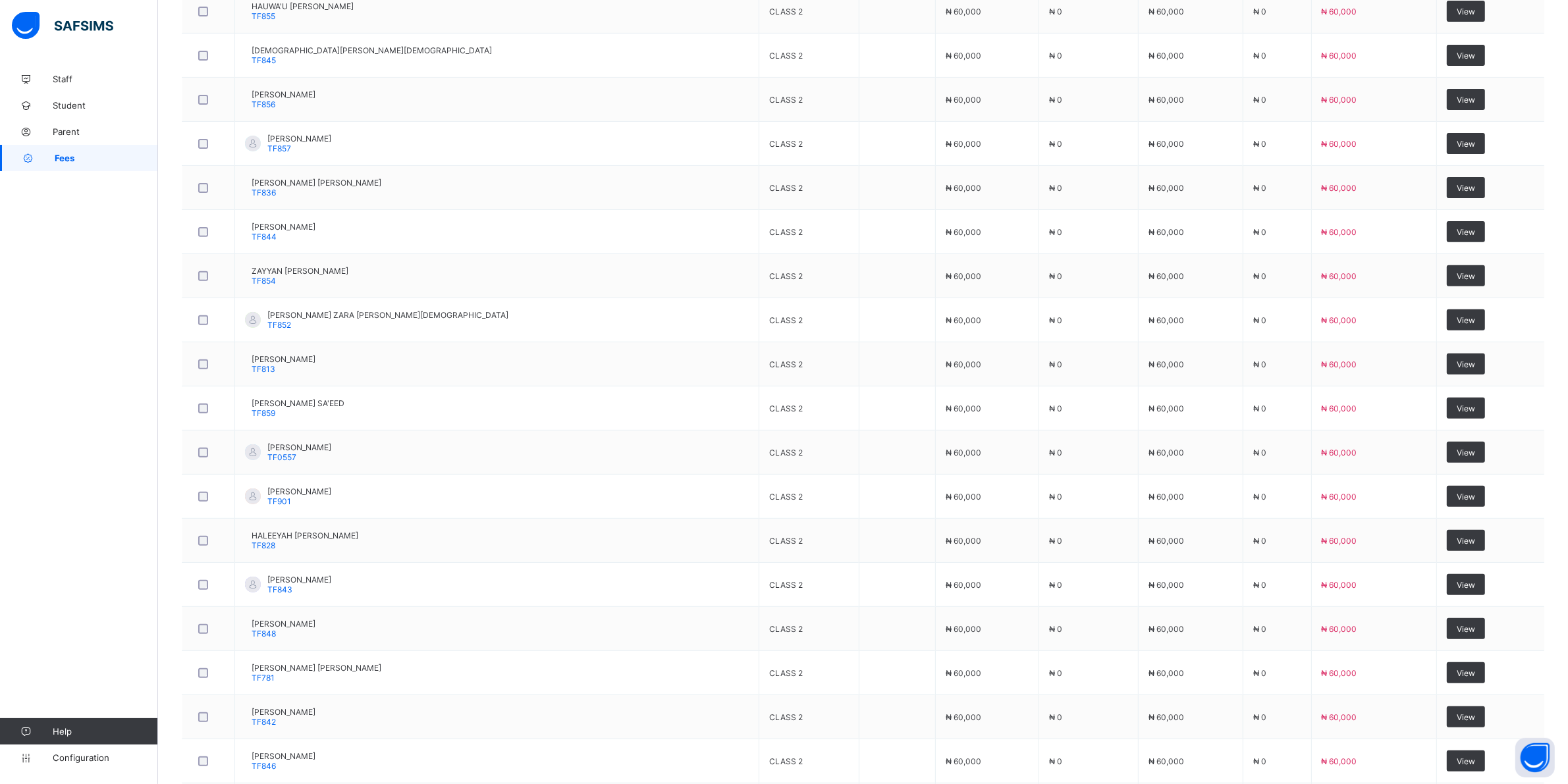
scroll to position [676, 0]
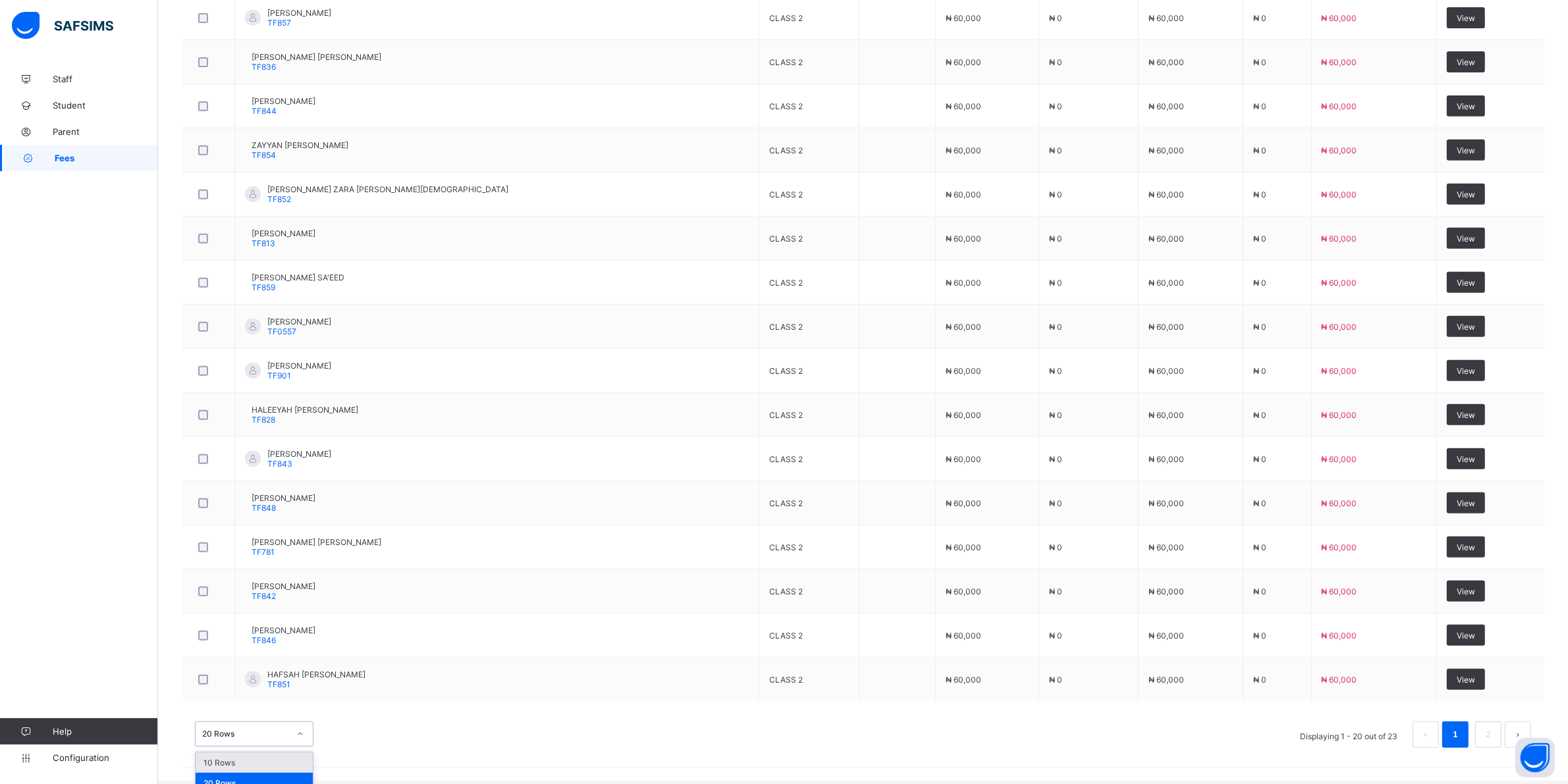
click at [298, 736] on div "option 10 Rows focused, 1 of 3. 3 results available. Use Up and Down to choose …" at bounding box center [254, 733] width 118 height 25
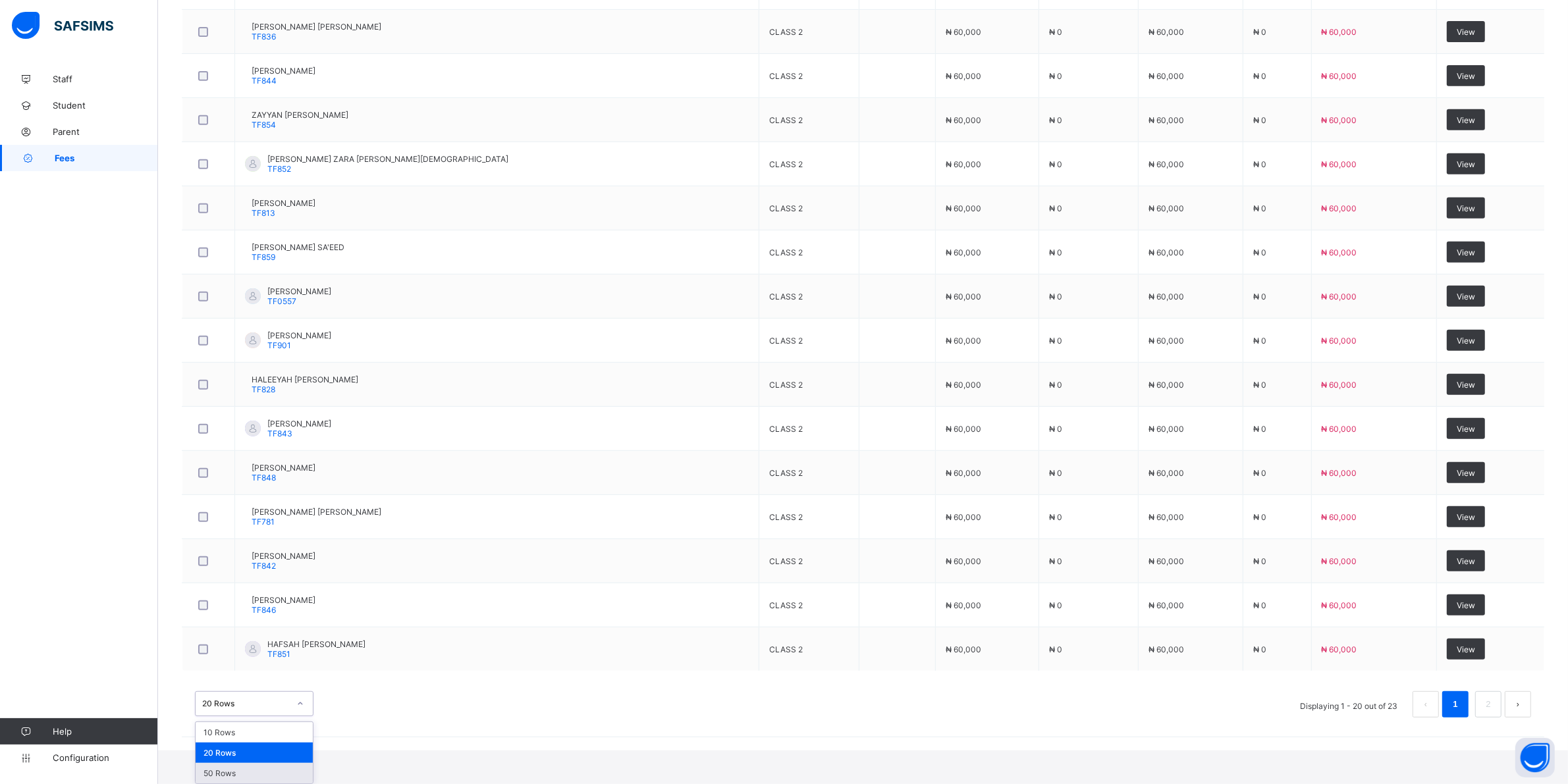
click at [239, 774] on div "50 Rows" at bounding box center [254, 773] width 117 height 20
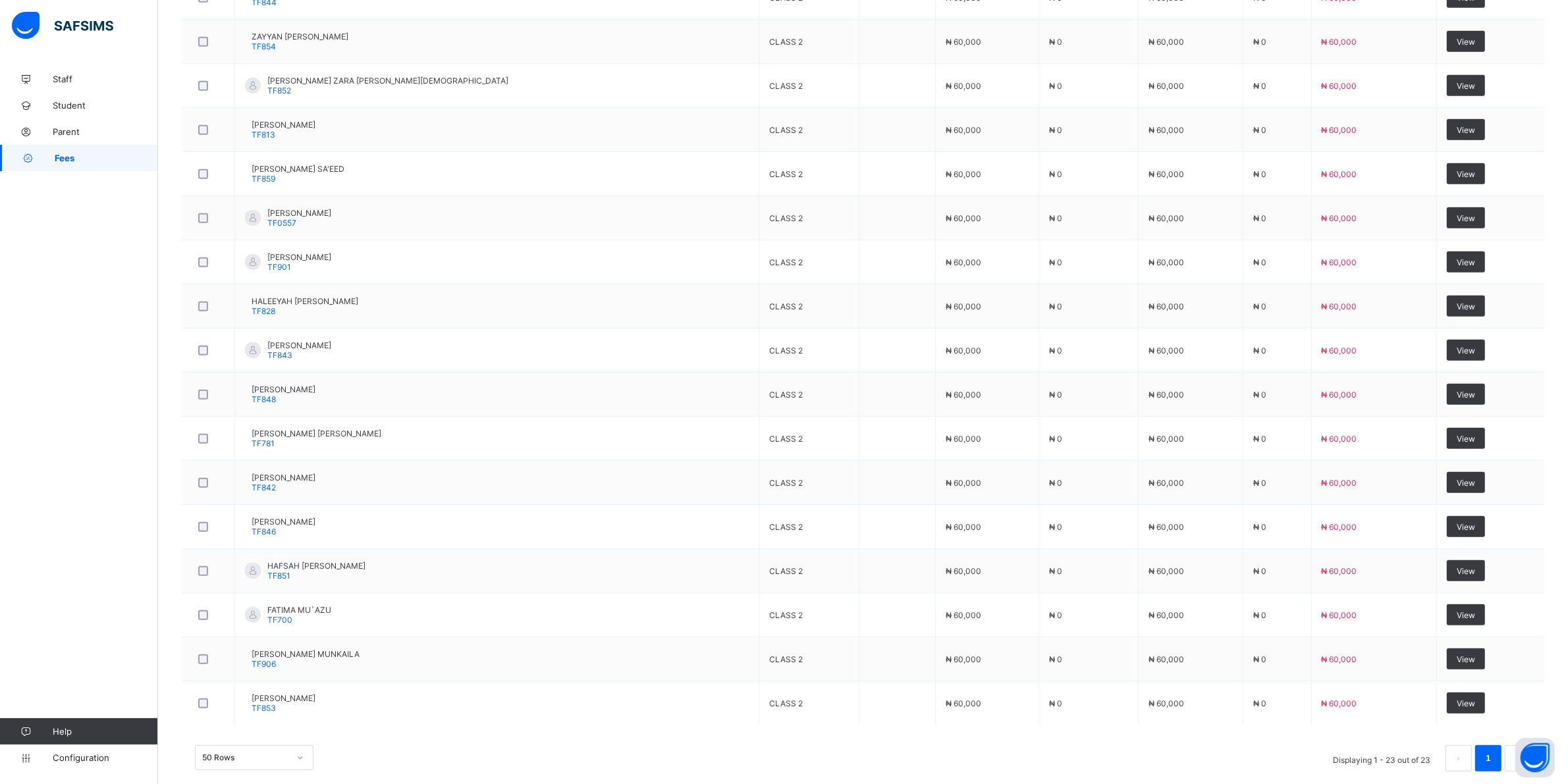
scroll to position [808, 0]
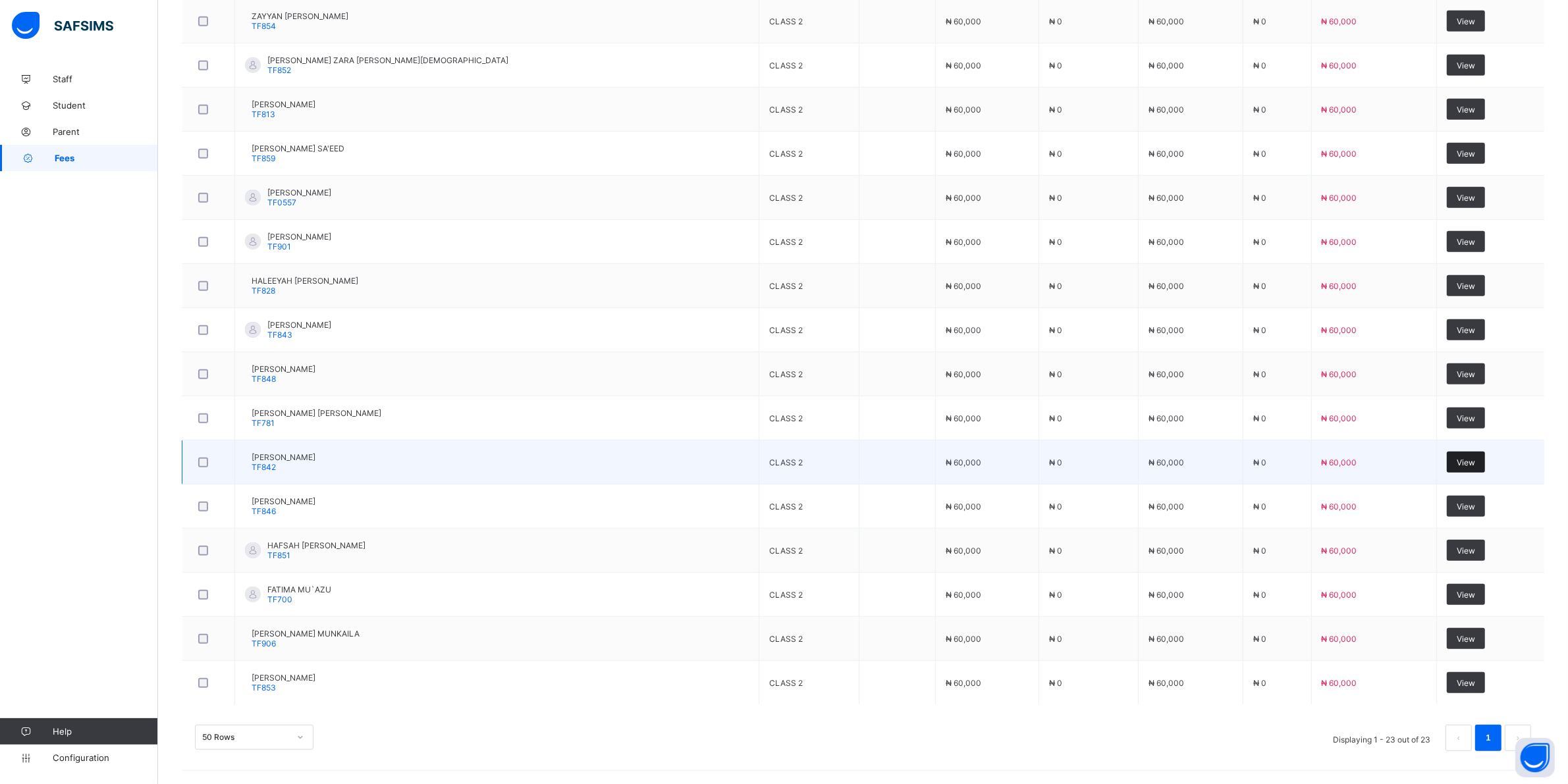
click at [1463, 455] on div "View" at bounding box center [1466, 462] width 38 height 21
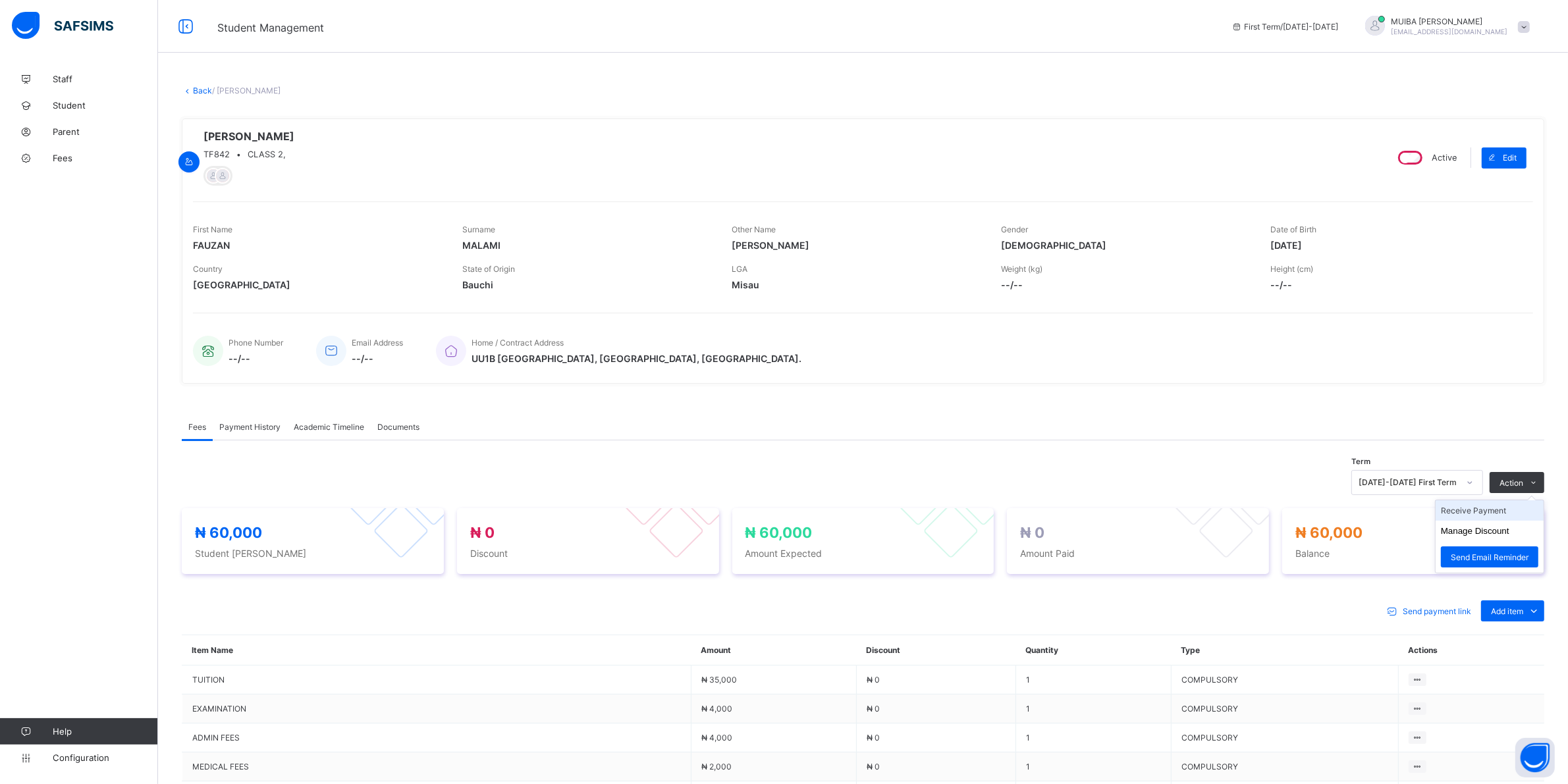
click at [1502, 514] on li "Receive Payment" at bounding box center [1489, 510] width 108 height 20
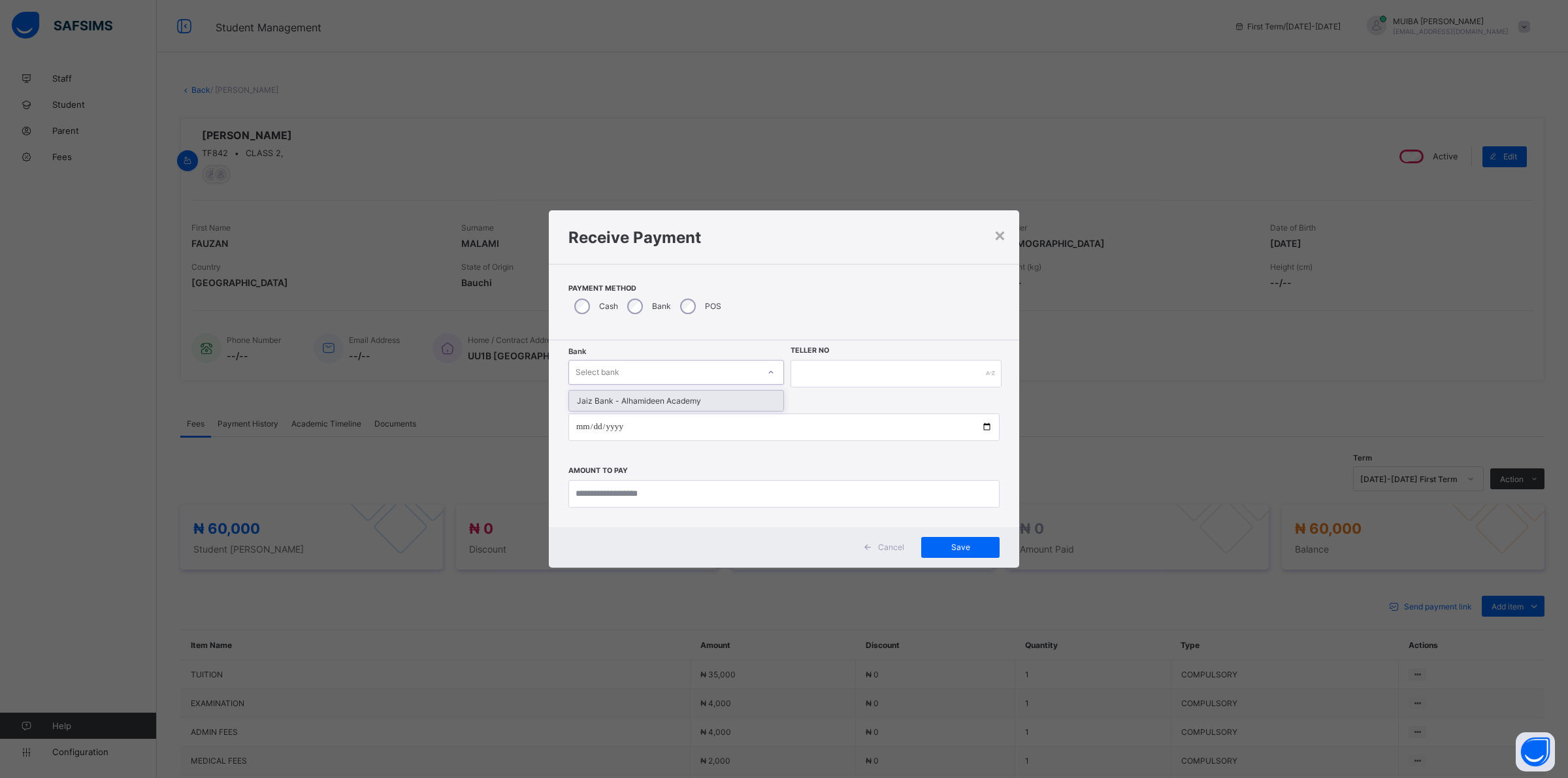
click at [748, 376] on div "Select bank" at bounding box center [663, 372] width 190 height 18
click at [696, 399] on div "Jaiz Bank - Alhamideen Academy" at bounding box center [676, 400] width 214 height 20
drag, startPoint x: 814, startPoint y: 370, endPoint x: 831, endPoint y: 354, distance: 23.3
click at [815, 369] on input "text" at bounding box center [896, 373] width 211 height 27
type input "*******"
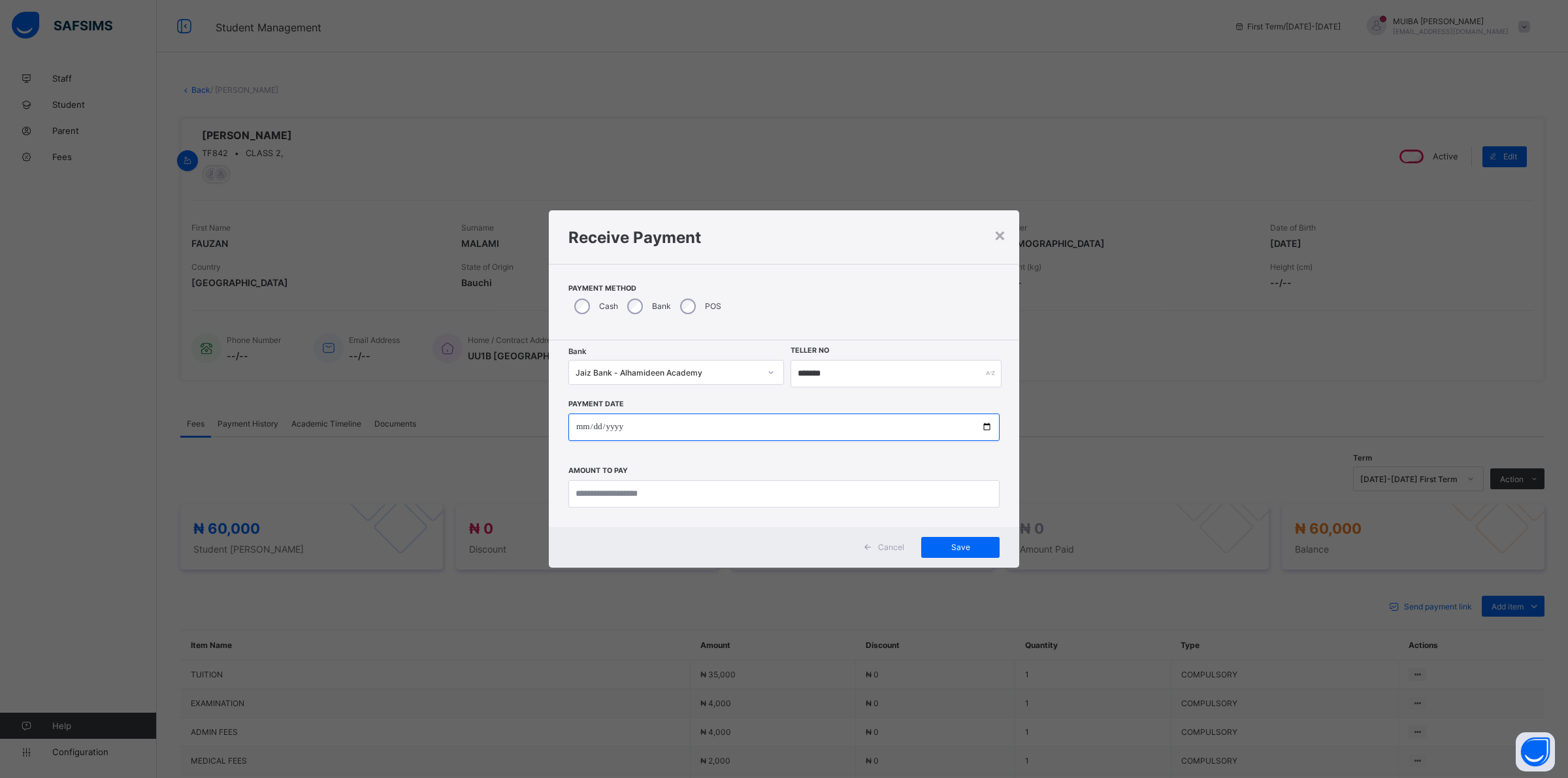
click at [580, 427] on input "date" at bounding box center [784, 427] width 431 height 27
type input "**********"
drag, startPoint x: 625, startPoint y: 497, endPoint x: 635, endPoint y: 497, distance: 10.0
click at [630, 497] on input "currency" at bounding box center [784, 493] width 431 height 27
type input "********"
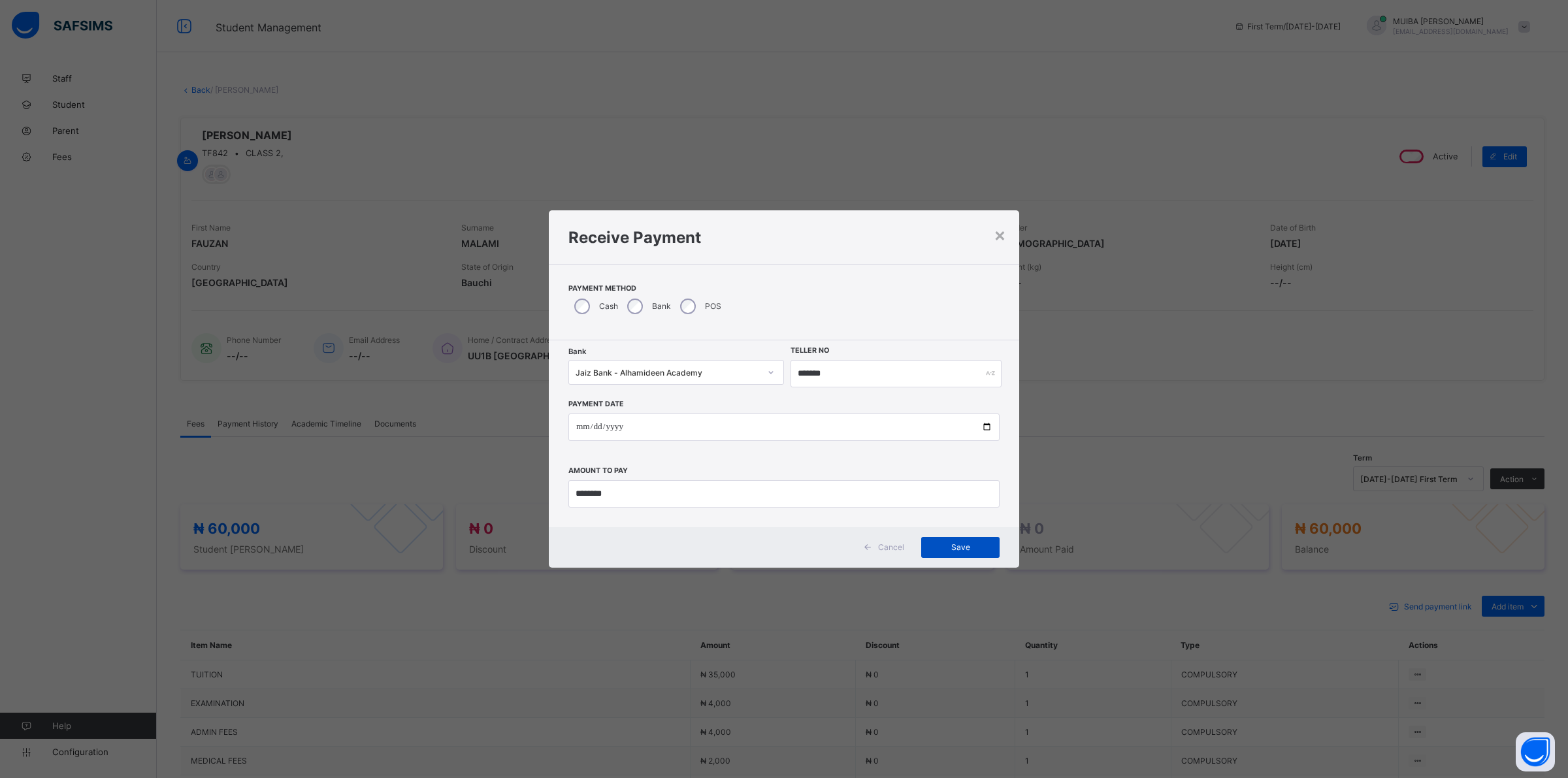
click at [962, 550] on span "Save" at bounding box center [960, 547] width 59 height 10
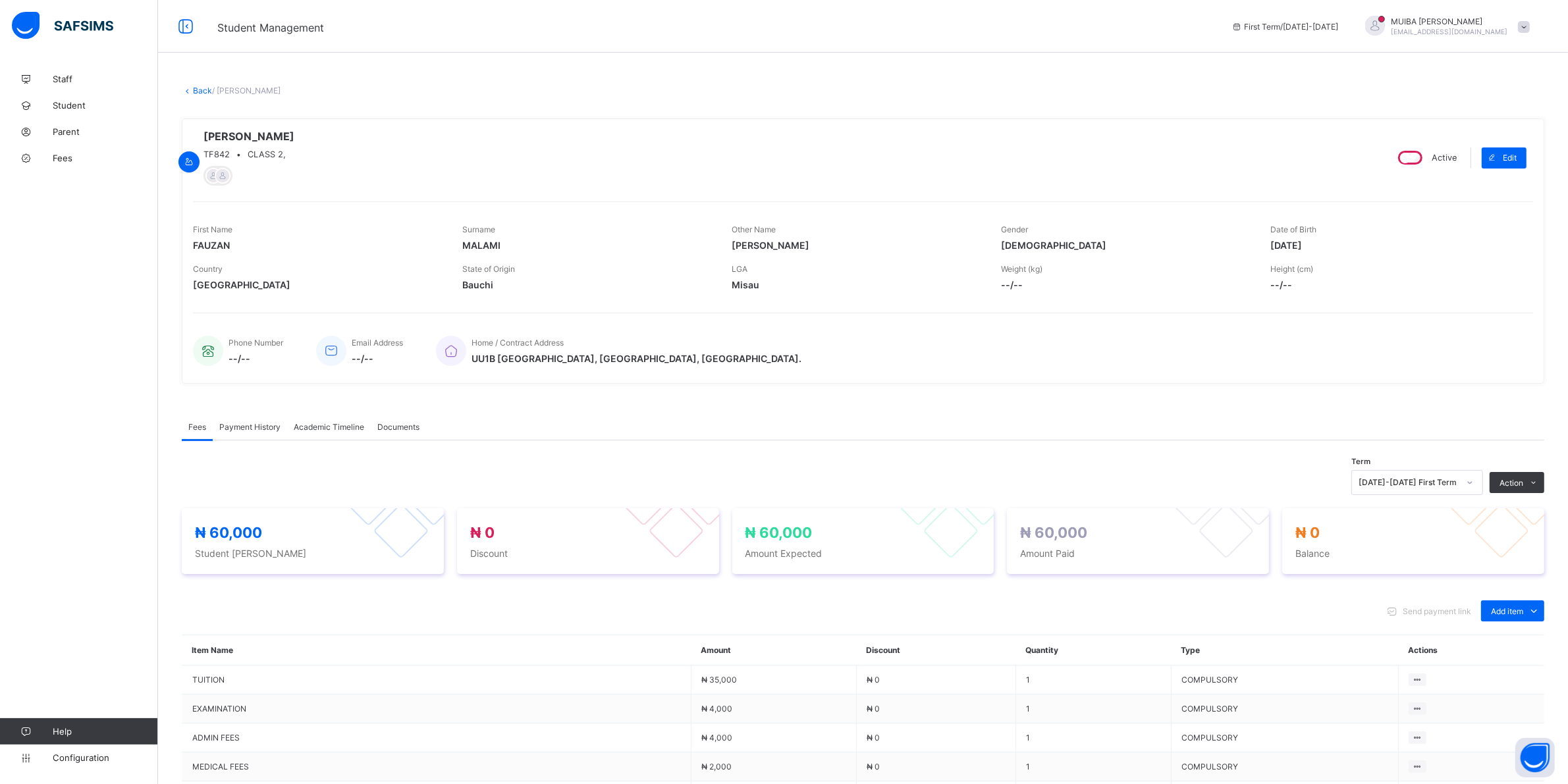
click at [267, 426] on span "Payment History" at bounding box center [250, 427] width 61 height 10
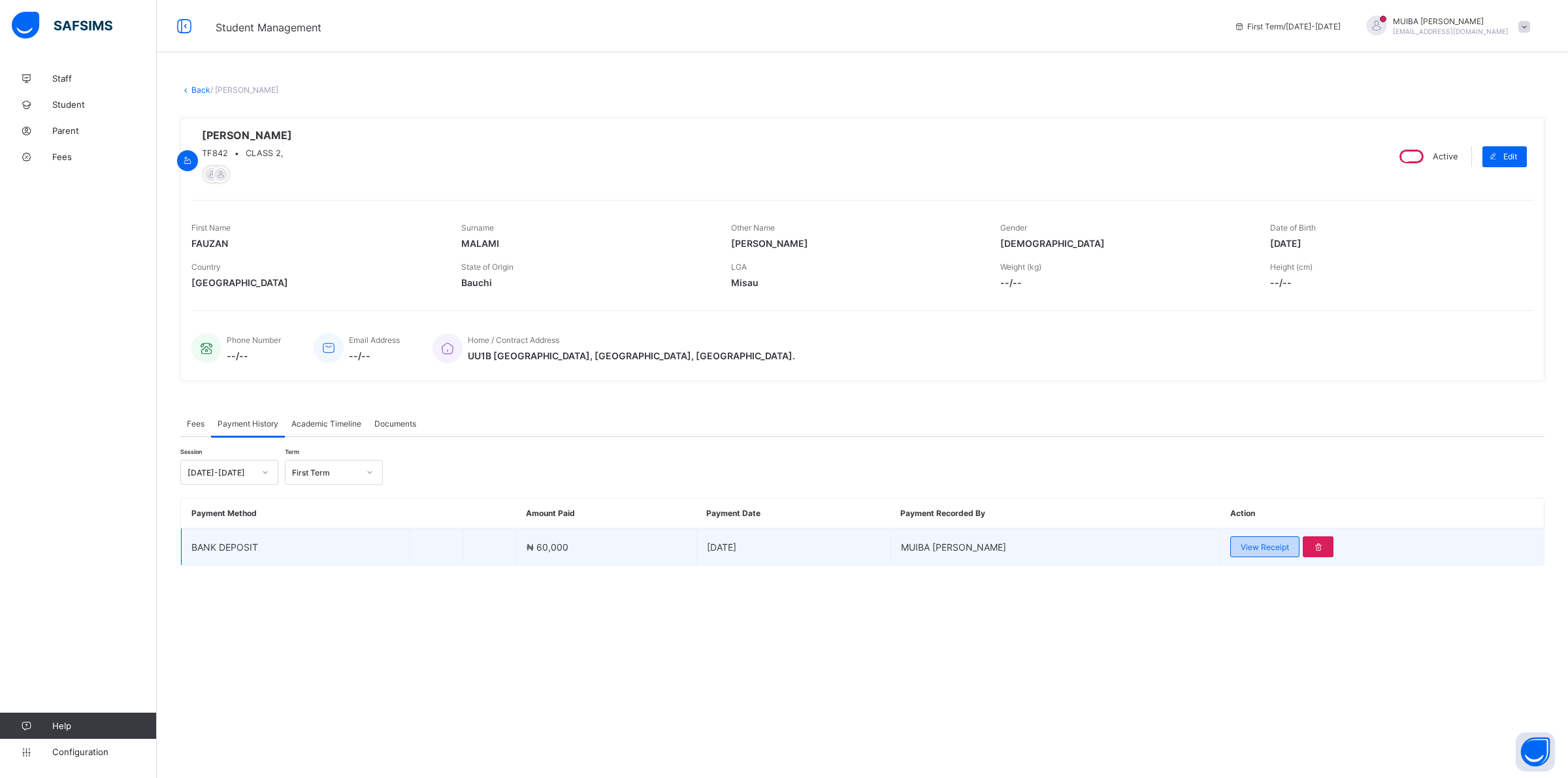
click at [1251, 550] on span "View Receipt" at bounding box center [1264, 547] width 48 height 10
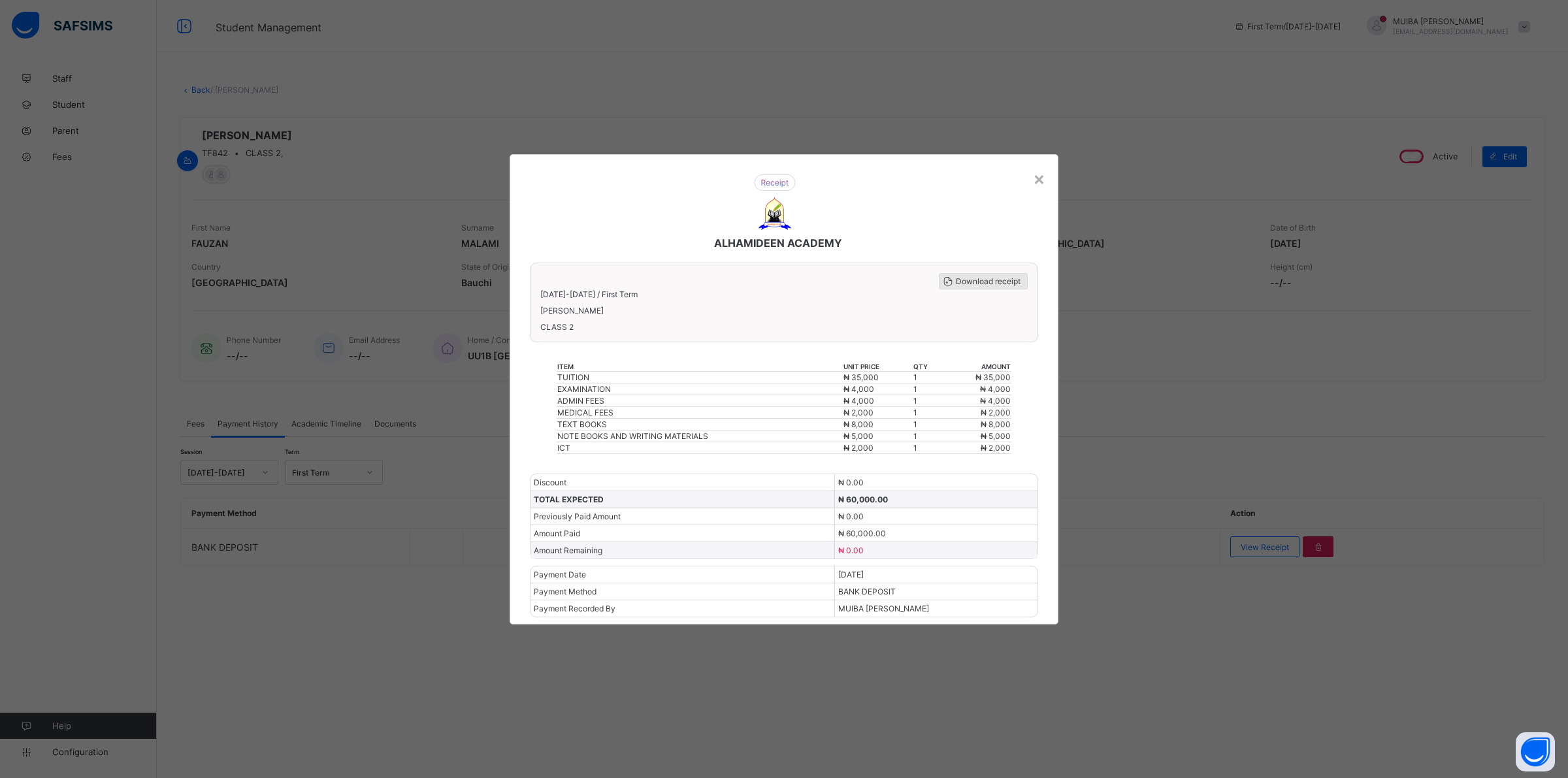
click at [971, 286] on span "Download receipt" at bounding box center [988, 281] width 64 height 10
click at [1038, 187] on div "×" at bounding box center [1039, 178] width 13 height 22
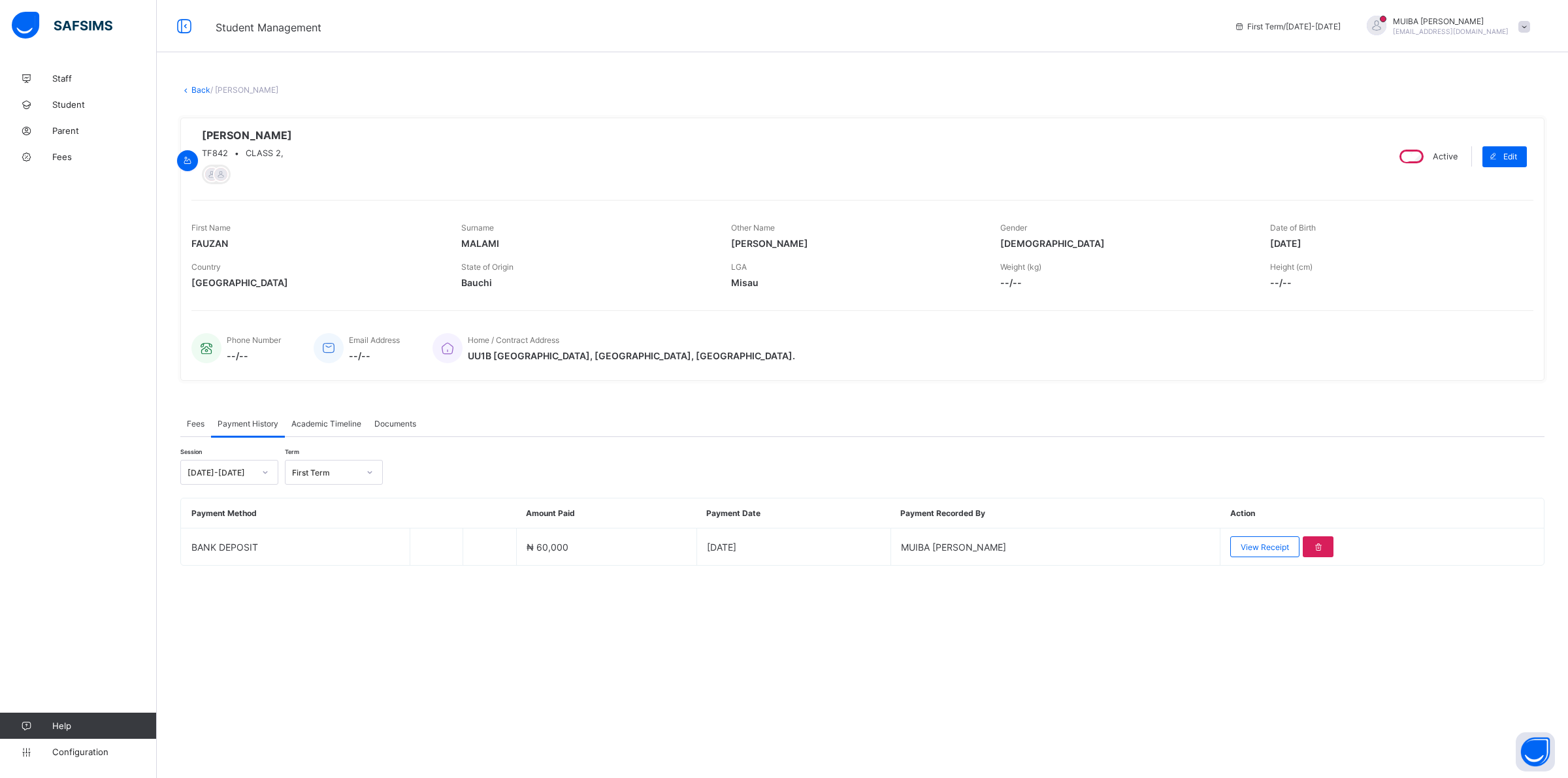
click at [199, 85] on link "Back" at bounding box center [201, 90] width 19 height 10
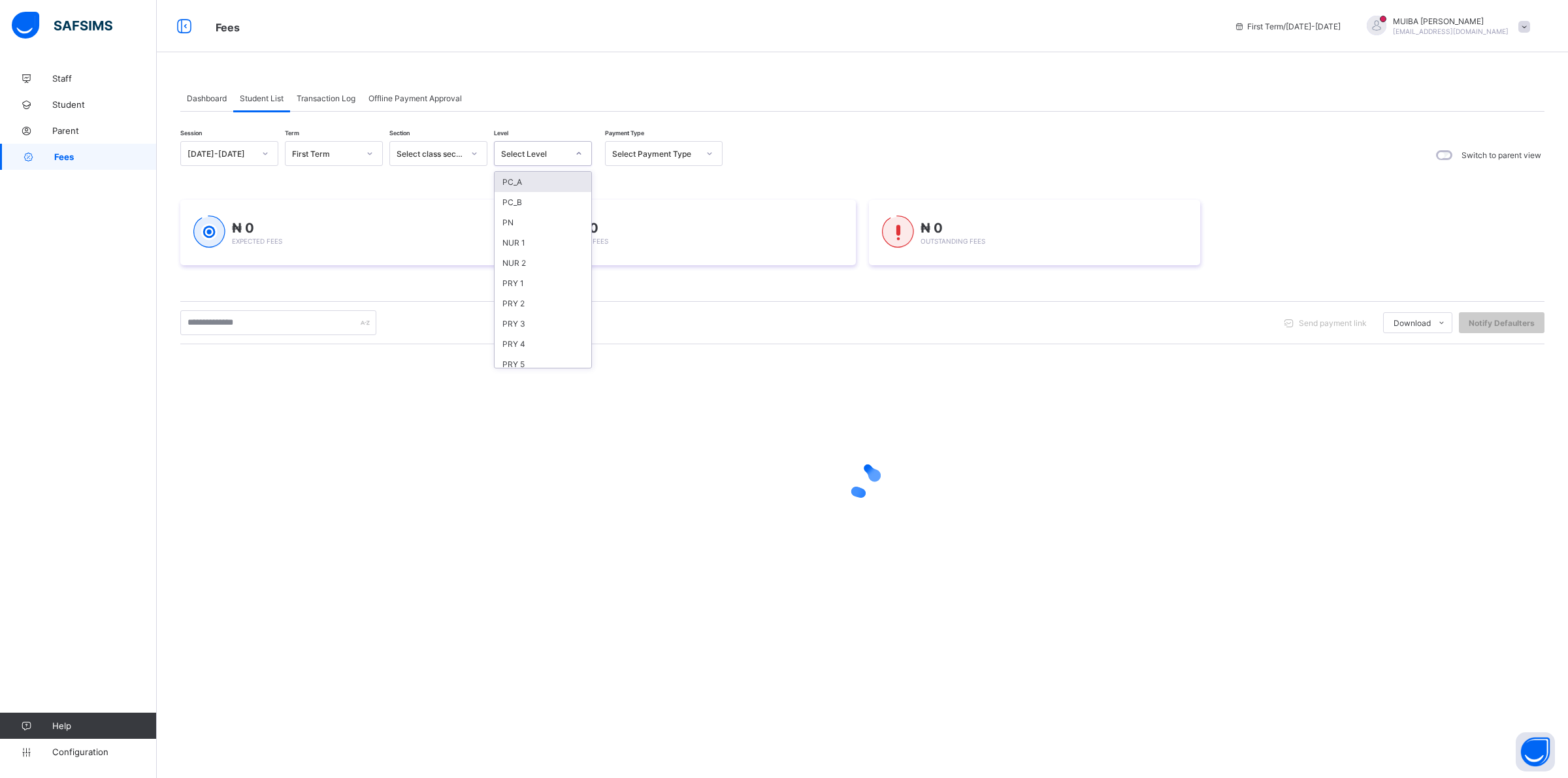
click at [573, 151] on div at bounding box center [579, 153] width 22 height 21
click at [521, 312] on div "CLS3" at bounding box center [543, 322] width 97 height 20
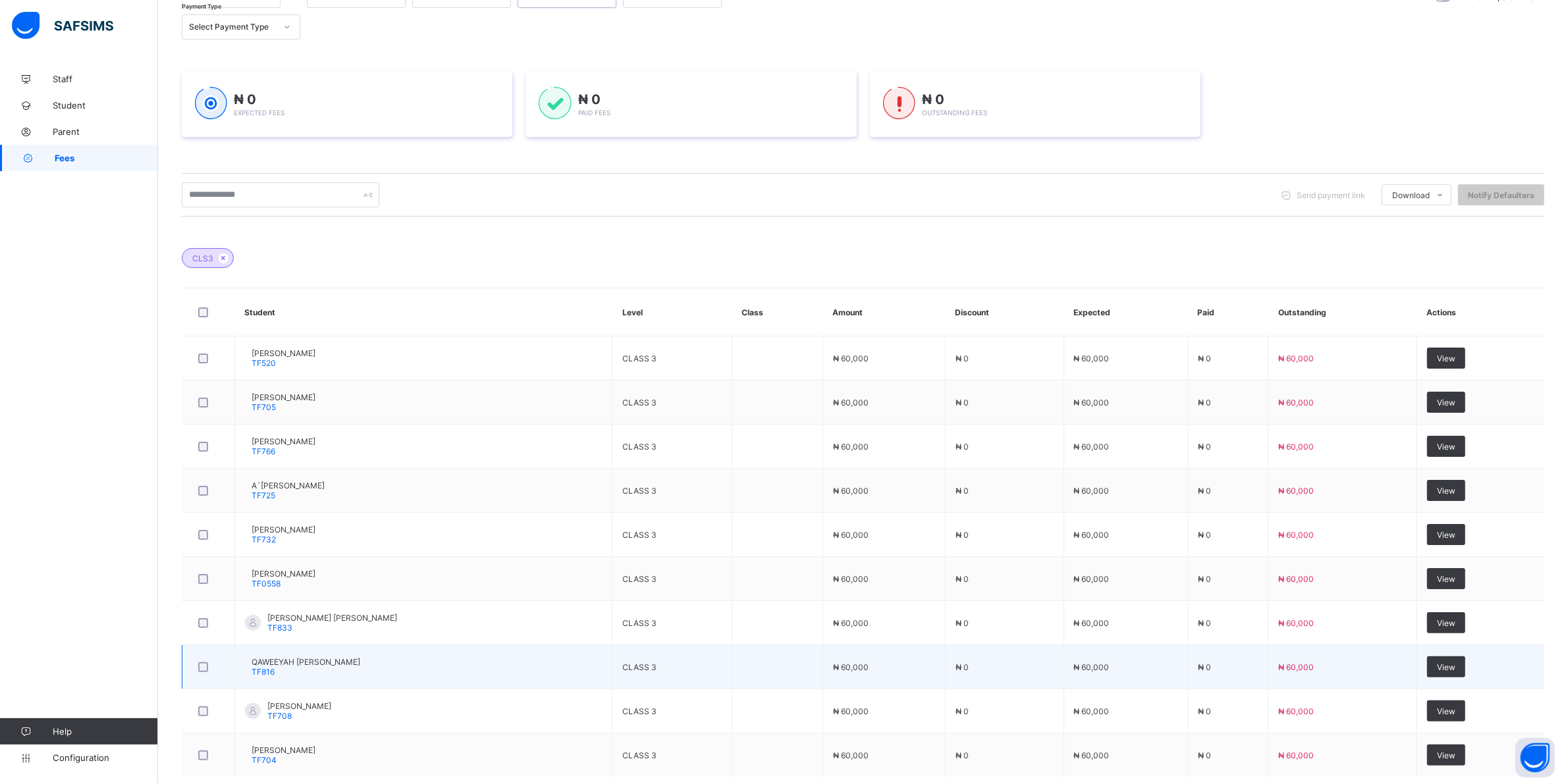
scroll to position [233, 0]
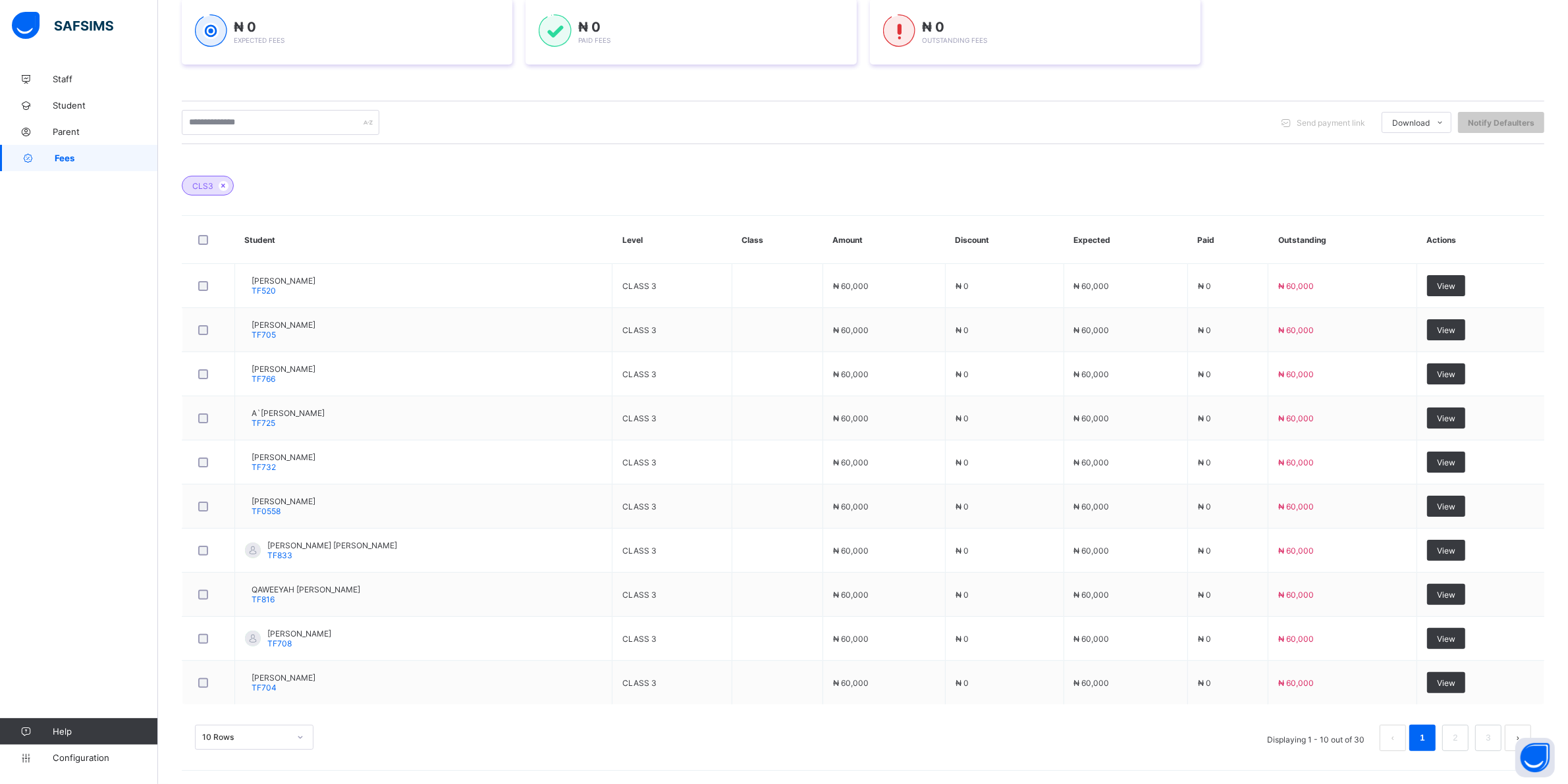
click at [300, 732] on div "10 Rows" at bounding box center [254, 737] width 118 height 25
click at [293, 737] on div "Dashboard Student List Transaction Log Offline Payment Approval Student List Mo…" at bounding box center [863, 276] width 1410 height 1016
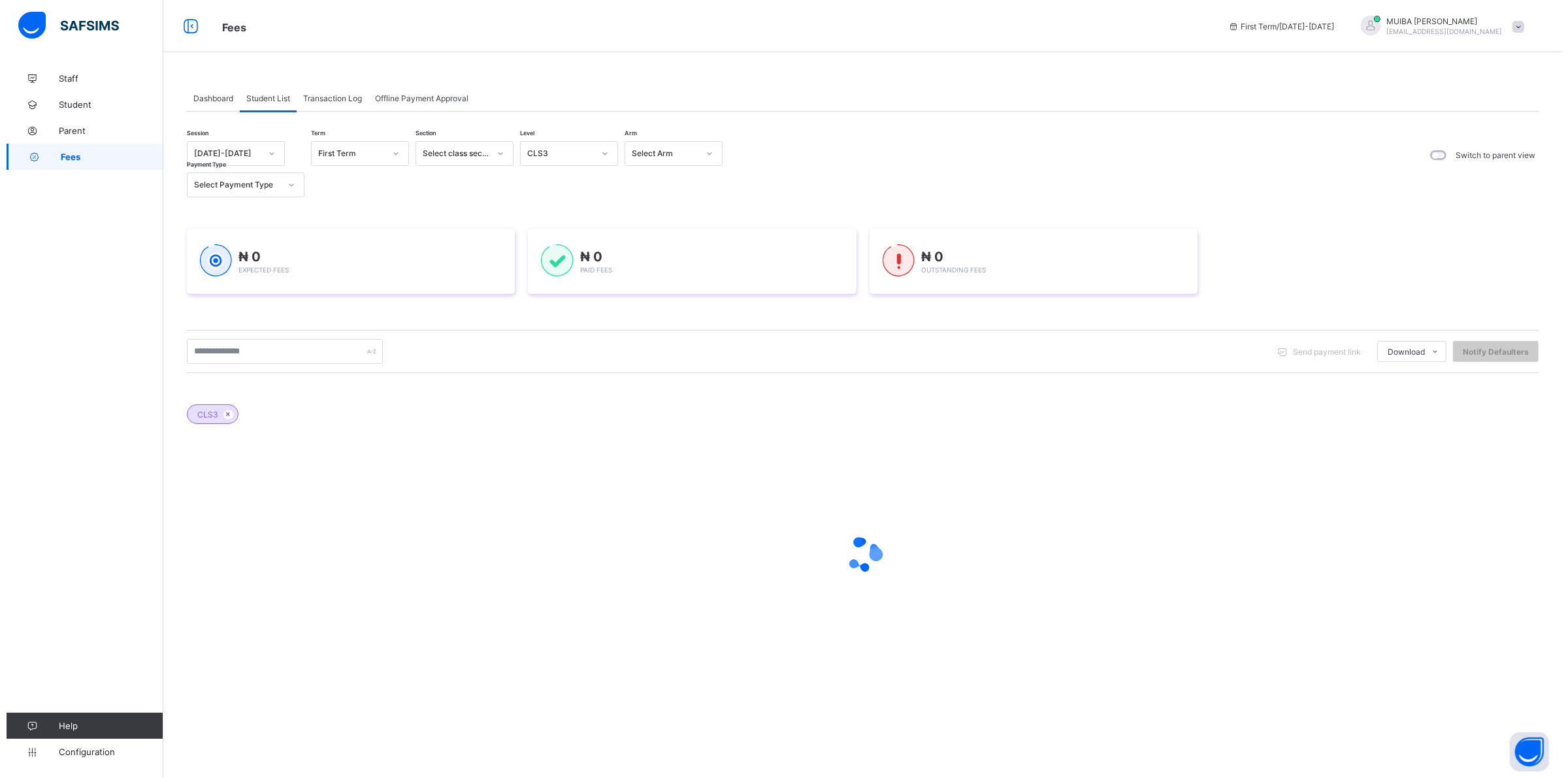
scroll to position [0, 0]
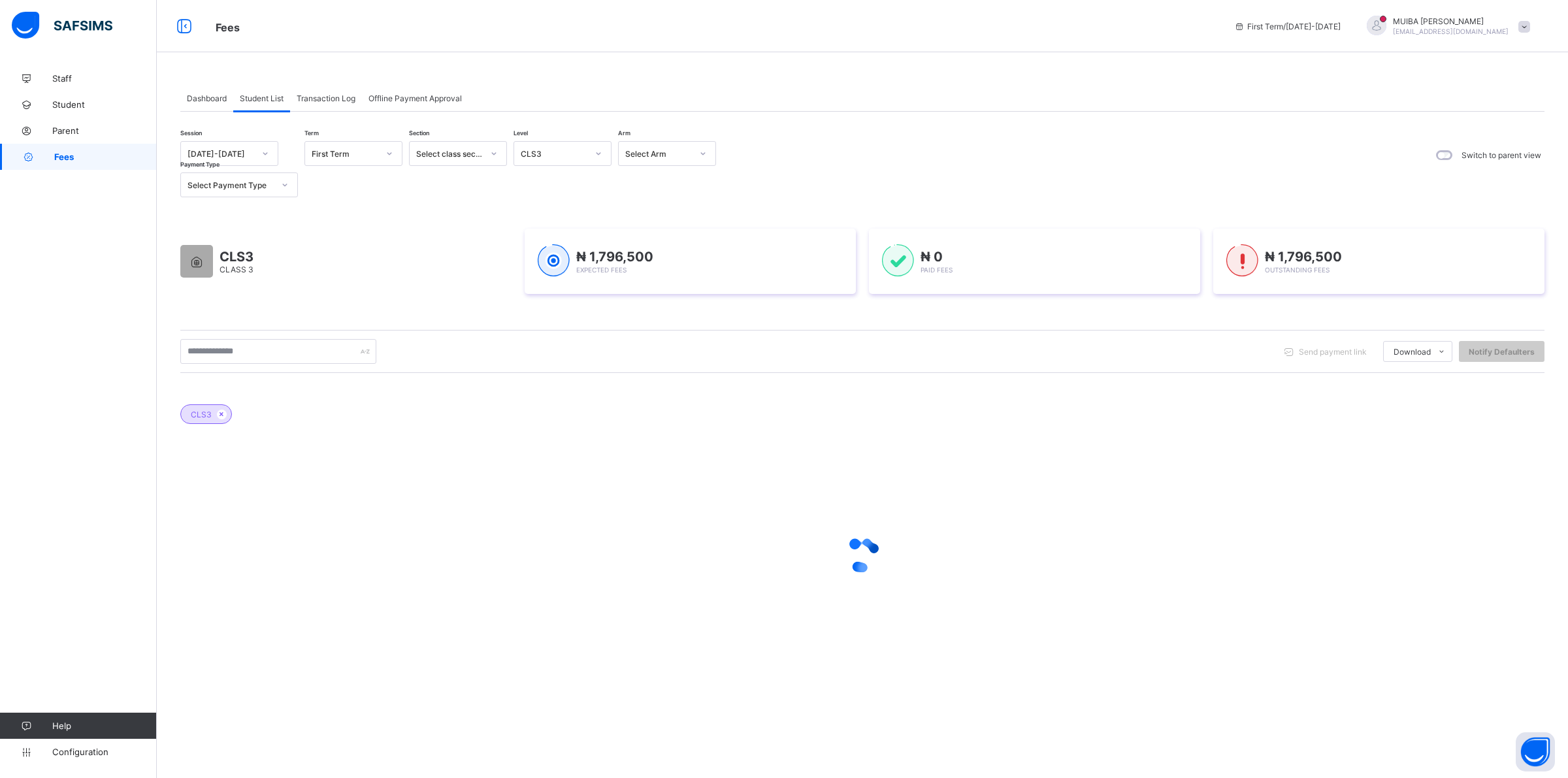
click at [595, 155] on icon at bounding box center [598, 153] width 8 height 13
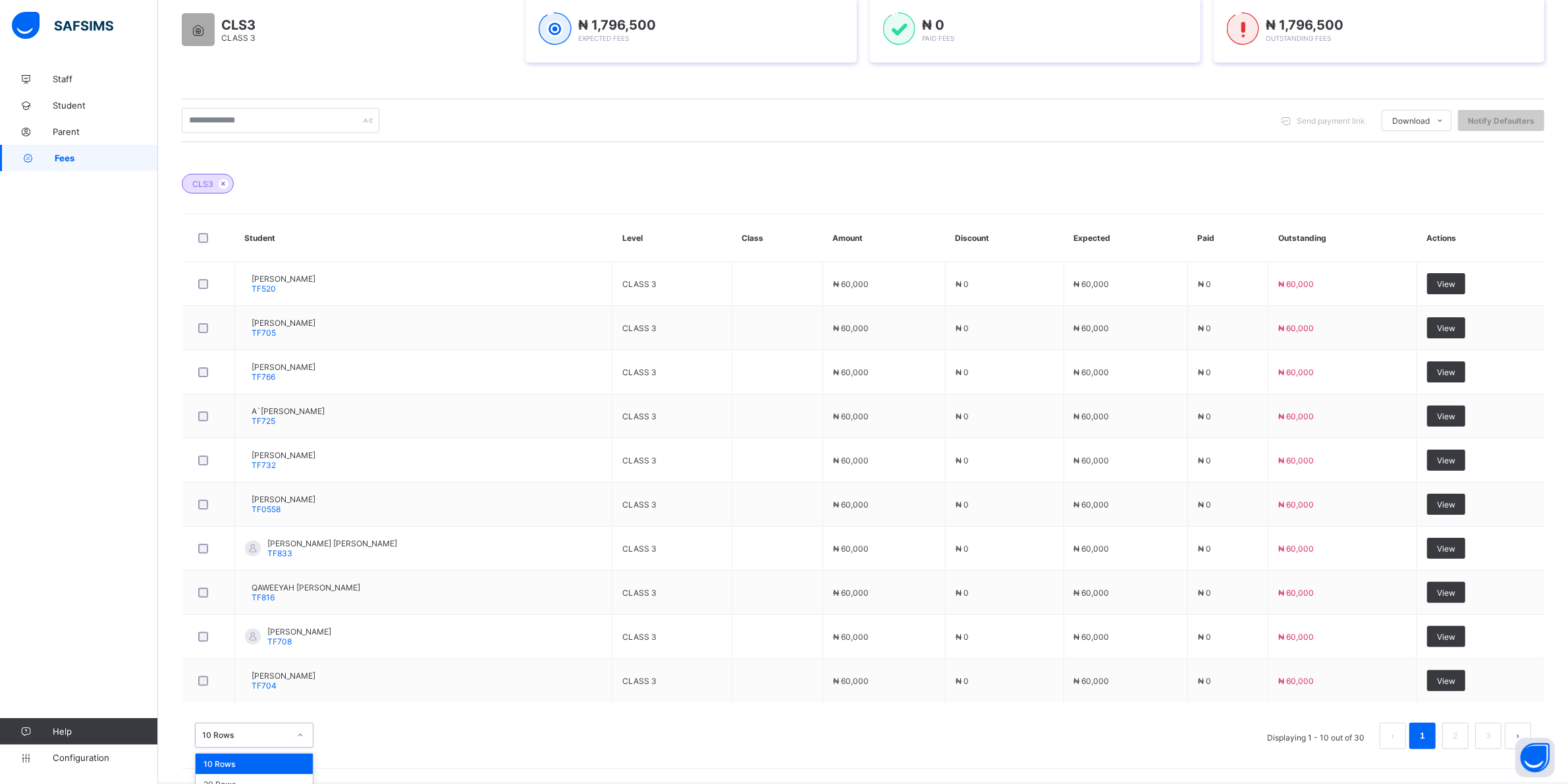
scroll to position [265, 0]
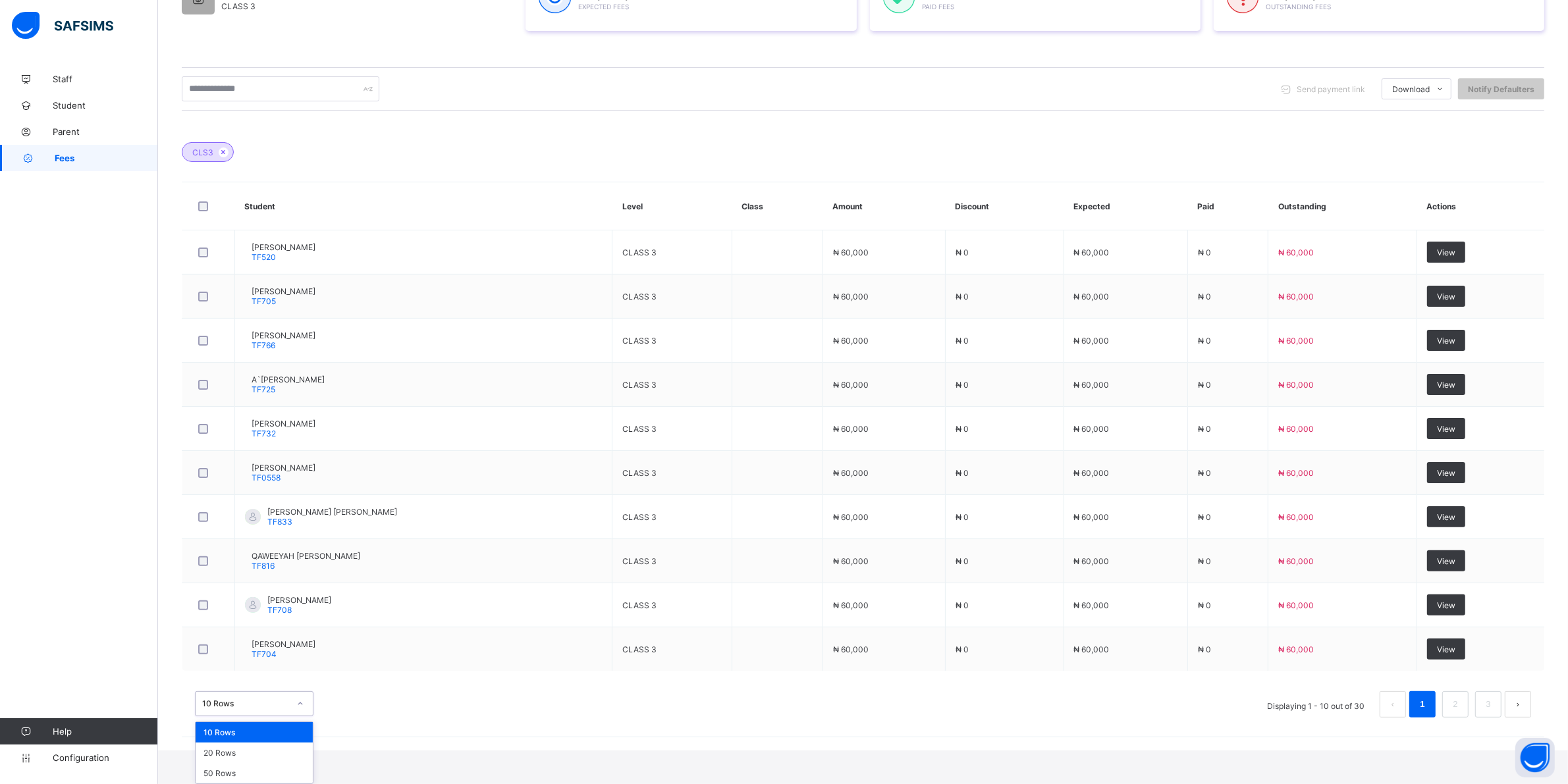
click at [298, 716] on div "option 10 Rows focused, 1 of 3. 3 results available. Use Up and Down to choose …" at bounding box center [254, 703] width 118 height 25
click at [242, 757] on div "20 Rows" at bounding box center [254, 752] width 117 height 20
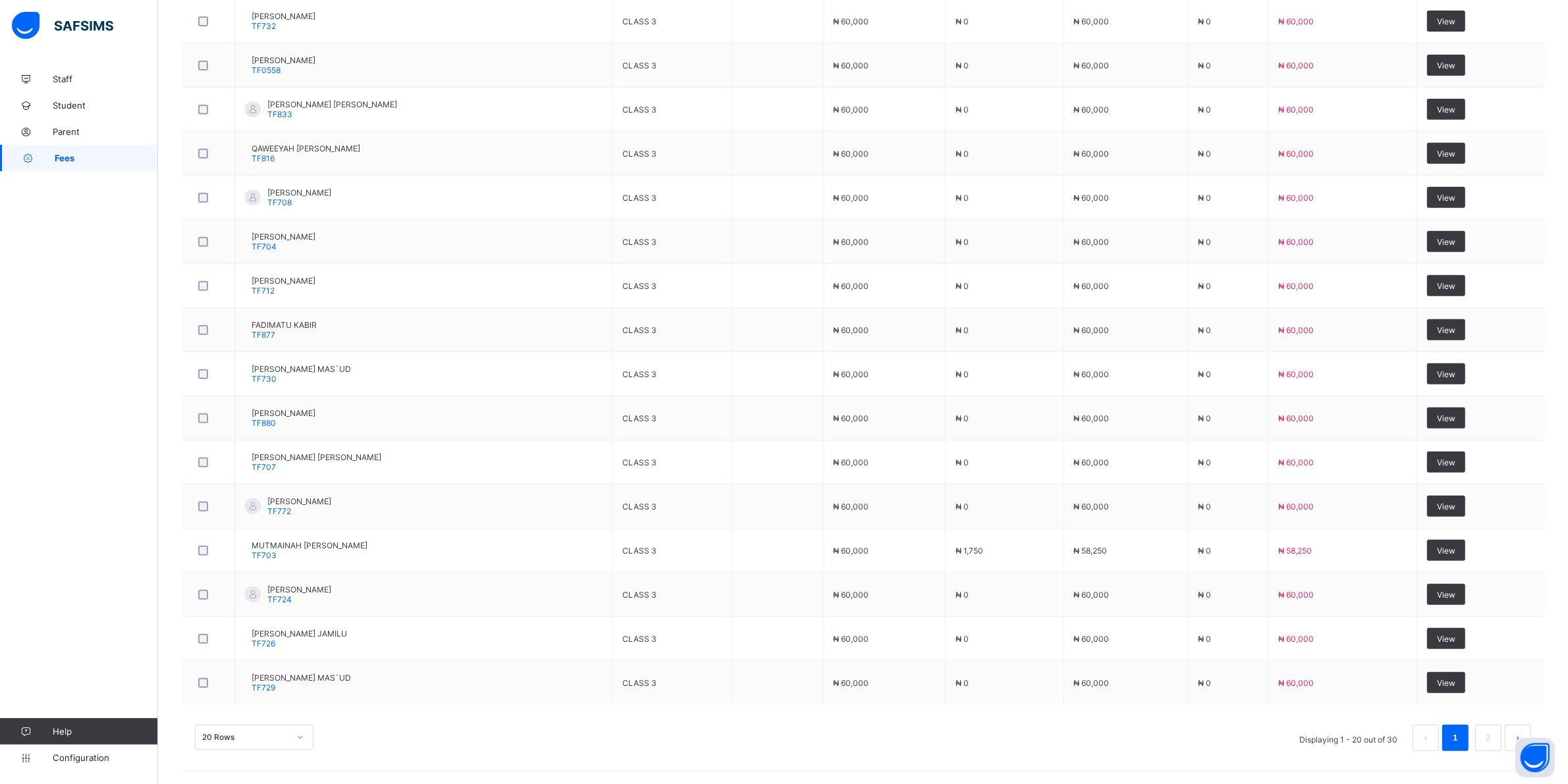
scroll to position [709, 0]
click at [300, 738] on div "20 Rows" at bounding box center [254, 737] width 118 height 25
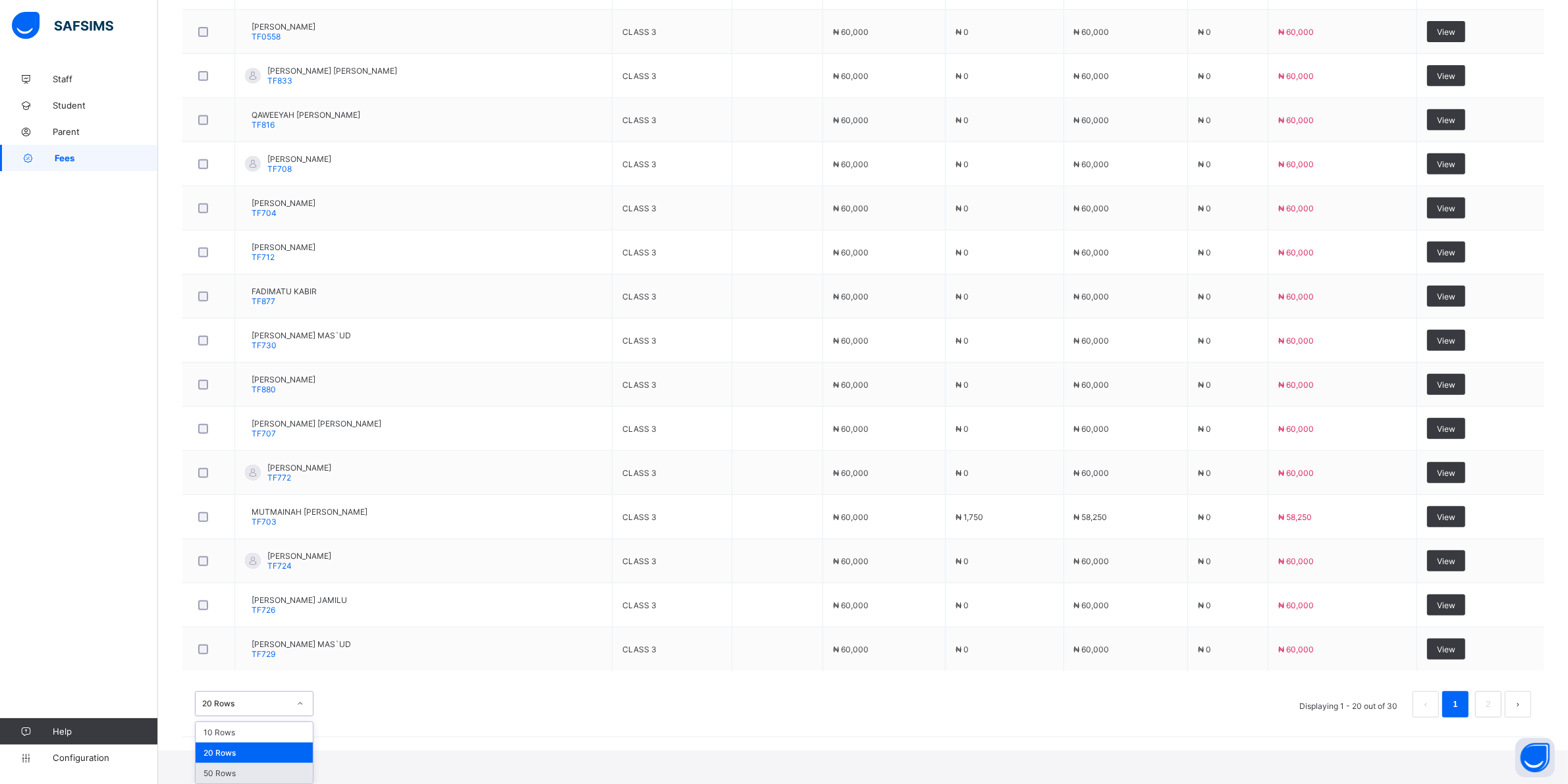
click at [228, 770] on div "50 Rows" at bounding box center [254, 773] width 117 height 20
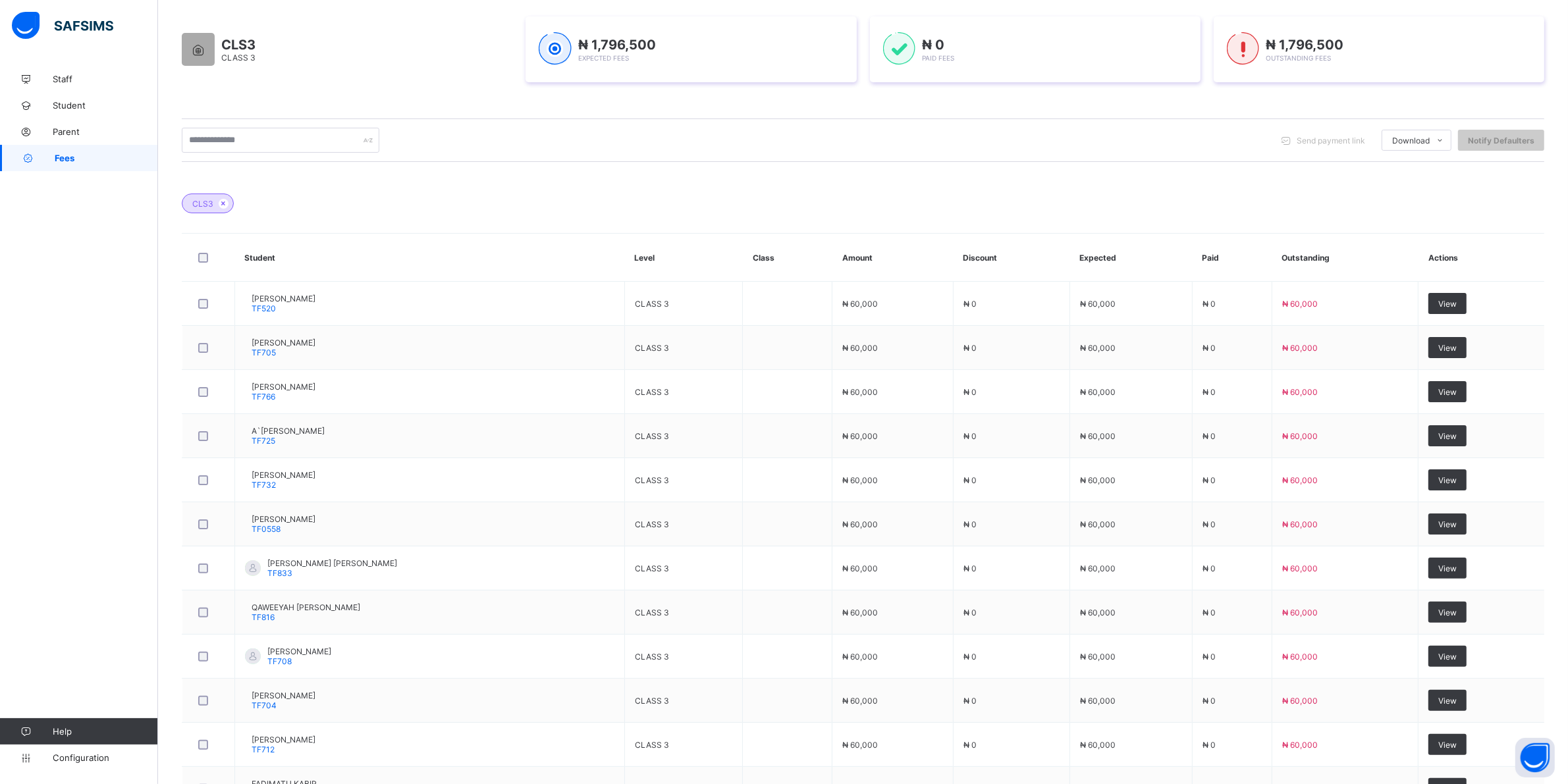
scroll to position [0, 0]
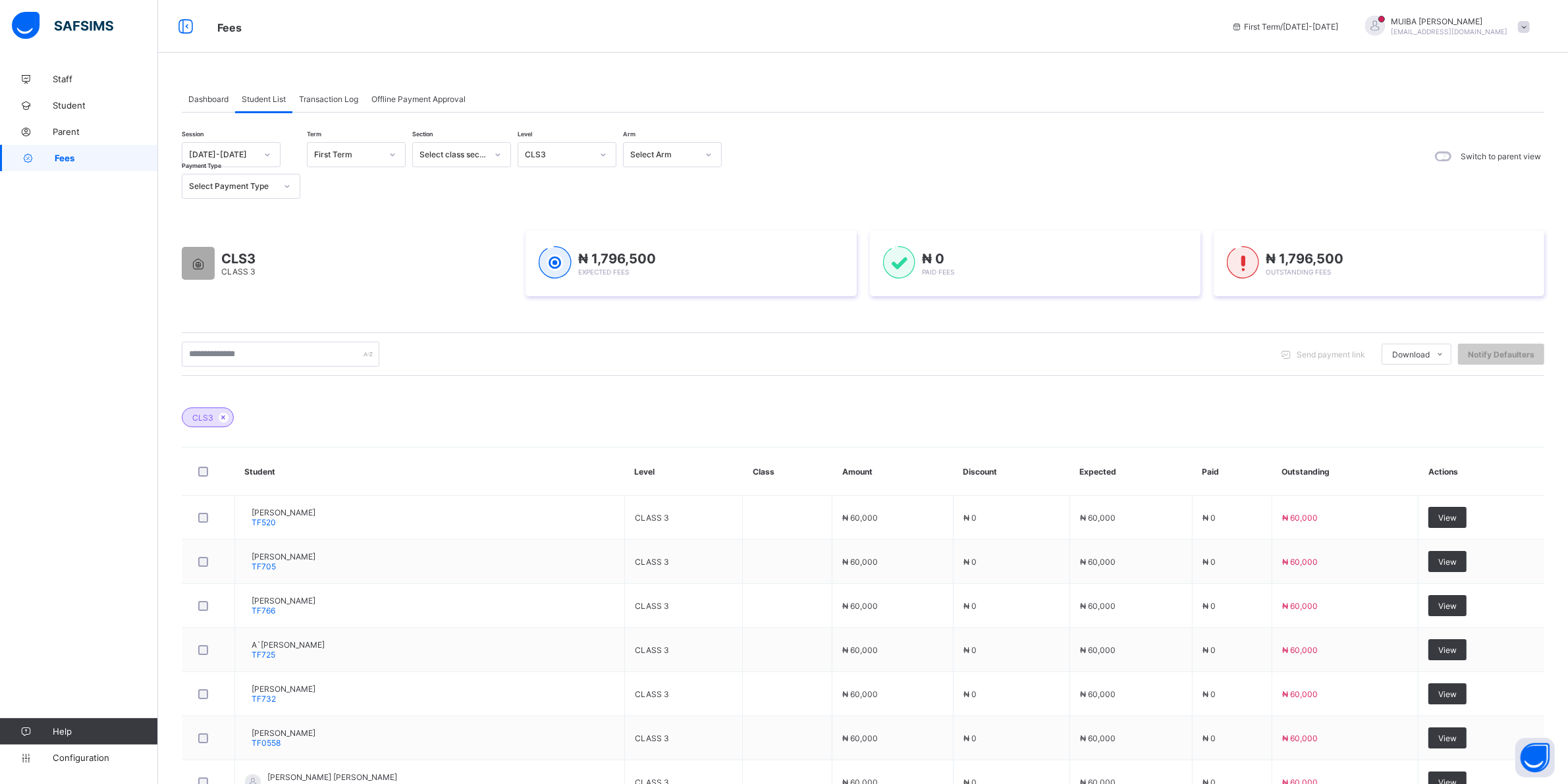
click at [607, 154] on icon at bounding box center [603, 154] width 8 height 13
click at [545, 335] on div "CLS4" at bounding box center [567, 345] width 97 height 20
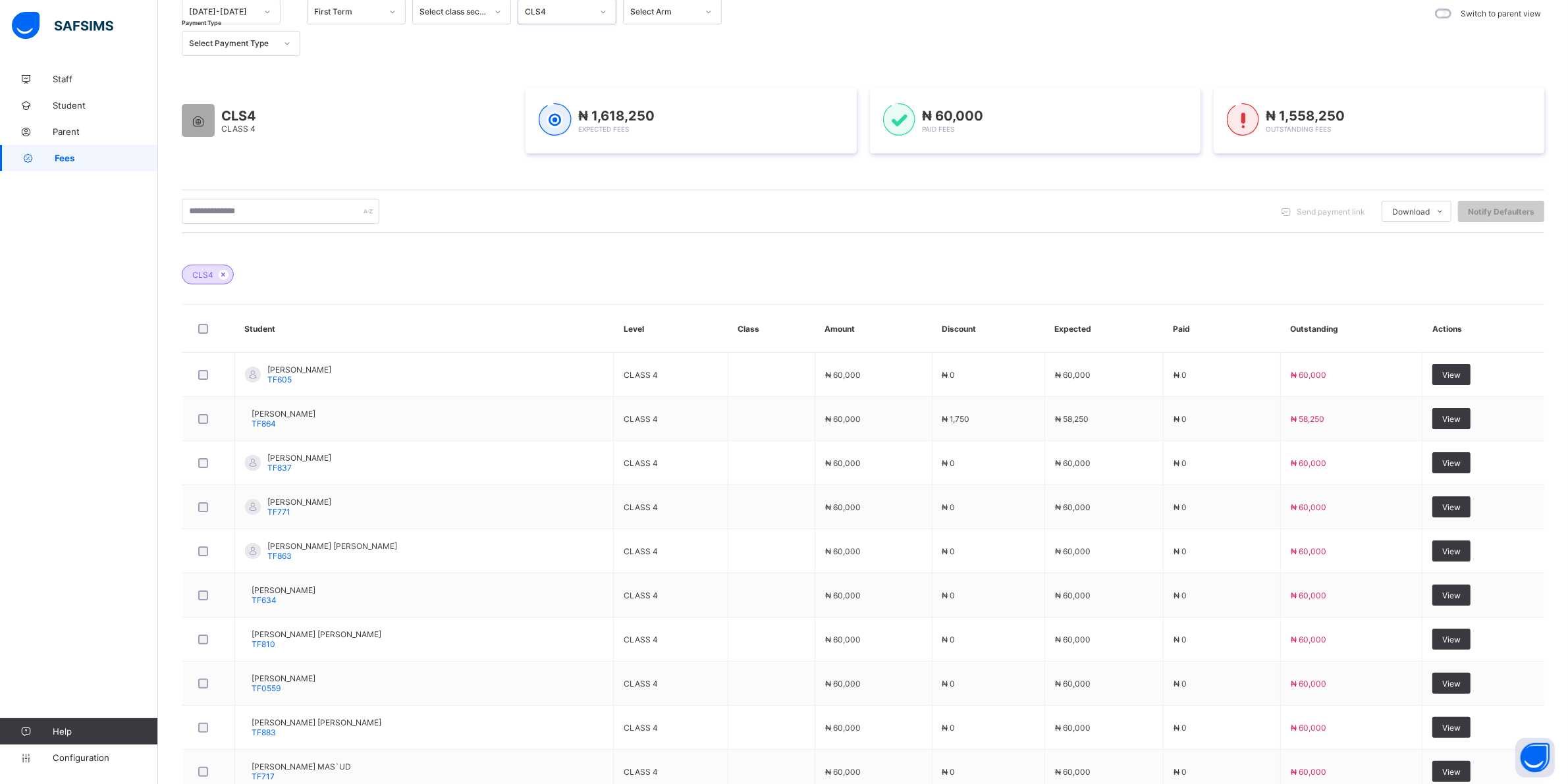
scroll to position [0, 0]
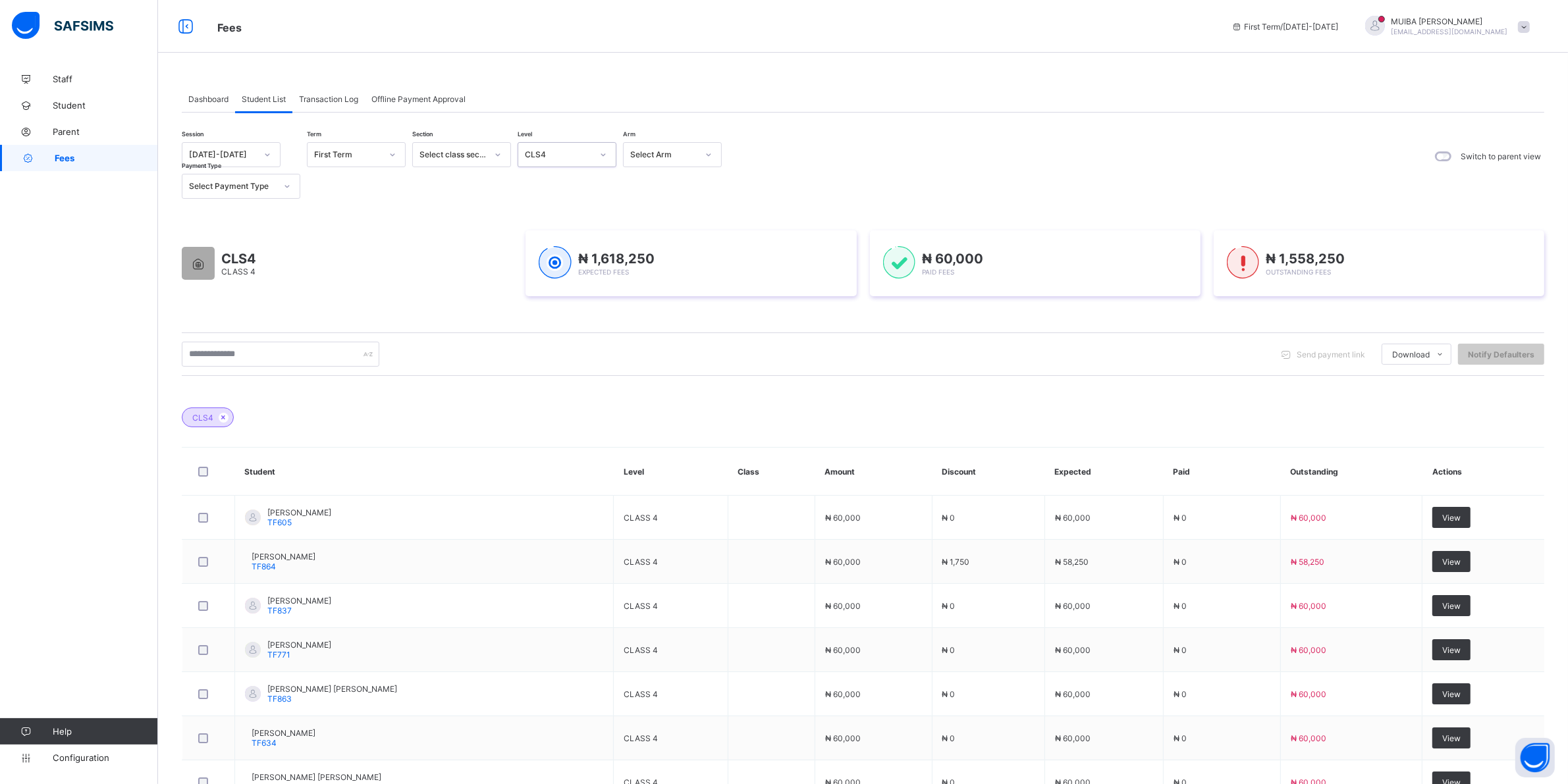
click at [600, 152] on icon at bounding box center [603, 154] width 8 height 13
click at [543, 233] on div "CLS3" at bounding box center [567, 243] width 97 height 20
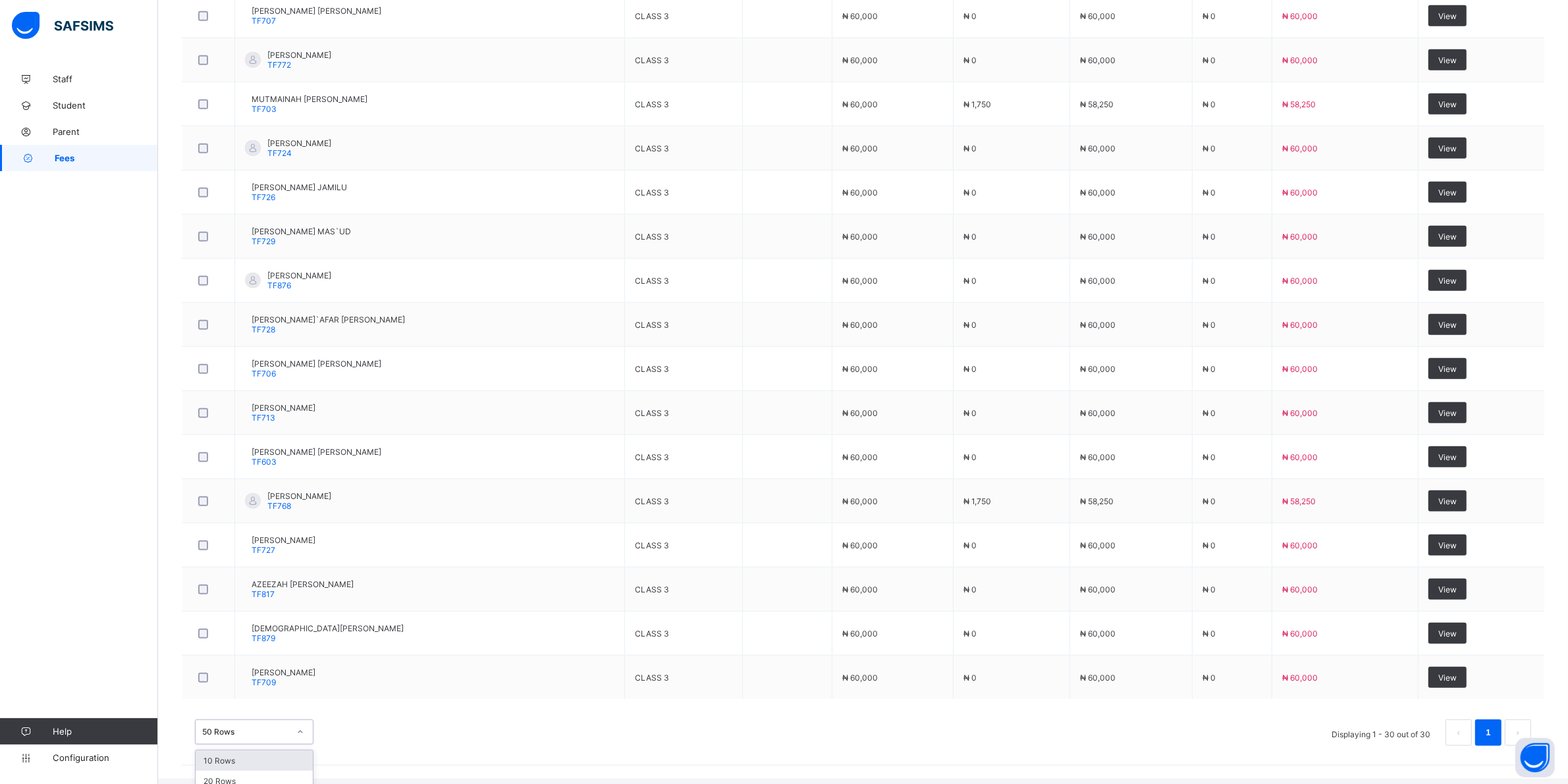
scroll to position [1151, 0]
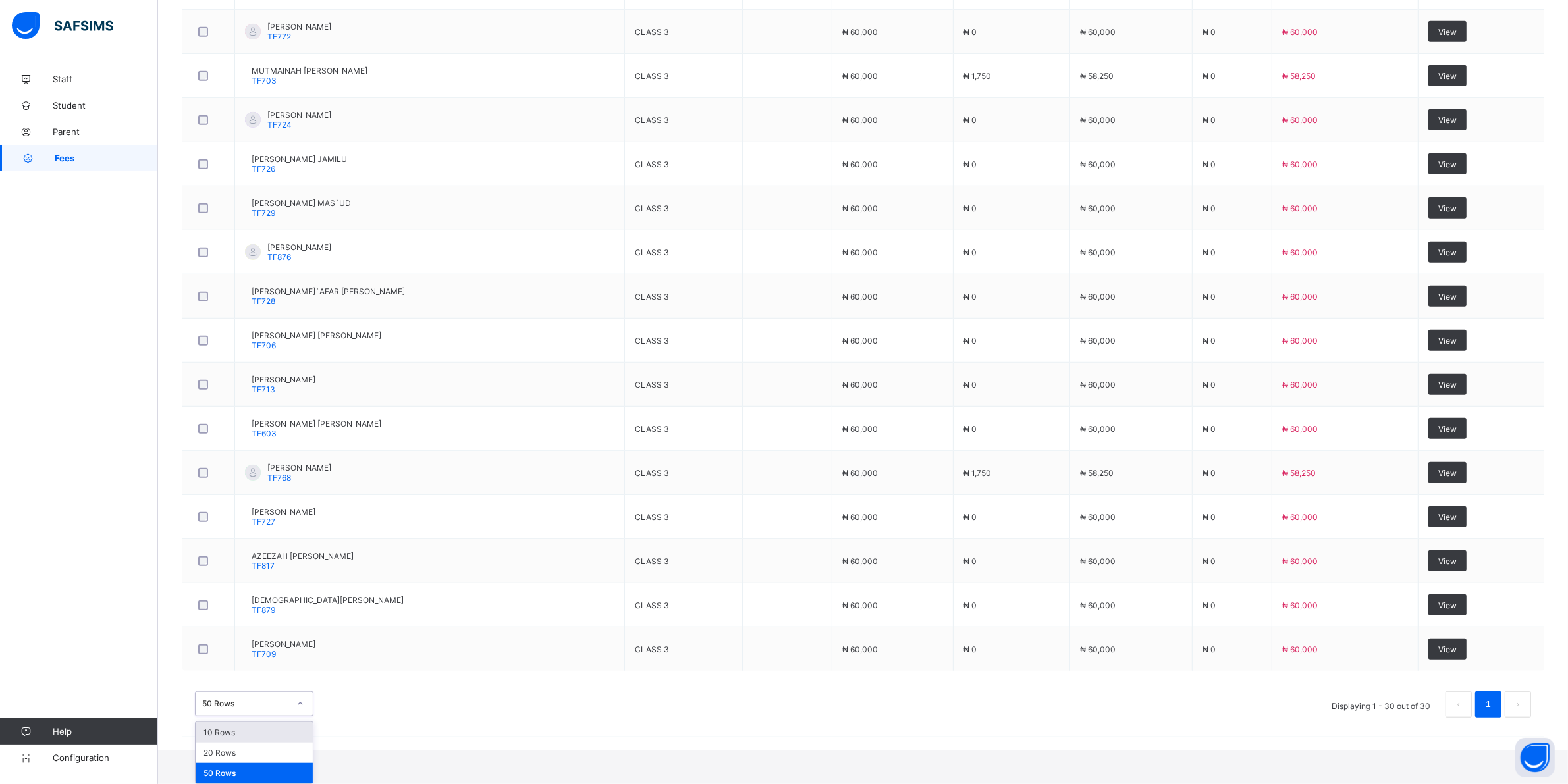
click at [301, 716] on div "option 10 Rows focused, 1 of 3. 3 results available. Use Up and Down to choose …" at bounding box center [254, 703] width 118 height 25
click at [263, 729] on div "10 Rows" at bounding box center [254, 732] width 117 height 20
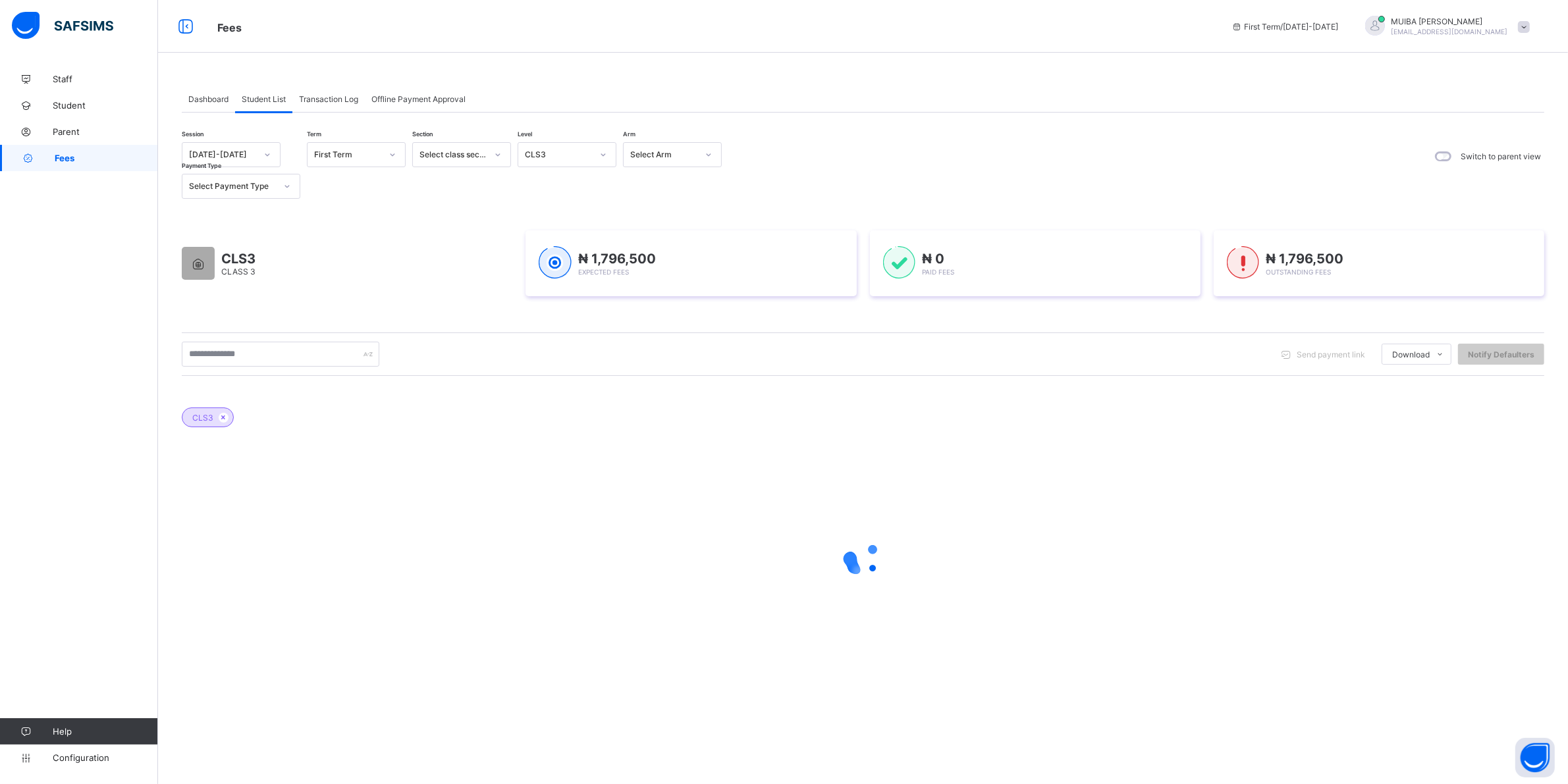
scroll to position [0, 0]
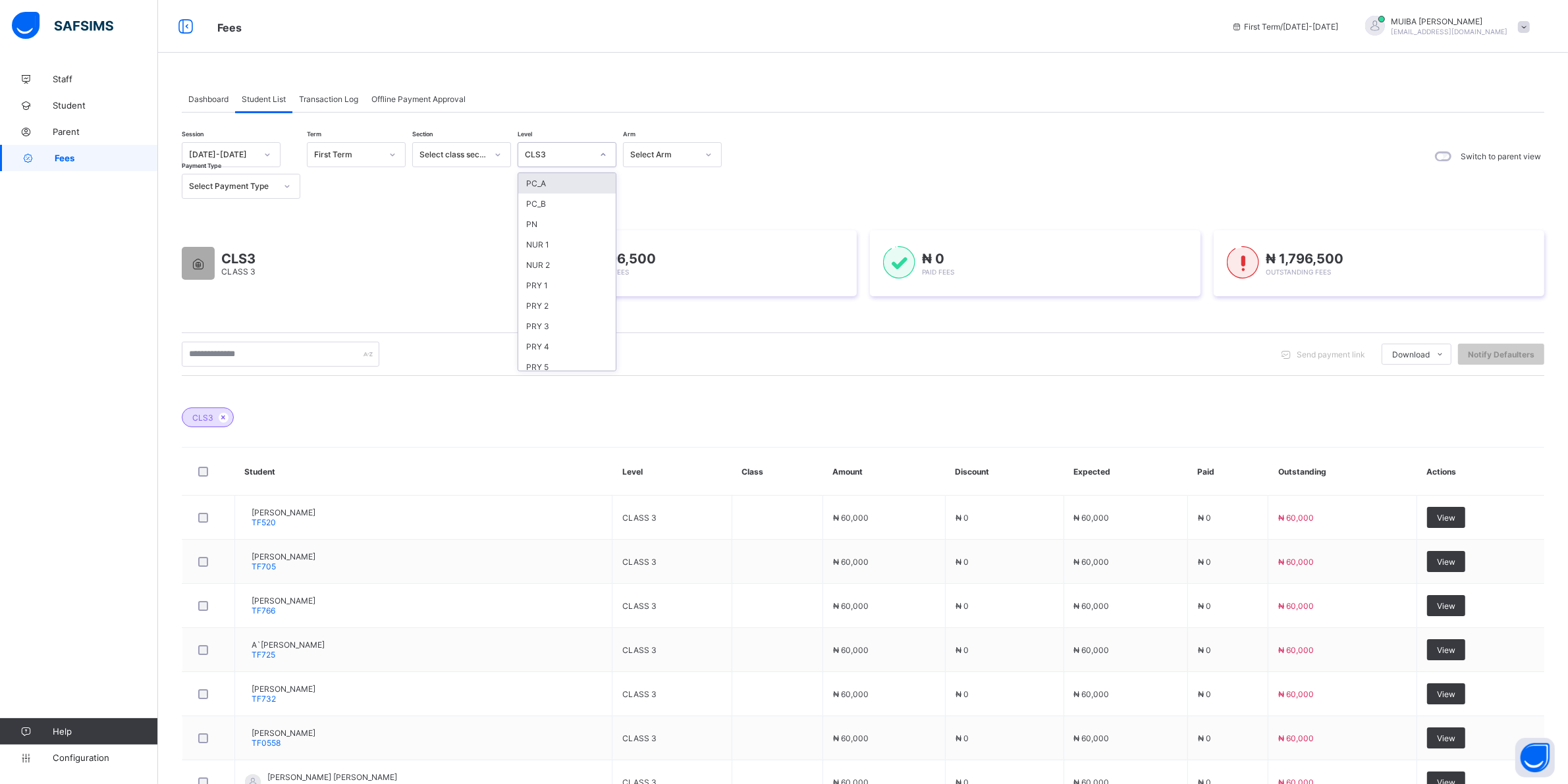
click at [604, 154] on icon at bounding box center [603, 154] width 8 height 13
click at [543, 356] on div "CLS1" at bounding box center [567, 366] width 97 height 20
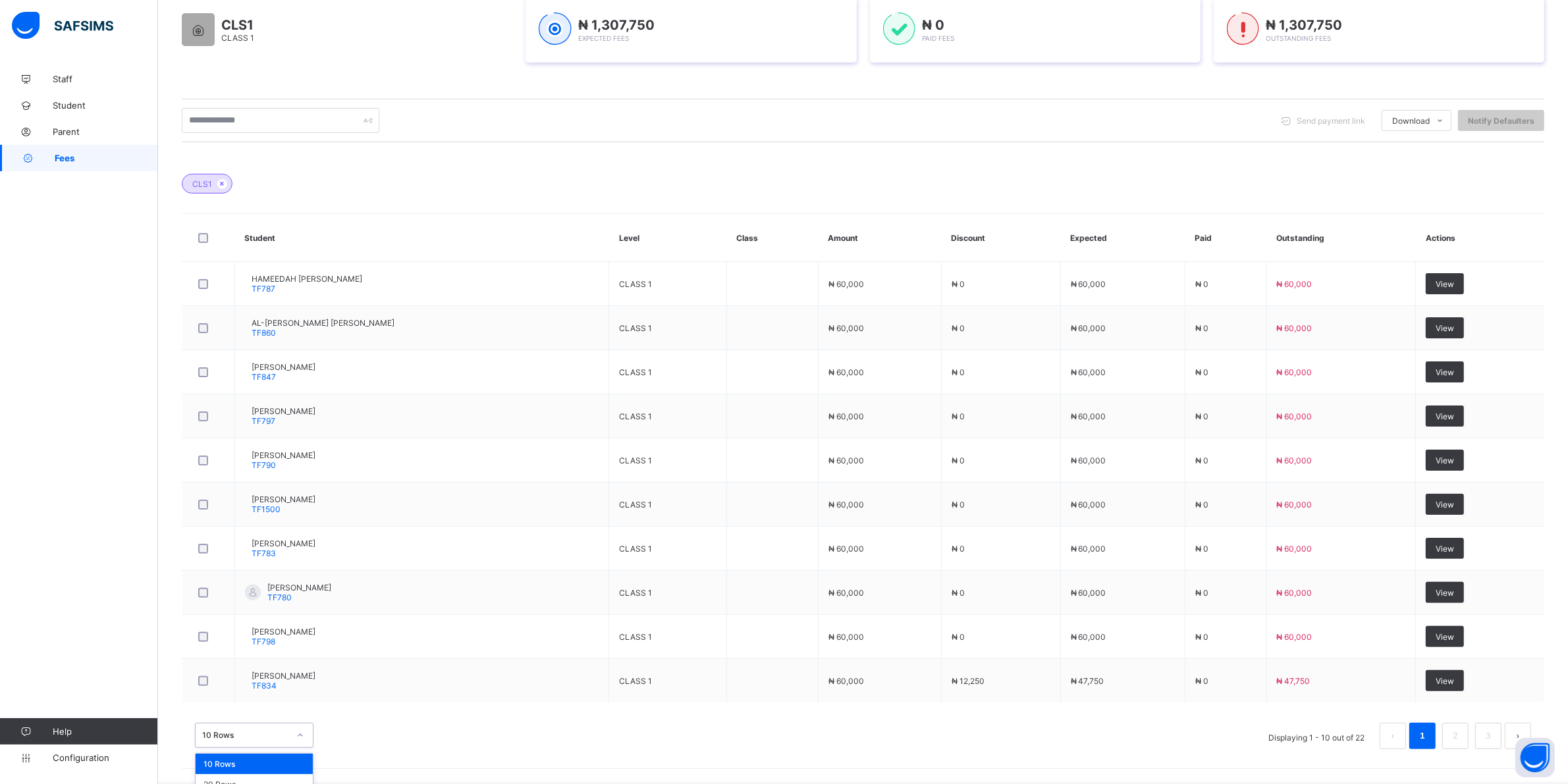
scroll to position [265, 0]
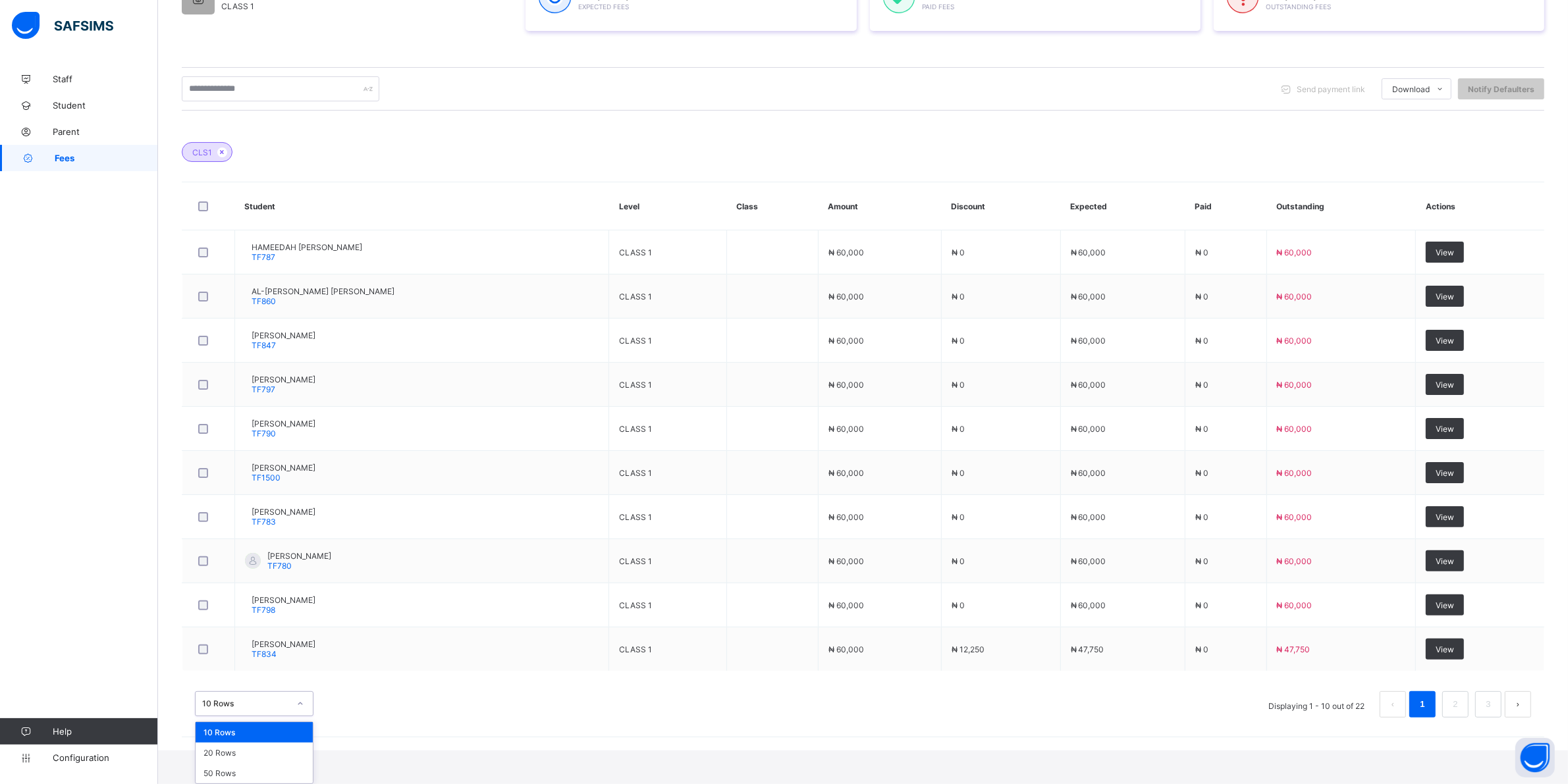
click at [302, 716] on div "option 10 Rows focused, 1 of 3. 3 results available. Use Up and Down to choose …" at bounding box center [254, 703] width 118 height 25
click at [252, 752] on div "20 Rows" at bounding box center [254, 752] width 117 height 20
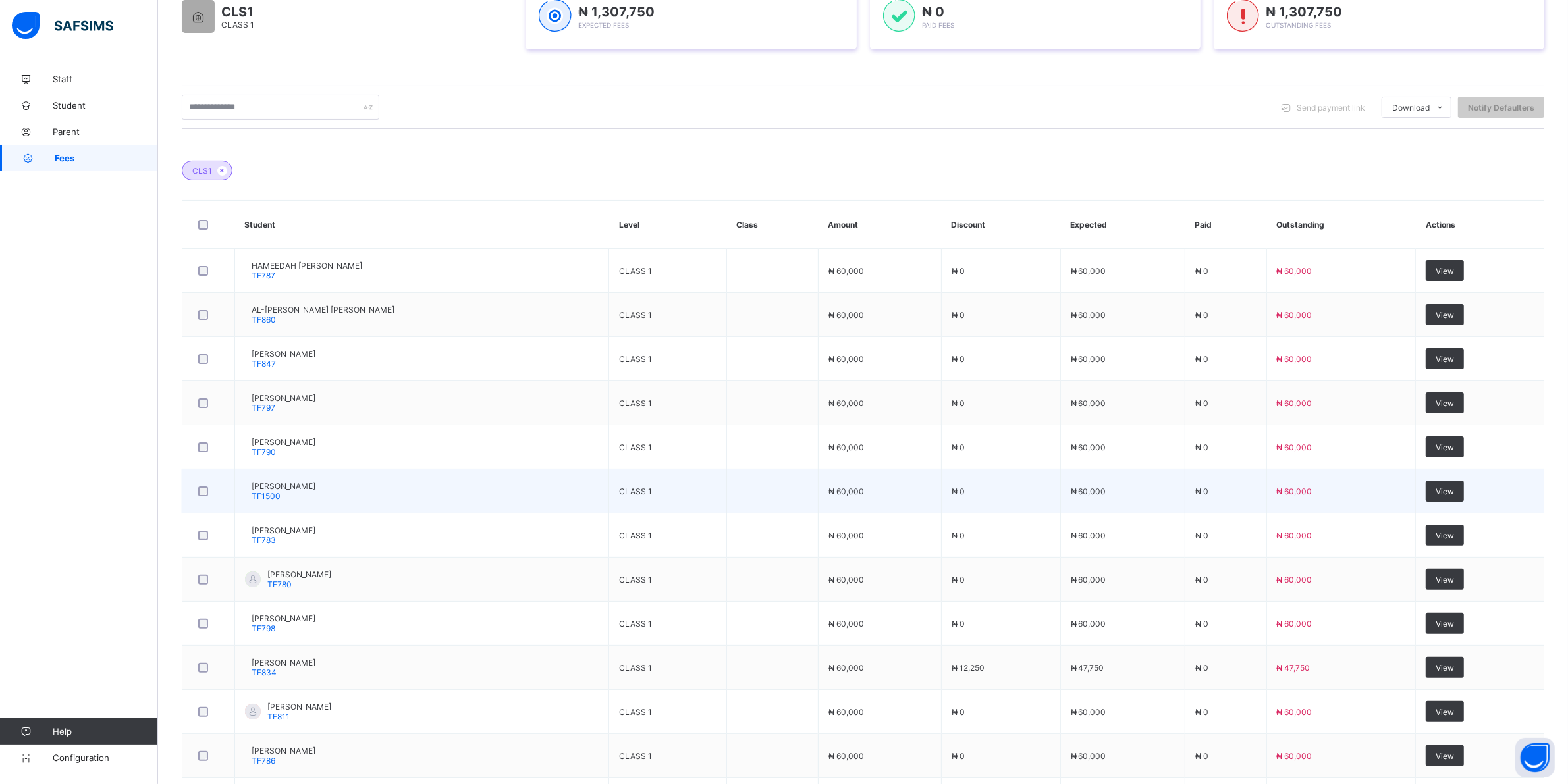
scroll to position [329, 0]
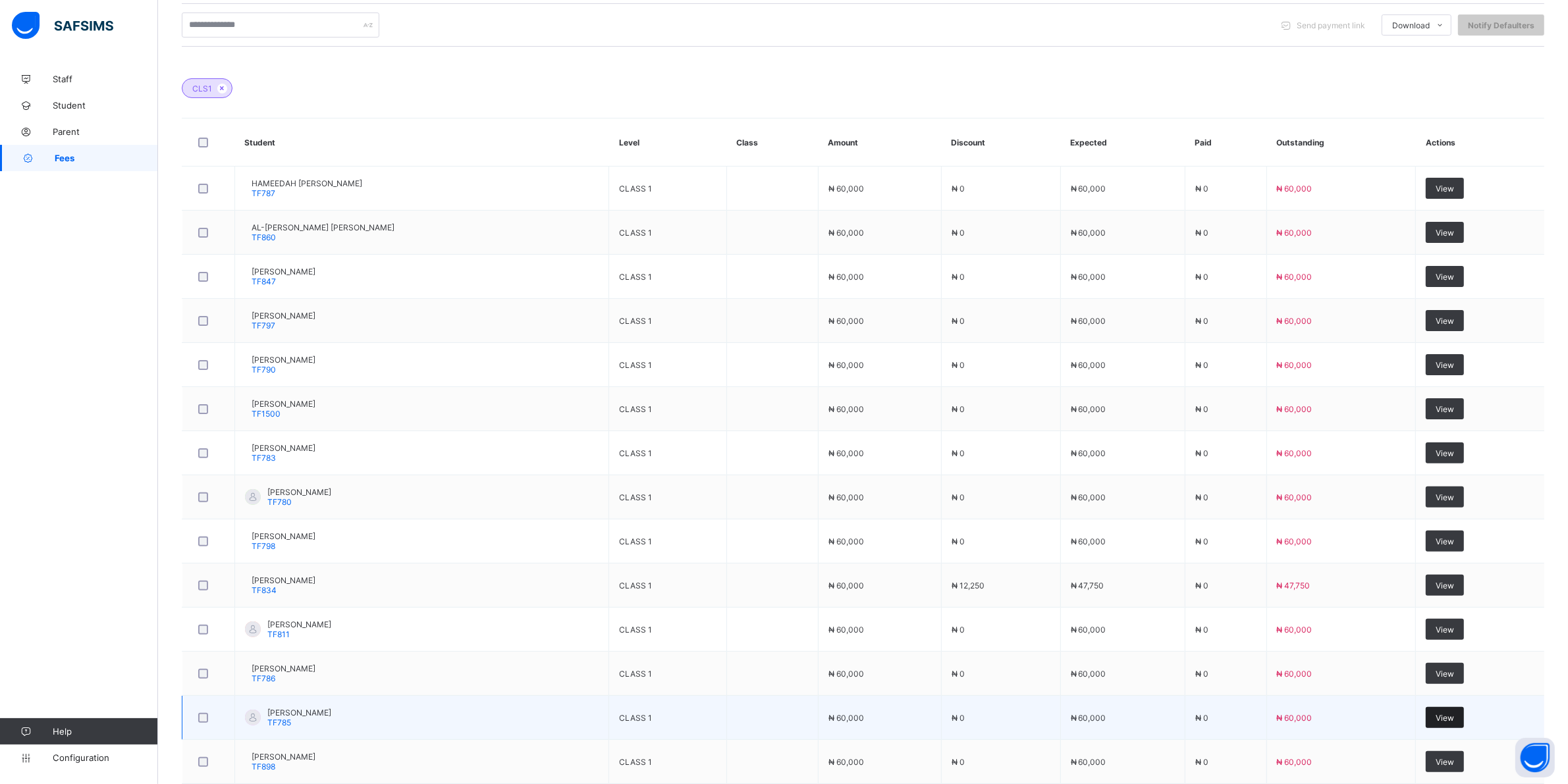
click at [1454, 716] on span "View" at bounding box center [1445, 718] width 18 height 10
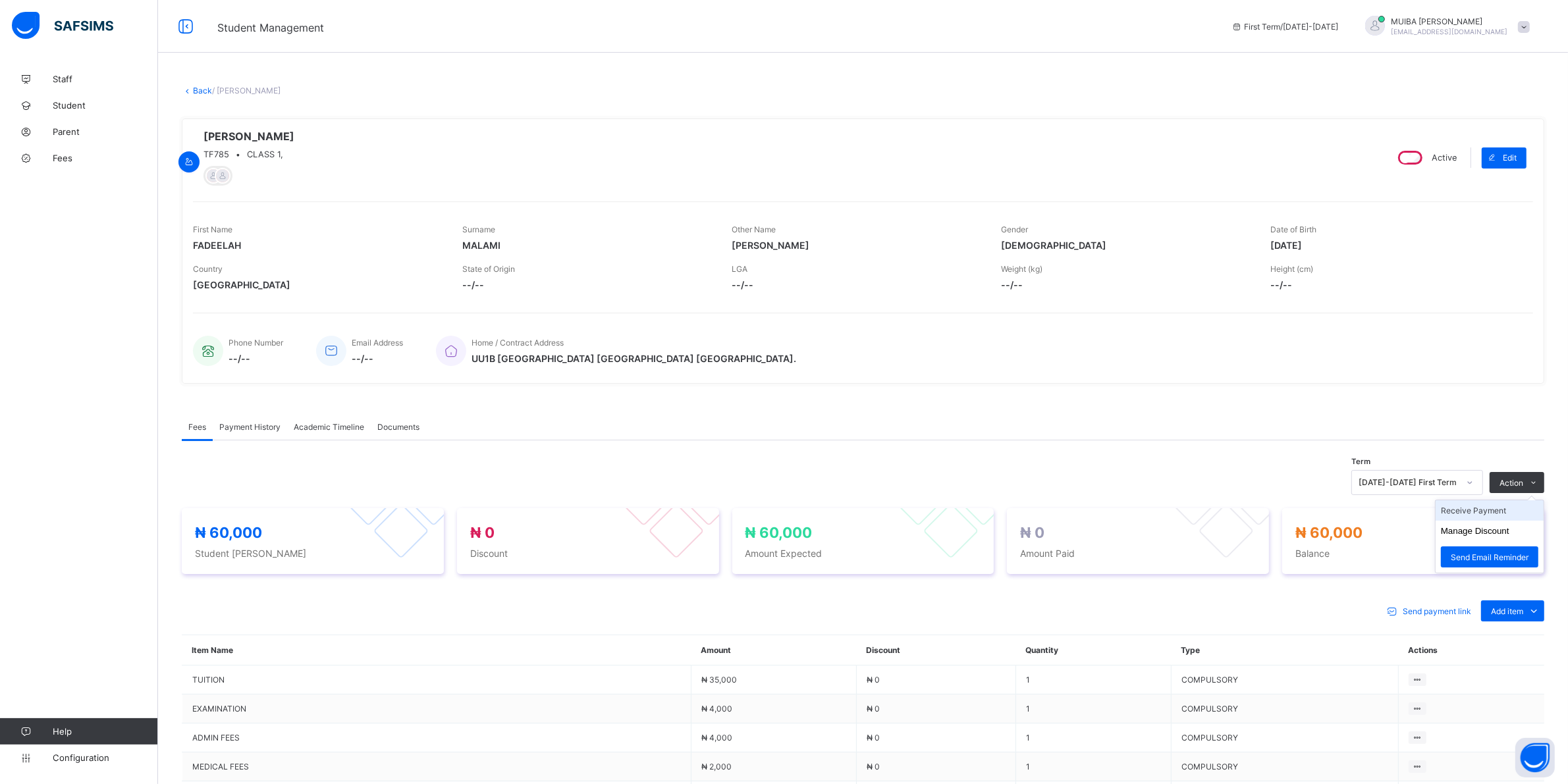
click at [1496, 511] on li "Receive Payment" at bounding box center [1489, 510] width 108 height 20
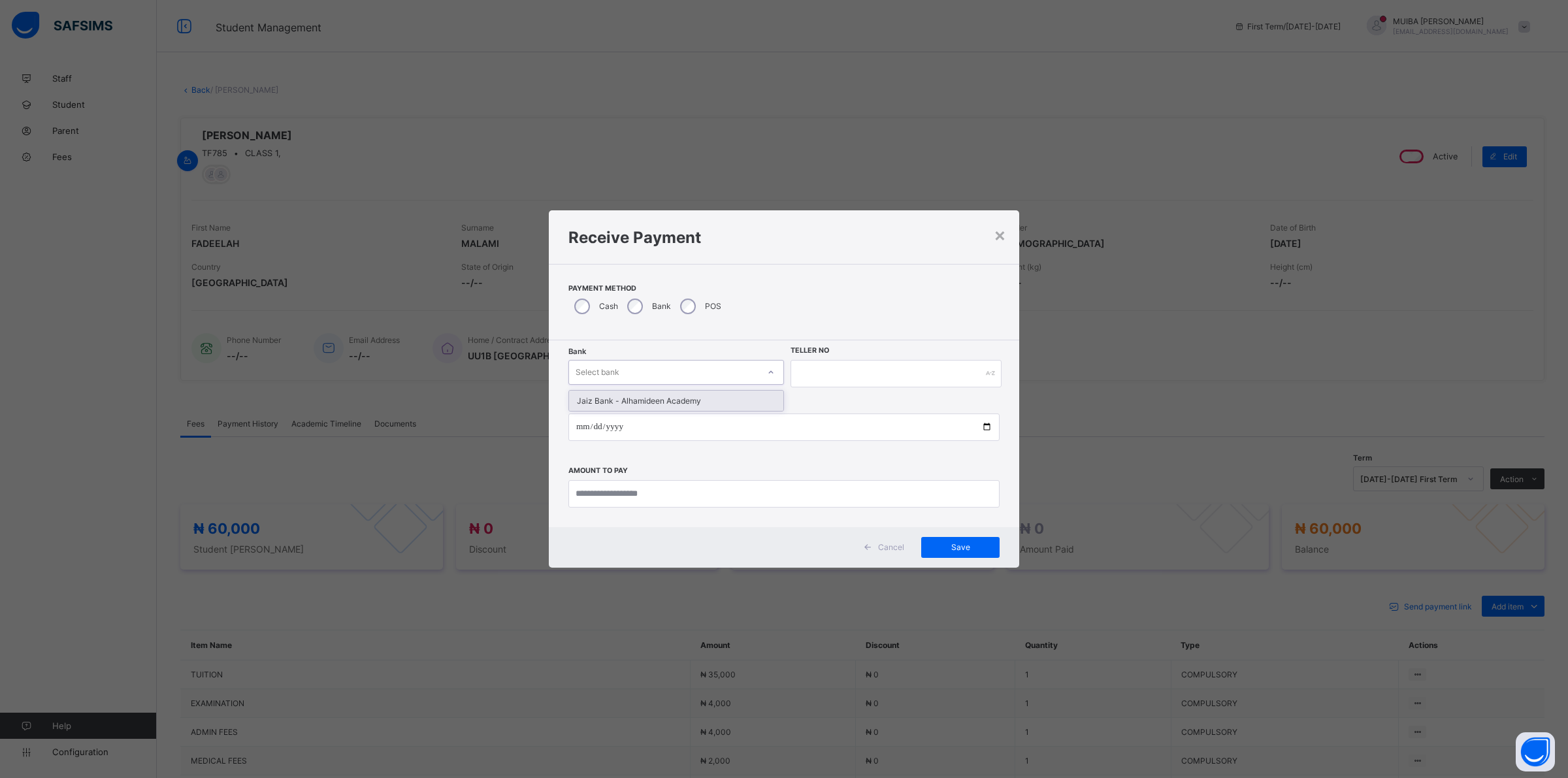
click at [725, 372] on div "Select bank" at bounding box center [663, 372] width 190 height 18
click at [684, 402] on div "Jaiz Bank - Alhamideen Academy" at bounding box center [676, 400] width 214 height 20
click at [796, 368] on input "text" at bounding box center [896, 373] width 211 height 27
type input "*******"
click at [574, 423] on input "date" at bounding box center [784, 427] width 431 height 27
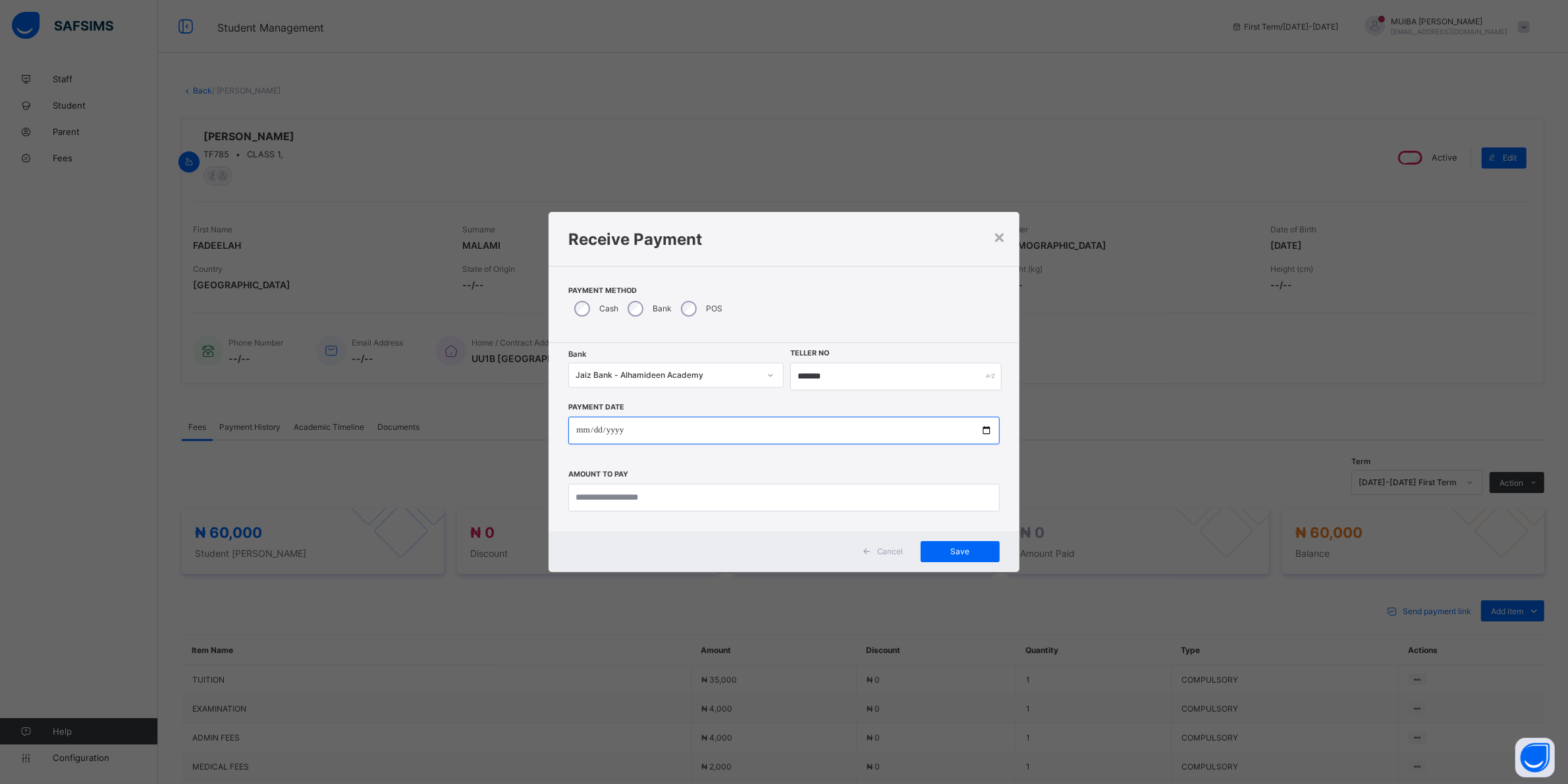
type input "**********"
click at [616, 498] on input "currency" at bounding box center [790, 497] width 434 height 27
type input "********"
click at [987, 555] on span "Save" at bounding box center [968, 551] width 59 height 10
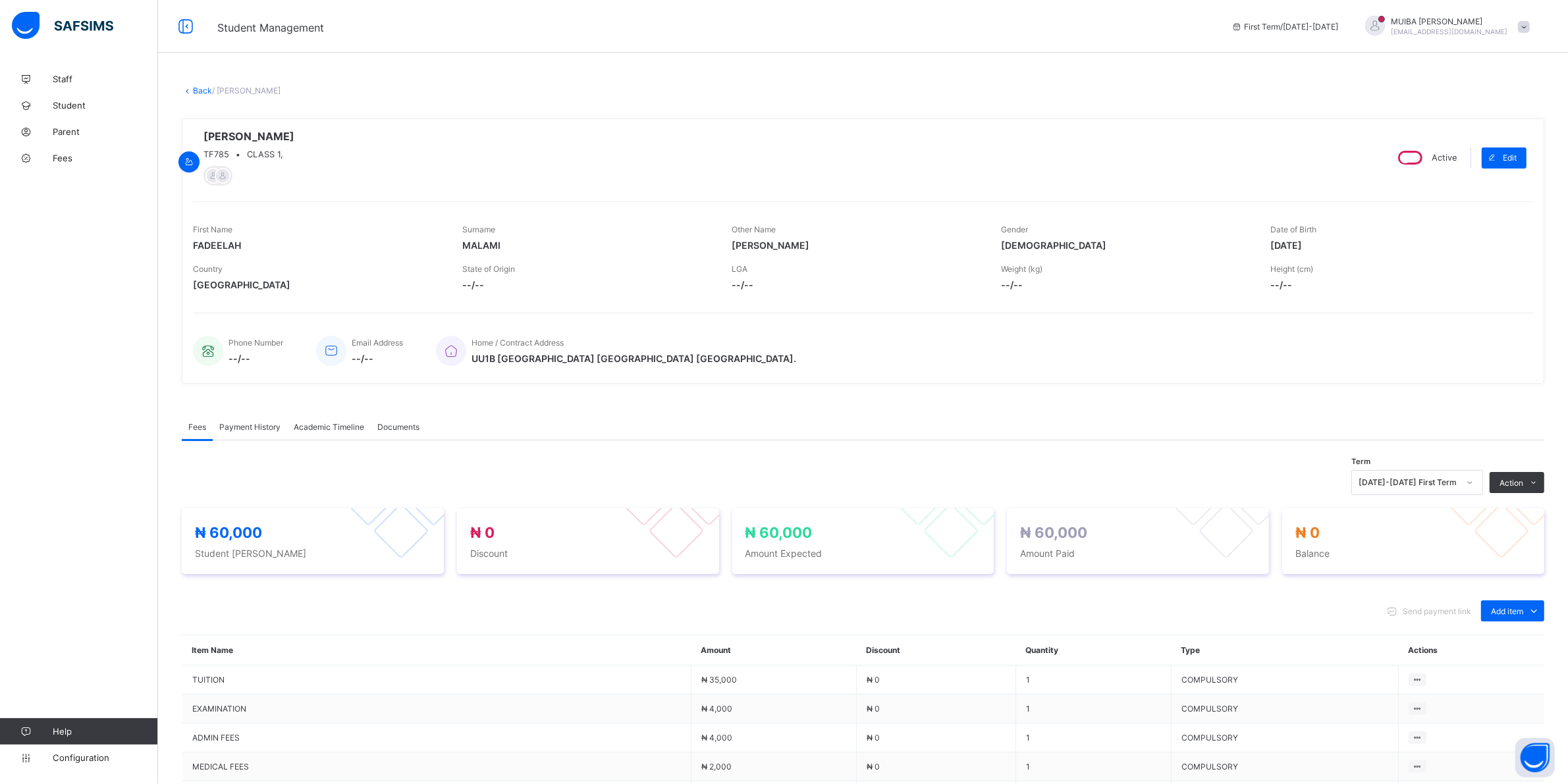
click at [254, 428] on span "Payment History" at bounding box center [250, 427] width 61 height 10
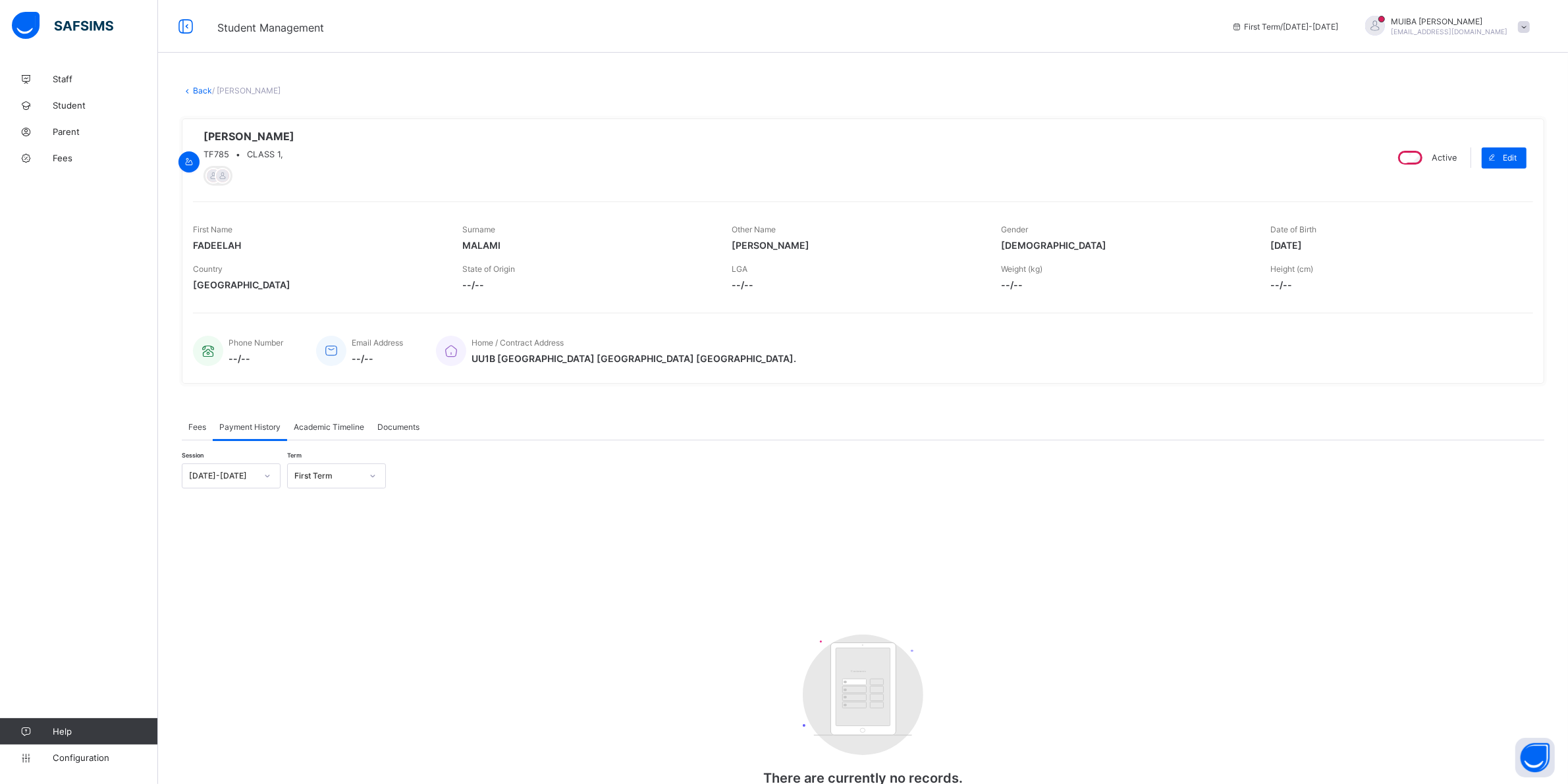
click at [198, 429] on span "Fees" at bounding box center [197, 427] width 18 height 10
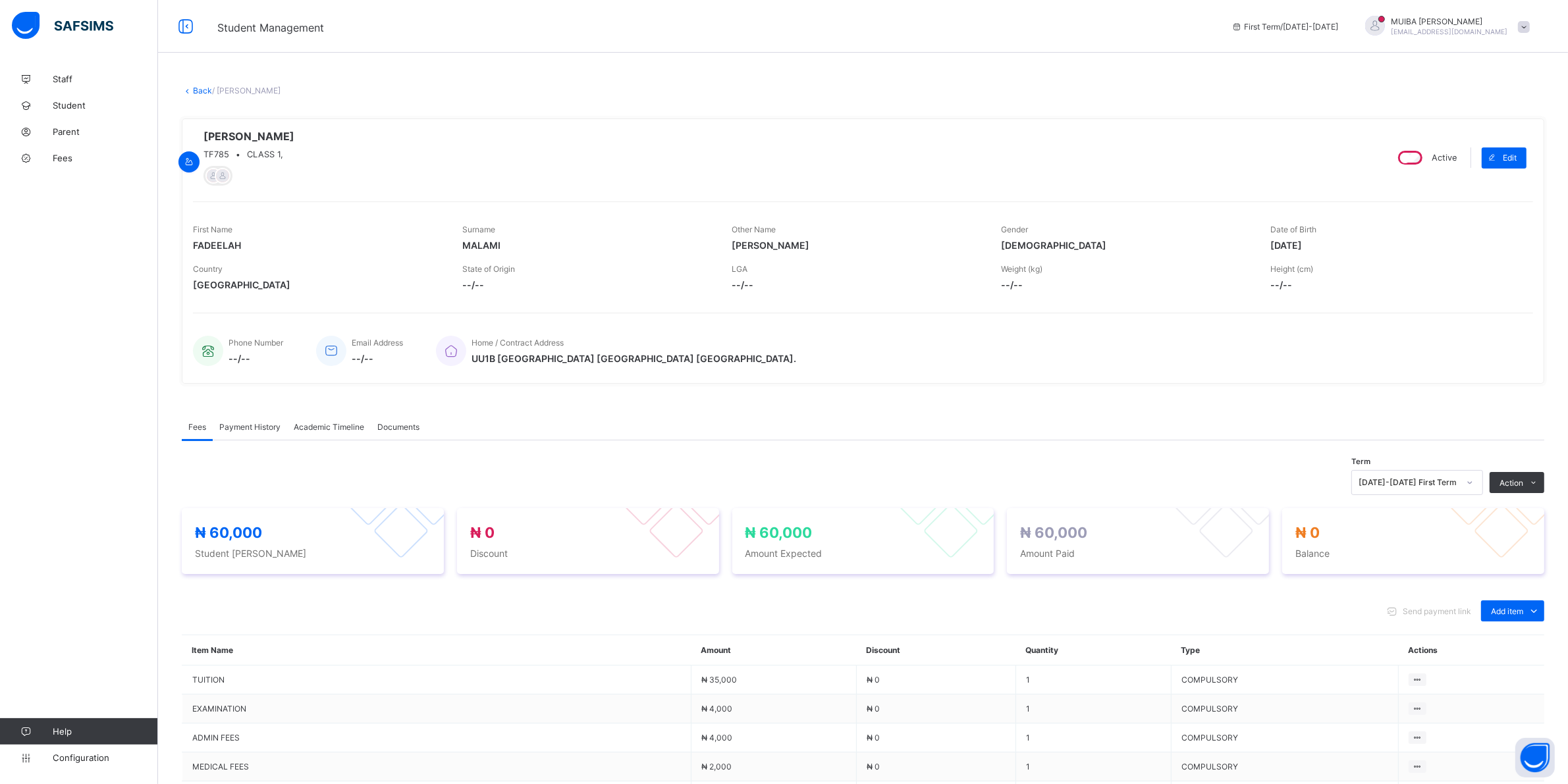
click at [245, 431] on span "Payment History" at bounding box center [250, 427] width 61 height 10
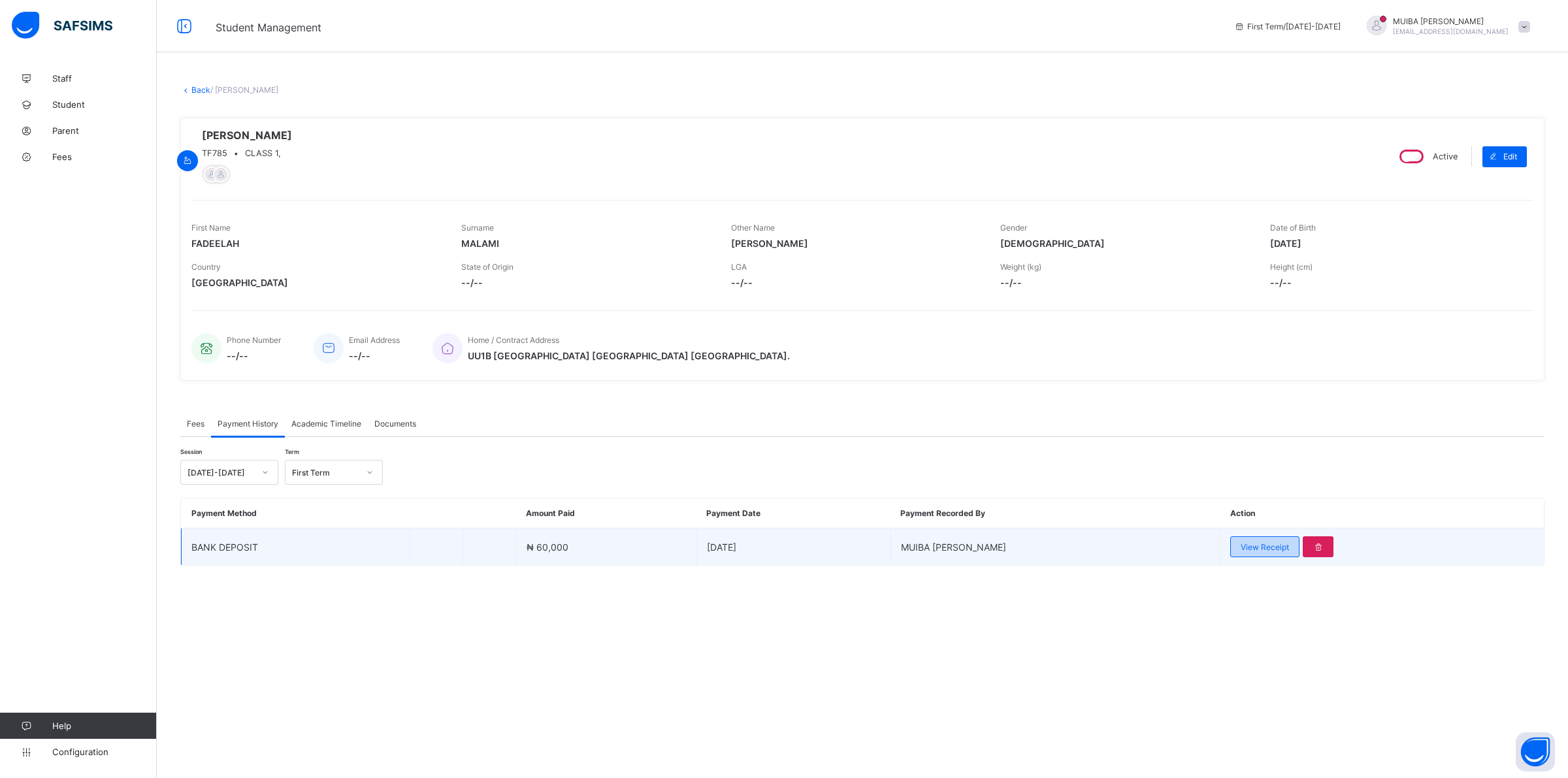
click at [1249, 546] on span "View Receipt" at bounding box center [1264, 547] width 48 height 10
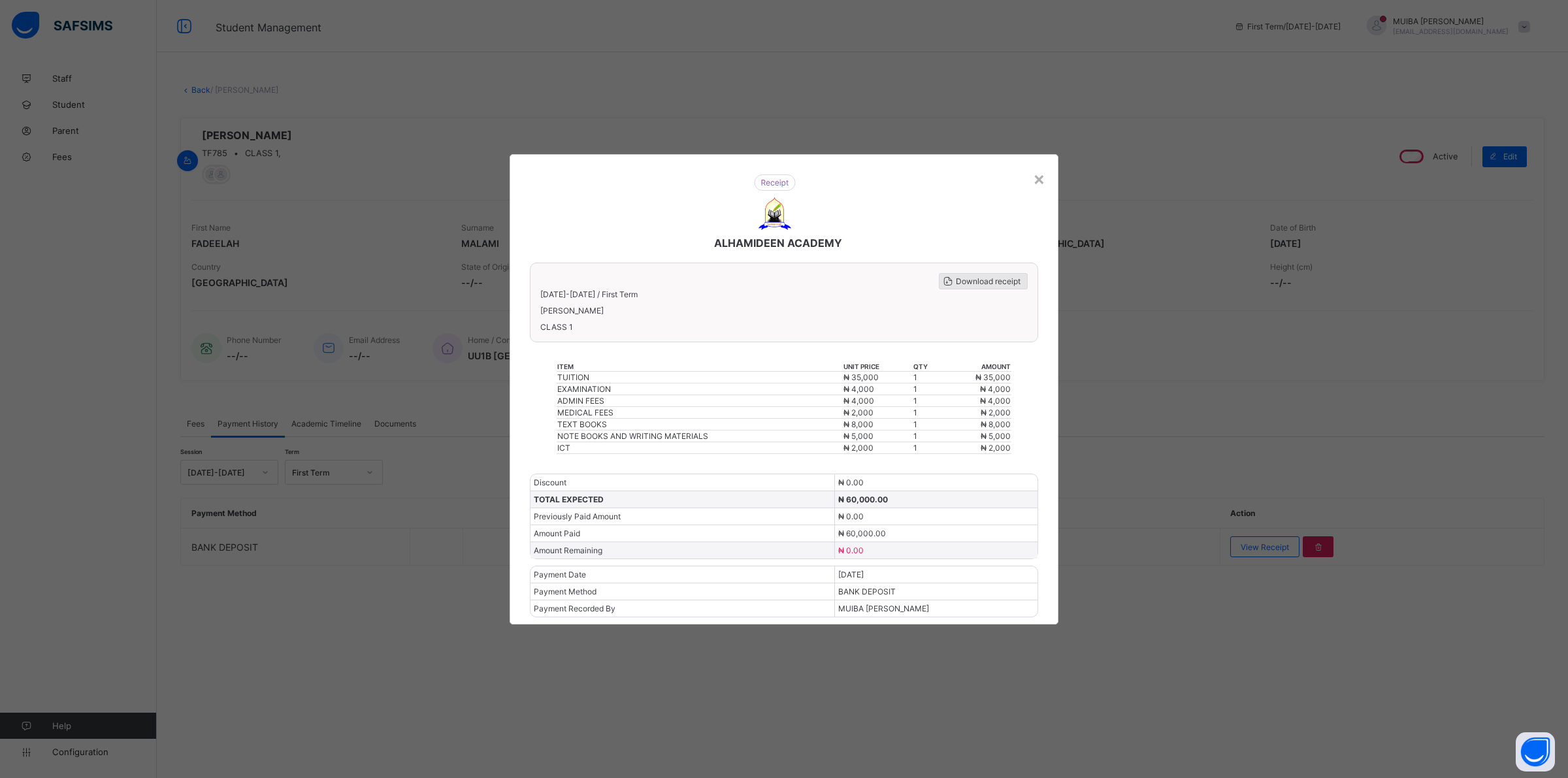
click at [983, 282] on span "Download receipt" at bounding box center [988, 281] width 64 height 10
click at [1040, 187] on div "×" at bounding box center [1039, 178] width 13 height 22
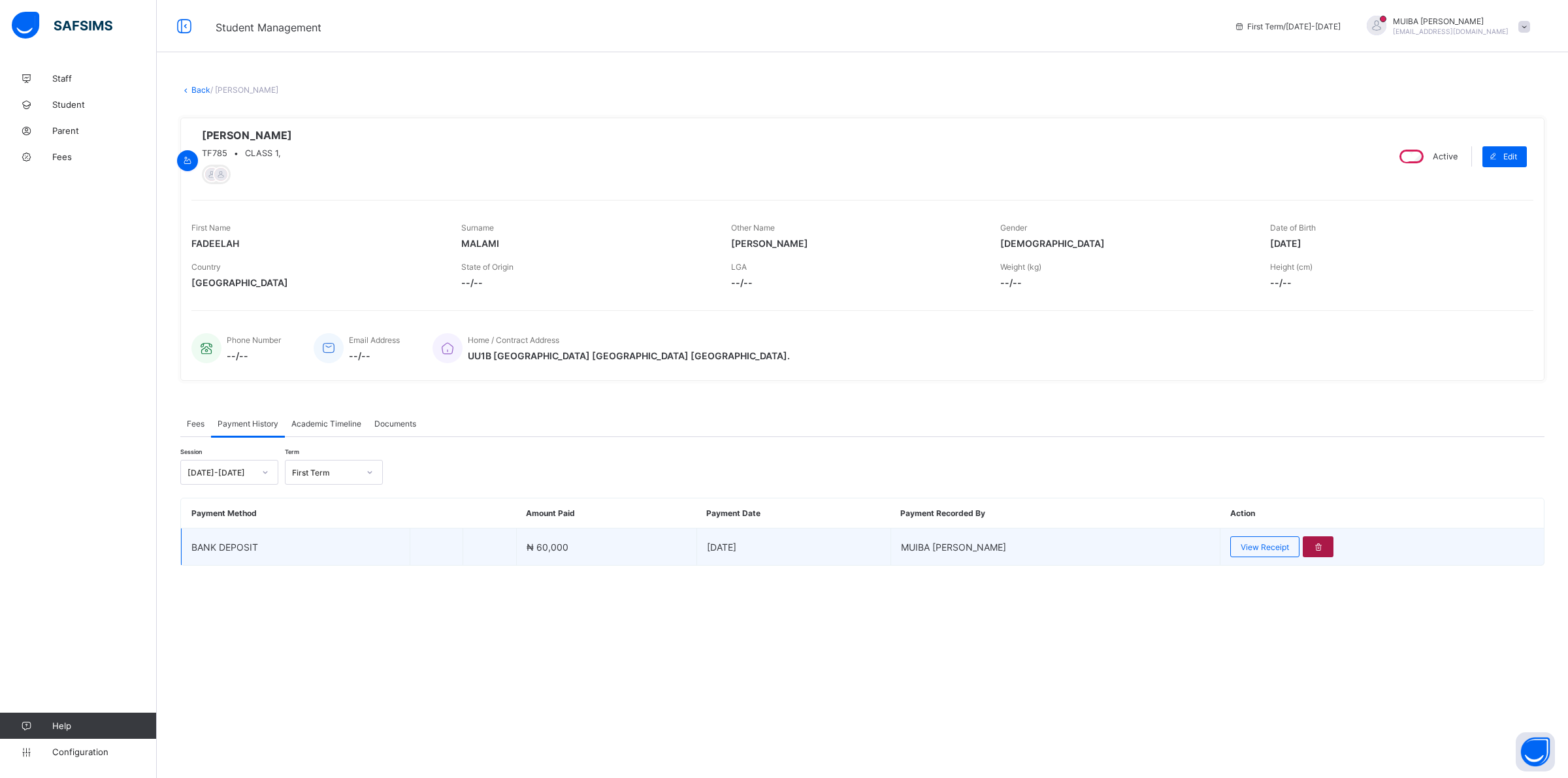
click at [1313, 546] on icon at bounding box center [1318, 547] width 11 height 10
click at [1306, 557] on icon at bounding box center [1312, 562] width 11 height 10
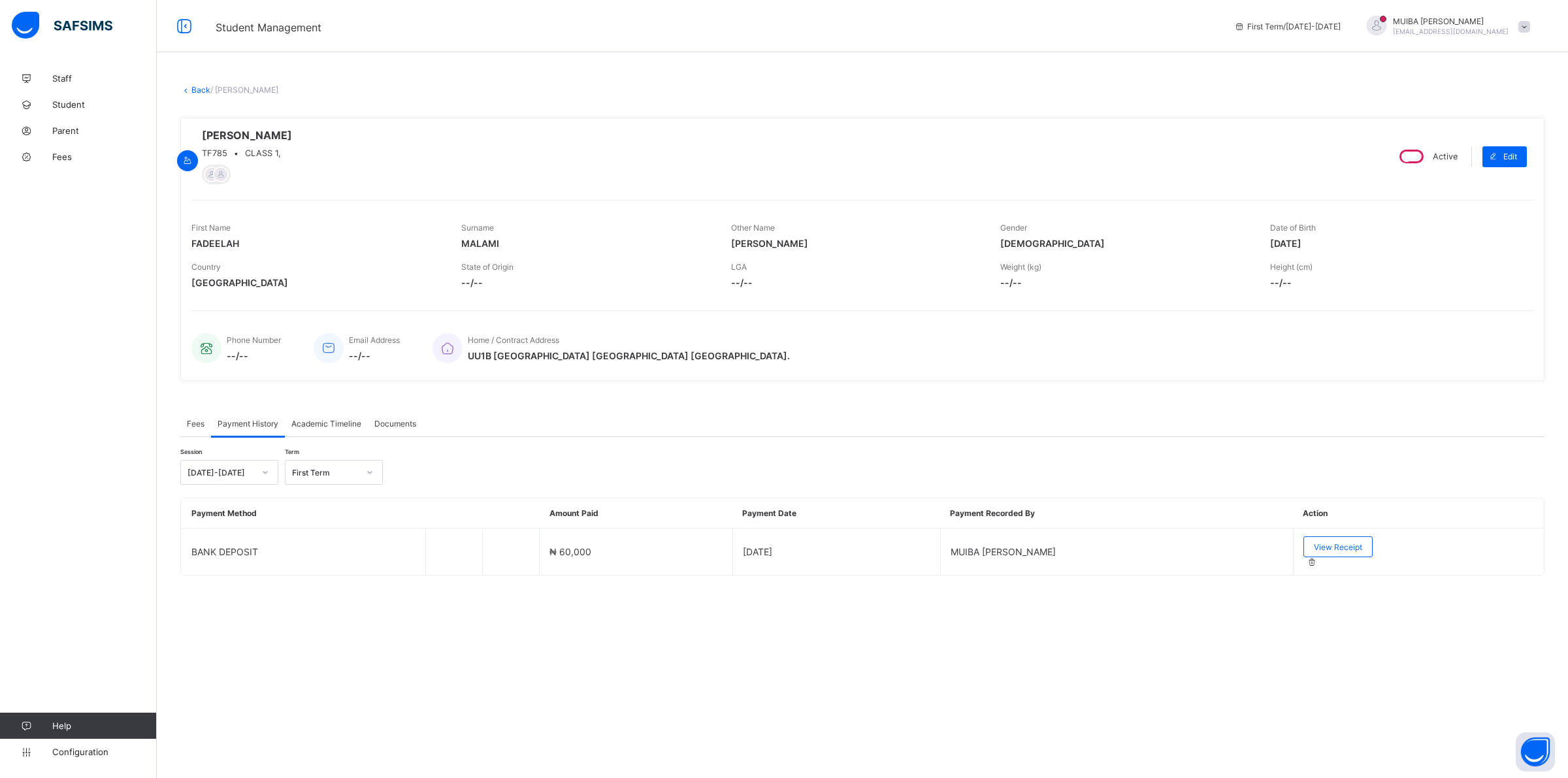
drag, startPoint x: 1304, startPoint y: 552, endPoint x: 1348, endPoint y: 614, distance: 76.0
click at [1348, 615] on div "× Delete Document This action would delete the document with name: from the sys…" at bounding box center [862, 346] width 1411 height 563
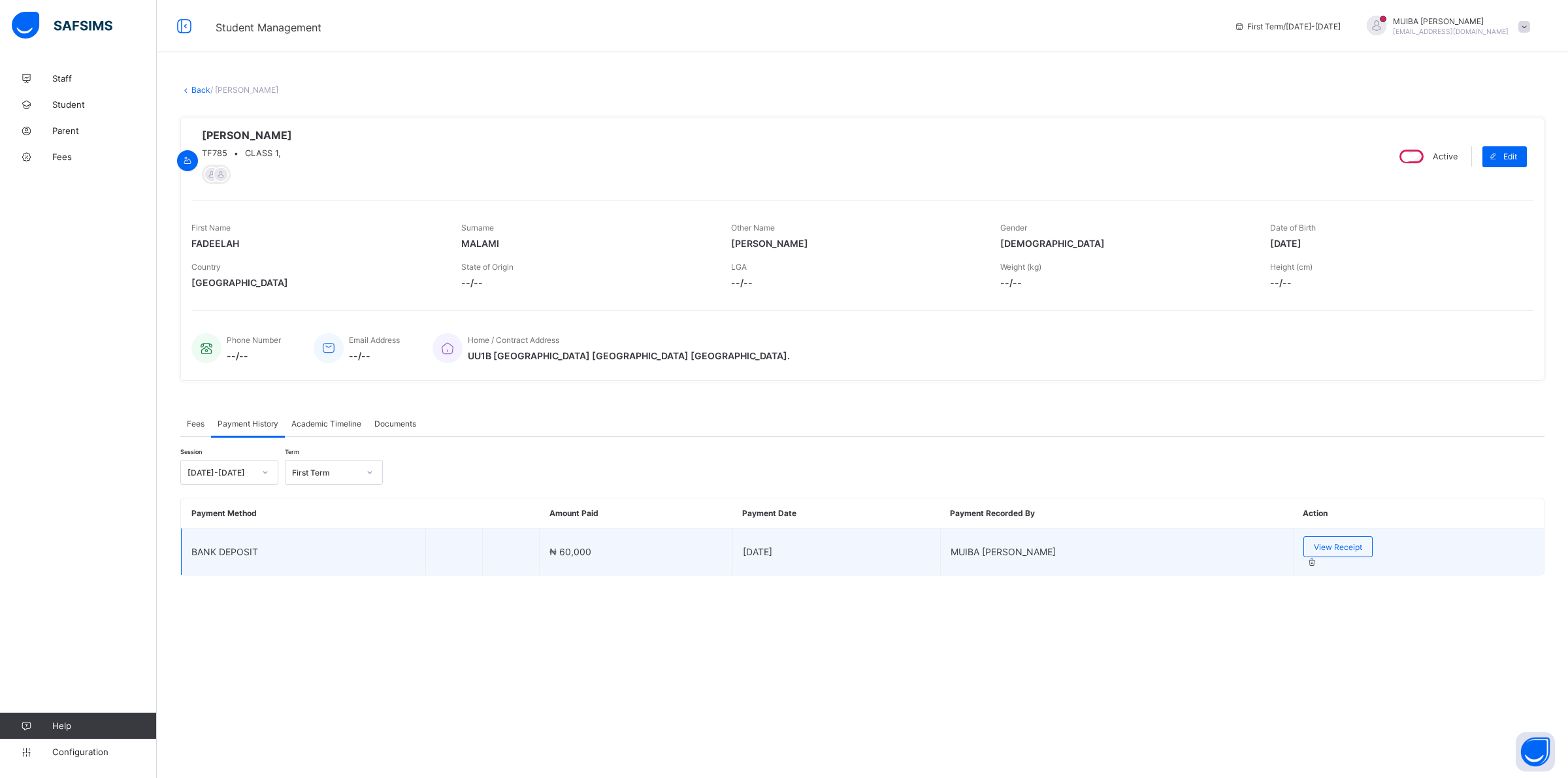
click at [1306, 557] on div at bounding box center [1420, 562] width 227 height 10
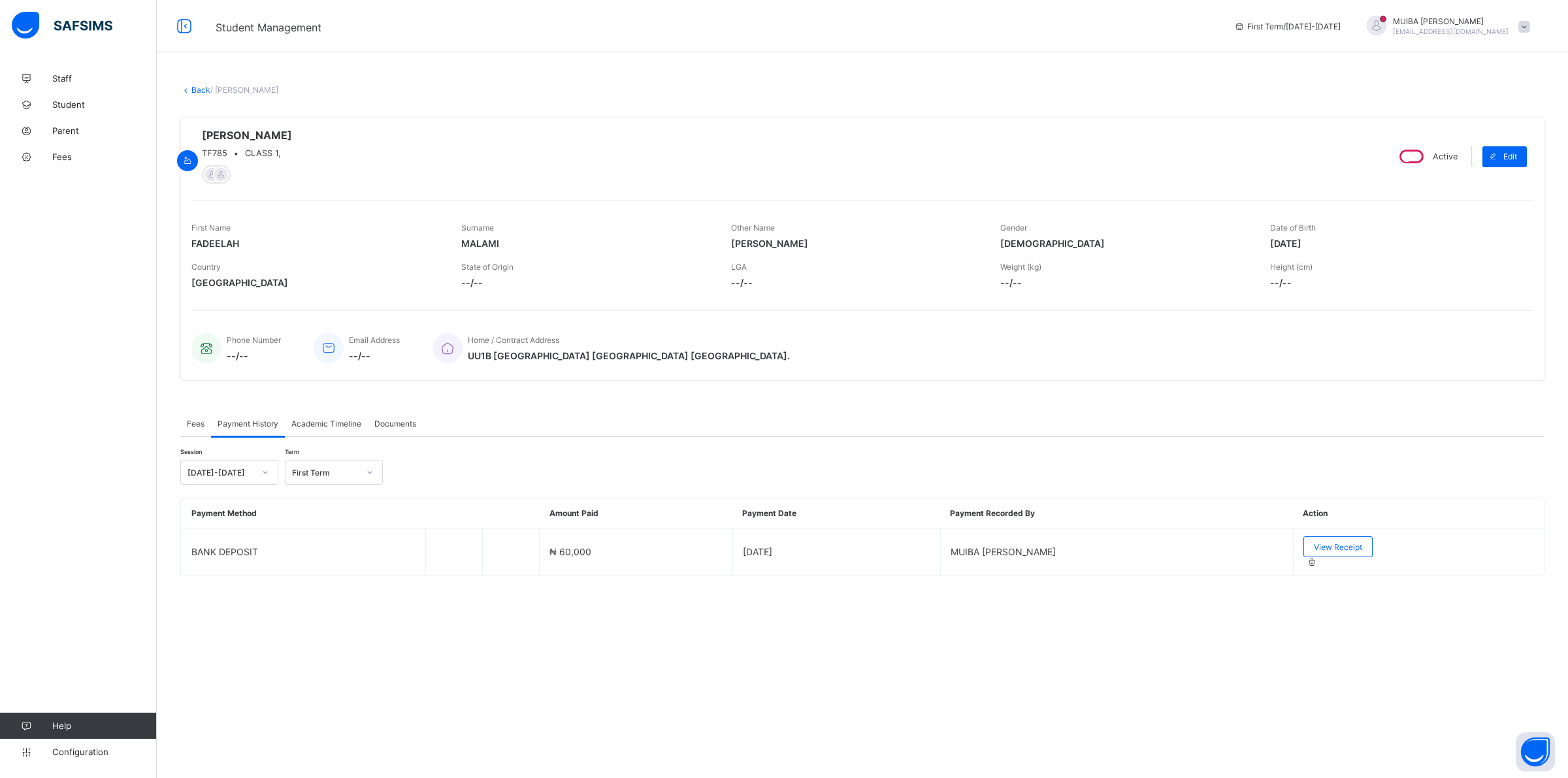
click at [199, 86] on link "Back" at bounding box center [201, 90] width 19 height 10
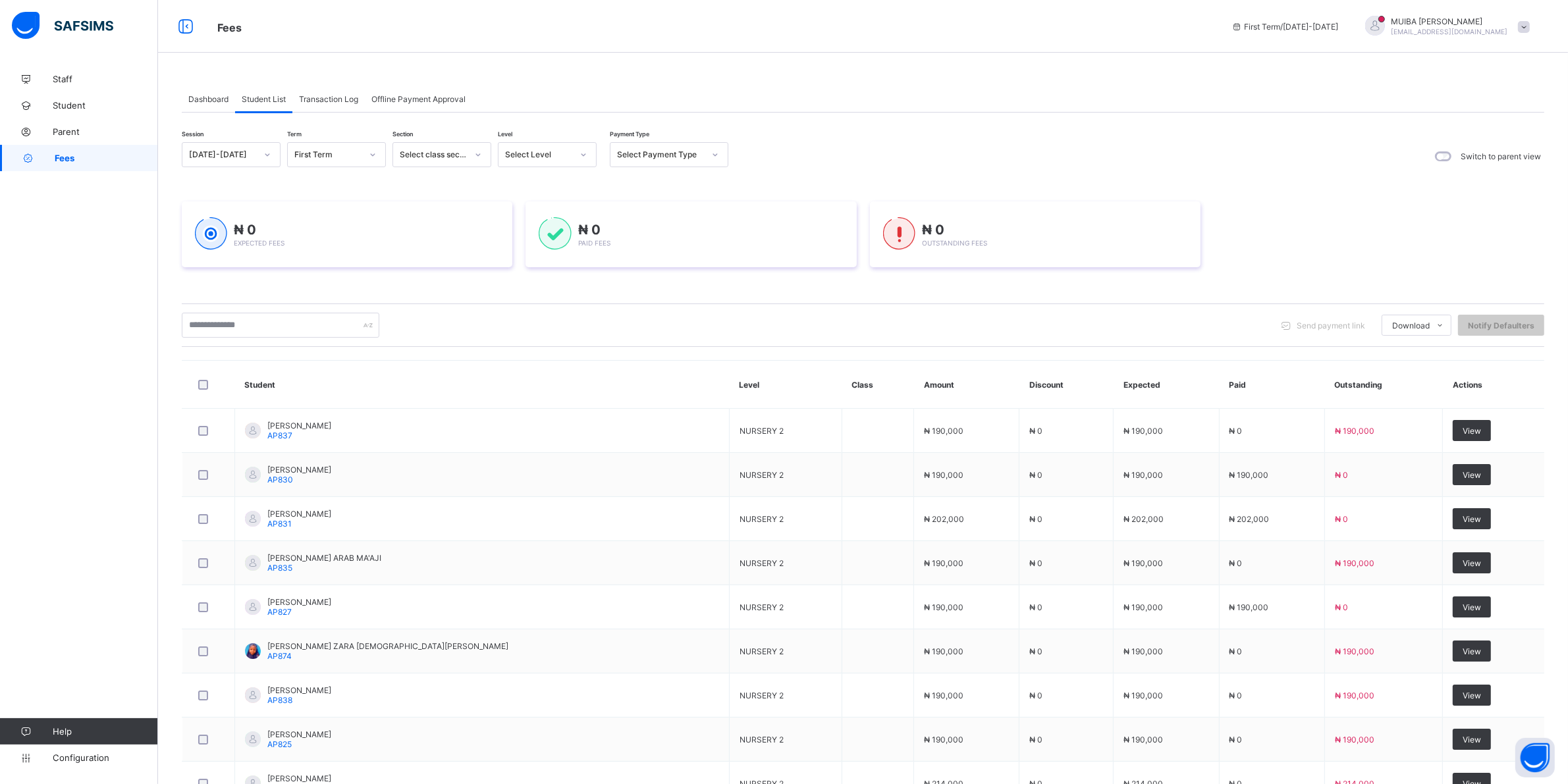
click at [586, 152] on icon at bounding box center [583, 154] width 8 height 13
click at [521, 277] on div "CLS1" at bounding box center [547, 283] width 97 height 20
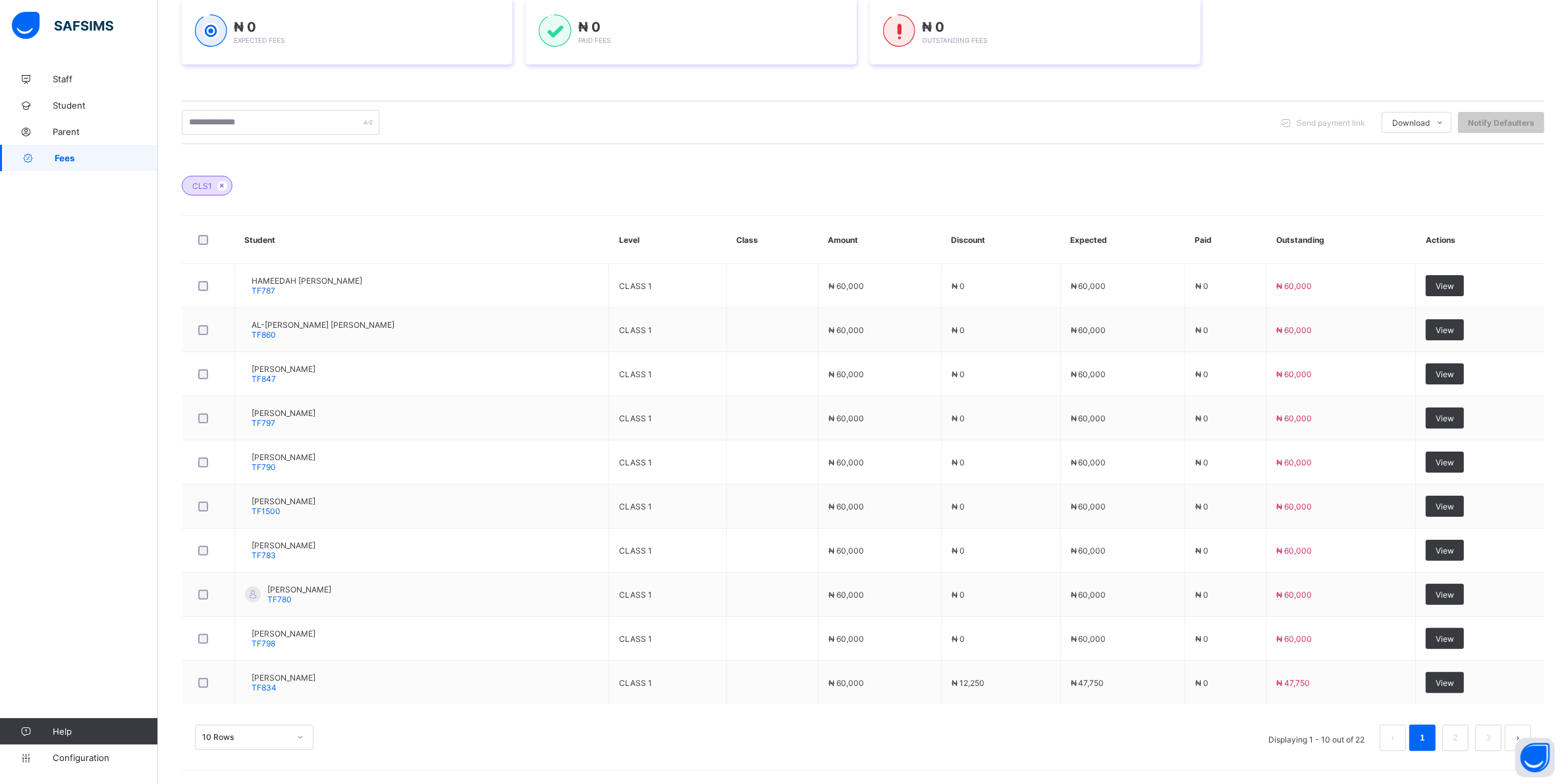
scroll to position [265, 0]
click at [300, 733] on div "10 Rows" at bounding box center [254, 737] width 118 height 25
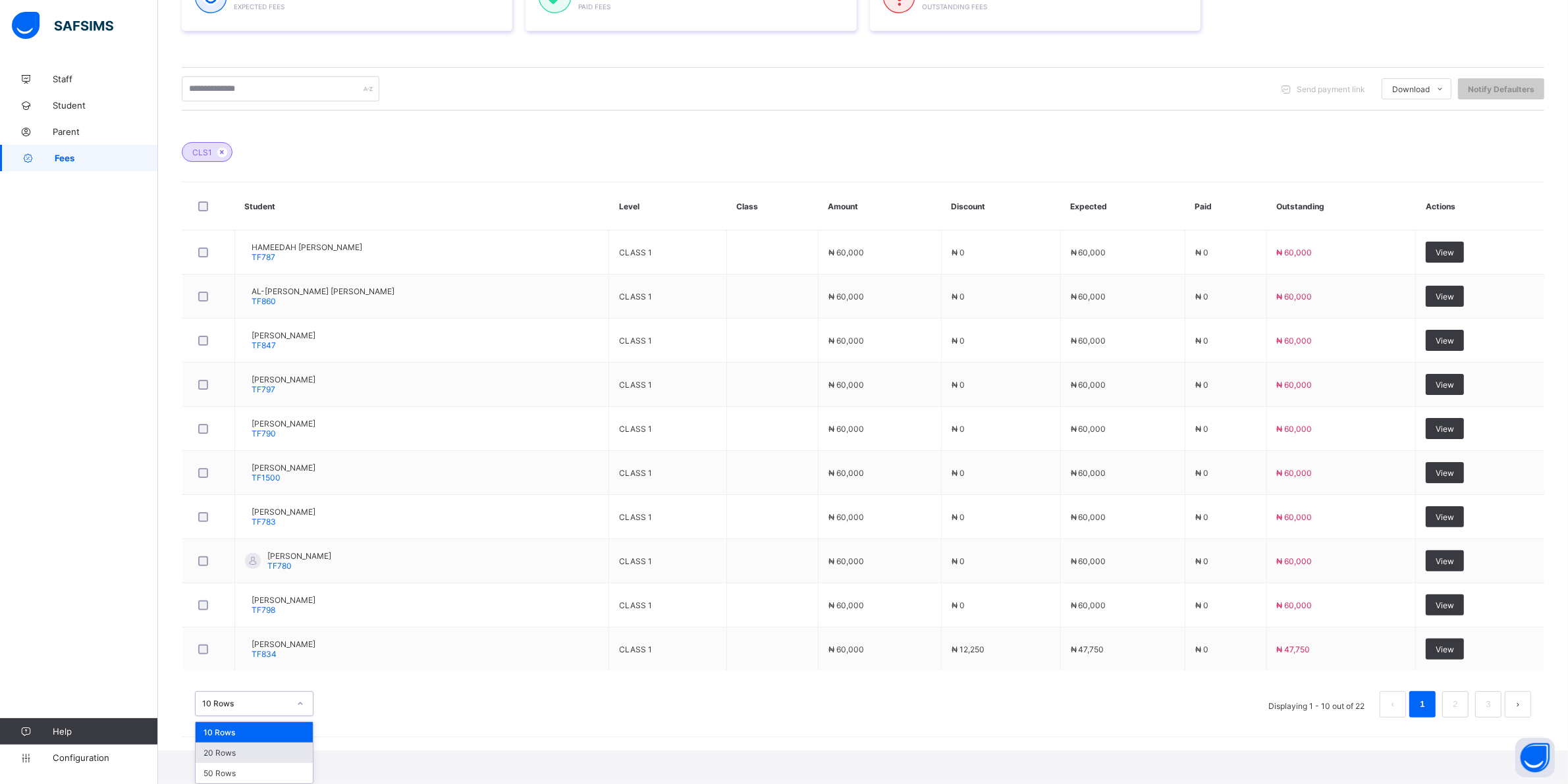
click at [226, 754] on div "20 Rows" at bounding box center [254, 752] width 117 height 20
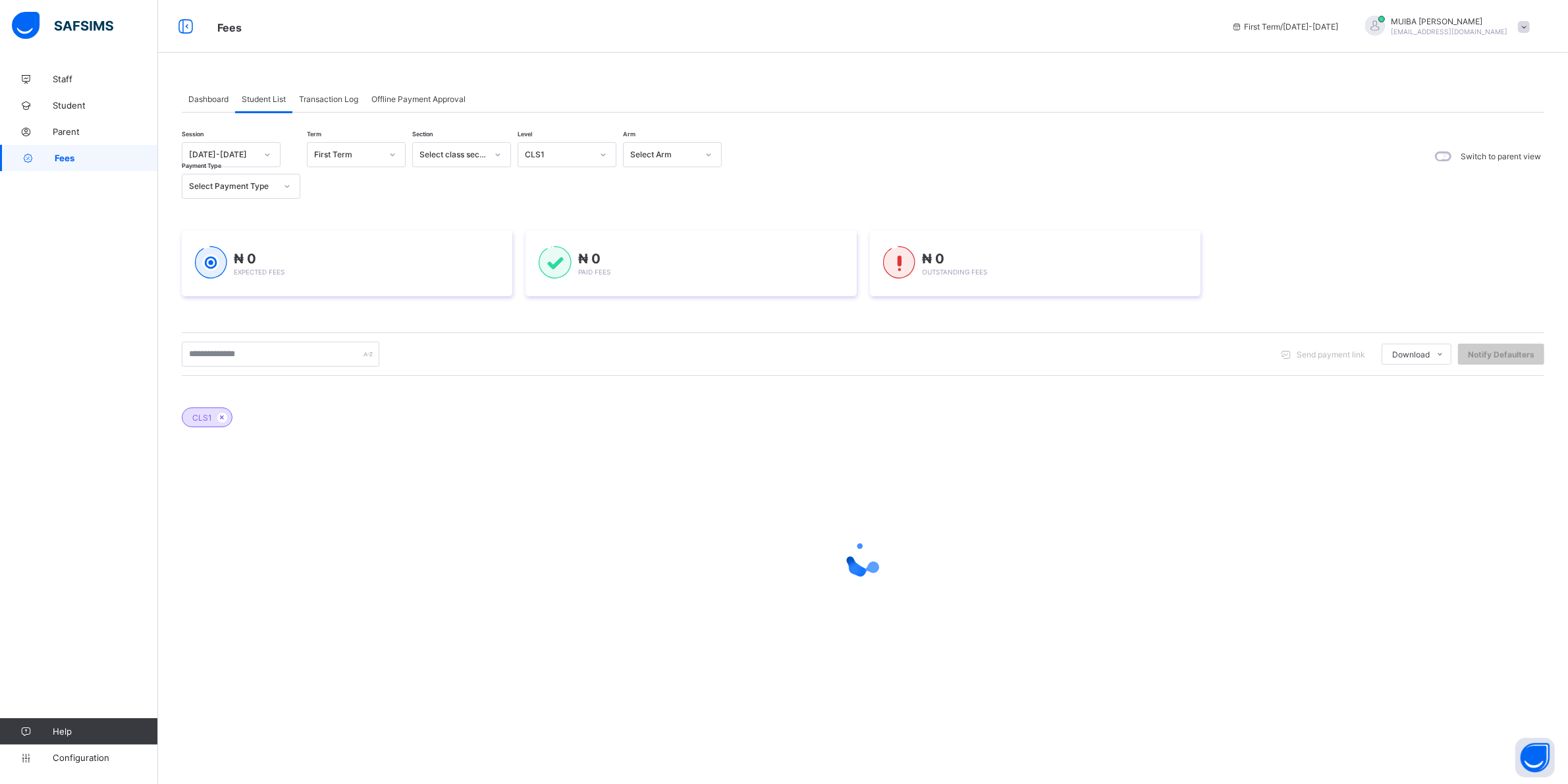
scroll to position [0, 0]
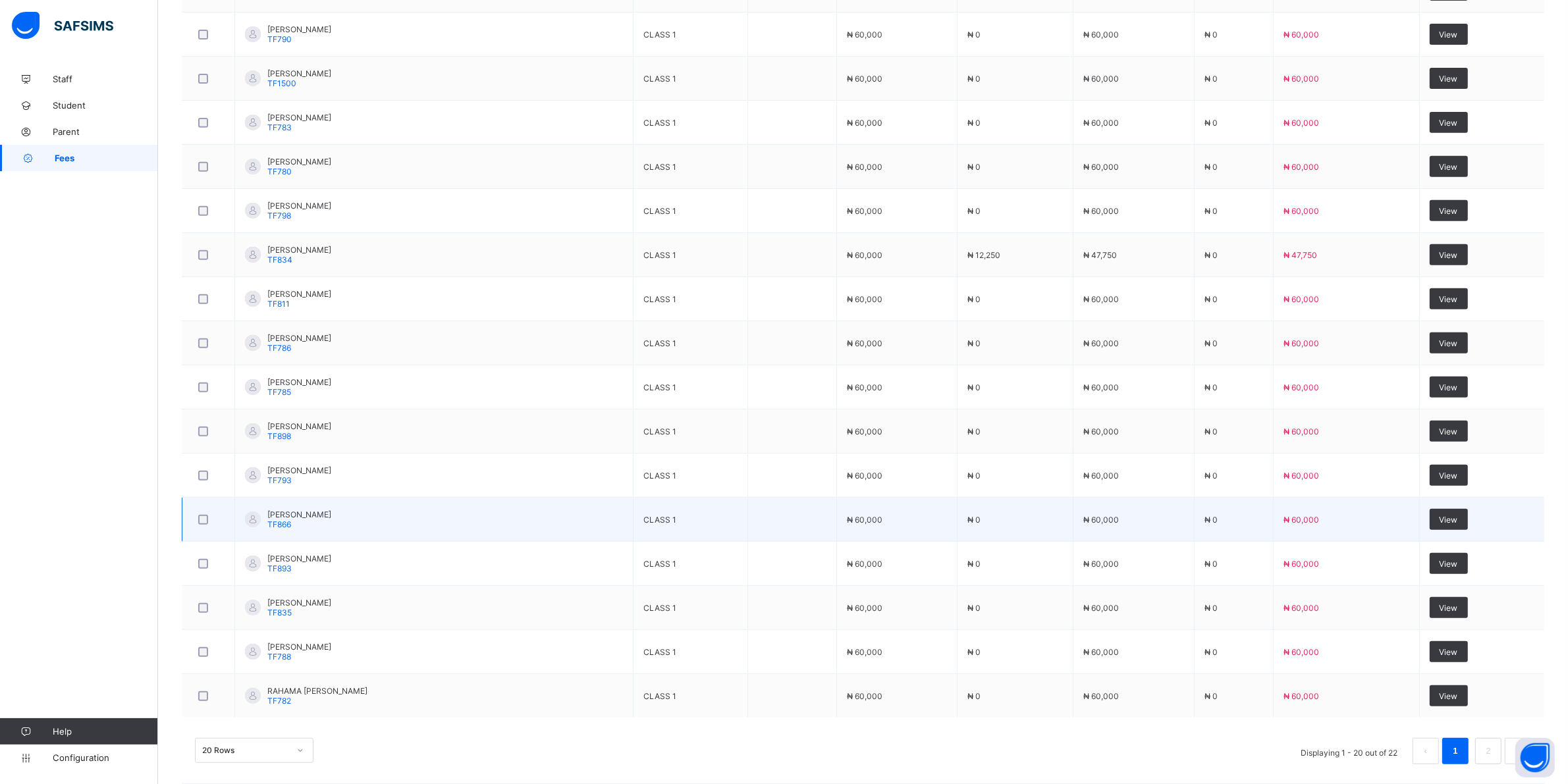
scroll to position [676, 0]
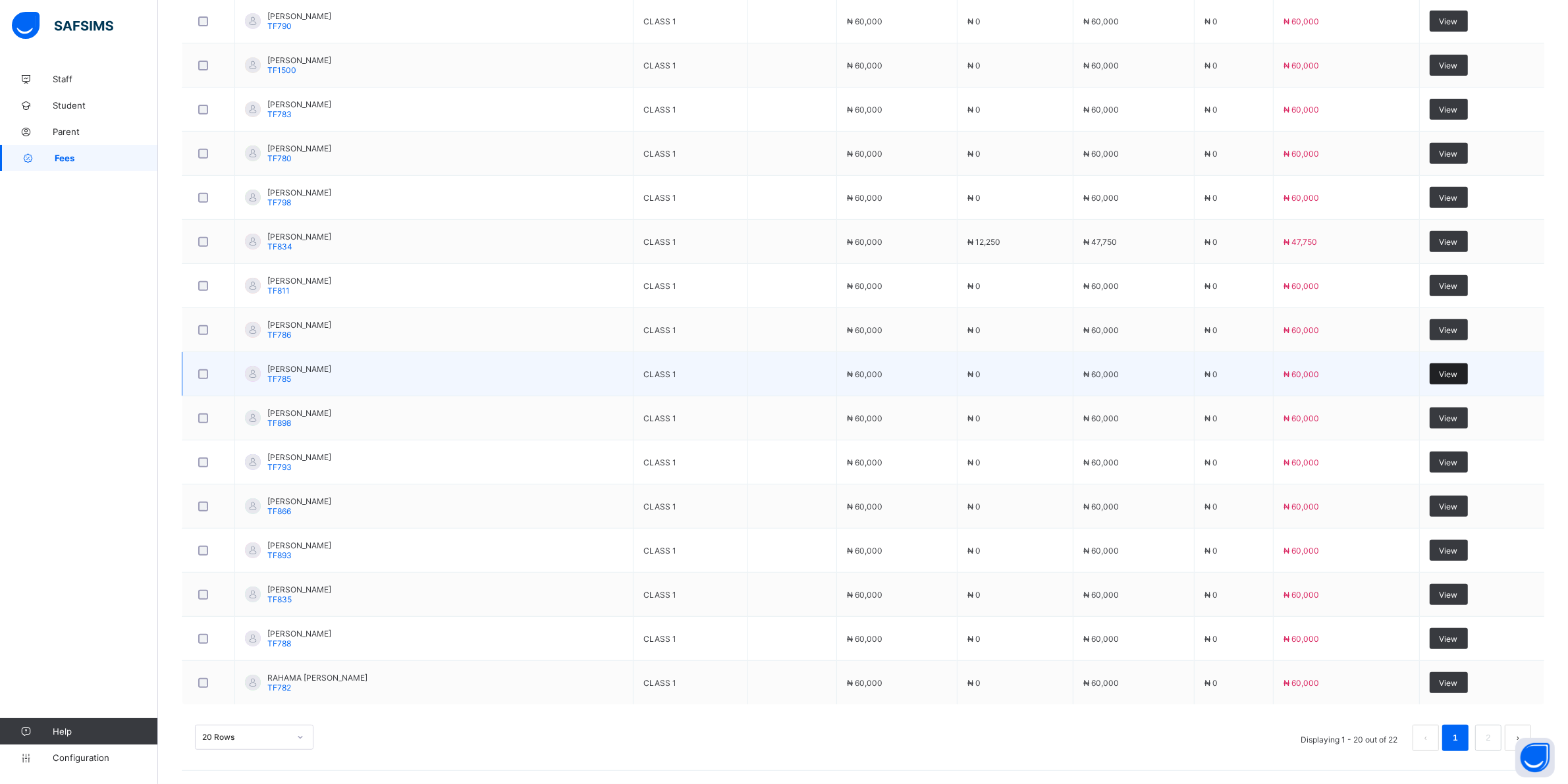
click at [1458, 369] on span "View" at bounding box center [1449, 374] width 18 height 10
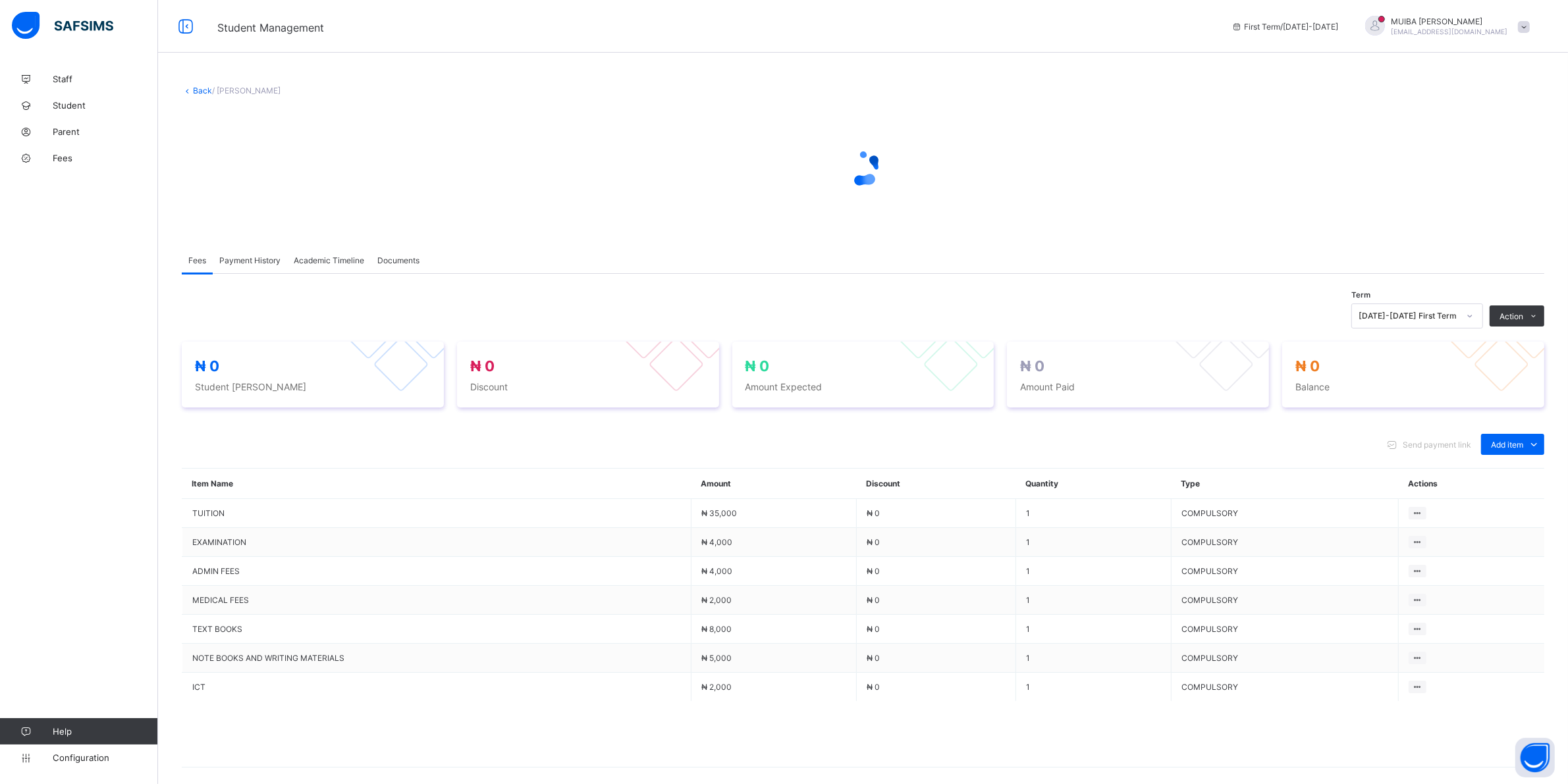
click at [0, 0] on li "Receive Payment" at bounding box center [0, 0] width 0 height 0
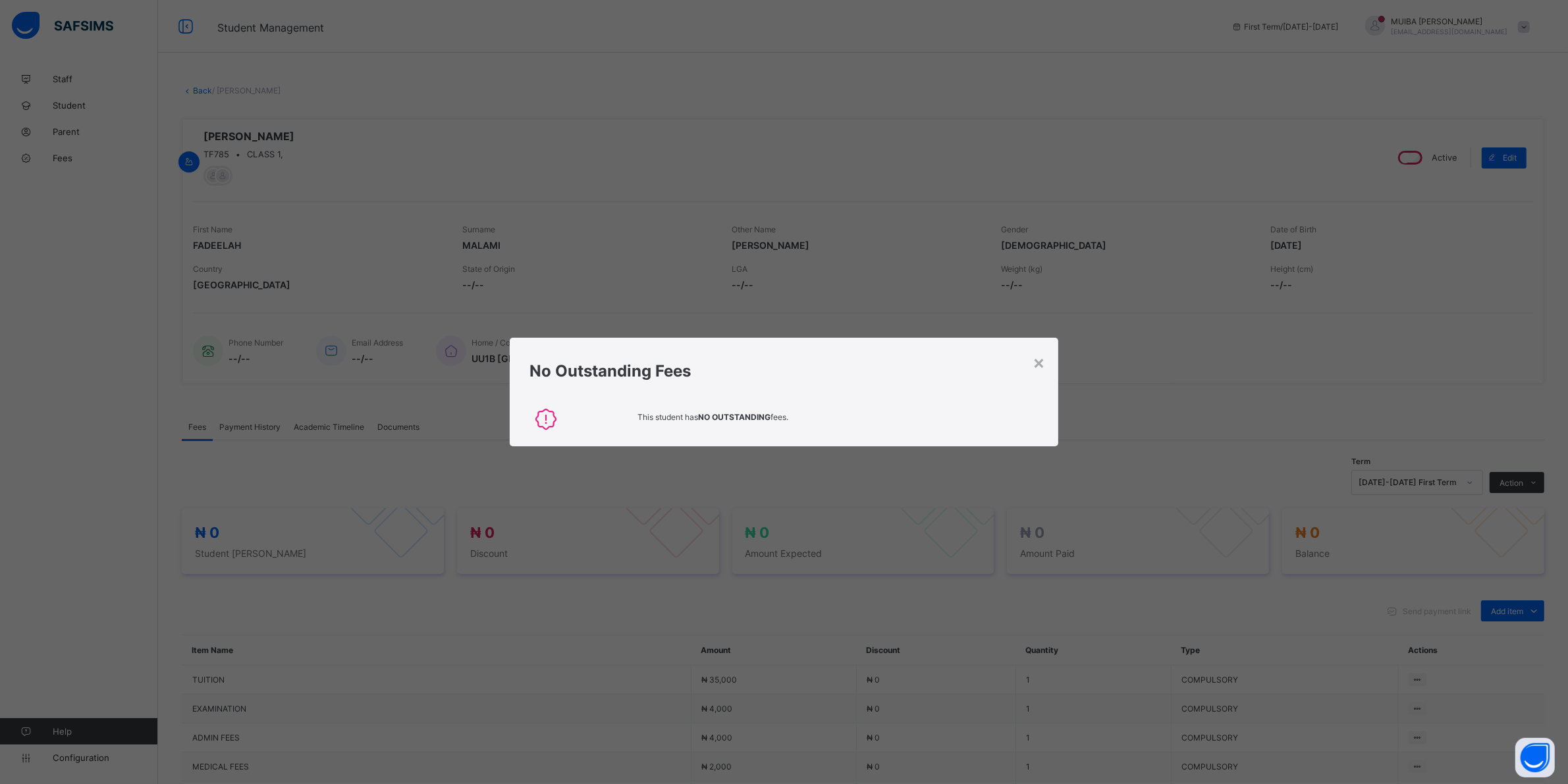
click at [1038, 361] on div "×" at bounding box center [1039, 362] width 13 height 23
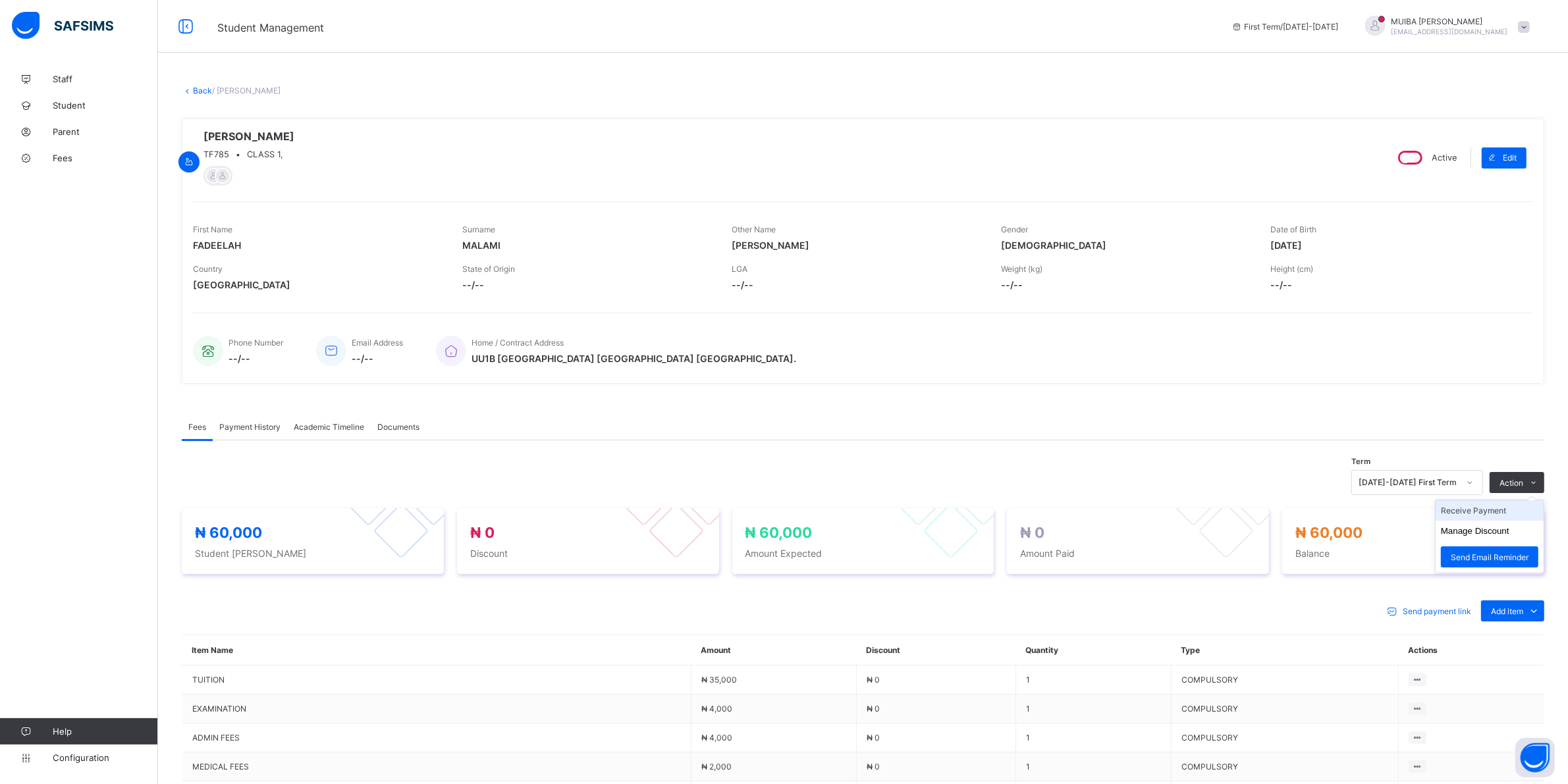
click at [1478, 517] on li "Receive Payment" at bounding box center [1489, 510] width 108 height 20
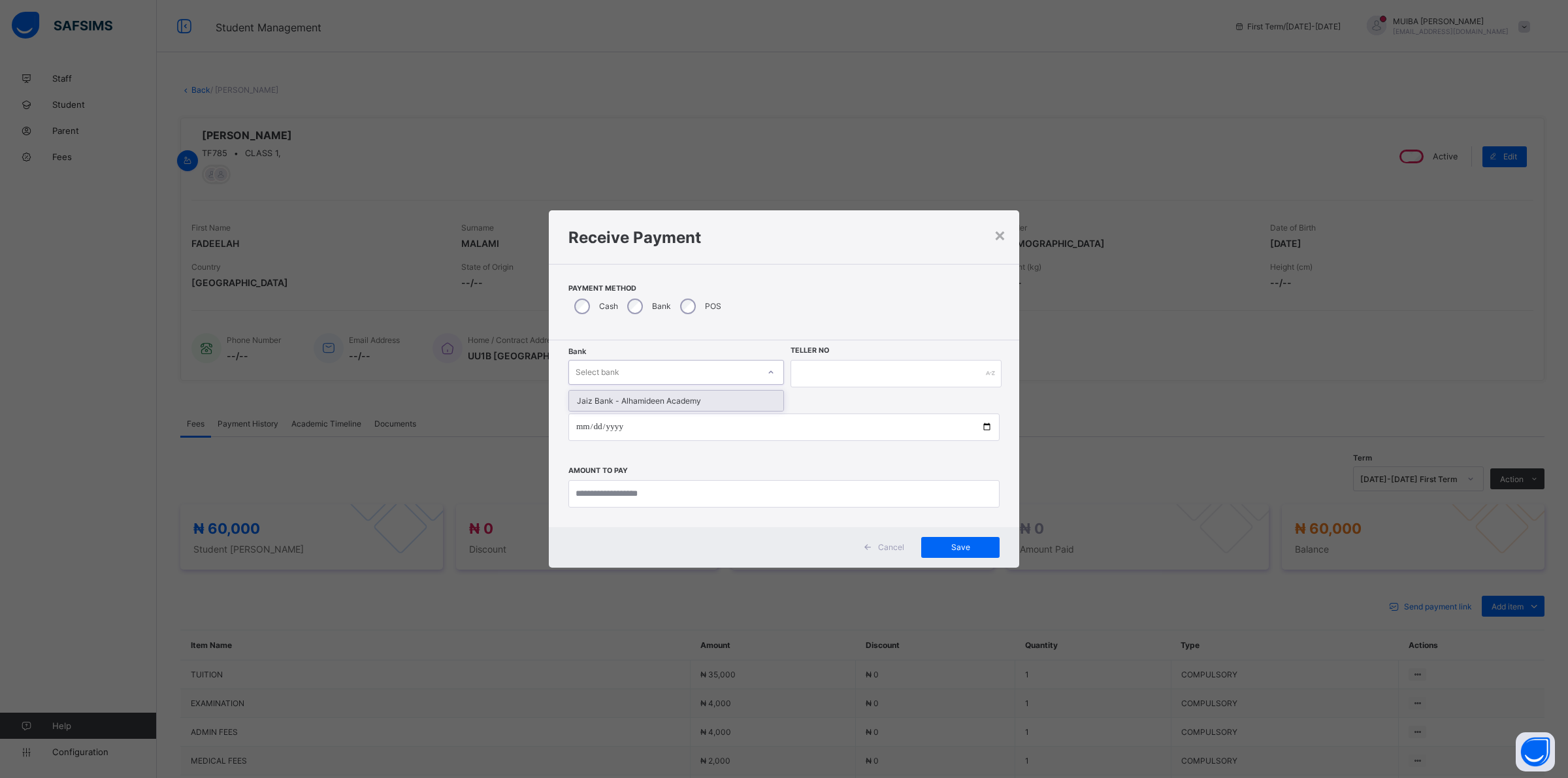
click at [758, 379] on div at bounding box center [770, 372] width 24 height 24
drag, startPoint x: 704, startPoint y: 399, endPoint x: 747, endPoint y: 402, distance: 43.1
click at [706, 403] on div "Jaiz Bank - Alhamideen Academy" at bounding box center [676, 400] width 214 height 20
click at [847, 371] on input "text" at bounding box center [896, 373] width 211 height 27
type input "*******"
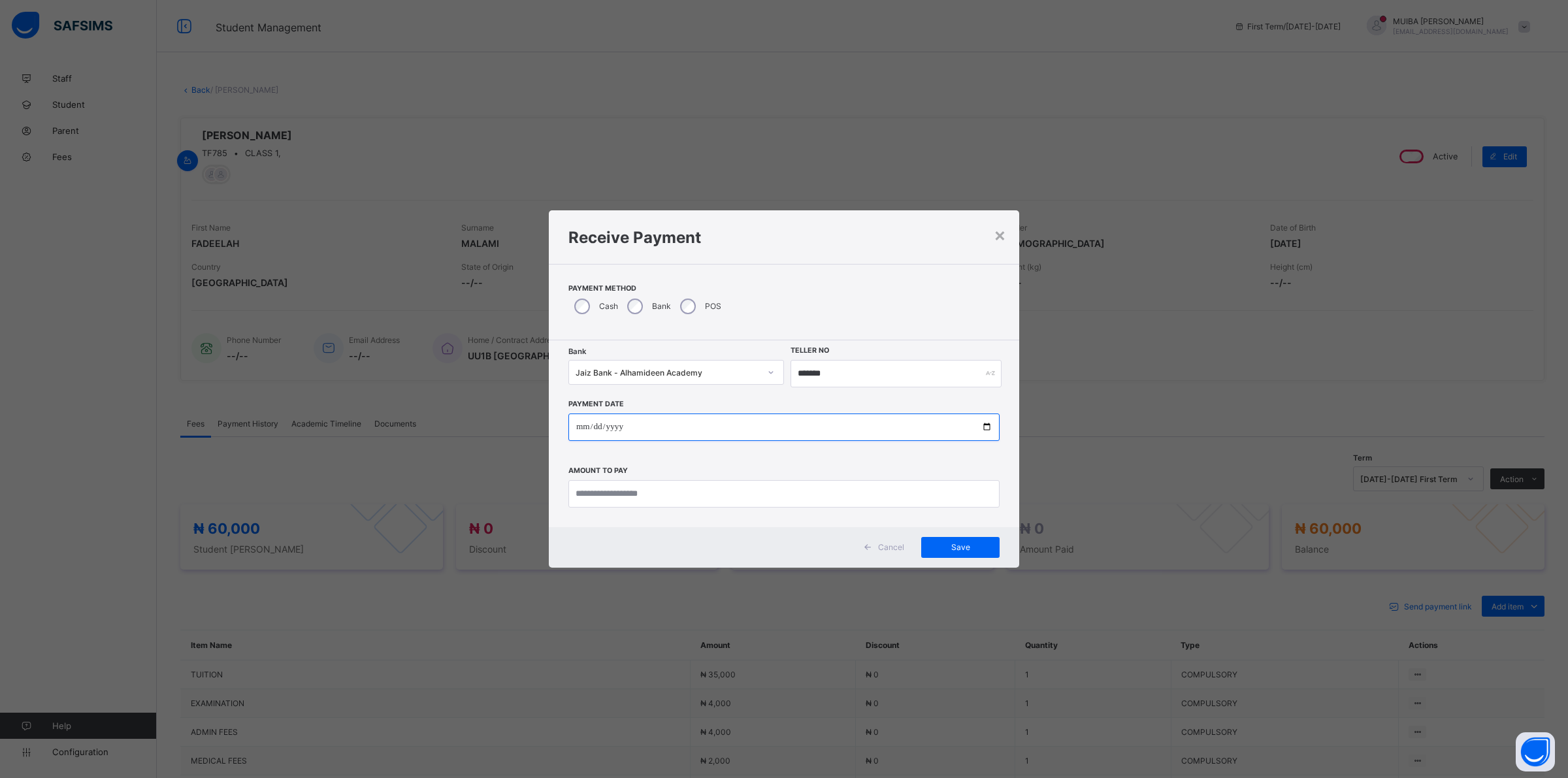
click at [580, 428] on input "date" at bounding box center [784, 427] width 431 height 27
type input "**********"
click at [607, 495] on input "currency" at bounding box center [784, 493] width 431 height 27
type input "********"
click at [959, 546] on span "Save" at bounding box center [960, 547] width 59 height 10
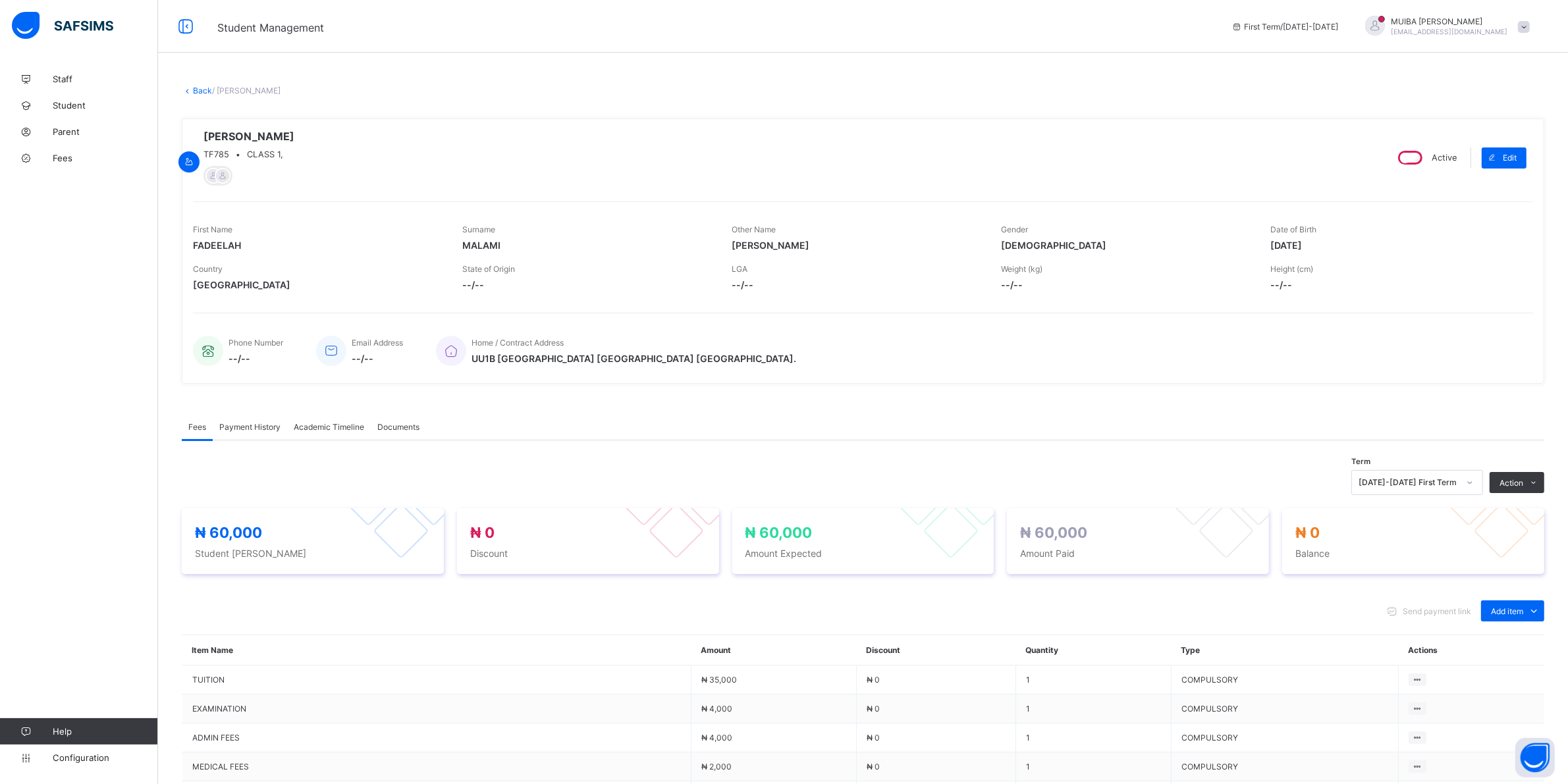
click at [228, 428] on span "Payment History" at bounding box center [250, 427] width 61 height 10
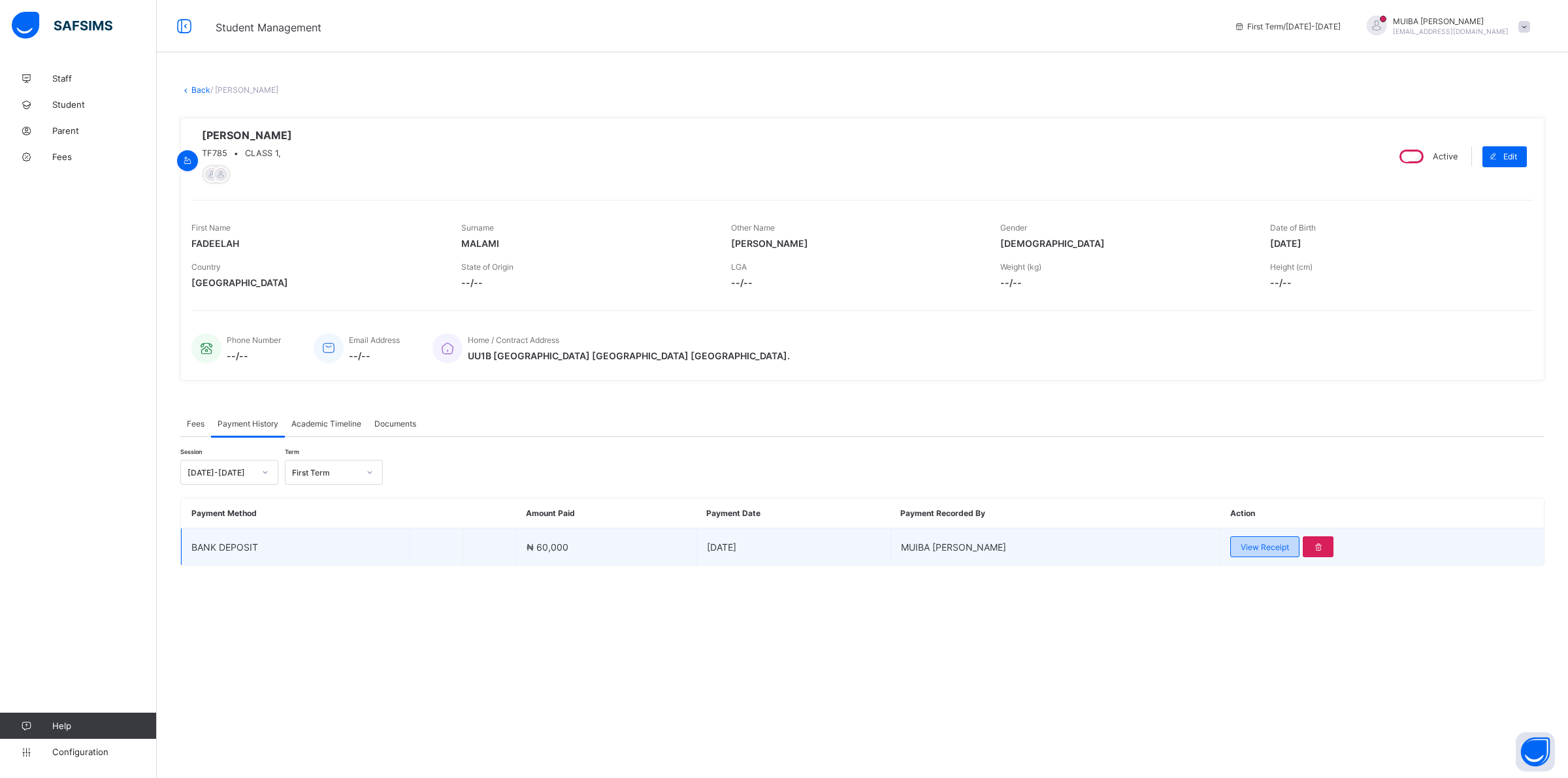
click at [1254, 551] on span "View Receipt" at bounding box center [1264, 547] width 48 height 10
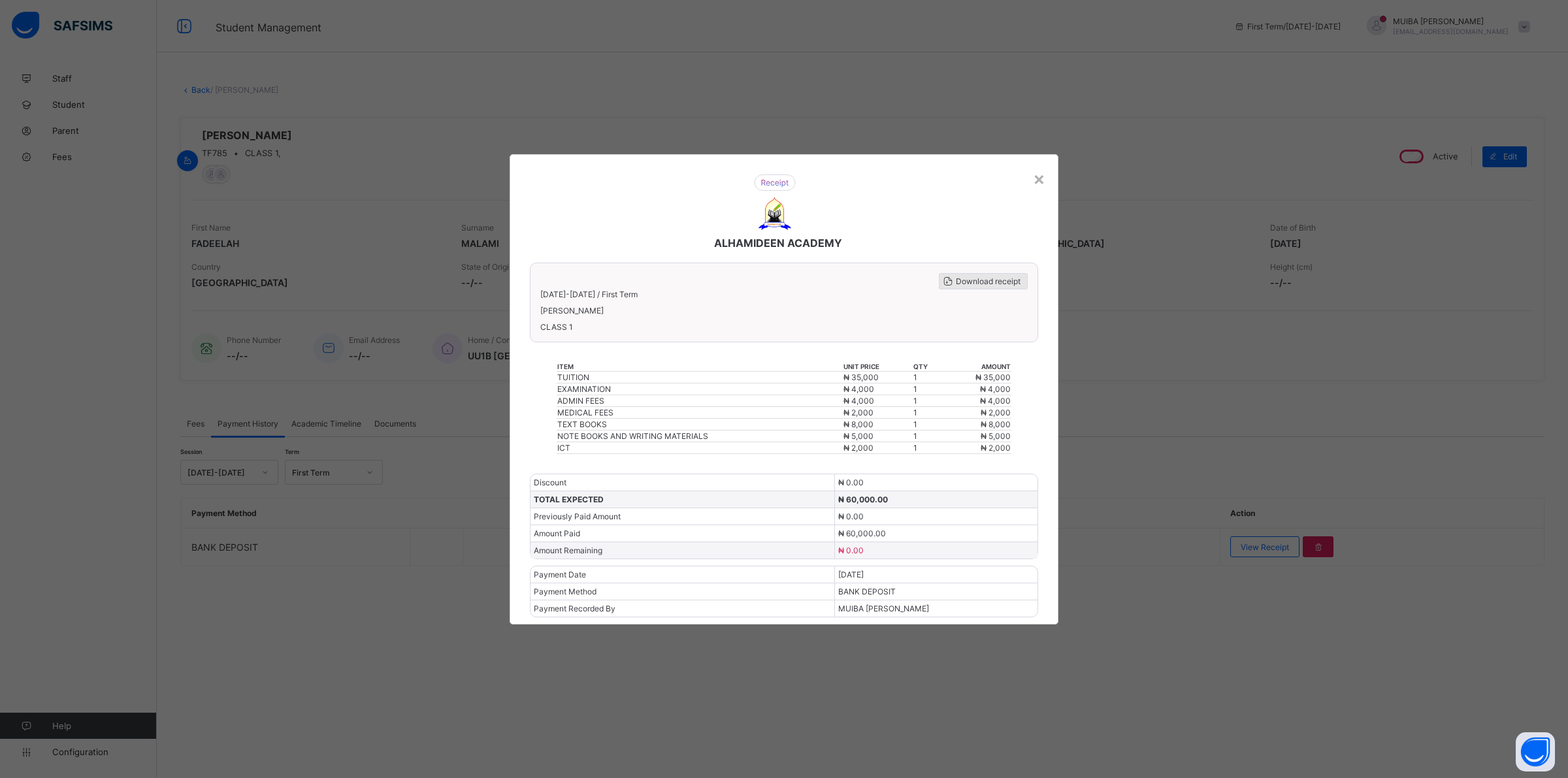
click at [983, 283] on span "Download receipt" at bounding box center [988, 281] width 64 height 10
click at [1037, 183] on div "×" at bounding box center [1039, 178] width 13 height 22
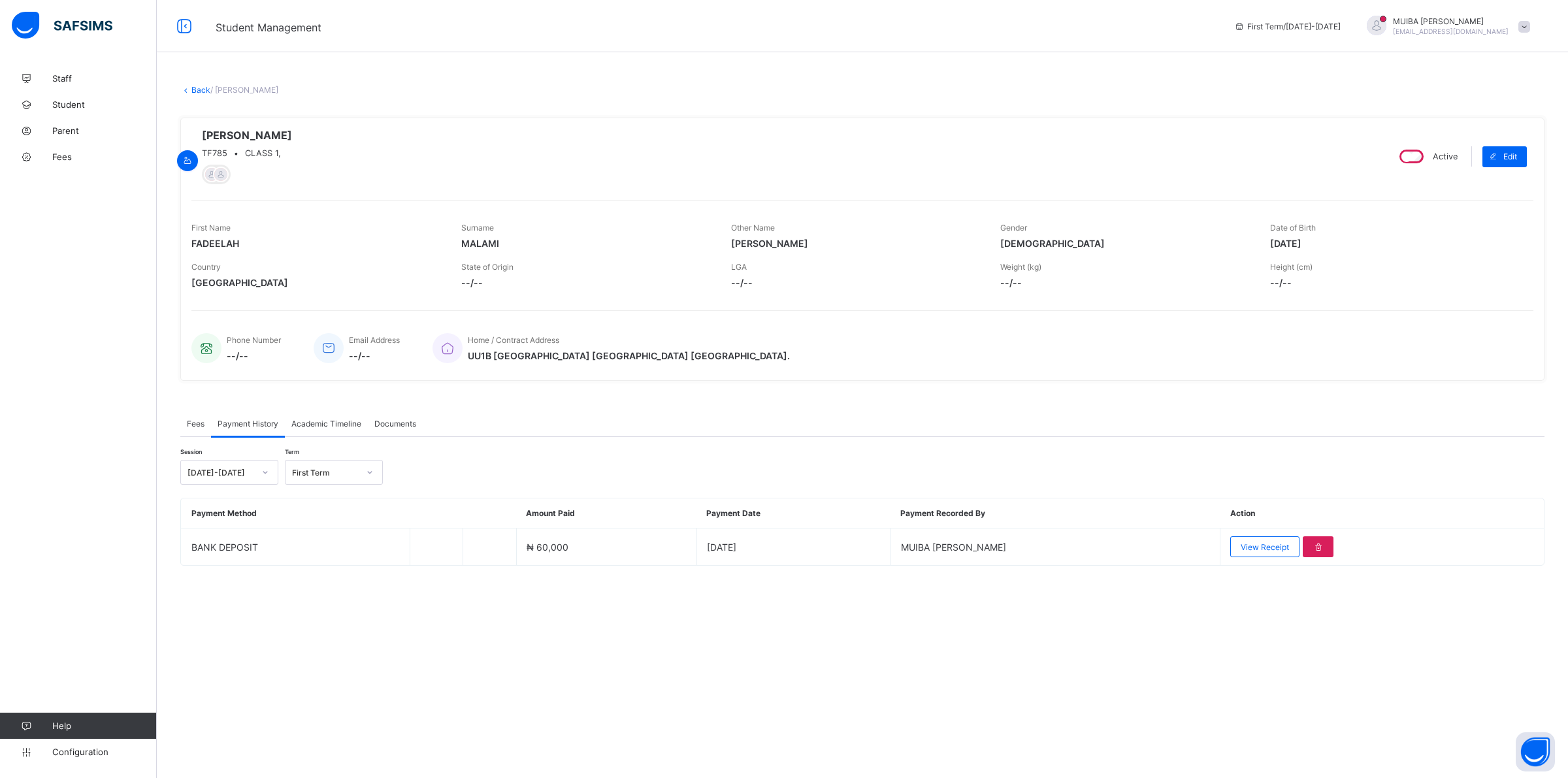
click at [202, 96] on div "× Delete Document This action would delete the document with name: from the sys…" at bounding box center [862, 341] width 1411 height 553
click at [197, 85] on link "Back" at bounding box center [201, 90] width 19 height 10
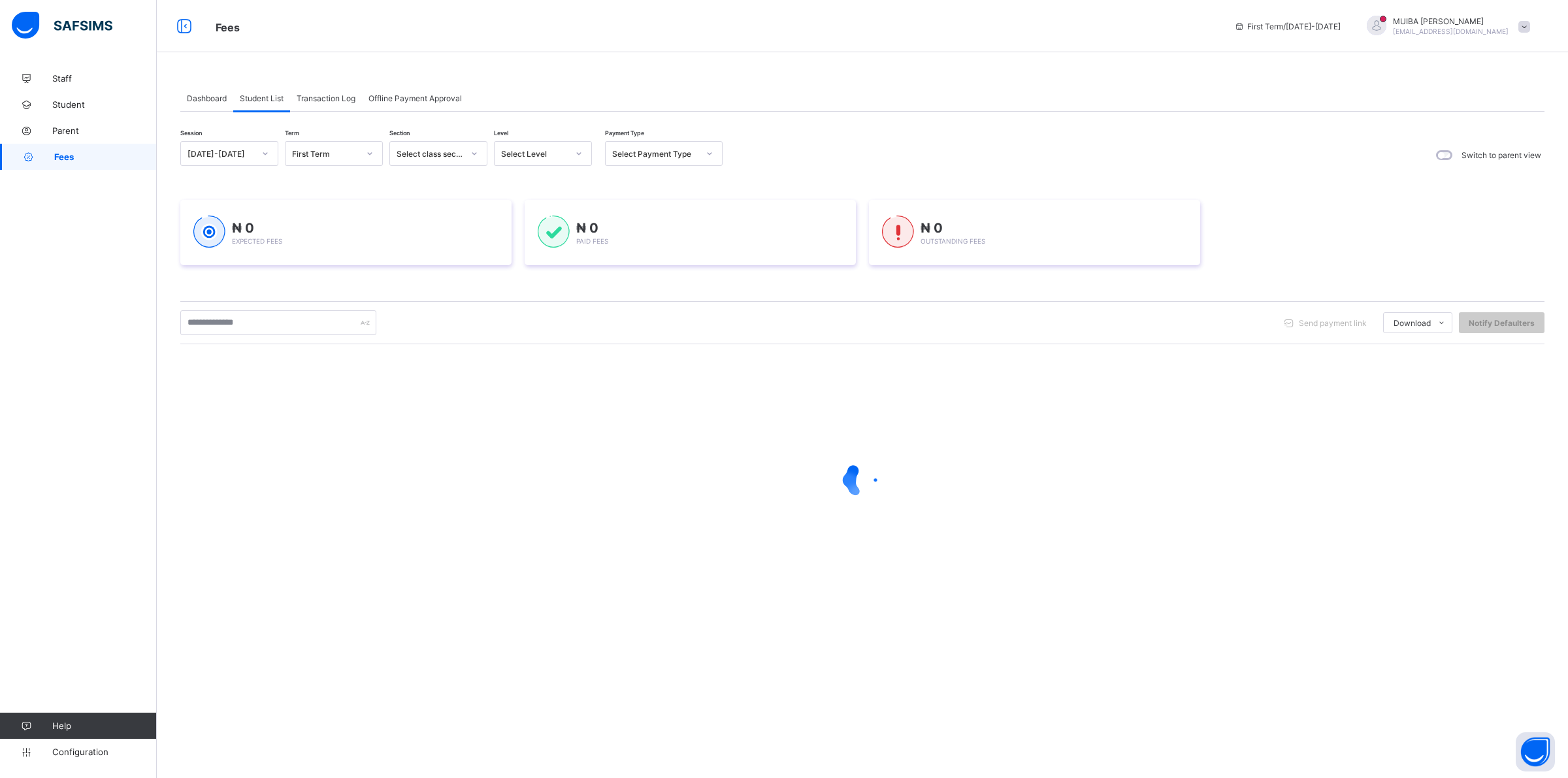
click at [576, 154] on icon at bounding box center [579, 153] width 8 height 13
click at [516, 221] on div "PN" at bounding box center [543, 222] width 97 height 20
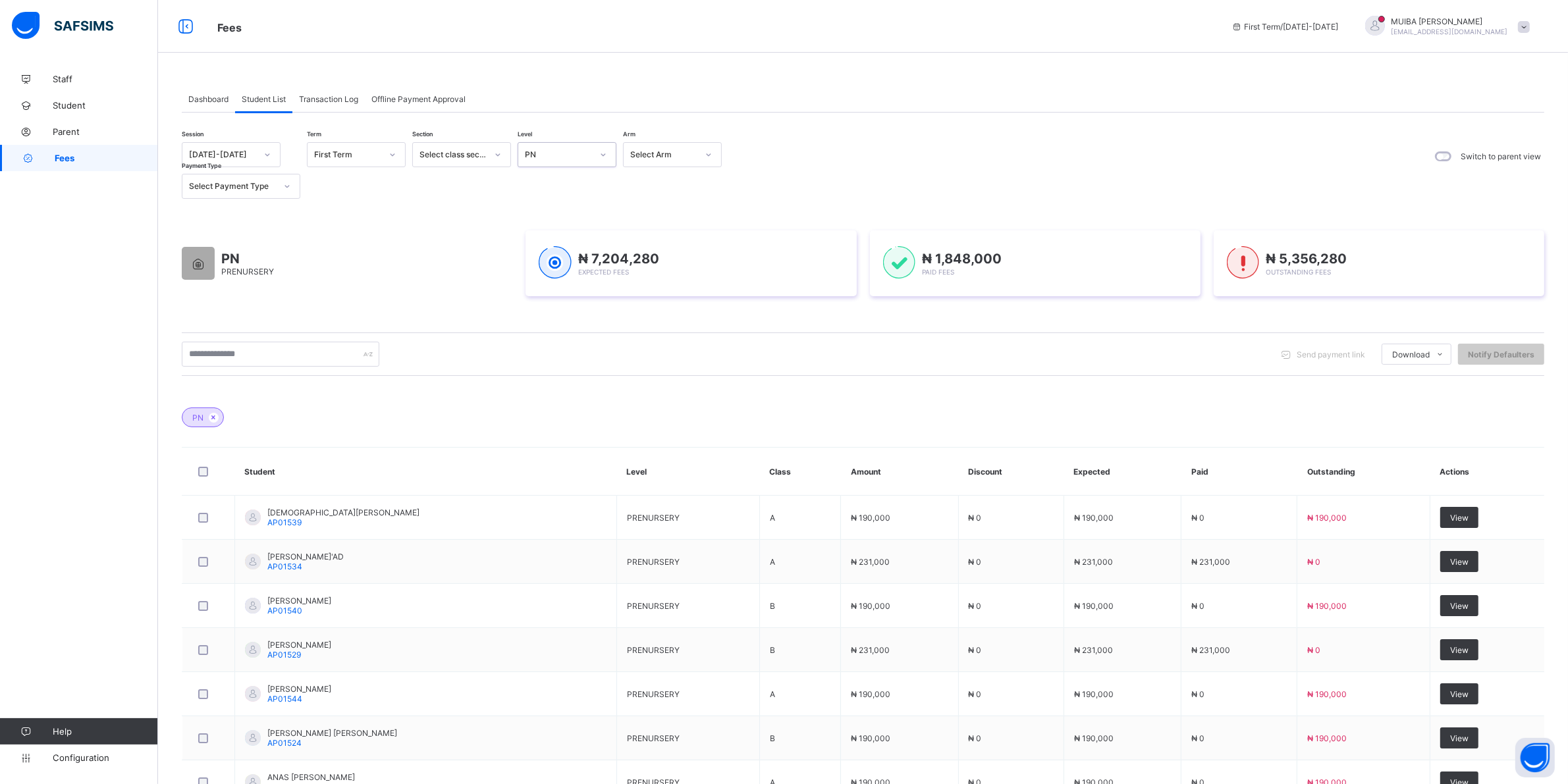
click at [298, 760] on td "ANAS BUSTANI MUHAMMAD AP01521" at bounding box center [425, 782] width 382 height 44
click at [303, 760] on td "ANAS BUSTANI MUHAMMAD AP01521" at bounding box center [425, 782] width 382 height 44
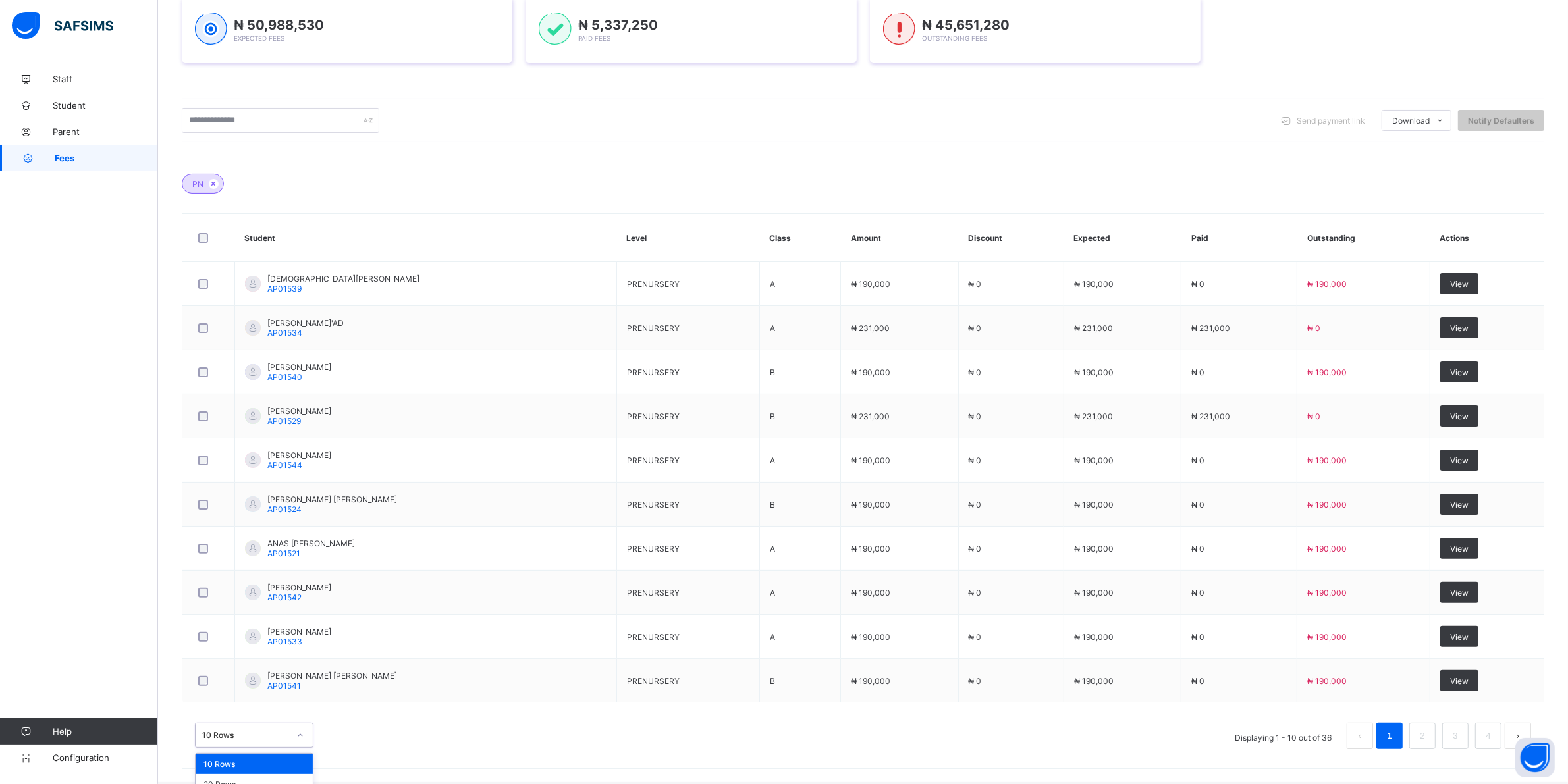
click at [300, 730] on div "option 10 Rows focused, 1 of 3. 3 results available. Use Up and Down to choose …" at bounding box center [254, 735] width 118 height 25
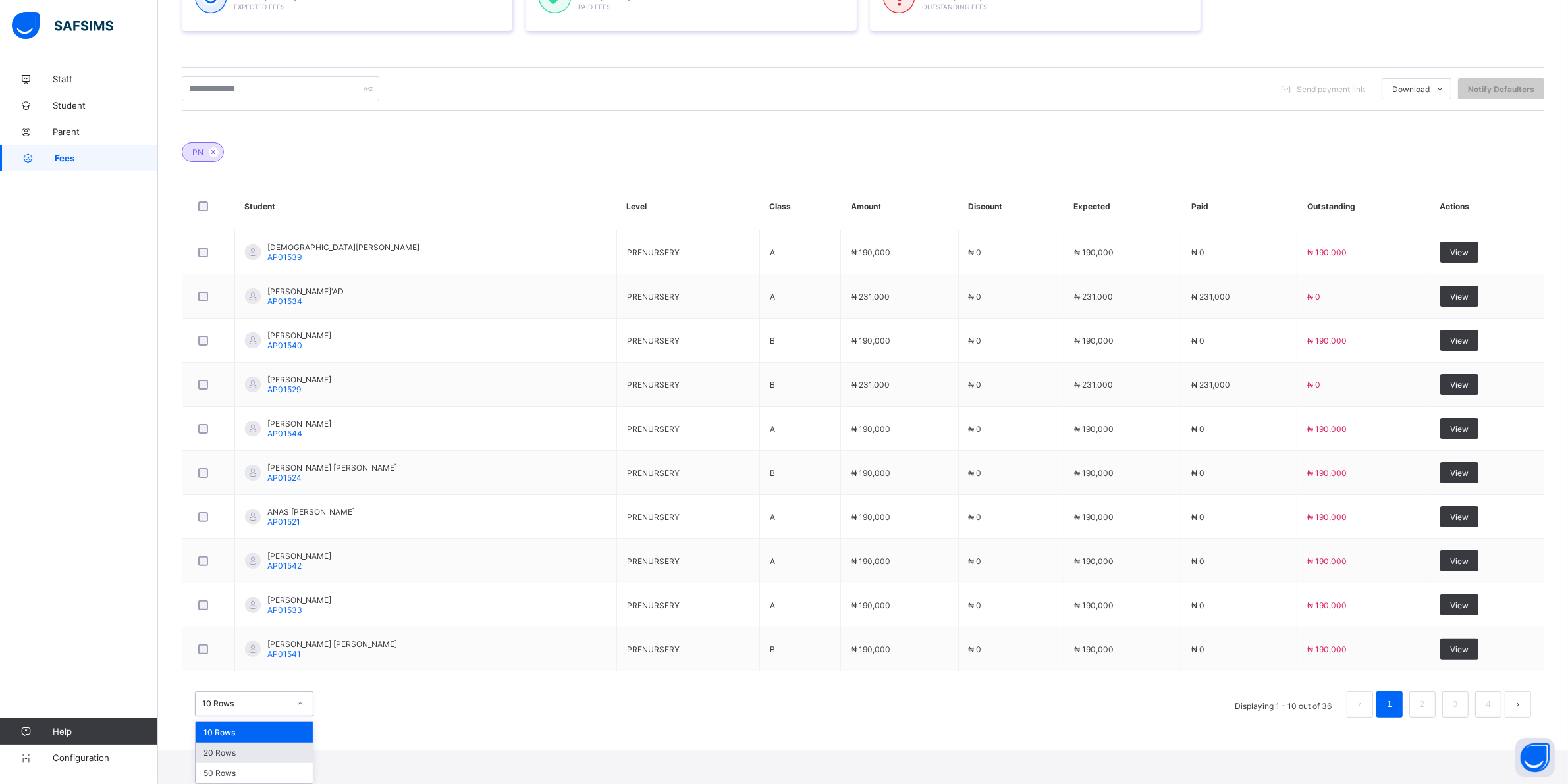
click at [236, 752] on div "20 Rows" at bounding box center [254, 752] width 117 height 20
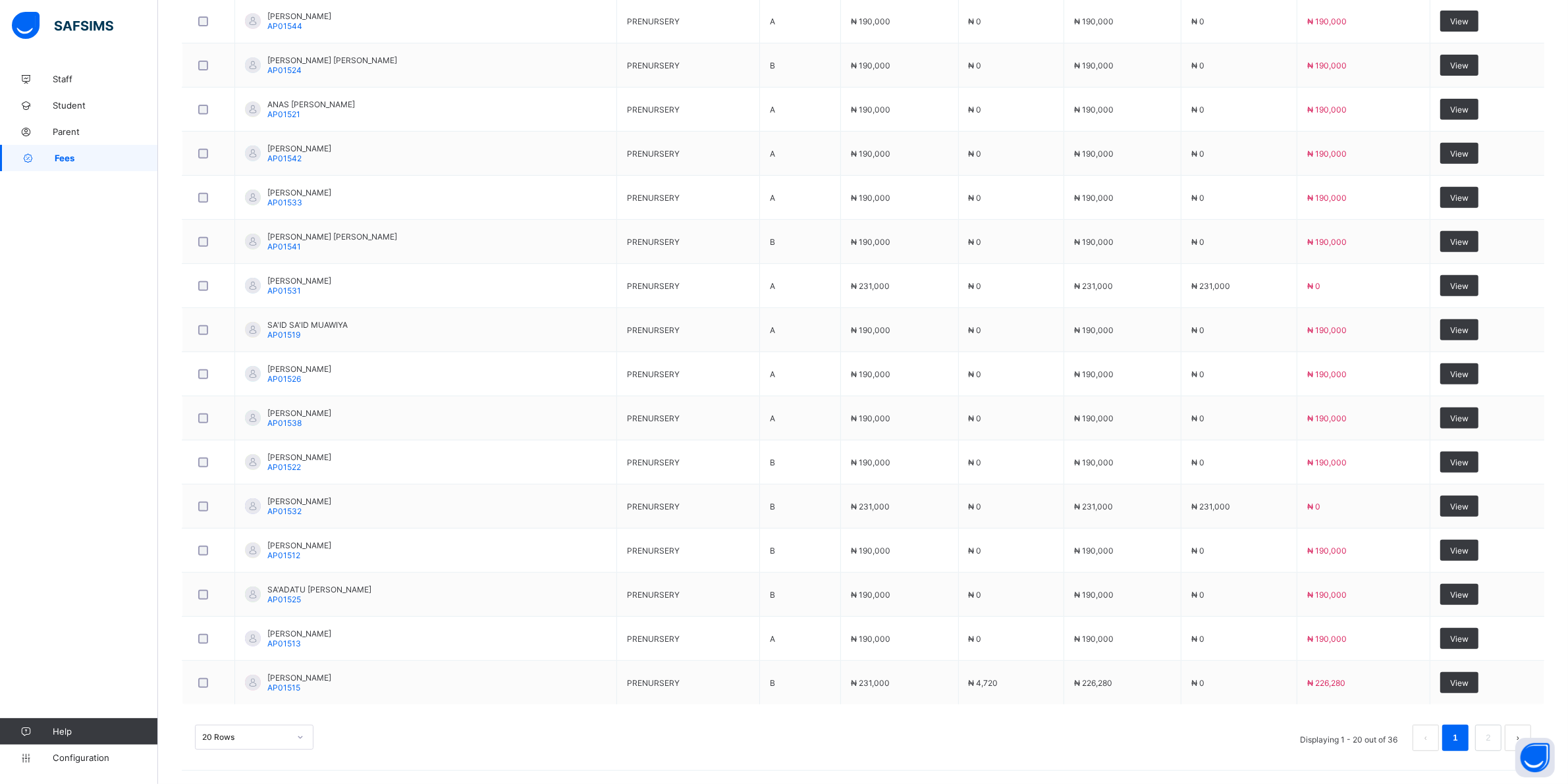
scroll to position [709, 0]
click at [297, 733] on div "20 Rows" at bounding box center [254, 737] width 118 height 25
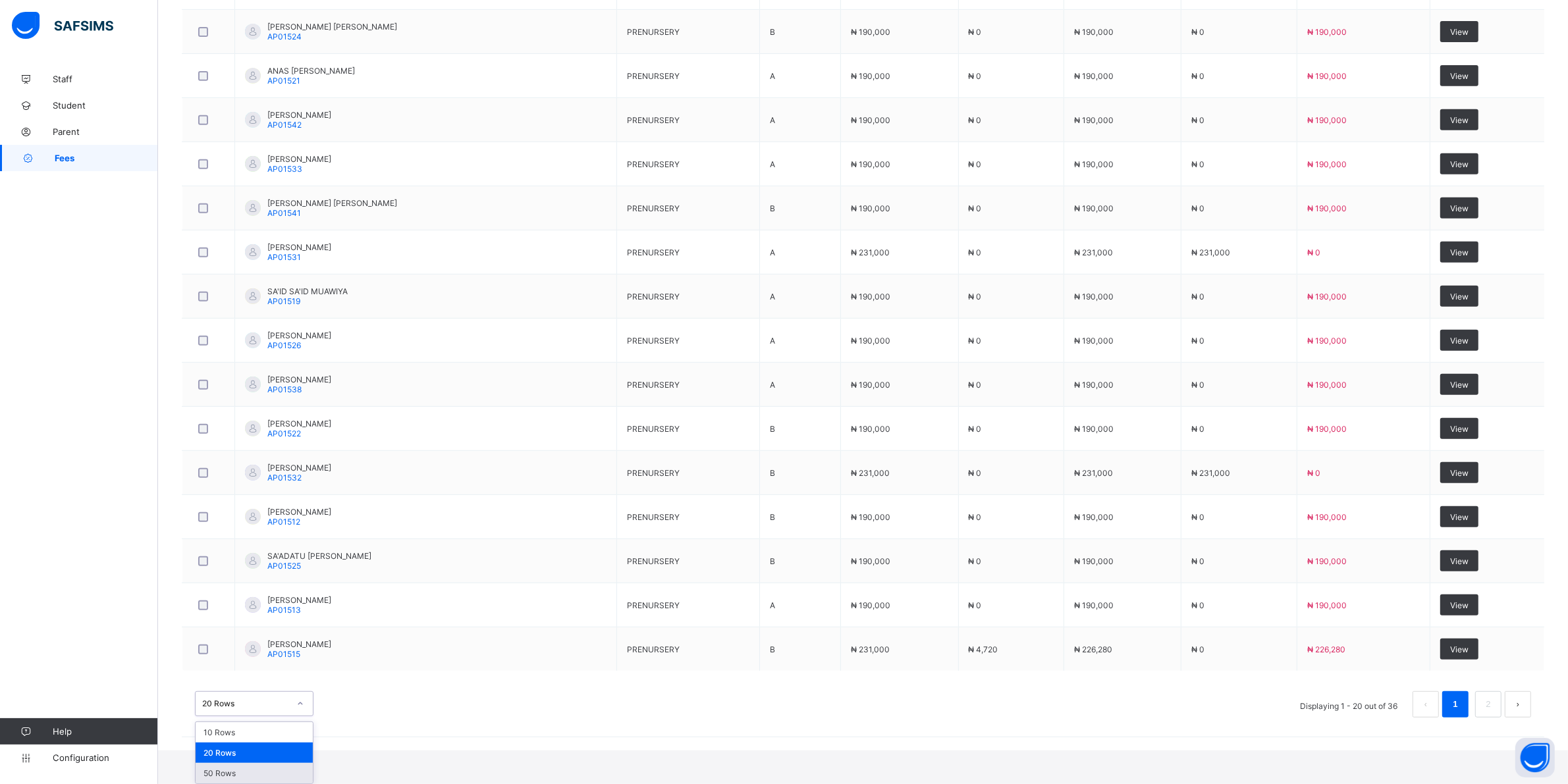
click at [253, 771] on div "50 Rows" at bounding box center [254, 773] width 117 height 20
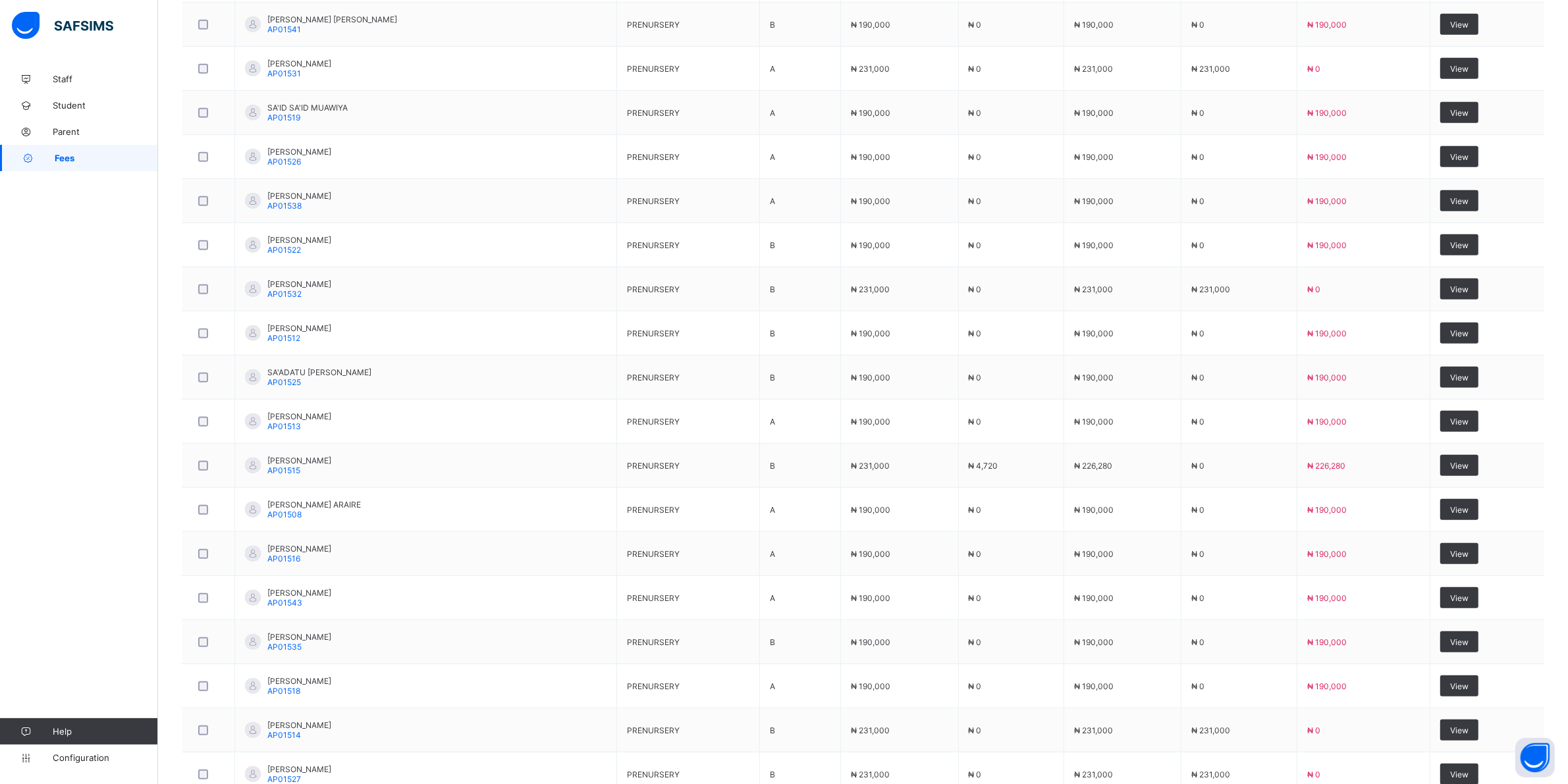
scroll to position [987, 0]
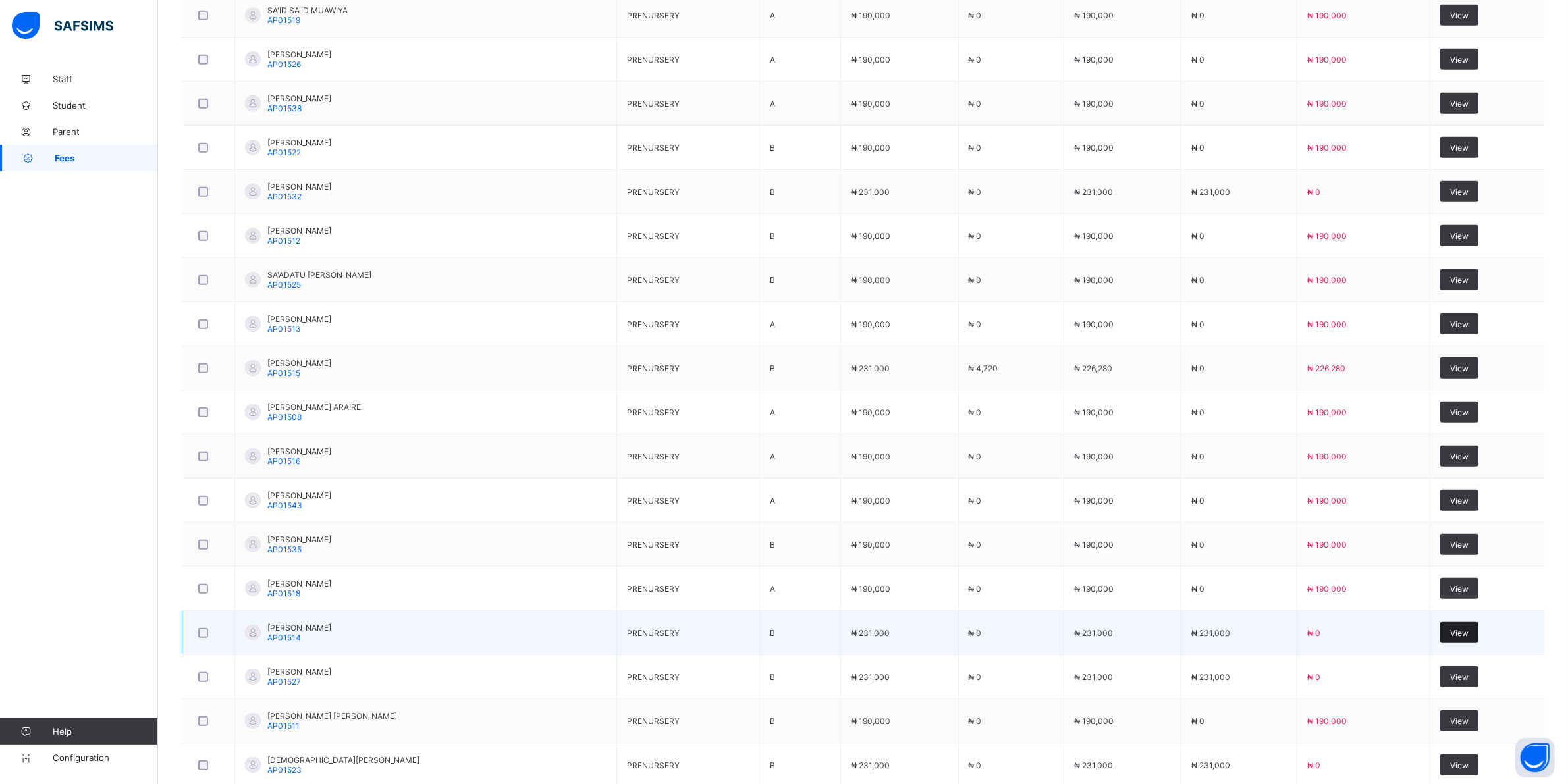
click at [1467, 630] on div "View" at bounding box center [1459, 632] width 38 height 21
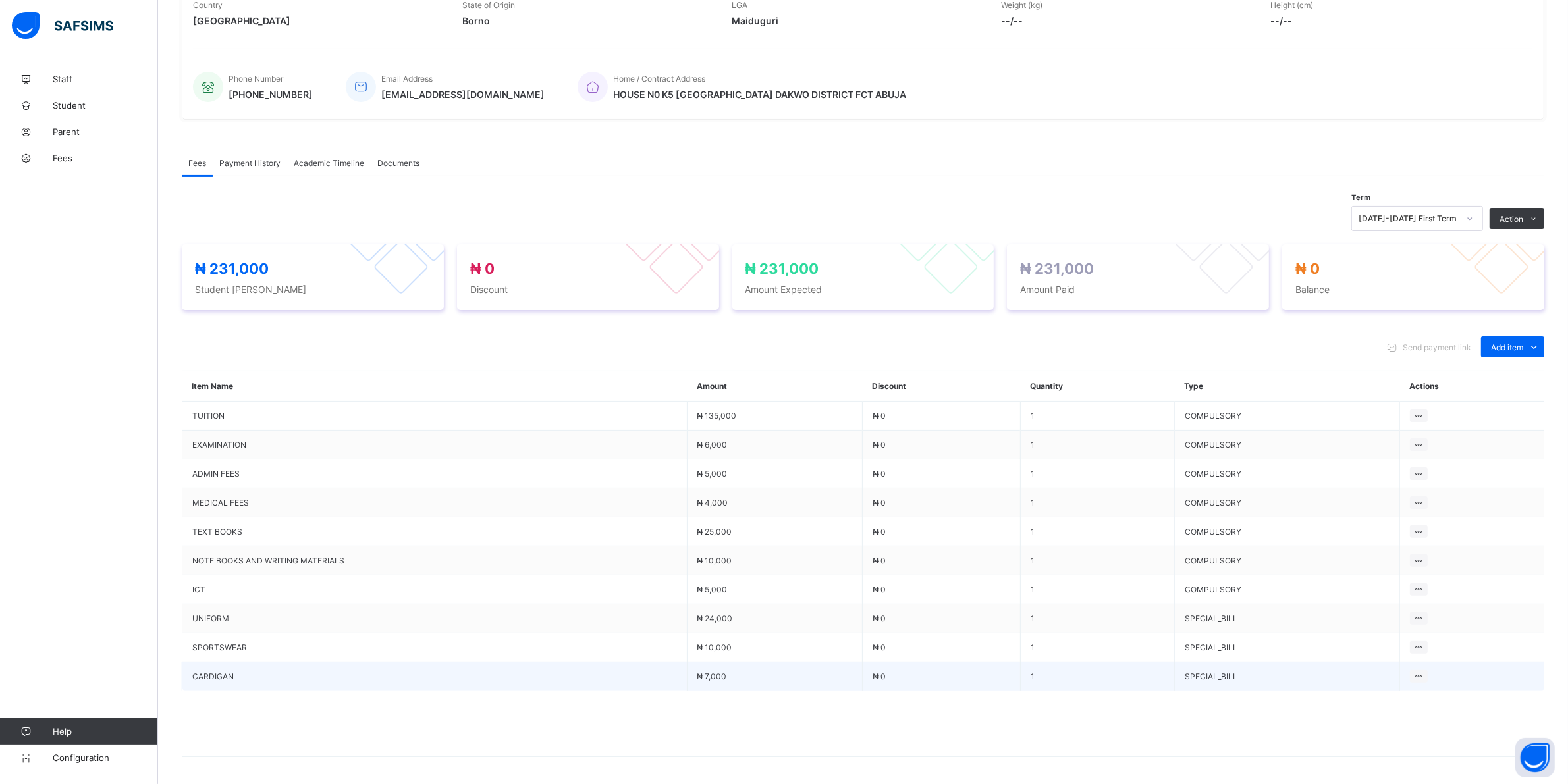
scroll to position [304, 0]
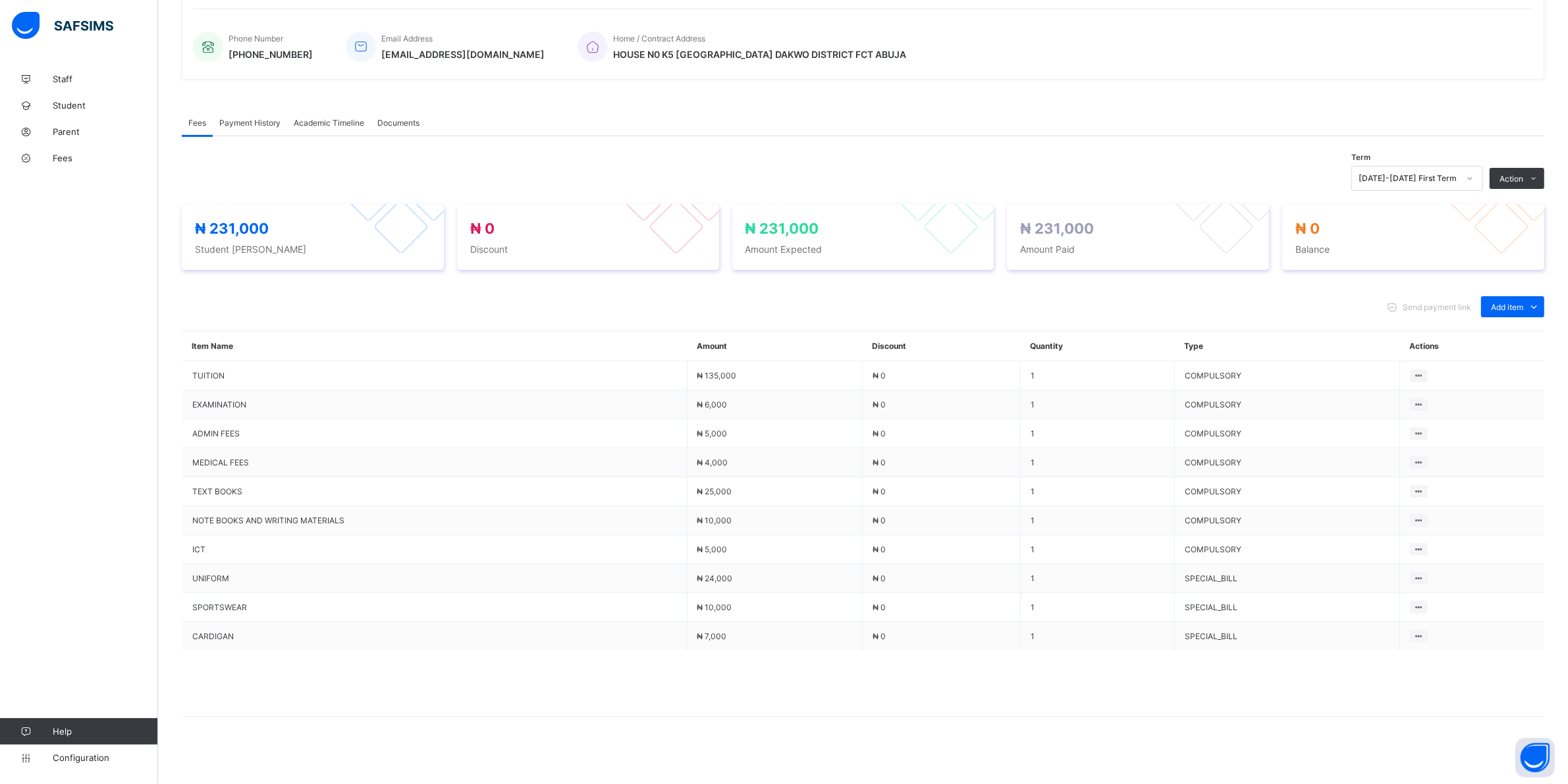
click at [235, 123] on span "Payment History" at bounding box center [250, 123] width 61 height 10
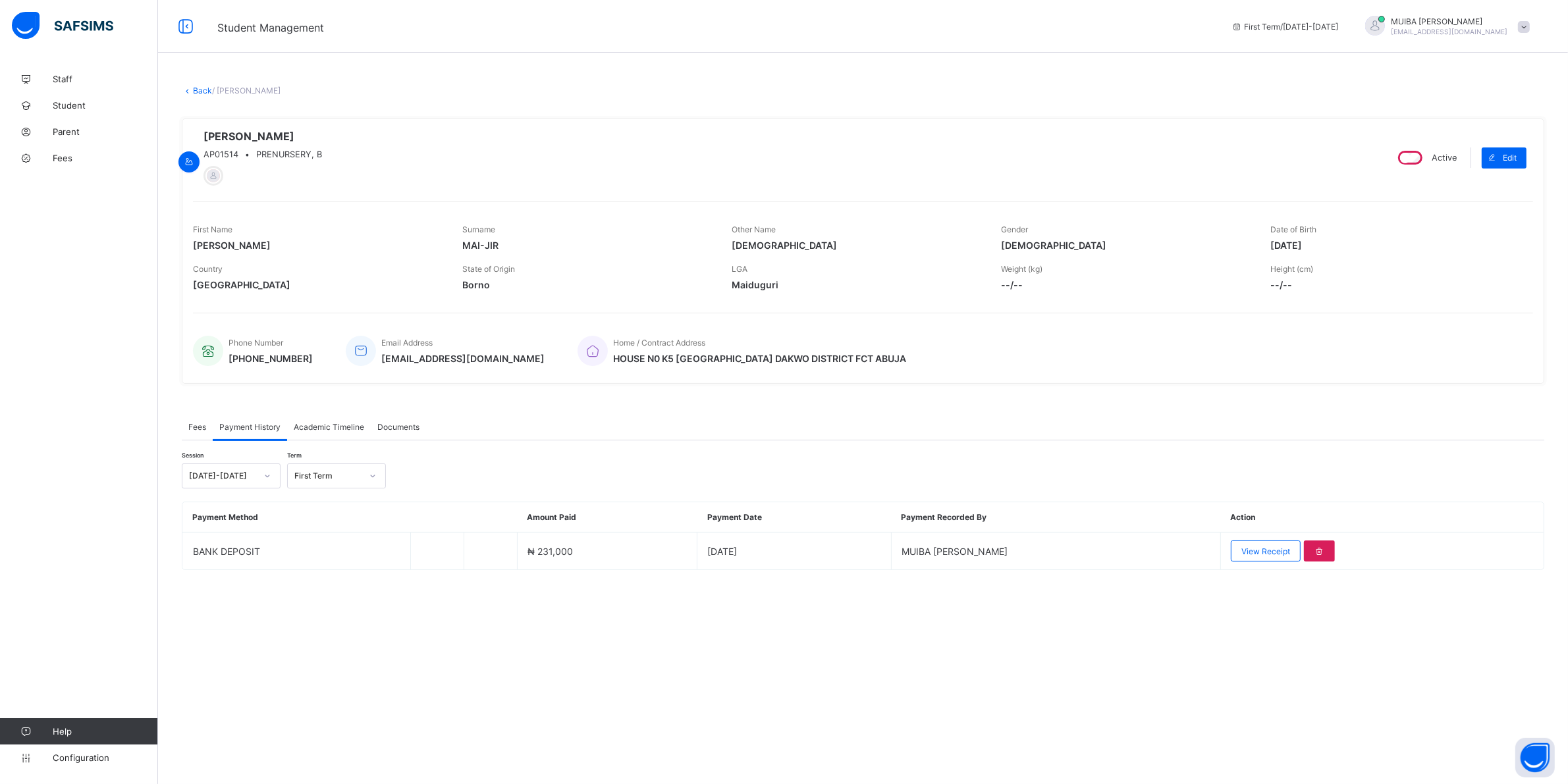
scroll to position [0, 0]
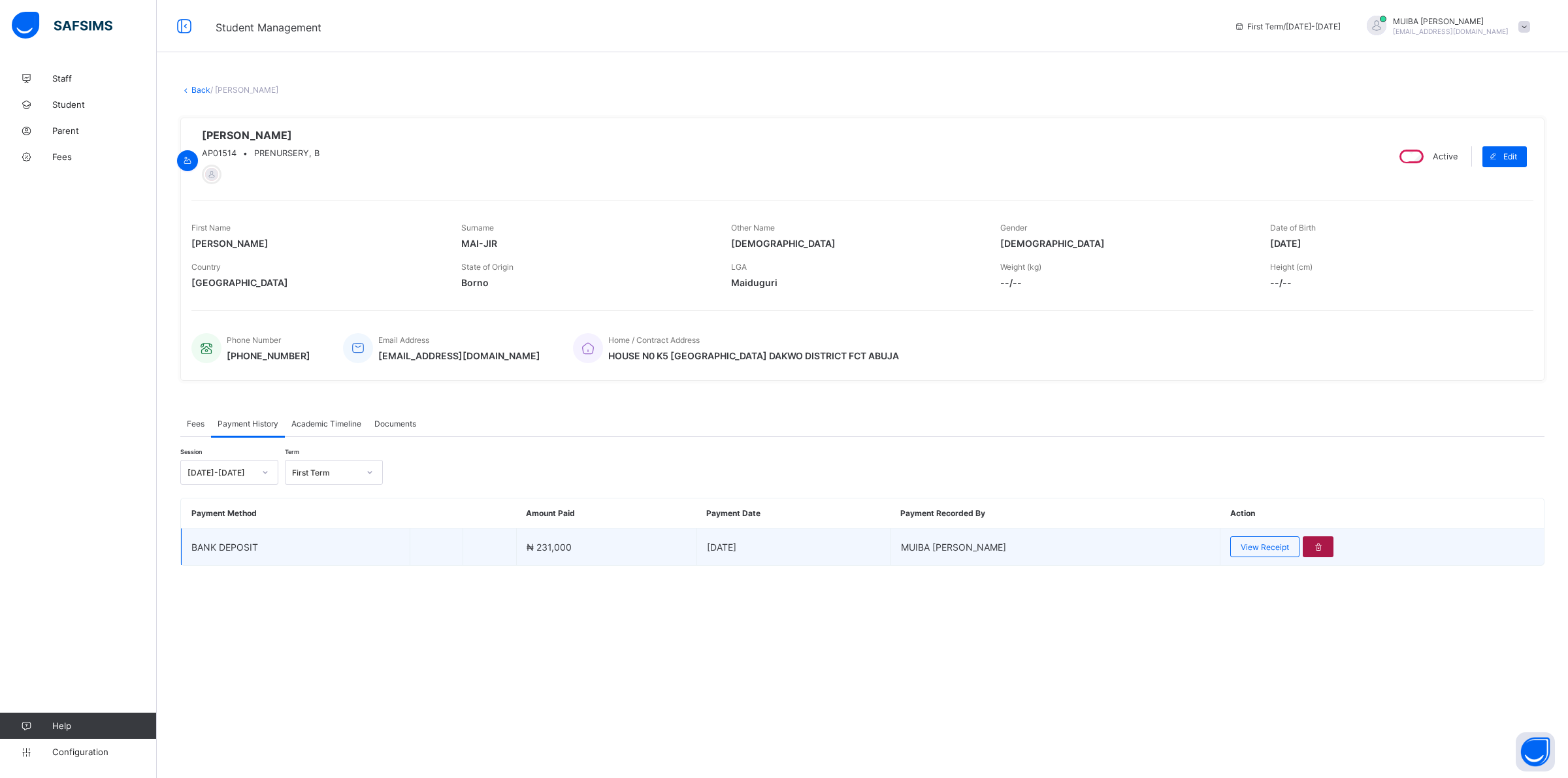
click at [1308, 556] on div at bounding box center [1318, 546] width 31 height 21
click at [1313, 551] on icon at bounding box center [1318, 547] width 11 height 10
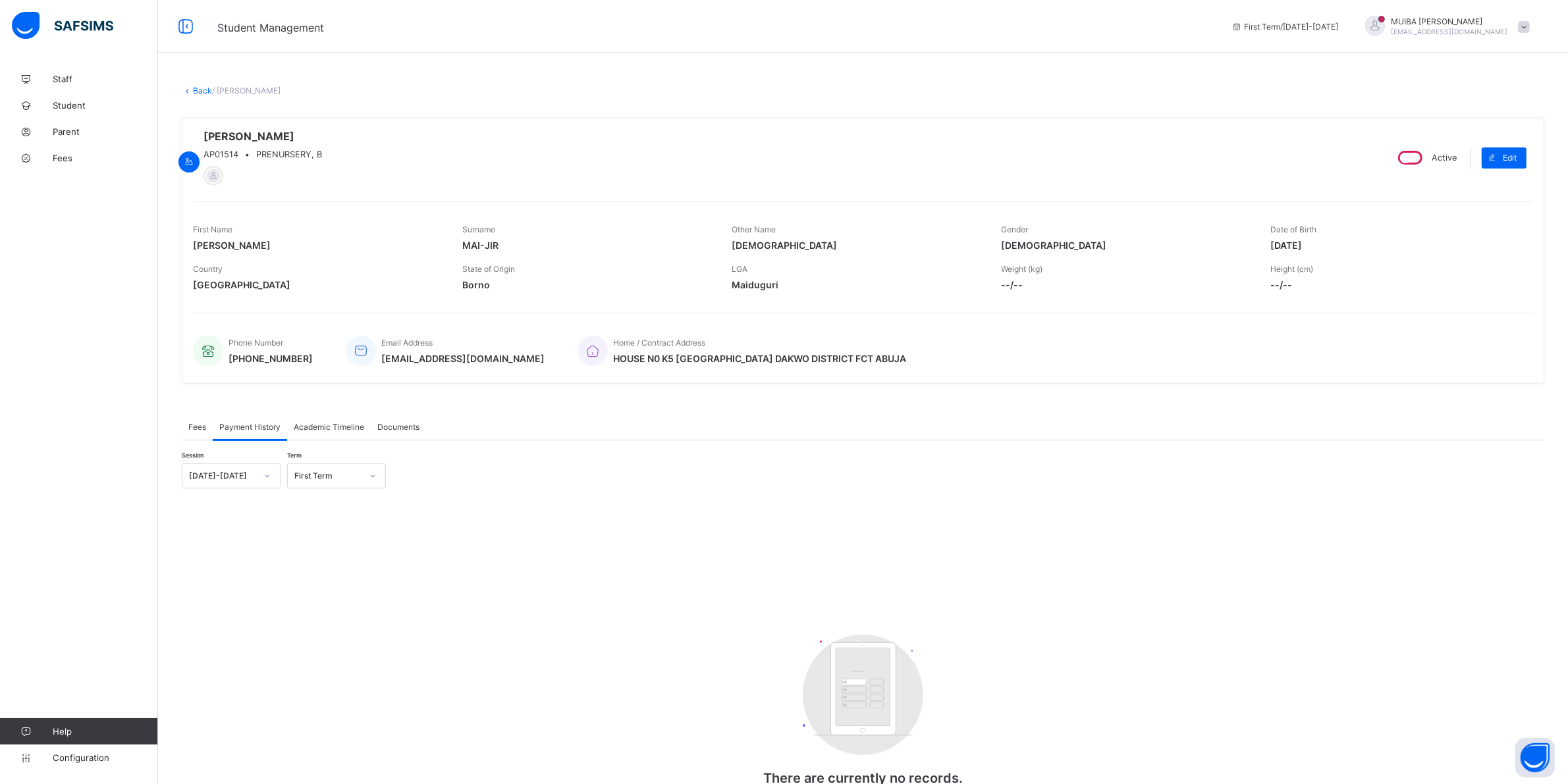
click at [195, 427] on span "Fees" at bounding box center [197, 427] width 18 height 10
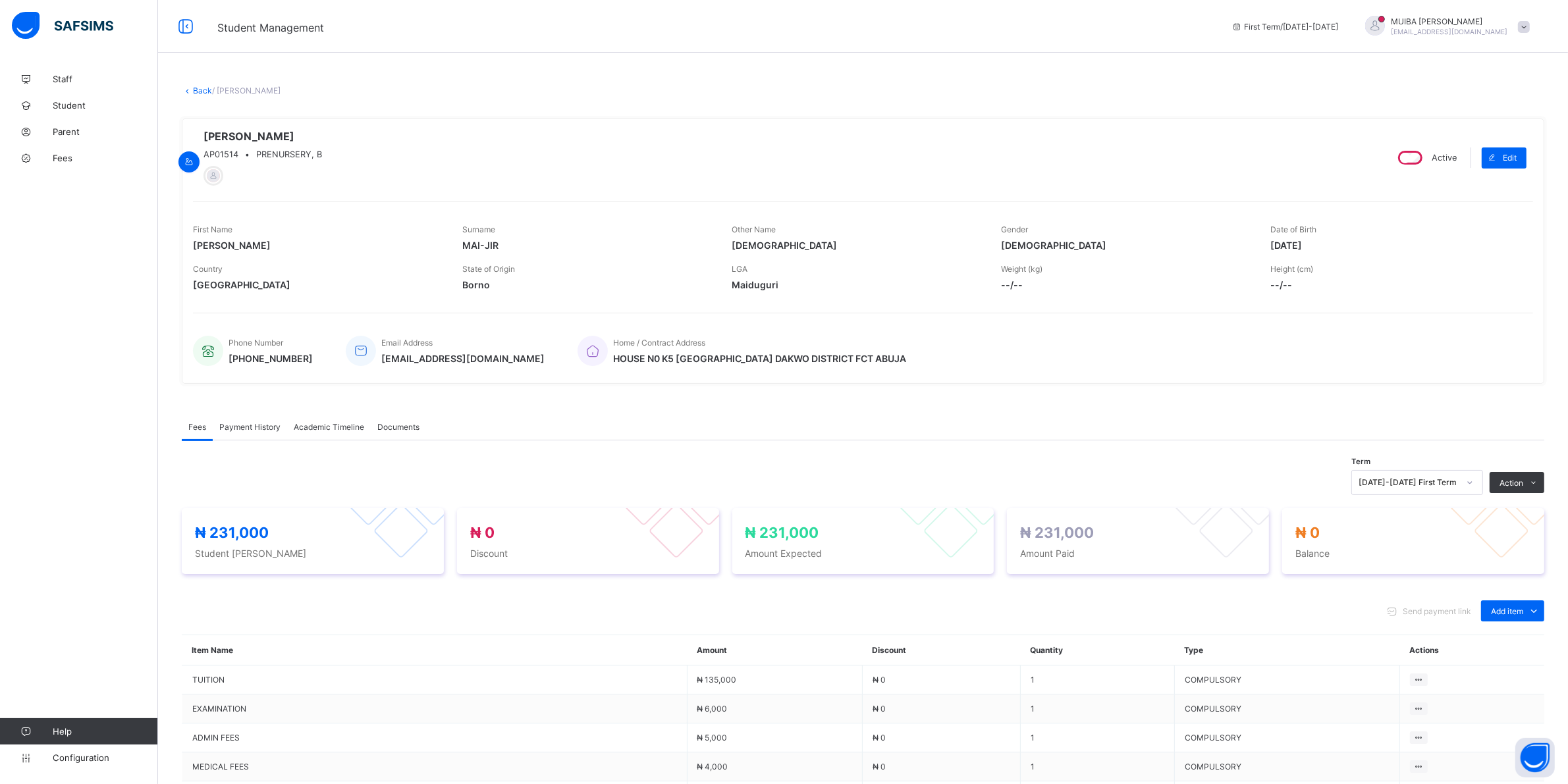
click at [233, 429] on span "Payment History" at bounding box center [250, 427] width 61 height 10
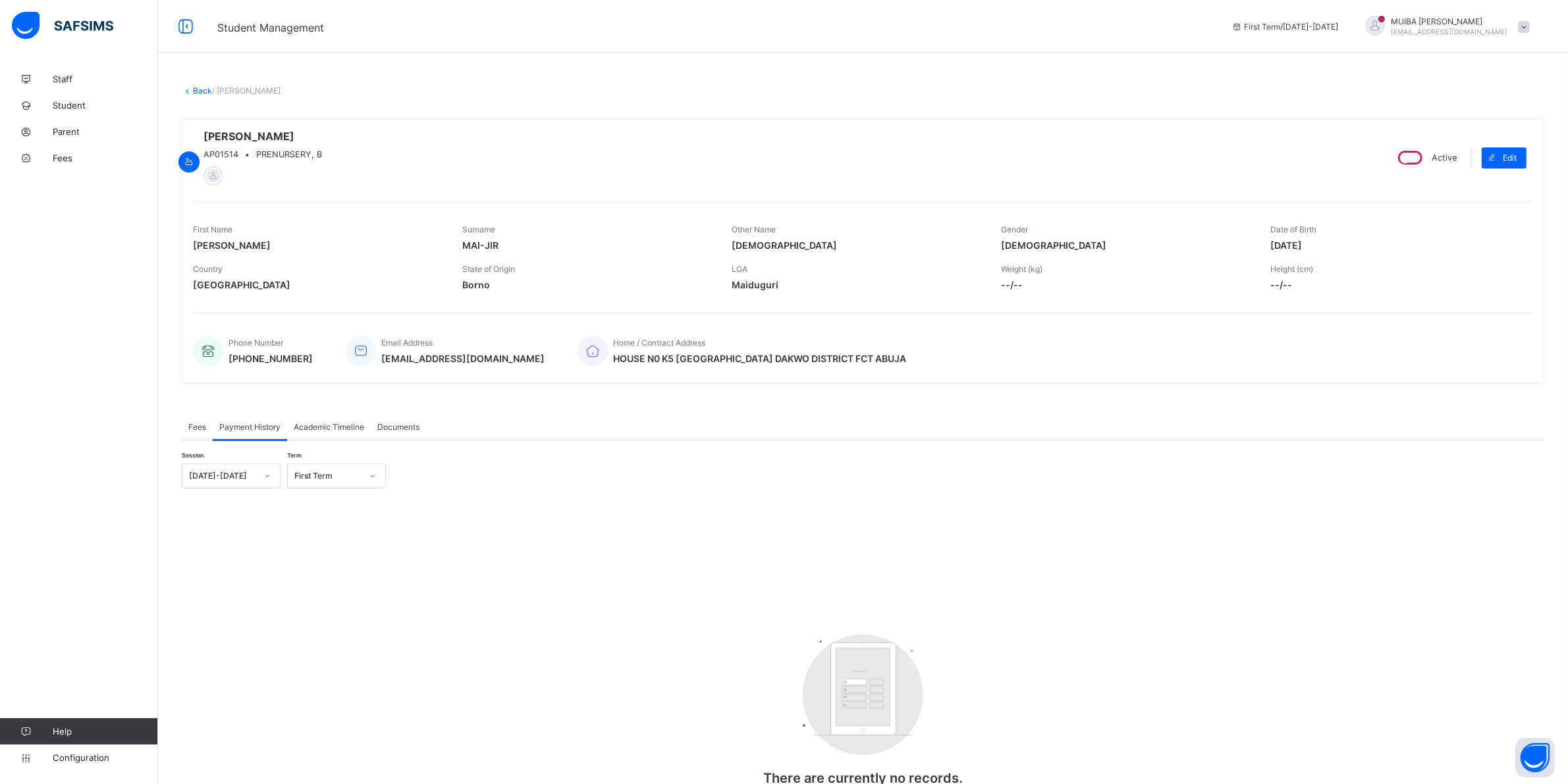
click at [191, 427] on span "Fees" at bounding box center [197, 427] width 18 height 10
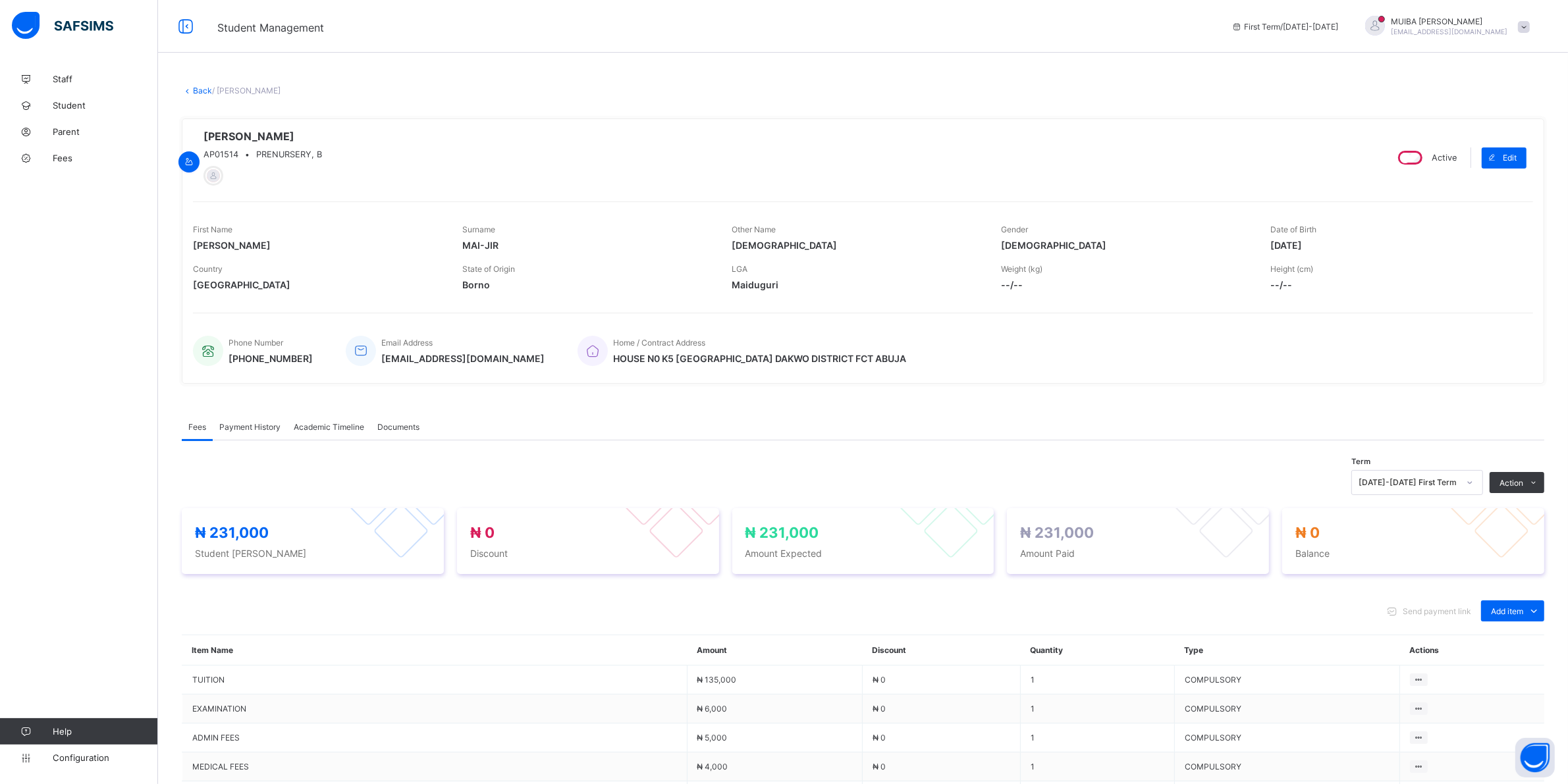
click at [199, 90] on link "Back" at bounding box center [202, 90] width 19 height 10
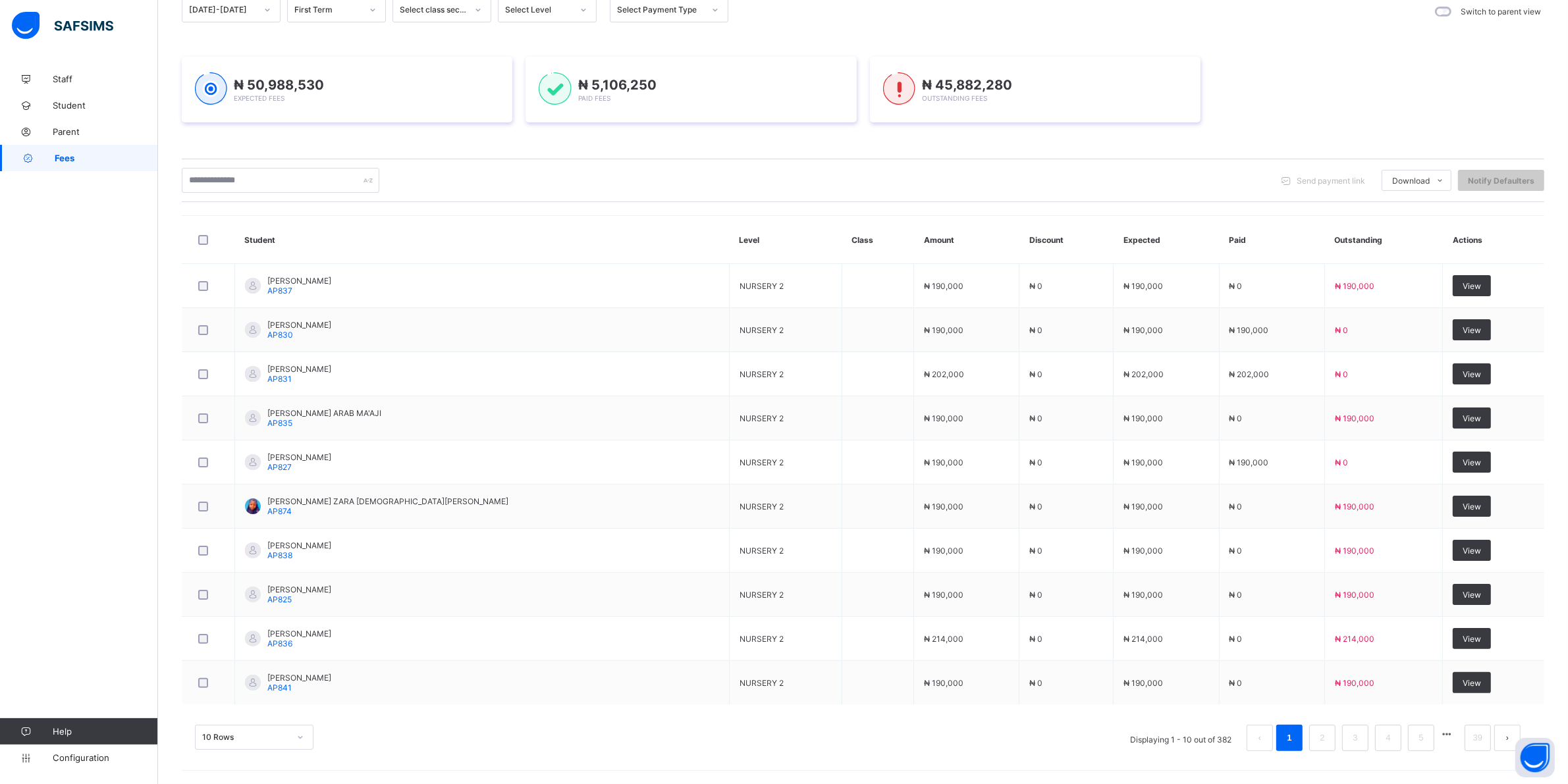
scroll to position [178, 0]
click at [303, 735] on div "10 Rows" at bounding box center [254, 737] width 118 height 25
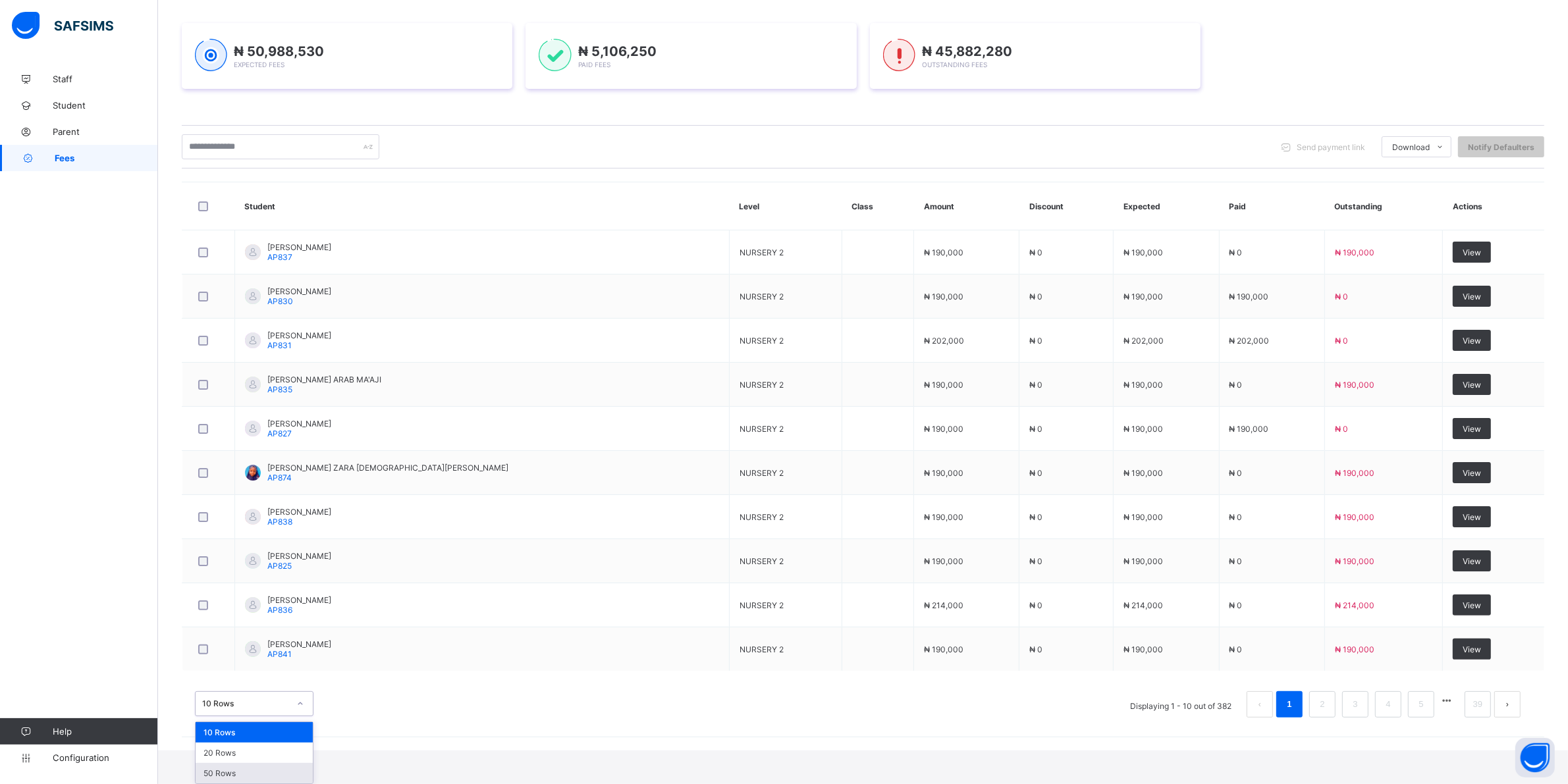
click at [243, 771] on div "50 Rows" at bounding box center [254, 773] width 117 height 20
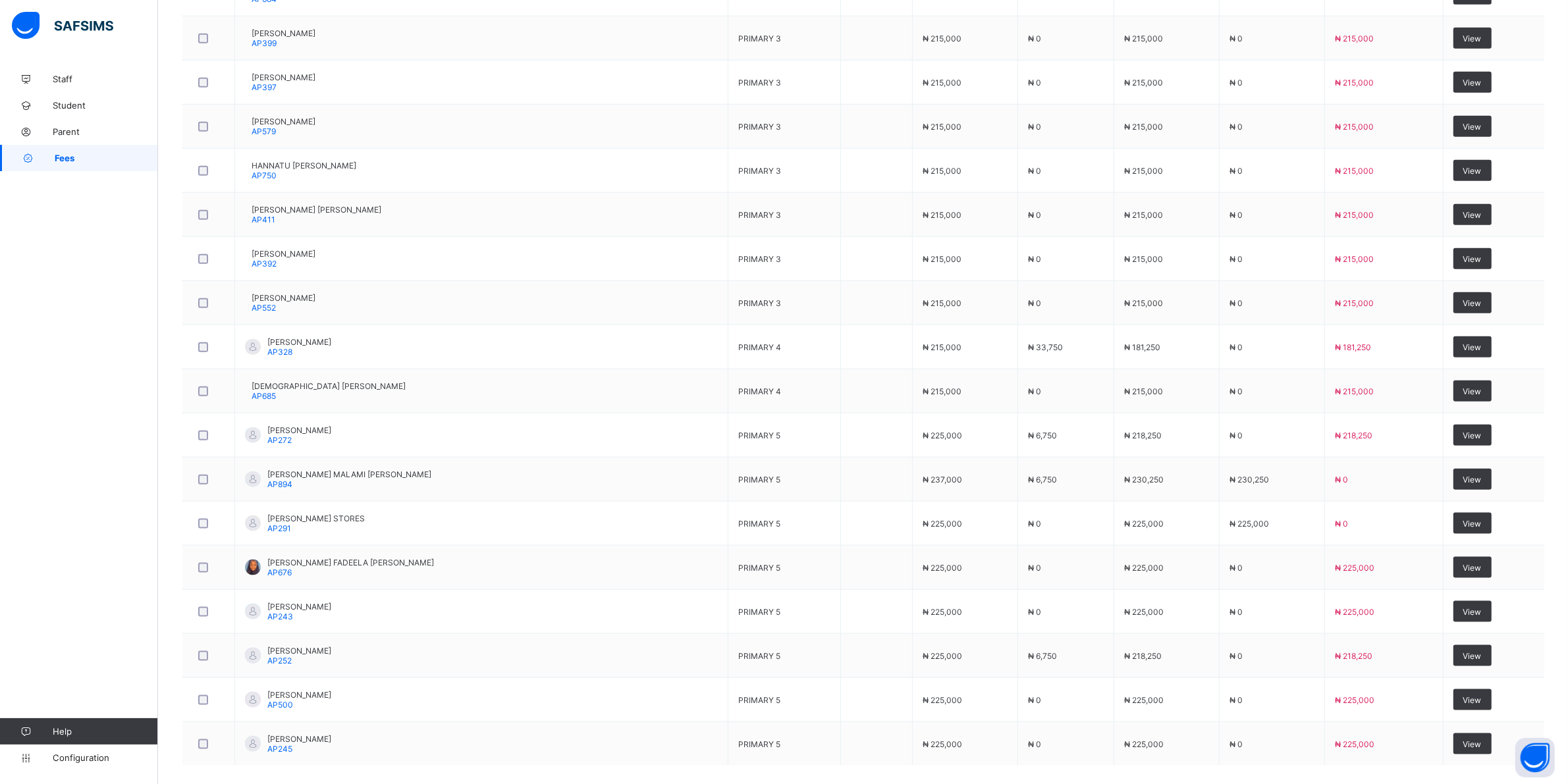
scroll to position [1094, 0]
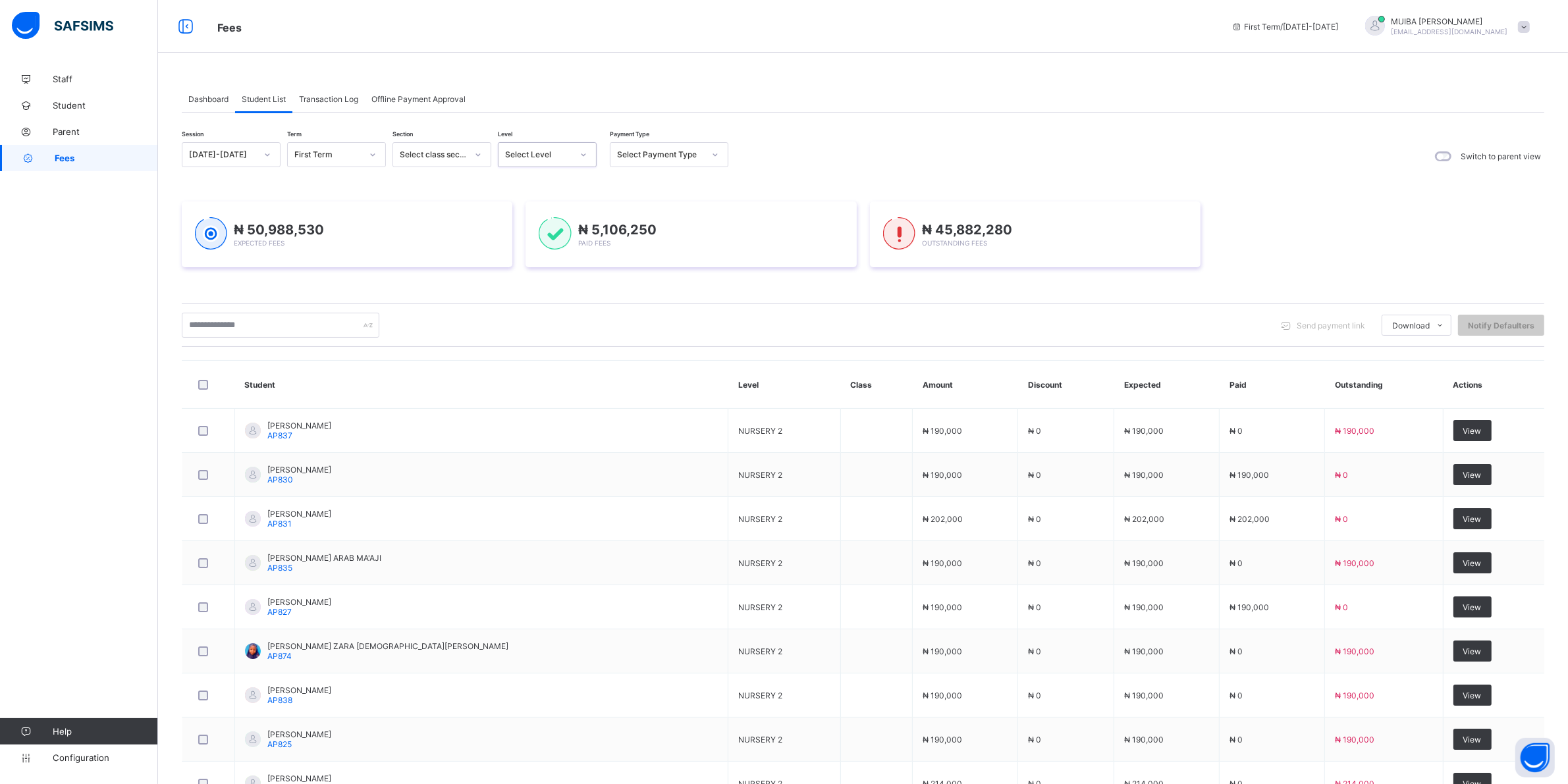
click at [583, 153] on icon at bounding box center [583, 154] width 8 height 13
click at [519, 221] on div "PN" at bounding box center [547, 223] width 97 height 20
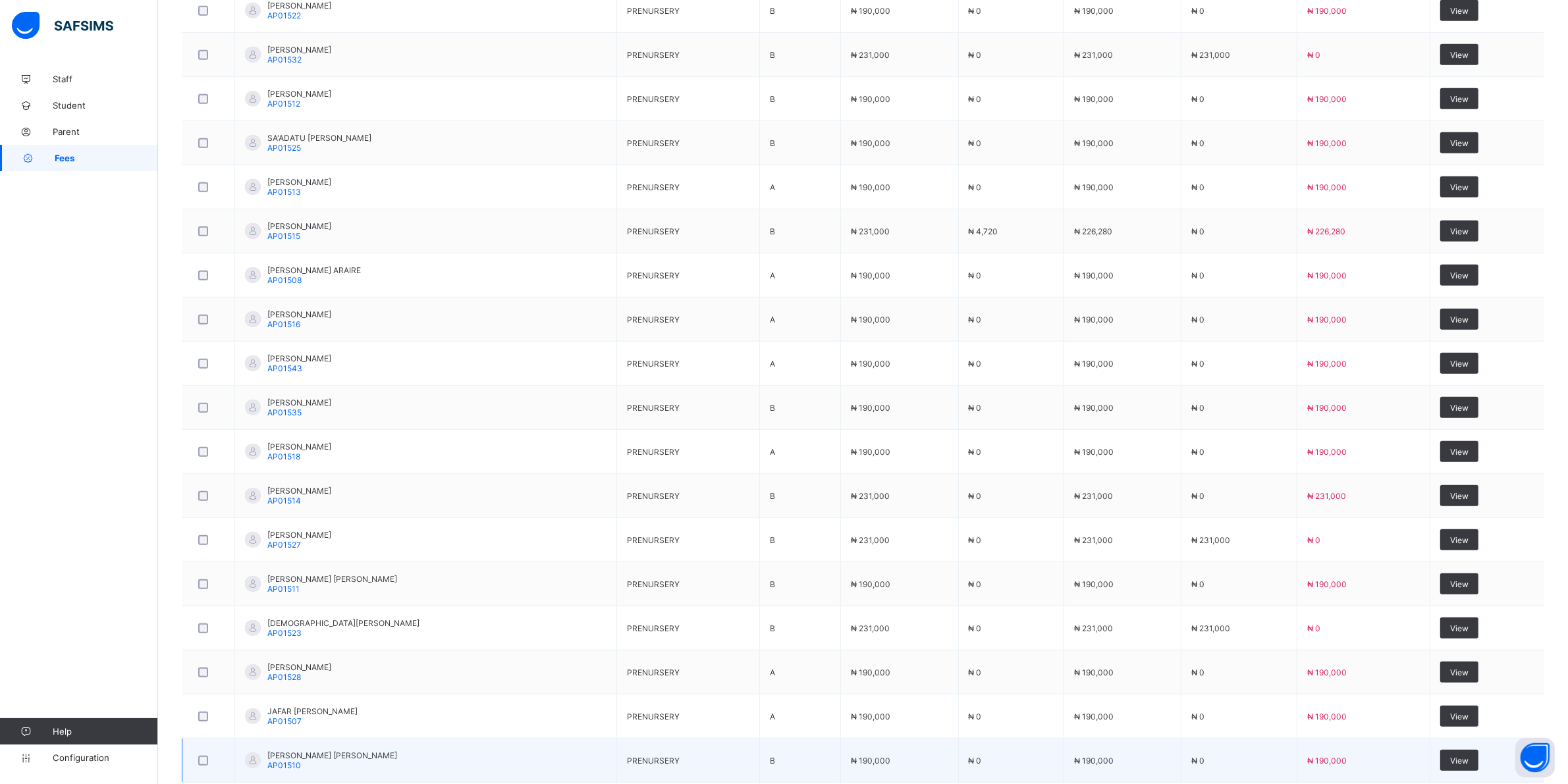
scroll to position [1234, 0]
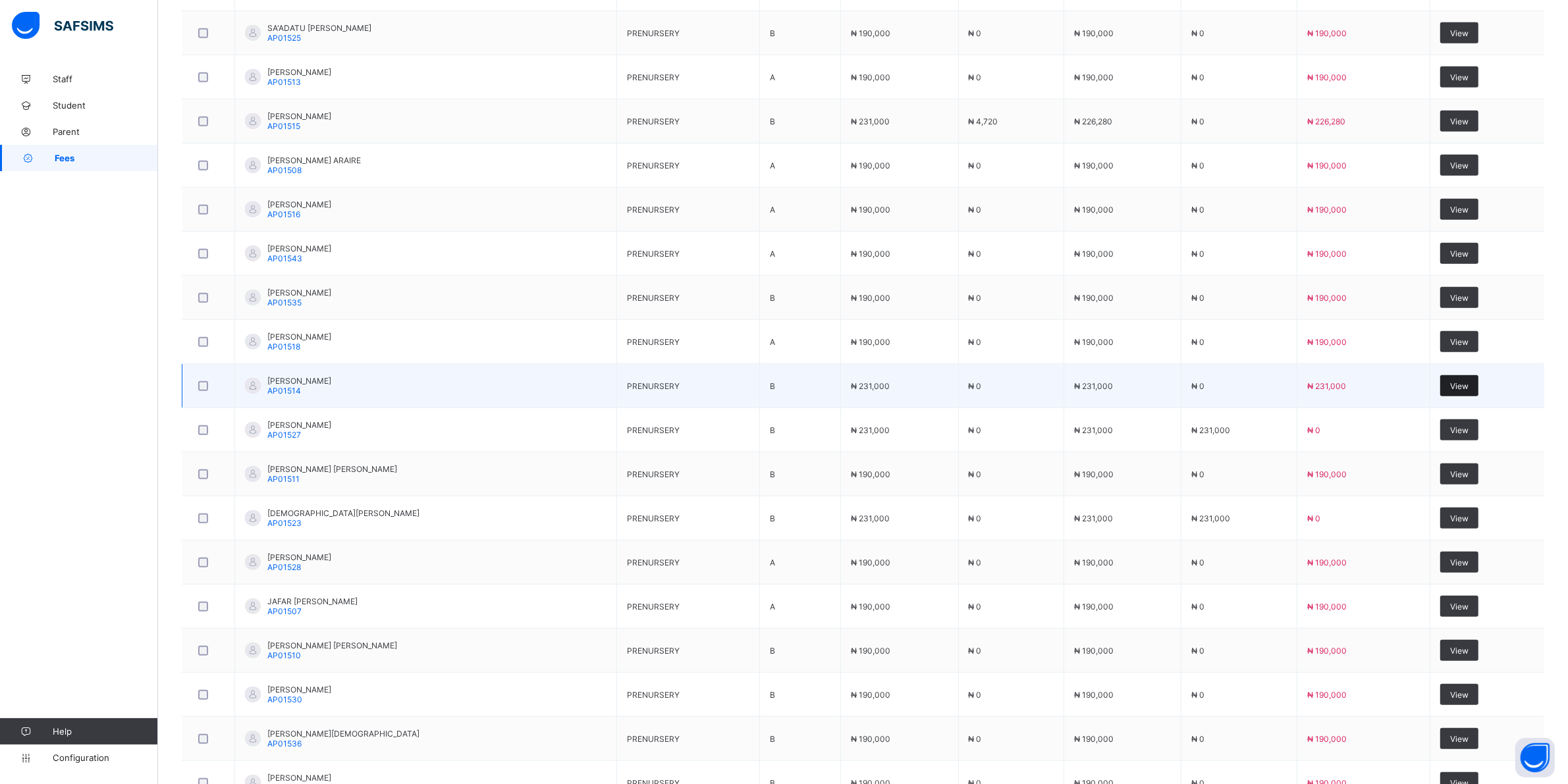
click at [1472, 396] on div "View" at bounding box center [1459, 386] width 38 height 21
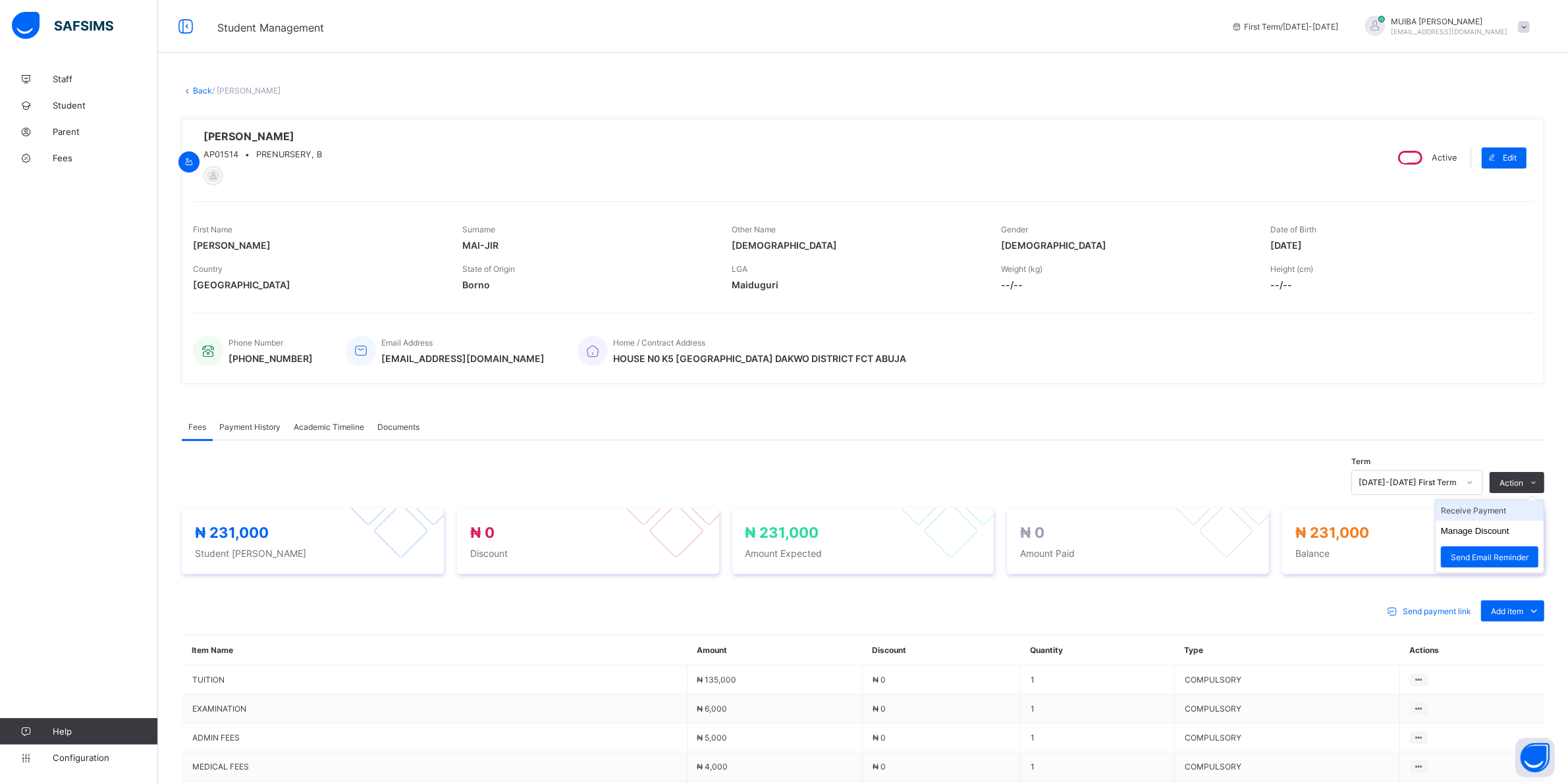
click at [1490, 510] on li "Receive Payment" at bounding box center [1489, 510] width 108 height 20
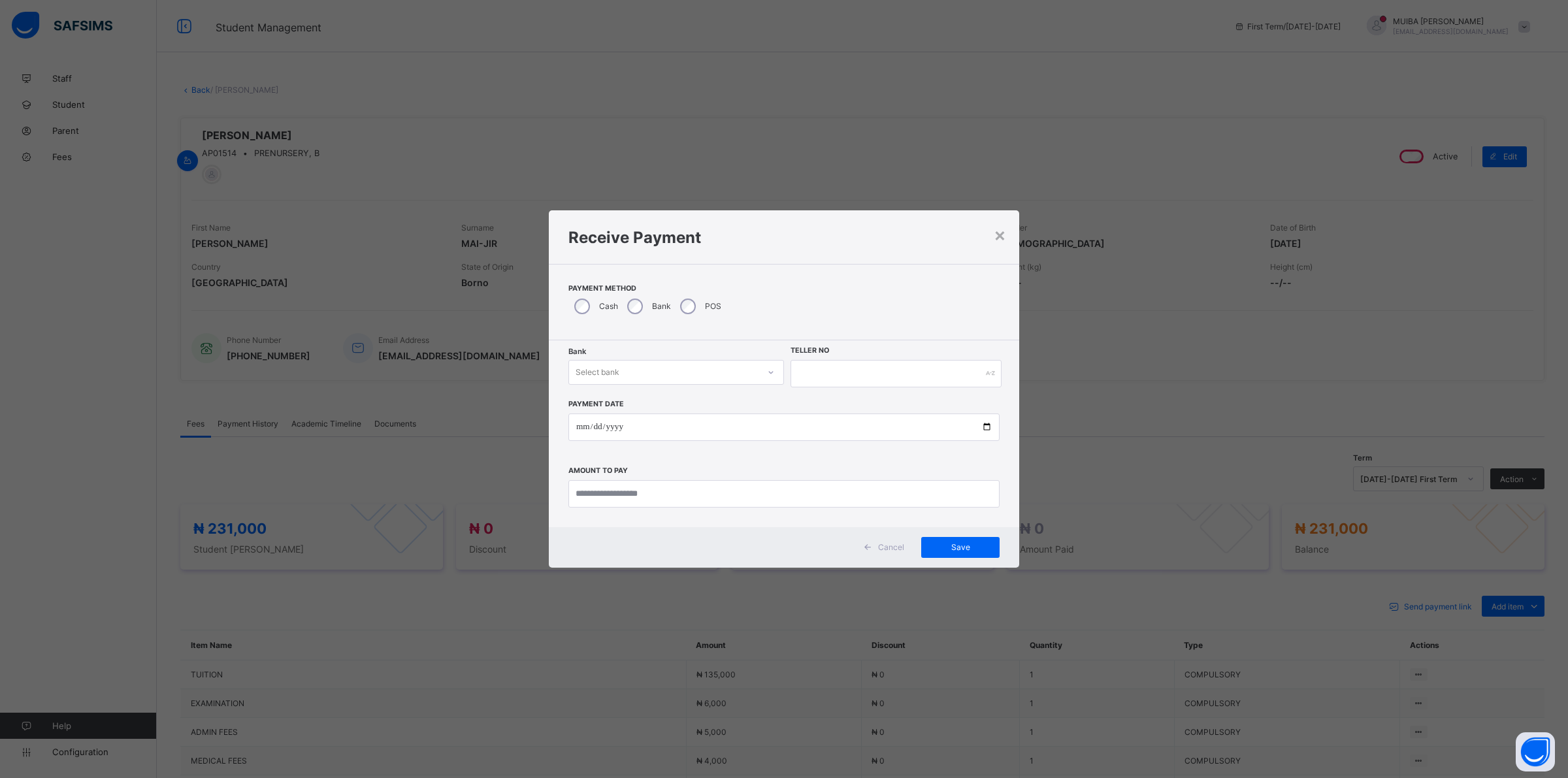
click at [707, 373] on div "Select bank" at bounding box center [663, 372] width 190 height 18
click at [693, 402] on div "Jaiz Bank - Alhamideen Academy" at bounding box center [670, 400] width 212 height 20
click at [831, 380] on input "text" at bounding box center [896, 373] width 211 height 27
type input "******"
click at [582, 428] on input "date" at bounding box center [784, 427] width 431 height 27
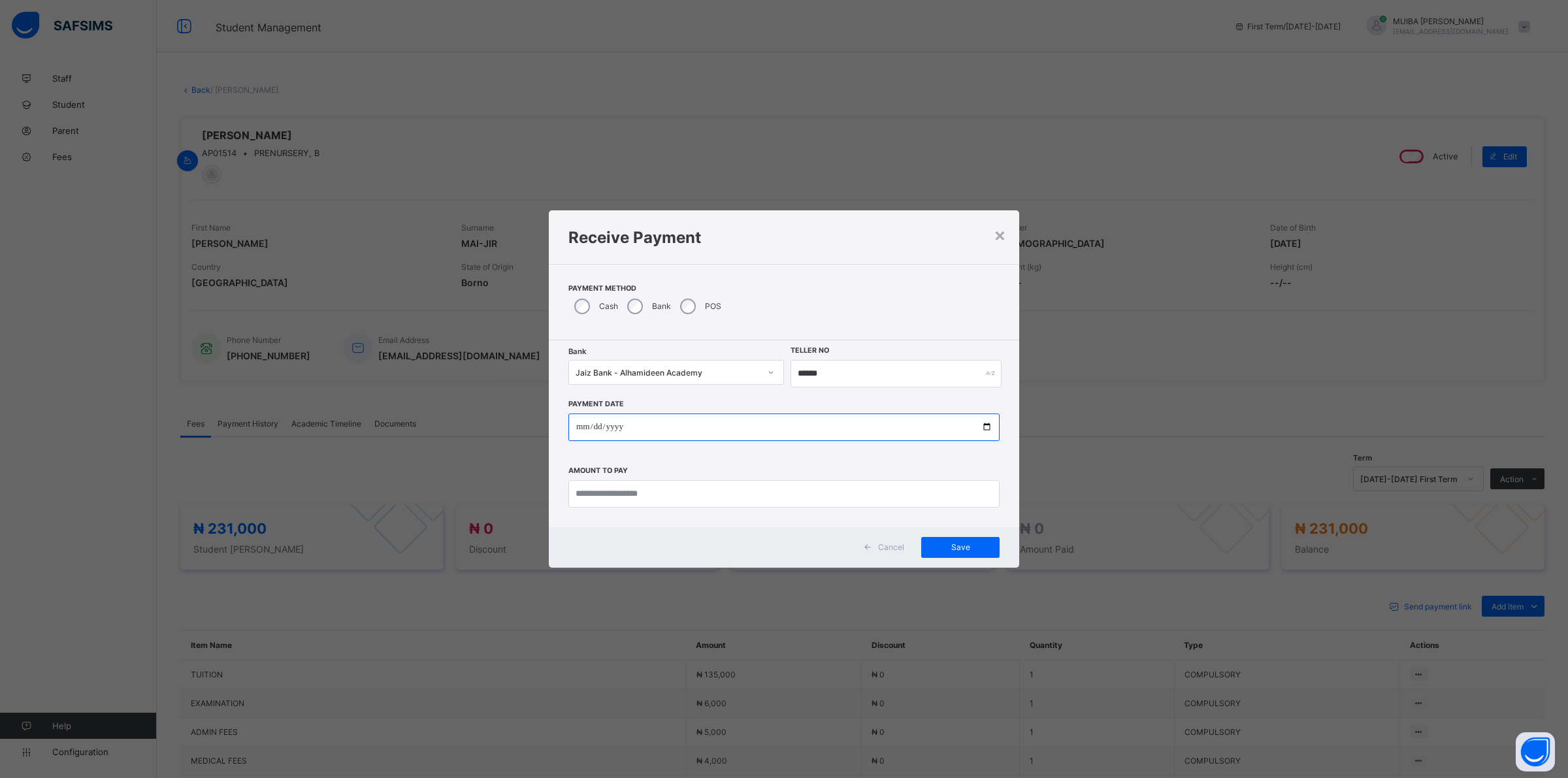
type input "**********"
click at [637, 485] on input "currency" at bounding box center [784, 493] width 431 height 27
type input "*********"
click at [961, 543] on span "Save" at bounding box center [960, 547] width 59 height 10
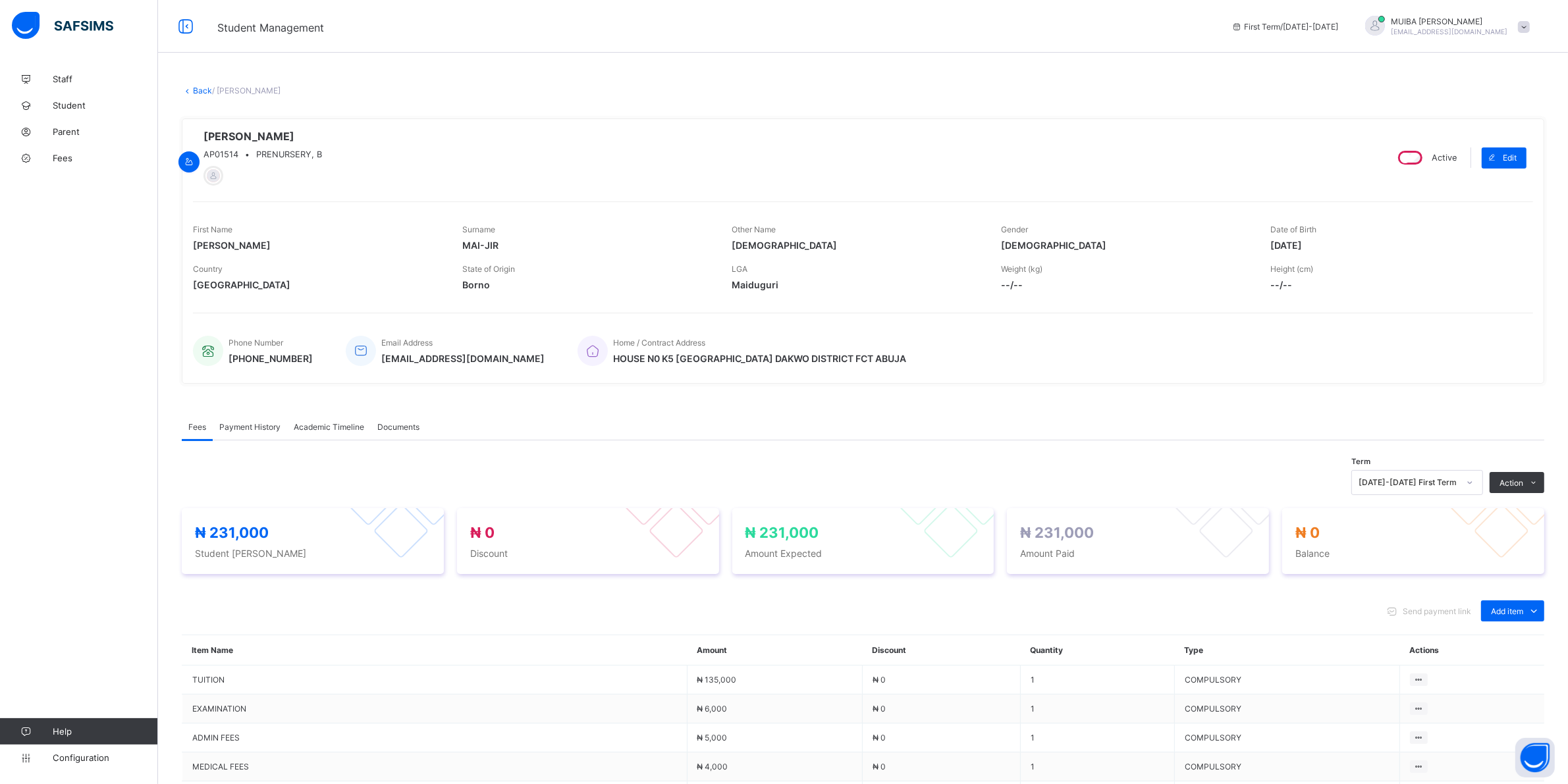
click at [244, 426] on span "Payment History" at bounding box center [250, 427] width 61 height 10
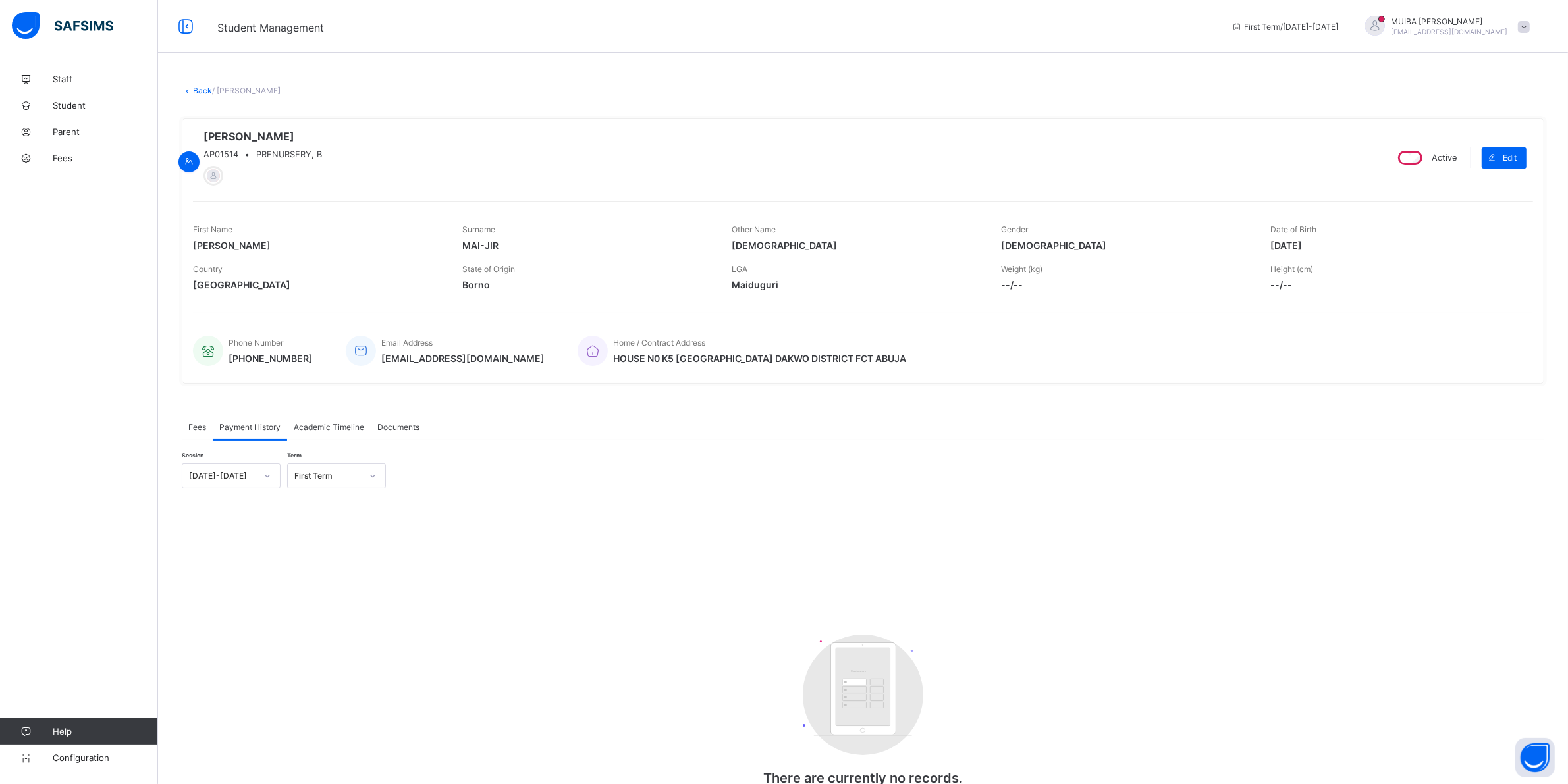
click at [195, 429] on span "Fees" at bounding box center [197, 427] width 18 height 10
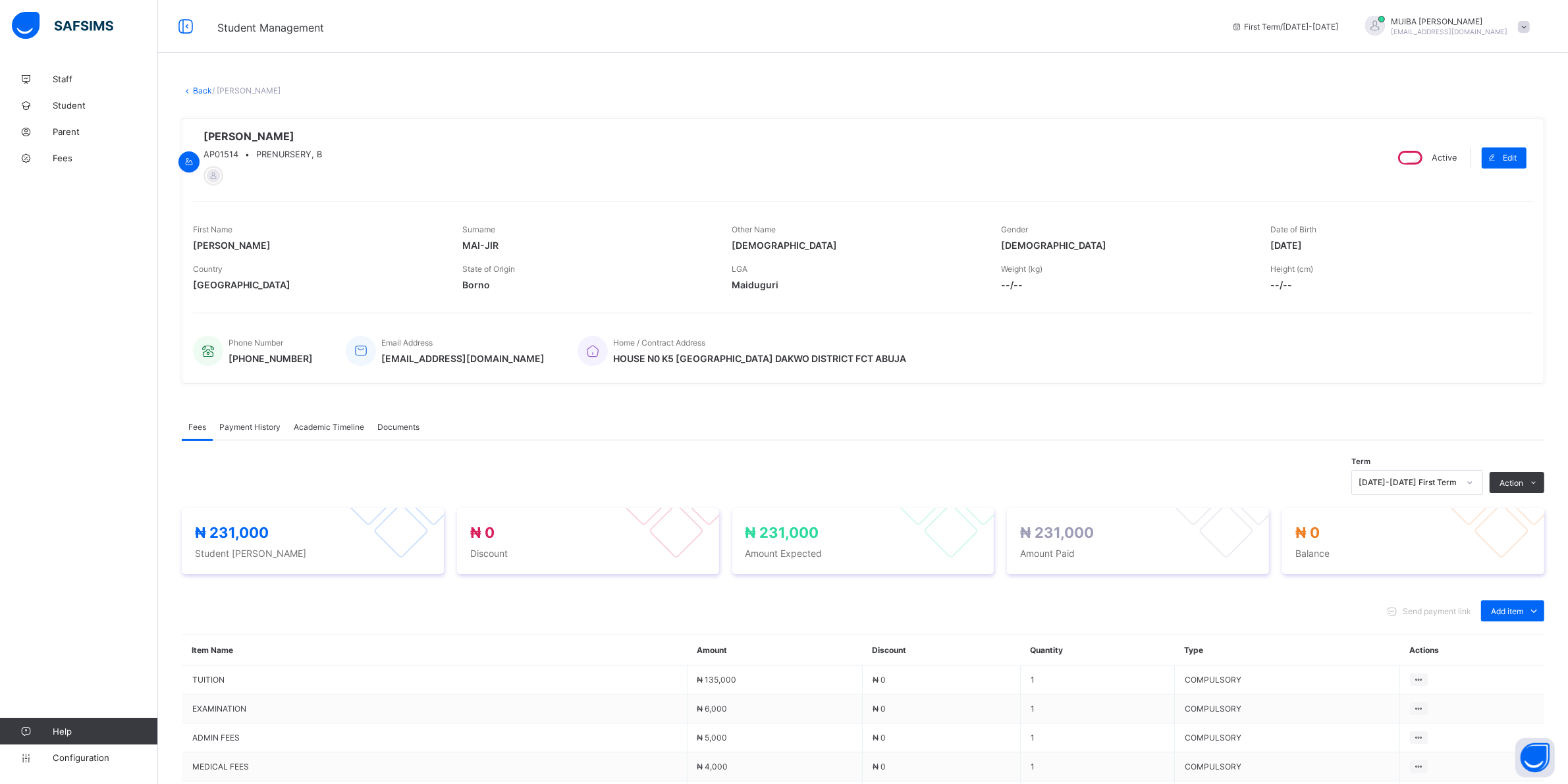
drag, startPoint x: 228, startPoint y: 429, endPoint x: 238, endPoint y: 426, distance: 10.4
click at [229, 429] on span "Payment History" at bounding box center [250, 427] width 61 height 10
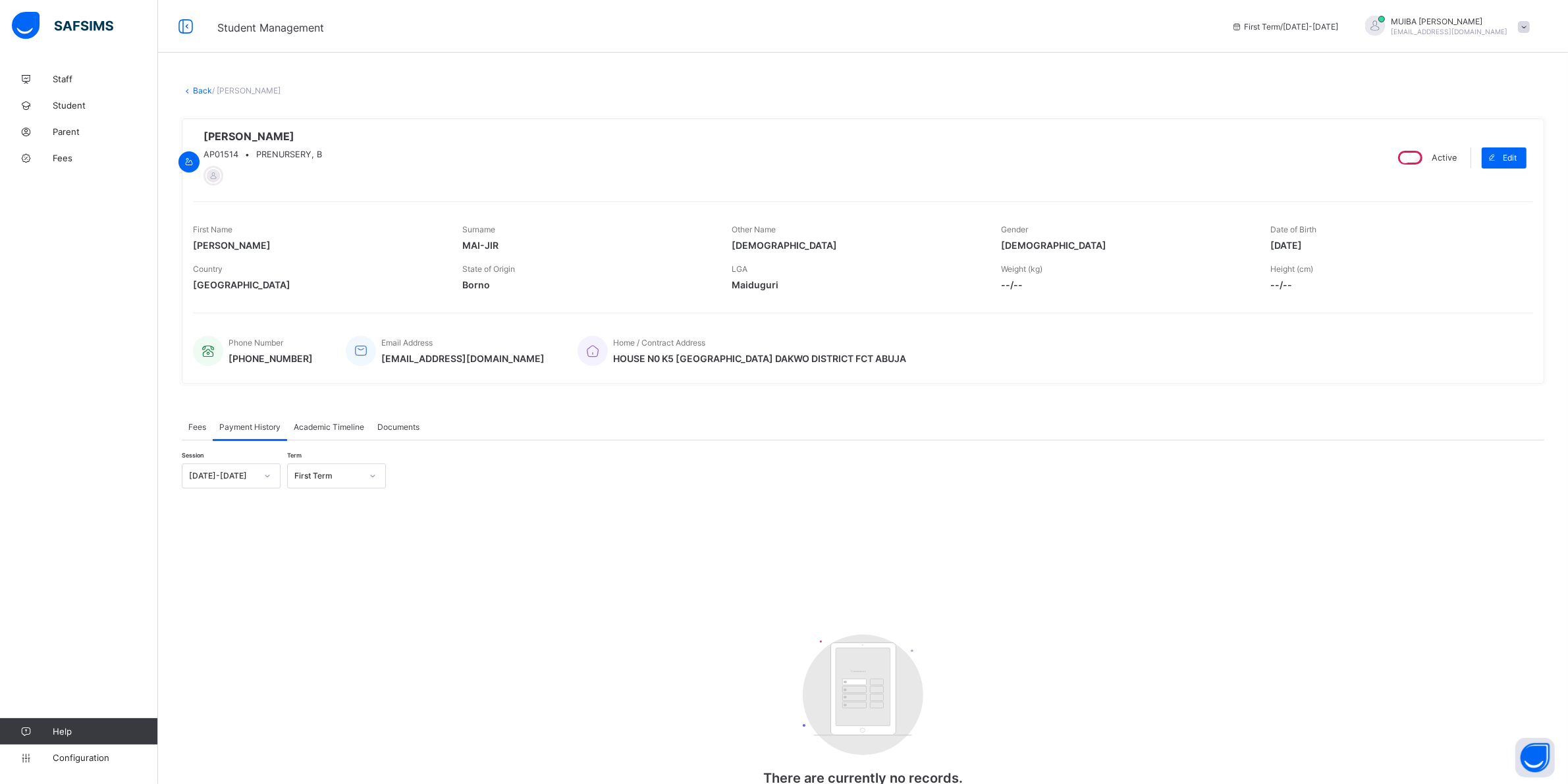
click at [201, 430] on span "Fees" at bounding box center [197, 427] width 18 height 10
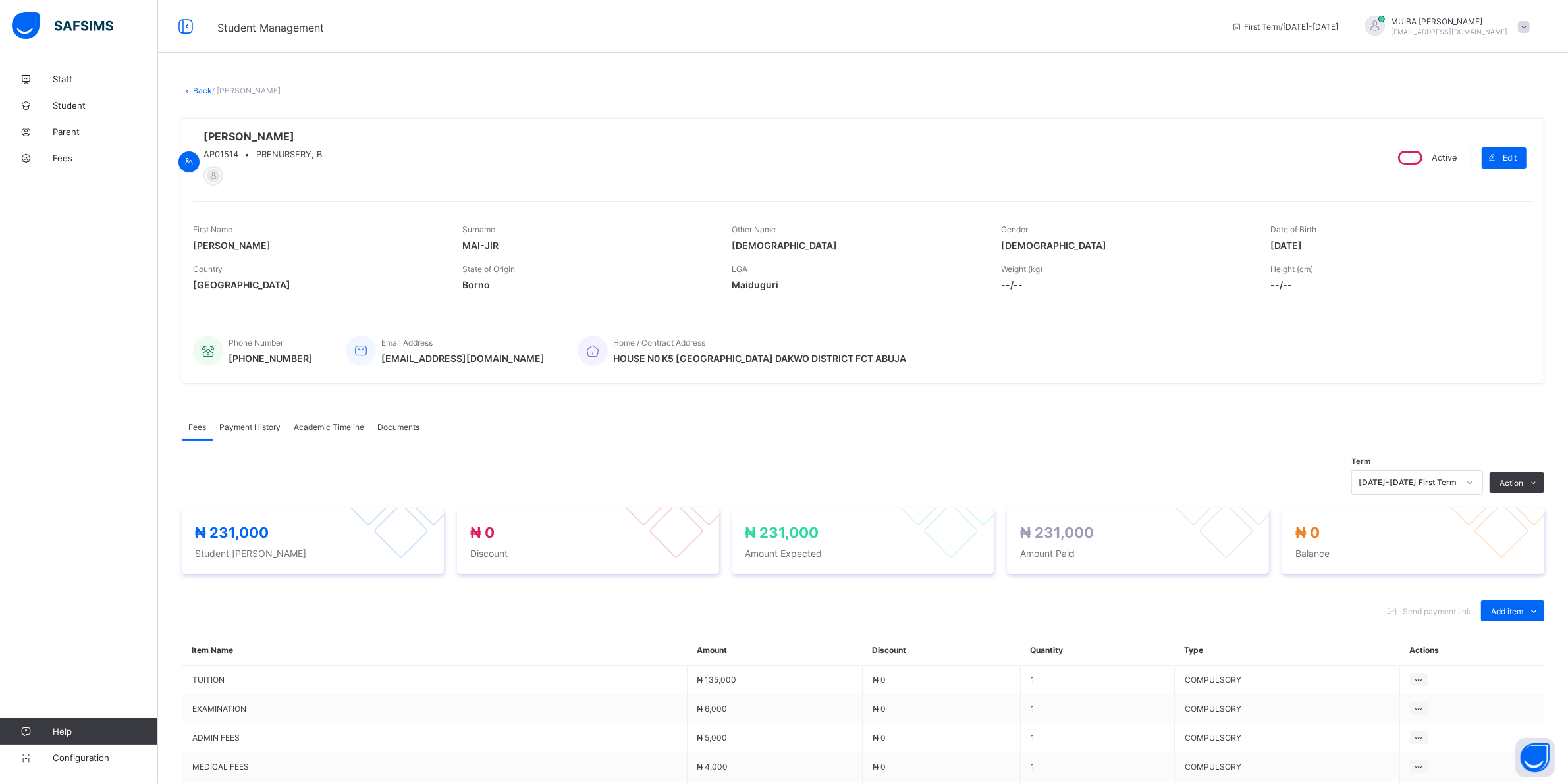
click at [241, 434] on div "Payment History" at bounding box center [250, 426] width 74 height 26
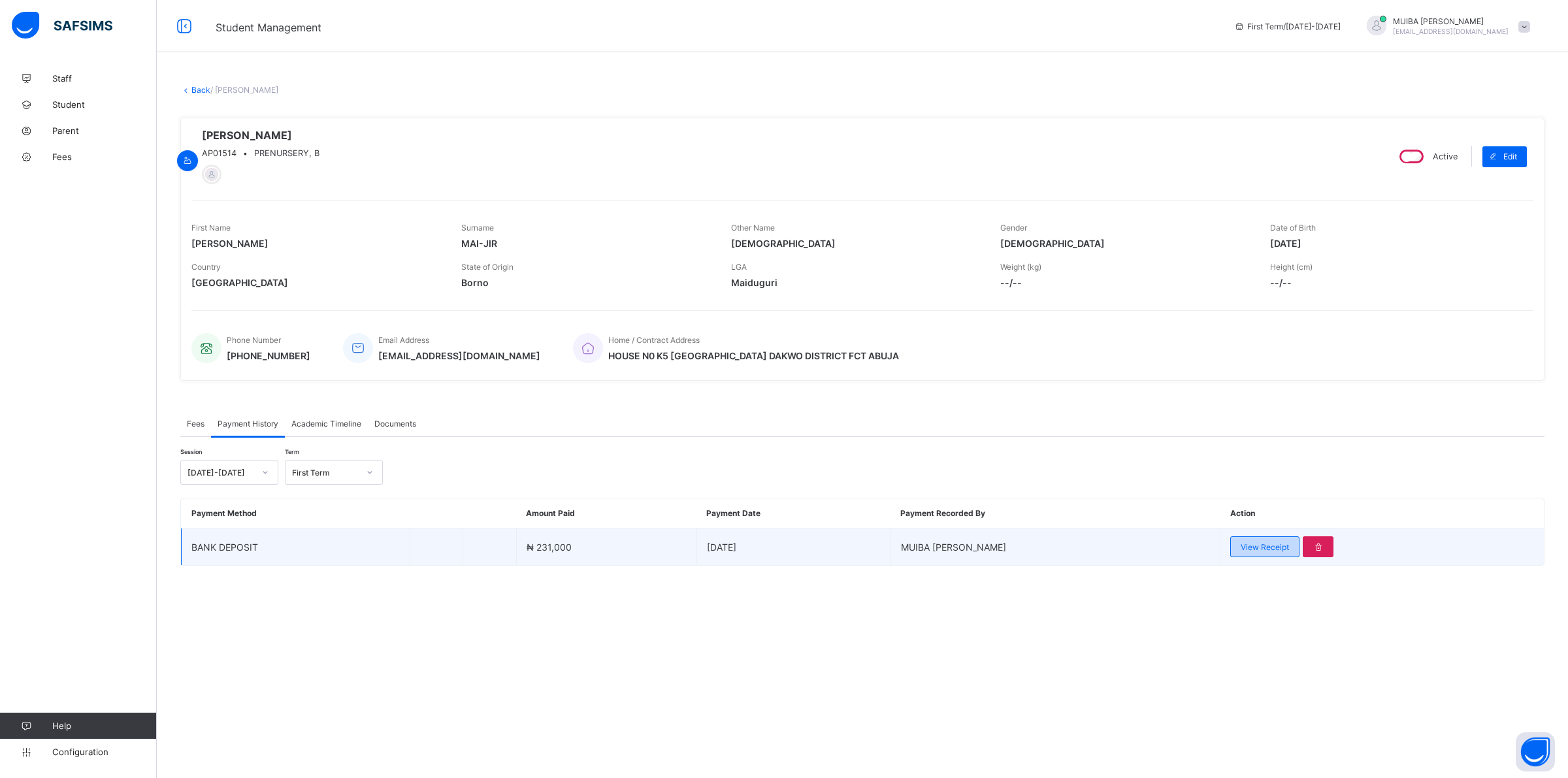
click at [1243, 544] on span "View Receipt" at bounding box center [1264, 547] width 48 height 10
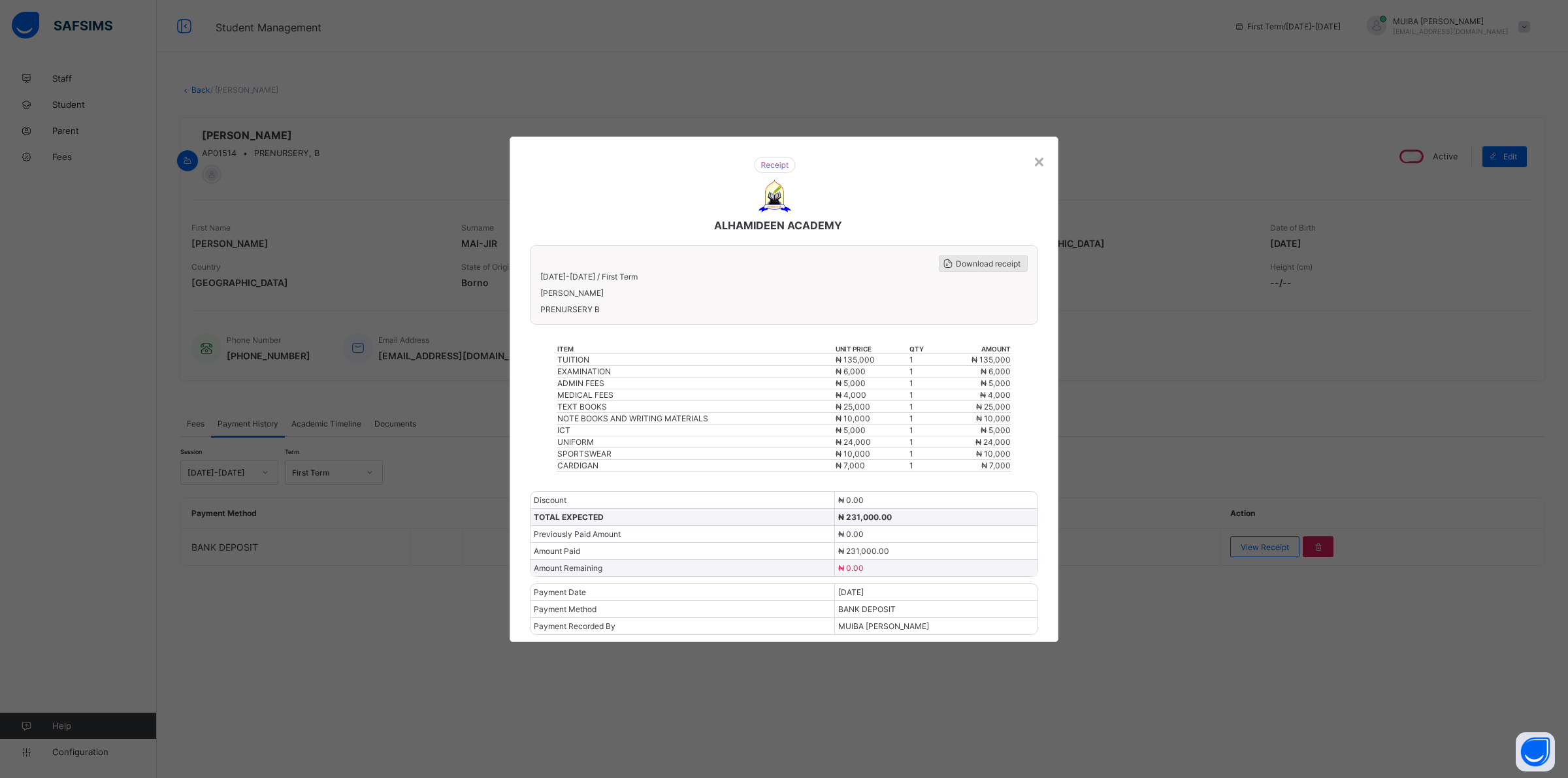
click at [980, 269] on span "Download receipt" at bounding box center [988, 264] width 64 height 10
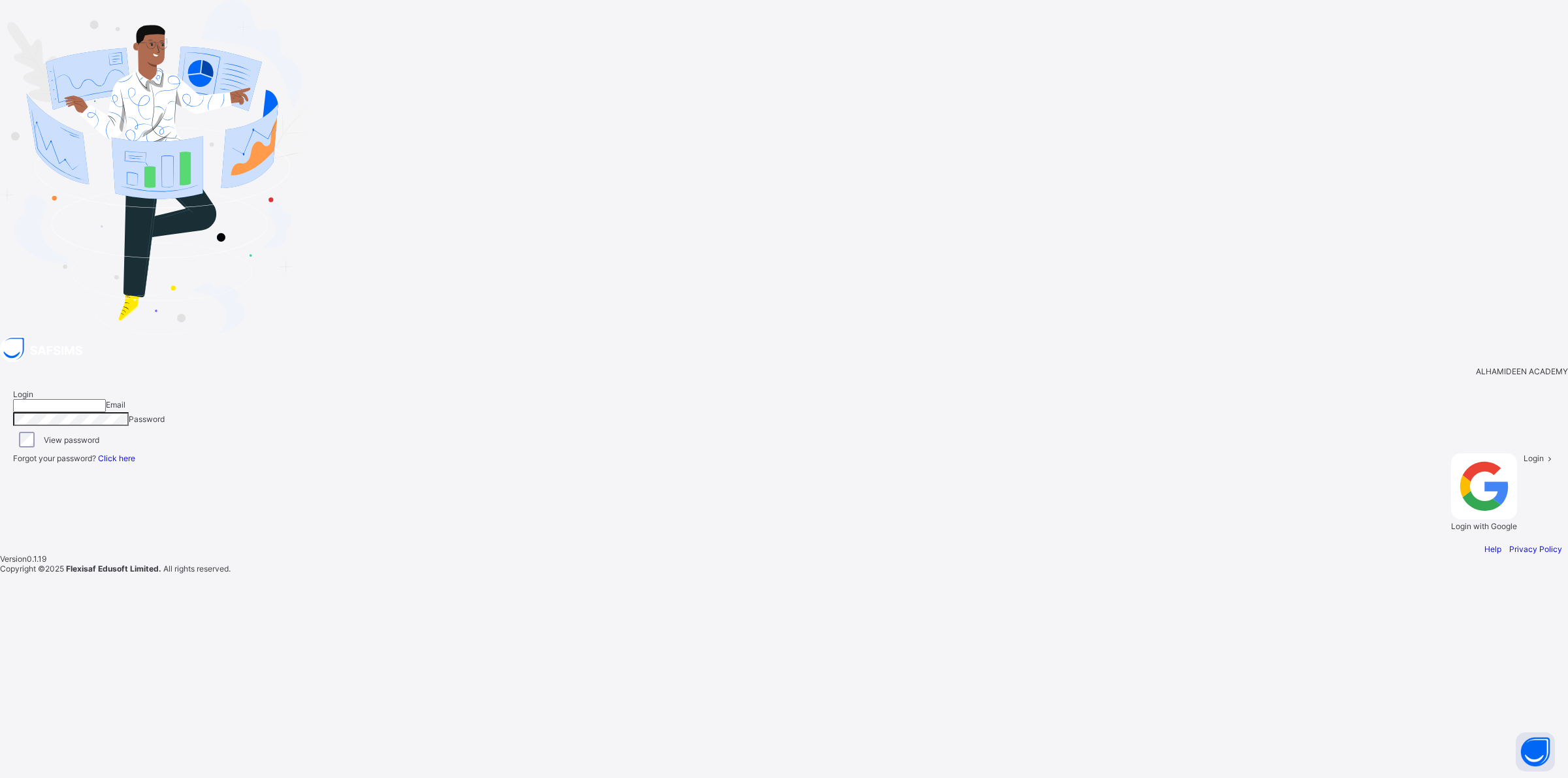
type input "**********"
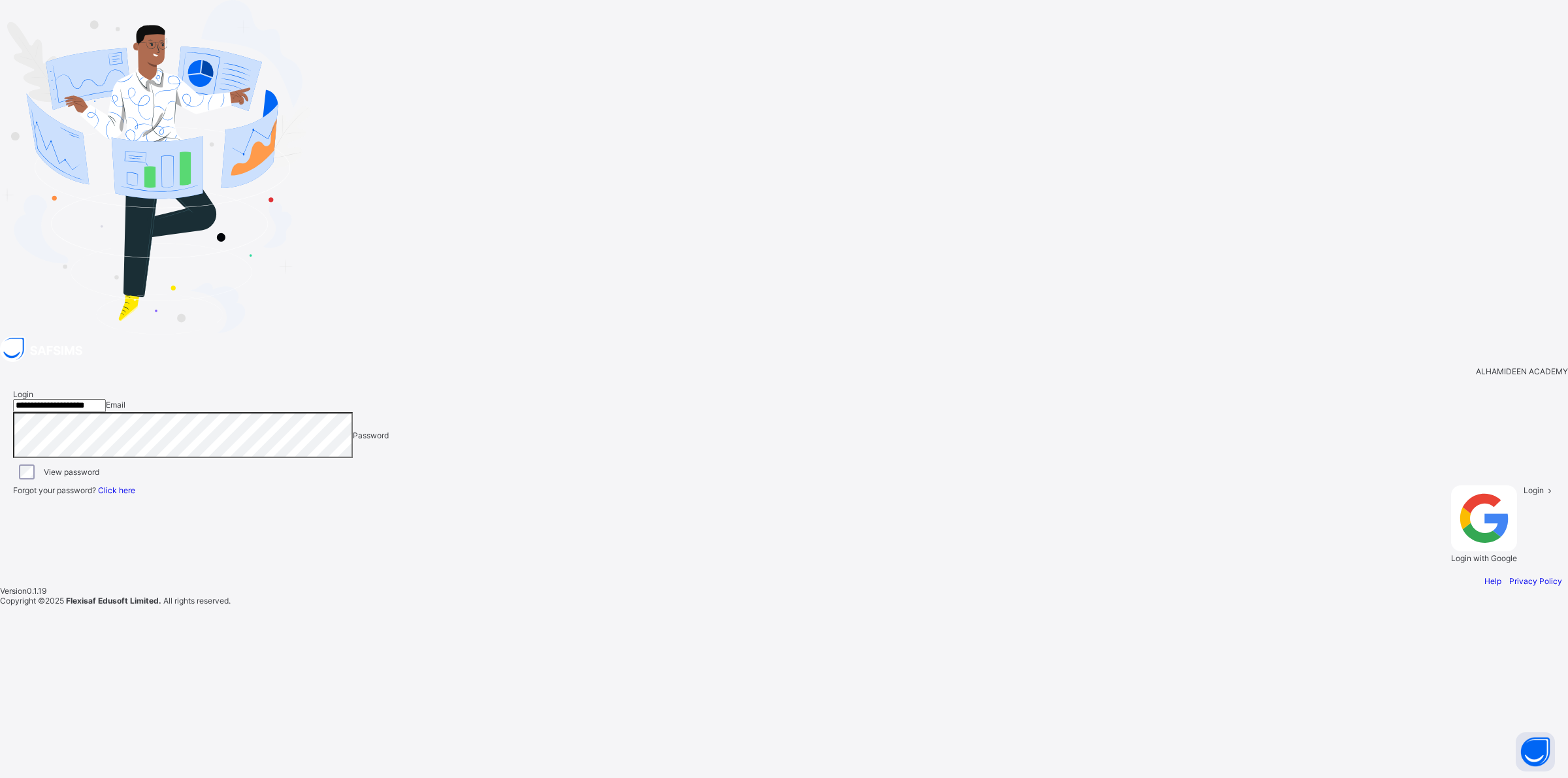
drag, startPoint x: 1115, startPoint y: 497, endPoint x: 1113, endPoint y: 491, distance: 6.3
click at [1523, 495] on span "Login" at bounding box center [1533, 490] width 20 height 10
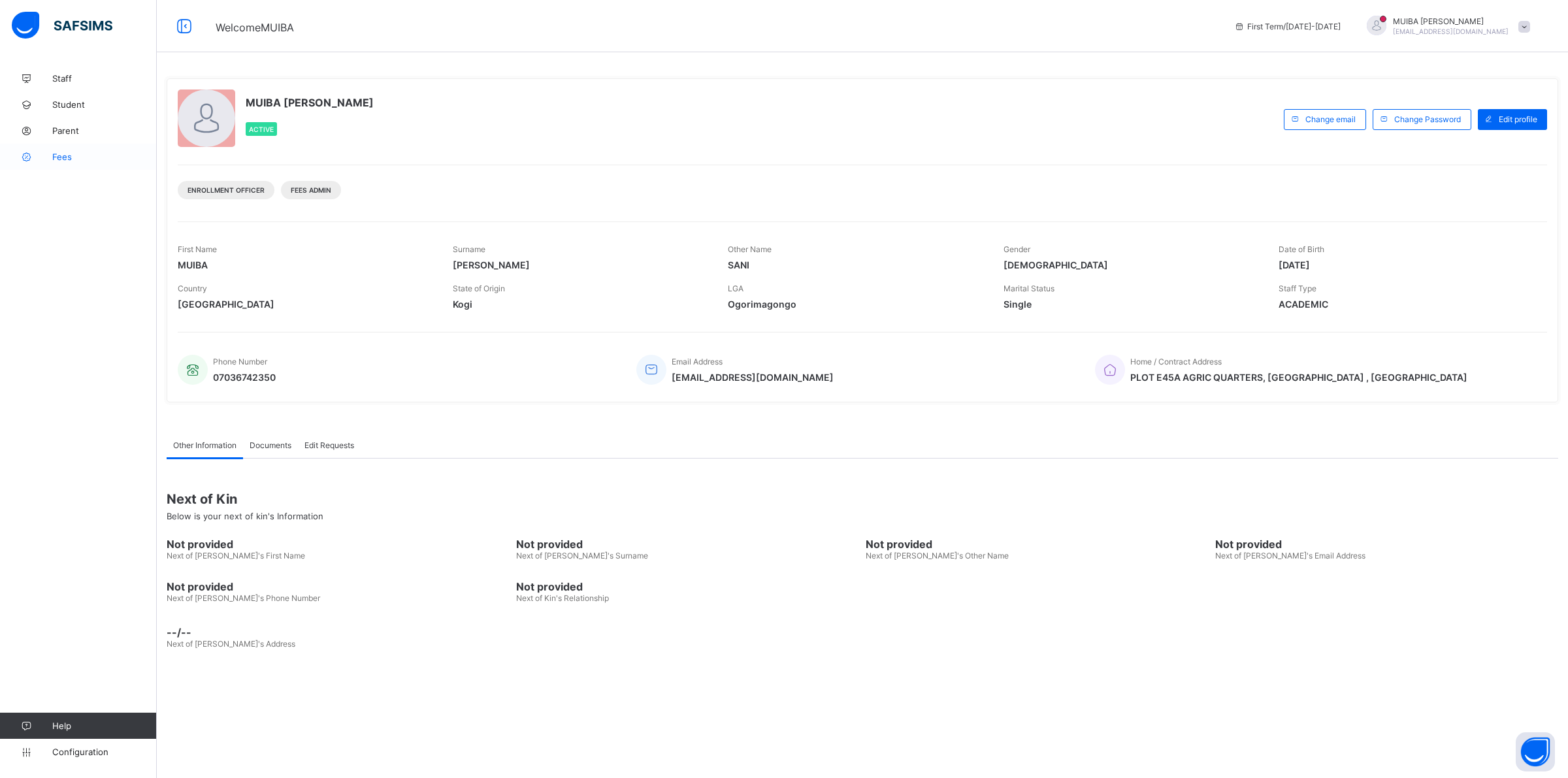
click at [64, 159] on span "Fees" at bounding box center [104, 157] width 104 height 10
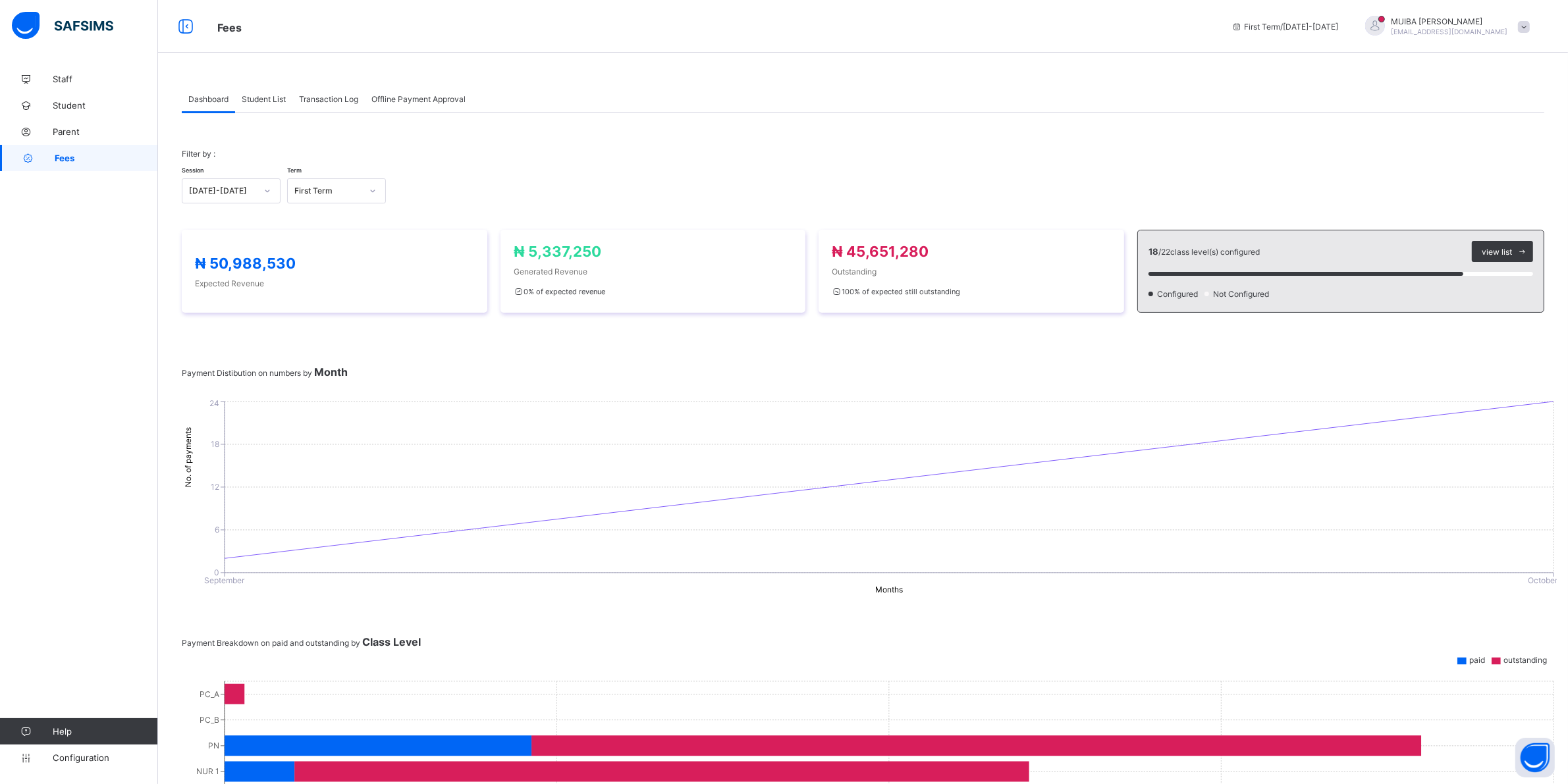
click at [253, 95] on span "Student List" at bounding box center [264, 99] width 44 height 10
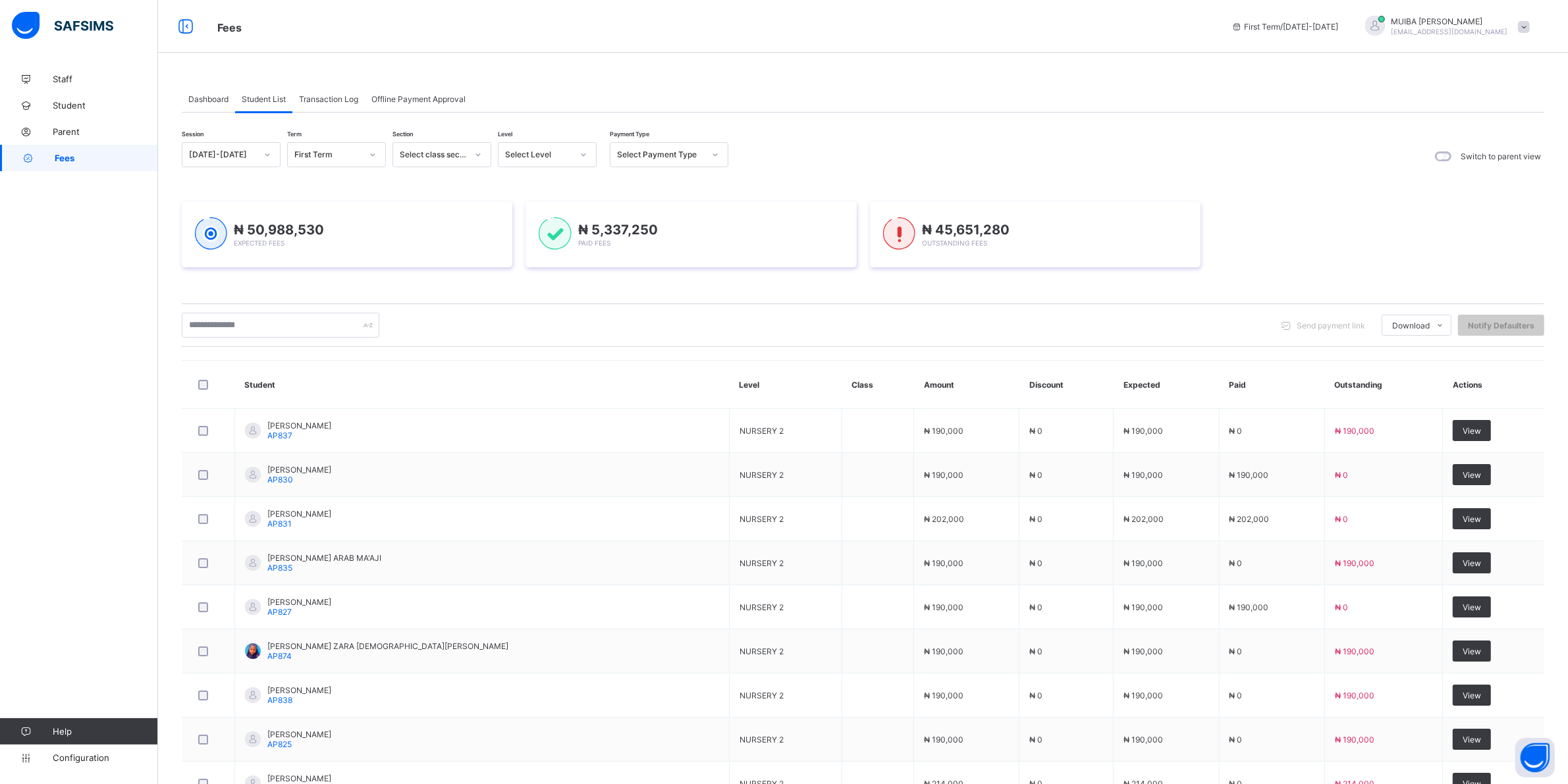
click at [583, 152] on icon at bounding box center [583, 154] width 8 height 13
click at [528, 239] on div "NUR 1" at bounding box center [547, 244] width 97 height 20
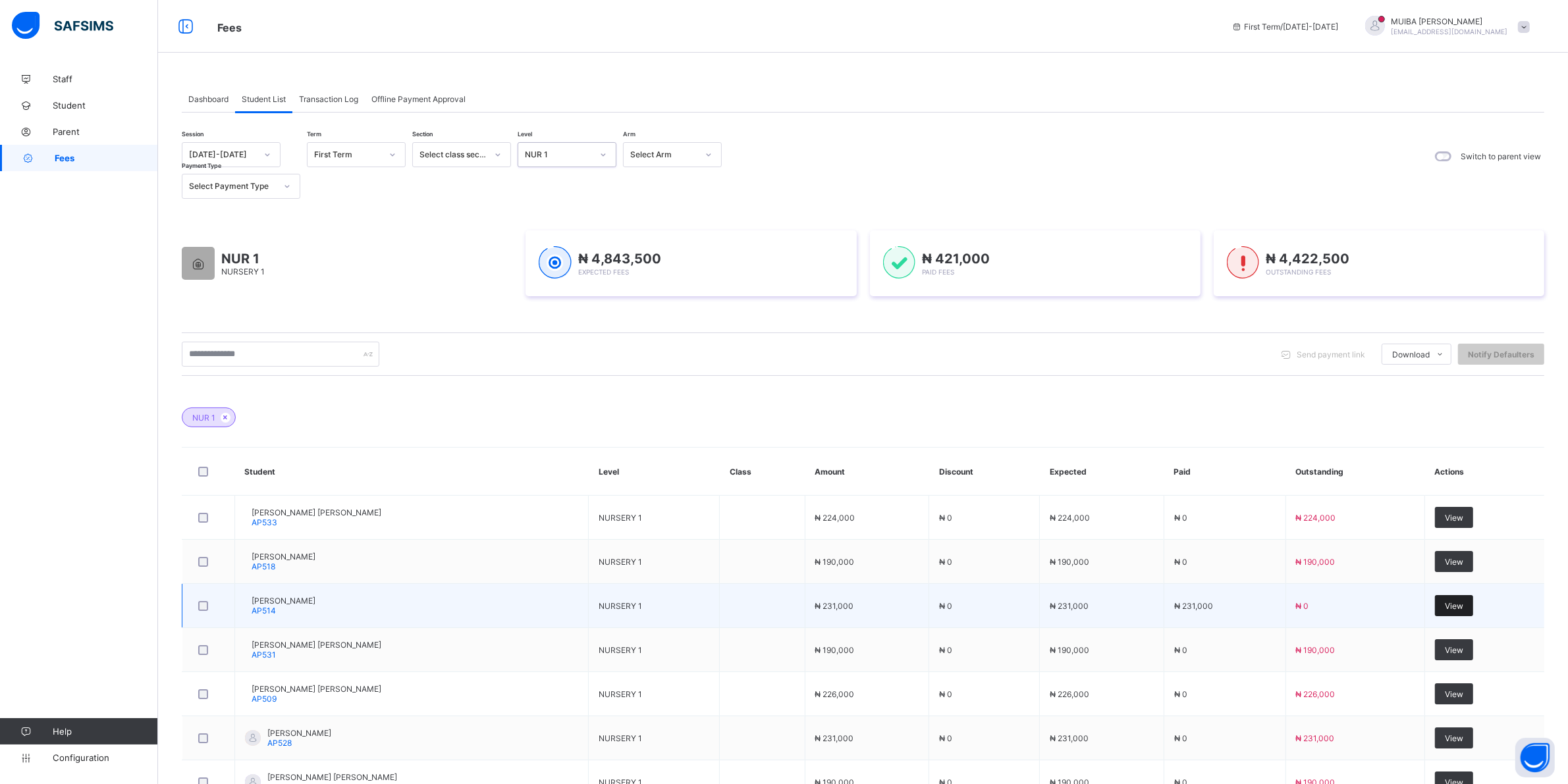
click at [1467, 611] on div "View" at bounding box center [1454, 606] width 38 height 21
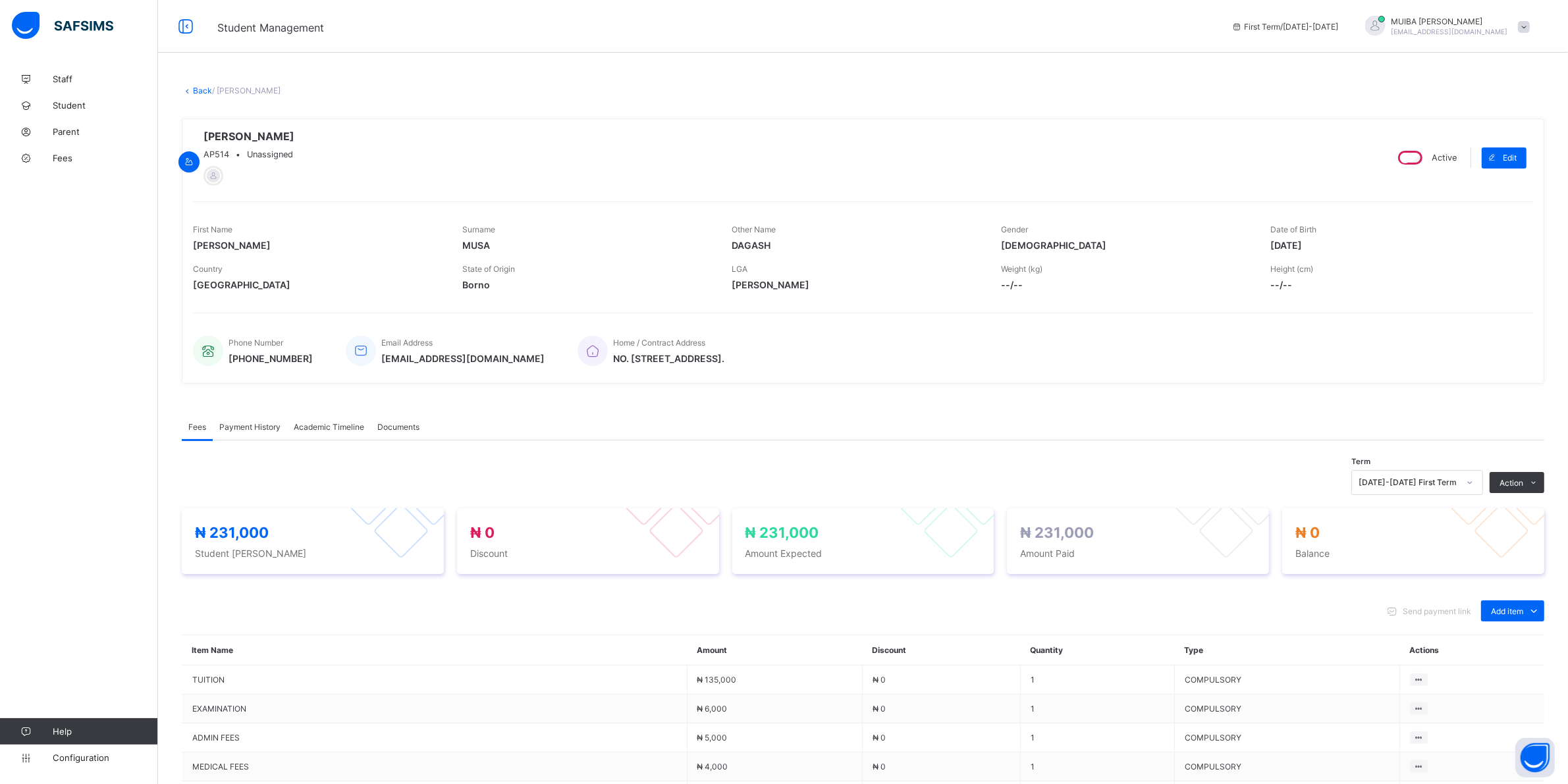
click at [253, 429] on span "Payment History" at bounding box center [250, 427] width 61 height 10
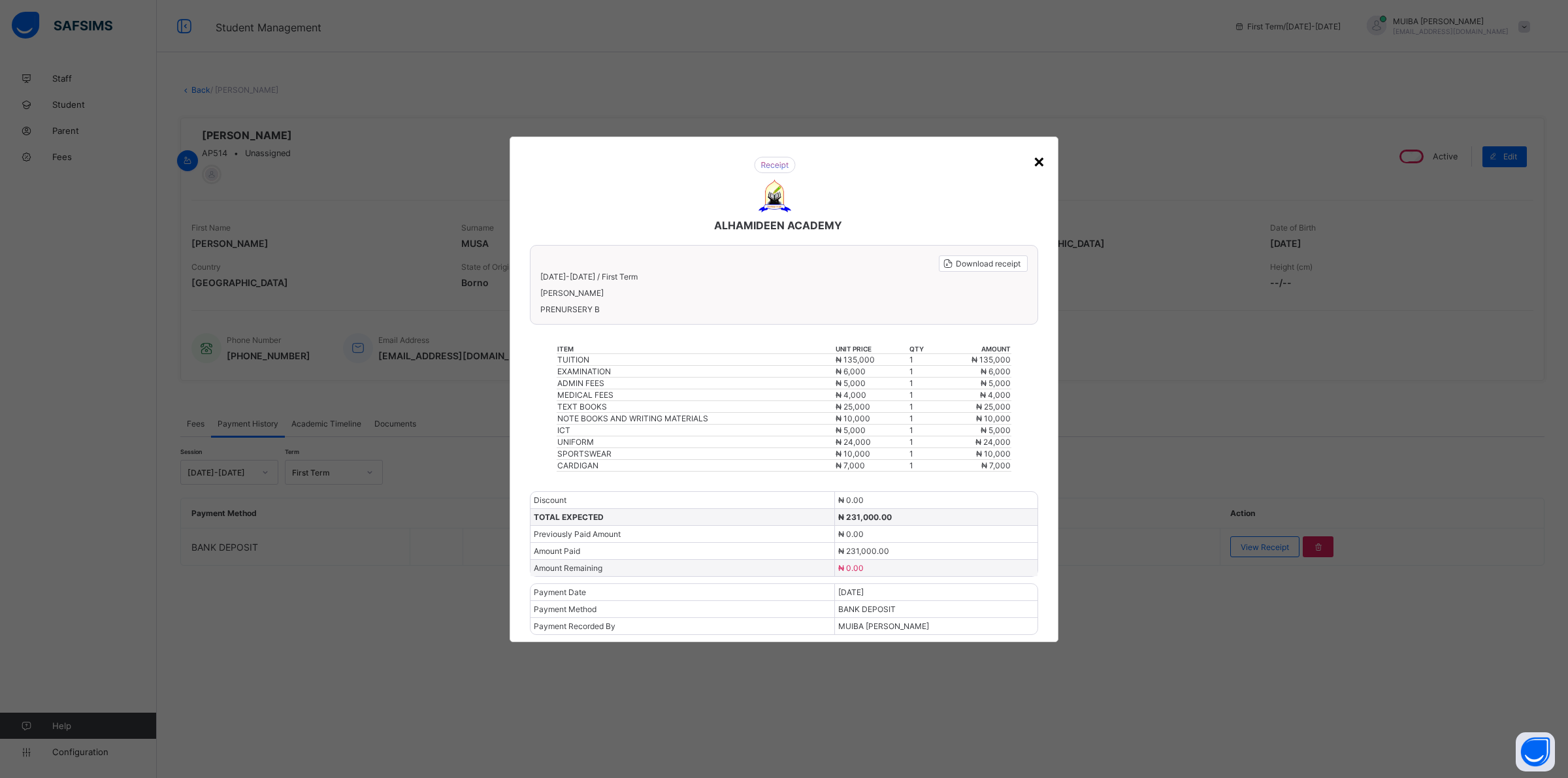
click at [1037, 170] on div "×" at bounding box center [1039, 161] width 13 height 22
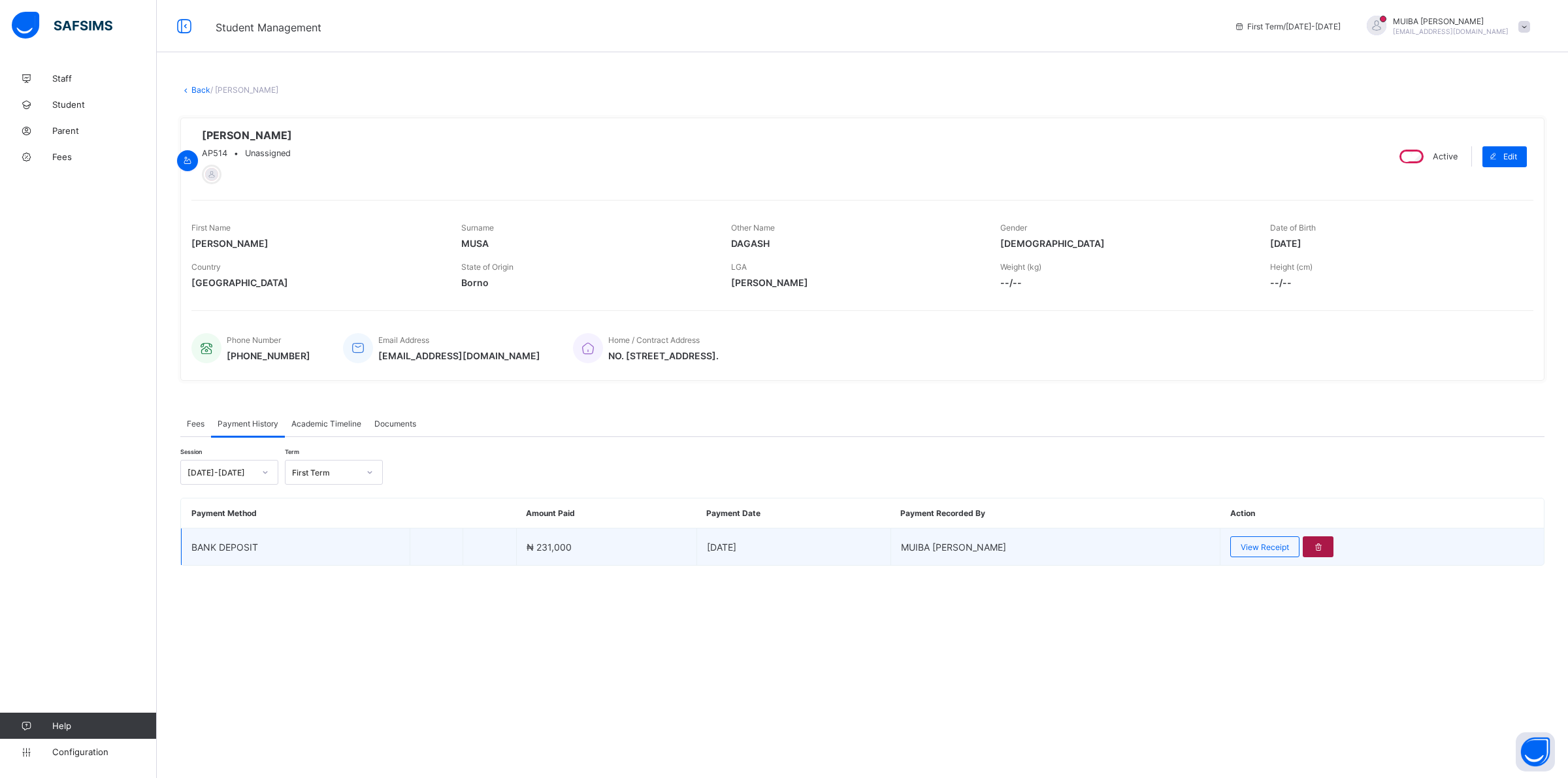
click at [1313, 547] on icon at bounding box center [1318, 547] width 11 height 10
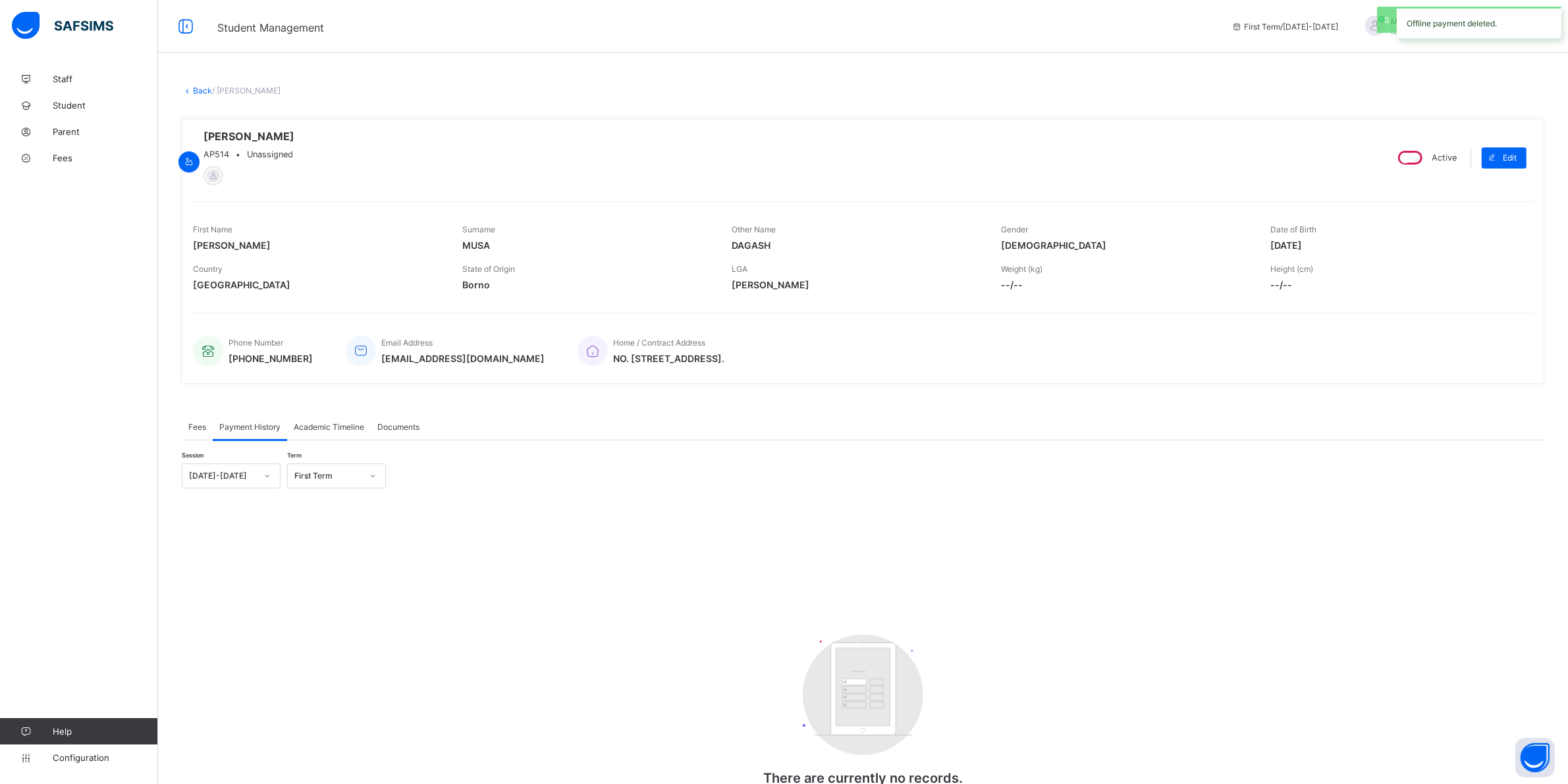
click at [198, 430] on span "Fees" at bounding box center [197, 427] width 18 height 10
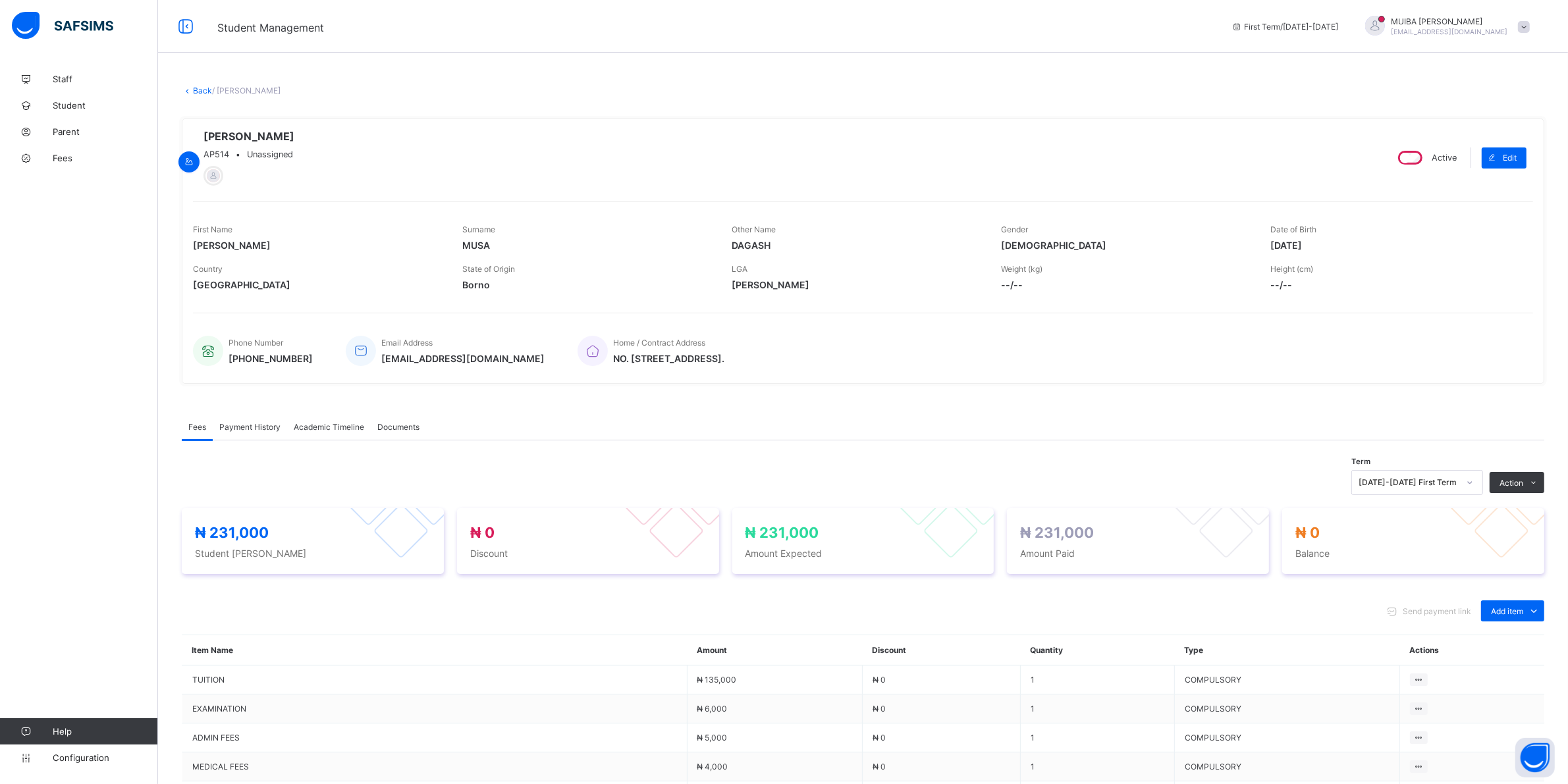
click at [196, 90] on link "Back" at bounding box center [202, 90] width 19 height 10
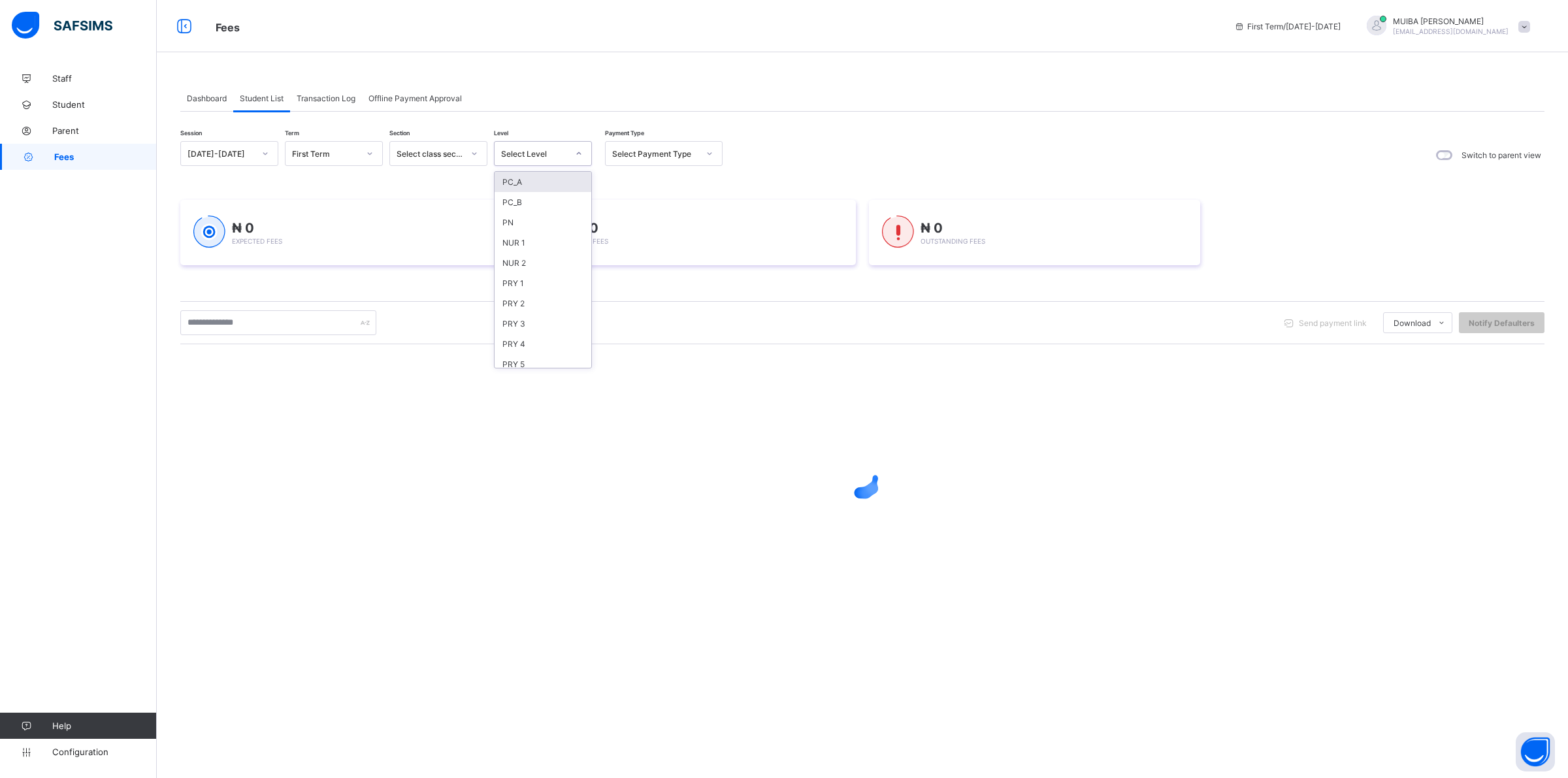
click at [577, 154] on icon at bounding box center [579, 153] width 8 height 13
click at [530, 239] on div "NUR 1" at bounding box center [543, 242] width 97 height 20
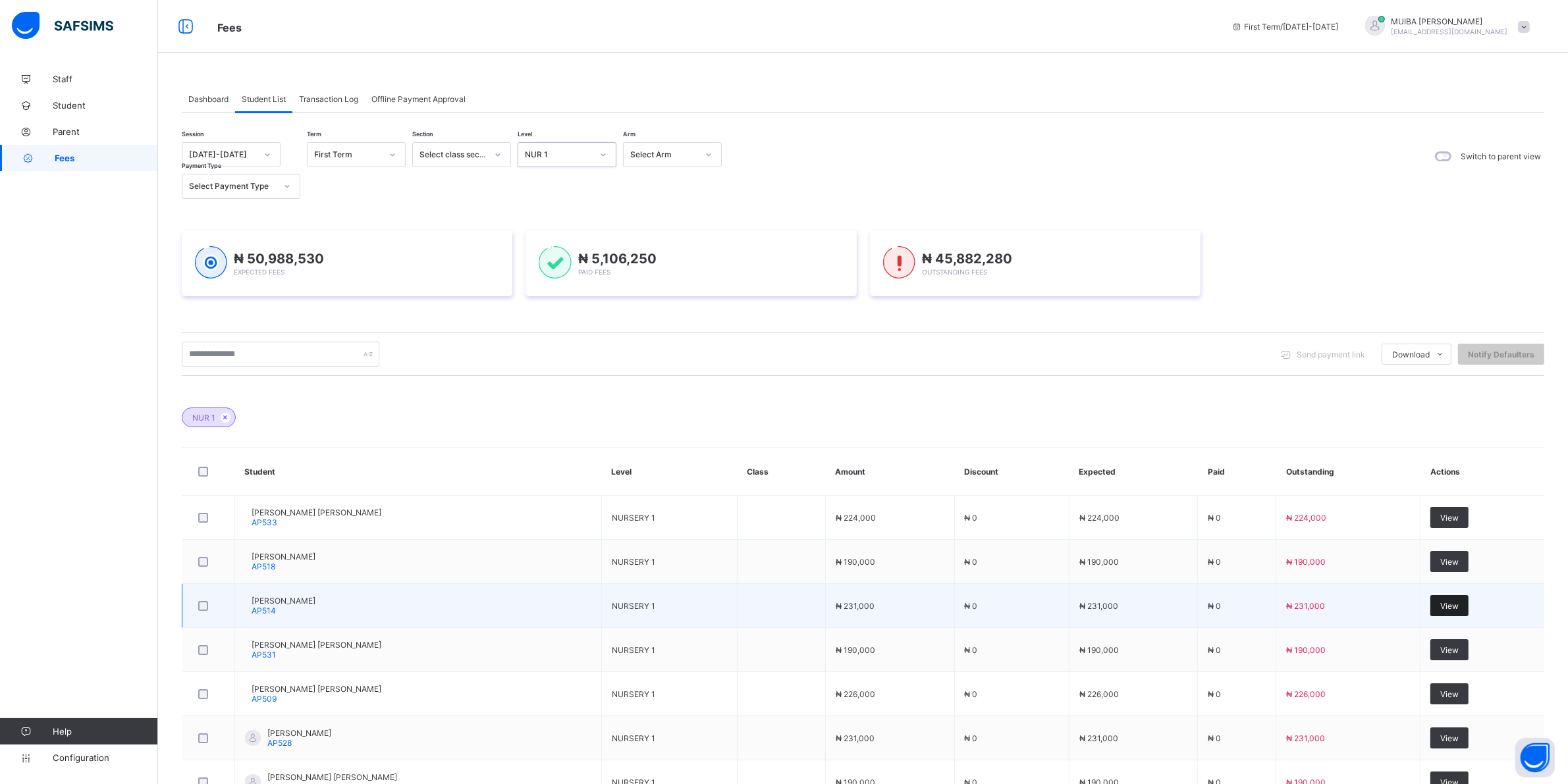
click at [1459, 604] on span "View" at bounding box center [1450, 606] width 18 height 10
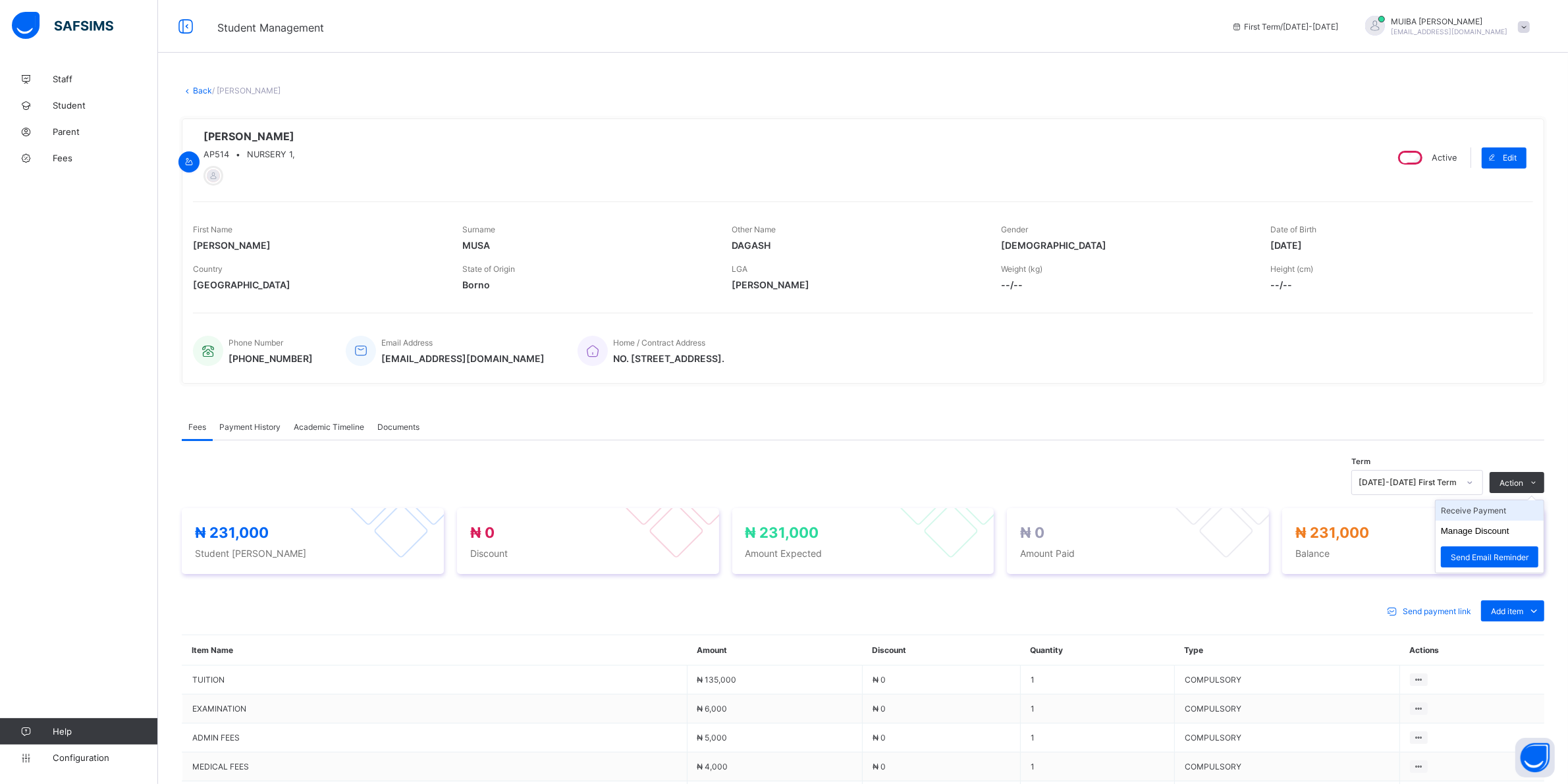
click at [1499, 517] on li "Receive Payment" at bounding box center [1489, 510] width 108 height 20
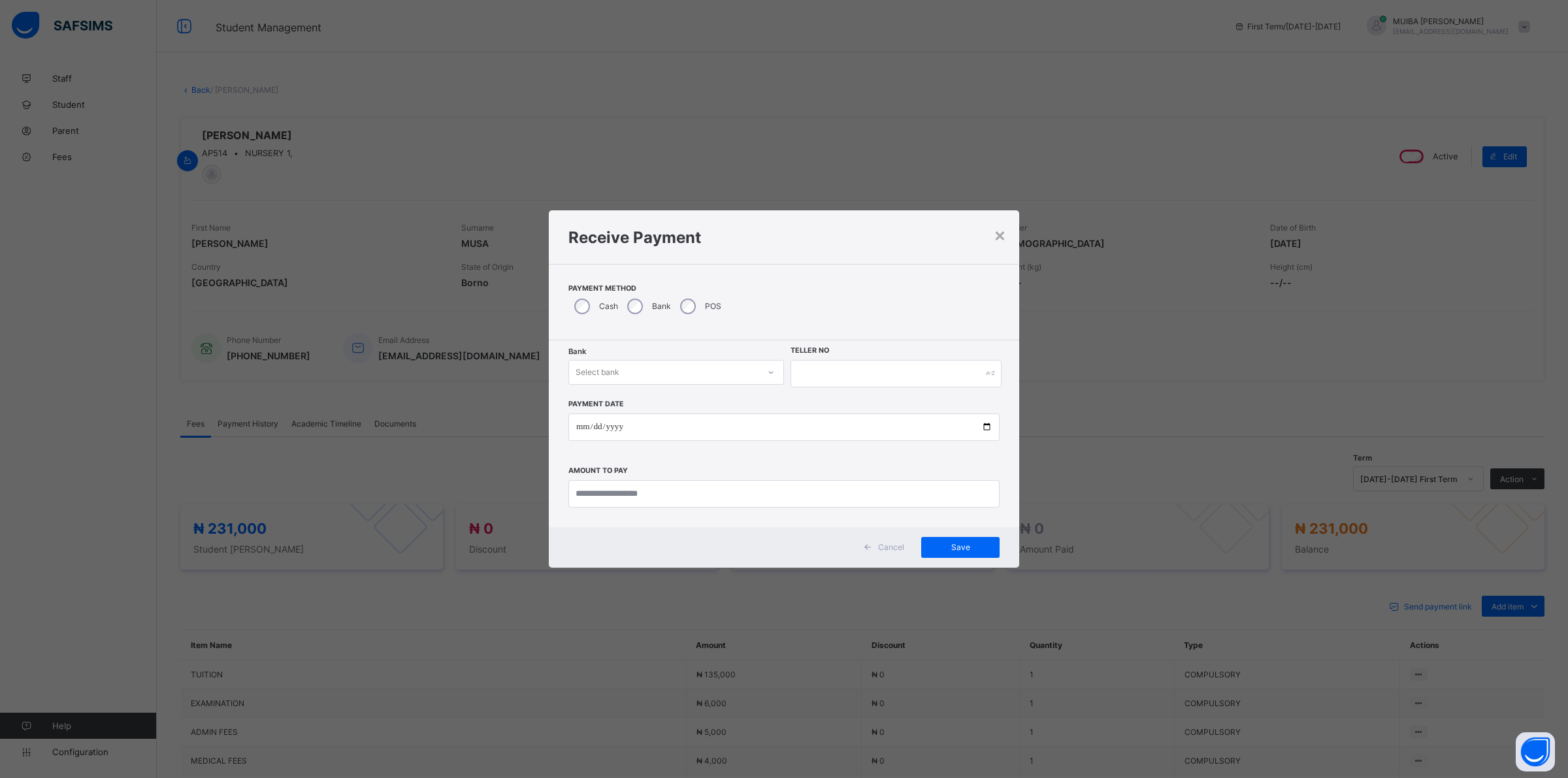
click at [767, 373] on icon at bounding box center [770, 372] width 8 height 13
click at [721, 399] on div "Jaiz Bank - Alhamideen Academy" at bounding box center [676, 400] width 214 height 20
click at [821, 367] on input "text" at bounding box center [896, 373] width 211 height 27
type input "******"
click at [581, 434] on input "date" at bounding box center [784, 427] width 431 height 27
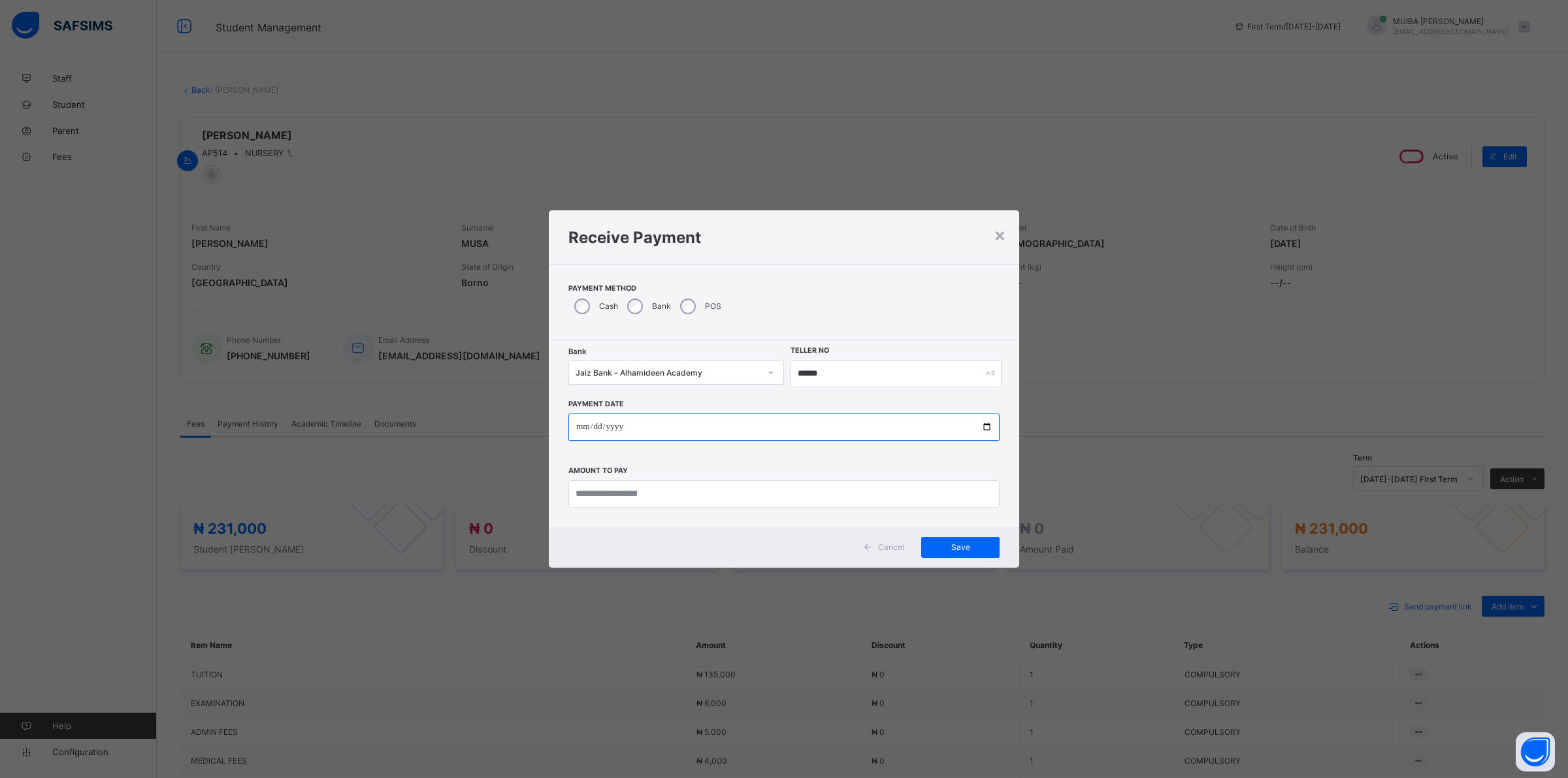
type input "**********"
click at [619, 492] on input "currency" at bounding box center [784, 493] width 431 height 27
type input "*********"
click at [944, 543] on span "Save" at bounding box center [960, 547] width 59 height 10
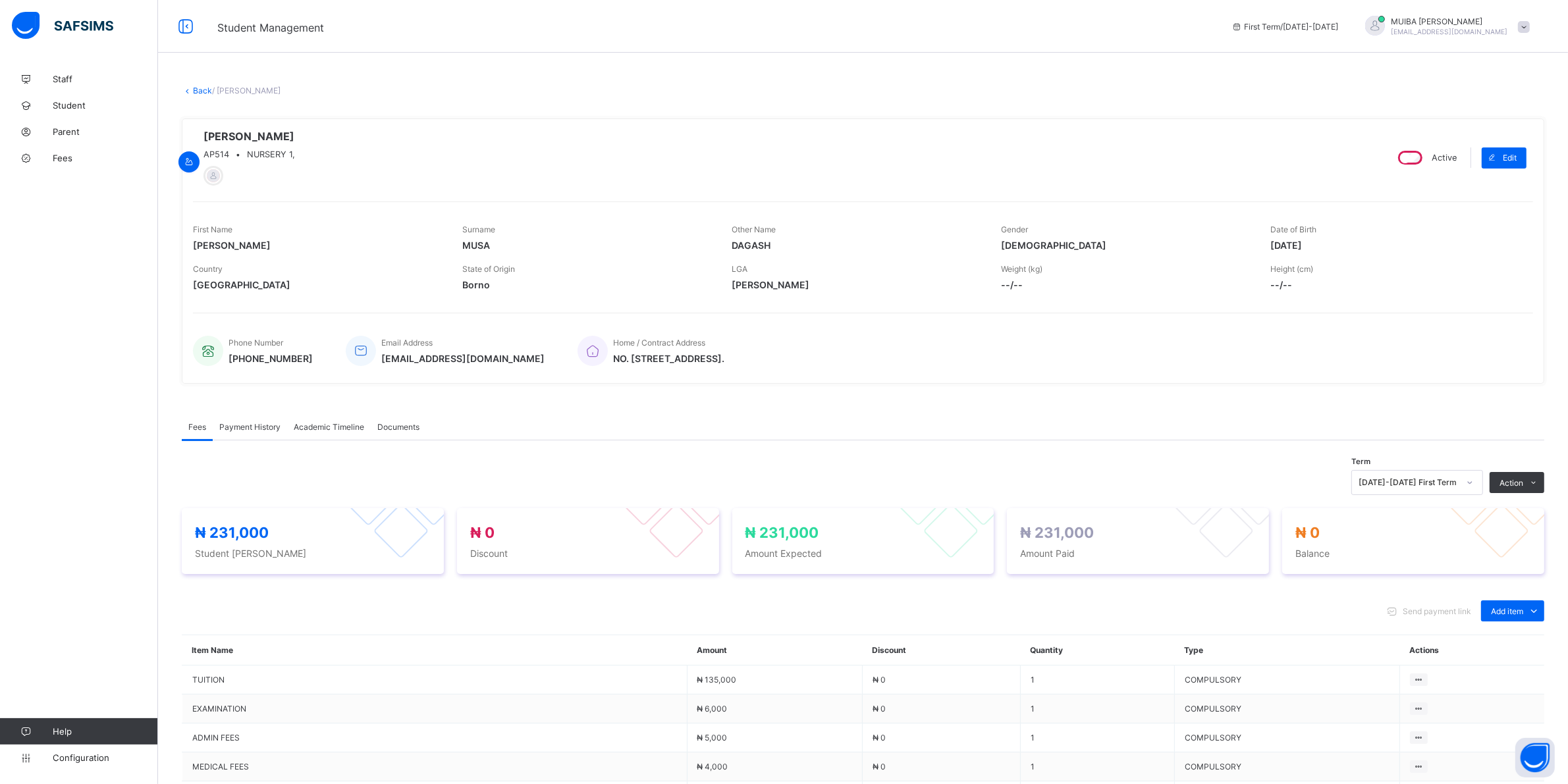
click at [243, 427] on span "Payment History" at bounding box center [250, 427] width 61 height 10
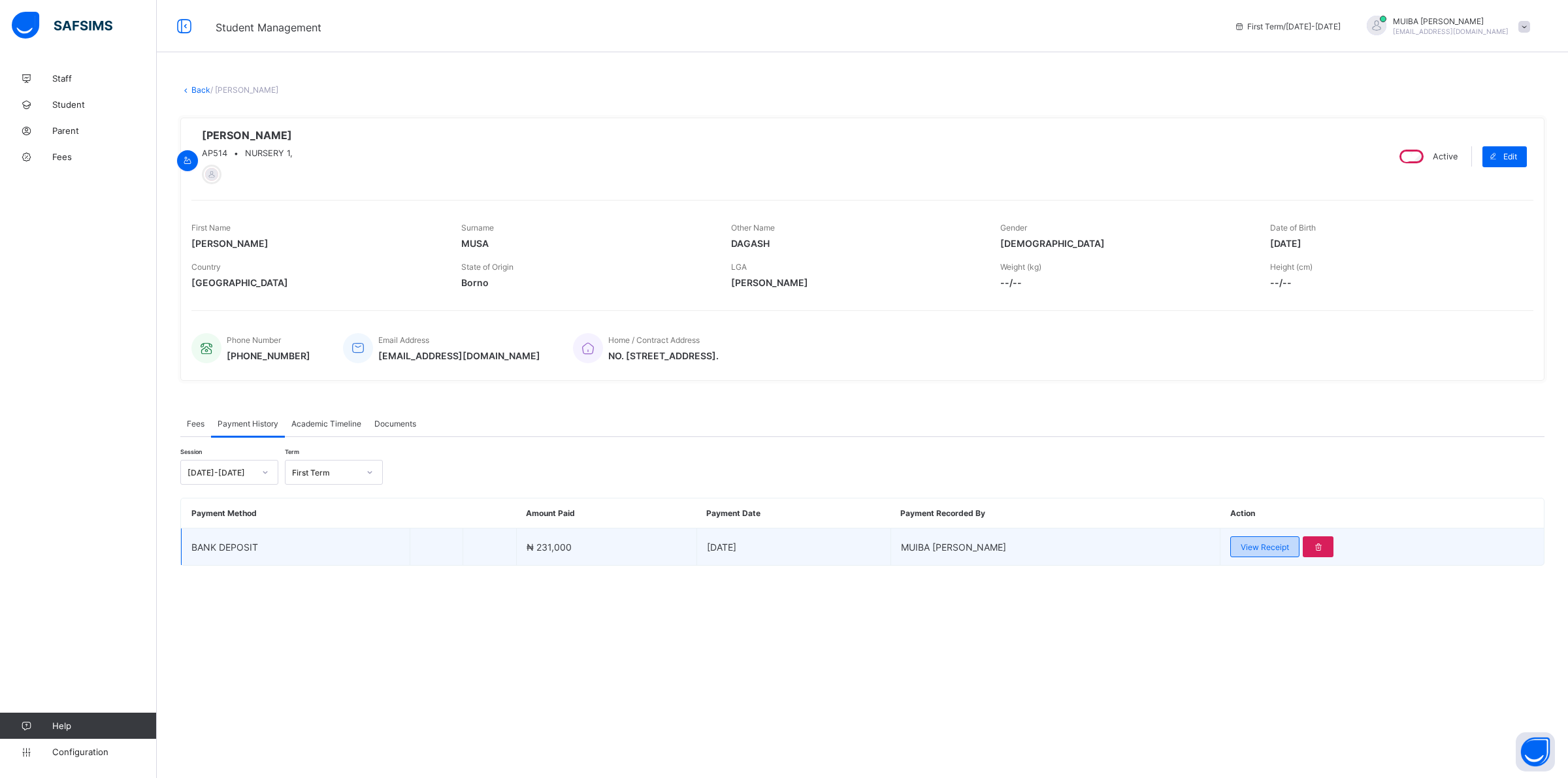
click at [1252, 546] on span "View Receipt" at bounding box center [1264, 547] width 48 height 10
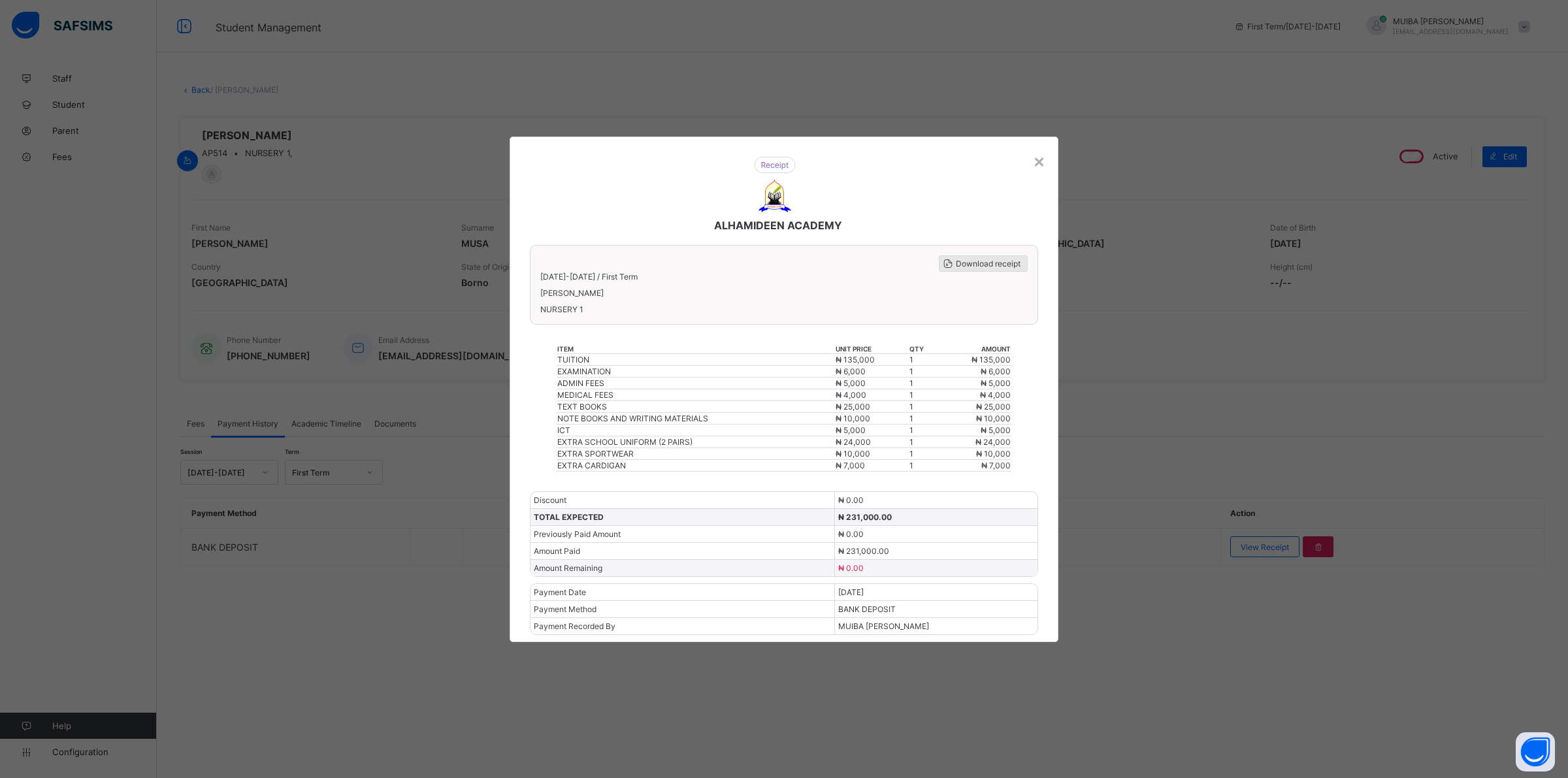
click at [970, 269] on span "Download receipt" at bounding box center [988, 264] width 64 height 10
click at [1038, 164] on div "×" at bounding box center [1039, 161] width 13 height 22
